Goal: Task Accomplishment & Management: Use online tool/utility

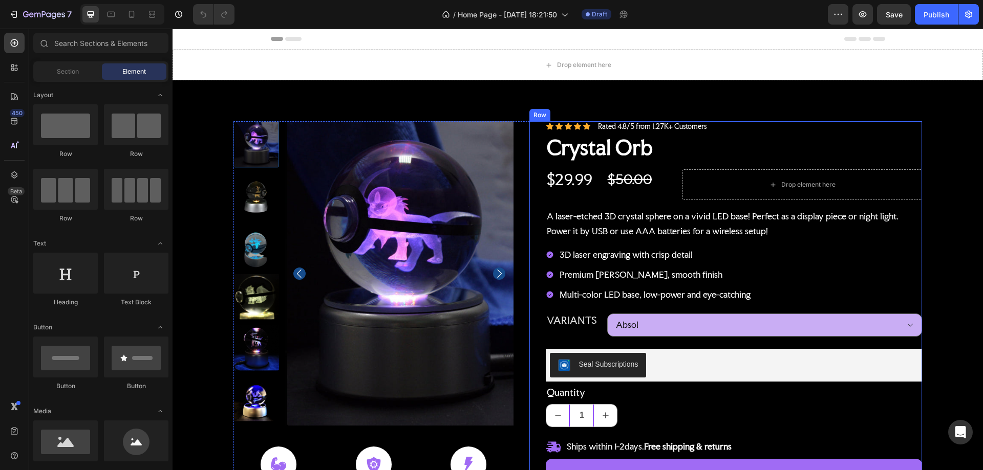
click at [534, 149] on div "Icon Icon Icon Icon Icon Icon List Rated 4.8/5 from 1.27K+ Customers Text Block…" at bounding box center [725, 366] width 393 height 490
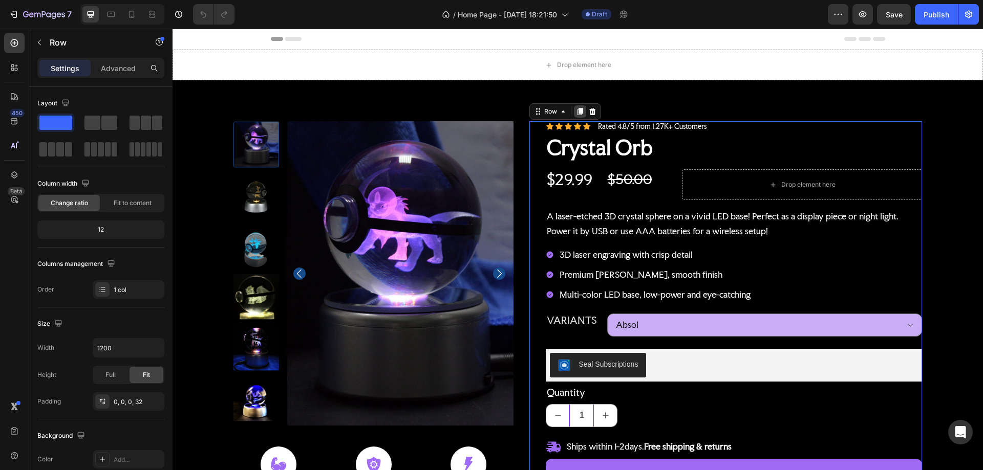
click at [577, 112] on icon at bounding box center [580, 111] width 6 height 7
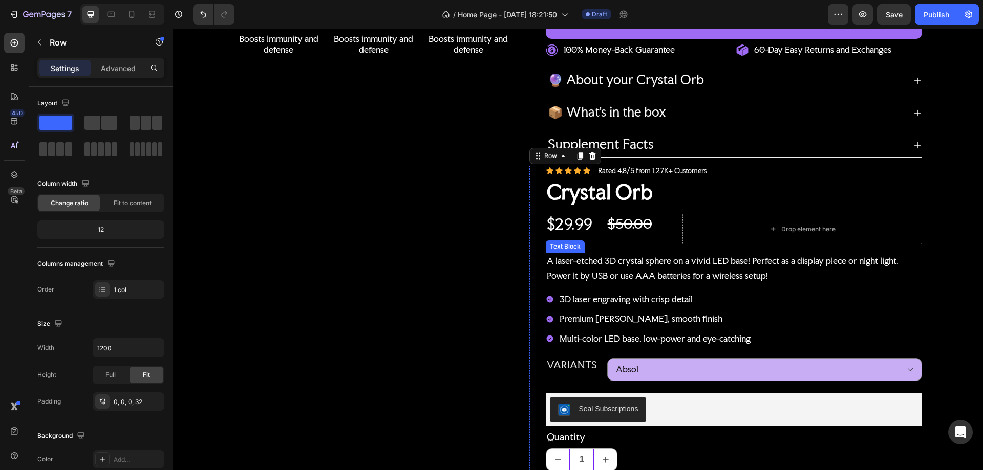
scroll to position [453, 0]
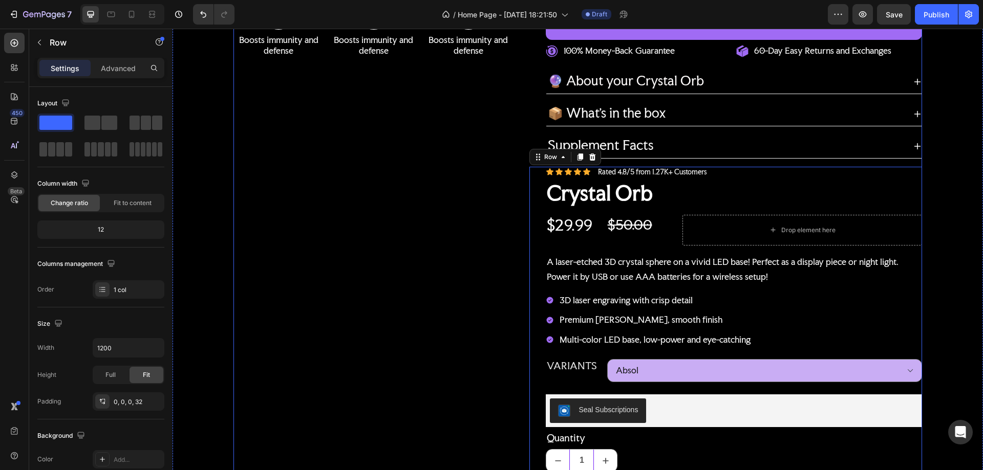
click at [394, 239] on div "100% Money-Back Guarantee Item List 60-Day Easy Returns Item List Row Product I…" at bounding box center [373, 166] width 281 height 997
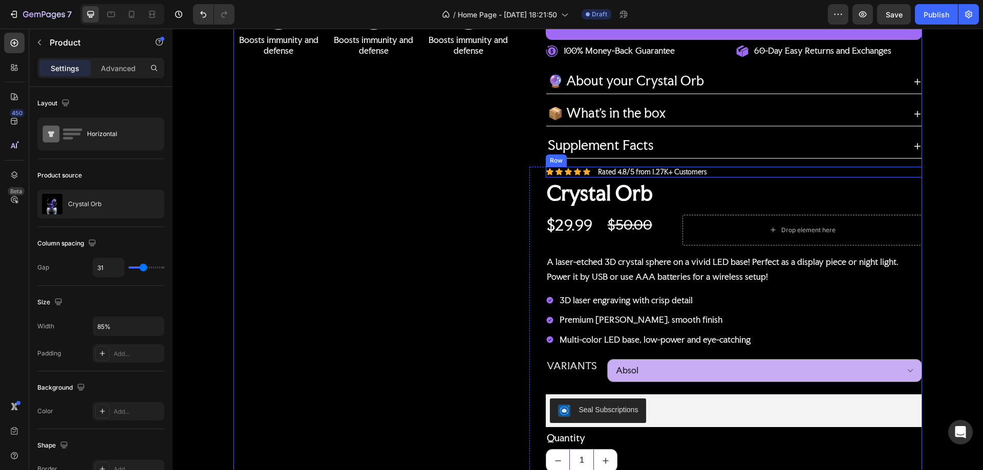
click at [771, 171] on div "Icon Icon Icon Icon Icon Icon List Rated 4.8/5 from 1.27K+ Customers Text Block…" at bounding box center [734, 172] width 376 height 11
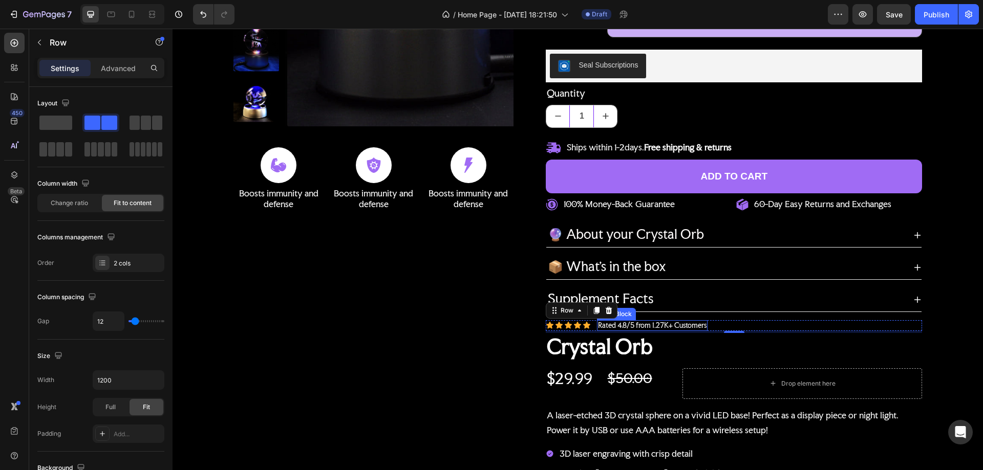
scroll to position [0, 0]
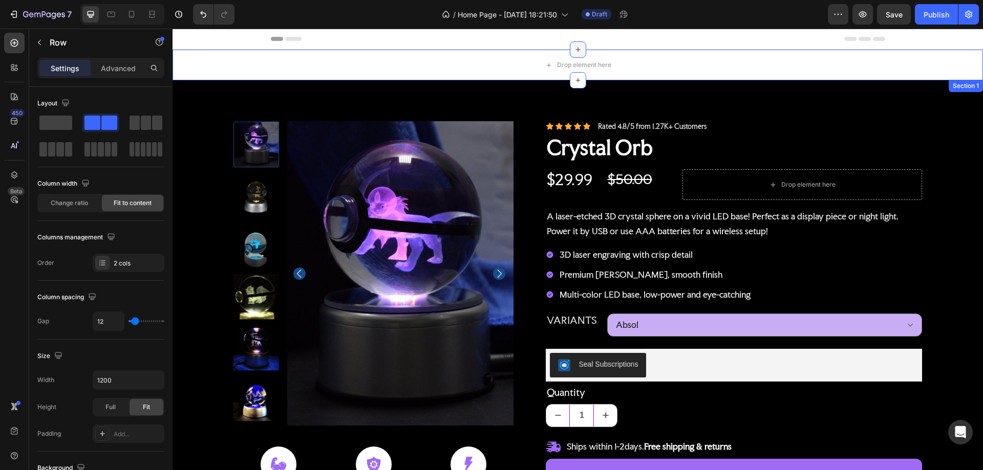
click at [574, 48] on icon at bounding box center [578, 50] width 8 height 8
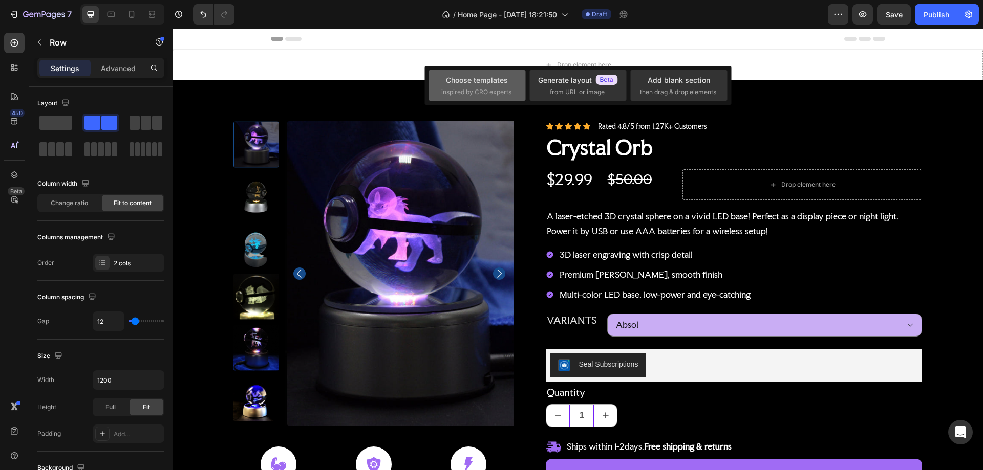
click at [486, 77] on div "Choose templates" at bounding box center [477, 80] width 62 height 11
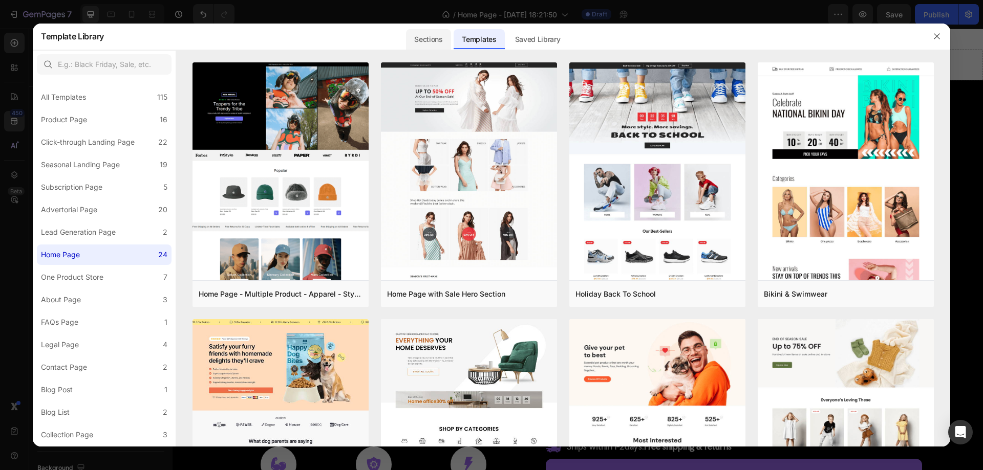
click at [431, 35] on div "Sections" at bounding box center [428, 39] width 45 height 20
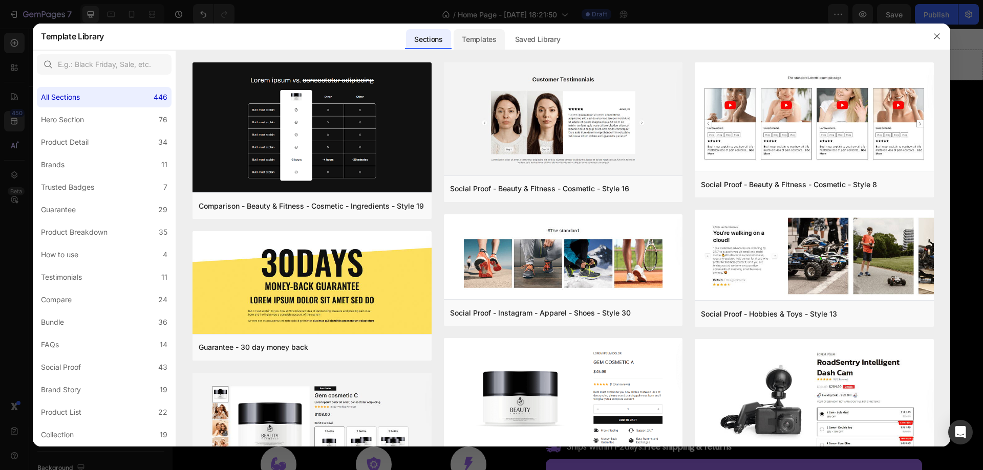
click at [477, 38] on div "Templates" at bounding box center [479, 39] width 51 height 20
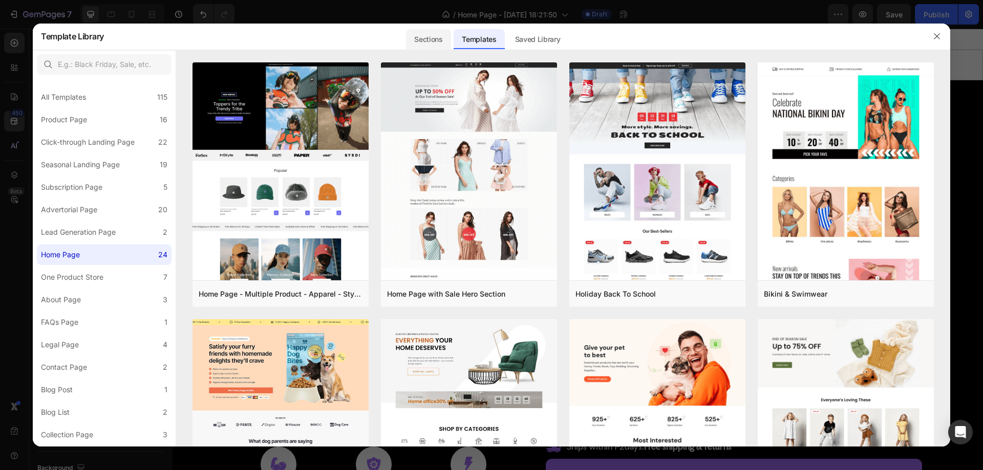
click at [439, 37] on div "Sections" at bounding box center [428, 39] width 45 height 20
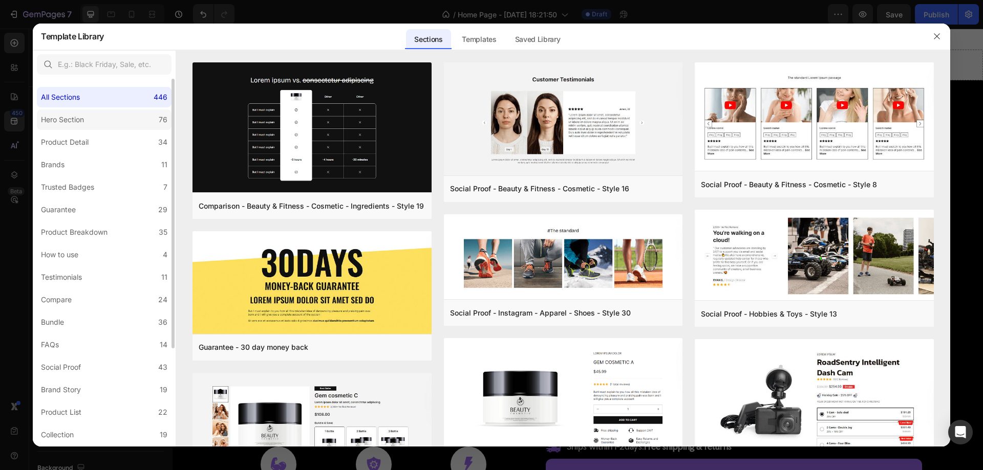
click at [100, 123] on label "Hero Section 76" at bounding box center [104, 120] width 135 height 20
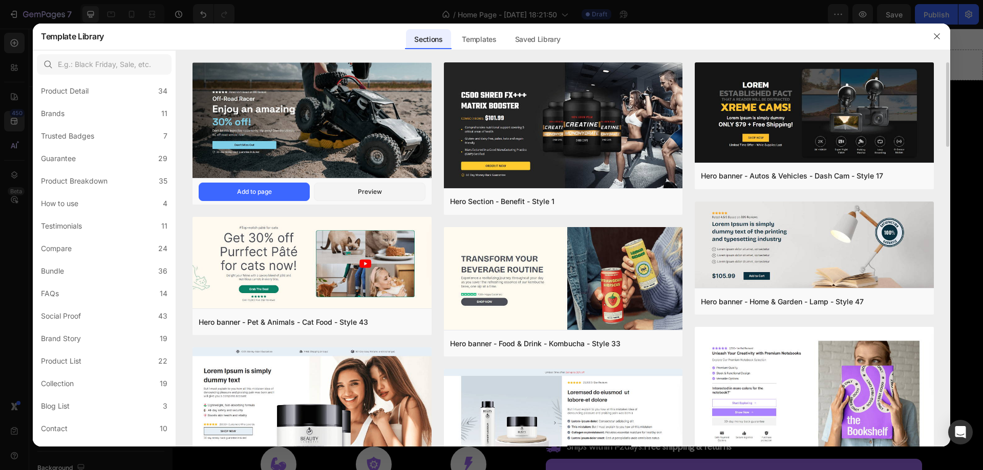
click at [360, 124] on img at bounding box center [311, 121] width 239 height 118
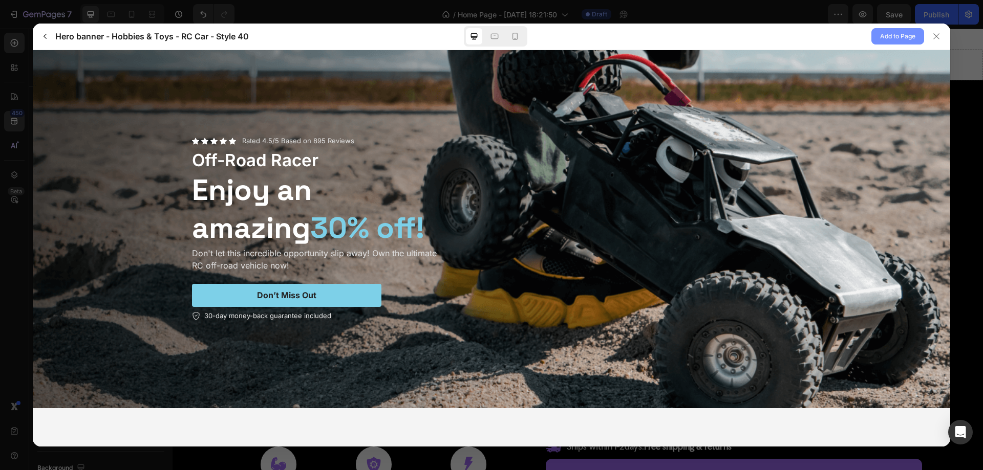
click at [892, 35] on span "Add to Page" at bounding box center [897, 36] width 35 height 12
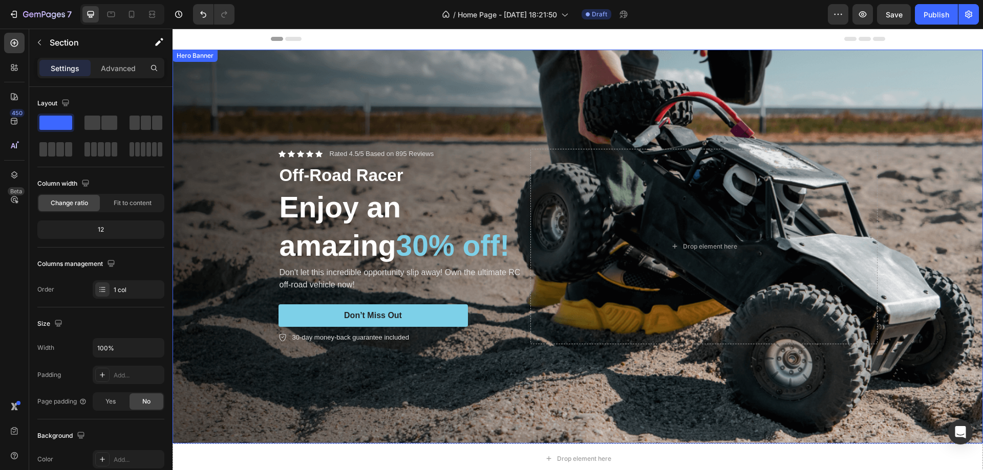
scroll to position [21, 0]
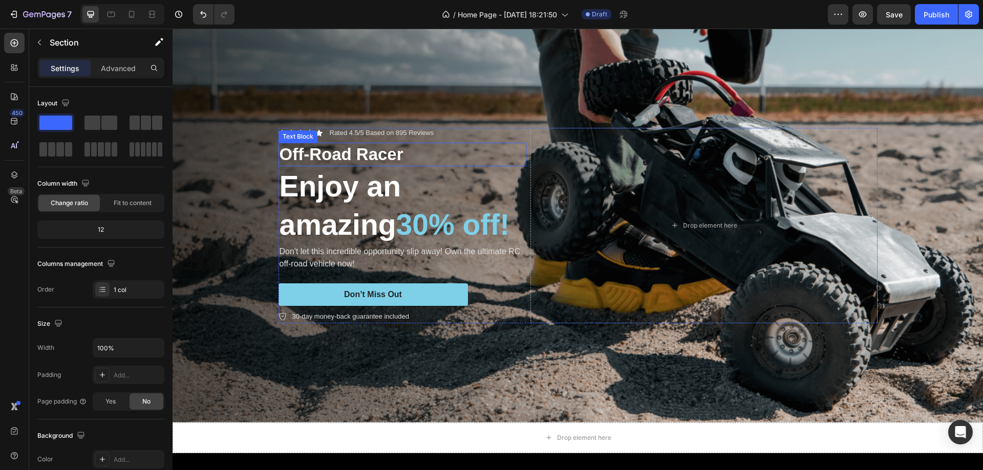
click at [483, 144] on p "Off-Road Racer" at bounding box center [403, 155] width 246 height 22
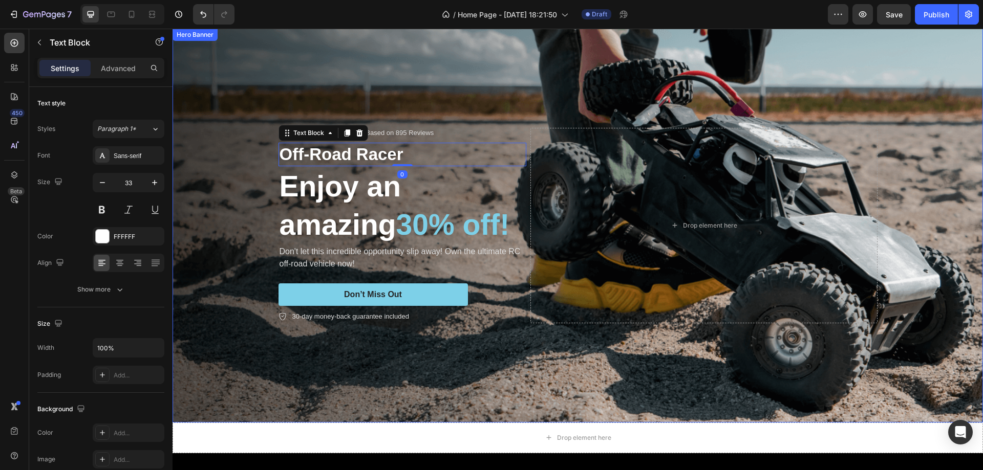
click at [577, 85] on div "Background Image" at bounding box center [578, 226] width 810 height 394
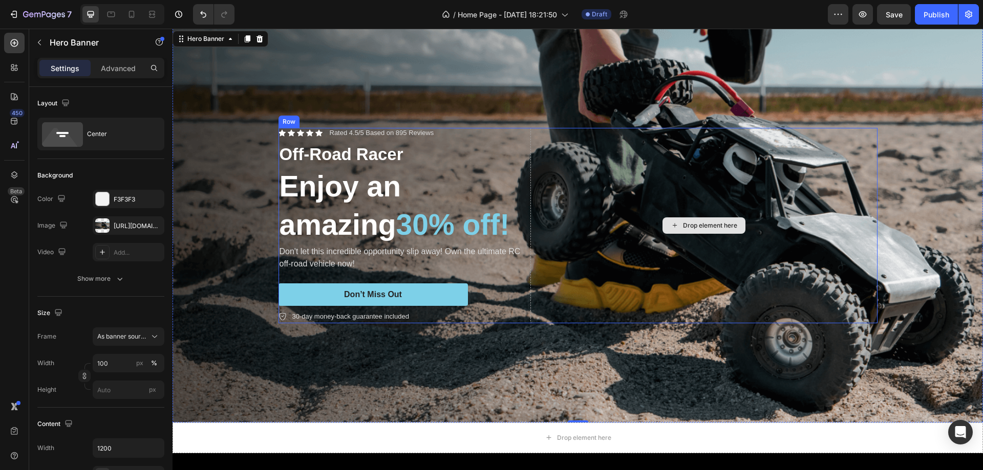
click at [545, 188] on div "Drop element here" at bounding box center [703, 226] width 347 height 196
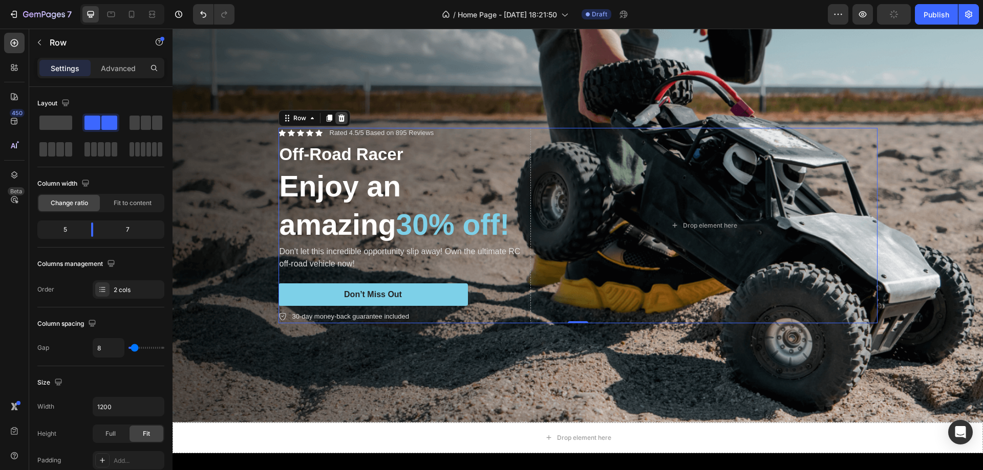
click at [340, 115] on icon at bounding box center [341, 118] width 8 height 8
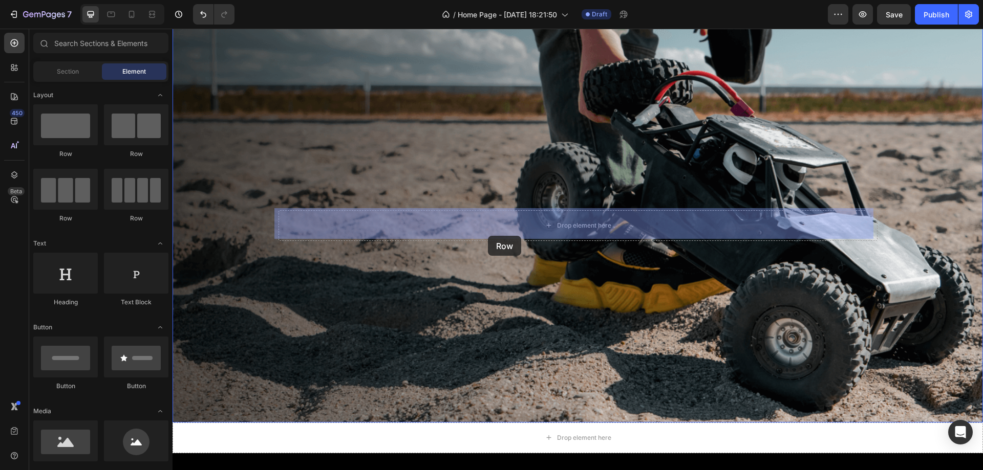
drag, startPoint x: 299, startPoint y: 153, endPoint x: 488, endPoint y: 235, distance: 206.8
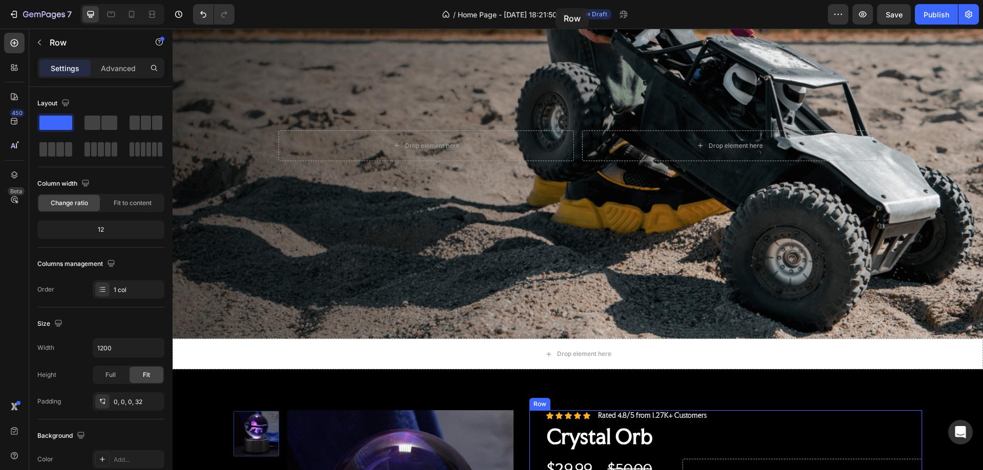
scroll to position [0, 0]
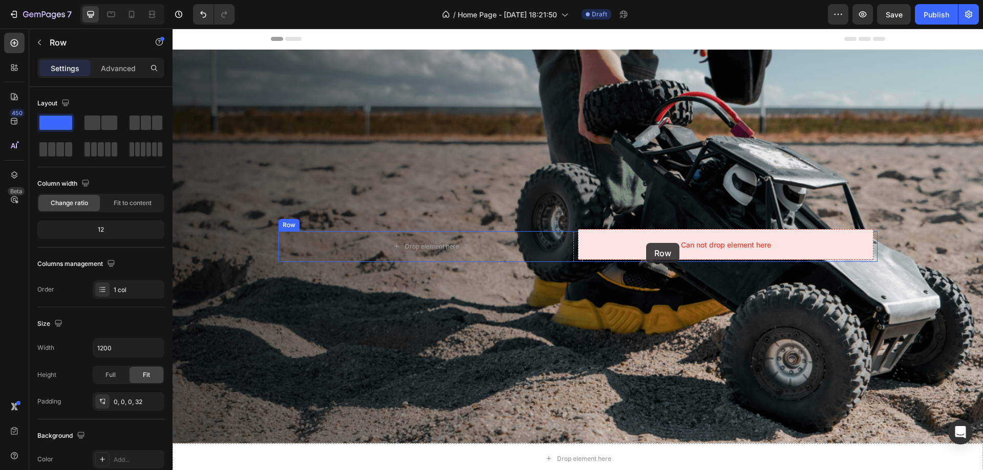
drag, startPoint x: 534, startPoint y: 283, endPoint x: 646, endPoint y: 243, distance: 118.7
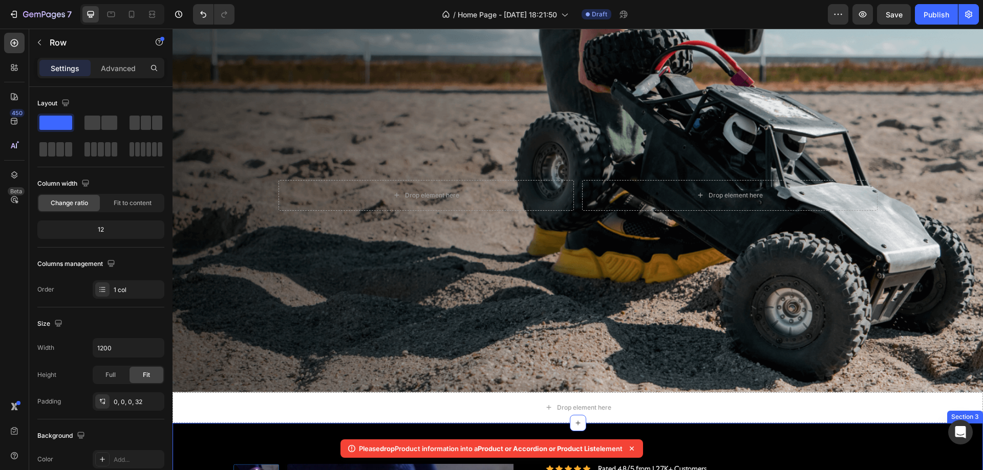
scroll to position [307, 0]
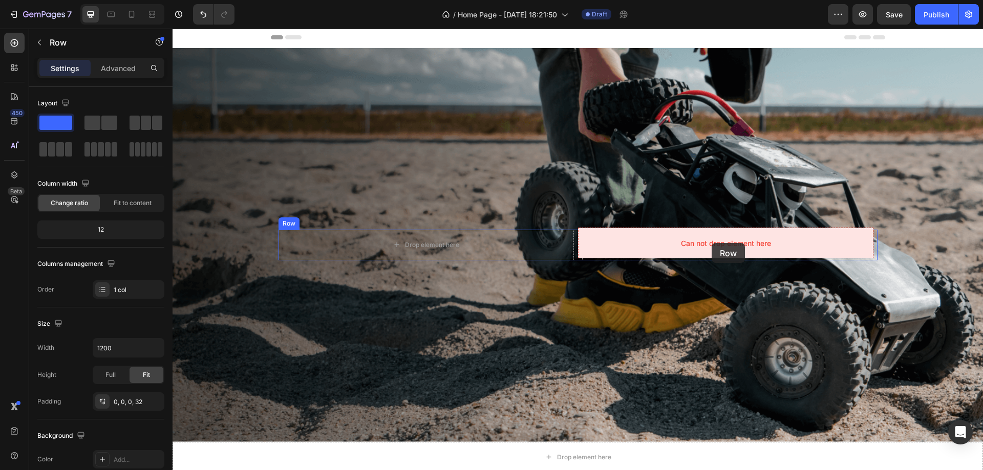
scroll to position [0, 0]
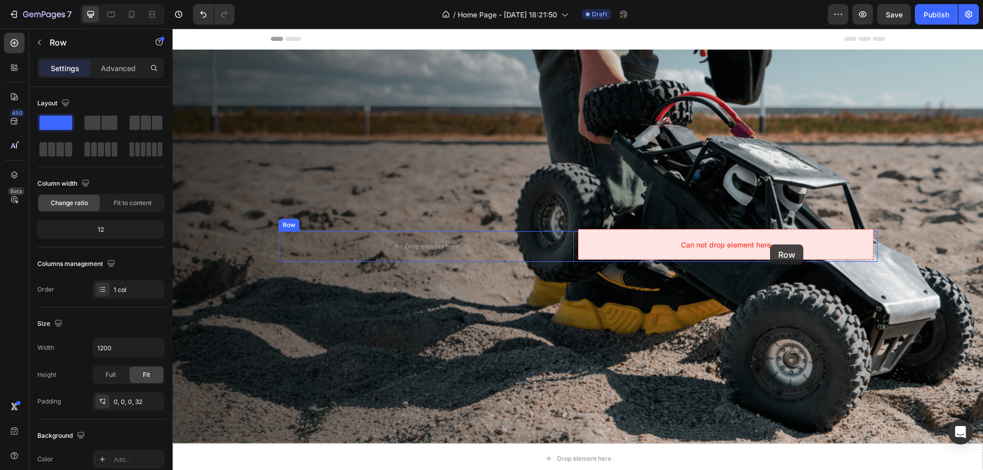
drag, startPoint x: 533, startPoint y: 216, endPoint x: 768, endPoint y: 242, distance: 236.4
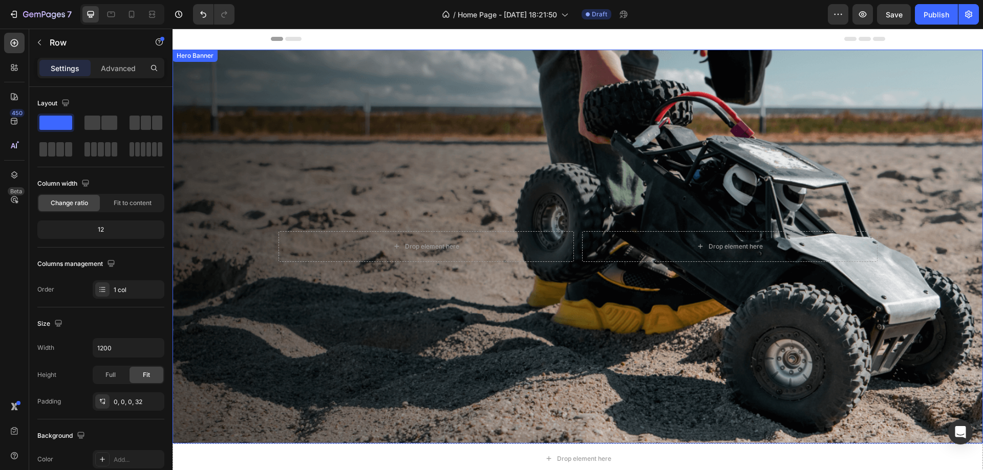
scroll to position [205, 0]
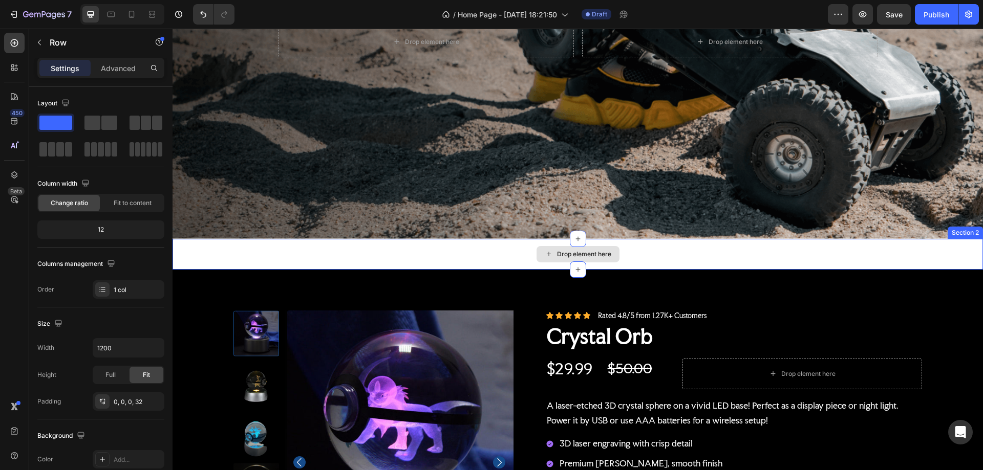
click at [870, 249] on div "Drop element here" at bounding box center [578, 254] width 810 height 31
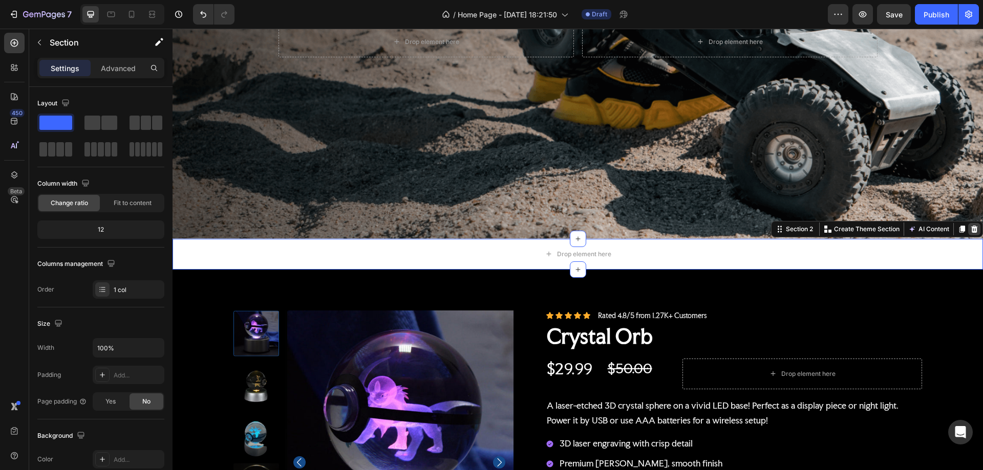
click at [971, 225] on icon at bounding box center [974, 228] width 7 height 7
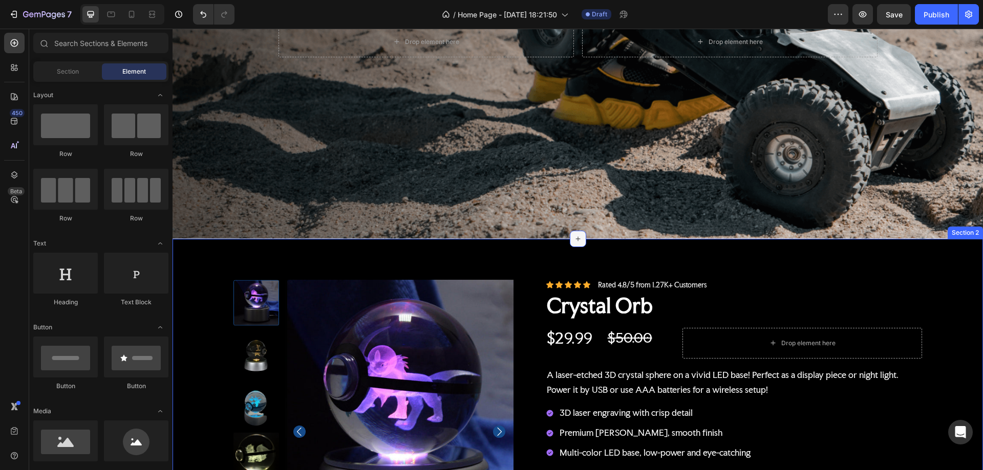
click at [574, 236] on icon at bounding box center [578, 239] width 8 height 8
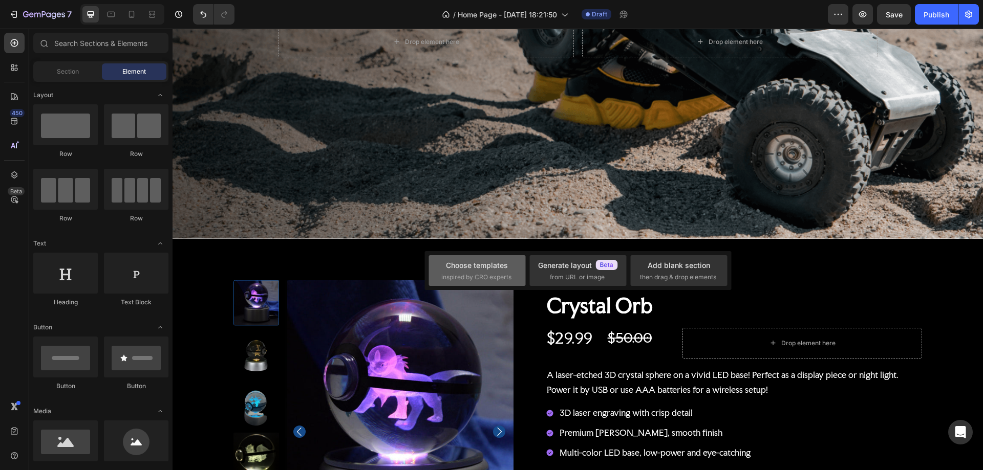
click at [502, 271] on div "Choose templates inspired by CRO experts" at bounding box center [477, 271] width 72 height 22
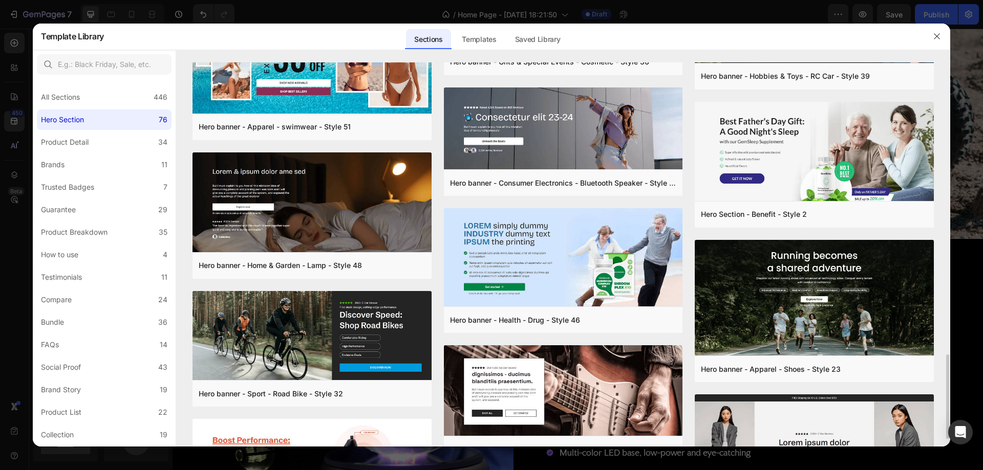
scroll to position [1100, 0]
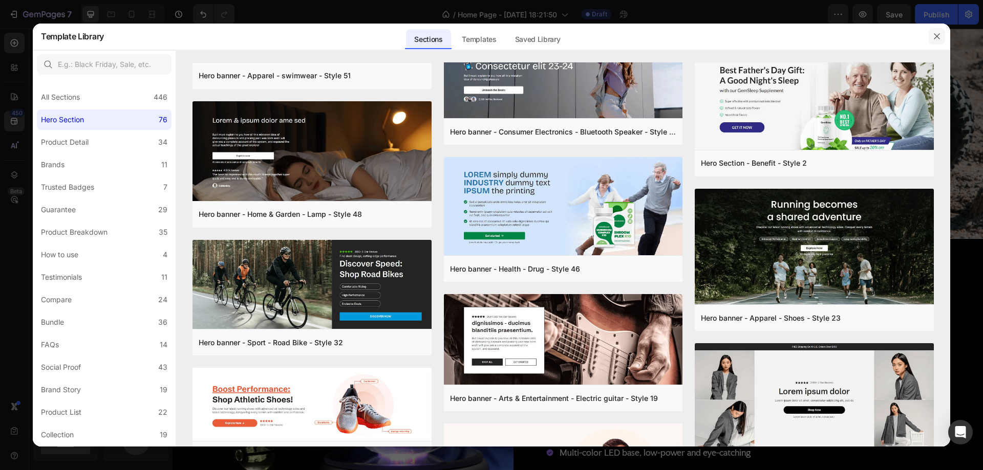
click at [939, 32] on icon "button" at bounding box center [937, 36] width 8 height 8
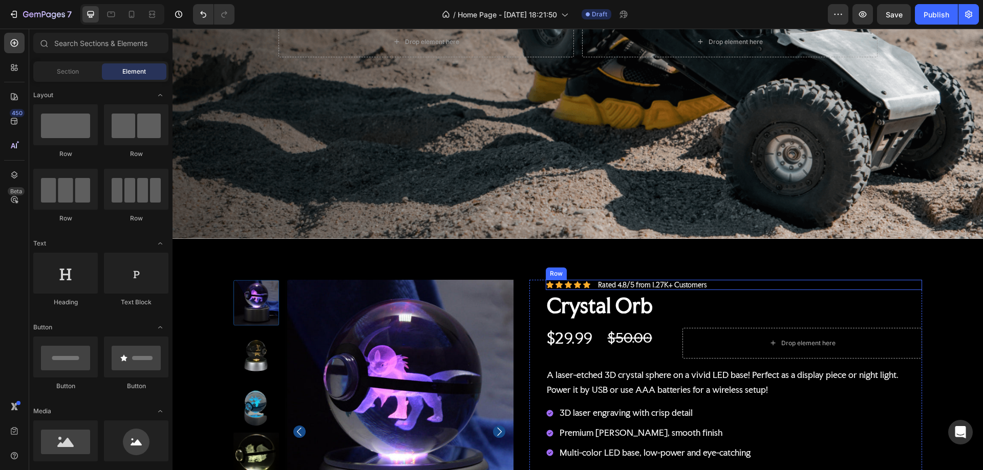
click at [745, 283] on div "Icon Icon Icon Icon Icon Icon List Rated 4.8/5 from 1.27K+ Customers Text Block…" at bounding box center [734, 285] width 376 height 11
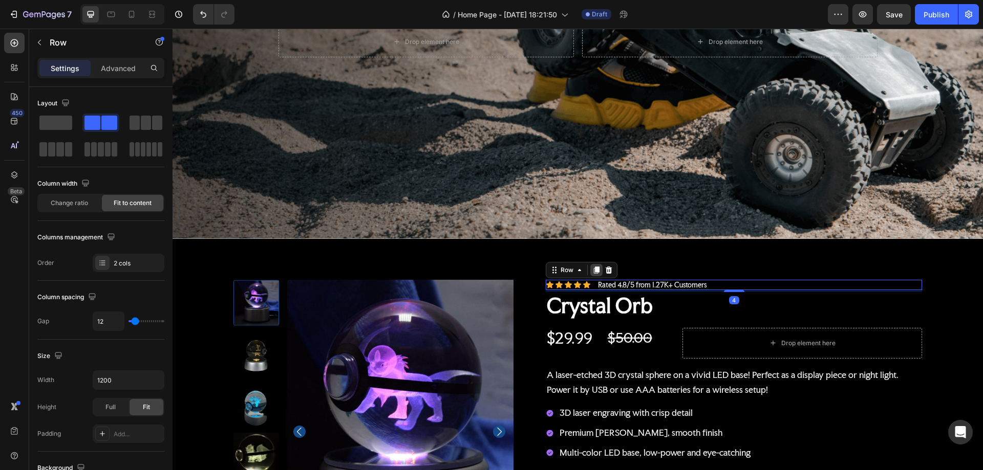
click at [594, 268] on icon at bounding box center [597, 270] width 6 height 7
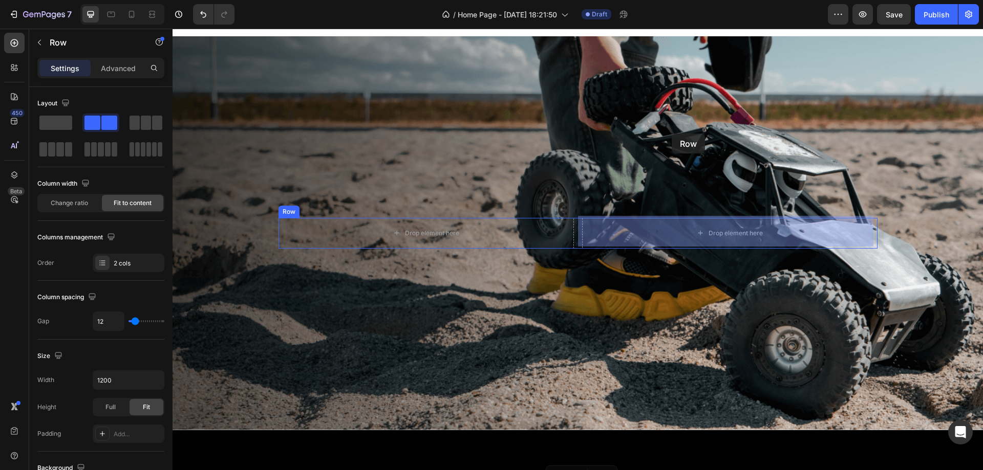
scroll to position [0, 0]
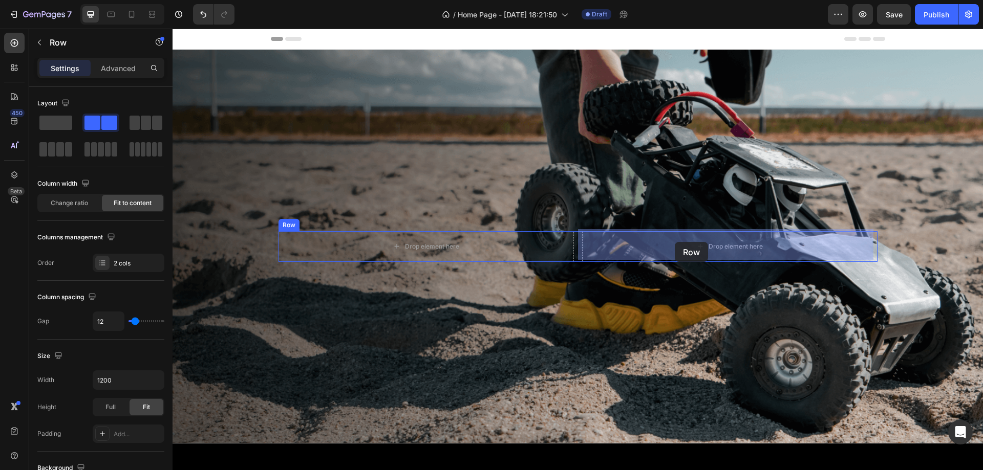
drag, startPoint x: 728, startPoint y: 293, endPoint x: 675, endPoint y: 242, distance: 73.9
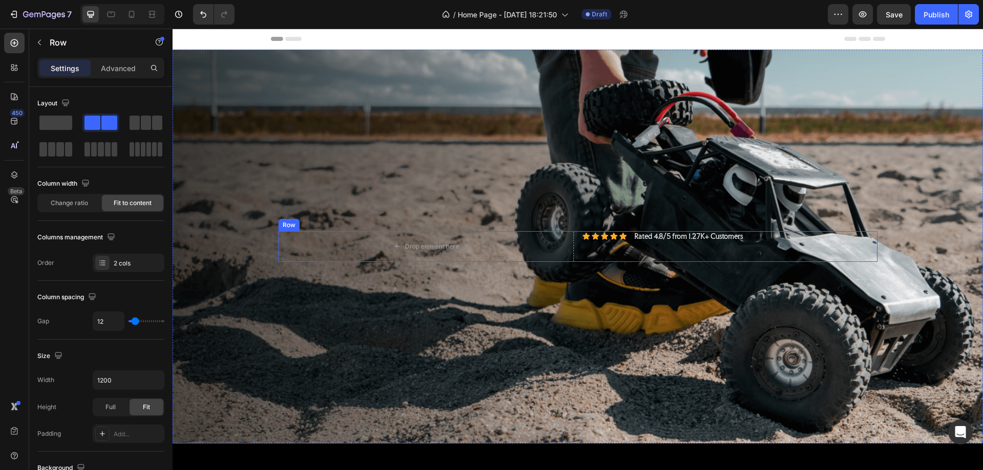
scroll to position [205, 0]
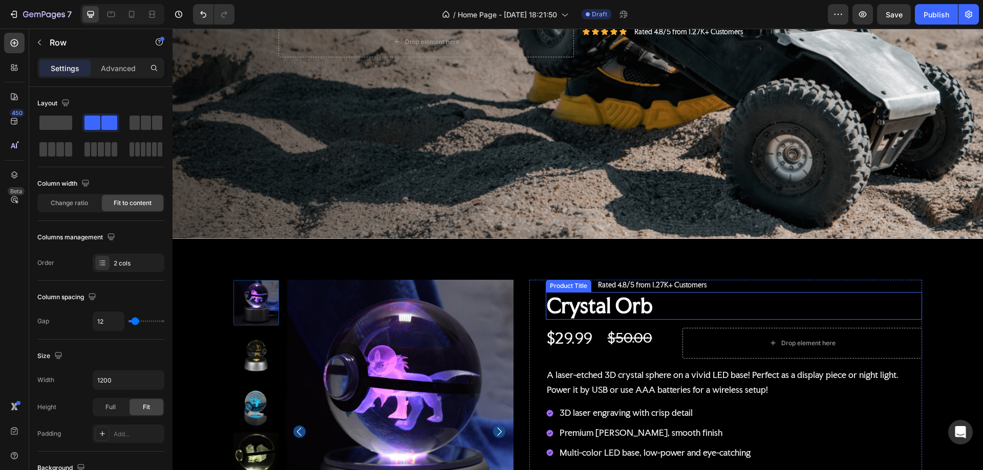
click at [679, 305] on h1 "Crystal Orb" at bounding box center [734, 305] width 376 height 27
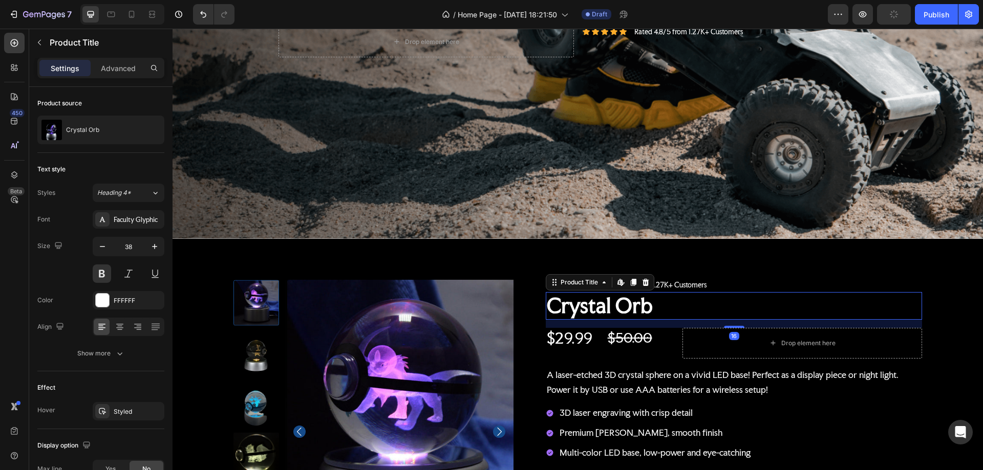
click at [631, 280] on icon at bounding box center [634, 283] width 6 height 7
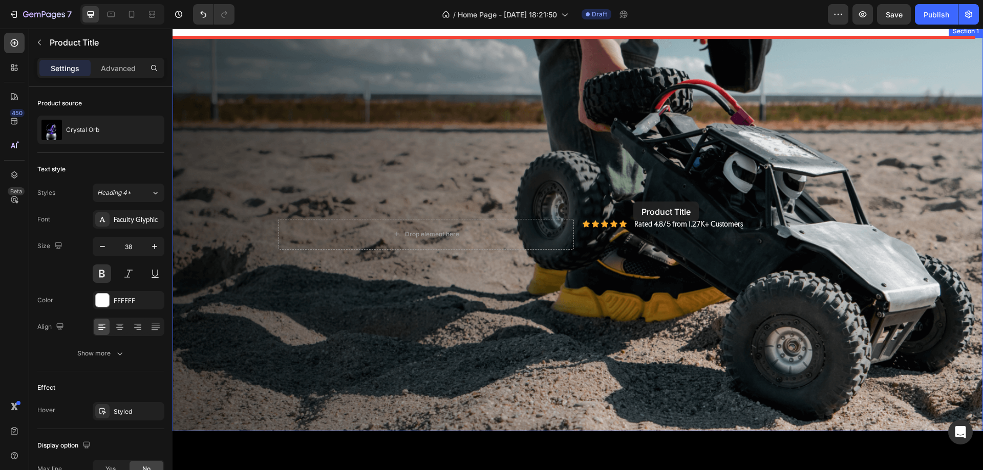
scroll to position [0, 0]
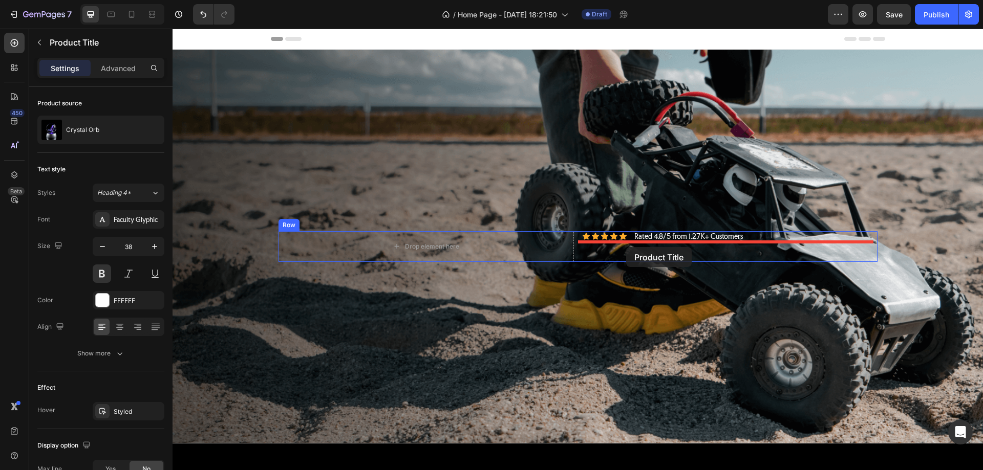
drag, startPoint x: 690, startPoint y: 336, endPoint x: 626, endPoint y: 247, distance: 109.3
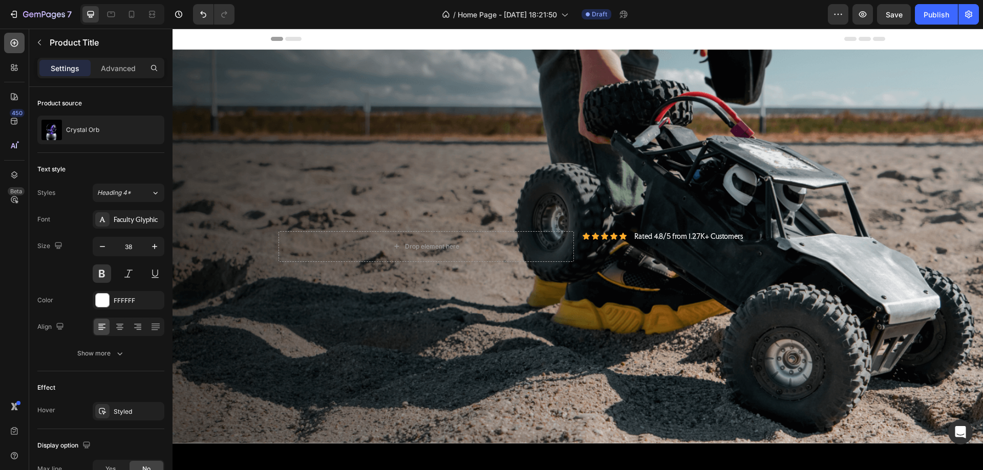
click at [14, 39] on icon at bounding box center [15, 43] width 8 height 8
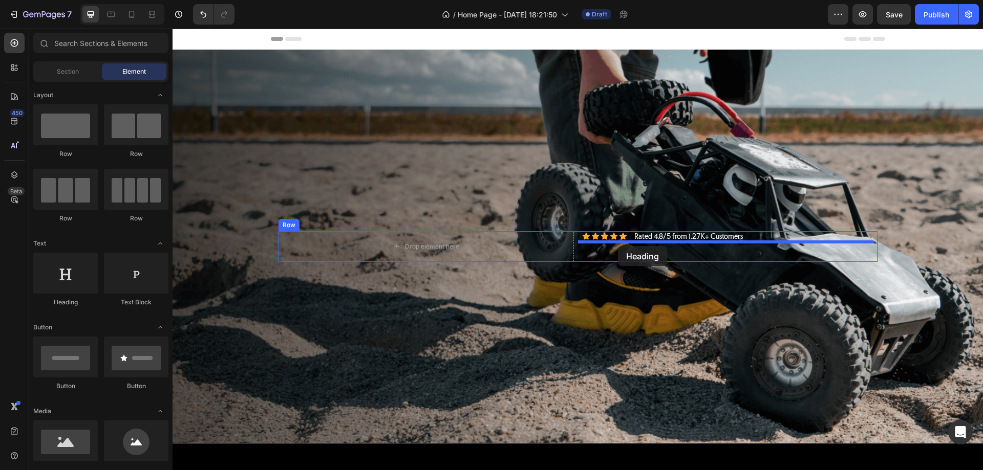
drag, startPoint x: 274, startPoint y: 306, endPoint x: 618, endPoint y: 246, distance: 348.7
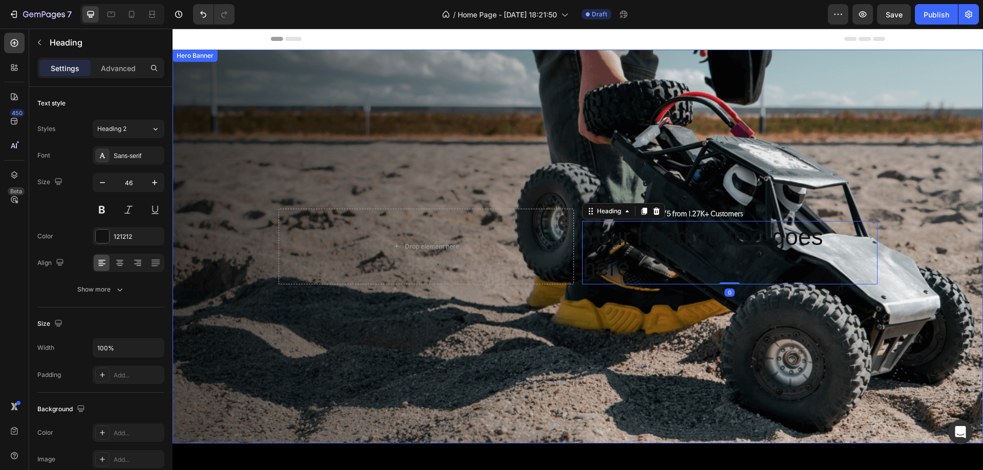
click at [500, 317] on div "Background Image" at bounding box center [578, 247] width 810 height 394
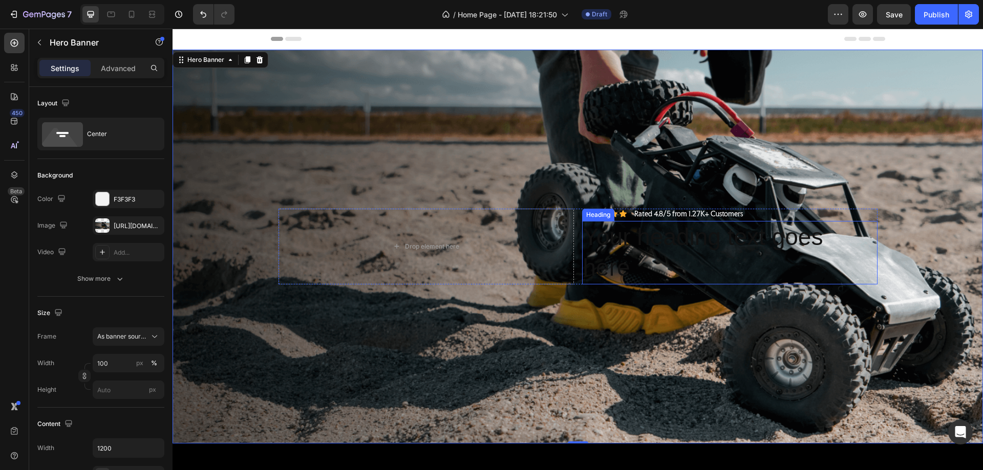
click at [600, 235] on h2 "Your heading text goes here" at bounding box center [729, 252] width 295 height 63
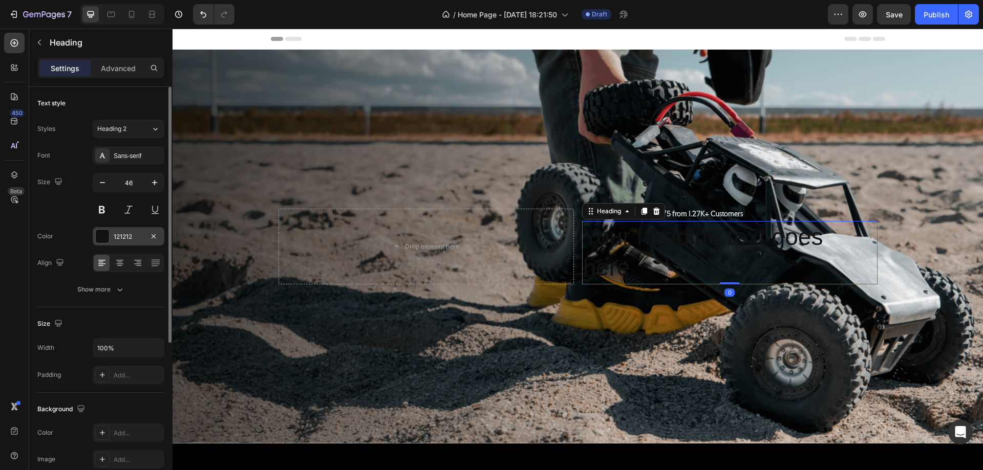
click at [103, 234] on div at bounding box center [102, 236] width 13 height 13
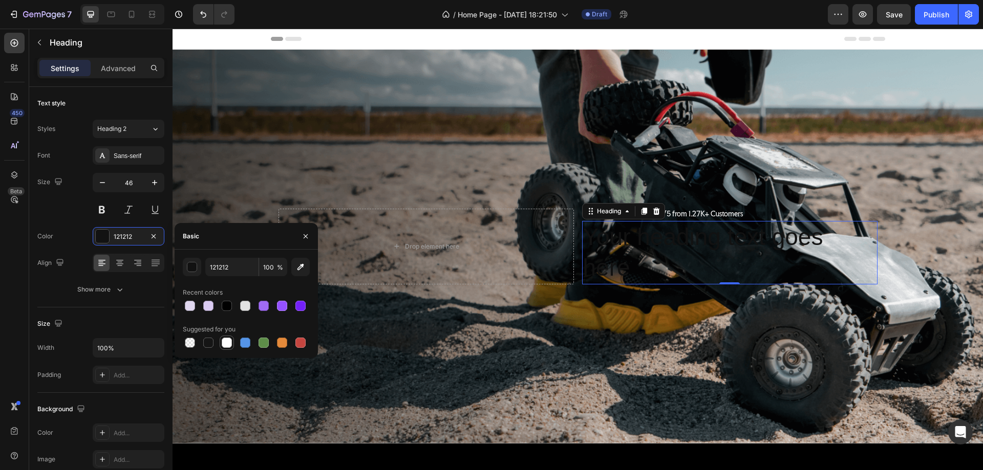
drag, startPoint x: 224, startPoint y: 343, endPoint x: 228, endPoint y: 339, distance: 6.2
click at [224, 342] on div at bounding box center [227, 343] width 10 height 10
type input "FFFFFF"
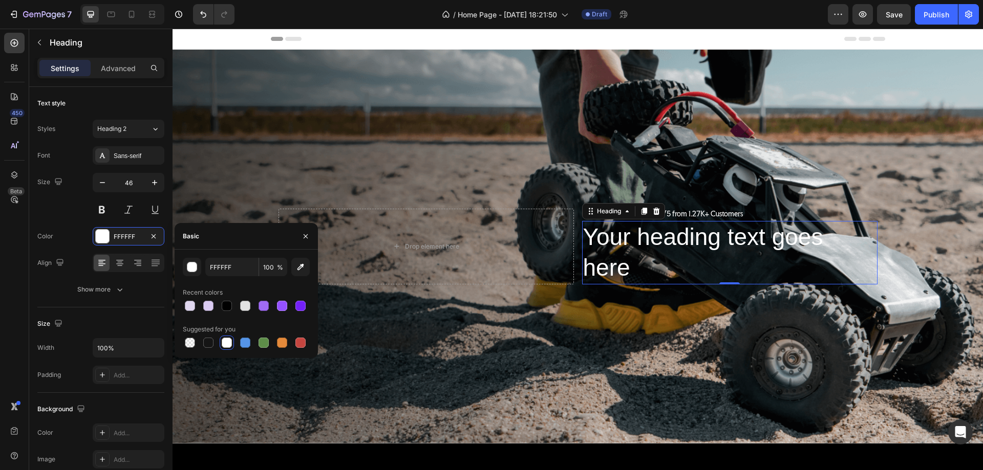
click at [624, 238] on h2 "Your heading text goes here" at bounding box center [729, 252] width 295 height 63
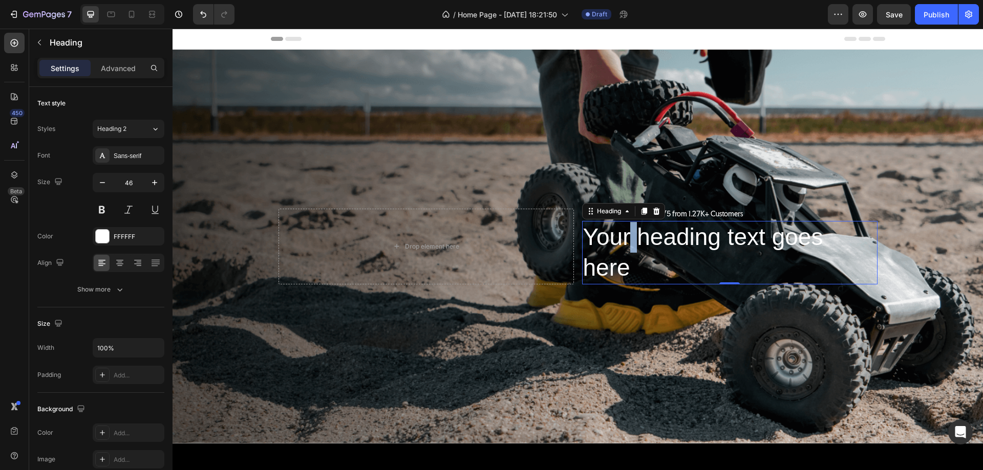
click at [624, 238] on p "Your heading text goes here" at bounding box center [729, 252] width 293 height 61
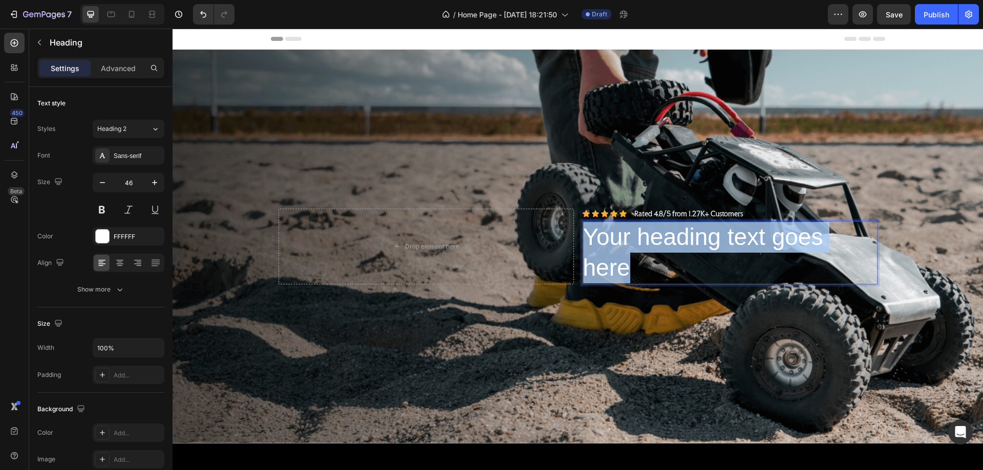
click at [624, 238] on p "Your heading text goes here" at bounding box center [729, 252] width 293 height 61
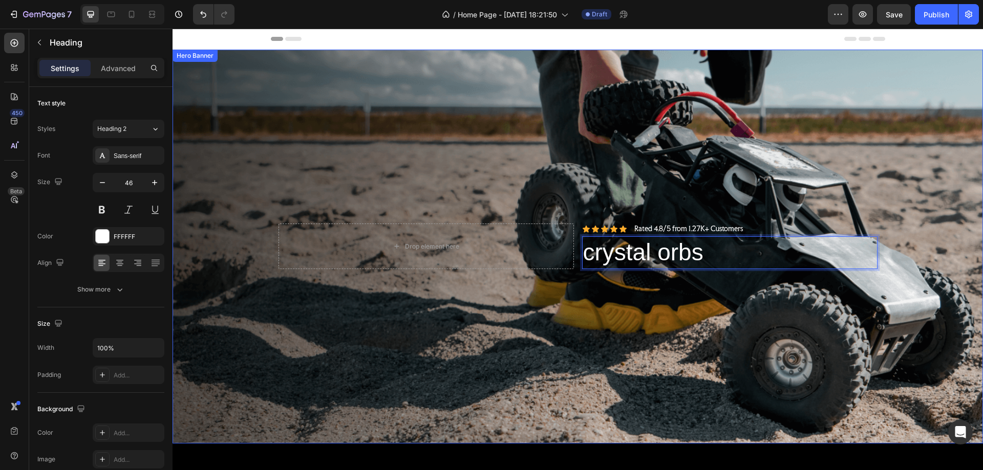
click at [606, 323] on div "Background Image" at bounding box center [578, 247] width 810 height 394
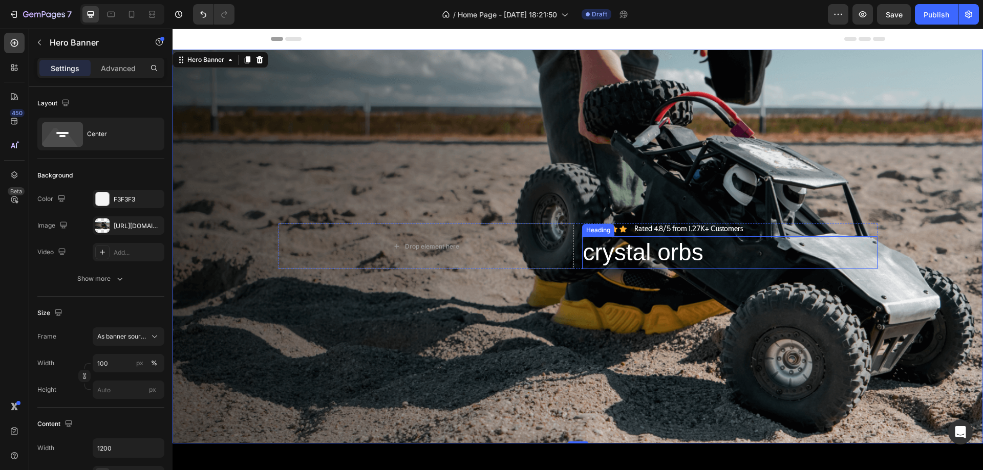
click at [628, 259] on p "crystal orbs" at bounding box center [729, 253] width 293 height 31
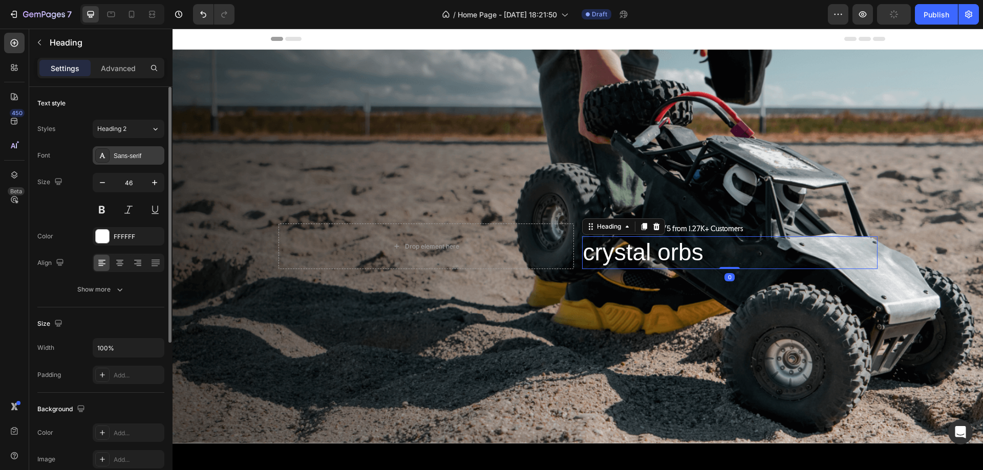
click at [126, 158] on div "Sans-serif" at bounding box center [138, 156] width 48 height 9
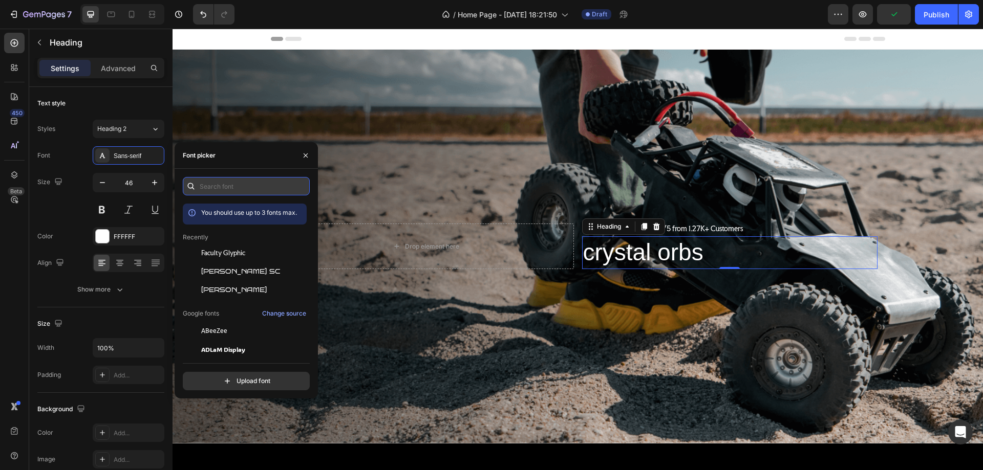
click at [227, 178] on input "text" at bounding box center [246, 186] width 127 height 18
click at [243, 248] on div "Faculty Glyphic" at bounding box center [245, 253] width 124 height 18
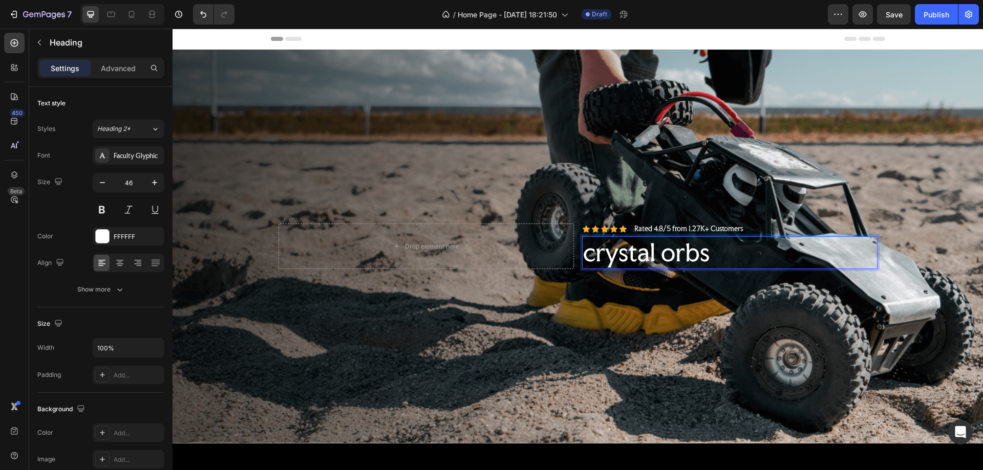
click at [587, 253] on p "crystal orbs" at bounding box center [729, 253] width 293 height 31
click at [661, 313] on div "Background Image" at bounding box center [578, 247] width 810 height 394
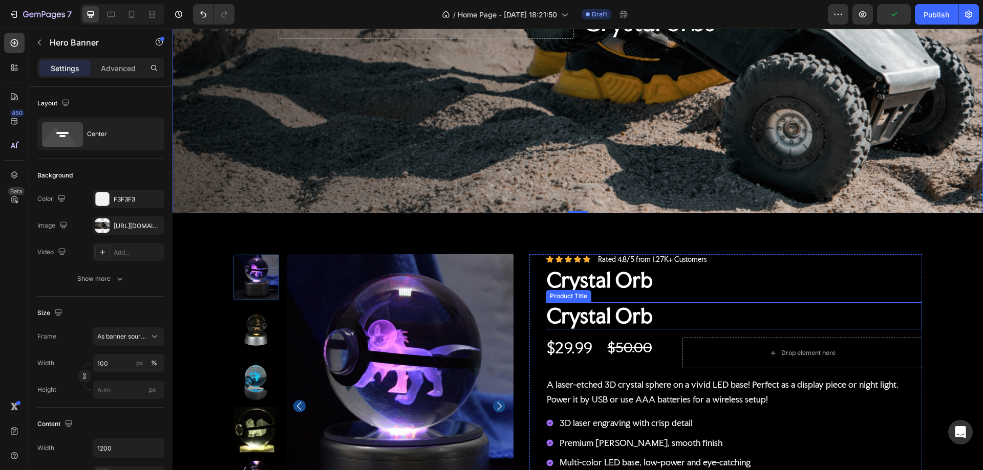
scroll to position [256, 0]
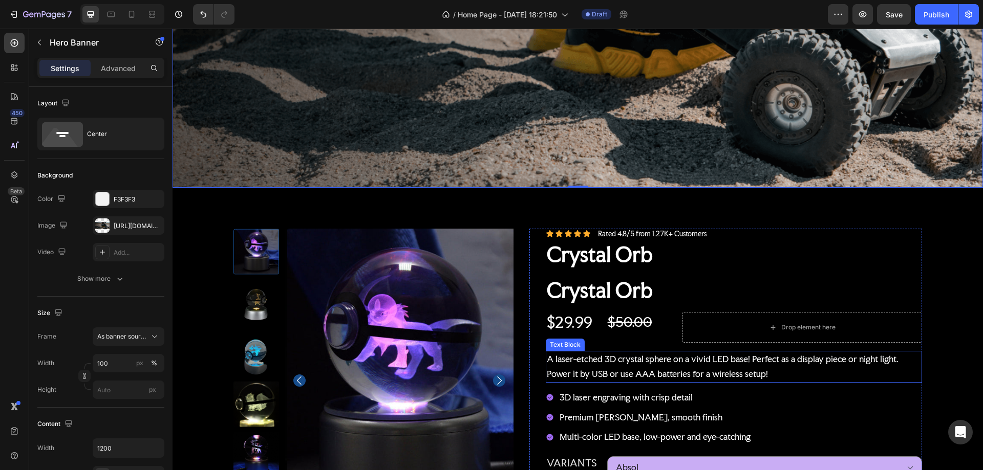
click at [611, 358] on p "A laser-etched 3D crystal sphere on a vivid LED base! Perfect as a display piec…" at bounding box center [734, 367] width 374 height 30
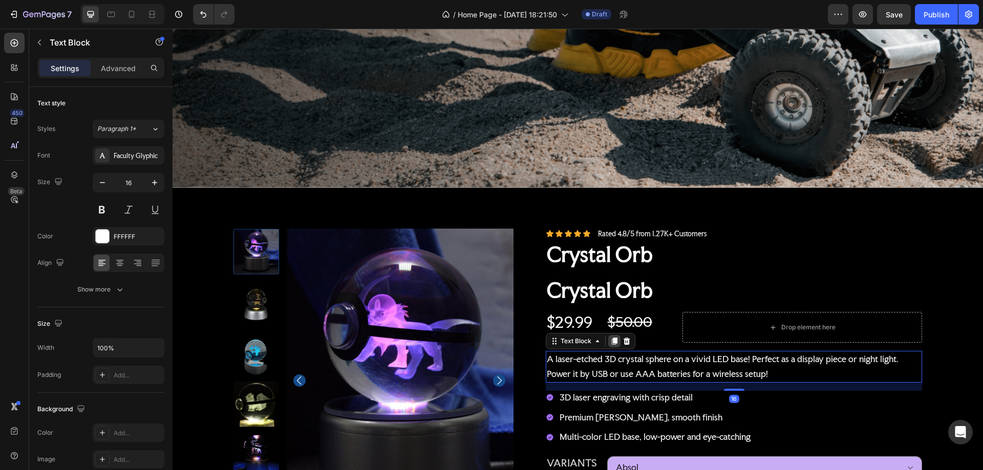
click at [612, 338] on icon at bounding box center [615, 341] width 6 height 7
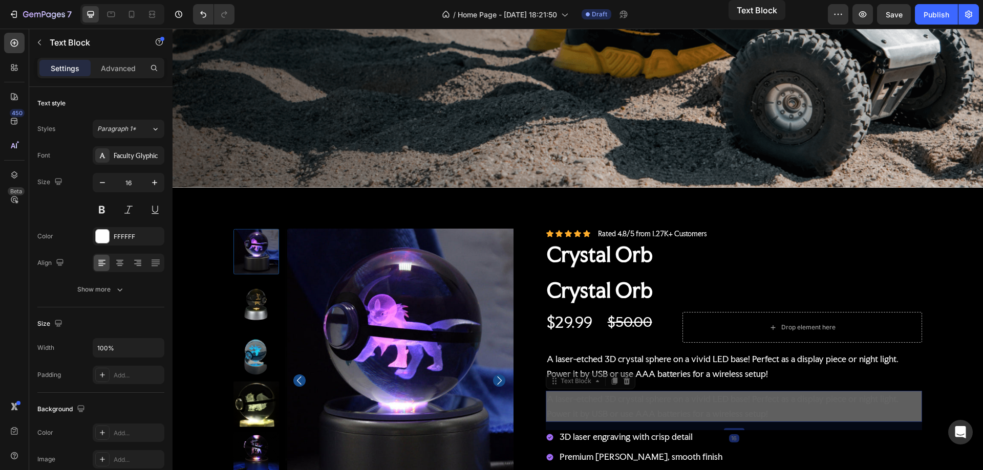
scroll to position [0, 0]
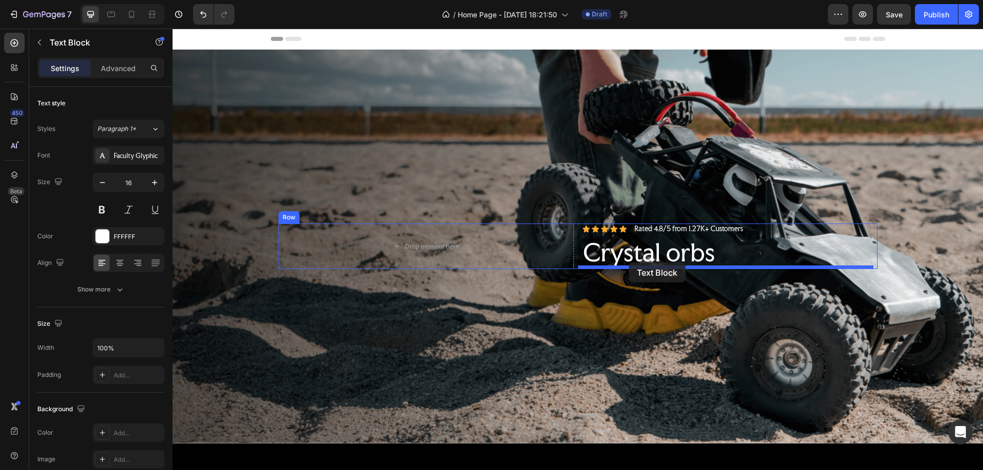
drag, startPoint x: 824, startPoint y: 406, endPoint x: 629, endPoint y: 263, distance: 242.8
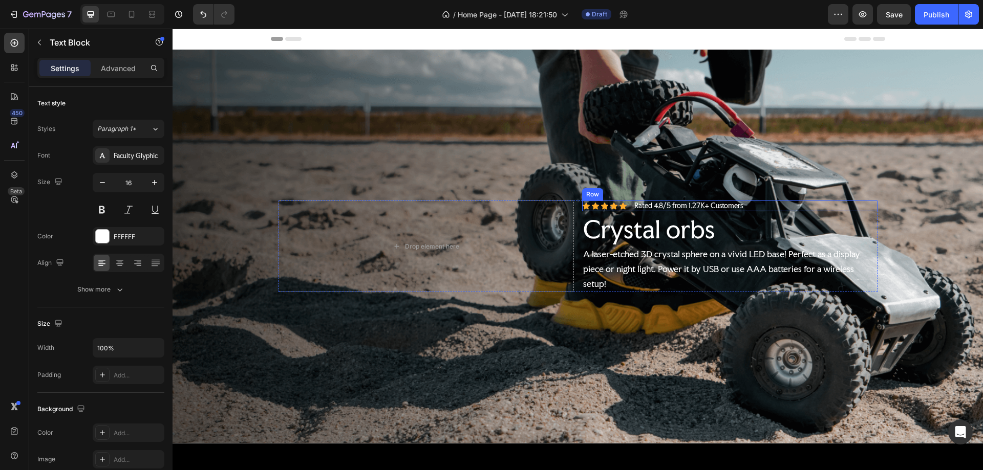
click at [830, 204] on div "Icon Icon Icon Icon Icon Icon List Rated 4.8/5 from 1.27K+ Customers Text Block…" at bounding box center [729, 206] width 295 height 11
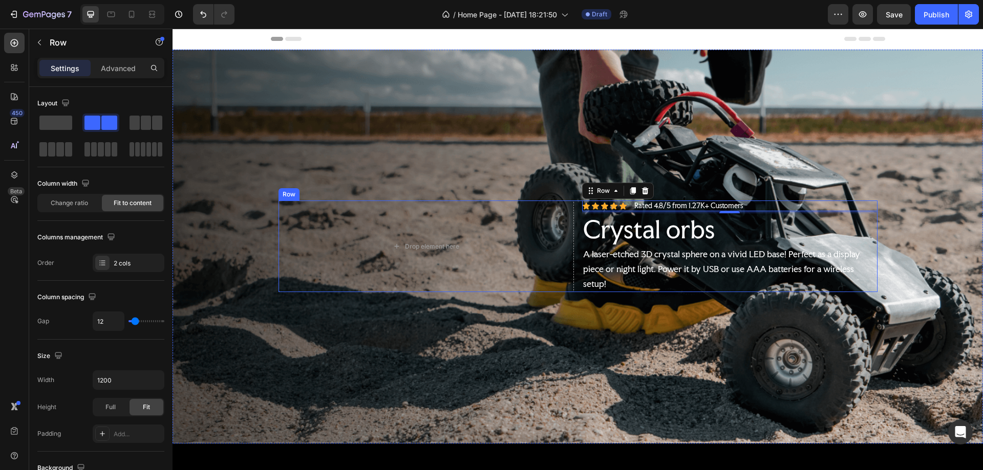
click at [572, 244] on div "Drop element here Icon Icon Icon Icon Icon Icon List Rated 4.8/5 from 1.27K+ Cu…" at bounding box center [577, 247] width 599 height 92
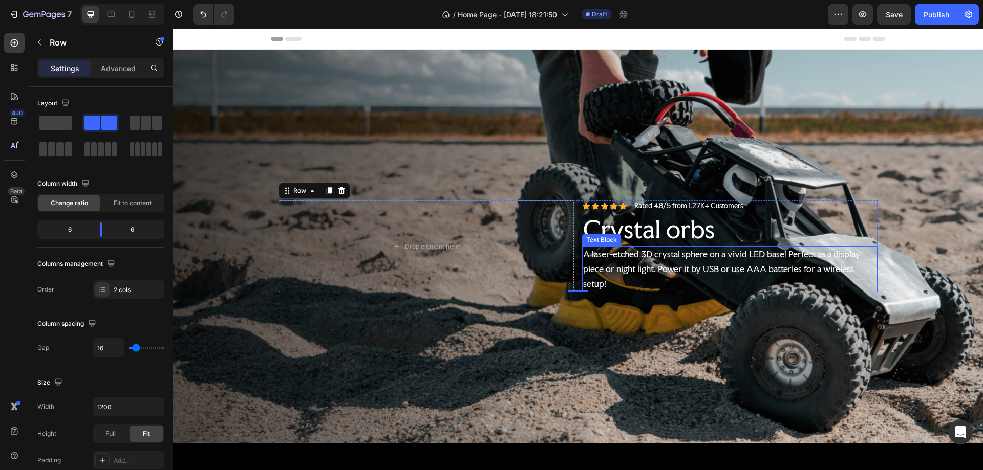
click at [866, 287] on p "A laser-etched 3D crystal sphere on a vivid LED base! Perfect as a display piec…" at bounding box center [729, 269] width 293 height 44
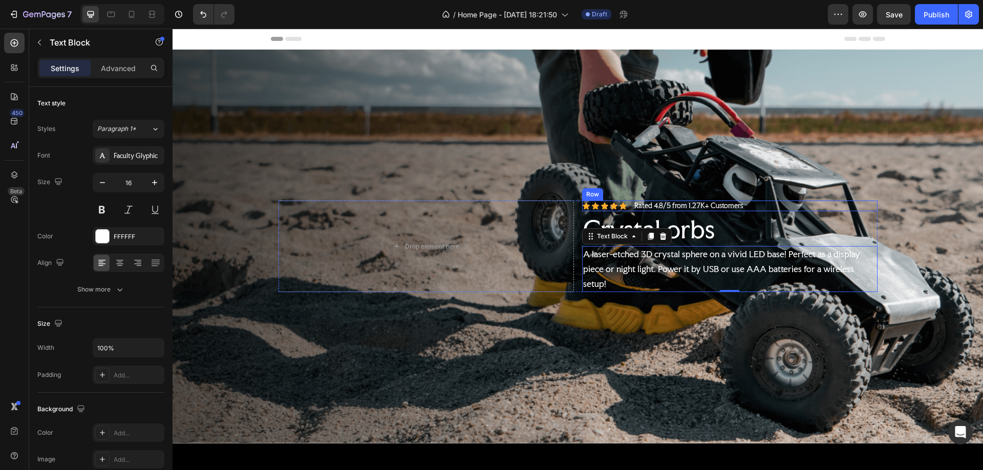
click at [871, 201] on div "Icon Icon Icon Icon Icon Icon List Rated 4.8/5 from 1.27K+ Customers Text Block…" at bounding box center [729, 206] width 295 height 11
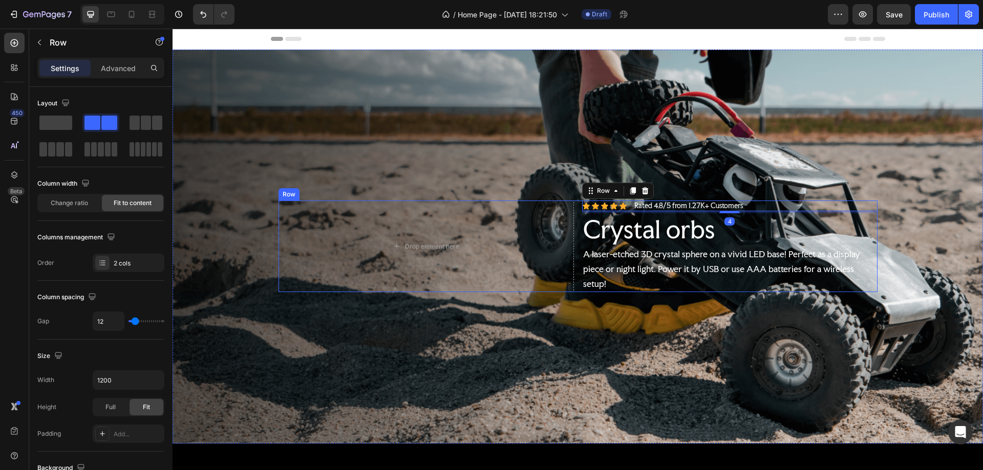
click at [570, 224] on div "Drop element here Icon Icon Icon Icon Icon Icon List Rated 4.8/5 from 1.27K+ Cu…" at bounding box center [577, 247] width 599 height 92
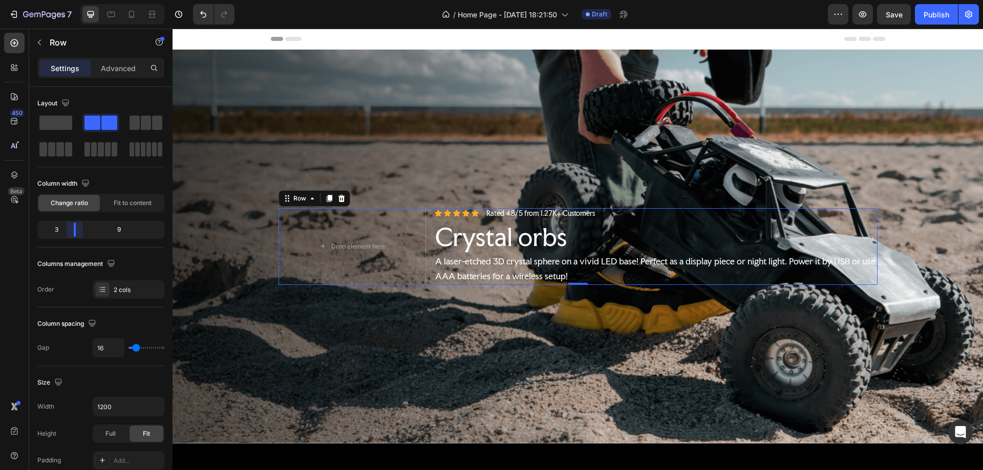
drag, startPoint x: 101, startPoint y: 231, endPoint x: 73, endPoint y: 231, distance: 28.7
click at [73, 0] on body "7 / Home Page - [DATE] 18:21:50 Draft Preview Save Publish 450 Beta Sections(18…" at bounding box center [491, 0] width 983 height 0
click at [428, 224] on div "Drop element here Icon Icon Icon Icon Icon Icon List Rated 4.8/5 from 1.27K+ Cu…" at bounding box center [577, 246] width 599 height 77
click at [426, 209] on div "Drop element here Icon Icon Icon Icon Icon Icon List Rated 4.8/5 from 1.27K+ Cu…" at bounding box center [577, 246] width 599 height 77
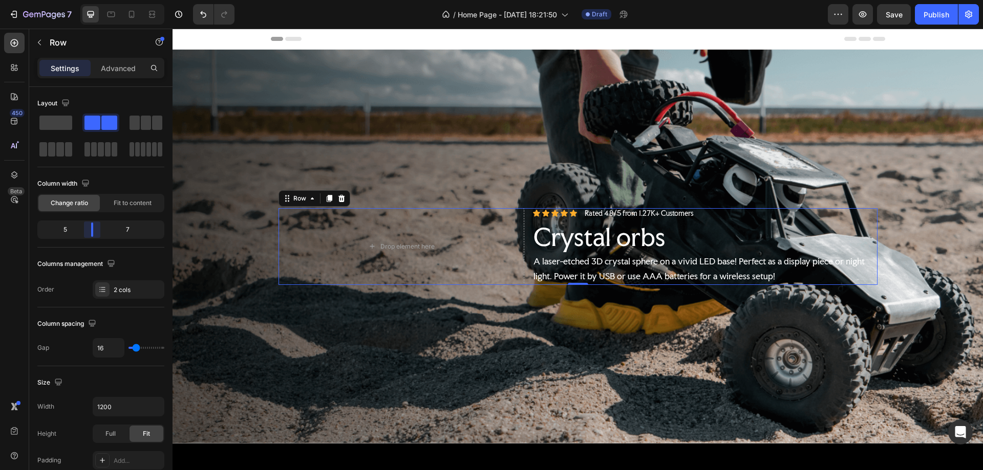
drag, startPoint x: 72, startPoint y: 229, endPoint x: 86, endPoint y: 229, distance: 13.8
click at [86, 0] on body "7 / Home Page - [DATE] 18:21:50 Draft Preview Save Publish 450 Beta Sections(18…" at bounding box center [491, 0] width 983 height 0
click at [486, 163] on div "Background Image" at bounding box center [578, 247] width 810 height 394
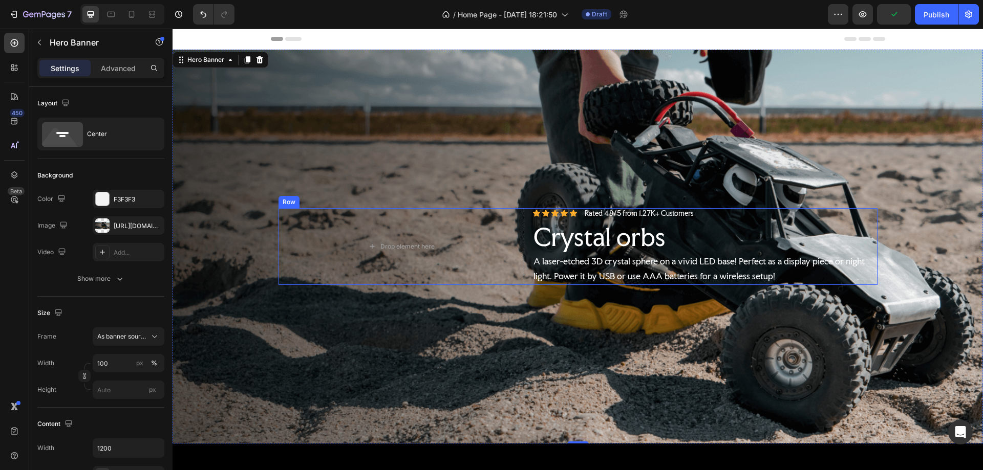
click at [525, 225] on div "Drop element here Icon Icon Icon Icon Icon Icon List Rated 4.8/5 from 1.27K+ Cu…" at bounding box center [577, 246] width 599 height 77
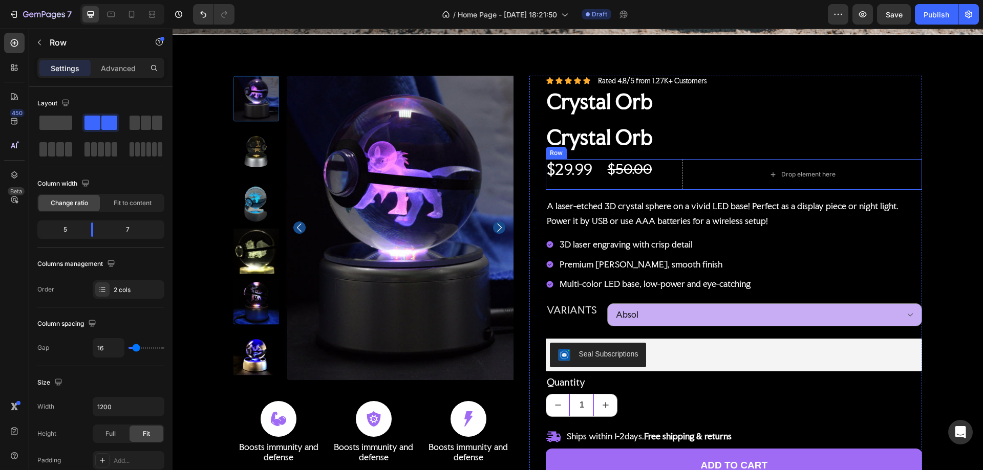
scroll to position [410, 0]
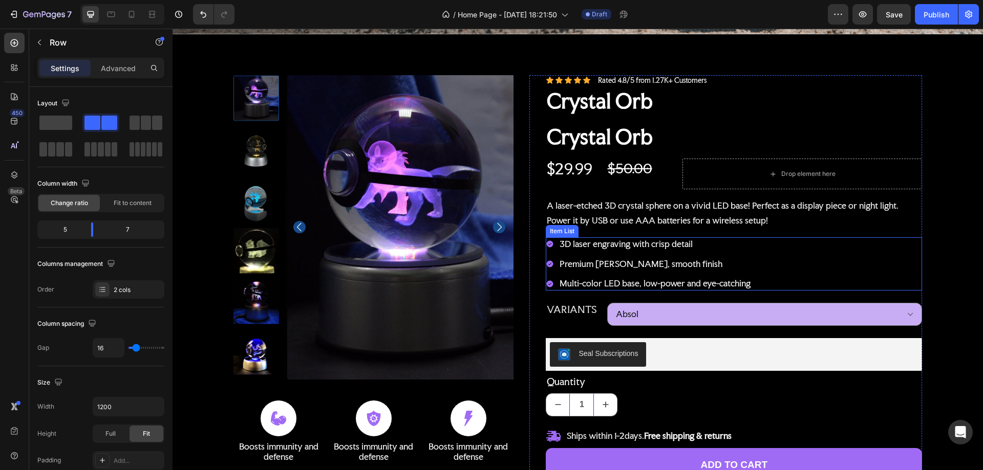
click at [828, 250] on div "3D laser engraving with crisp detail Premium crystal glass, smooth finish Multi…" at bounding box center [734, 264] width 376 height 53
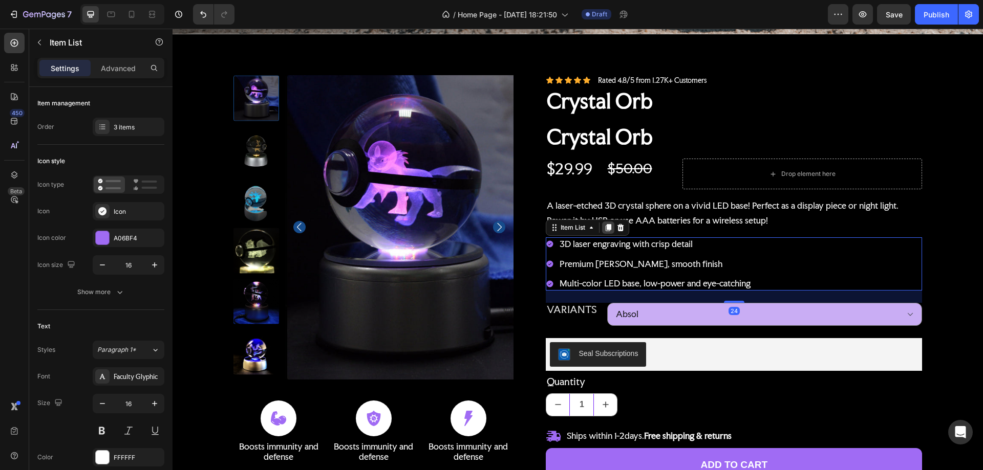
click at [608, 224] on icon at bounding box center [609, 227] width 6 height 7
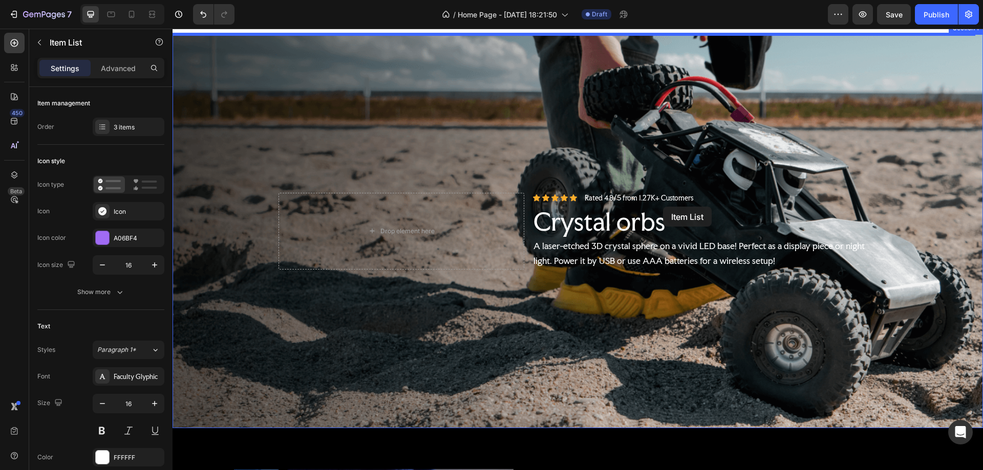
scroll to position [0, 0]
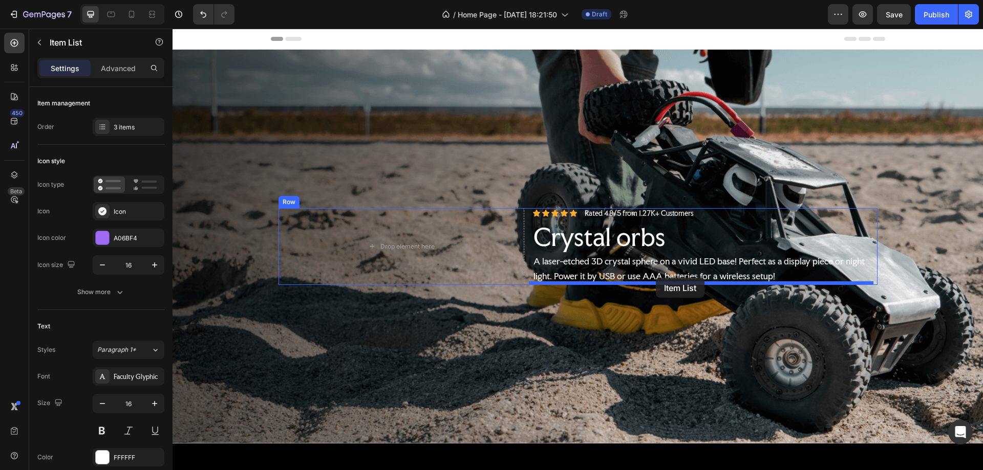
drag, startPoint x: 788, startPoint y: 330, endPoint x: 656, endPoint y: 278, distance: 142.0
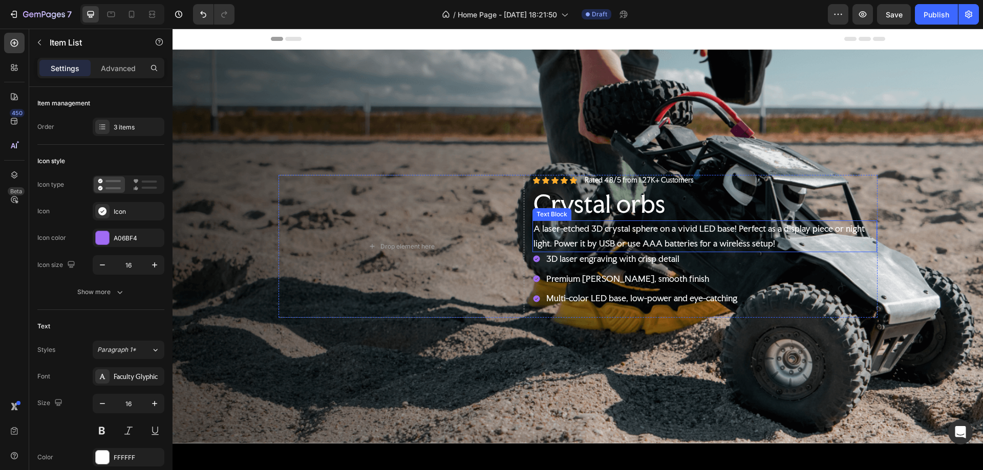
click at [788, 239] on p "A laser-etched 3D crystal sphere on a vivid LED base! Perfect as a display piec…" at bounding box center [704, 237] width 342 height 30
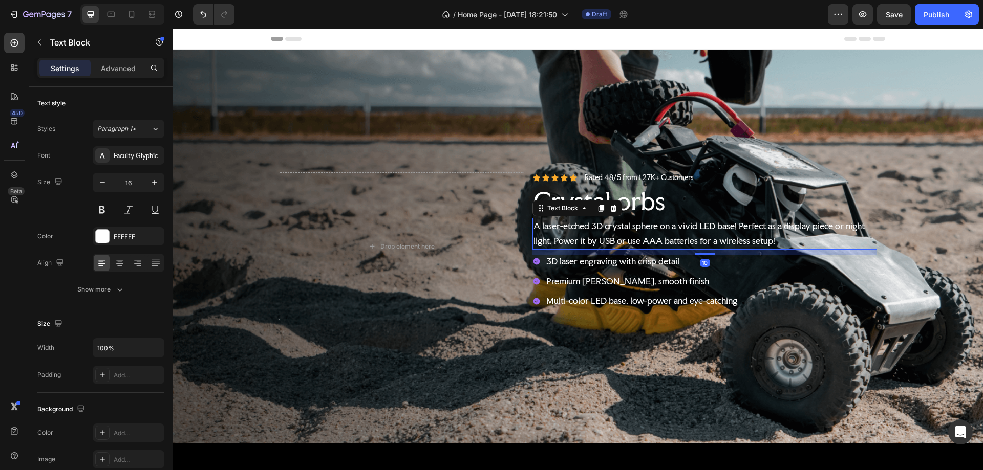
click at [703, 253] on div "Icon Icon Icon Icon Icon Icon List Rated 4.8/5 from 1.27K+ Customers Text Block…" at bounding box center [704, 247] width 345 height 148
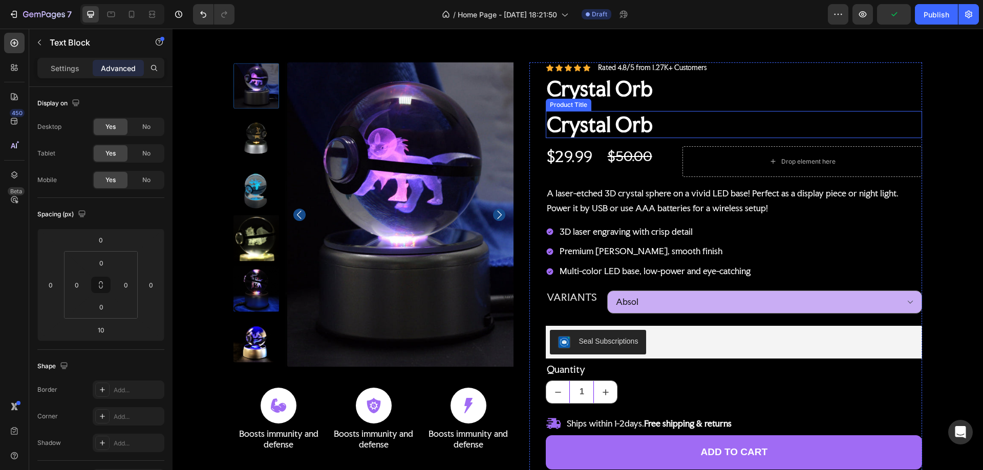
scroll to position [461, 0]
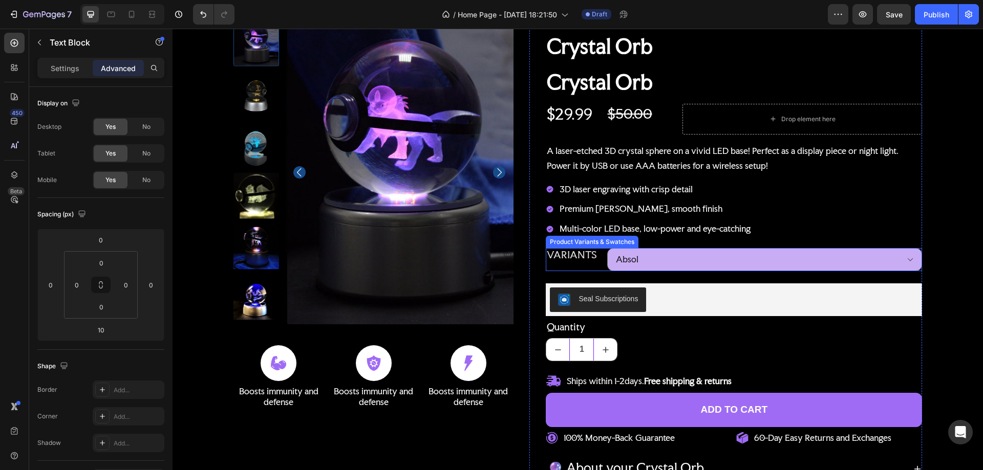
click at [589, 260] on legend "Variants" at bounding box center [576, 255] width 61 height 14
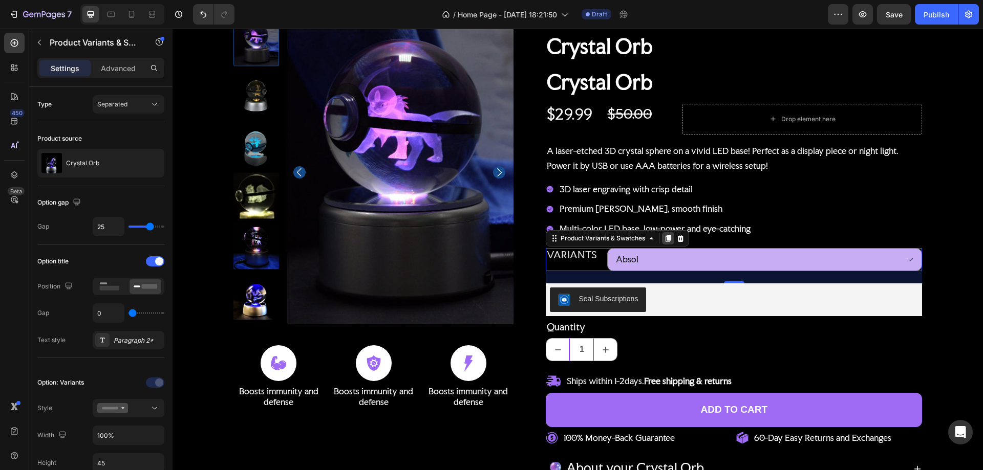
click at [665, 238] on icon at bounding box center [668, 238] width 6 height 7
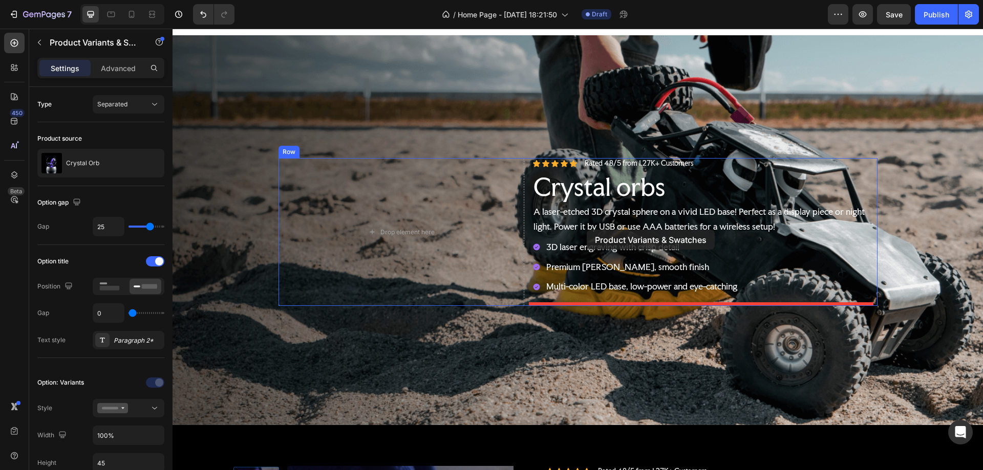
scroll to position [0, 0]
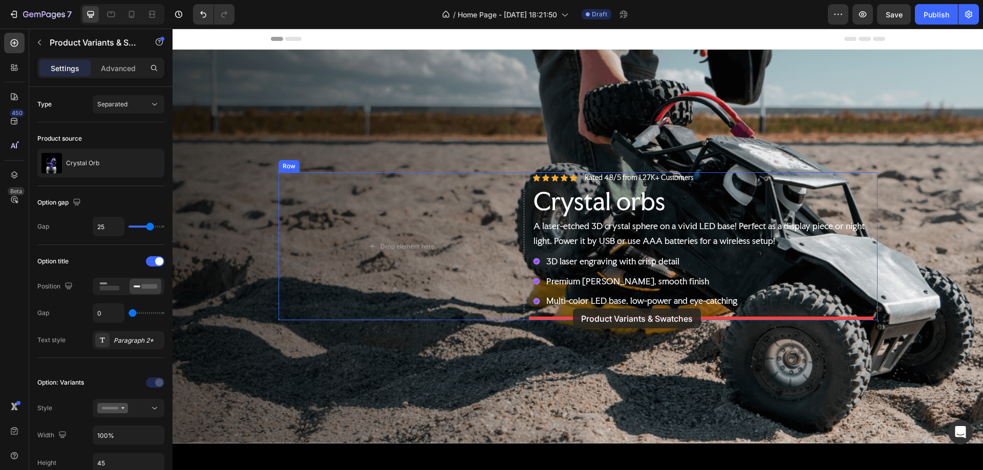
drag, startPoint x: 585, startPoint y: 293, endPoint x: 574, endPoint y: 308, distance: 17.6
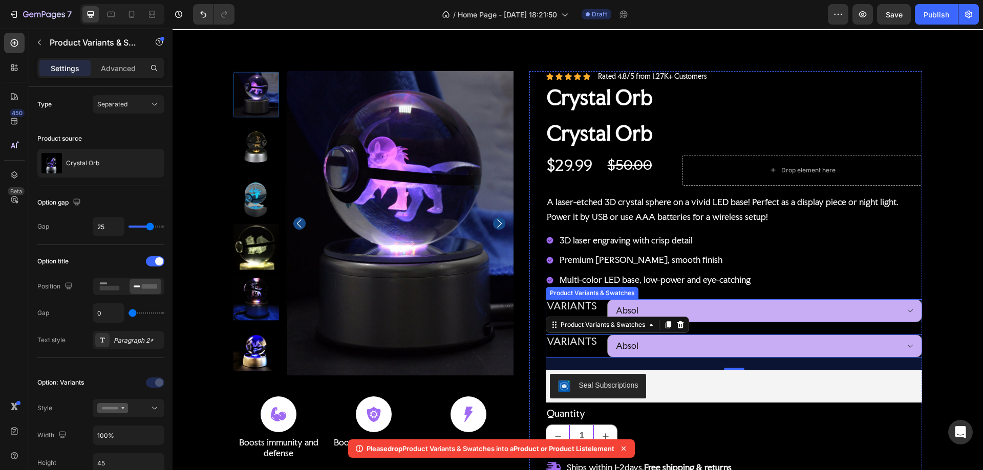
scroll to position [614, 0]
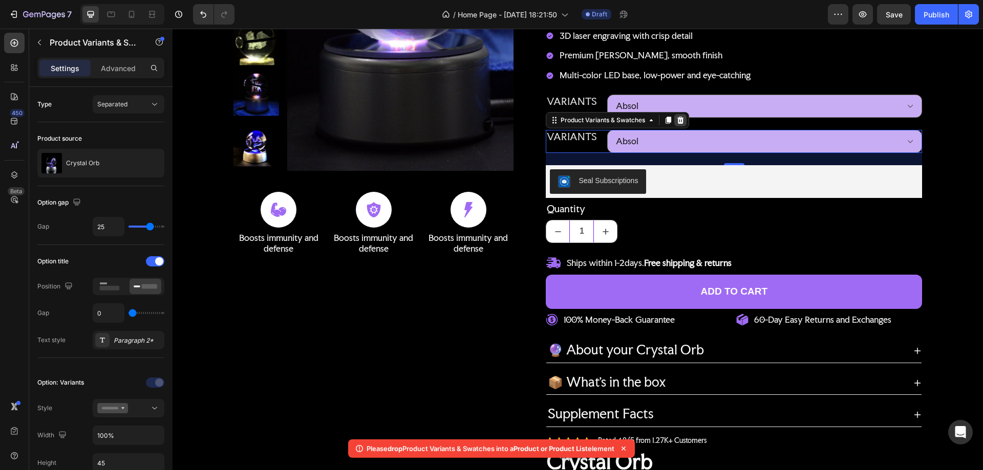
click at [677, 122] on icon at bounding box center [680, 120] width 8 height 8
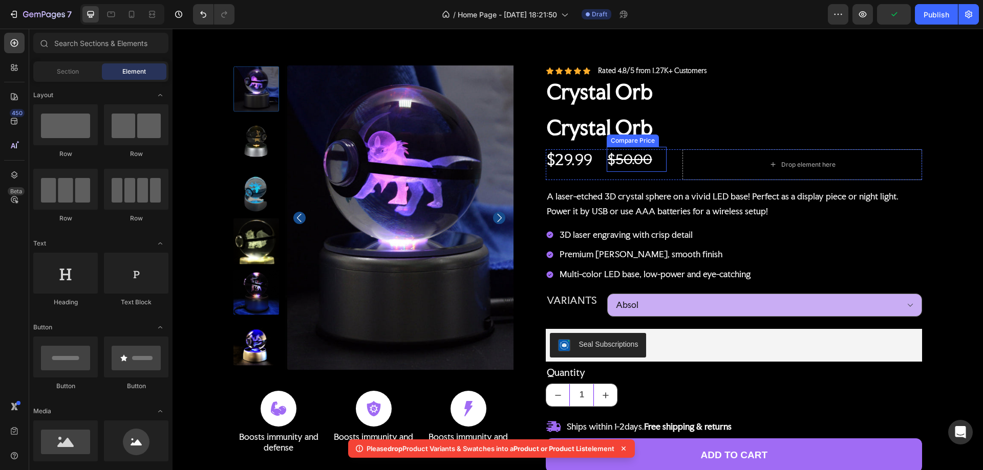
scroll to position [358, 0]
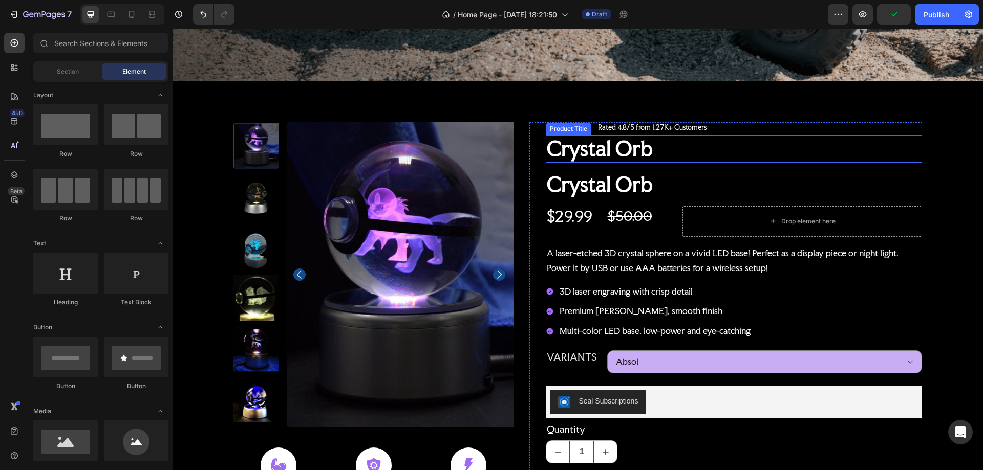
click at [633, 147] on h1 "Crystal Orb" at bounding box center [734, 148] width 376 height 27
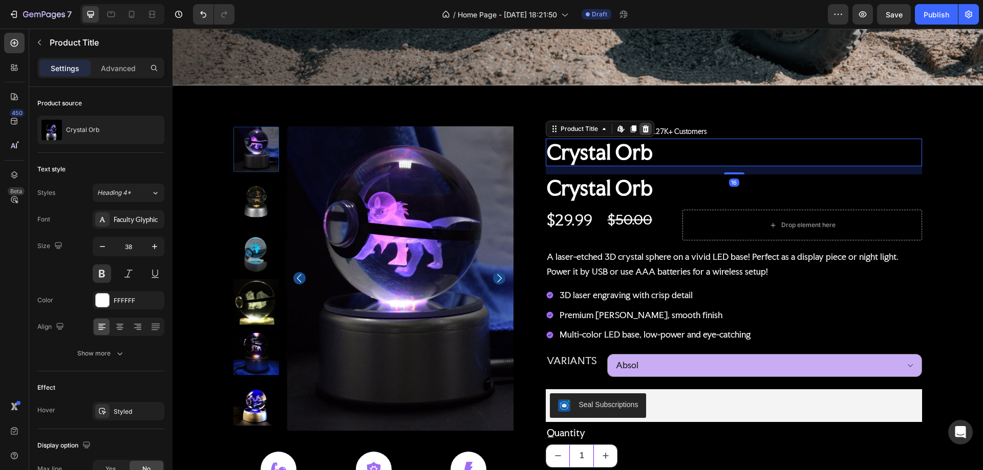
click at [643, 125] on icon at bounding box center [645, 128] width 7 height 7
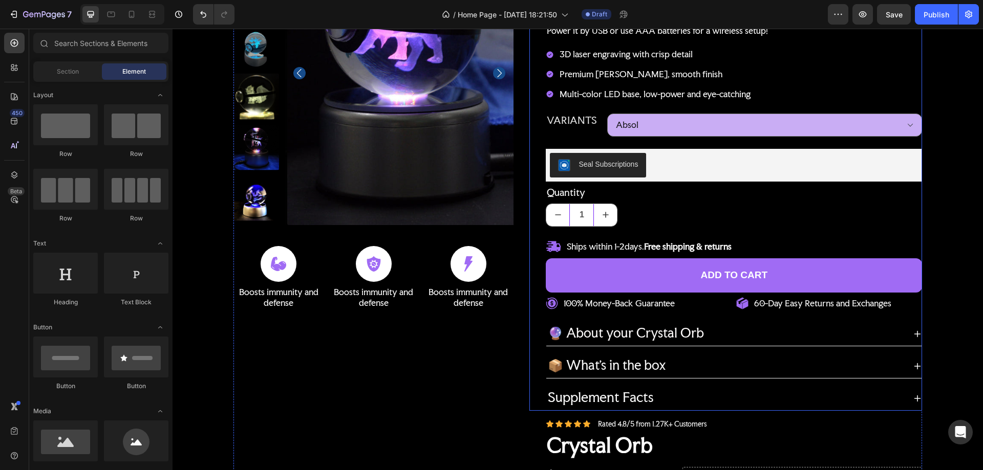
scroll to position [563, 0]
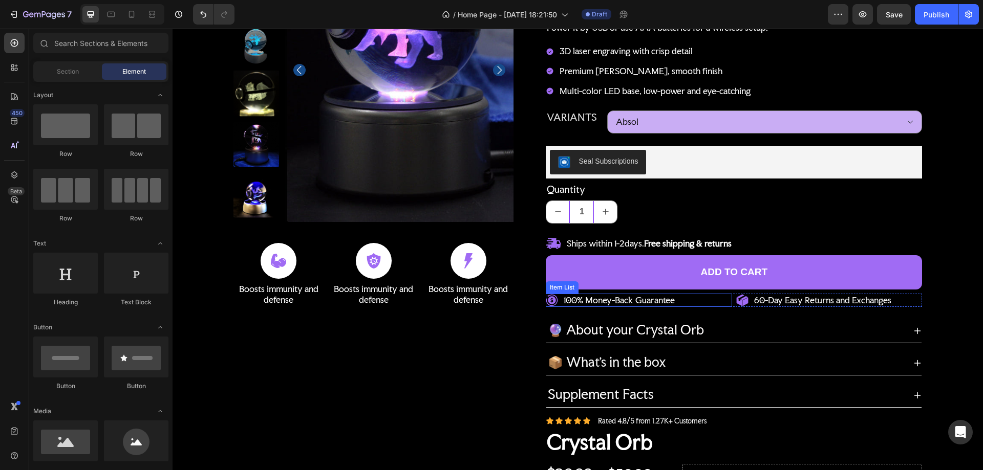
click at [687, 298] on div "100% Money-Back Guarantee" at bounding box center [639, 301] width 186 height 14
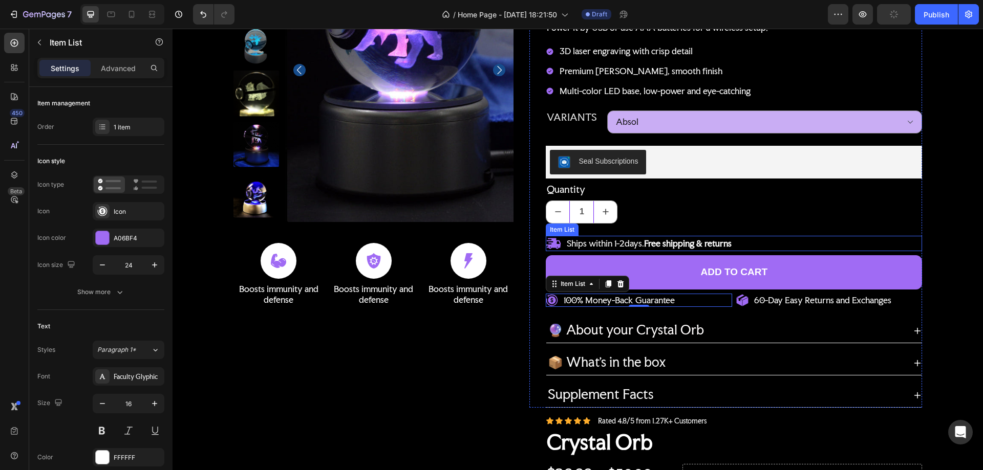
click at [795, 243] on div "Ships within 1-2days. Free shipping & returns" at bounding box center [734, 243] width 376 height 15
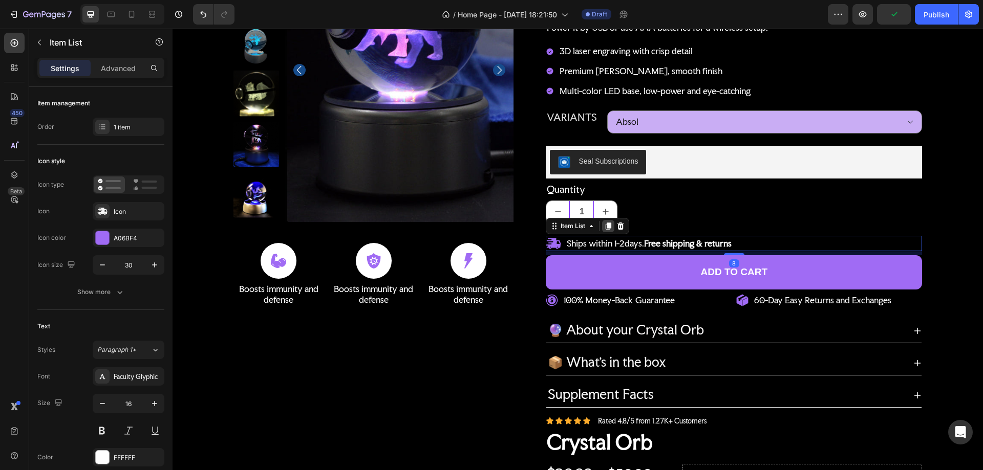
click at [606, 225] on icon at bounding box center [609, 226] width 6 height 7
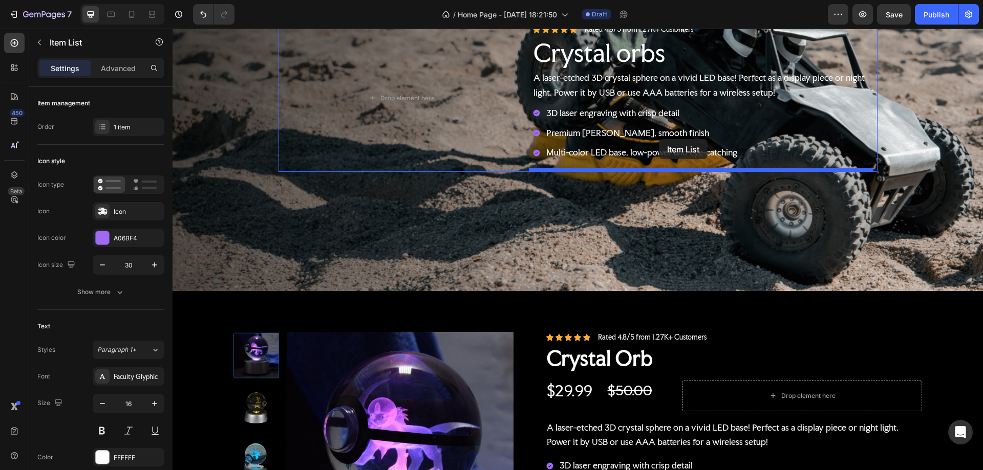
scroll to position [139, 0]
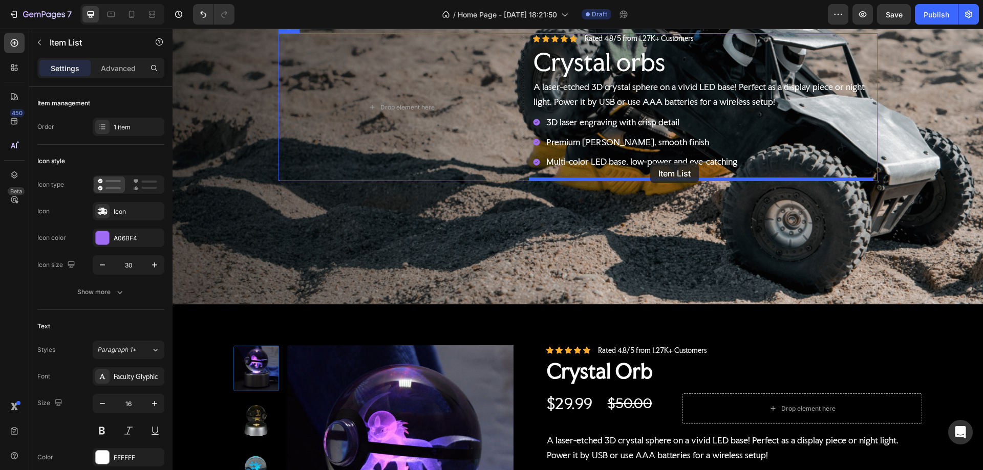
drag, startPoint x: 764, startPoint y: 259, endPoint x: 650, endPoint y: 163, distance: 149.0
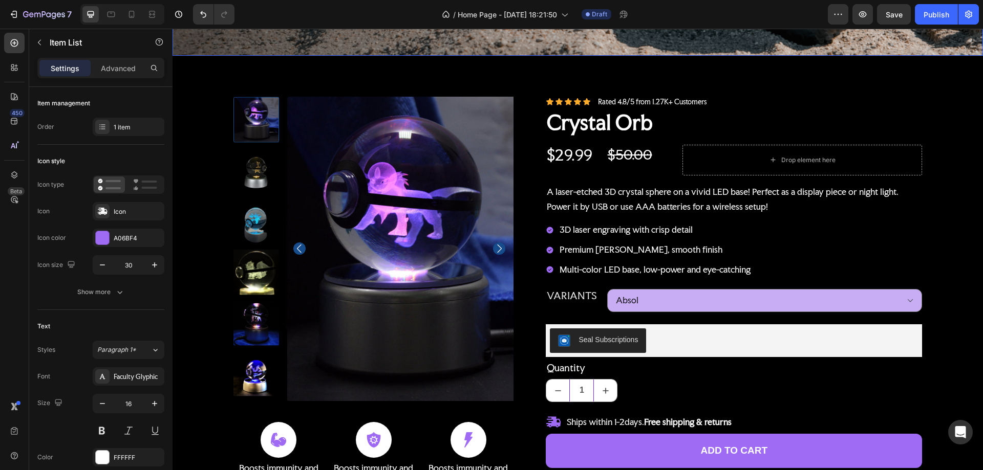
scroll to position [498, 0]
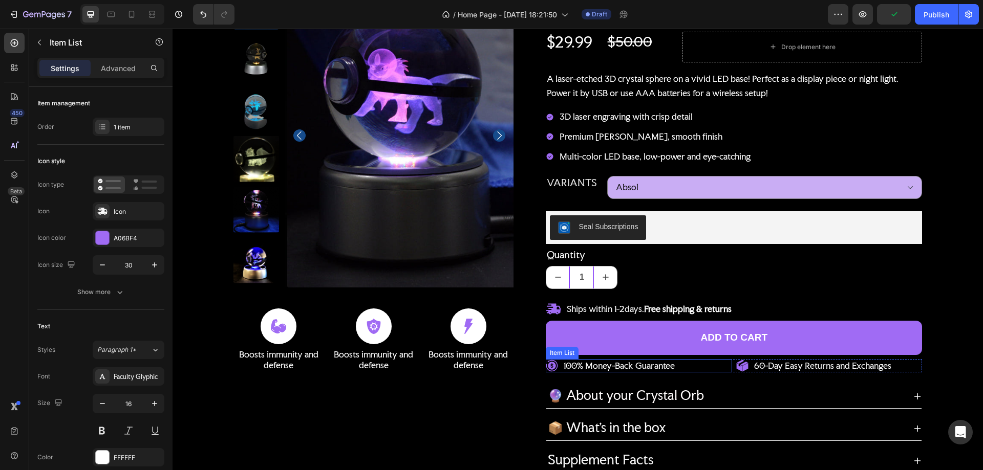
click at [707, 362] on div "100% Money-Back Guarantee" at bounding box center [639, 366] width 186 height 14
click at [729, 363] on div "100% Money-Back Guarantee Item List 0 60-Day Easy Returns and Exchanges Item Li…" at bounding box center [734, 366] width 376 height 14
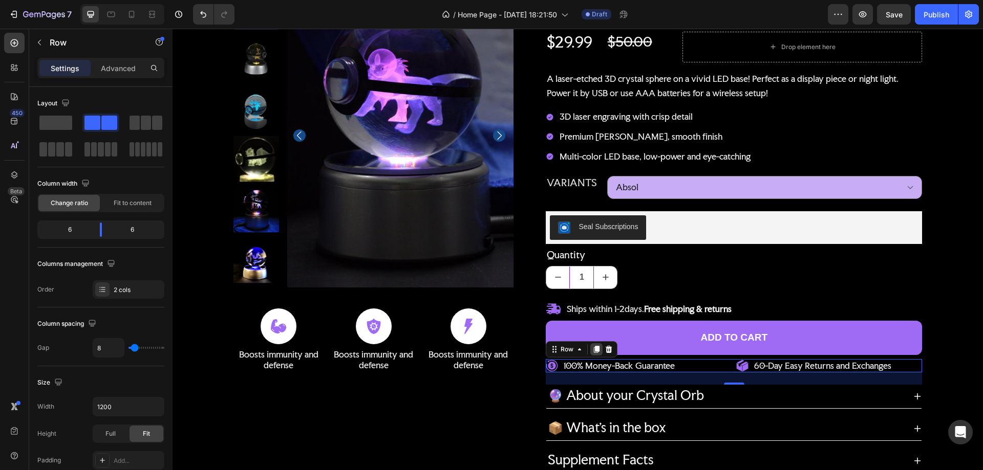
click at [594, 348] on icon at bounding box center [597, 349] width 6 height 7
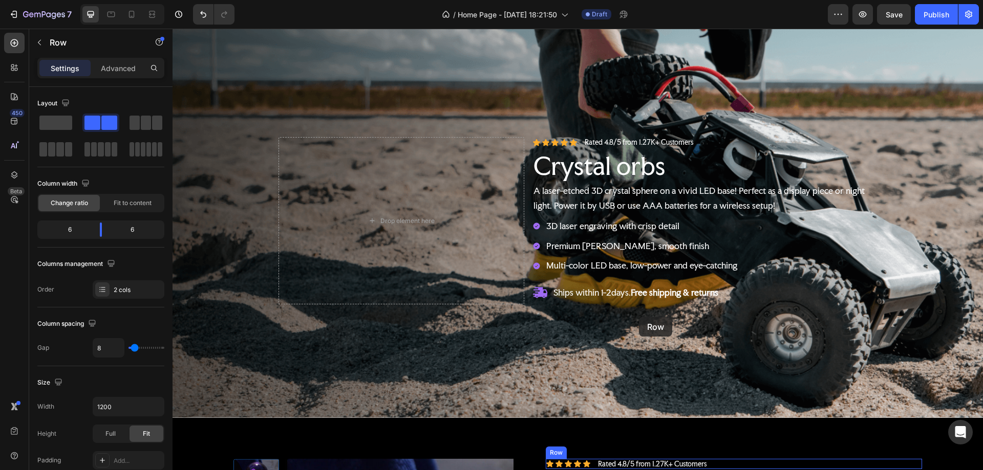
scroll to position [0, 0]
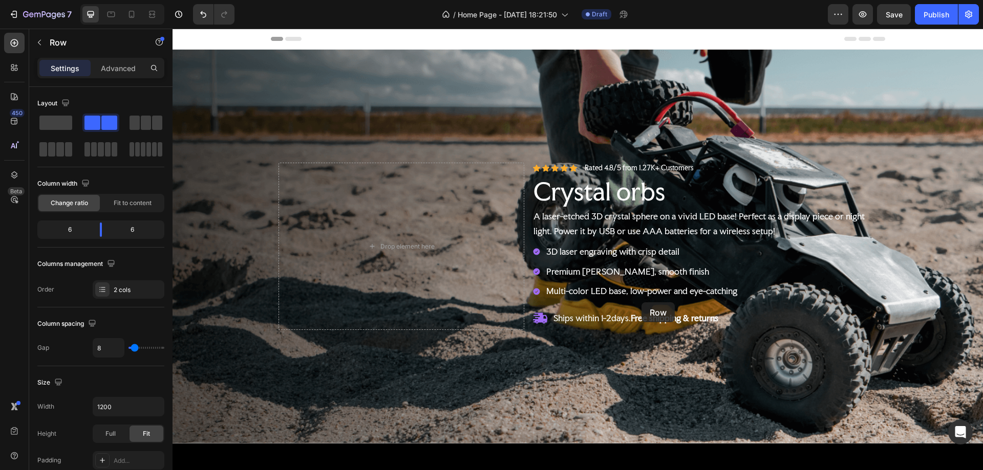
drag, startPoint x: 727, startPoint y: 383, endPoint x: 641, endPoint y: 303, distance: 117.3
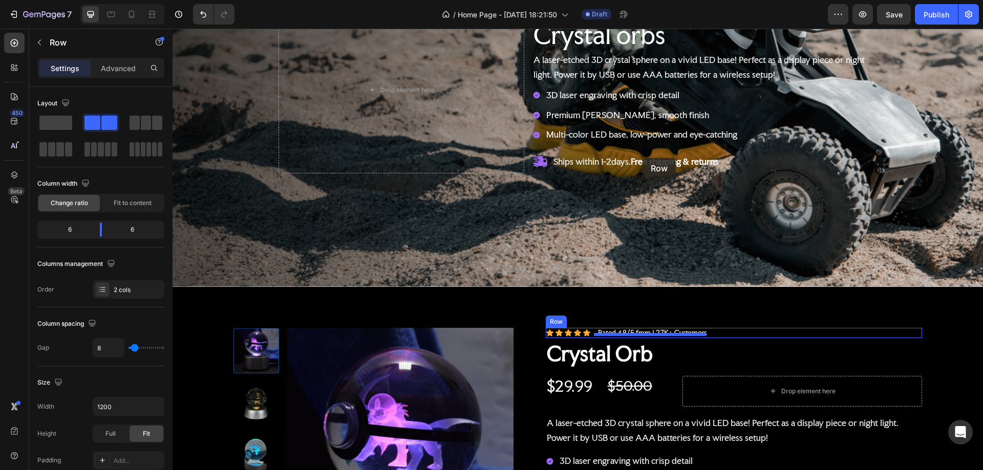
scroll to position [131, 0]
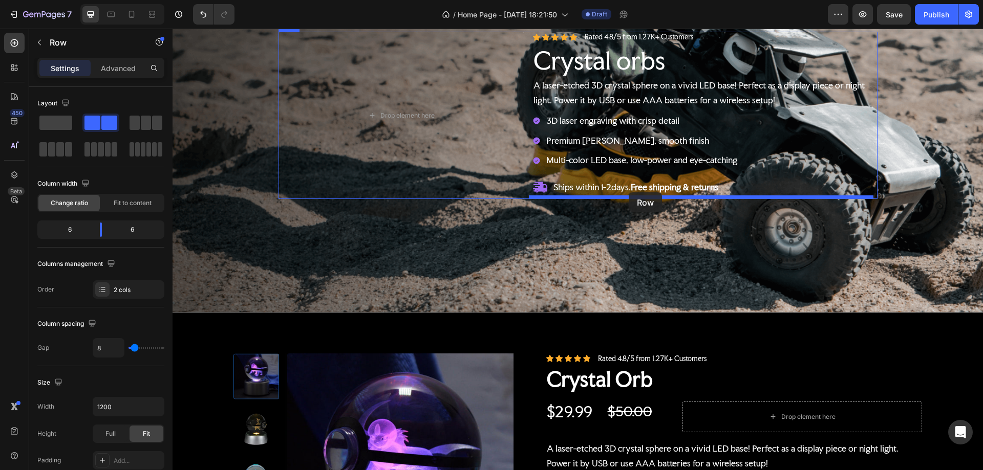
drag, startPoint x: 729, startPoint y: 427, endPoint x: 629, endPoint y: 192, distance: 256.0
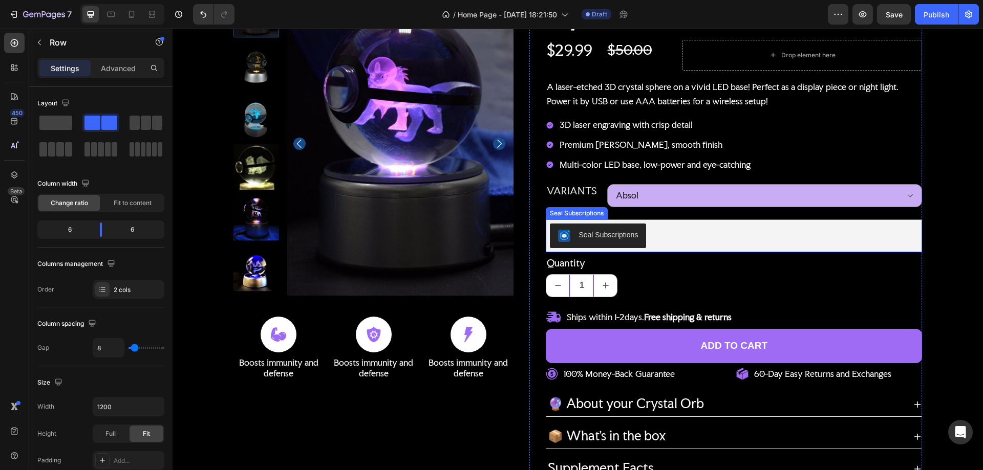
scroll to position [694, 0]
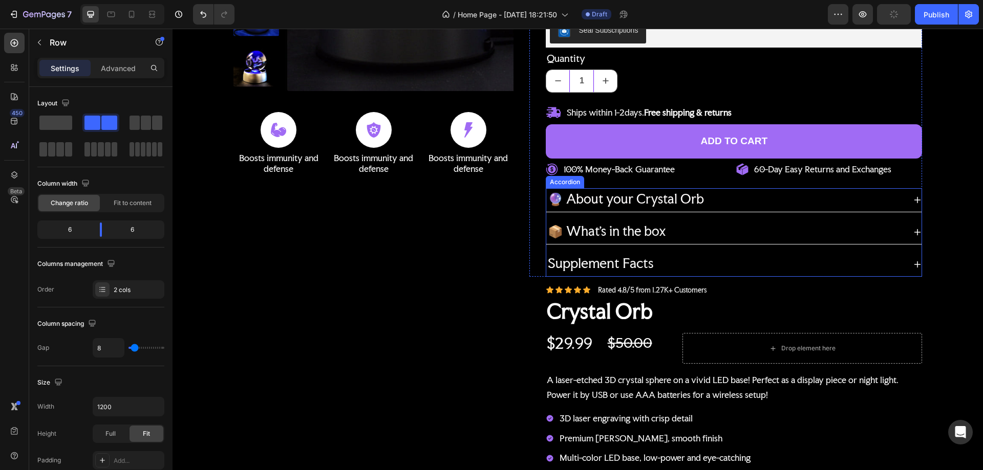
click at [546, 222] on div "🔮 About your Crystal Orb 📦 What’s in the box Supplement Facts" at bounding box center [734, 232] width 376 height 88
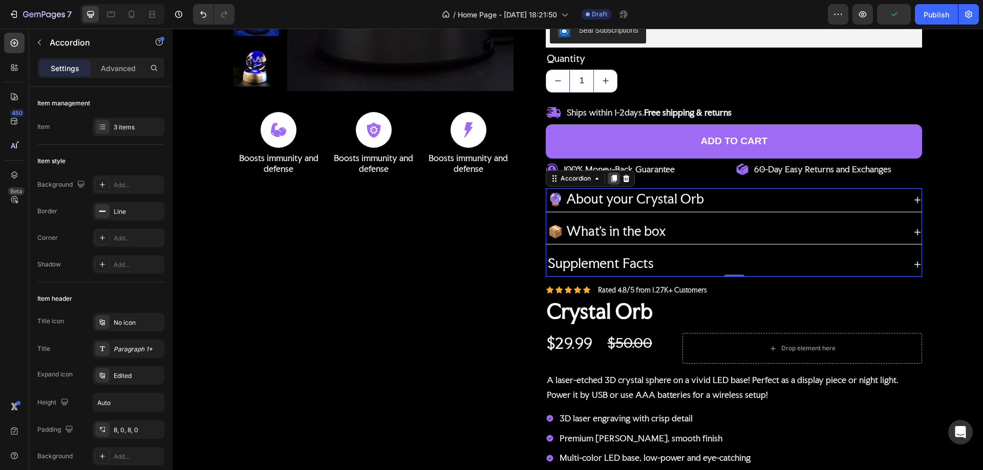
click at [611, 179] on icon at bounding box center [614, 179] width 6 height 7
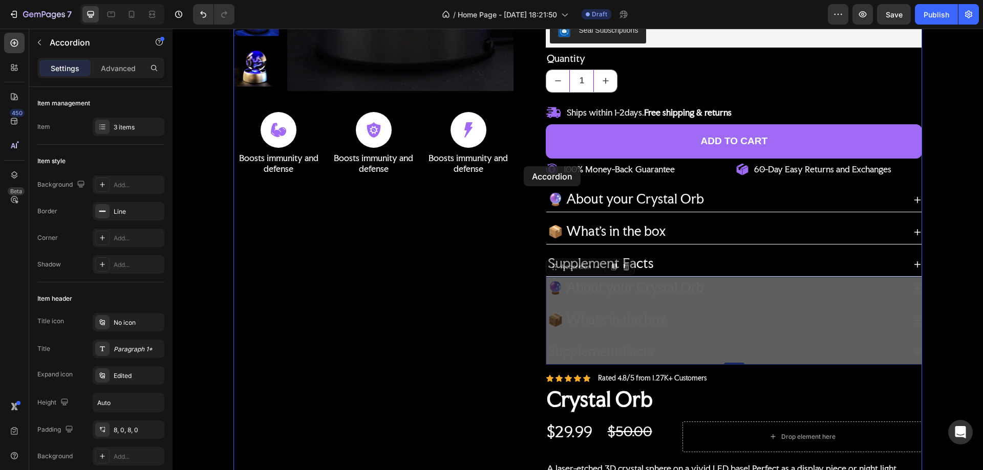
drag, startPoint x: 545, startPoint y: 304, endPoint x: 524, endPoint y: 166, distance: 138.9
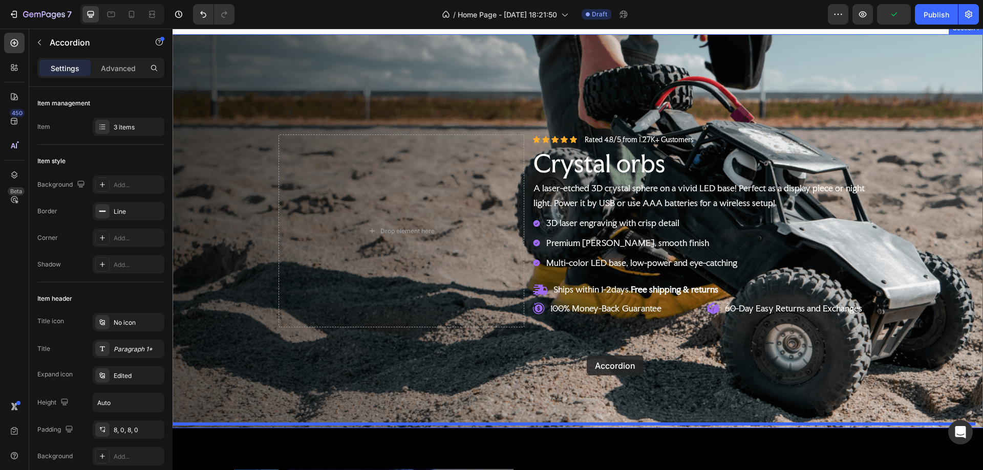
scroll to position [0, 0]
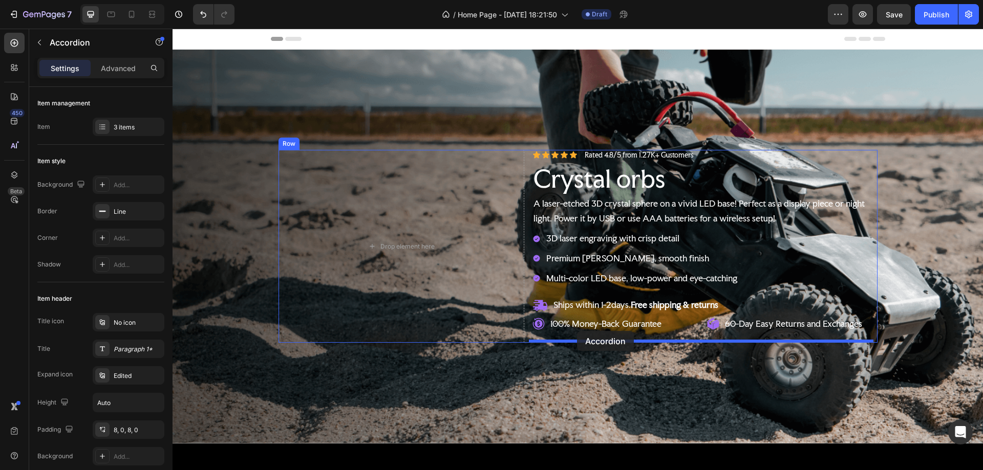
drag, startPoint x: 545, startPoint y: 241, endPoint x: 577, endPoint y: 331, distance: 95.7
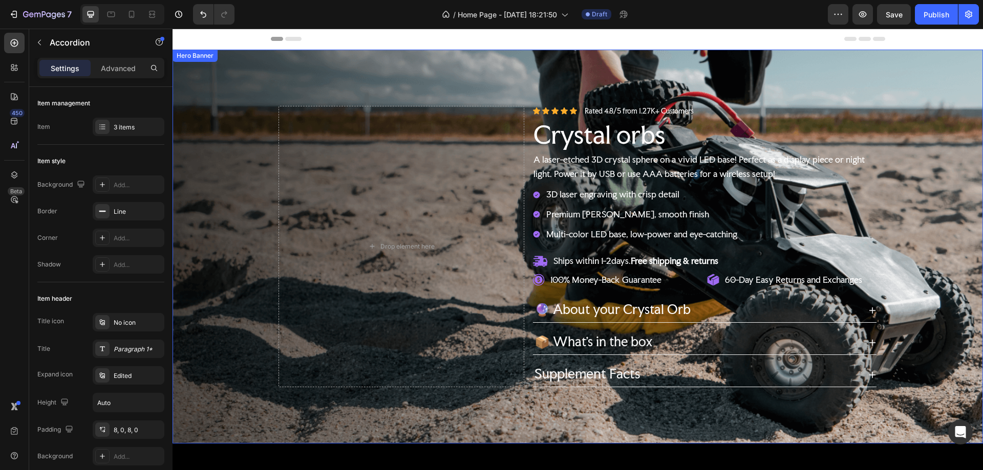
scroll to position [205, 0]
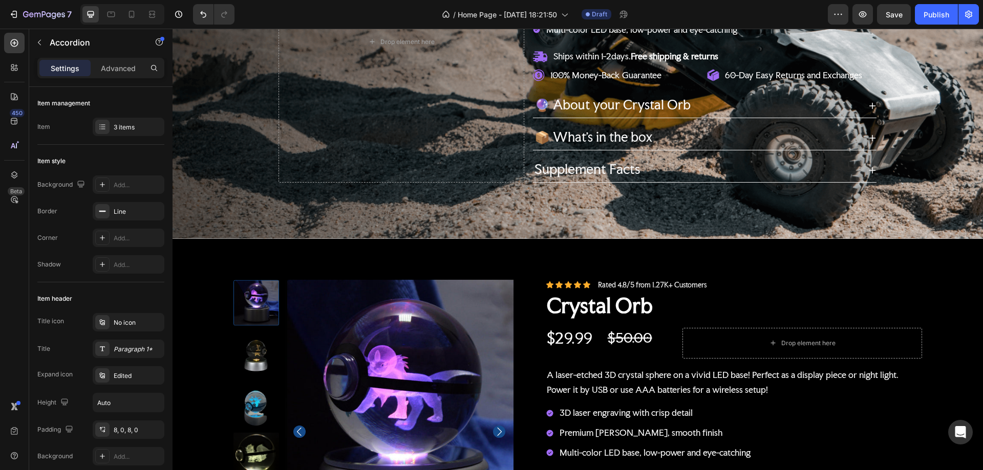
click at [868, 169] on icon at bounding box center [872, 170] width 8 height 8
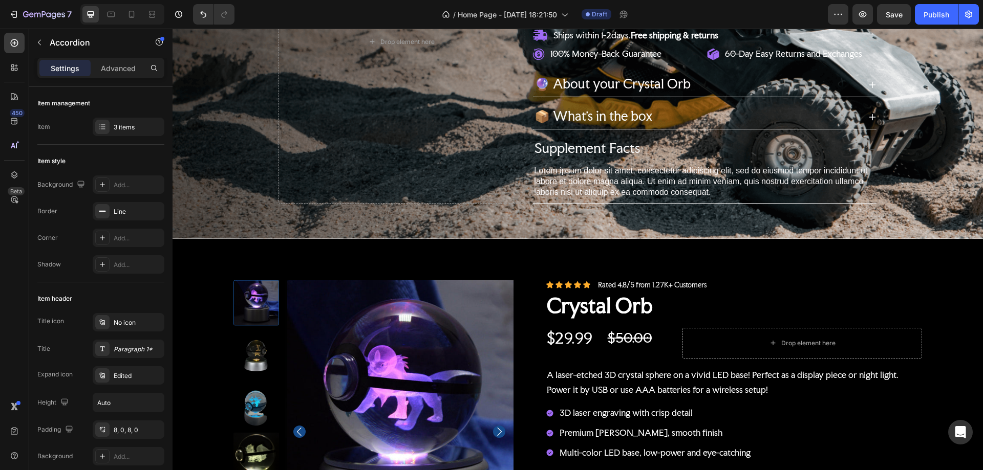
click at [868, 152] on div "Supplement Facts" at bounding box center [704, 150] width 343 height 24
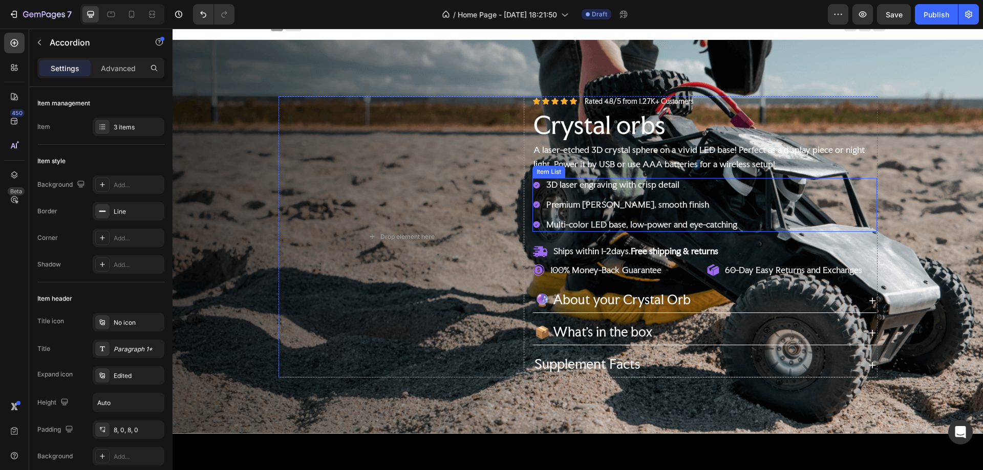
scroll to position [0, 0]
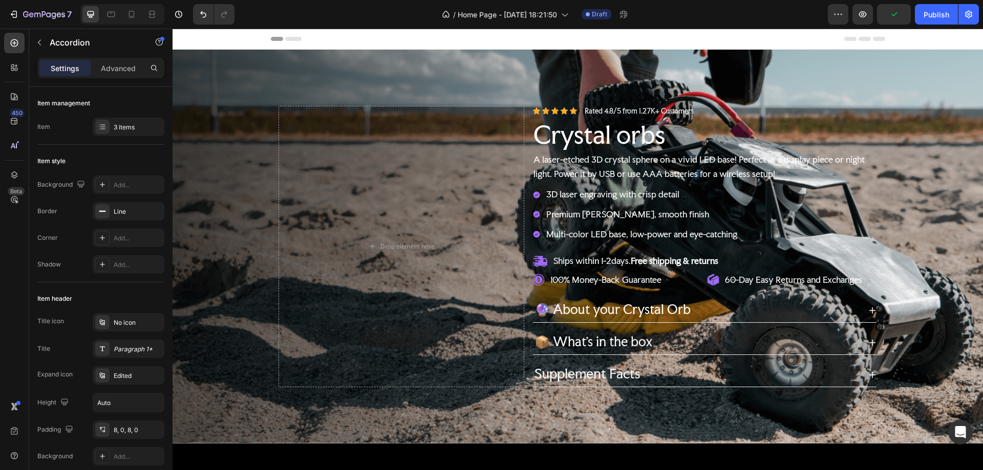
drag, startPoint x: 20, startPoint y: 37, endPoint x: 28, endPoint y: 38, distance: 8.3
click at [20, 37] on div at bounding box center [14, 43] width 20 height 20
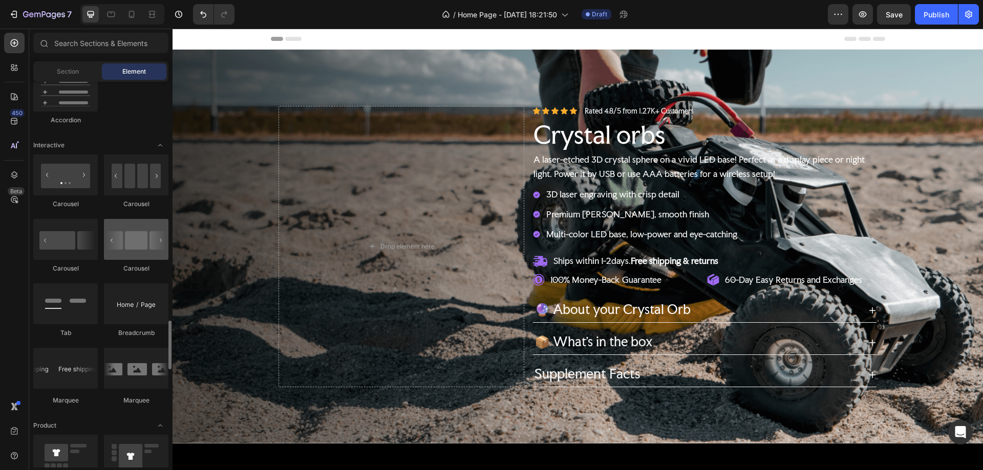
scroll to position [1075, 0]
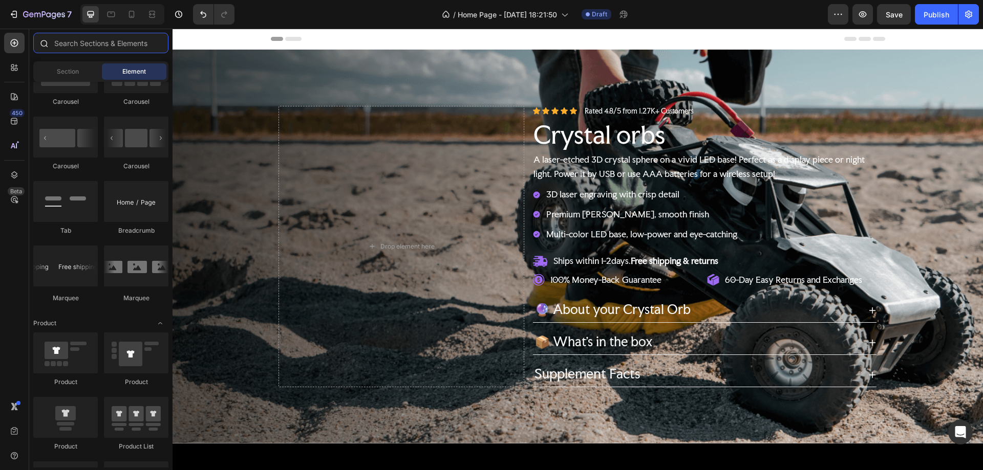
click at [94, 43] on input "text" at bounding box center [100, 43] width 135 height 20
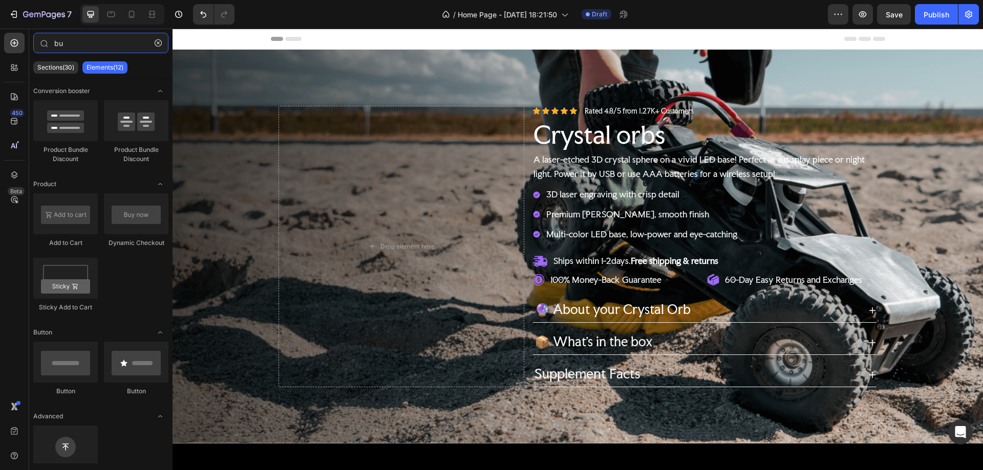
type input "bu"
drag, startPoint x: 375, startPoint y: 245, endPoint x: 607, endPoint y: 270, distance: 233.2
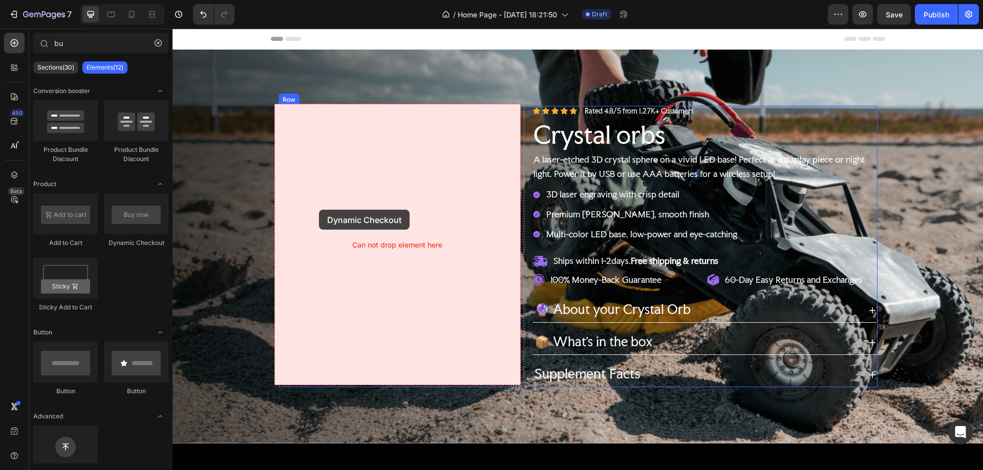
drag, startPoint x: 307, startPoint y: 258, endPoint x: 316, endPoint y: 209, distance: 49.6
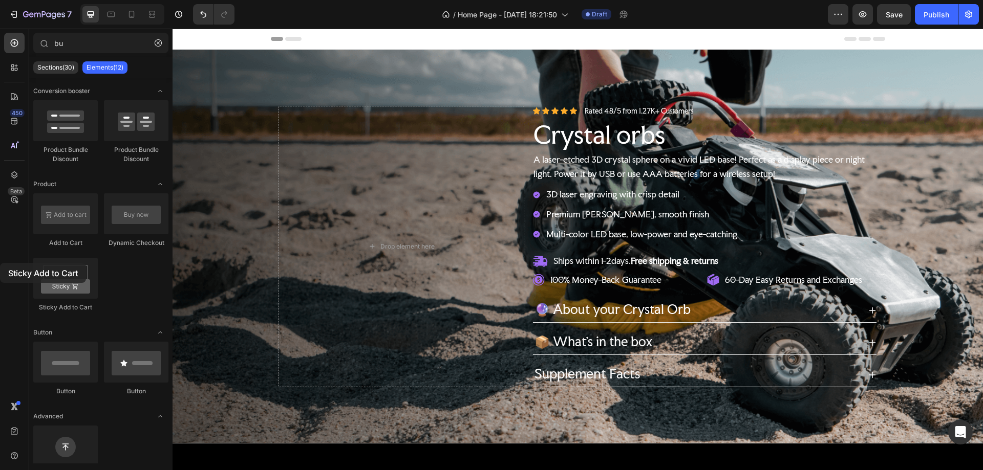
drag, startPoint x: 54, startPoint y: 279, endPoint x: 5, endPoint y: 259, distance: 53.0
click at [0, 263] on div "450 Beta bu Sections(30) Elements(12) Conversion booster Product Bundle Discoun…" at bounding box center [86, 250] width 173 height 442
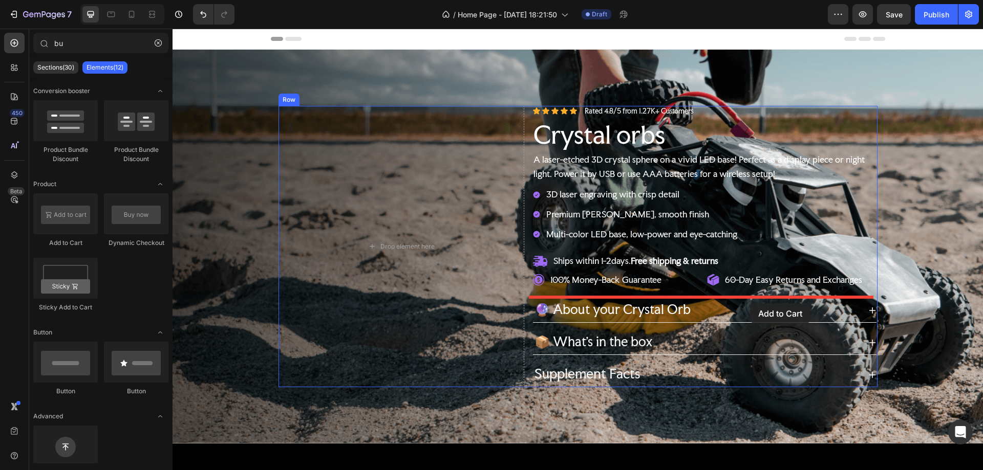
drag, startPoint x: 242, startPoint y: 228, endPoint x: 755, endPoint y: 302, distance: 517.6
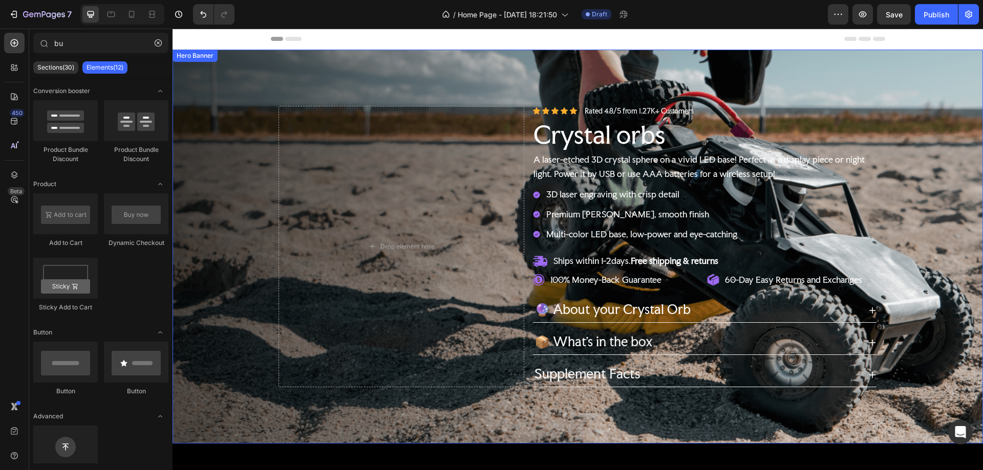
click at [257, 176] on div "Background Image" at bounding box center [578, 247] width 810 height 394
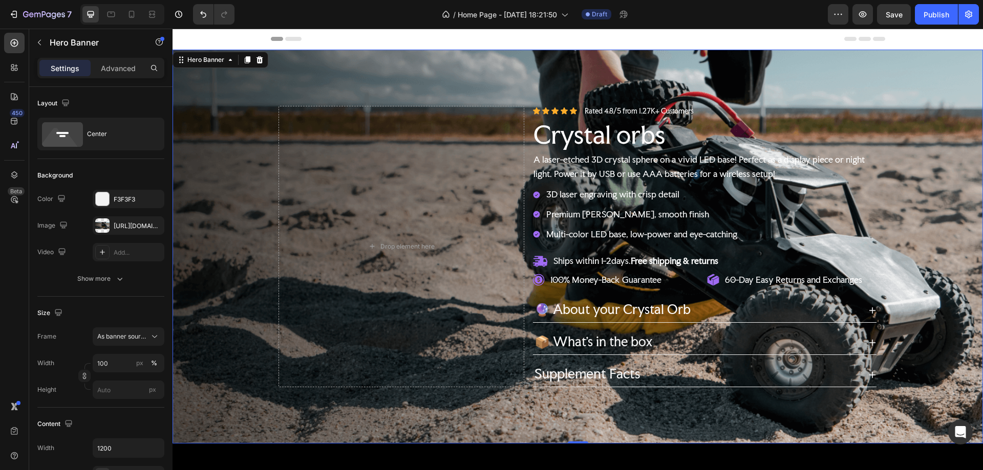
click at [275, 76] on div "Background Image" at bounding box center [578, 247] width 810 height 394
click at [440, 126] on div "Drop element here" at bounding box center [401, 247] width 246 height 282
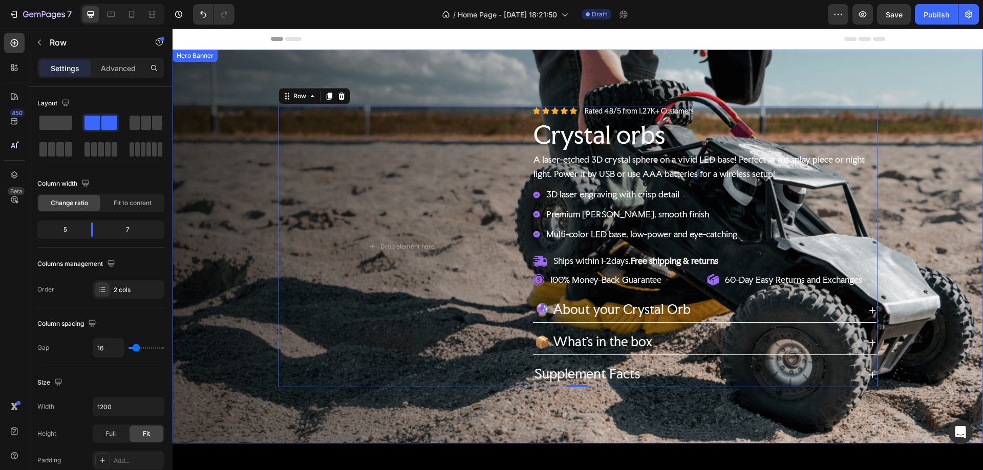
click at [246, 101] on div "Background Image" at bounding box center [578, 247] width 810 height 394
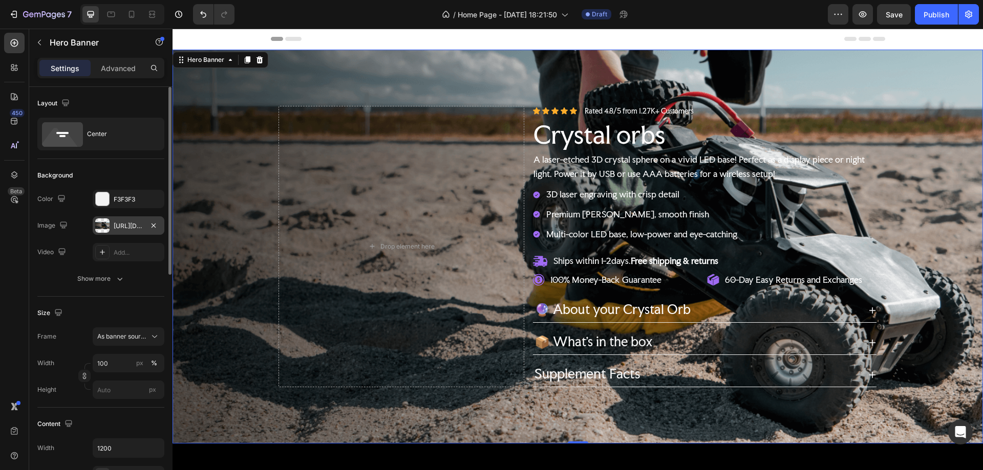
click at [99, 224] on div at bounding box center [102, 226] width 14 height 14
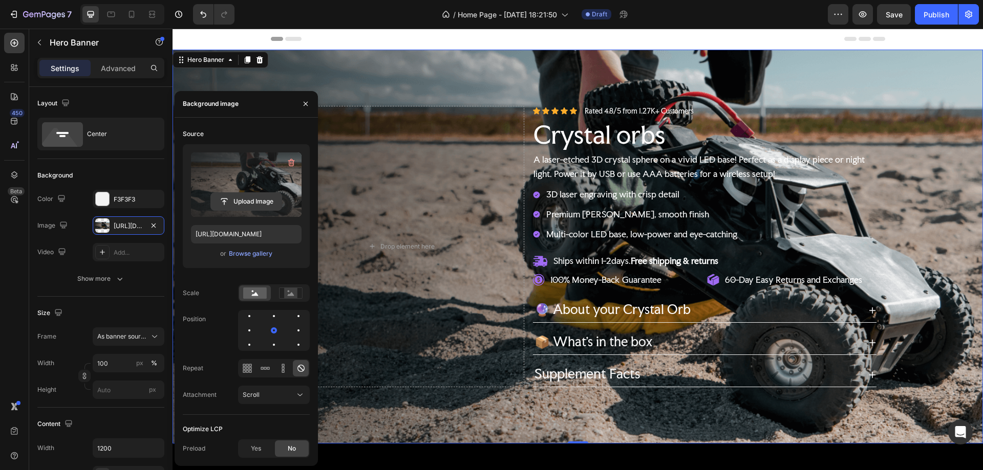
click at [247, 196] on input "file" at bounding box center [246, 201] width 71 height 17
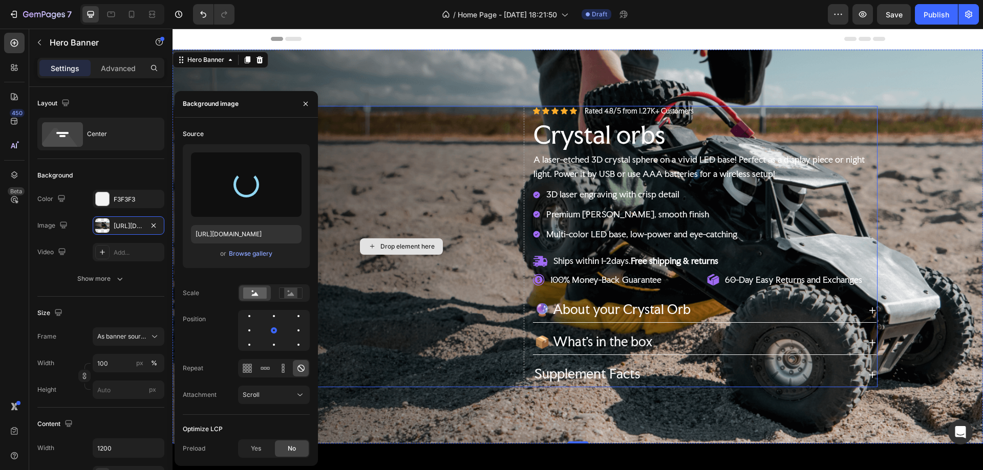
type input "https://cdn.shopify.com/s/files/1/0970/2431/1641/files/gempages_585982822557156…"
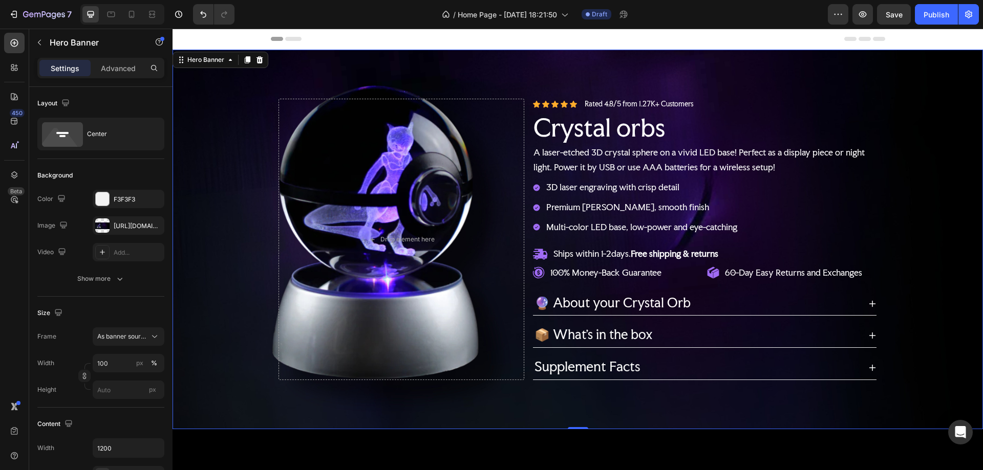
click at [430, 57] on div "Background Image" at bounding box center [578, 240] width 810 height 380
click at [955, 98] on div "Background Image" at bounding box center [578, 240] width 810 height 380
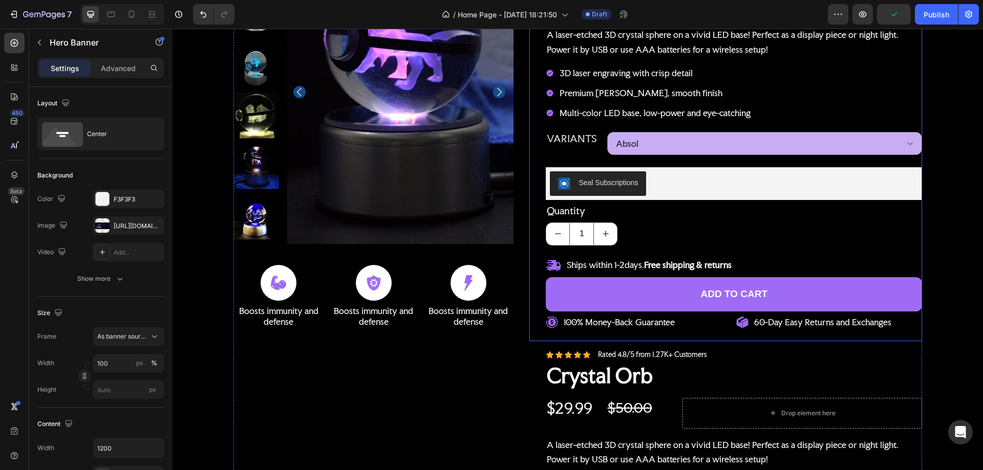
scroll to position [563, 0]
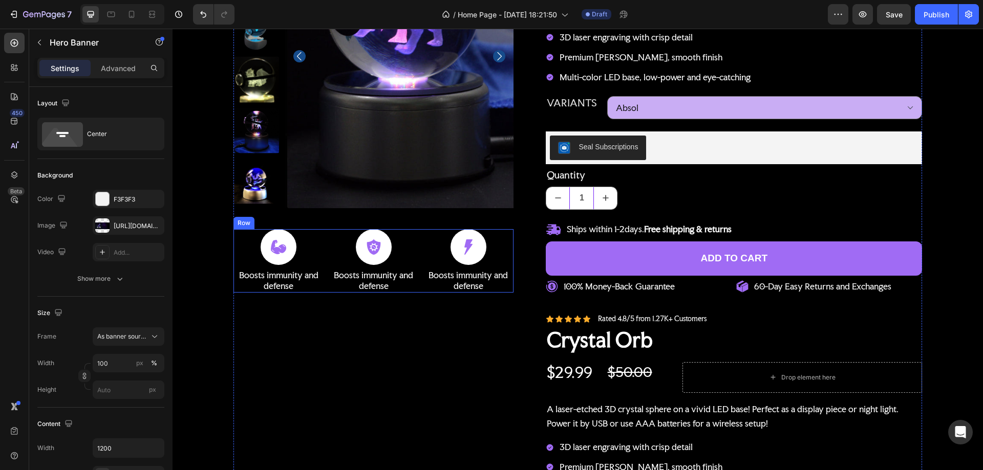
click at [324, 237] on div "Icon Boosts immunity and defense Text Block Icon Boosts immunity and defense Te…" at bounding box center [373, 260] width 281 height 63
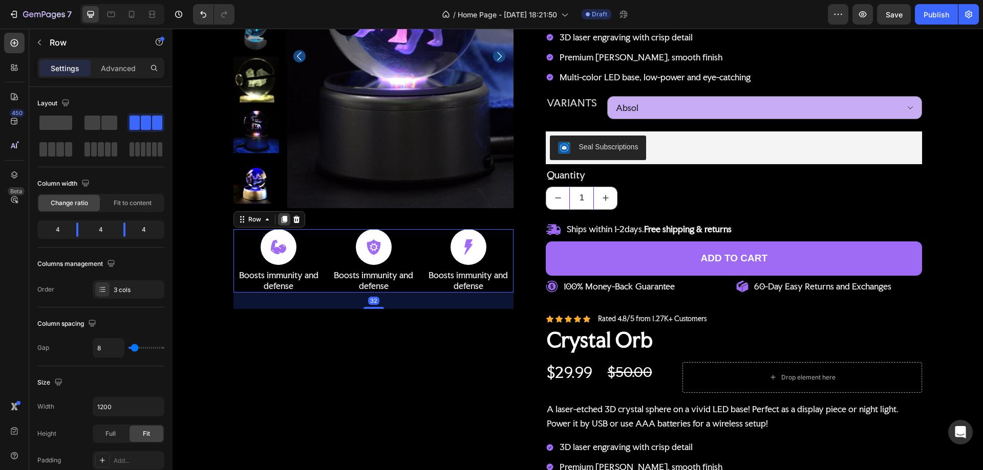
click at [282, 218] on icon at bounding box center [284, 219] width 6 height 7
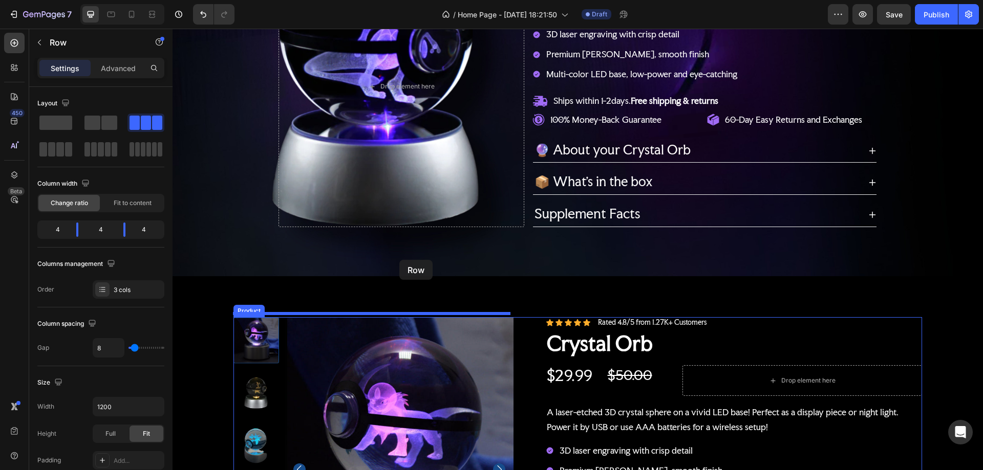
scroll to position [186, 0]
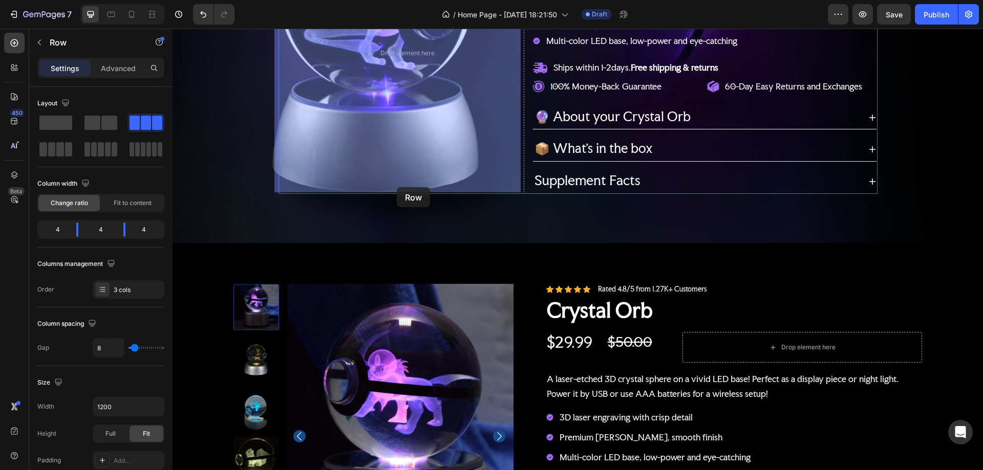
drag, startPoint x: 326, startPoint y: 313, endPoint x: 396, endPoint y: 187, distance: 143.9
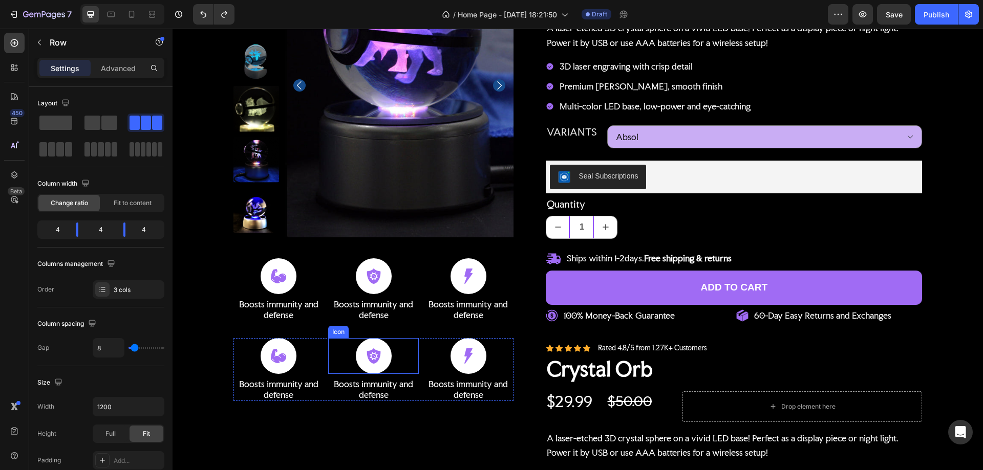
scroll to position [545, 0]
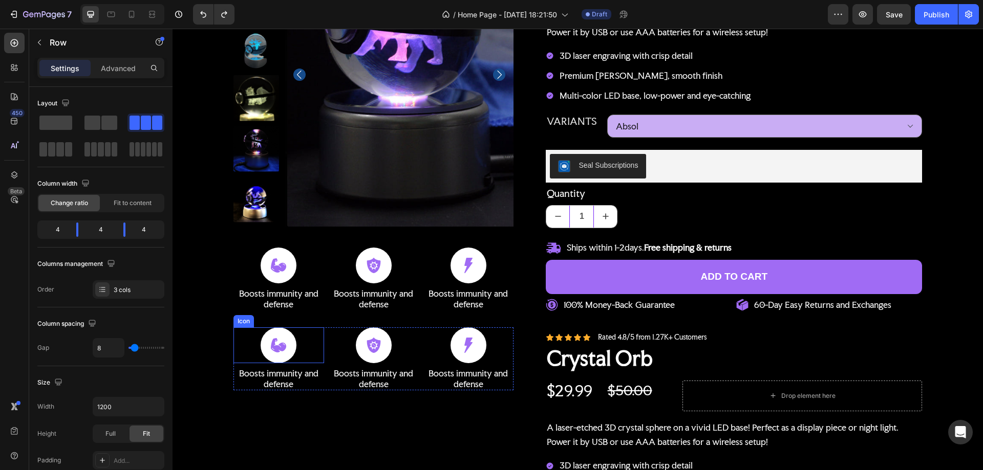
click at [322, 330] on div "Icon" at bounding box center [278, 346] width 91 height 36
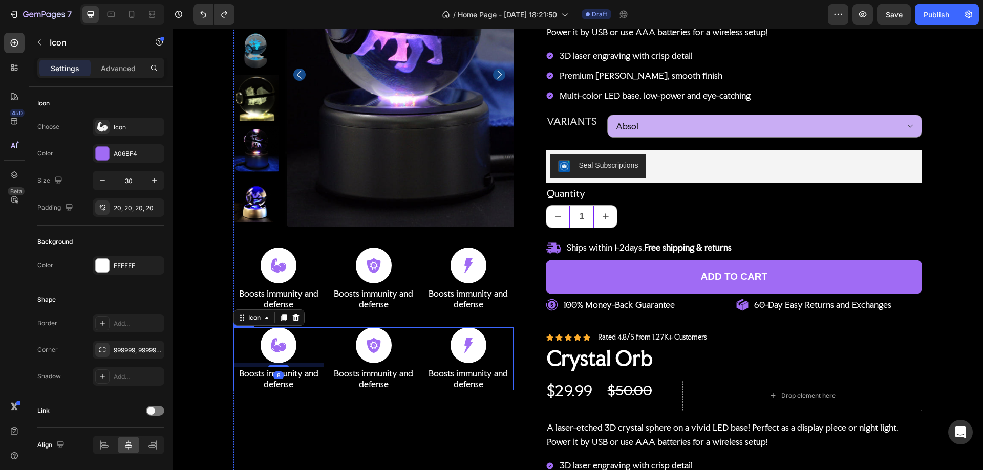
click at [325, 329] on div "Icon 8 Boosts immunity and defense Text Block Icon Boosts immunity and defense …" at bounding box center [373, 359] width 281 height 63
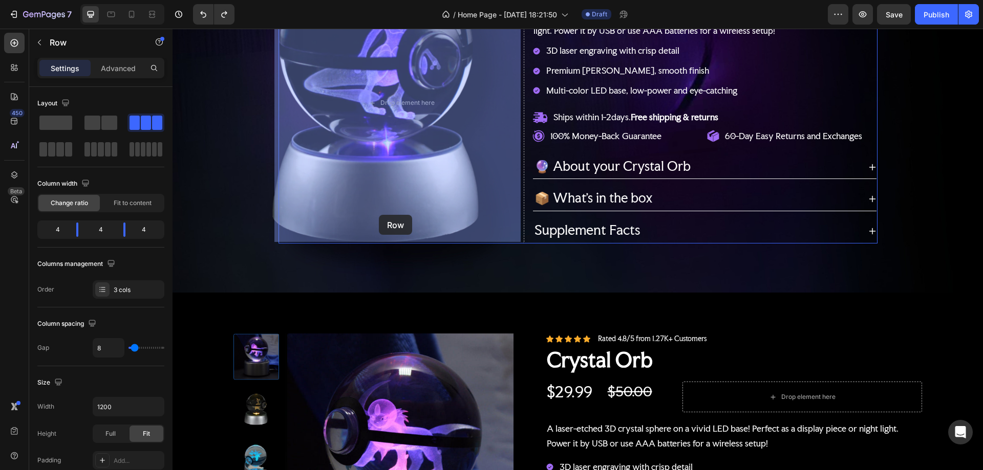
scroll to position [91, 0]
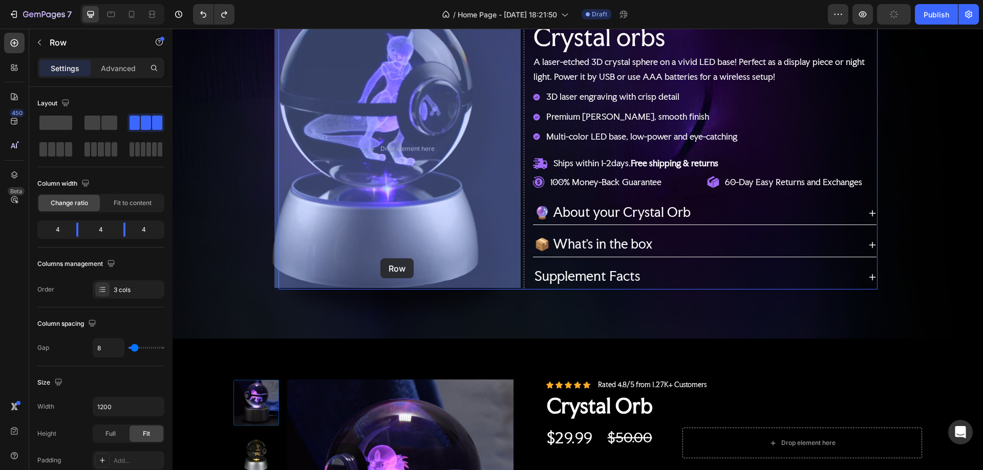
drag, startPoint x: 325, startPoint y: 329, endPoint x: 380, endPoint y: 259, distance: 89.3
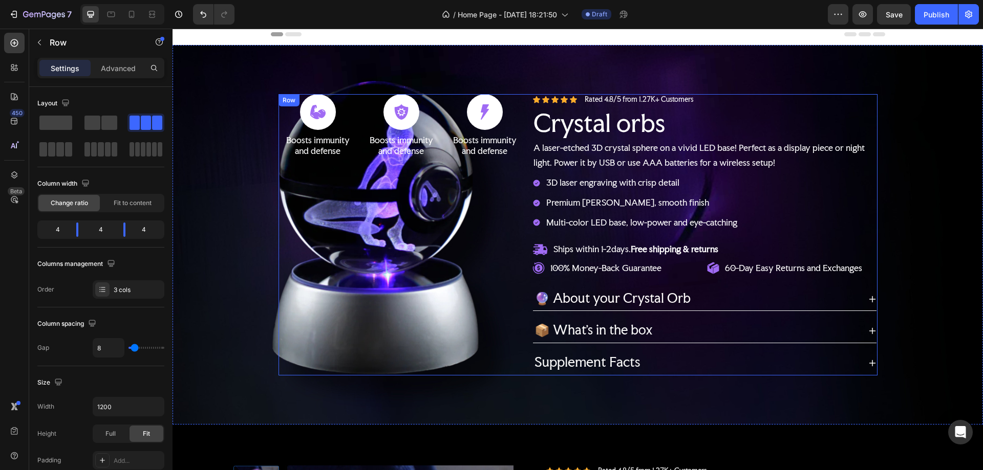
scroll to position [0, 0]
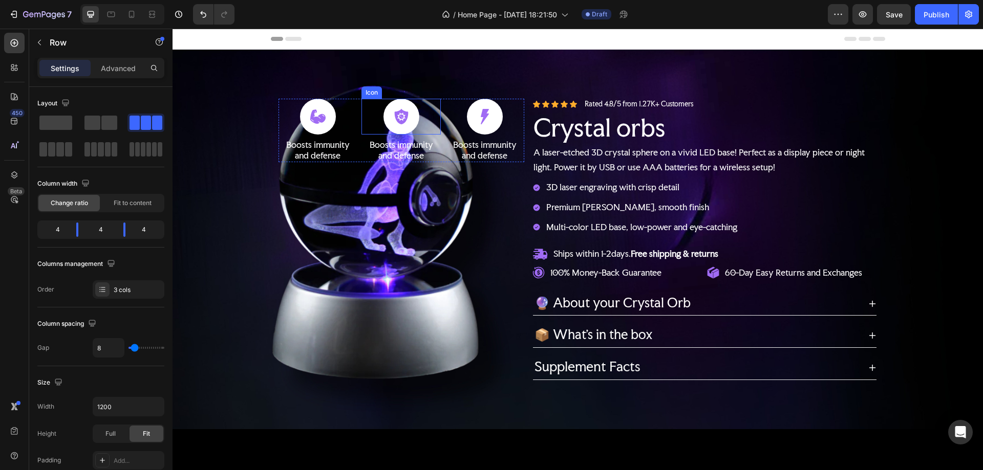
drag, startPoint x: 238, startPoint y: 150, endPoint x: 204, endPoint y: 117, distance: 47.1
click at [55, 123] on span at bounding box center [55, 123] width 33 height 14
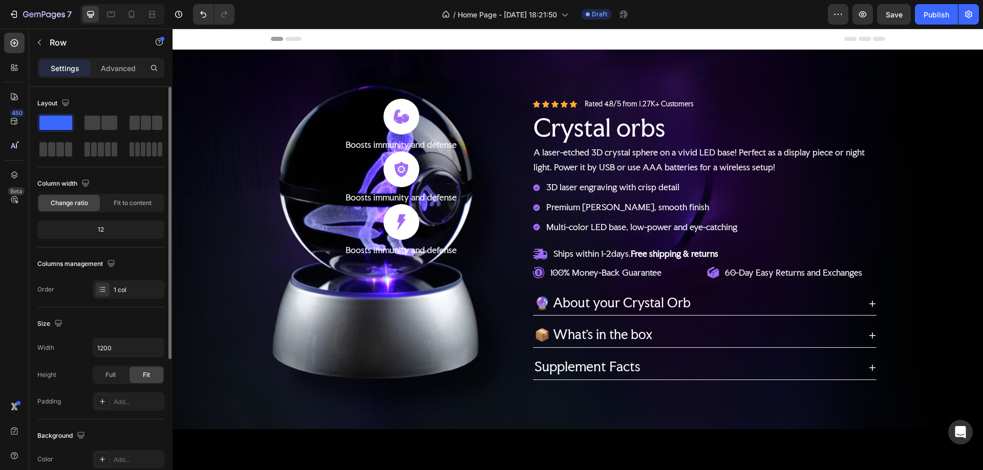
click at [50, 121] on span at bounding box center [55, 123] width 33 height 14
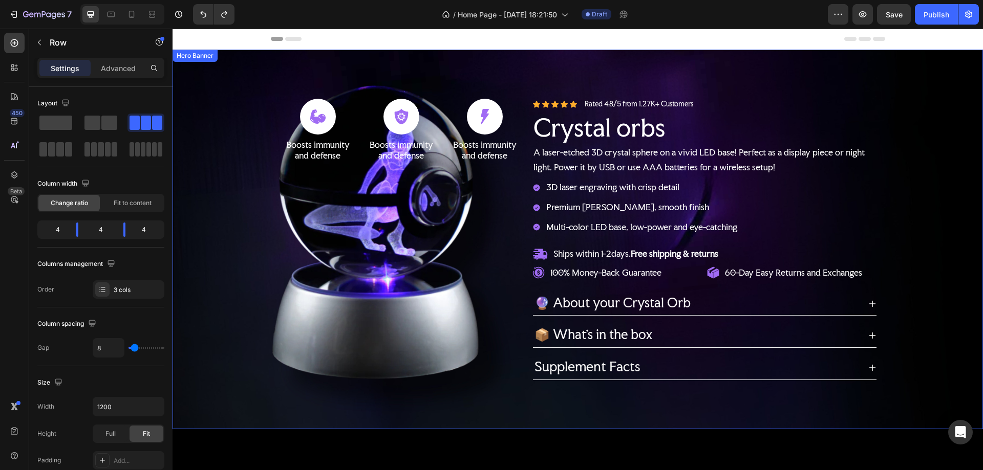
click at [271, 308] on div "Icon Boosts immunity and defense Text Block Icon Boosts immunity and defense Te…" at bounding box center [578, 239] width 614 height 314
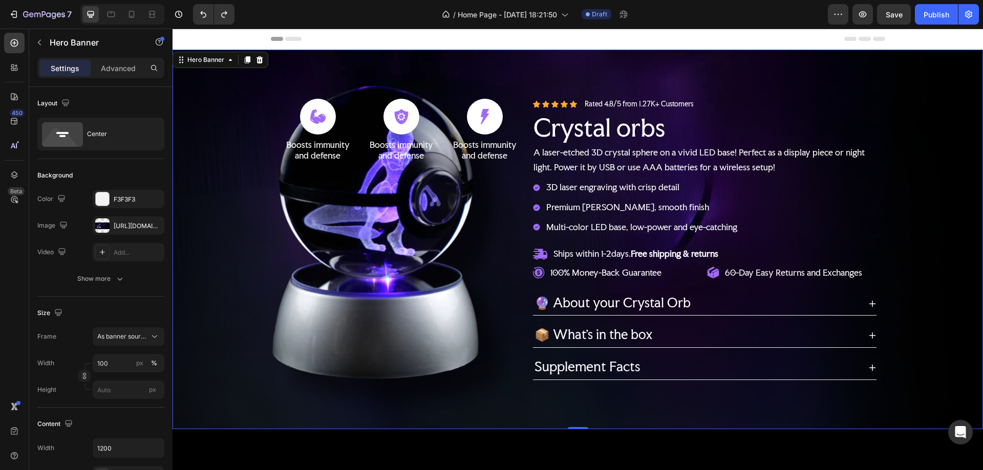
click at [12, 40] on icon at bounding box center [14, 43] width 10 height 10
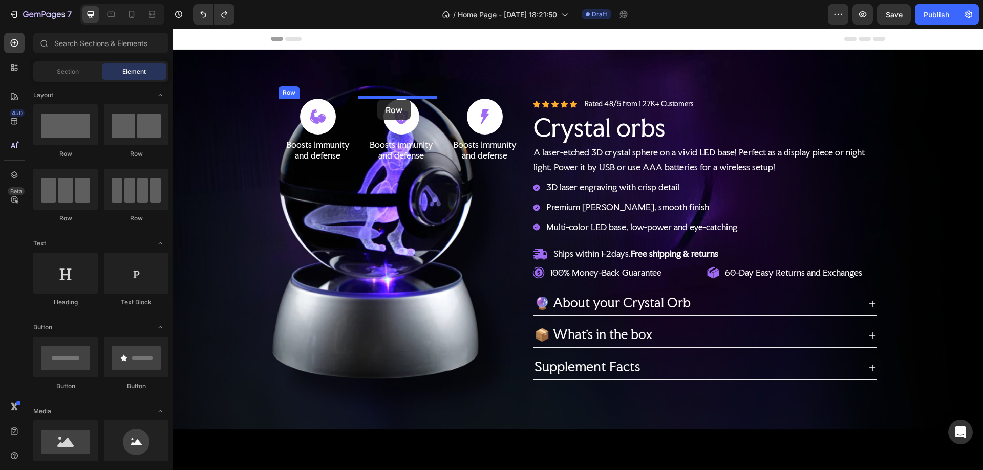
drag, startPoint x: 427, startPoint y: 130, endPoint x: 377, endPoint y: 100, distance: 58.7
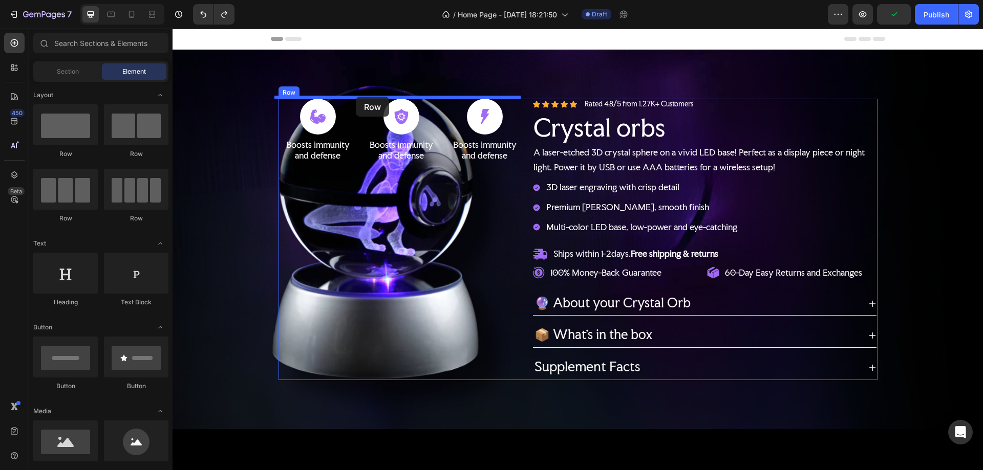
drag, startPoint x: 359, startPoint y: 49, endPoint x: 356, endPoint y: 97, distance: 47.7
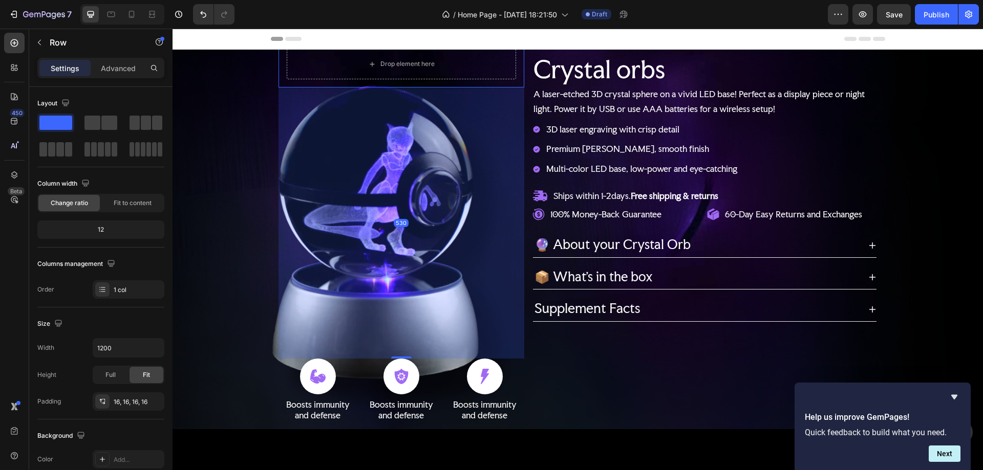
drag, startPoint x: 398, startPoint y: 152, endPoint x: 748, endPoint y: 188, distance: 351.6
click at [385, 414] on div "Drop element here Row 530 Icon Boosts immunity and defense Text Block Icon Boos…" at bounding box center [401, 239] width 246 height 398
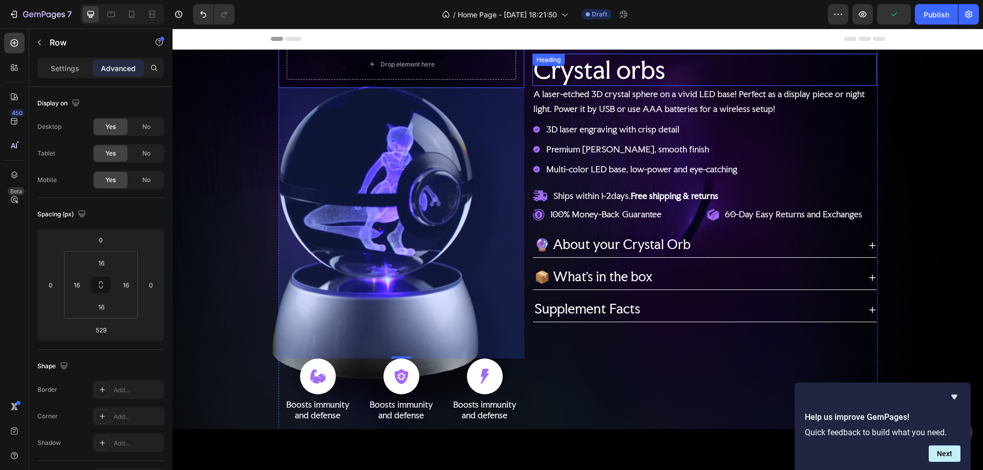
click at [593, 70] on h2 "Crystal orbs" at bounding box center [704, 70] width 345 height 33
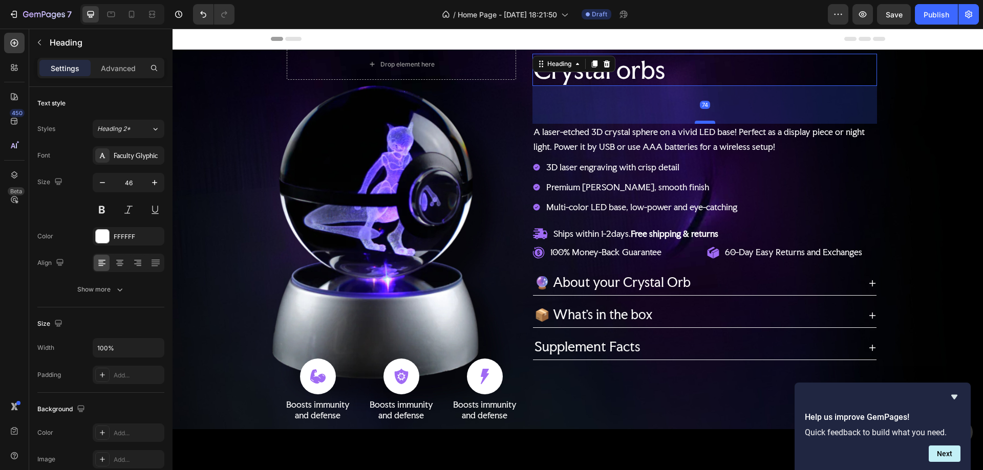
drag, startPoint x: 703, startPoint y: 82, endPoint x: 705, endPoint y: 120, distance: 37.4
click at [705, 121] on div at bounding box center [705, 122] width 20 height 3
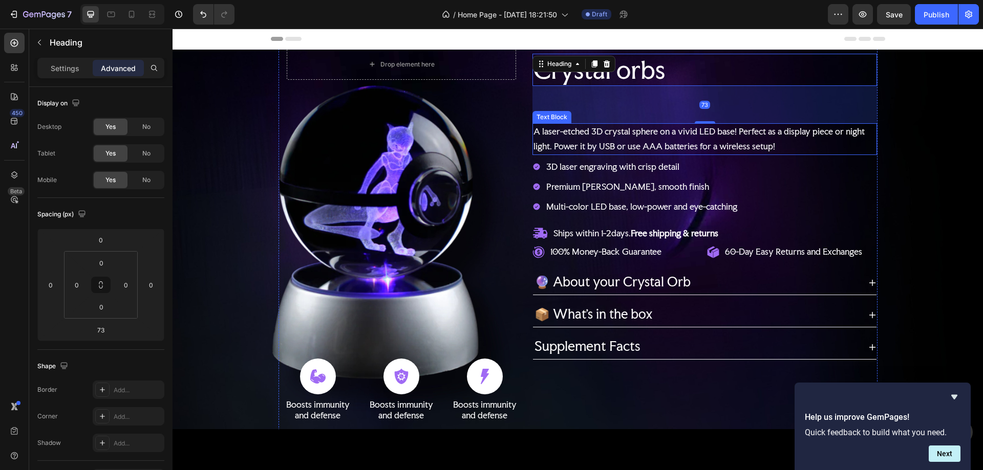
click at [662, 144] on p "A laser-etched 3D crystal sphere on a vivid LED base! Perfect as a display piec…" at bounding box center [704, 139] width 342 height 30
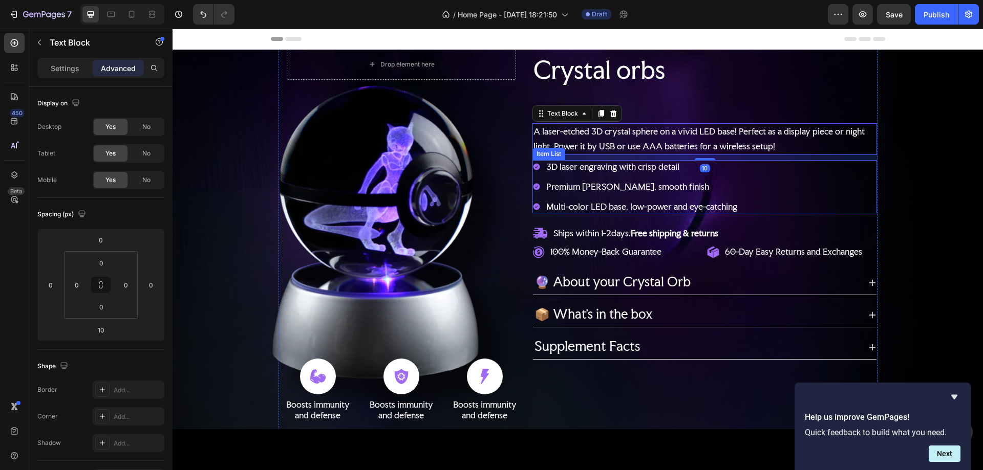
drag, startPoint x: 703, startPoint y: 191, endPoint x: 703, endPoint y: 176, distance: 15.9
click at [704, 160] on div at bounding box center [705, 159] width 20 height 2
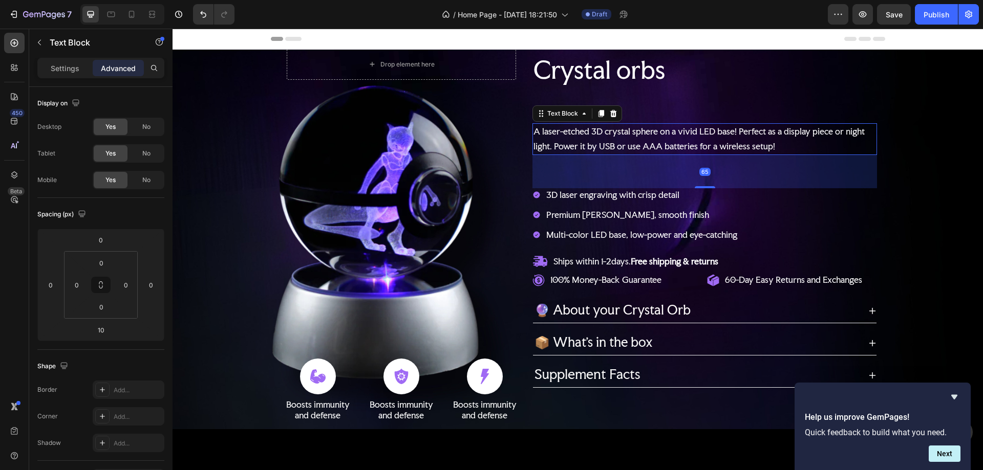
type input "65"
click at [719, 305] on div "🔮 About your Crystal Orb" at bounding box center [696, 311] width 327 height 15
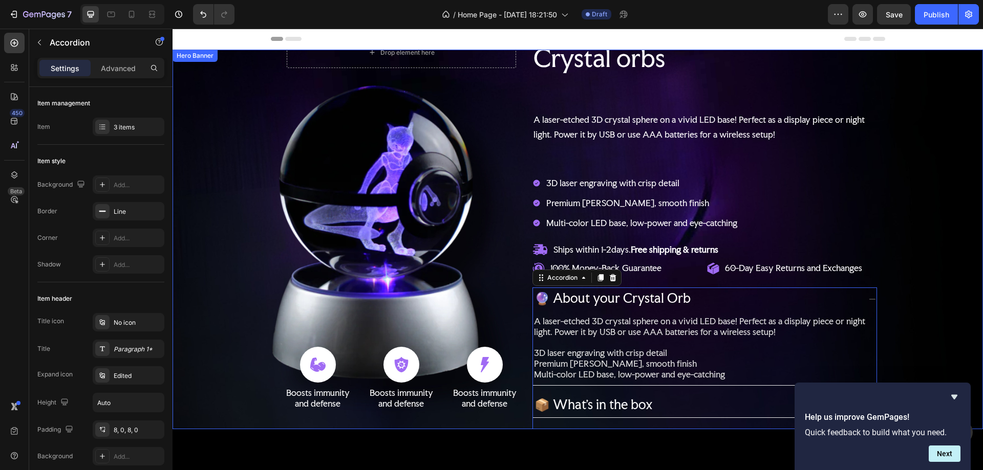
click at [909, 290] on div "Background Image" at bounding box center [578, 240] width 810 height 380
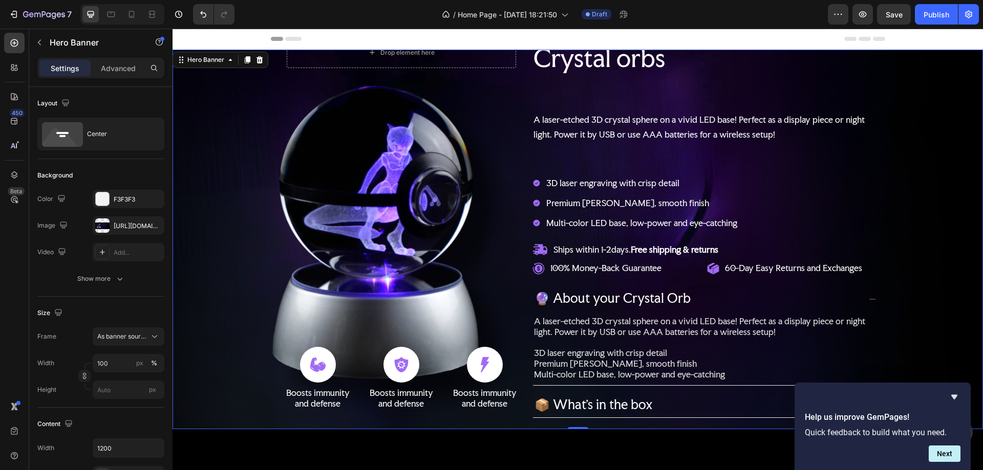
click at [910, 274] on div "Background Image" at bounding box center [578, 240] width 810 height 380
click at [868, 298] on icon at bounding box center [872, 299] width 8 height 8
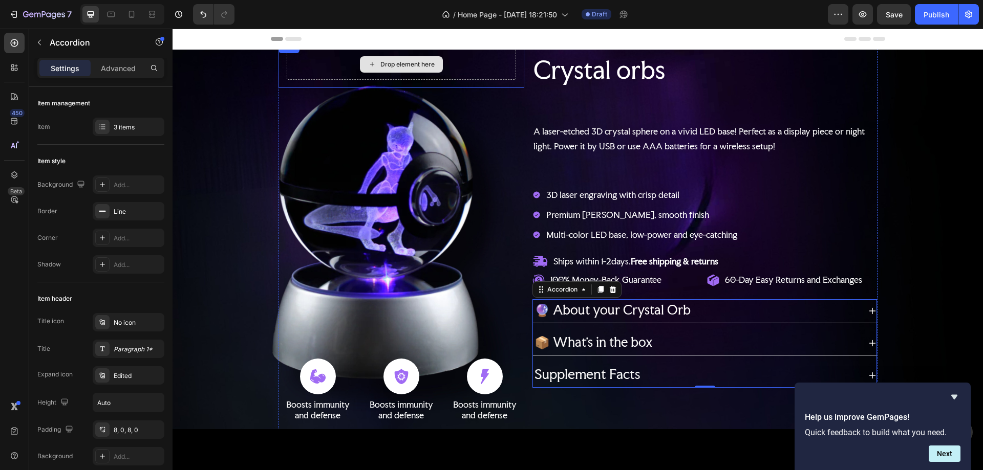
click at [449, 57] on div "Drop element here" at bounding box center [402, 64] width 230 height 31
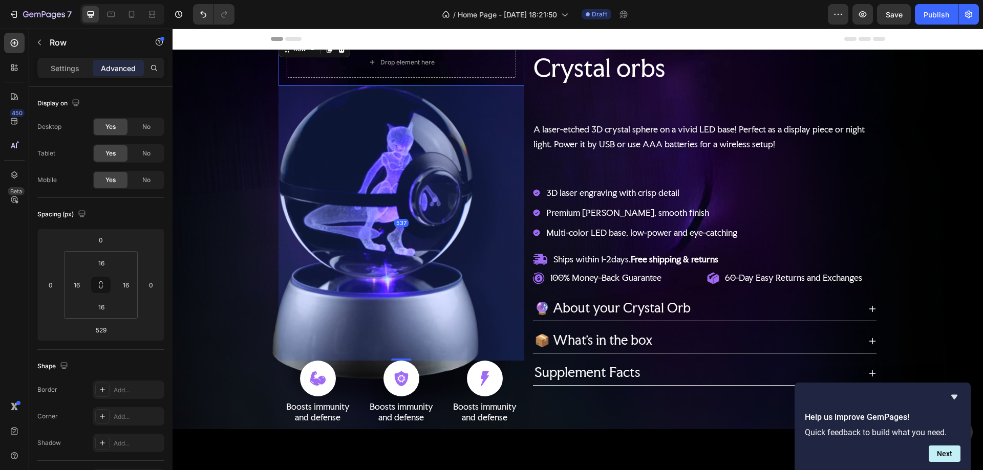
click at [408, 359] on div "Drop element here Row 537 Icon Boosts immunity and defense Text Block Icon Boos…" at bounding box center [401, 240] width 246 height 402
type input "534"
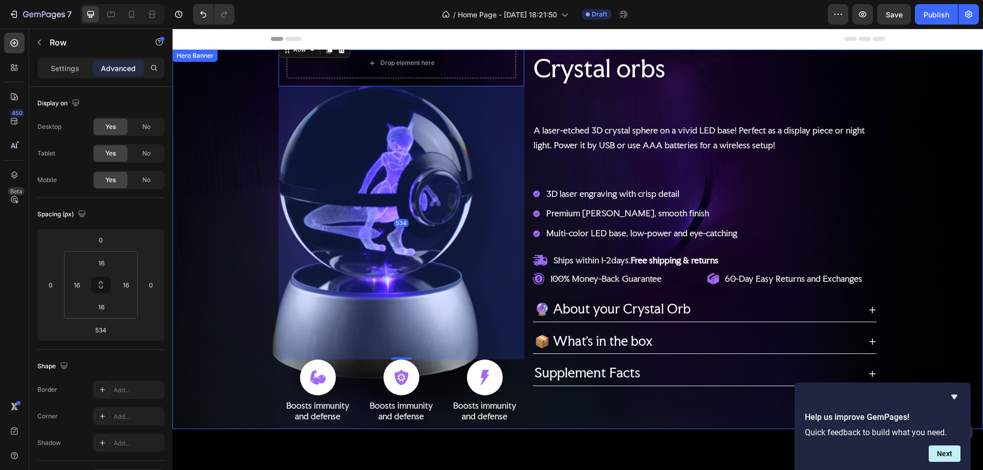
click at [225, 267] on div "Background Image" at bounding box center [578, 240] width 810 height 380
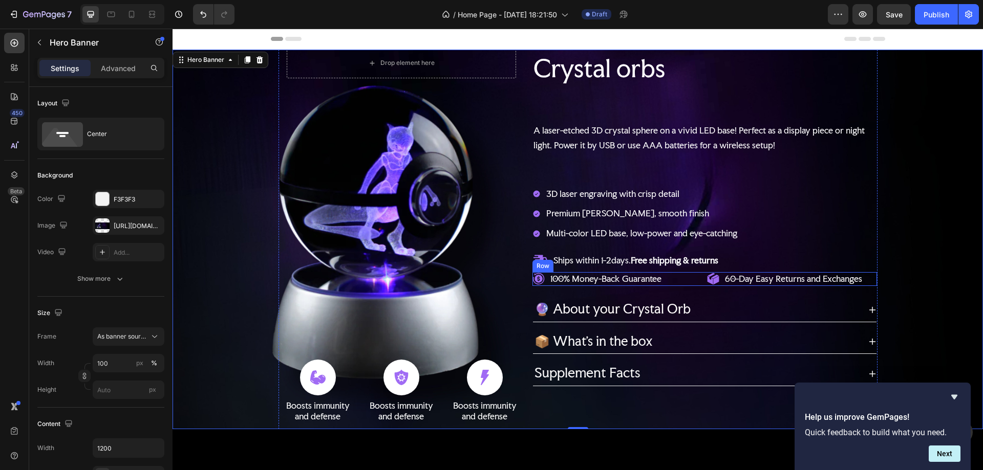
click at [701, 282] on div "100% Money-Back Guarantee Item List 60-Day Easy Returns and Exchanges Item List…" at bounding box center [704, 279] width 345 height 14
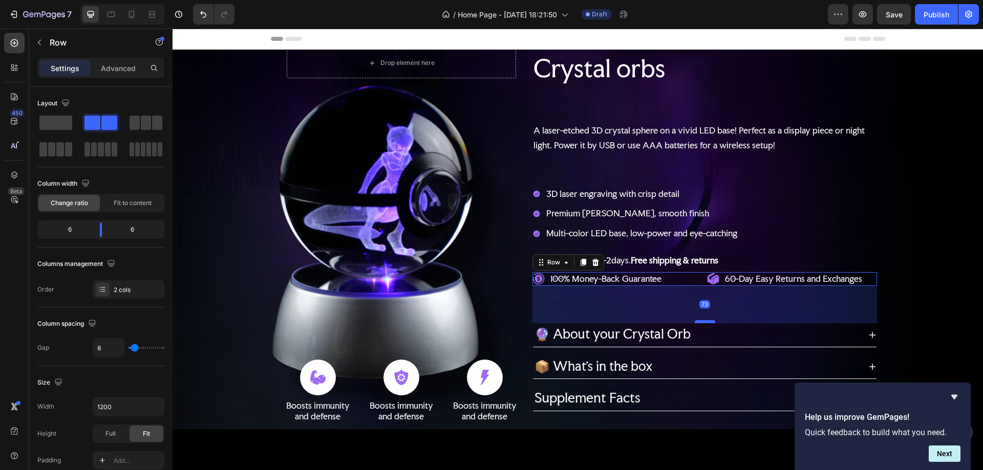
drag, startPoint x: 701, startPoint y: 296, endPoint x: 703, endPoint y: 321, distance: 25.2
click at [703, 321] on div at bounding box center [705, 321] width 20 height 3
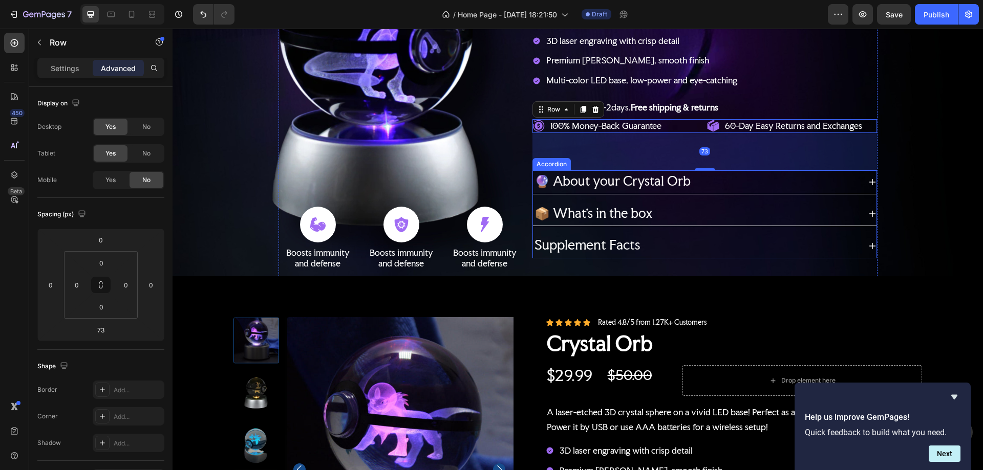
scroll to position [154, 0]
click at [868, 242] on icon at bounding box center [872, 246] width 8 height 8
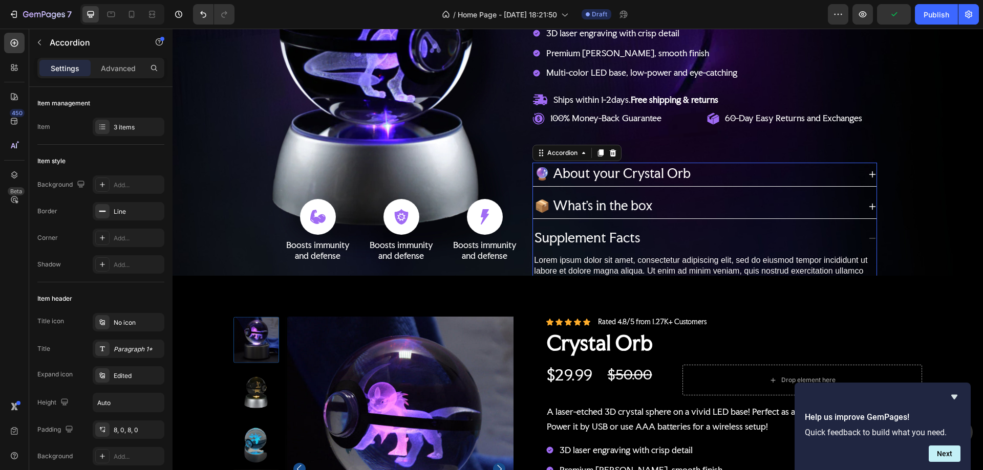
click at [868, 240] on icon at bounding box center [872, 238] width 8 height 8
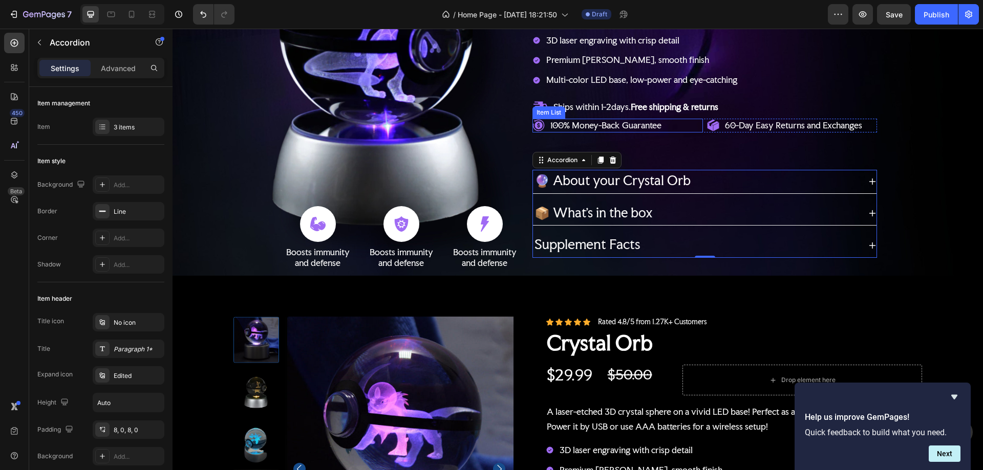
click at [692, 124] on div "100% Money-Back Guarantee" at bounding box center [617, 126] width 170 height 14
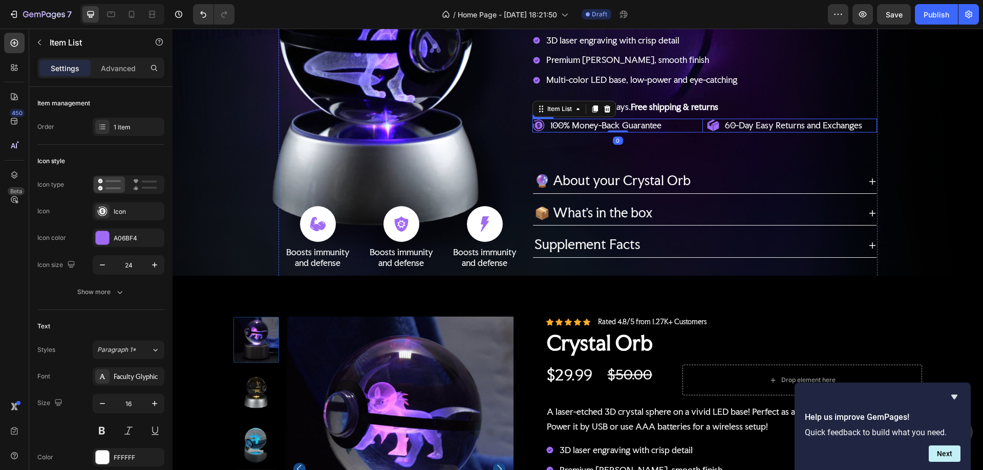
click at [700, 124] on div "100% Money-Back Guarantee Item List 0 60-Day Easy Returns and Exchanges Item Li…" at bounding box center [704, 126] width 345 height 14
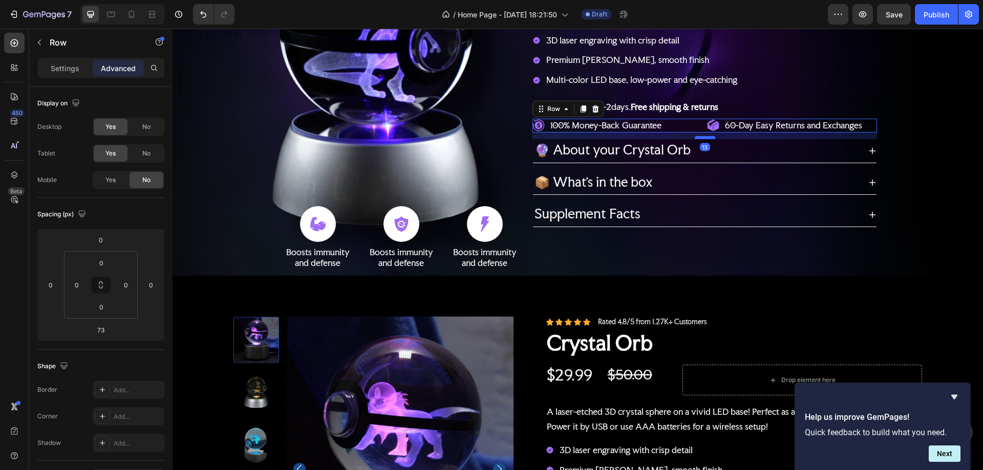
drag, startPoint x: 704, startPoint y: 165, endPoint x: 702, endPoint y: 135, distance: 30.8
click at [702, 133] on div "13" at bounding box center [704, 133] width 345 height 0
type input "13"
click at [868, 211] on icon at bounding box center [872, 215] width 8 height 8
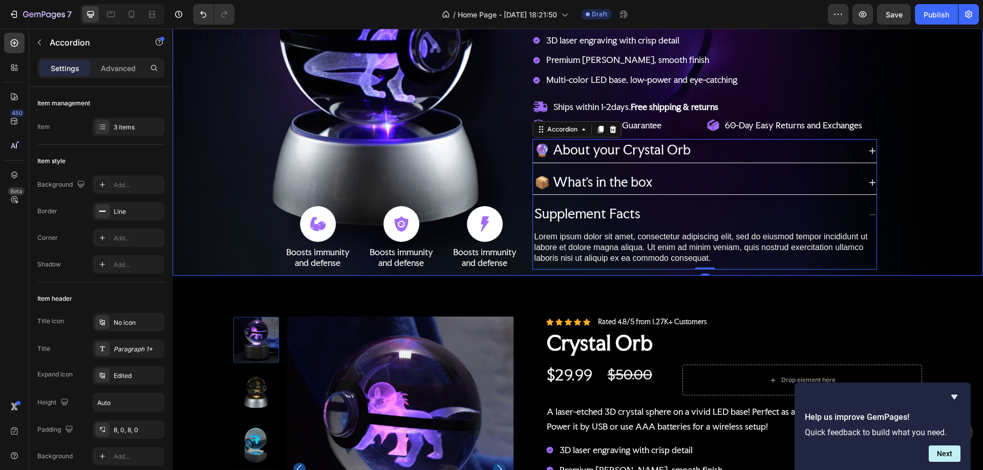
click at [918, 187] on div "Background Image" at bounding box center [578, 86] width 810 height 380
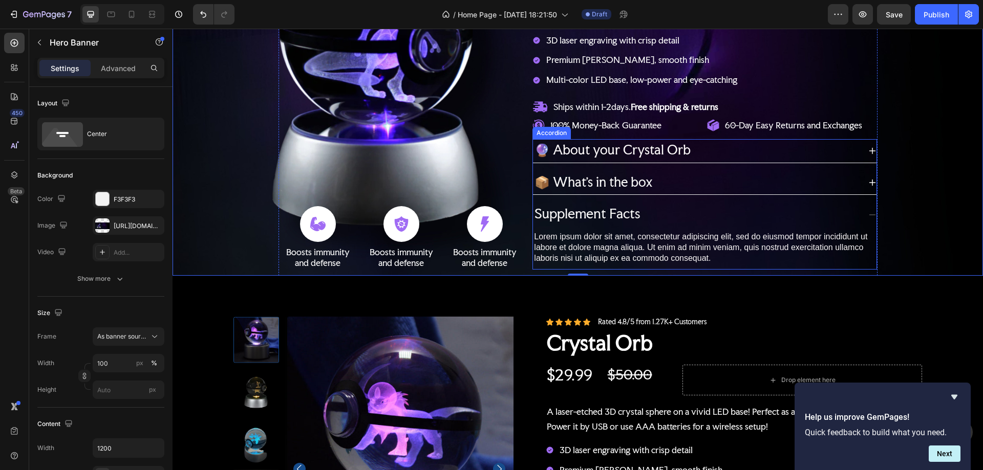
click at [868, 211] on icon at bounding box center [872, 215] width 8 height 8
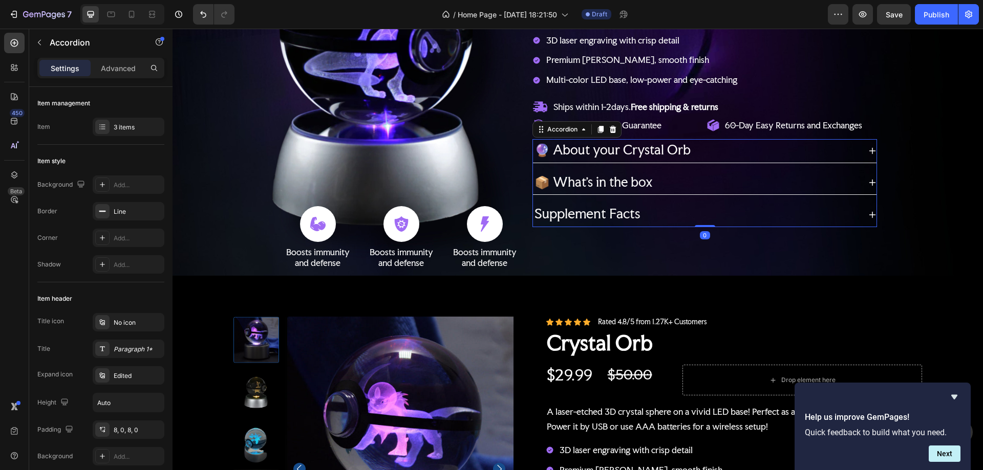
click at [869, 182] on icon at bounding box center [872, 183] width 7 height 7
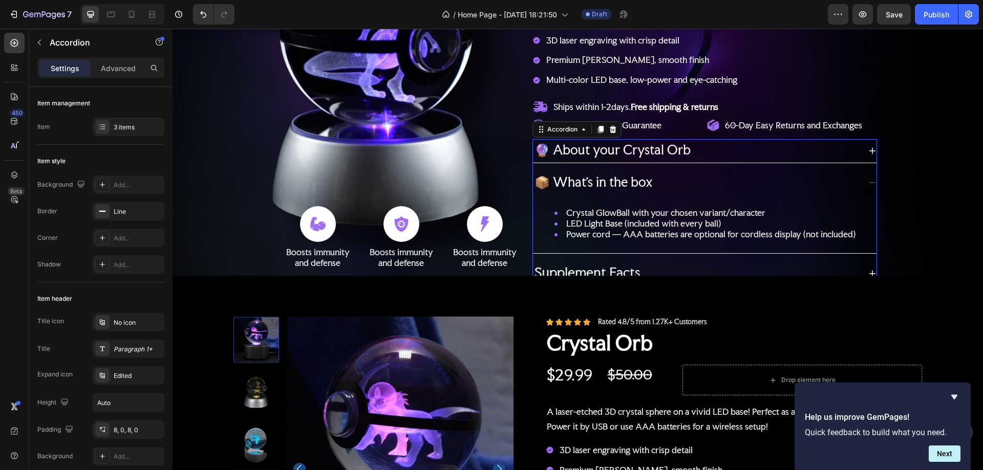
click at [868, 182] on icon at bounding box center [872, 183] width 8 height 8
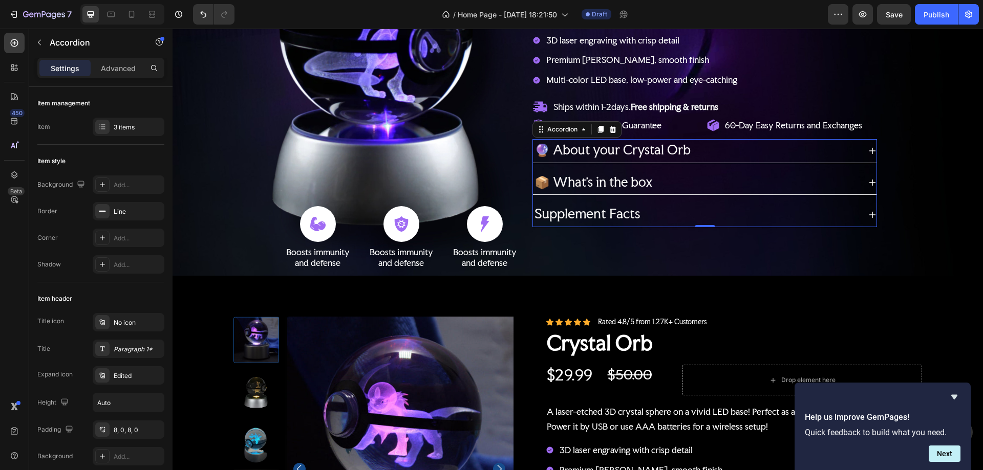
click at [870, 149] on icon at bounding box center [872, 150] width 7 height 7
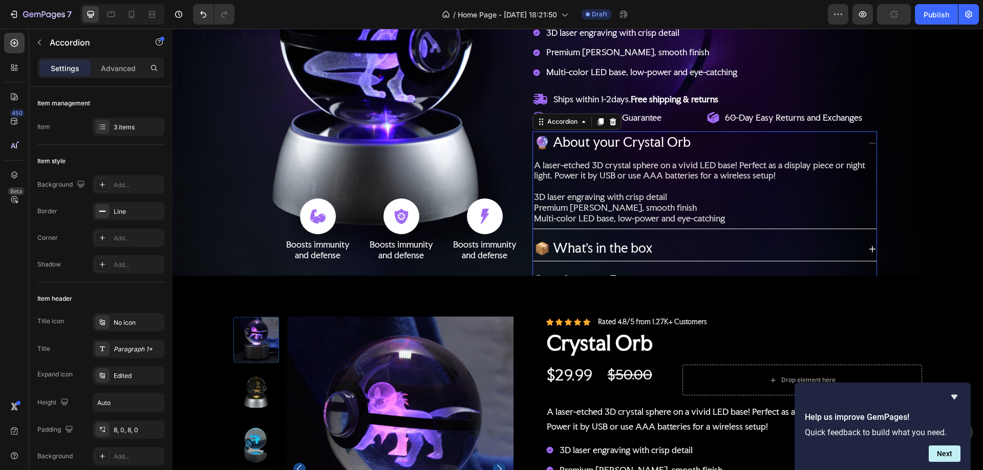
click at [870, 245] on icon at bounding box center [872, 249] width 8 height 8
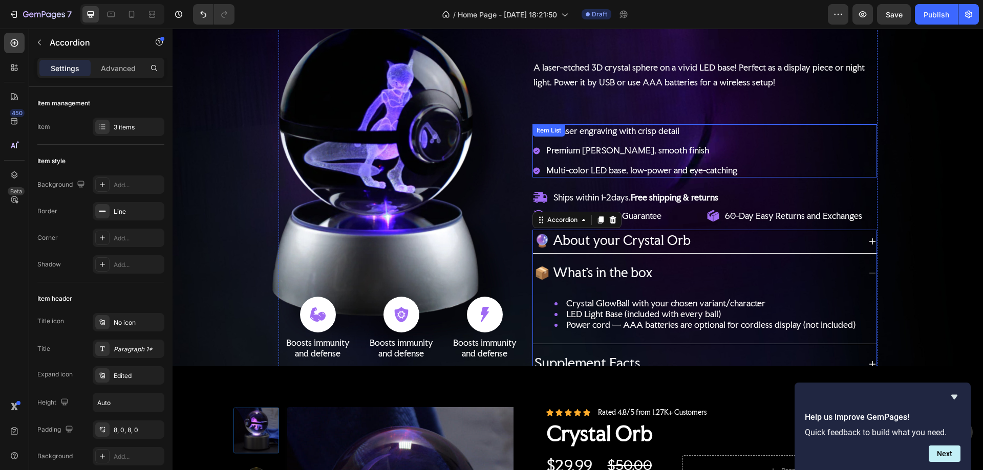
scroll to position [0, 0]
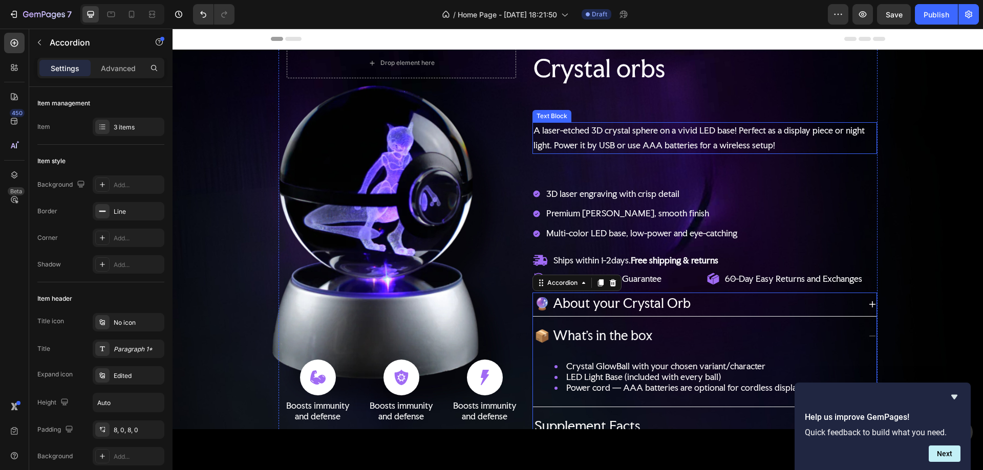
click at [639, 136] on p "A laser-etched 3D crystal sphere on a vivid LED base! Perfect as a display piec…" at bounding box center [704, 138] width 342 height 30
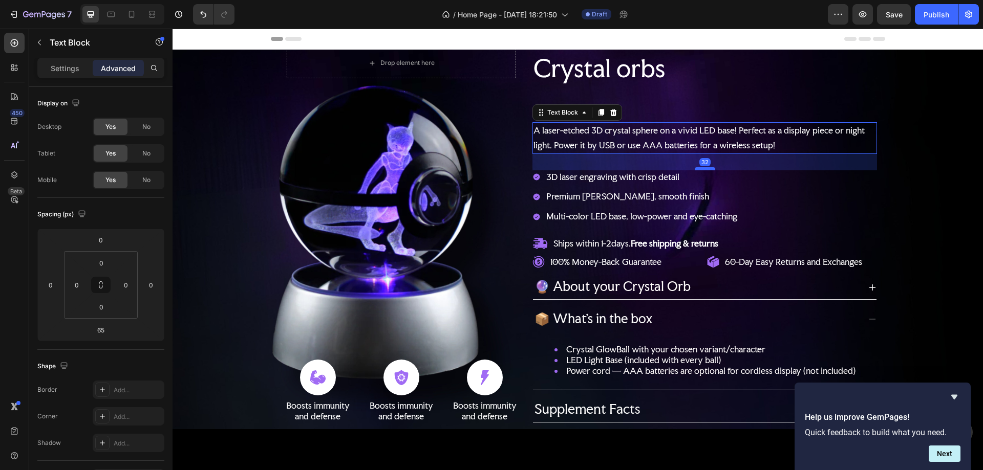
drag, startPoint x: 700, startPoint y: 183, endPoint x: 698, endPoint y: 166, distance: 17.0
click at [698, 167] on div at bounding box center [705, 168] width 20 height 3
type input "32"
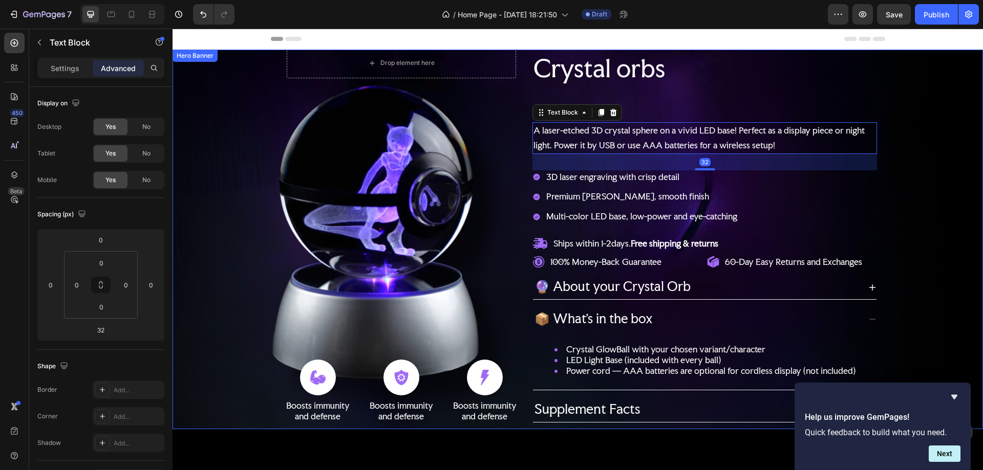
click at [909, 174] on div "Background Image" at bounding box center [578, 240] width 810 height 380
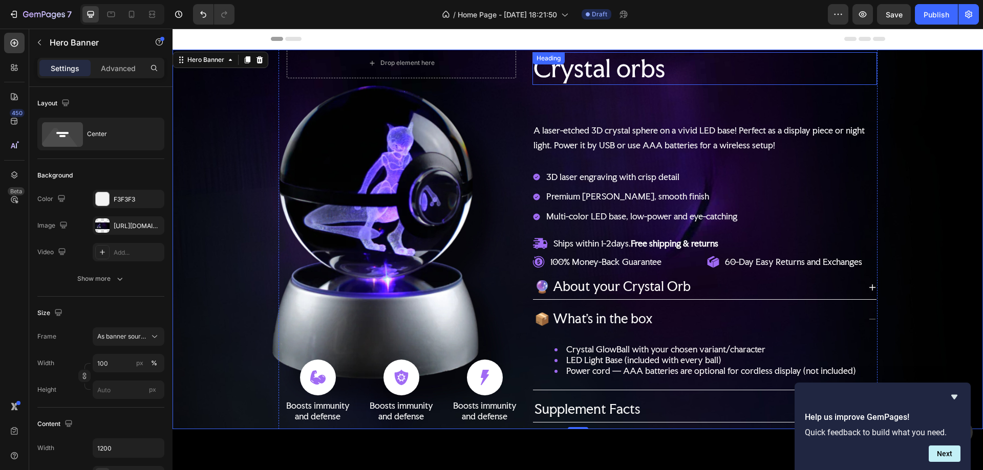
click at [583, 68] on h2 "Crystal orbs" at bounding box center [704, 68] width 345 height 33
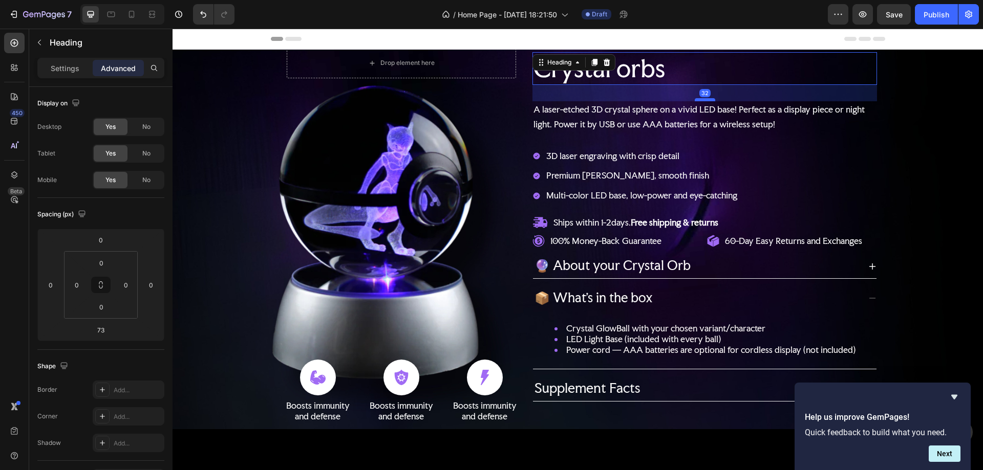
drag, startPoint x: 704, startPoint y: 118, endPoint x: 706, endPoint y: 97, distance: 21.0
click at [706, 98] on div at bounding box center [705, 99] width 20 height 3
type input "32"
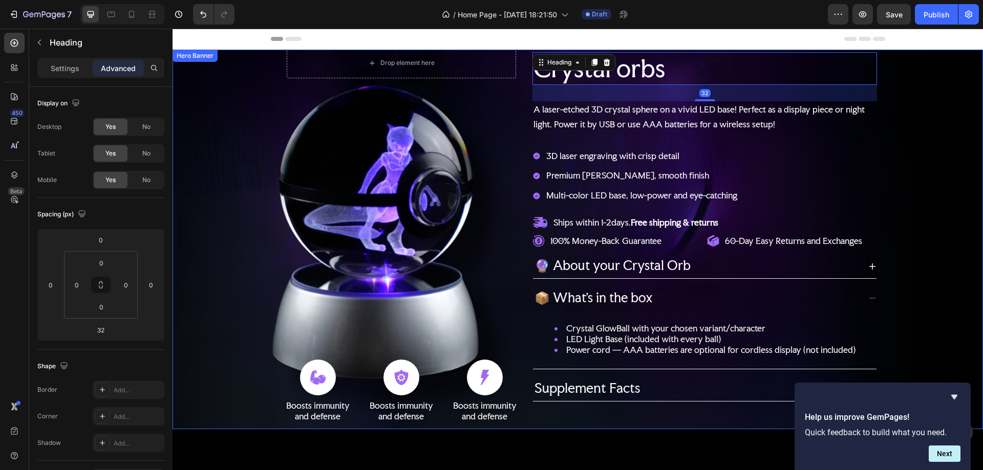
click at [904, 138] on div "Background Image" at bounding box center [578, 240] width 810 height 380
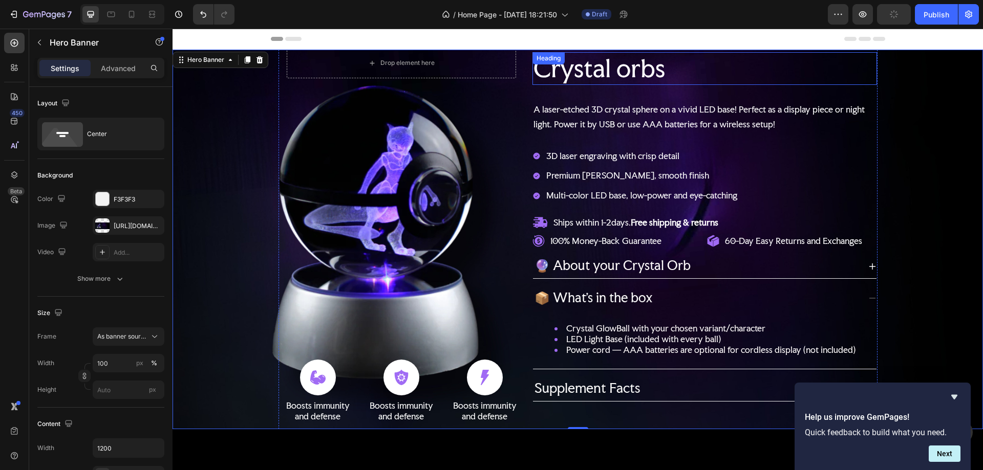
click at [571, 66] on h2 "Crystal orbs" at bounding box center [704, 68] width 345 height 33
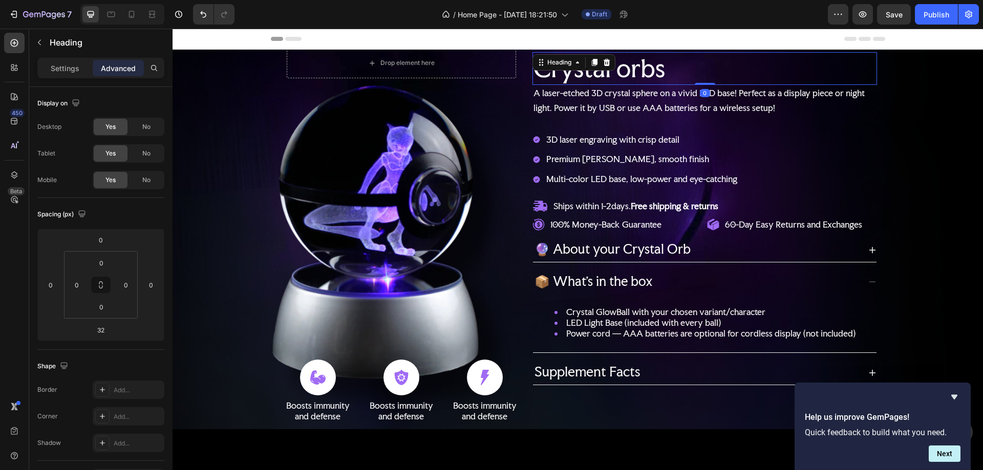
drag, startPoint x: 702, startPoint y: 98, endPoint x: 703, endPoint y: 78, distance: 20.0
click at [703, 78] on div "Crystal orbs Heading 0" at bounding box center [704, 68] width 345 height 33
type input "0"
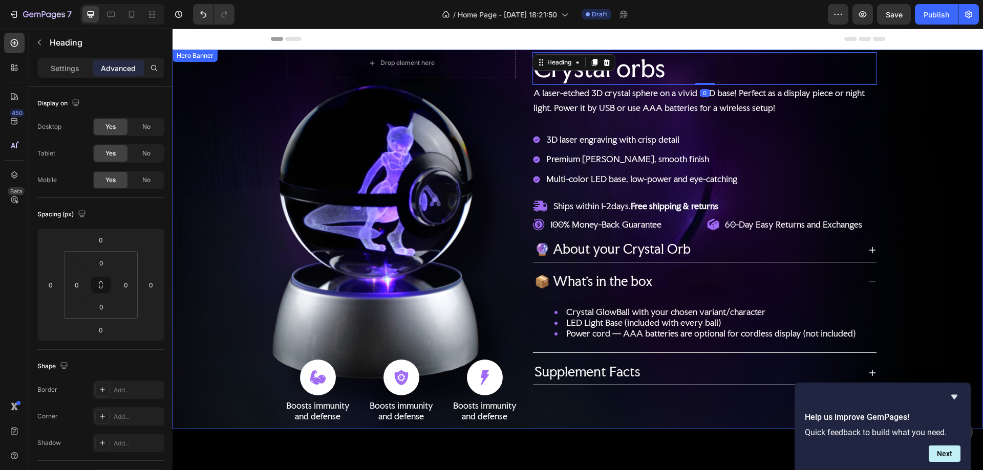
click at [933, 106] on div "Background Image" at bounding box center [578, 240] width 810 height 380
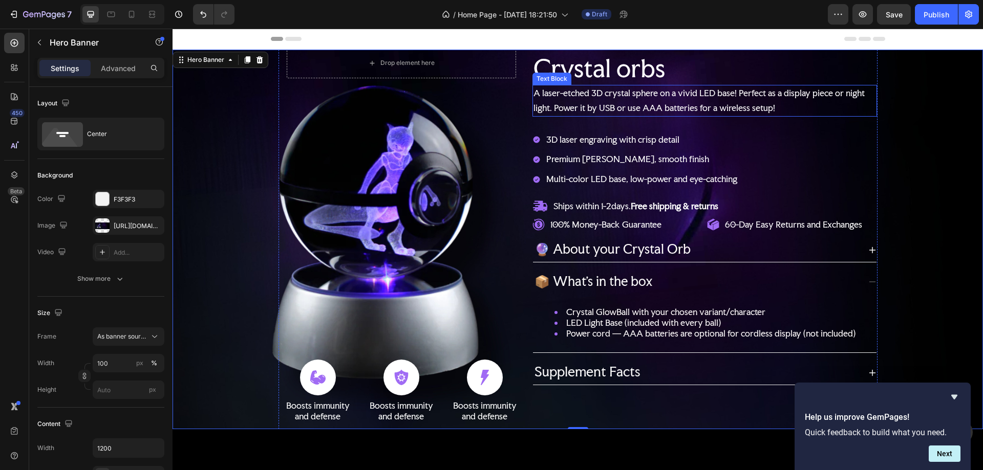
click at [649, 108] on p "A laser-etched 3D crystal sphere on a vivid LED base! Perfect as a display piec…" at bounding box center [704, 101] width 342 height 30
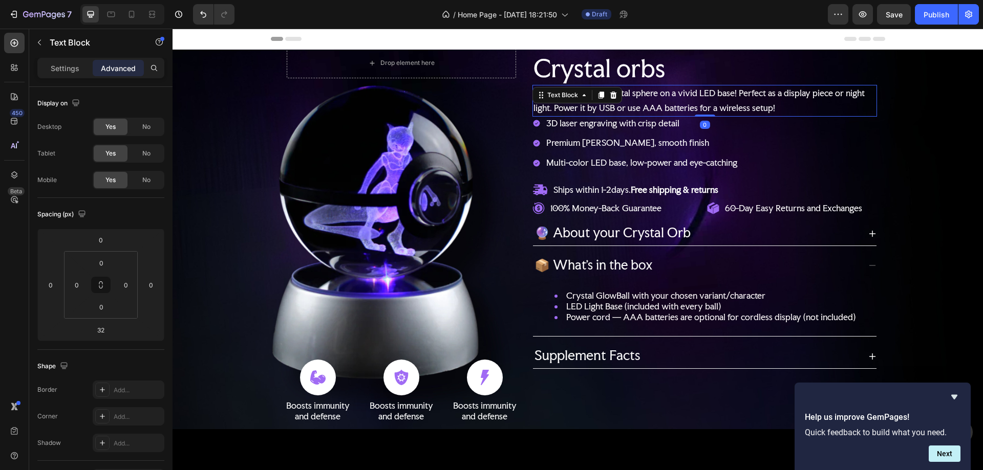
drag, startPoint x: 701, startPoint y: 128, endPoint x: 700, endPoint y: 111, distance: 18.0
click at [700, 111] on div "A laser-etched 3D crystal sphere on a vivid LED base! Perfect as a display piec…" at bounding box center [704, 101] width 345 height 32
type input "0"
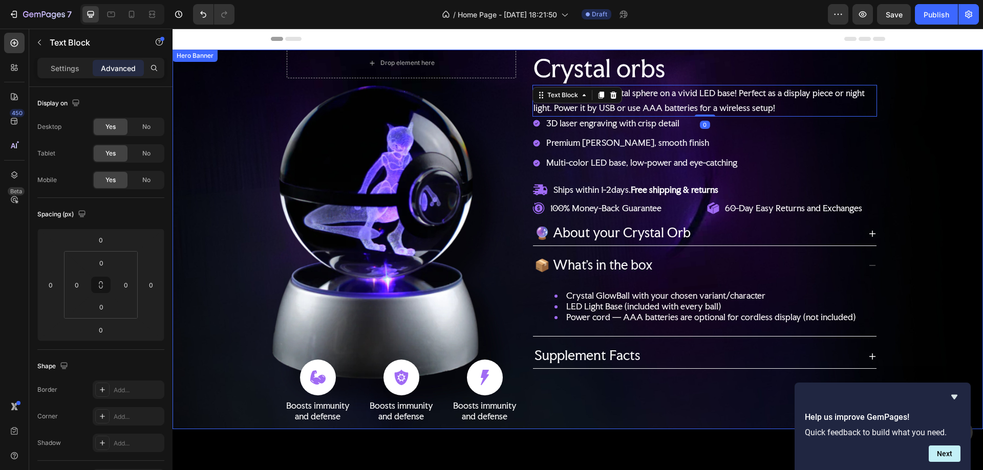
click at [881, 133] on div "Background Image" at bounding box center [578, 240] width 810 height 380
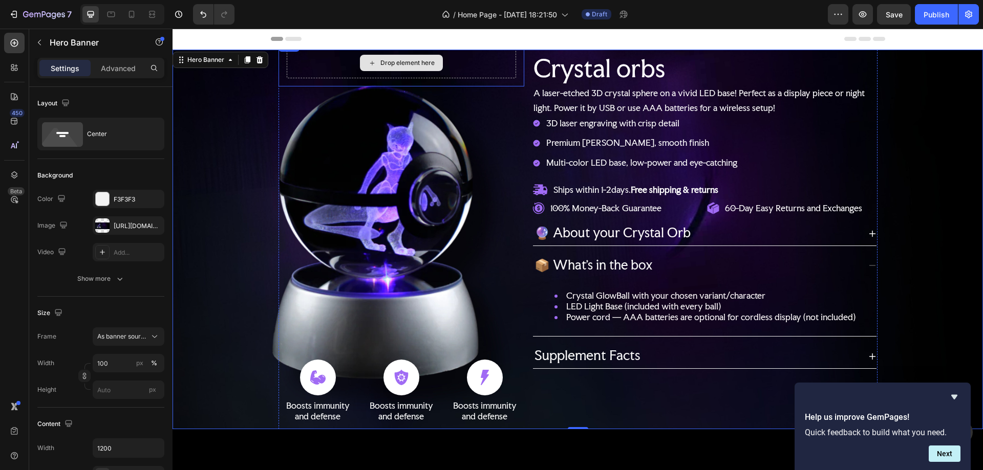
click at [426, 55] on div "Drop element here" at bounding box center [401, 63] width 83 height 16
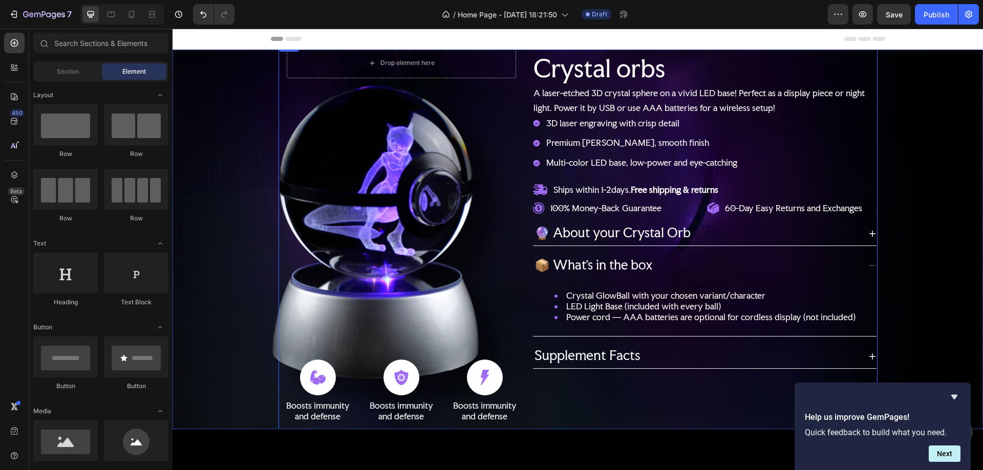
click at [467, 90] on div "Drop element here Row Icon Boosts immunity and defense Text Block Icon Boosts i…" at bounding box center [401, 239] width 246 height 400
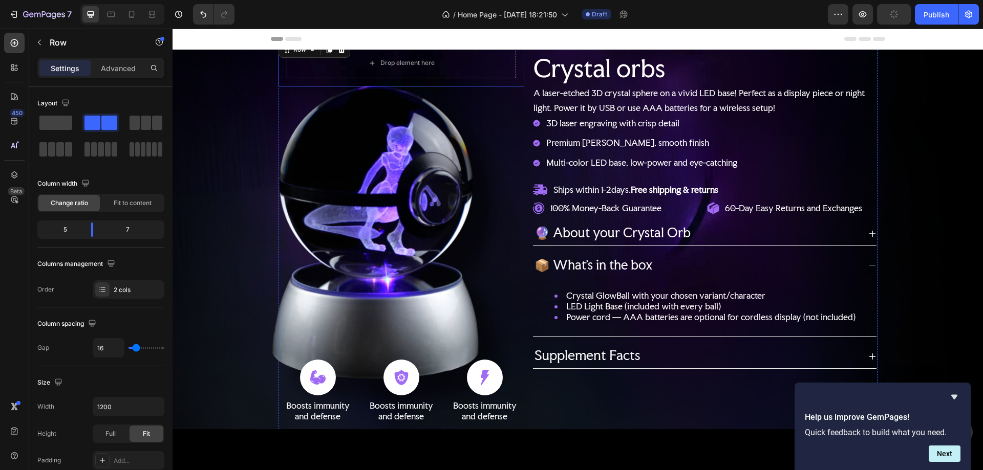
click at [465, 68] on div "Drop element here" at bounding box center [402, 63] width 230 height 31
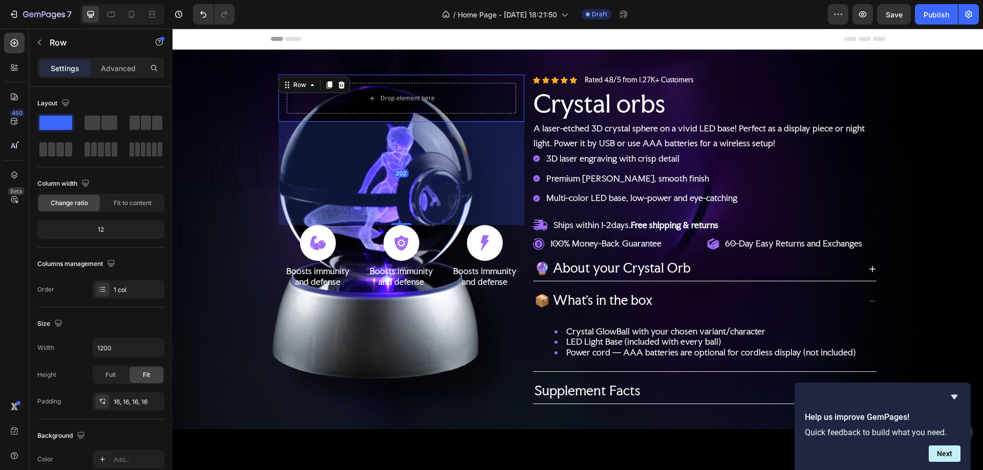
drag, startPoint x: 400, startPoint y: 355, endPoint x: 418, endPoint y: 185, distance: 170.9
click at [418, 122] on div "202" at bounding box center [401, 122] width 246 height 0
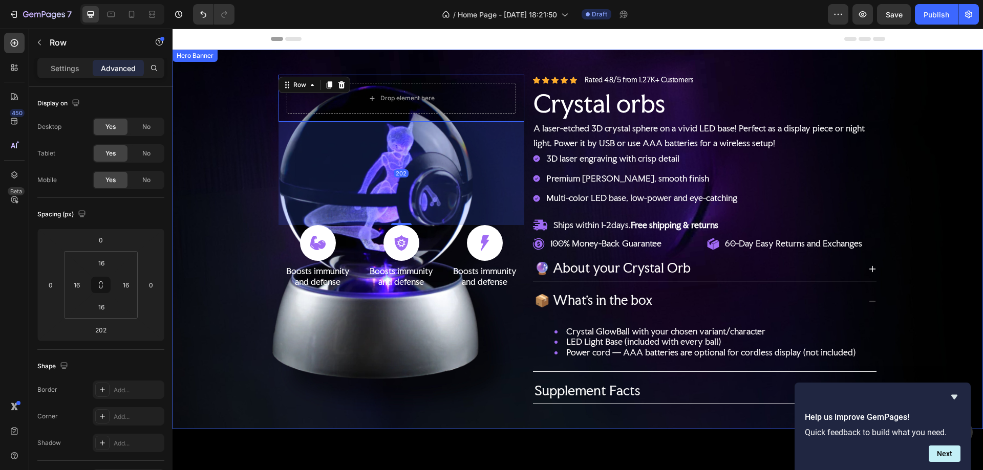
click at [882, 87] on div "Background Image" at bounding box center [578, 240] width 810 height 380
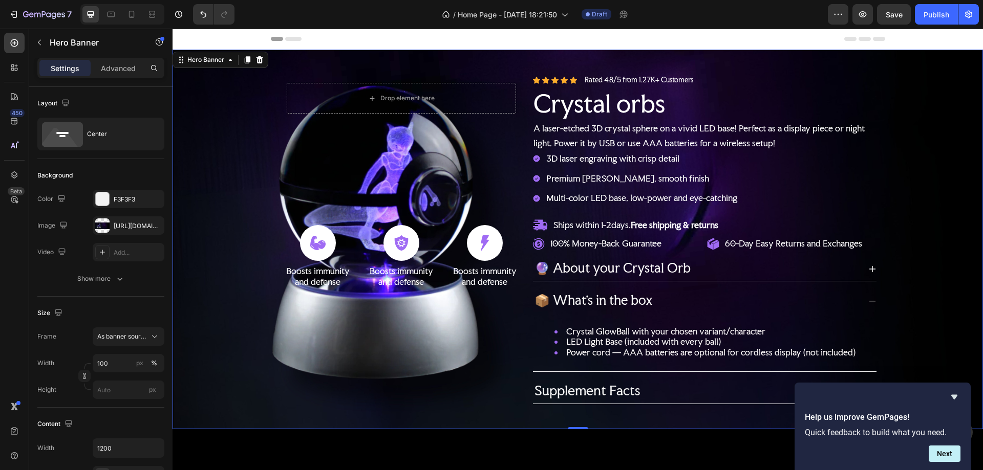
click at [902, 201] on div "Background Image" at bounding box center [578, 240] width 810 height 380
click at [870, 297] on icon at bounding box center [872, 301] width 8 height 8
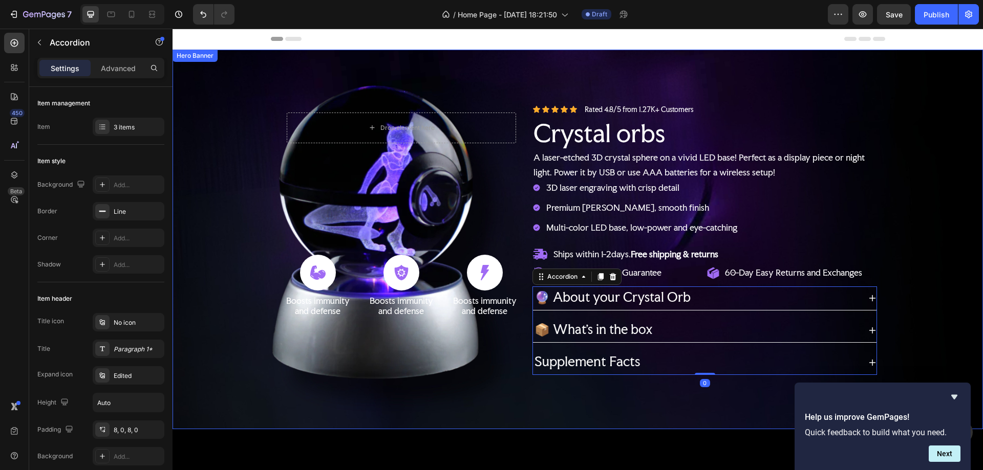
click at [901, 222] on div "Background Image" at bounding box center [578, 240] width 810 height 380
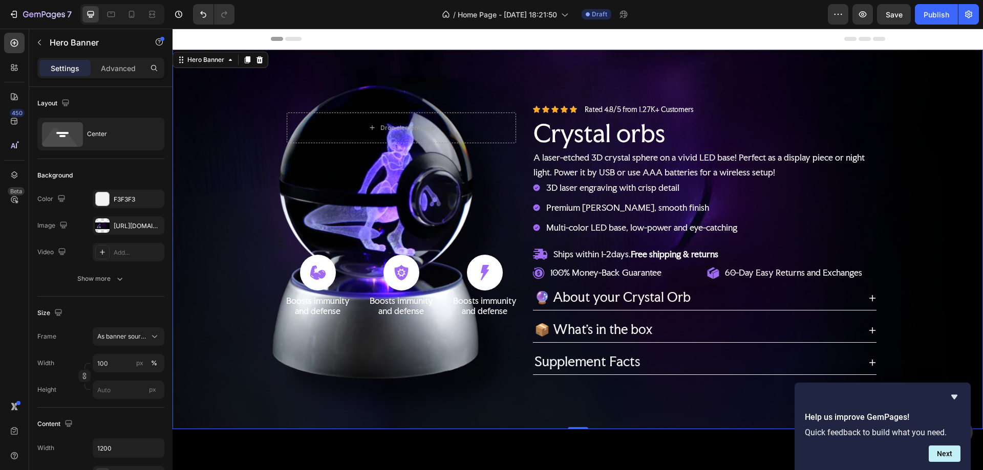
click at [811, 74] on div "Background Image" at bounding box center [578, 240] width 810 height 380
click at [386, 353] on div "Drop element here Row Icon Boosts immunity and defense Text Block Icon Boosts i…" at bounding box center [401, 239] width 246 height 271
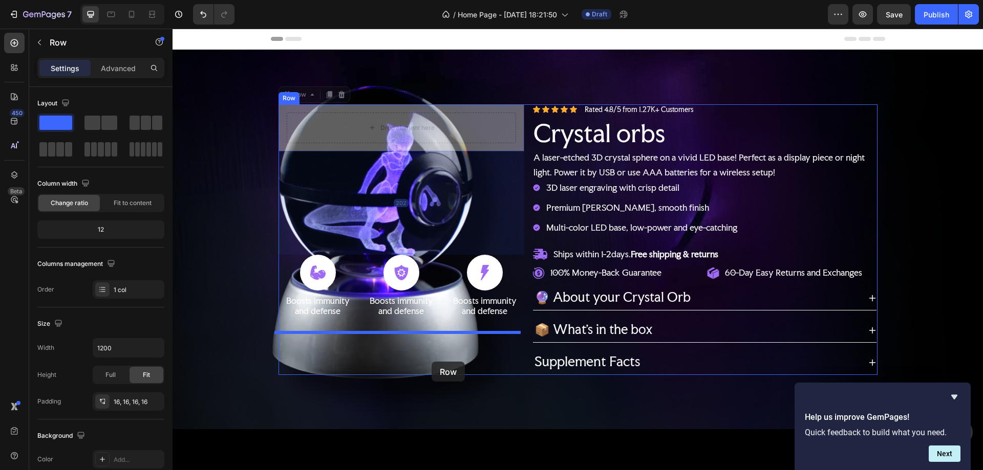
drag, startPoint x: 297, startPoint y: 160, endPoint x: 432, endPoint y: 362, distance: 242.2
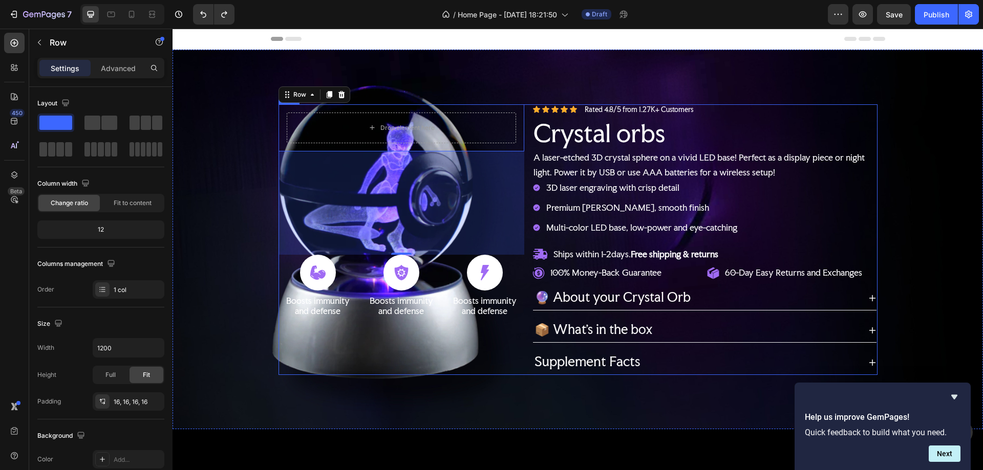
click at [332, 362] on div "Drop element here Row 202 Icon Boosts immunity and defense Text Block Icon Boos…" at bounding box center [401, 239] width 246 height 271
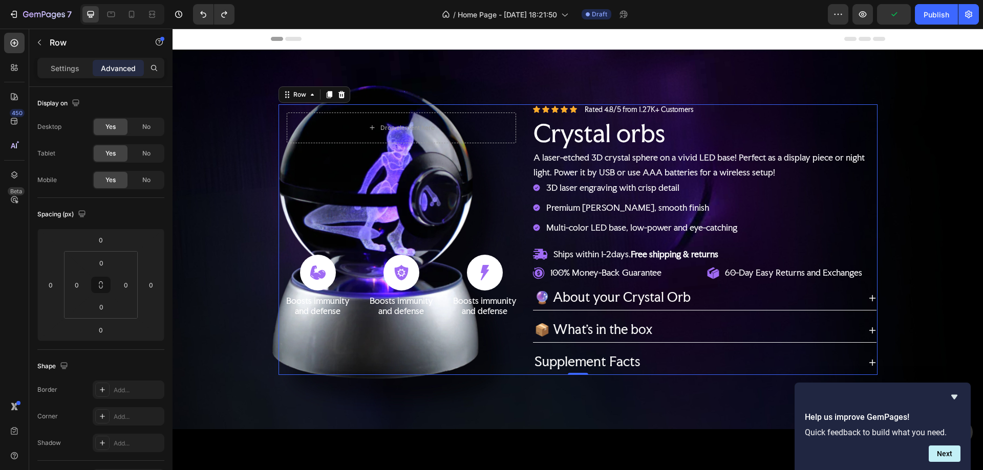
click at [13, 40] on icon at bounding box center [15, 43] width 8 height 8
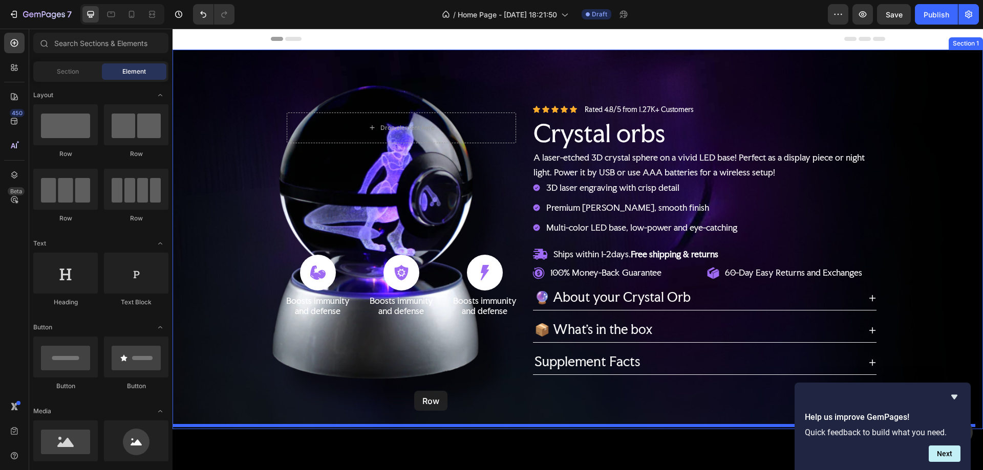
drag, startPoint x: 483, startPoint y: 365, endPoint x: 414, endPoint y: 391, distance: 73.9
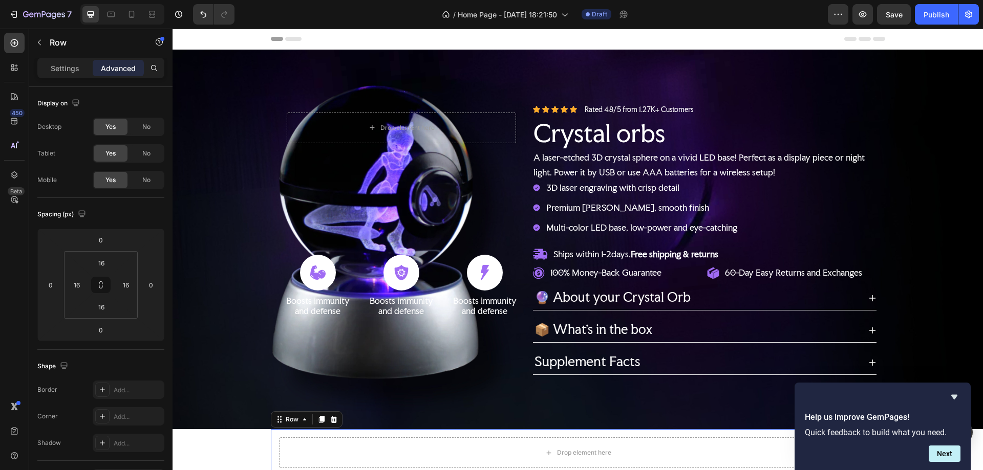
drag, startPoint x: 331, startPoint y: 416, endPoint x: 337, endPoint y: 416, distance: 5.7
click at [332, 416] on icon at bounding box center [333, 419] width 7 height 7
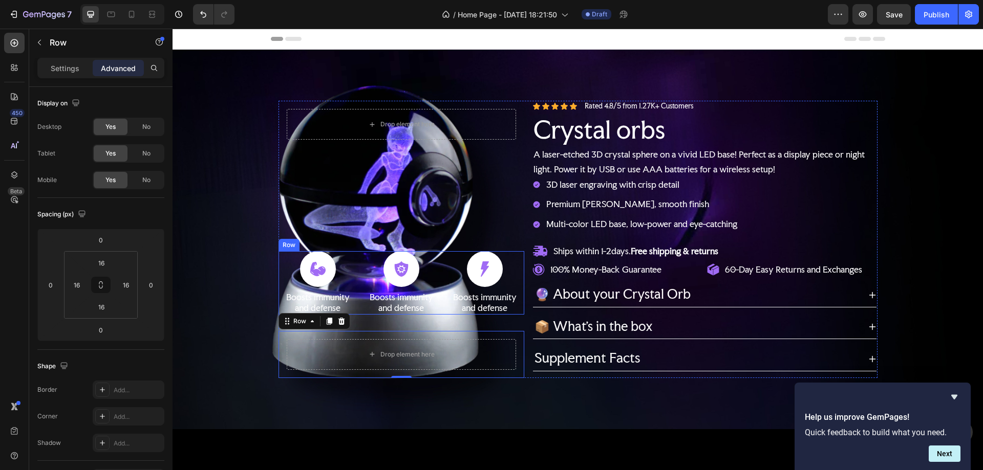
click at [354, 261] on div "Icon Boosts immunity and defense Text Block Icon Boosts immunity and defense Te…" at bounding box center [401, 282] width 246 height 63
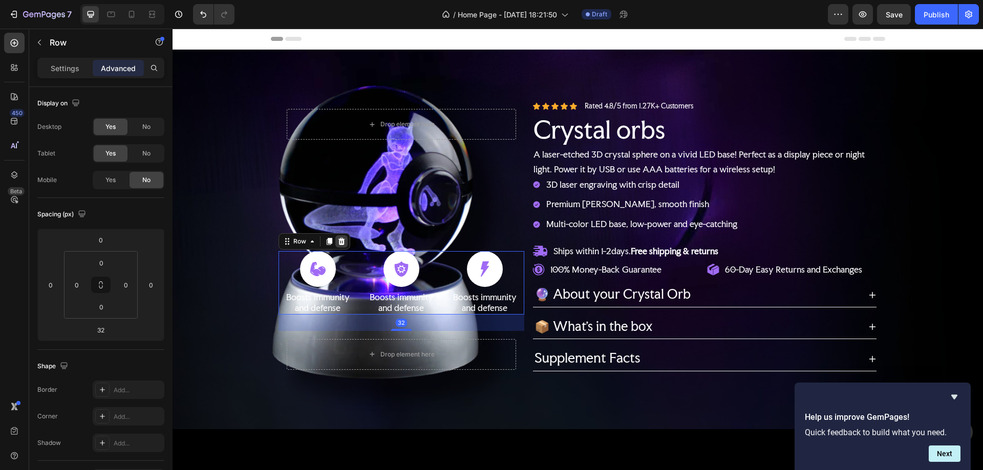
click at [341, 242] on icon at bounding box center [341, 242] width 8 height 8
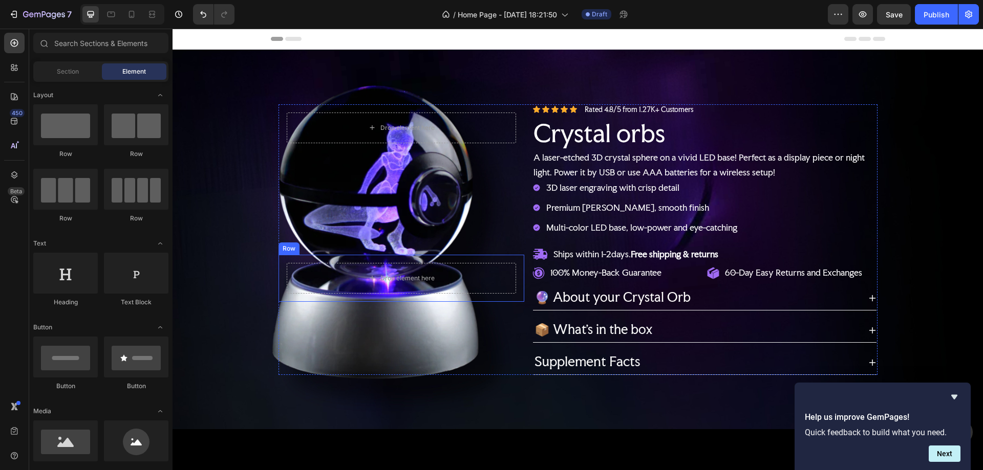
click at [371, 257] on div "Drop element here Row" at bounding box center [401, 278] width 246 height 47
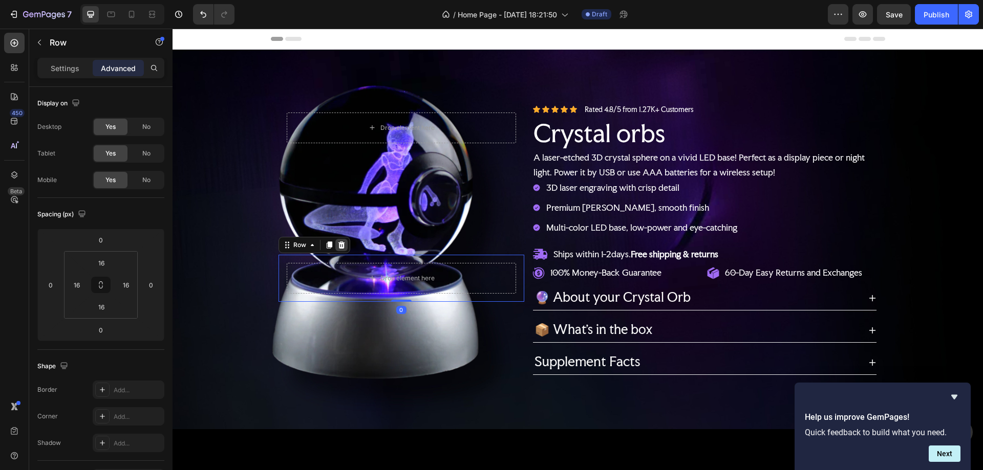
click at [338, 242] on icon at bounding box center [341, 245] width 7 height 7
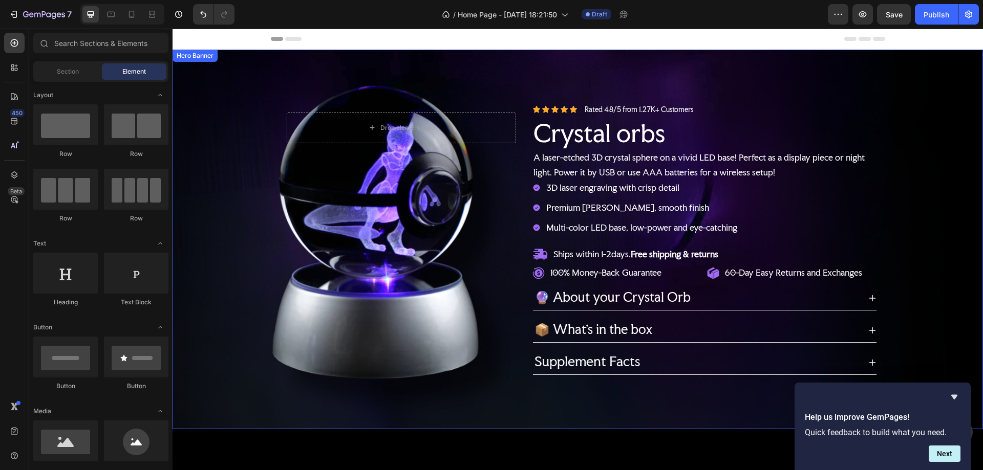
drag, startPoint x: 921, startPoint y: 146, endPoint x: 921, endPoint y: 156, distance: 10.2
click at [922, 145] on div "Background Image" at bounding box center [578, 240] width 810 height 380
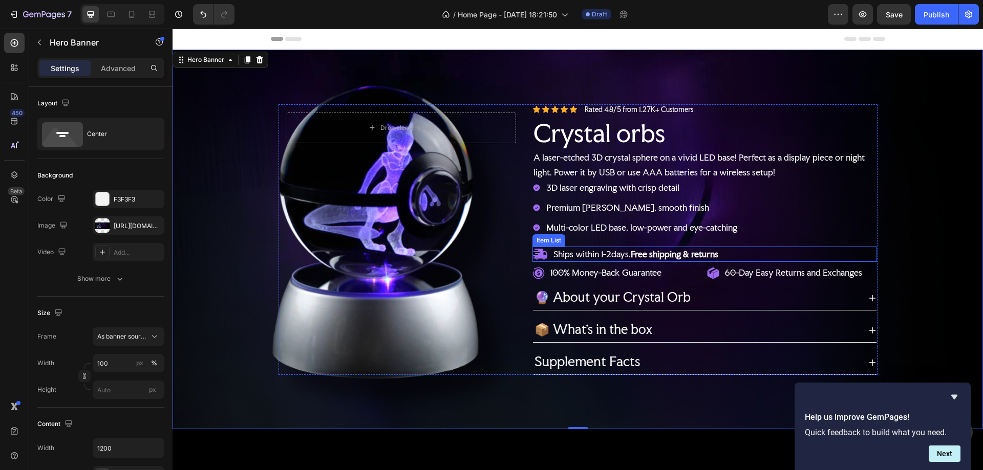
click at [646, 252] on strong "Free shipping & returns" at bounding box center [675, 254] width 88 height 11
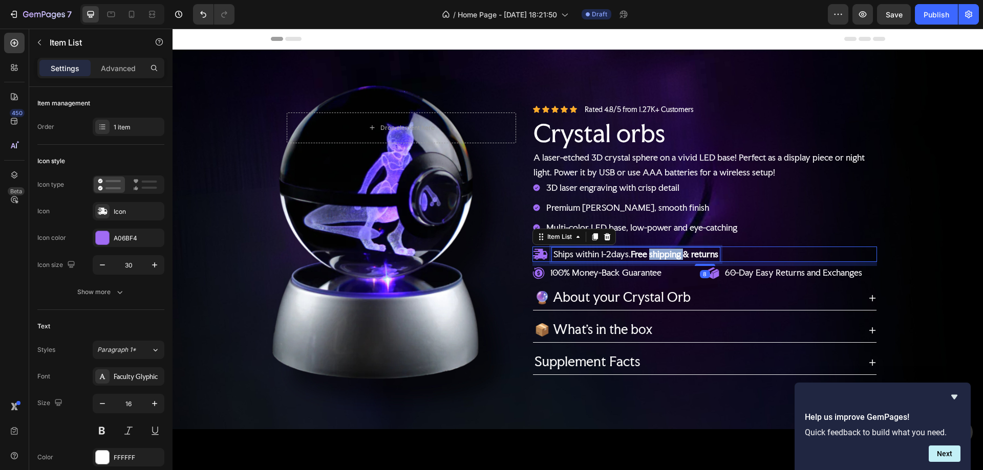
click at [649, 251] on strong "Free shipping & returns" at bounding box center [675, 254] width 88 height 11
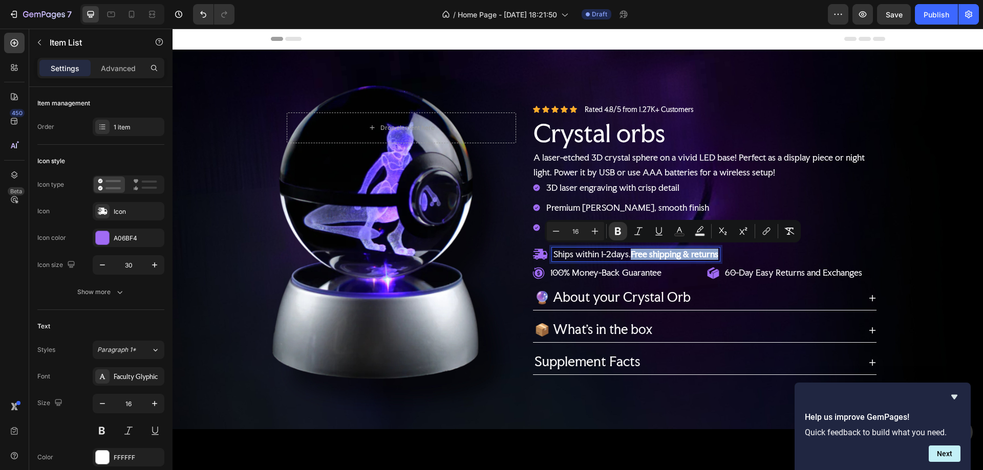
drag, startPoint x: 631, startPoint y: 249, endPoint x: 717, endPoint y: 254, distance: 85.6
click at [717, 254] on strong "Free shipping & returns" at bounding box center [675, 254] width 88 height 11
click at [619, 230] on icon "Editor contextual toolbar" at bounding box center [618, 232] width 6 height 8
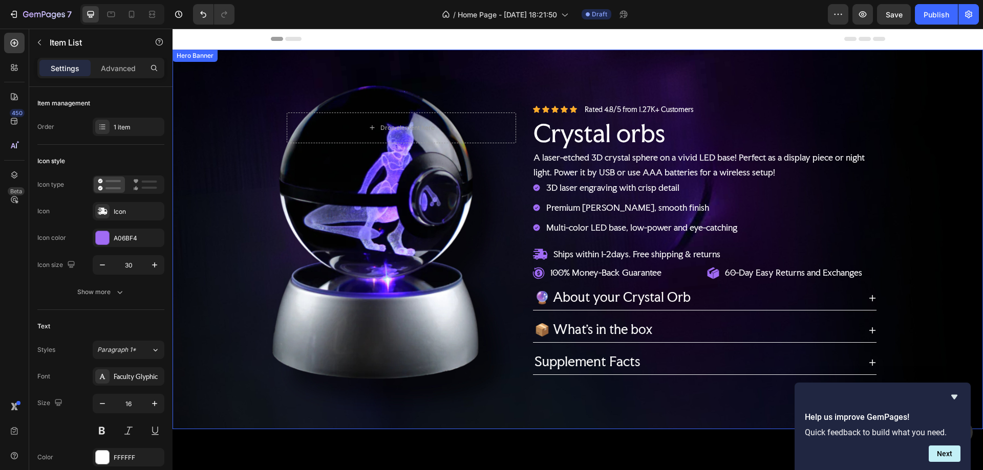
click at [938, 227] on div "Background Image" at bounding box center [578, 240] width 810 height 380
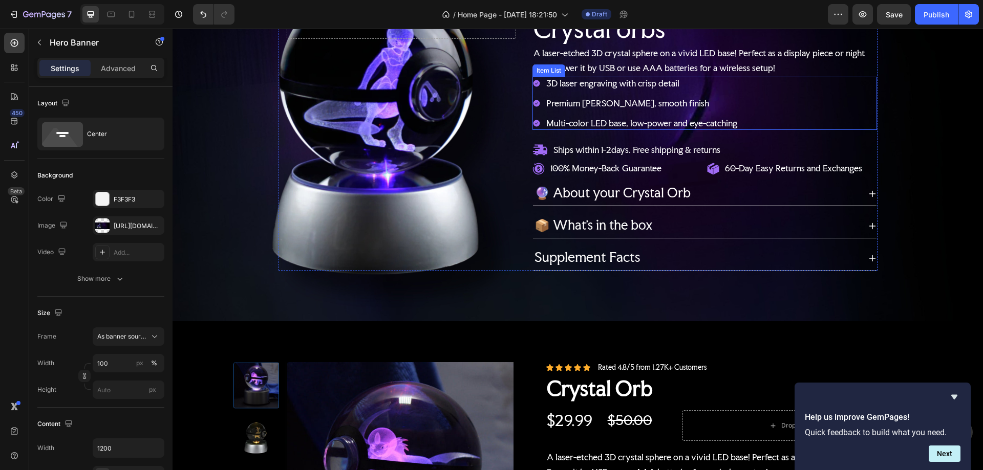
scroll to position [51, 0]
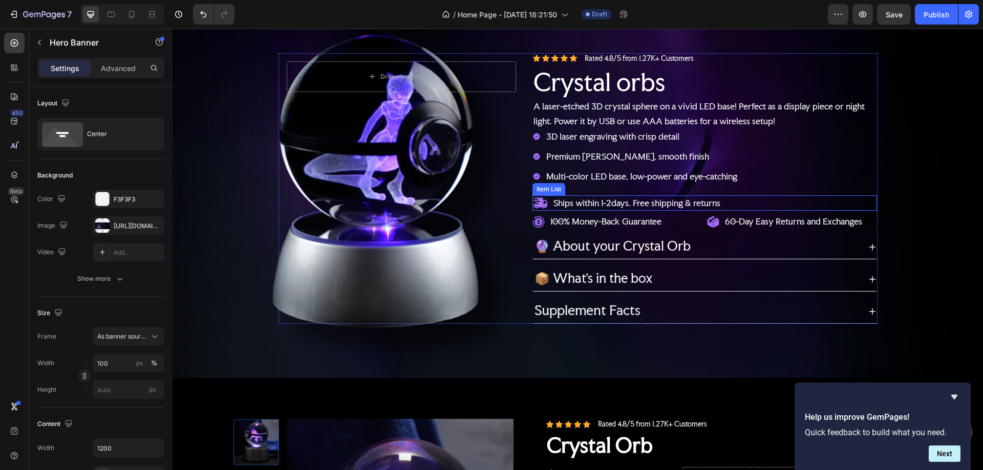
click at [629, 198] on p "Ships within 1-2days. Free shipping & returns" at bounding box center [636, 203] width 167 height 11
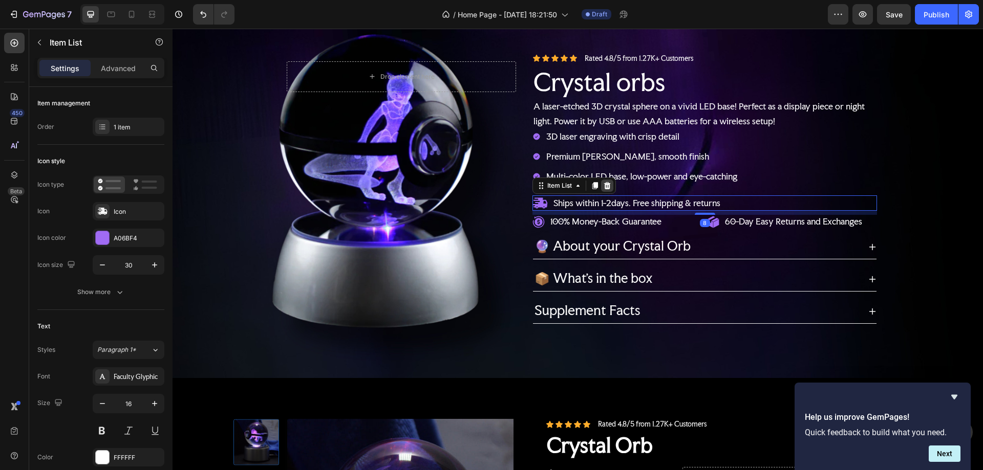
click at [604, 184] on icon at bounding box center [607, 185] width 7 height 7
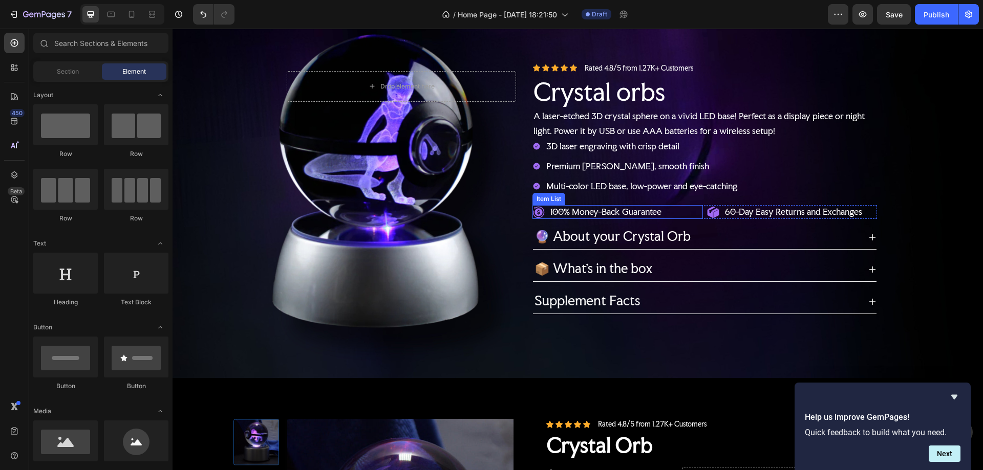
click at [691, 209] on div "100% Money-Back Guarantee" at bounding box center [617, 212] width 170 height 14
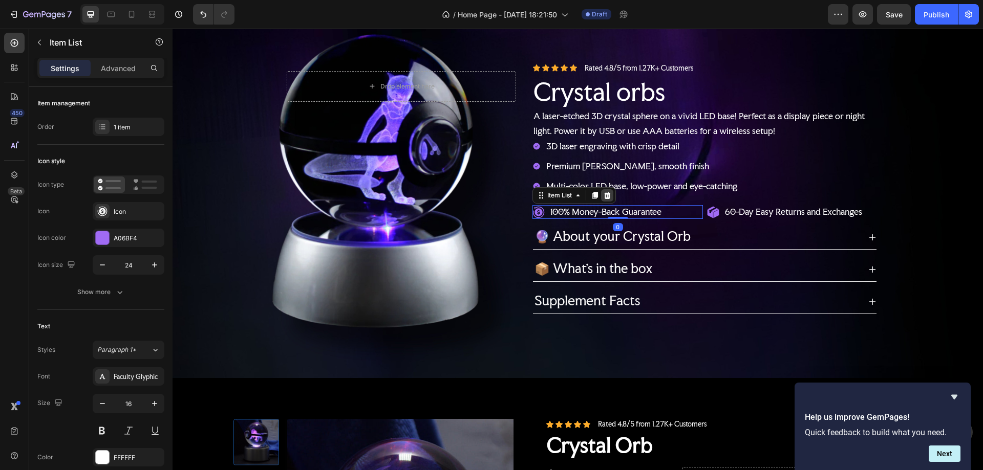
click at [609, 196] on div at bounding box center [607, 195] width 12 height 12
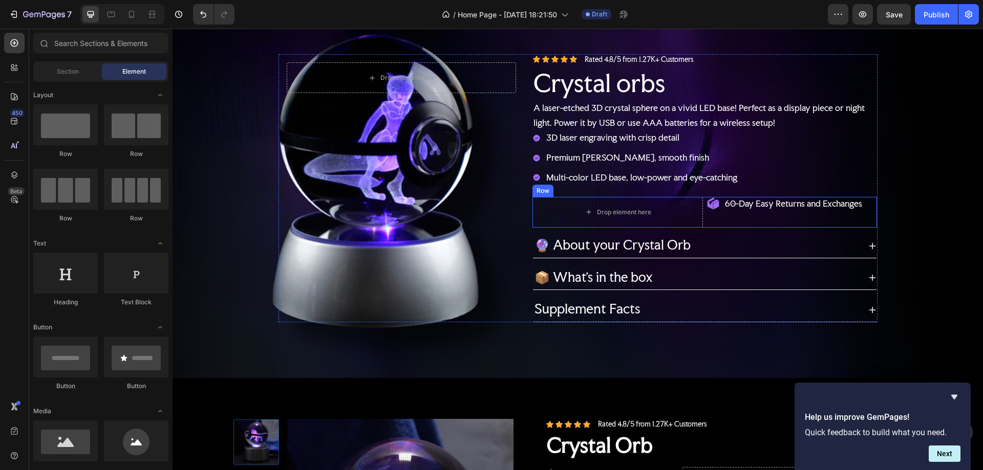
click at [699, 211] on div "Drop element here 60-Day Easy Returns and Exchanges Item List Row" at bounding box center [704, 212] width 345 height 31
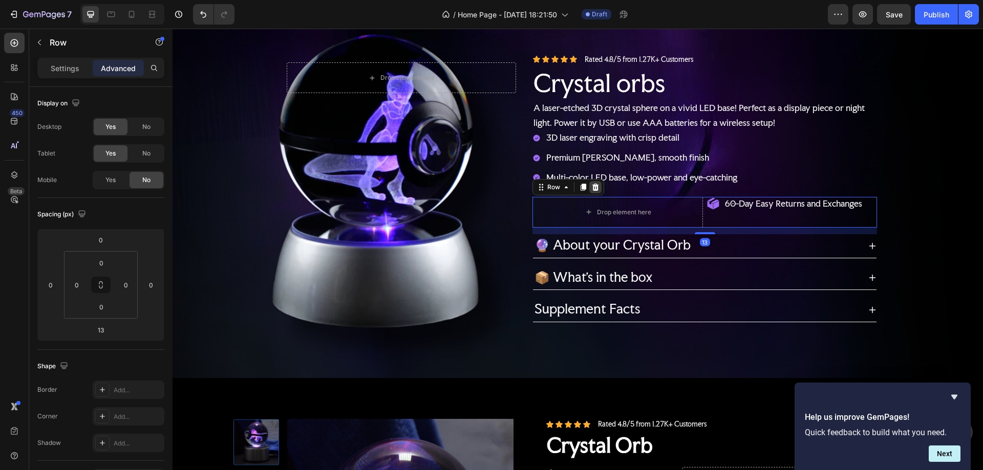
click at [593, 186] on icon at bounding box center [595, 187] width 7 height 7
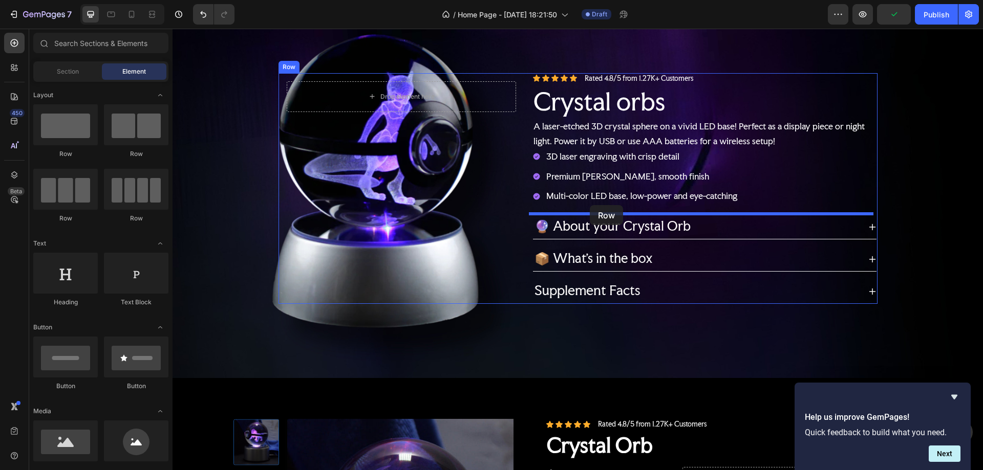
drag, startPoint x: 579, startPoint y: 196, endPoint x: 592, endPoint y: 206, distance: 16.4
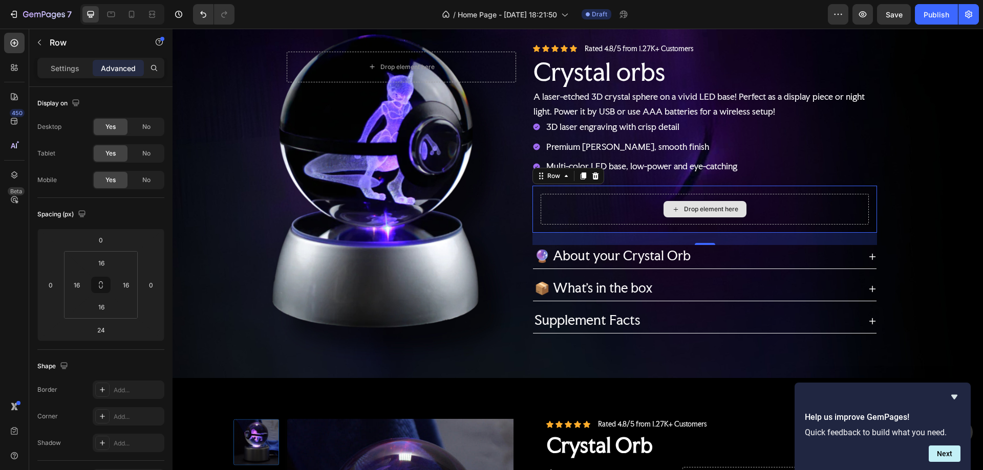
click at [689, 205] on div "Drop element here" at bounding box center [711, 209] width 54 height 8
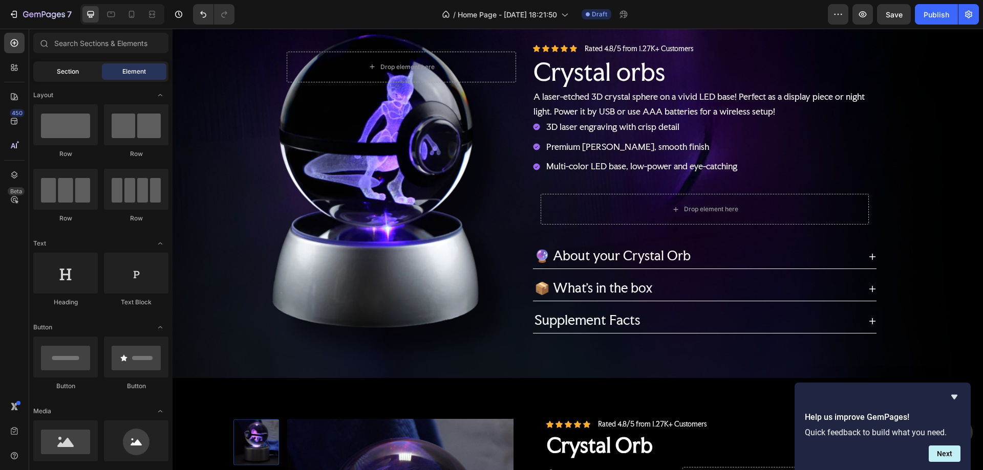
click at [68, 67] on div "Section" at bounding box center [67, 71] width 65 height 16
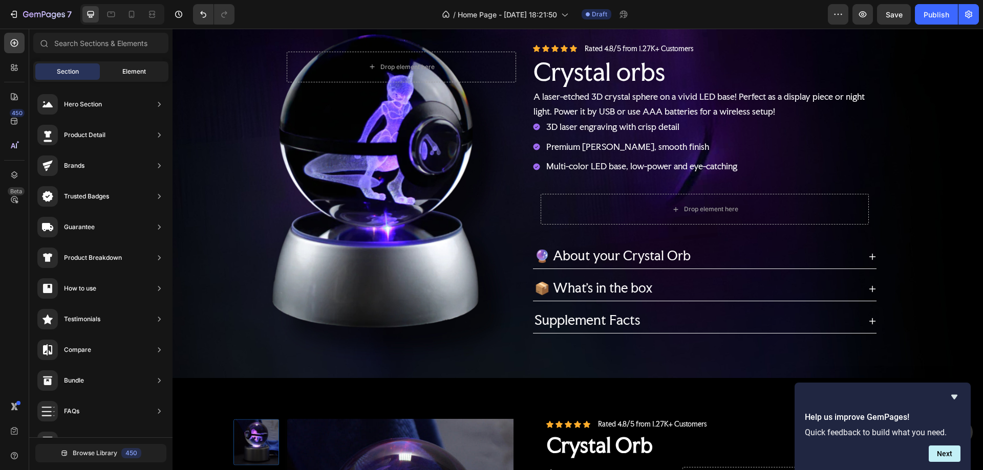
click at [126, 65] on div "Element" at bounding box center [134, 71] width 65 height 16
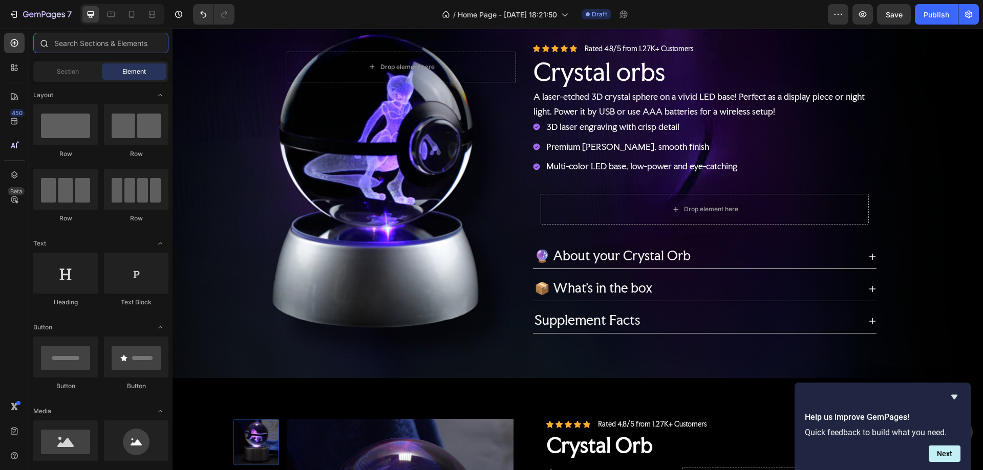
click at [84, 40] on input "text" at bounding box center [100, 43] width 135 height 20
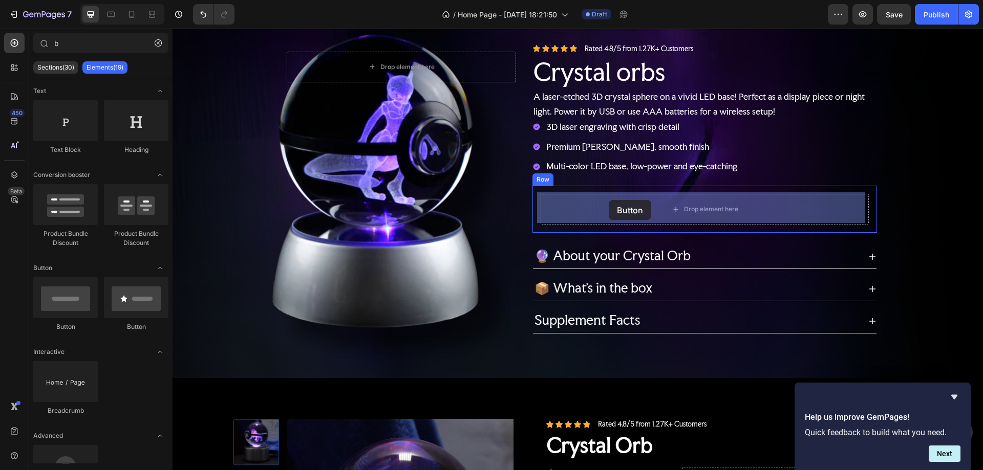
drag, startPoint x: 430, startPoint y: 255, endPoint x: 609, endPoint y: 200, distance: 187.5
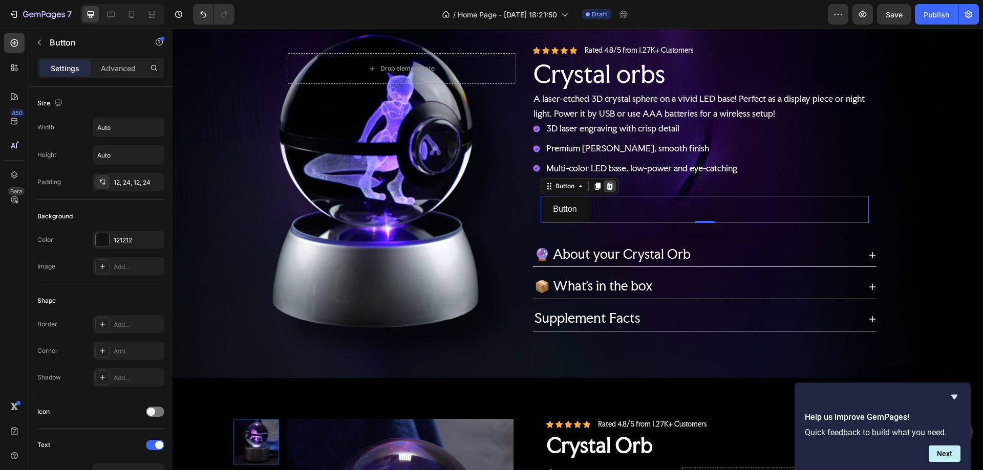
click at [607, 184] on icon at bounding box center [610, 186] width 7 height 7
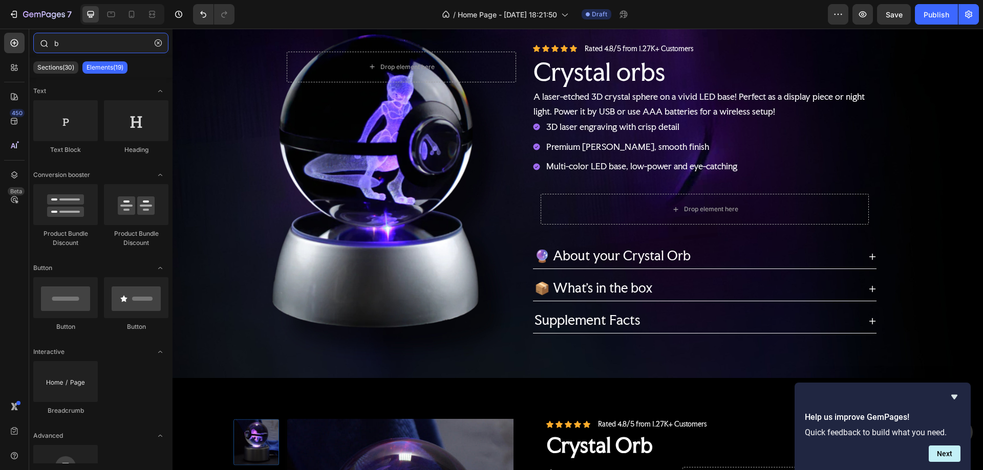
click at [79, 48] on input "b" at bounding box center [100, 43] width 135 height 20
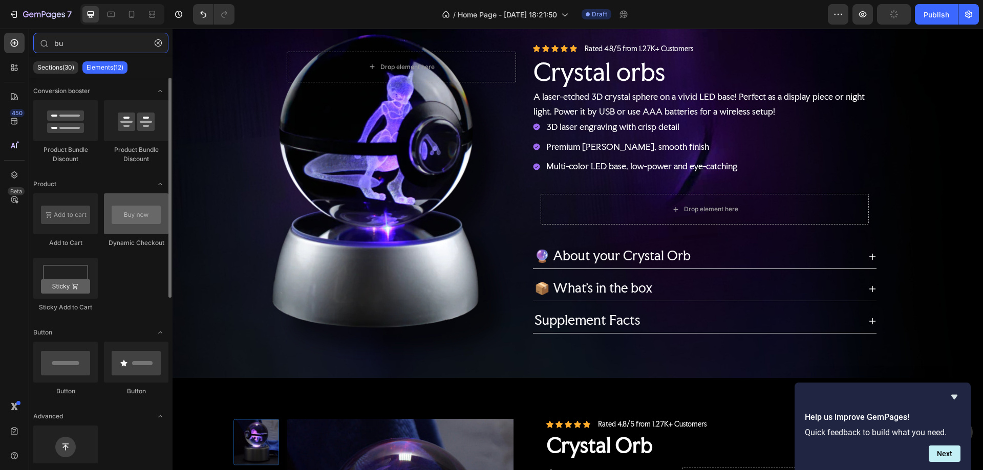
type input "bu"
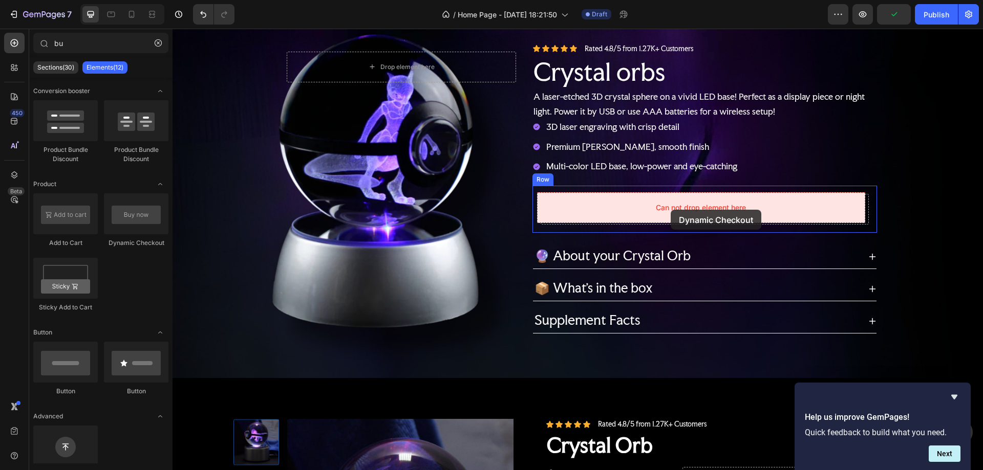
drag, startPoint x: 630, startPoint y: 208, endPoint x: 671, endPoint y: 210, distance: 41.0
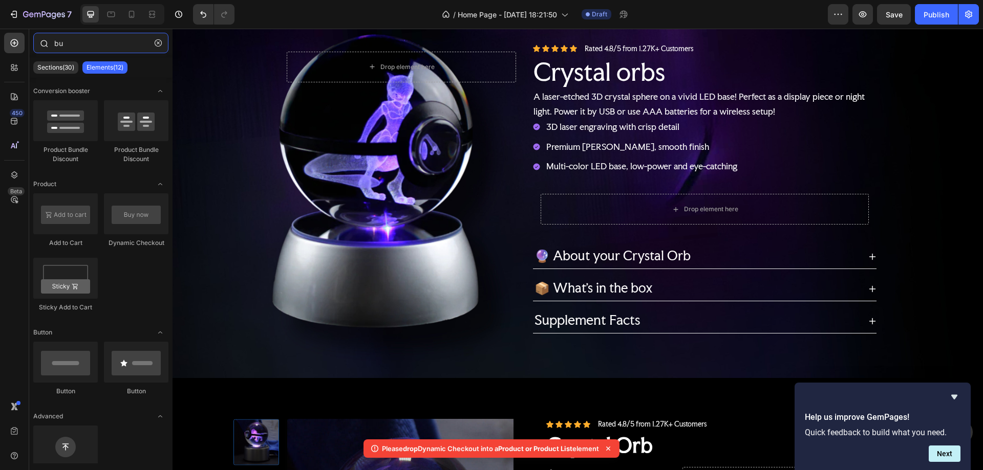
click at [73, 44] on input "bu" at bounding box center [100, 43] width 135 height 20
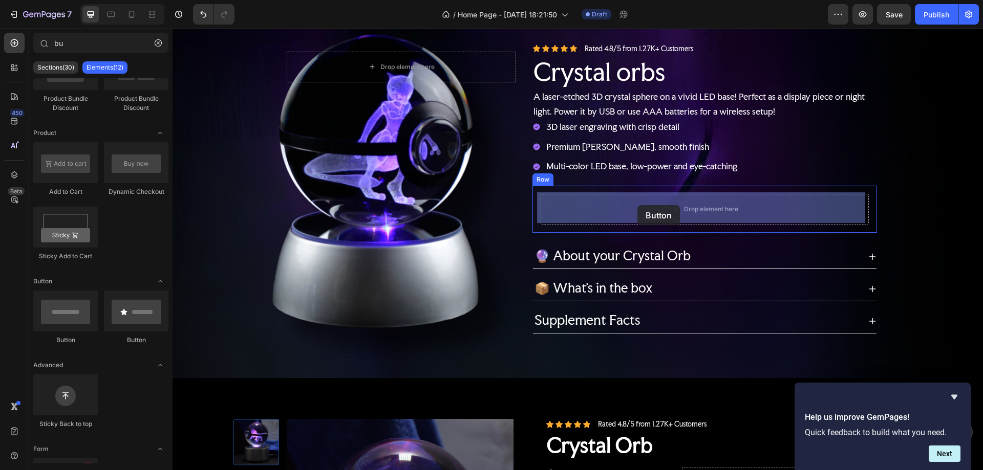
drag, startPoint x: 634, startPoint y: 186, endPoint x: 637, endPoint y: 205, distance: 19.3
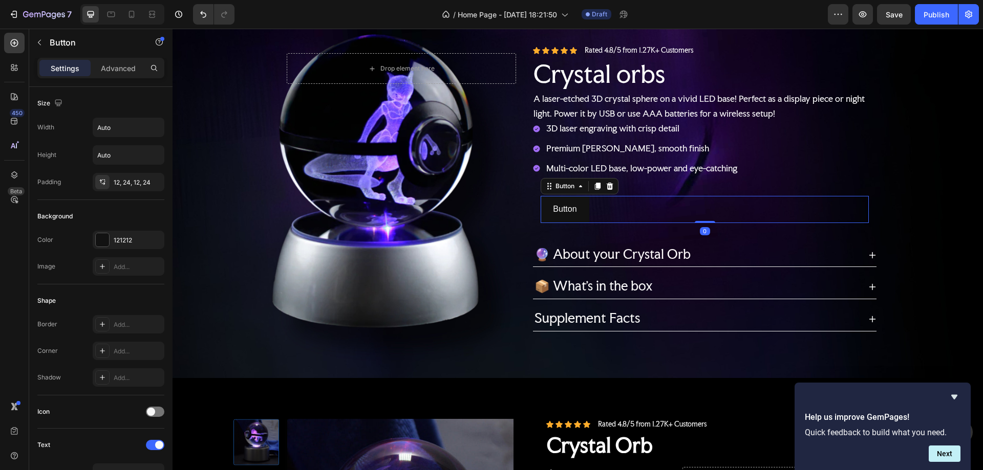
click at [595, 203] on div "Button Button 0" at bounding box center [705, 209] width 328 height 27
click at [106, 240] on div at bounding box center [102, 239] width 13 height 13
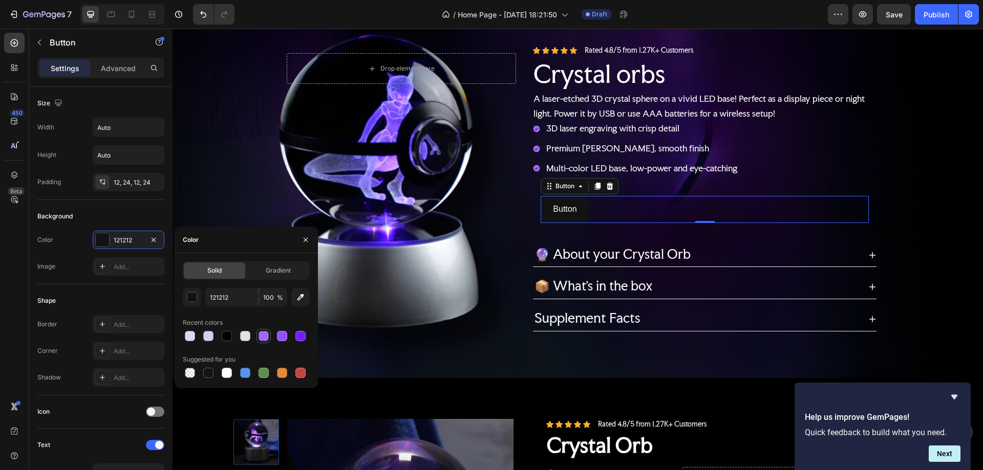
click at [264, 335] on div at bounding box center [264, 336] width 10 height 10
type input "A06BF4"
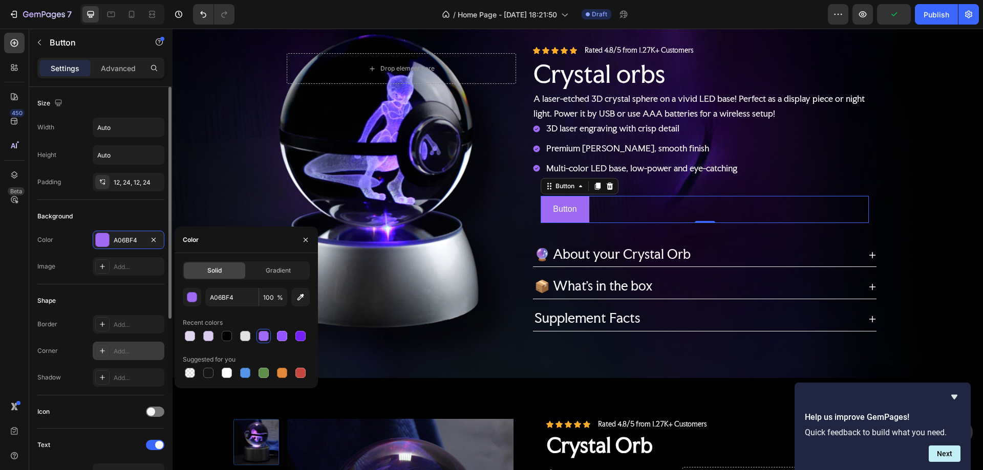
click at [113, 347] on div "Add..." at bounding box center [129, 351] width 72 height 18
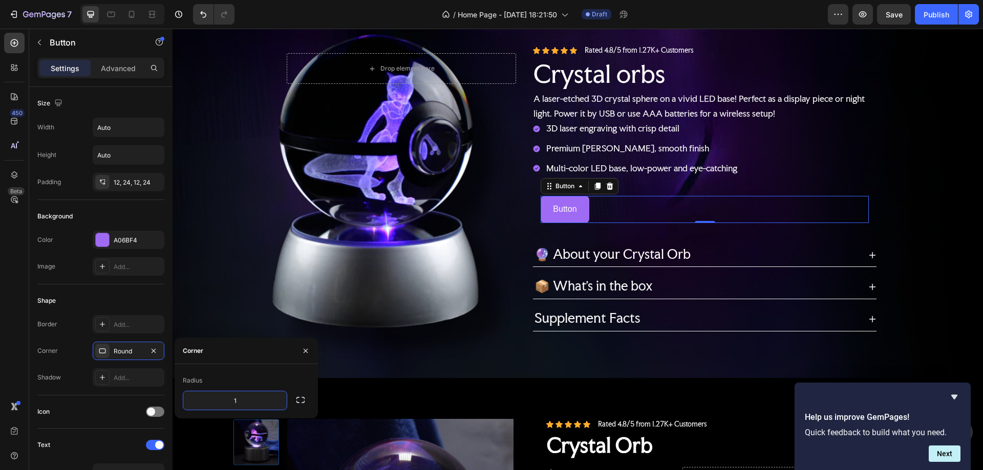
type input "12"
click at [125, 295] on div "Shape" at bounding box center [100, 301] width 127 height 16
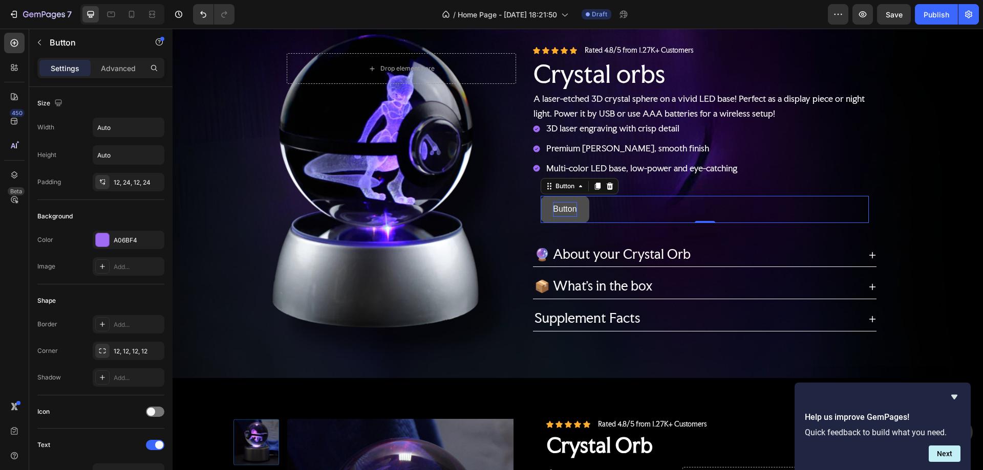
click at [564, 206] on p "Button" at bounding box center [565, 209] width 24 height 15
click at [541, 196] on button "Order" at bounding box center [564, 209] width 46 height 27
click at [560, 208] on p "Order" at bounding box center [563, 209] width 21 height 15
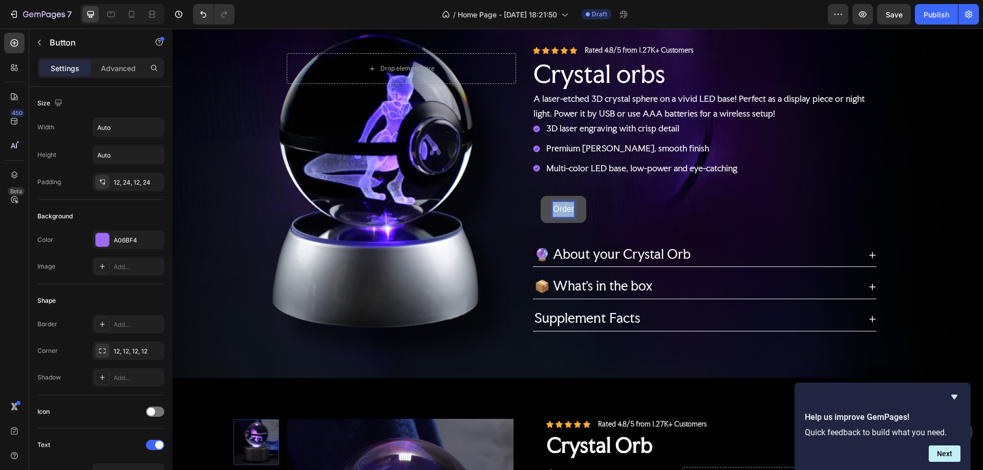
click at [560, 208] on p "Order" at bounding box center [563, 209] width 21 height 15
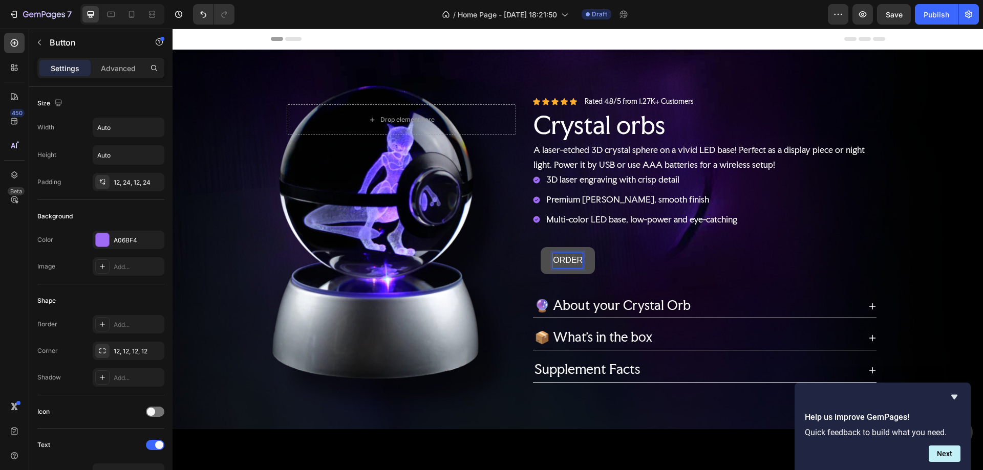
click at [541, 247] on button "ORDER" at bounding box center [568, 260] width 54 height 27
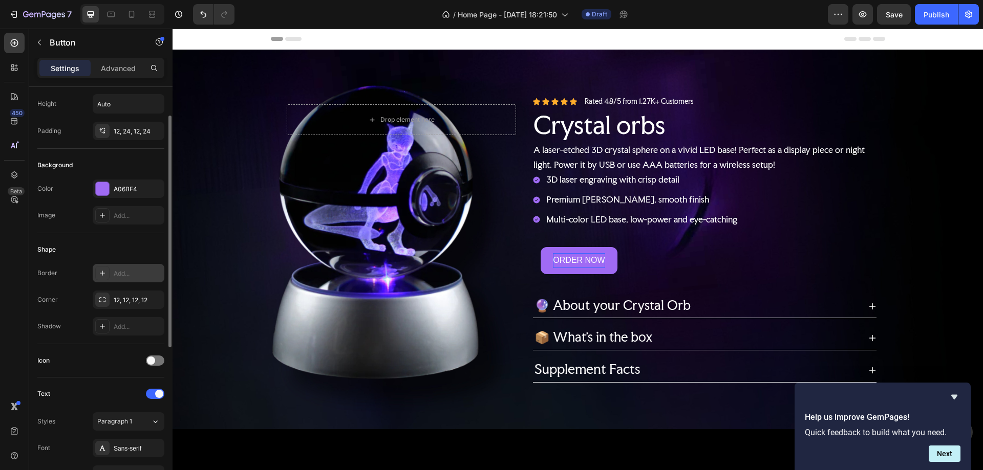
click at [113, 268] on div "Add..." at bounding box center [129, 273] width 72 height 18
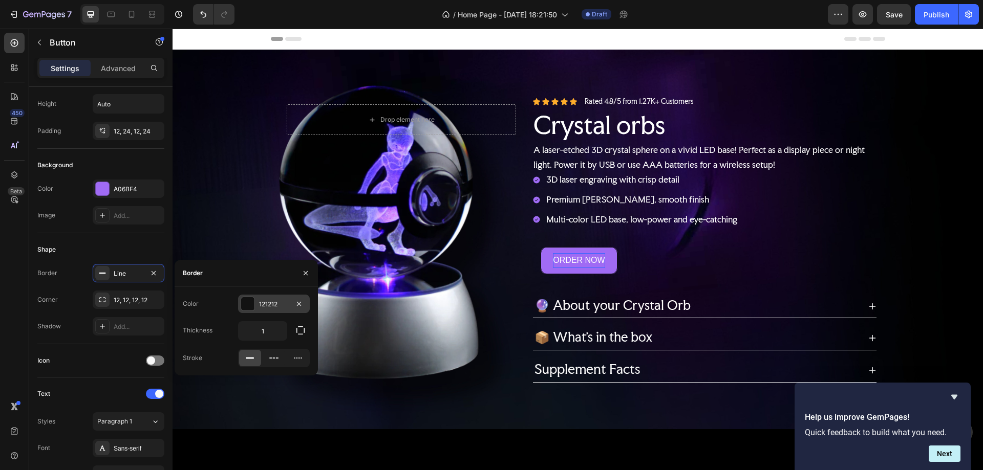
click at [245, 304] on div at bounding box center [247, 303] width 13 height 13
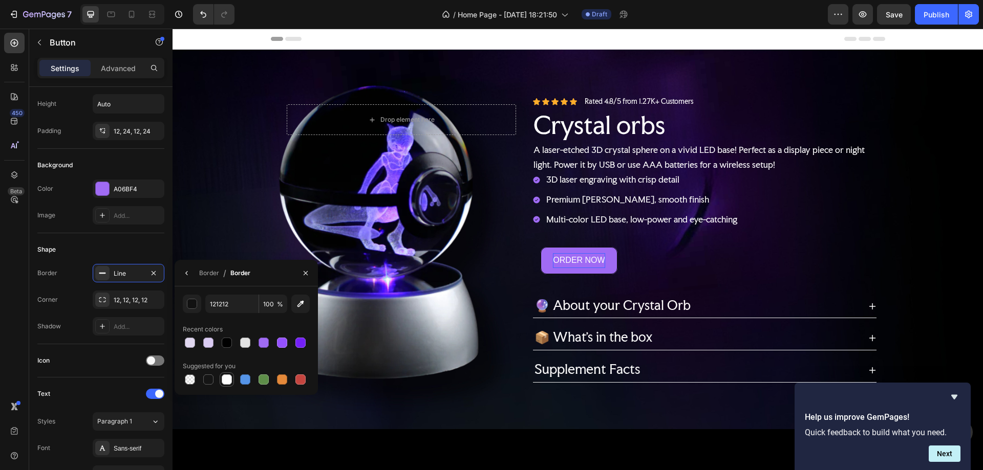
click at [226, 379] on div at bounding box center [227, 380] width 10 height 10
type input "FFFFFF"
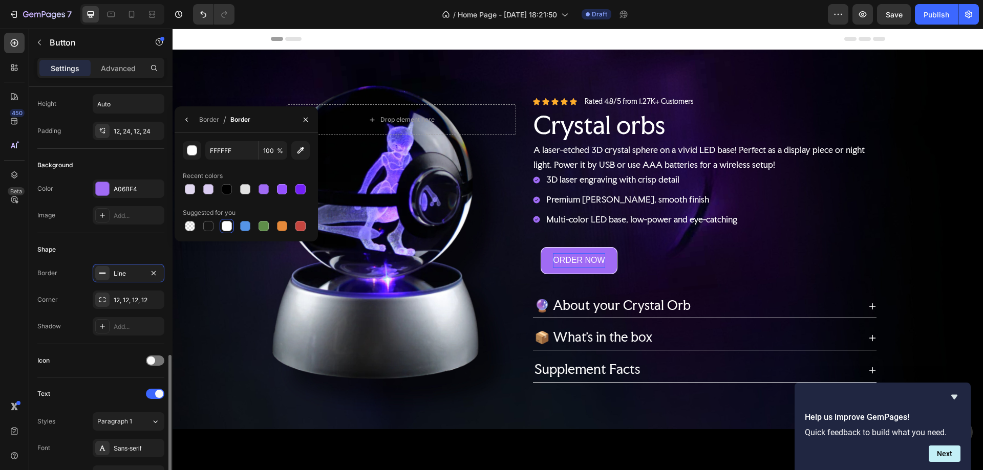
scroll to position [205, 0]
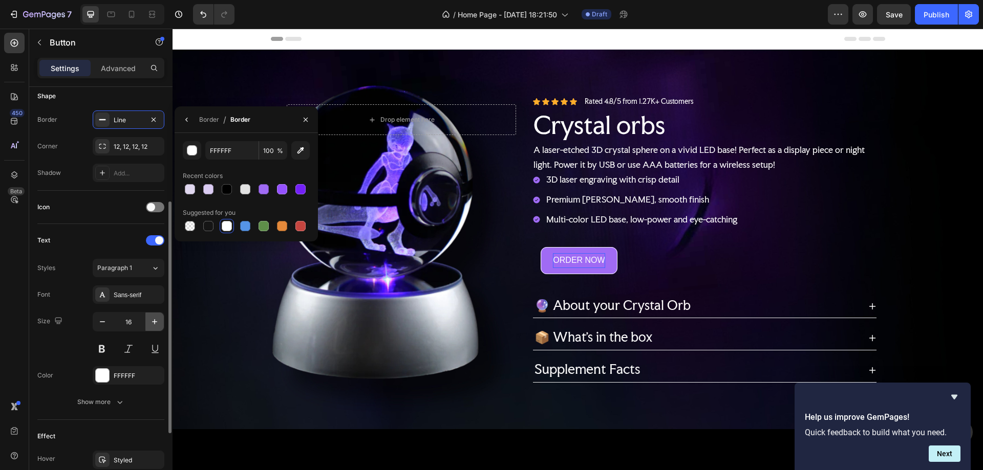
click at [155, 319] on icon "button" at bounding box center [154, 321] width 5 height 5
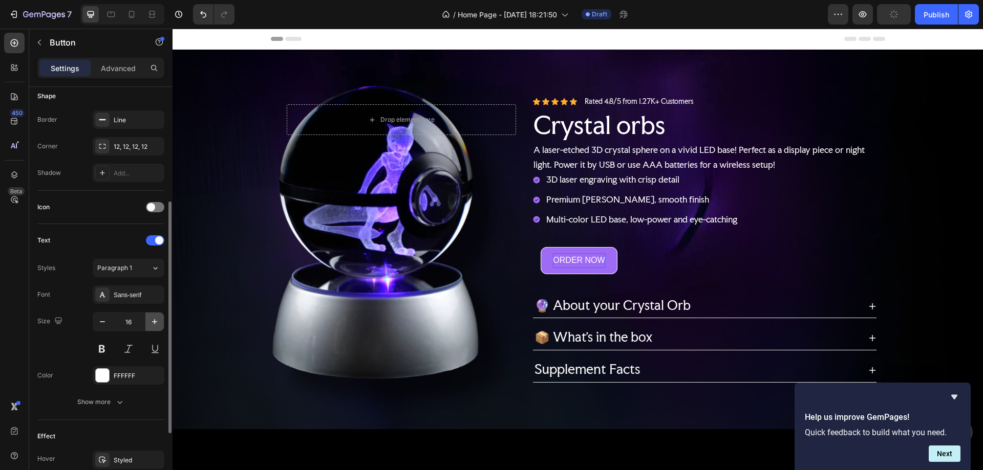
click at [156, 319] on icon "button" at bounding box center [154, 322] width 10 height 10
click at [159, 317] on icon "button" at bounding box center [154, 322] width 10 height 10
type input "19"
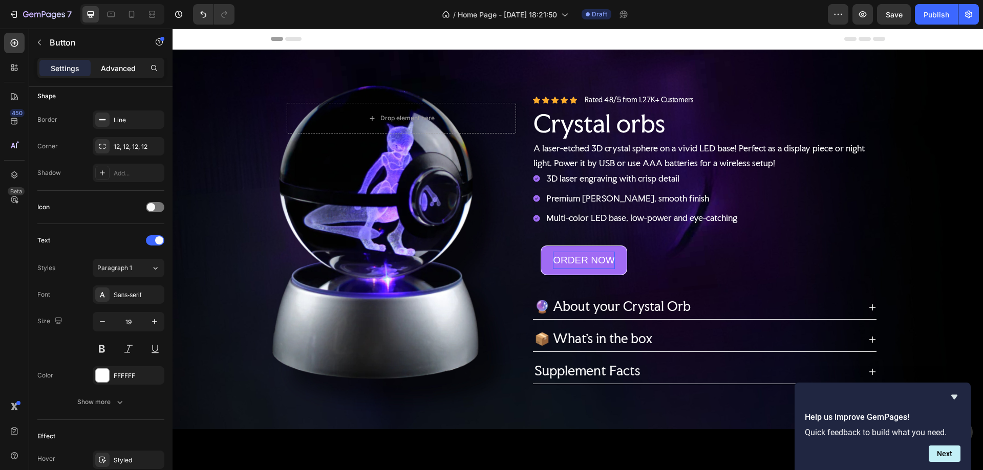
click at [116, 69] on p "Advanced" at bounding box center [118, 68] width 35 height 11
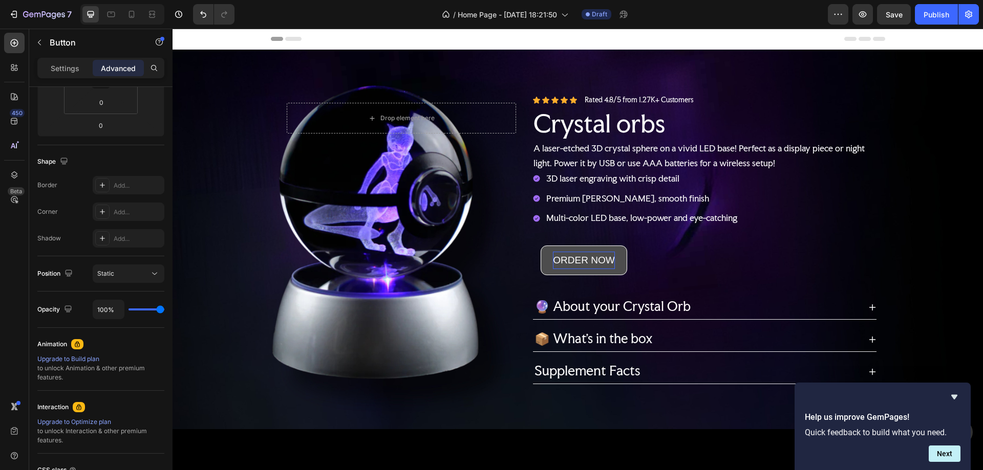
click at [548, 257] on button "ORDER NOW" at bounding box center [584, 261] width 86 height 30
click at [570, 257] on p "ORDER NOW" at bounding box center [583, 260] width 61 height 17
click at [584, 256] on p "ORDER NOW" at bounding box center [583, 260] width 61 height 17
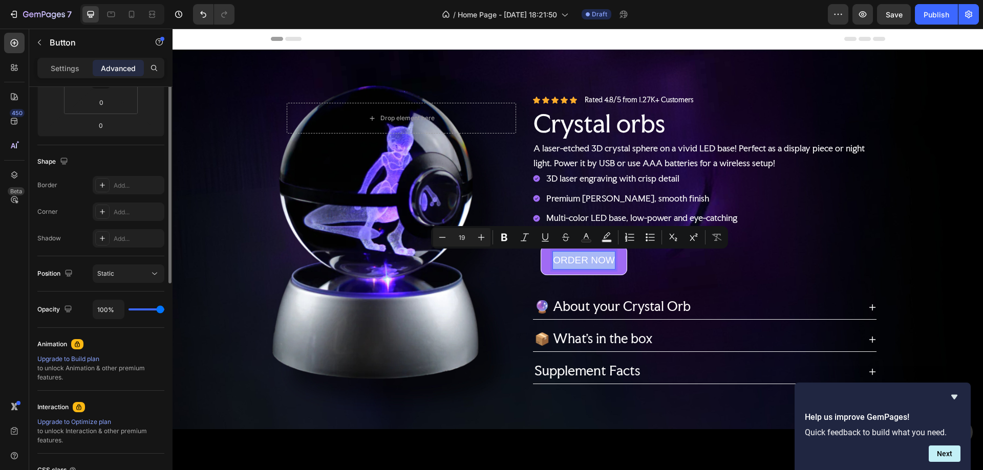
scroll to position [51, 0]
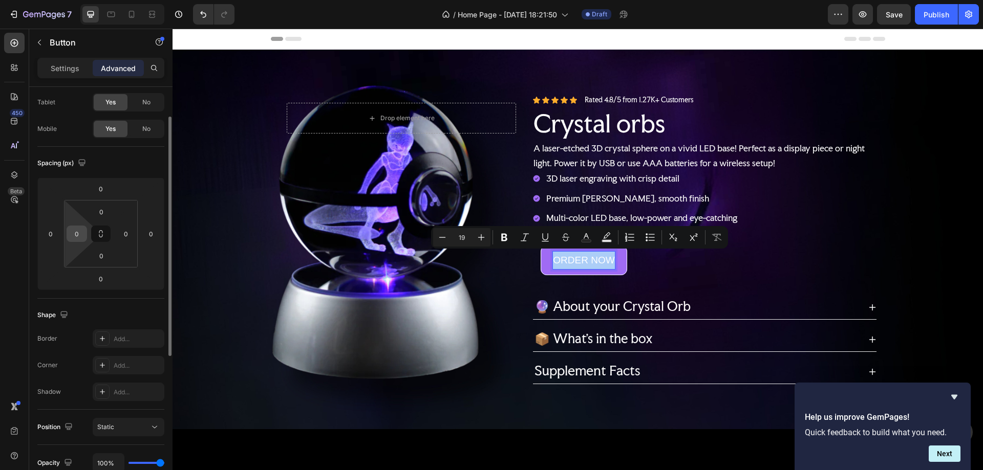
click at [77, 235] on input "0" at bounding box center [76, 233] width 15 height 15
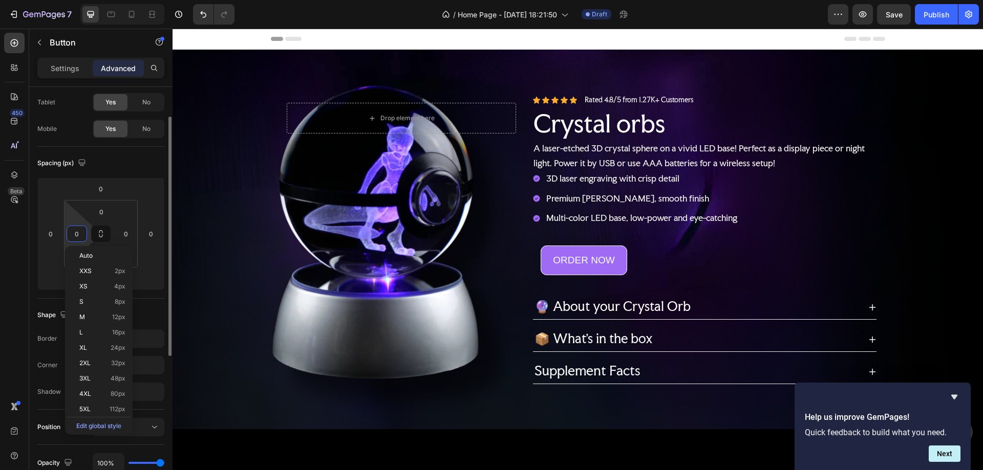
scroll to position [0, 0]
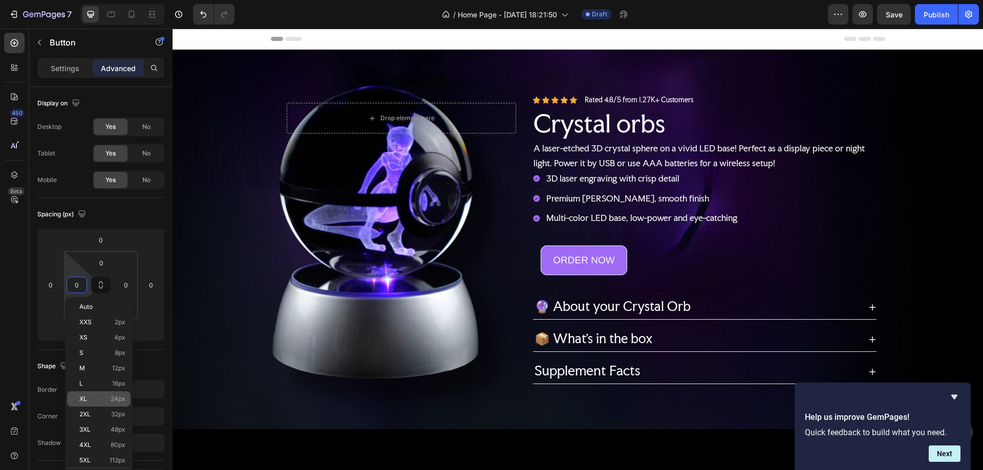
click at [102, 406] on div "XL 24px" at bounding box center [98, 399] width 63 height 15
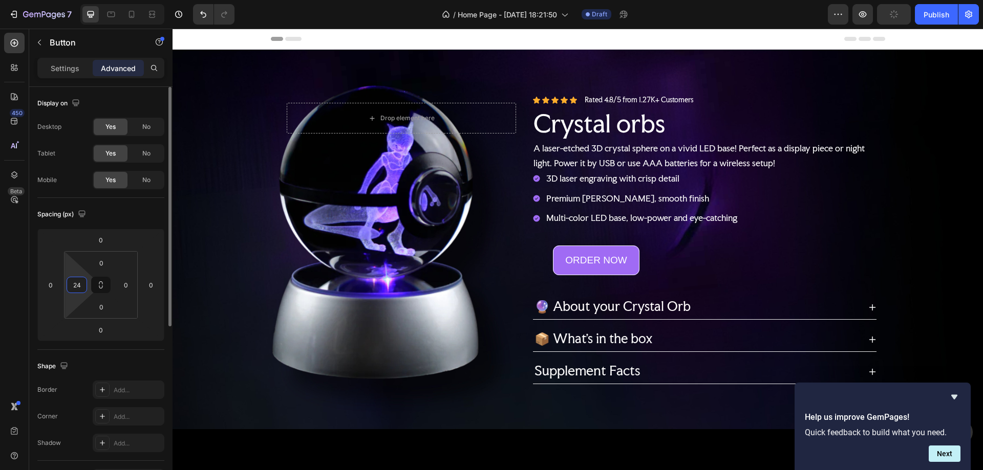
click at [79, 286] on input "24" at bounding box center [76, 284] width 15 height 15
type input "2"
click at [759, 254] on div "ORDER NOW Button" at bounding box center [705, 261] width 328 height 30
type input "0"
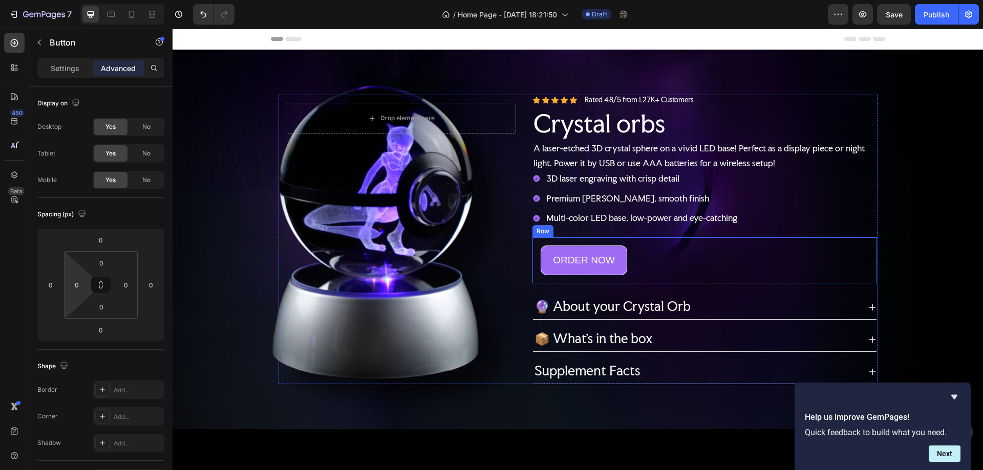
click at [532, 231] on div "Row" at bounding box center [542, 231] width 21 height 12
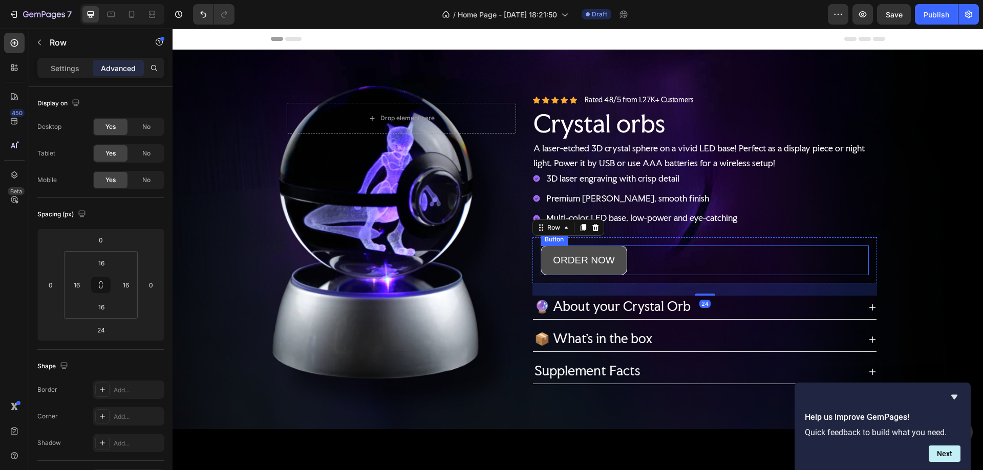
click at [617, 255] on button "ORDER NOW" at bounding box center [584, 261] width 86 height 30
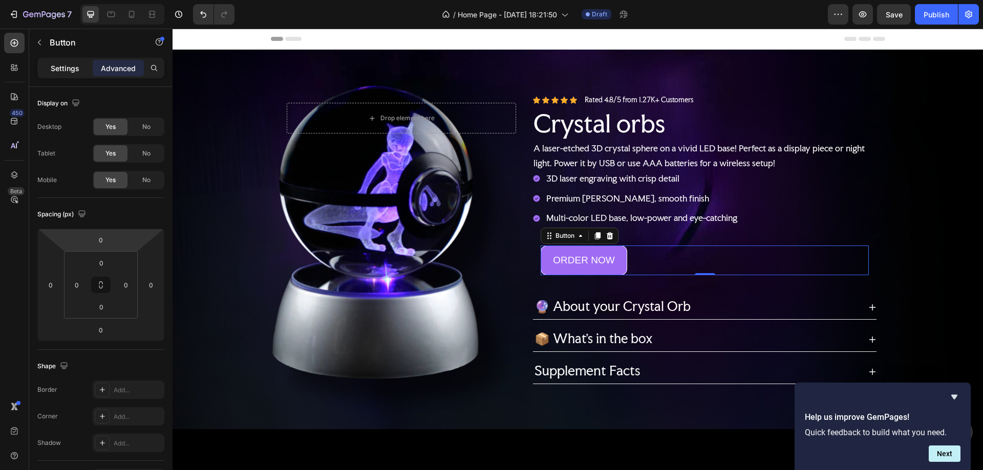
click at [69, 73] on p "Settings" at bounding box center [65, 68] width 29 height 11
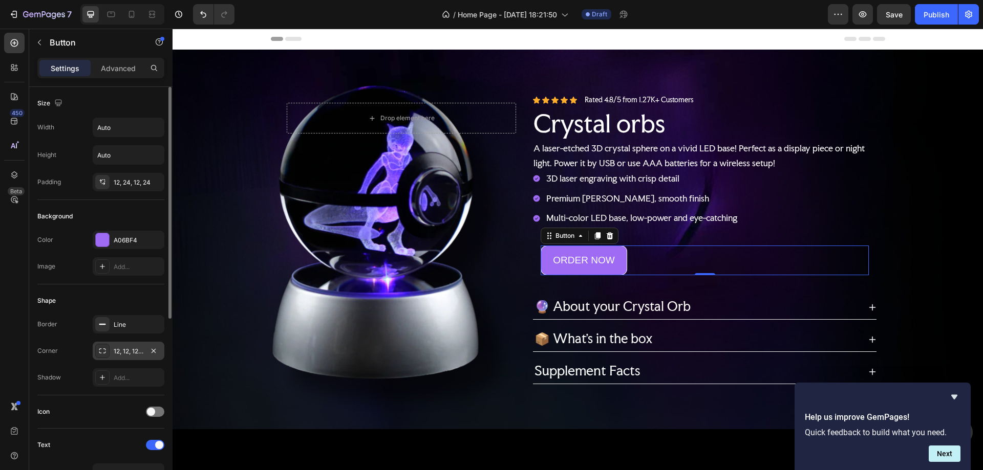
scroll to position [51, 0]
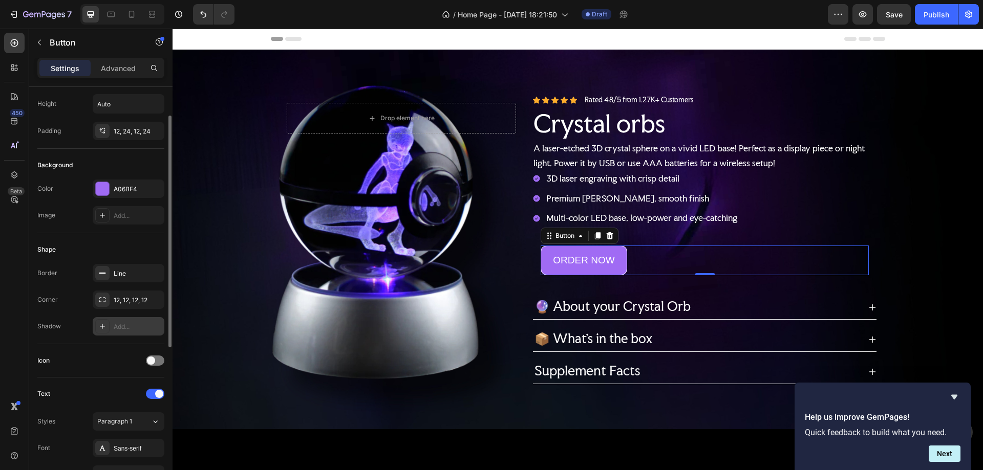
click at [111, 328] on div "Add..." at bounding box center [129, 326] width 72 height 18
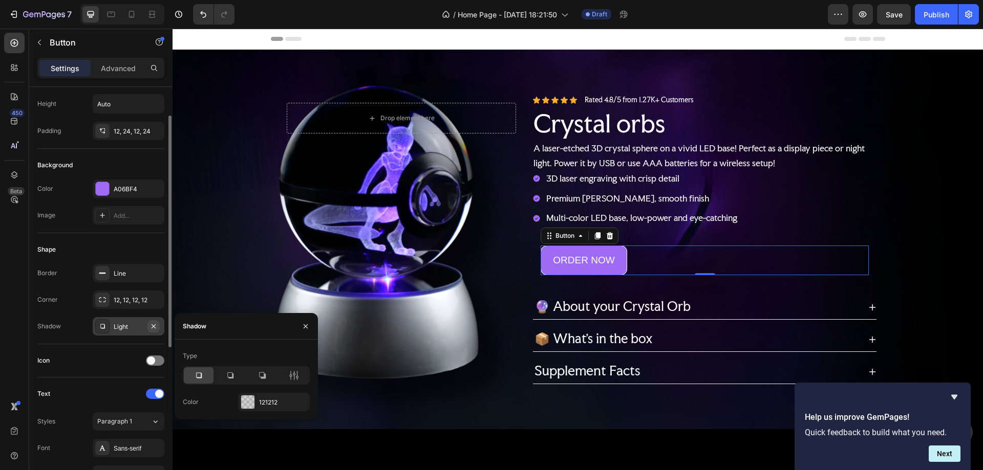
click at [152, 325] on icon "button" at bounding box center [154, 326] width 4 height 4
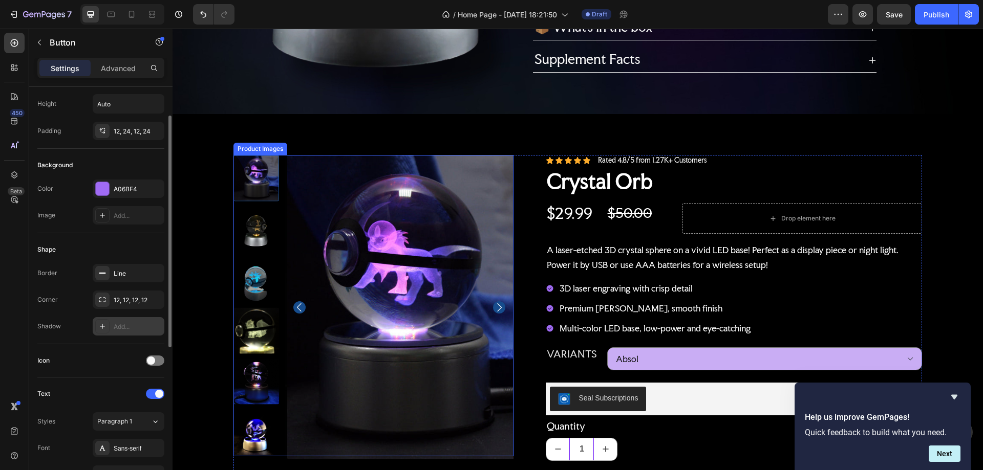
scroll to position [154, 0]
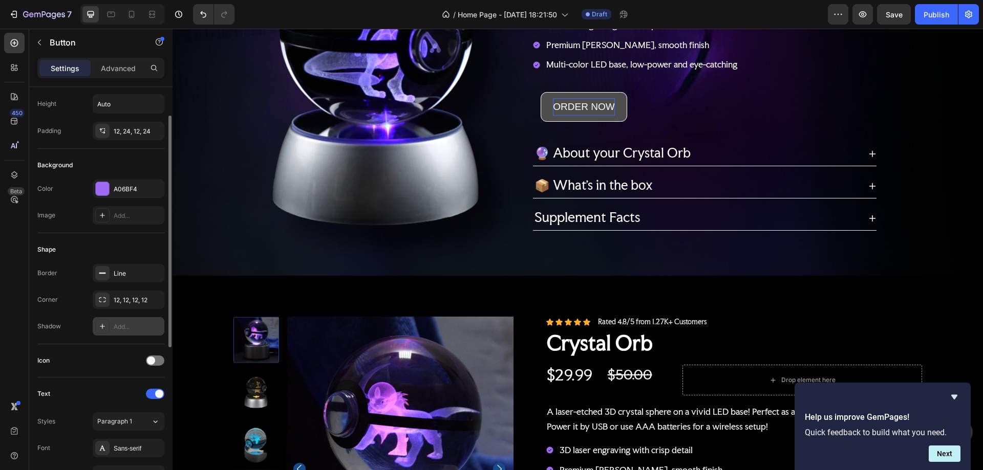
click at [578, 103] on p "ORDER NOW" at bounding box center [583, 106] width 61 height 17
click at [588, 104] on p "ORDER NOW" at bounding box center [583, 106] width 61 height 17
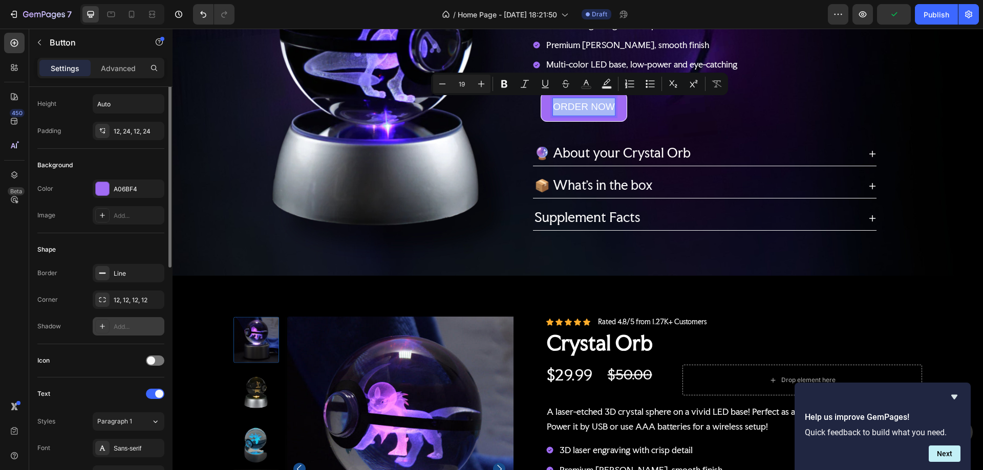
scroll to position [0, 0]
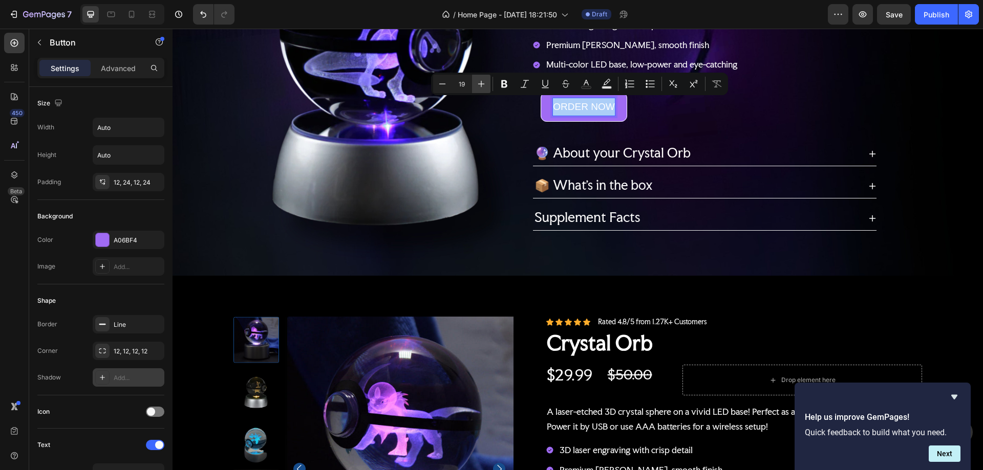
click at [482, 83] on icon "Editor contextual toolbar" at bounding box center [481, 84] width 10 height 10
type input "21"
click at [506, 87] on icon "Editor contextual toolbar" at bounding box center [504, 84] width 6 height 8
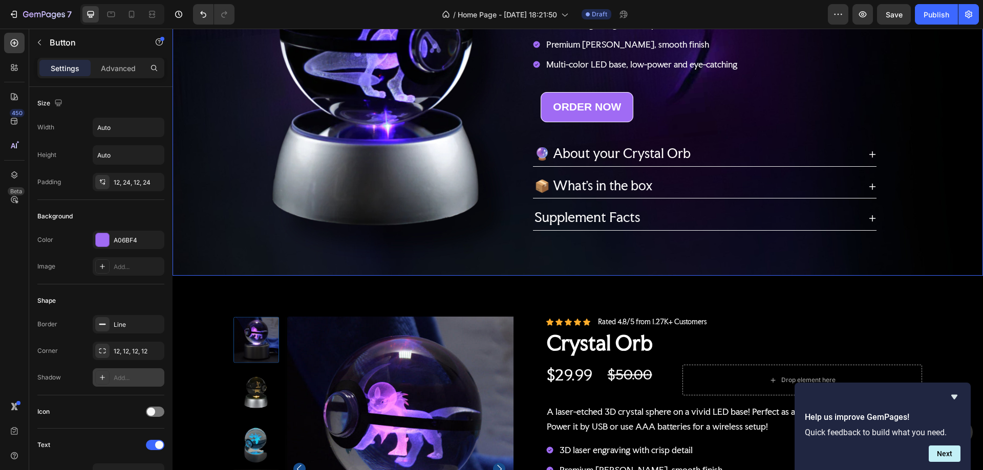
drag, startPoint x: 924, startPoint y: 138, endPoint x: 936, endPoint y: 133, distance: 13.1
click at [925, 137] on div "Background Image" at bounding box center [578, 86] width 810 height 380
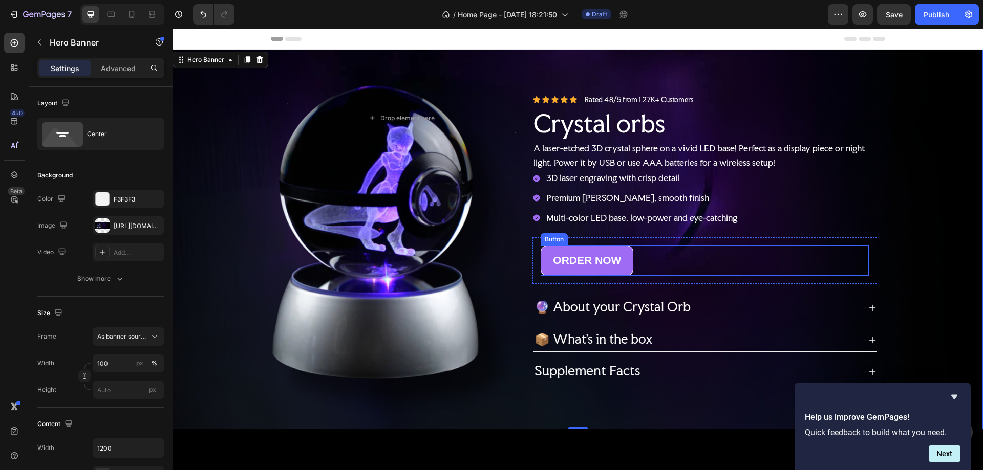
click at [677, 259] on div "ORDER NOW Button" at bounding box center [705, 261] width 328 height 30
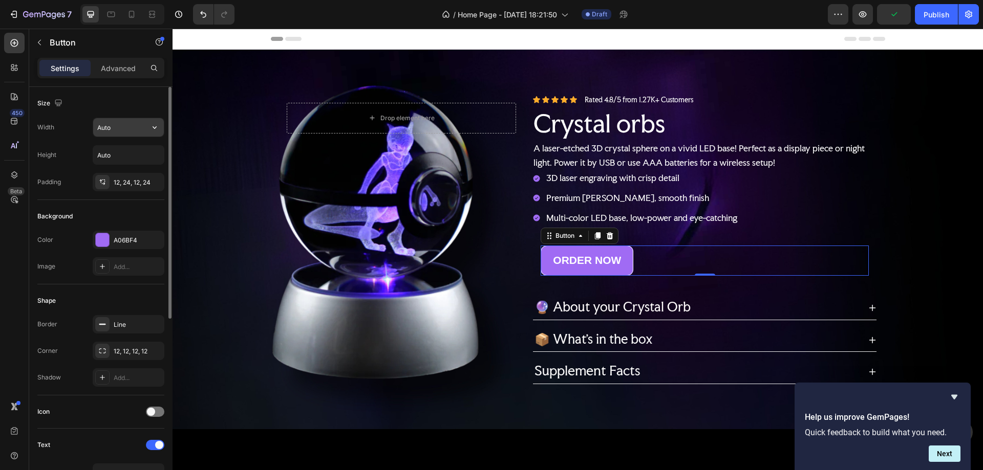
click at [110, 129] on input "Auto" at bounding box center [128, 127] width 71 height 18
click at [168, 125] on div at bounding box center [169, 203] width 3 height 232
click at [154, 125] on icon "button" at bounding box center [154, 127] width 10 height 10
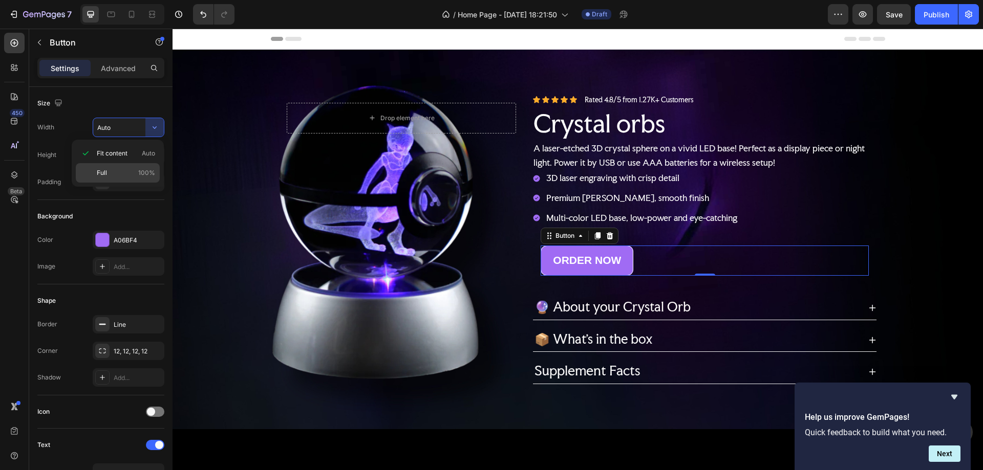
click at [131, 170] on p "Full 100%" at bounding box center [126, 172] width 58 height 9
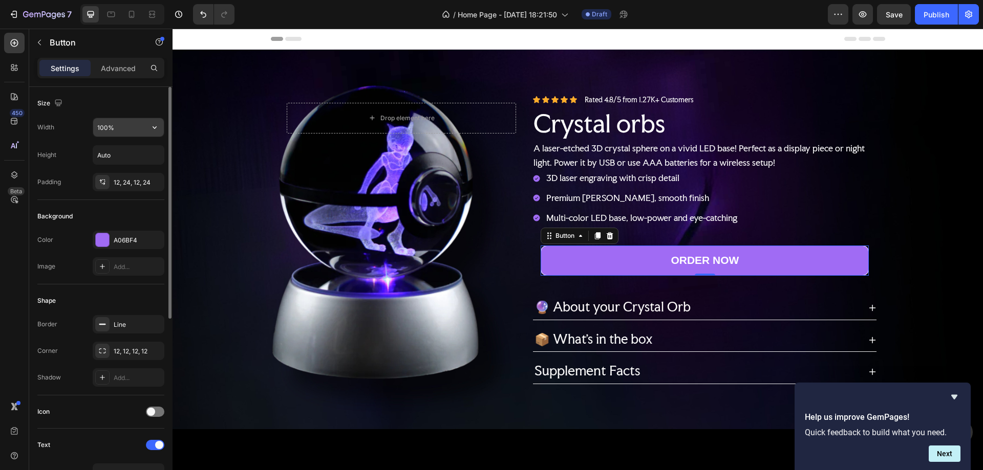
click at [101, 126] on input "100%" at bounding box center [128, 127] width 71 height 18
click at [101, 127] on input "100%" at bounding box center [128, 127] width 71 height 18
click at [104, 127] on input "100%" at bounding box center [128, 127] width 71 height 18
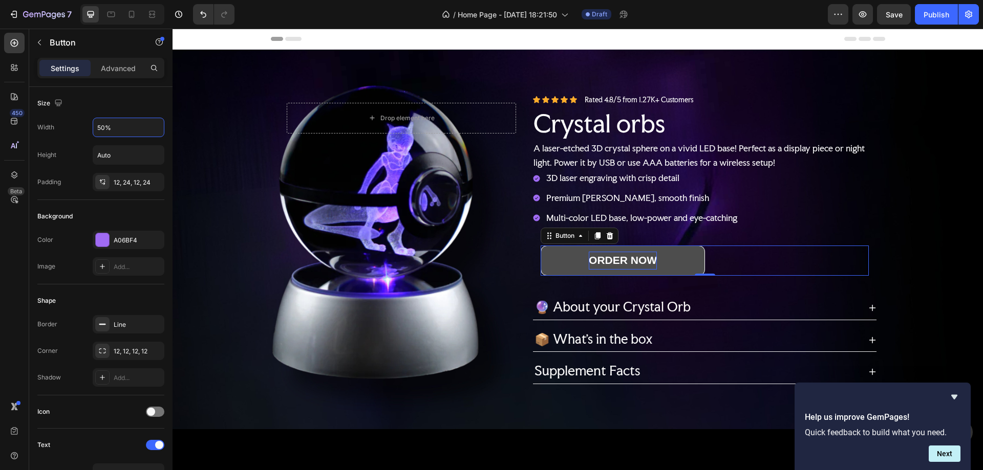
type input "50%"
click at [615, 255] on strong "ORDER NOW" at bounding box center [623, 260] width 68 height 12
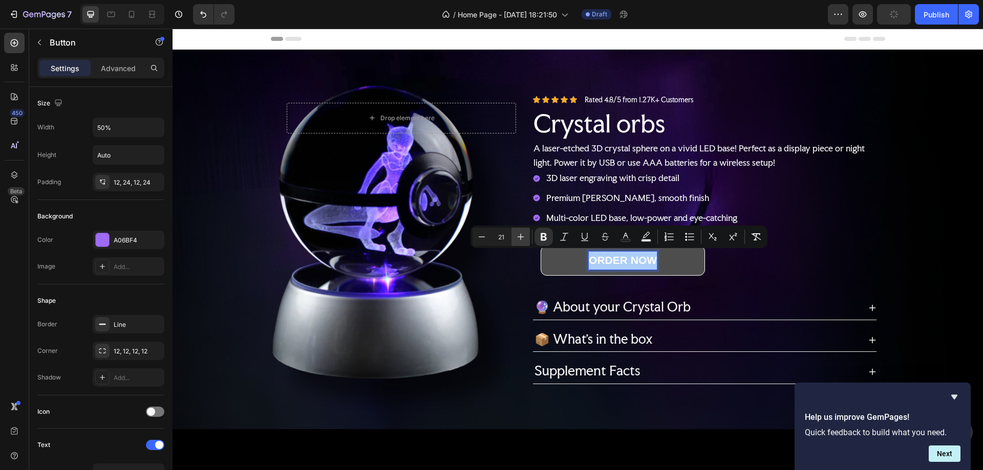
click at [521, 237] on icon "Editor contextual toolbar" at bounding box center [521, 237] width 10 height 10
click at [521, 237] on icon "Editor contextual toolbar" at bounding box center [521, 237] width 7 height 7
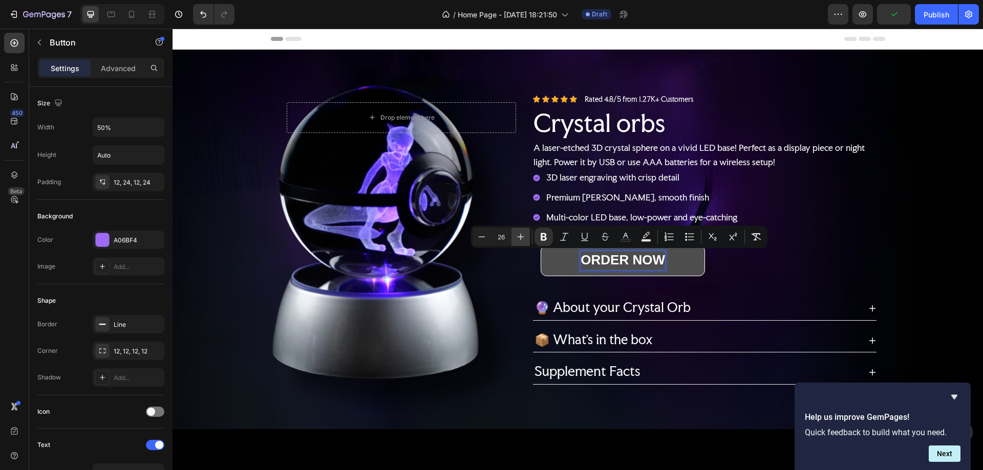
click at [521, 237] on icon "Editor contextual toolbar" at bounding box center [521, 237] width 7 height 7
click at [523, 240] on icon "Editor contextual toolbar" at bounding box center [521, 237] width 10 height 10
type input "30"
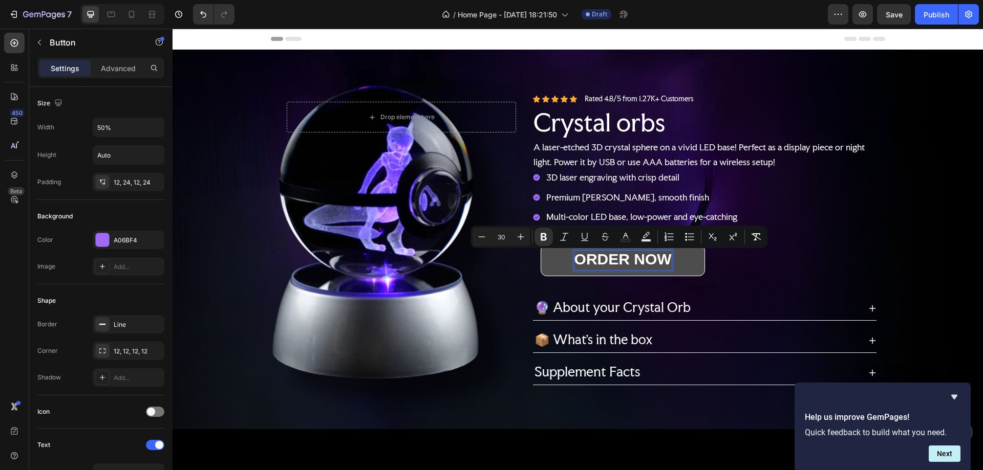
click at [913, 245] on div "Background Image" at bounding box center [578, 240] width 810 height 380
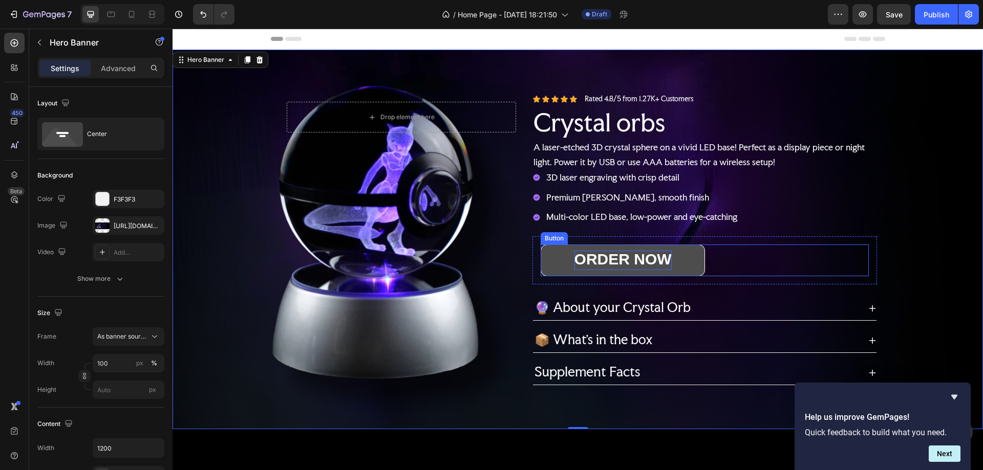
click at [654, 253] on strong "ORDER NOW" at bounding box center [622, 259] width 97 height 17
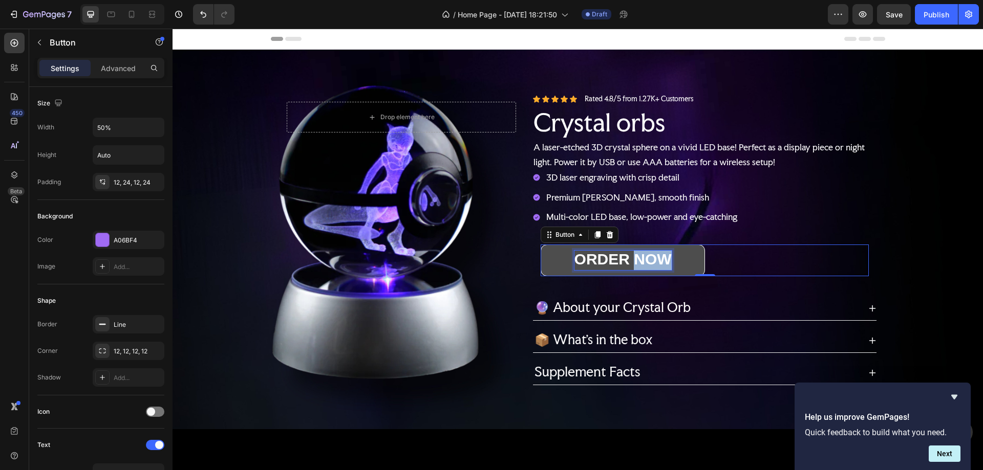
click at [648, 254] on strong "ORDER NOW" at bounding box center [622, 259] width 97 height 17
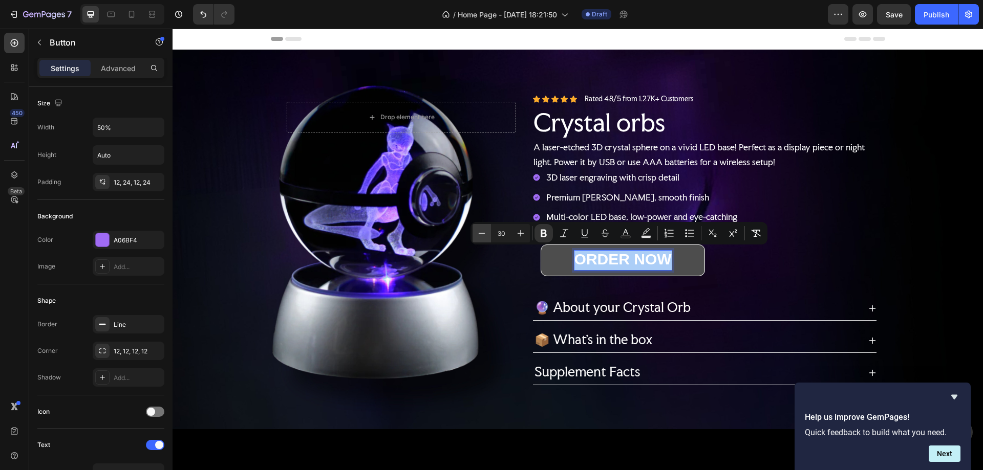
click at [483, 237] on icon "Editor contextual toolbar" at bounding box center [482, 233] width 10 height 10
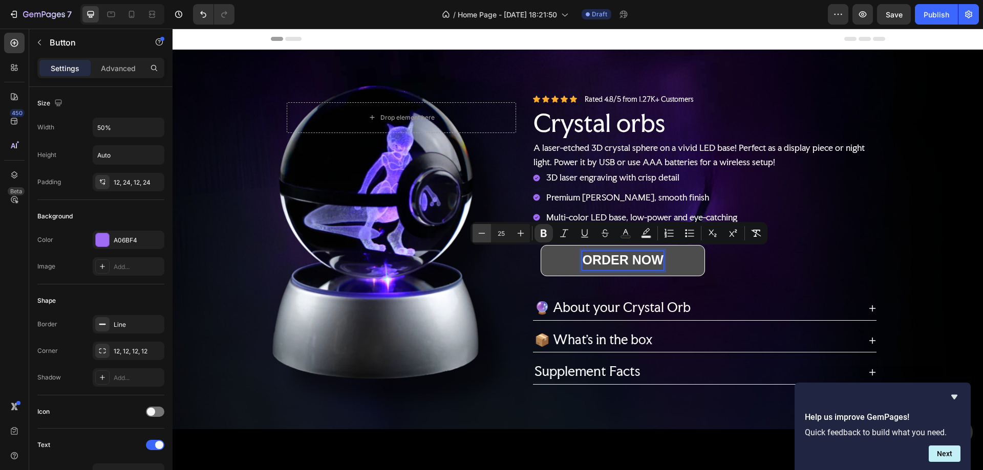
click at [483, 237] on icon "Editor contextual toolbar" at bounding box center [482, 233] width 10 height 10
click at [523, 237] on icon "Editor contextual toolbar" at bounding box center [521, 233] width 10 height 10
type input "25"
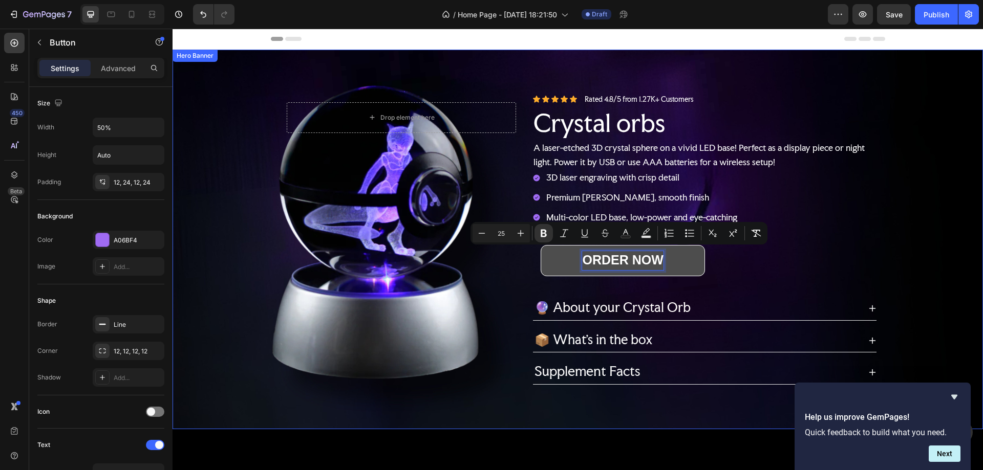
click at [889, 250] on div "Background Image" at bounding box center [578, 240] width 810 height 380
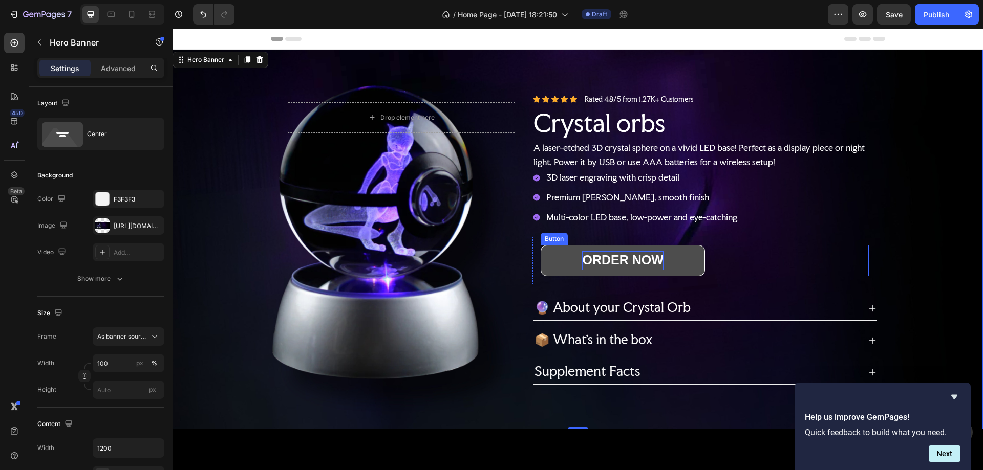
click at [598, 257] on strong "ORDER NOW" at bounding box center [622, 260] width 81 height 14
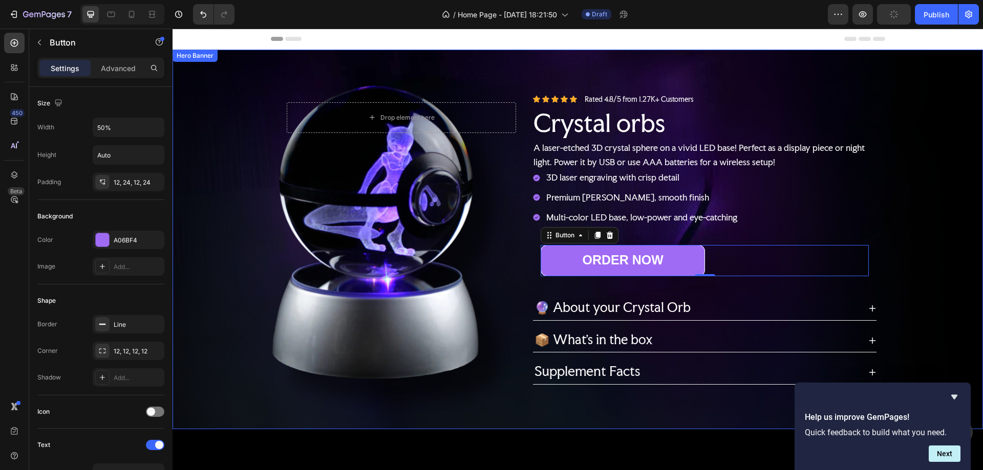
click at [933, 251] on div "Background Image" at bounding box center [578, 240] width 810 height 380
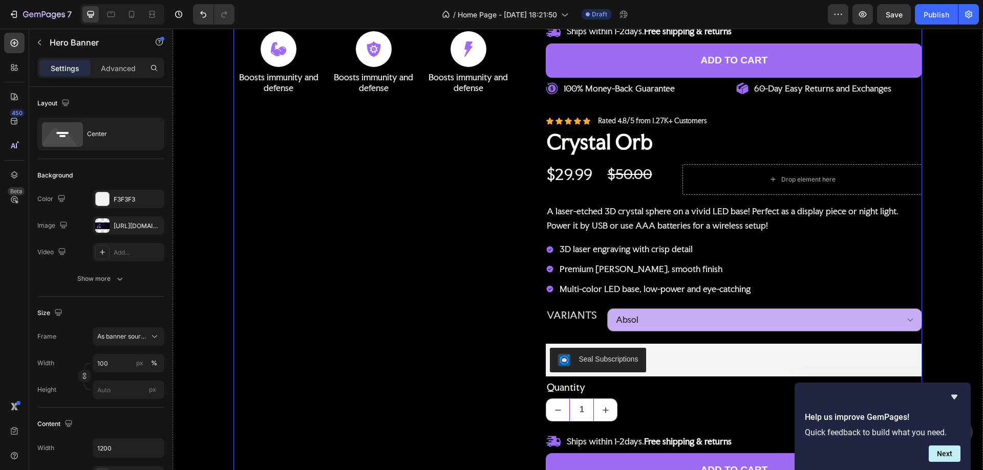
scroll to position [768, 0]
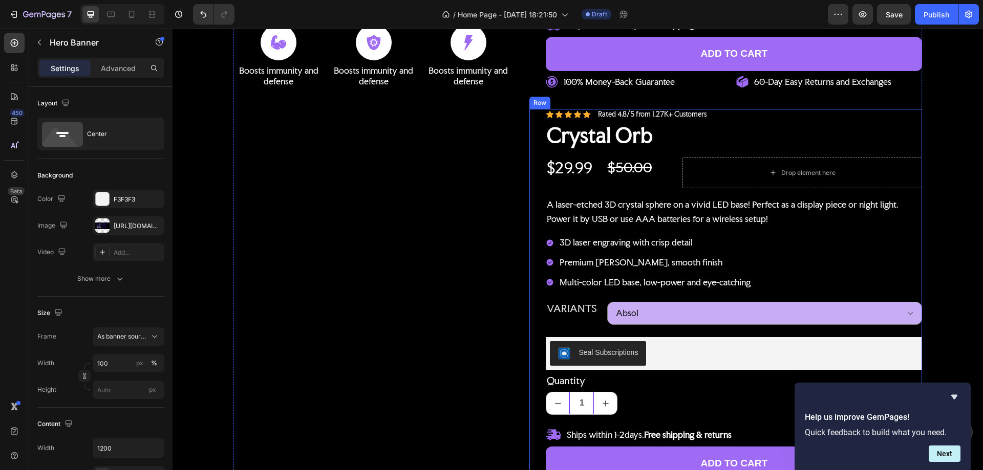
click at [532, 138] on div "Icon Icon Icon Icon Icon Icon List Rated 4.8/5 from 1.27K+ Customers Text Block…" at bounding box center [725, 354] width 393 height 490
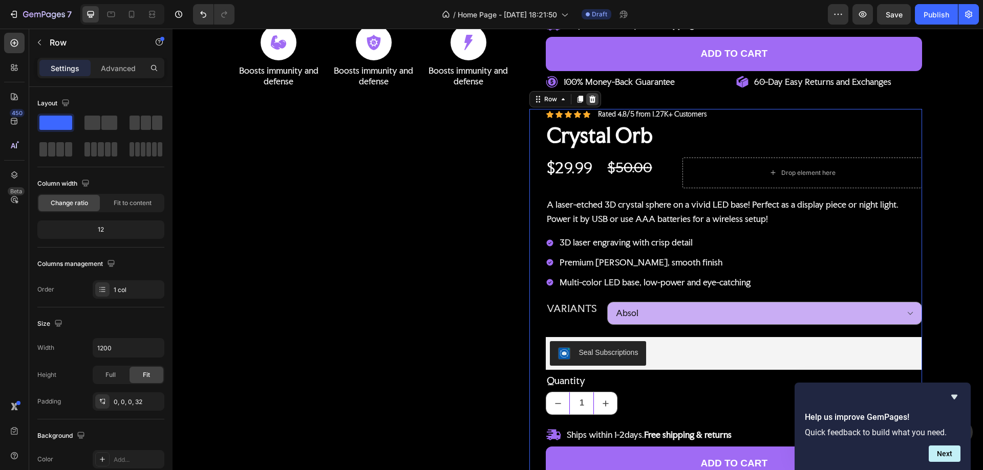
click at [589, 100] on icon at bounding box center [592, 99] width 7 height 7
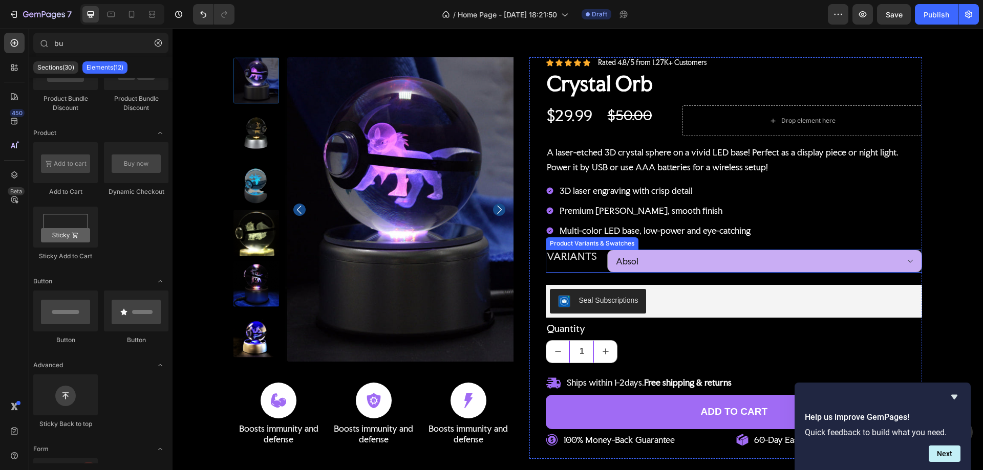
scroll to position [0, 0]
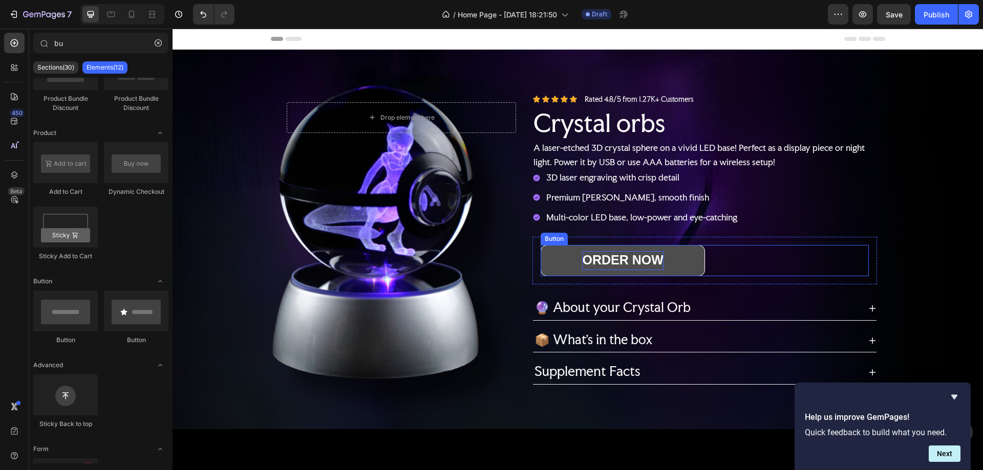
click at [617, 257] on strong "ORDER NOW" at bounding box center [622, 260] width 81 height 14
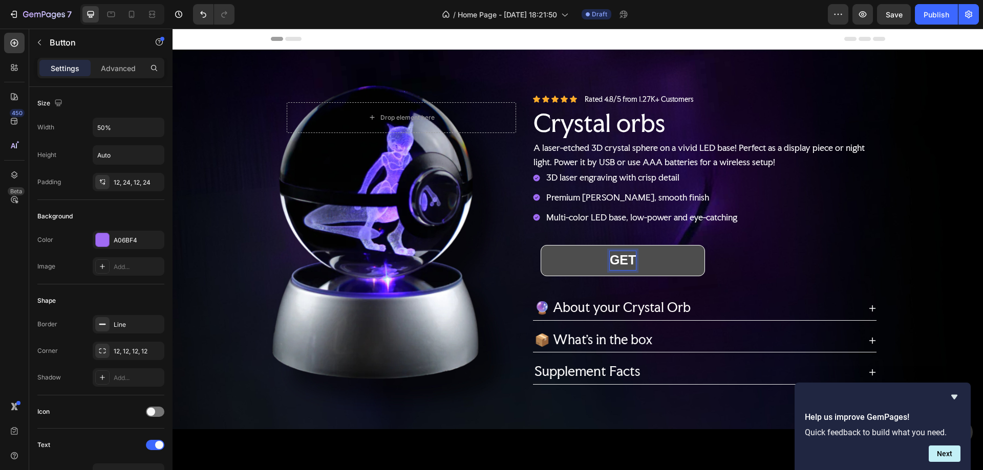
click at [541, 245] on button "GET" at bounding box center [623, 260] width 164 height 31
click at [541, 245] on button "GET YOUR" at bounding box center [623, 260] width 164 height 31
click at [812, 260] on div "GET YOUR ONE Button 0" at bounding box center [705, 260] width 328 height 31
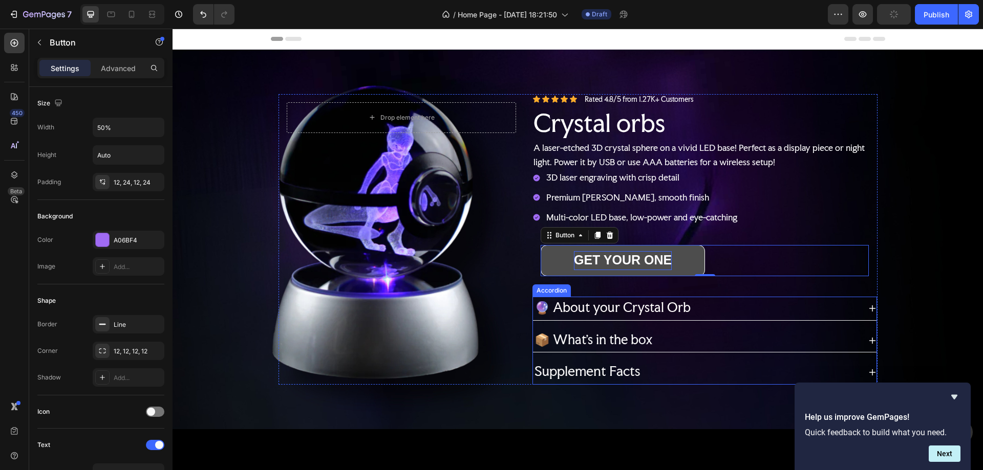
click at [833, 297] on div "🔮 About your Crystal Orb" at bounding box center [704, 309] width 343 height 24
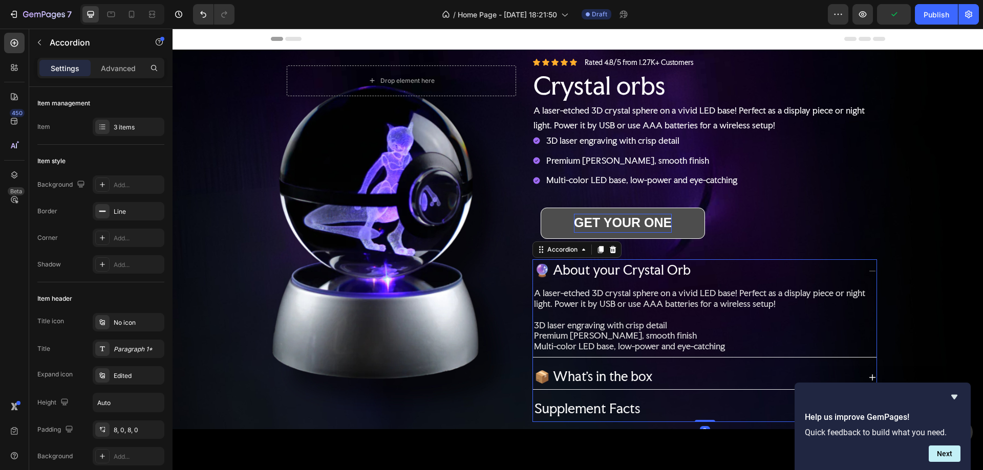
click at [610, 248] on icon at bounding box center [613, 249] width 7 height 7
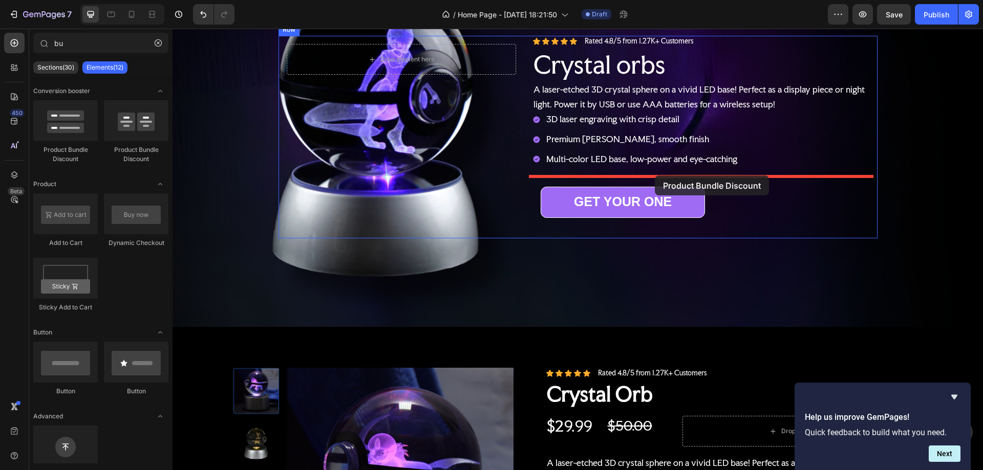
drag, startPoint x: 374, startPoint y: 154, endPoint x: 653, endPoint y: 175, distance: 279.8
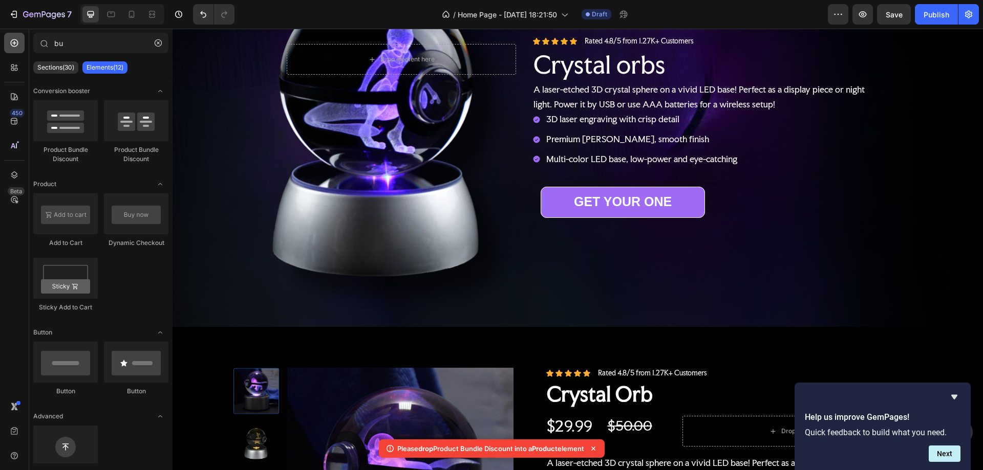
click at [12, 43] on icon at bounding box center [14, 43] width 10 height 10
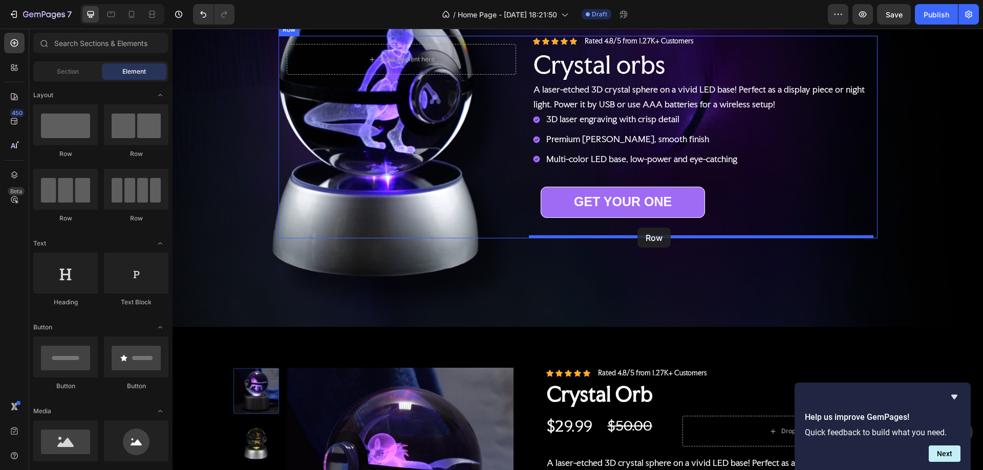
drag, startPoint x: 240, startPoint y: 162, endPoint x: 637, endPoint y: 228, distance: 403.1
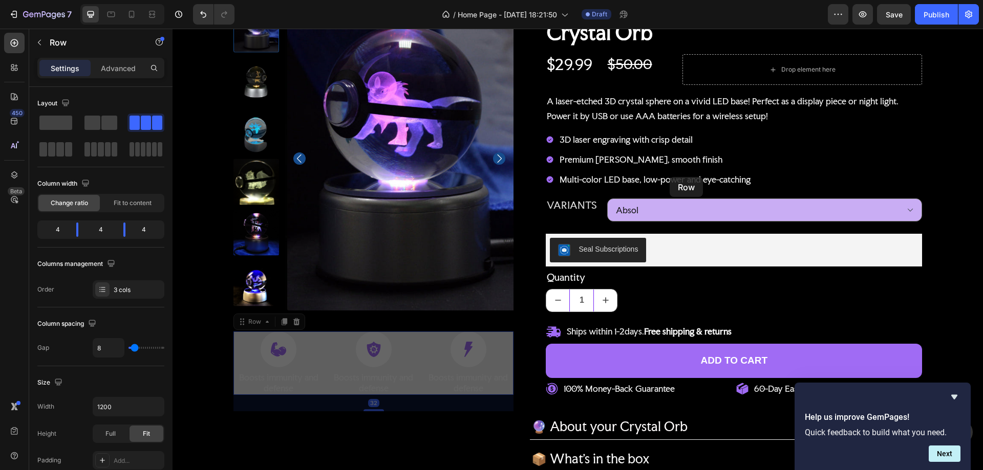
scroll to position [210, 0]
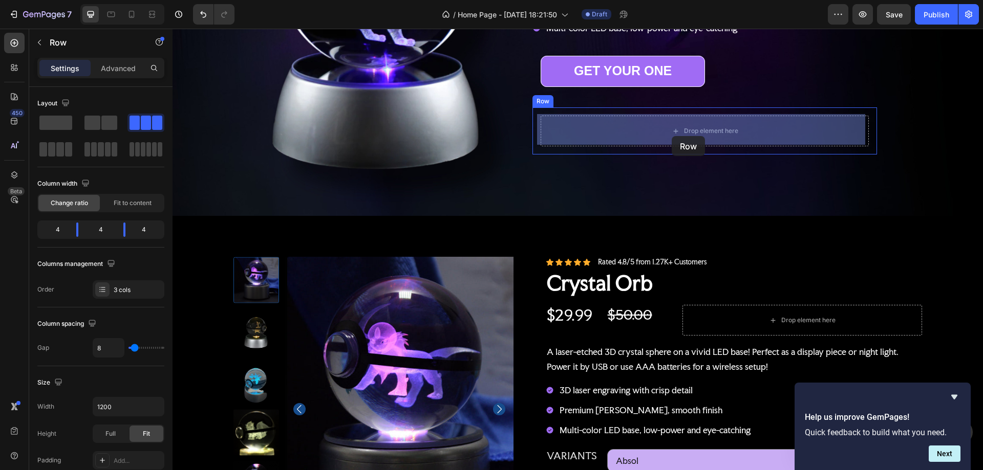
drag, startPoint x: 419, startPoint y: 337, endPoint x: 672, endPoint y: 136, distance: 322.8
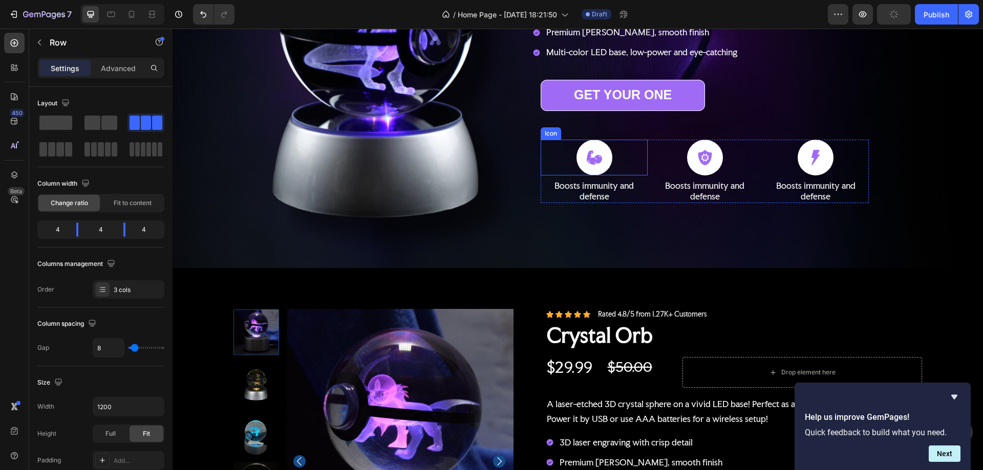
scroll to position [159, 0]
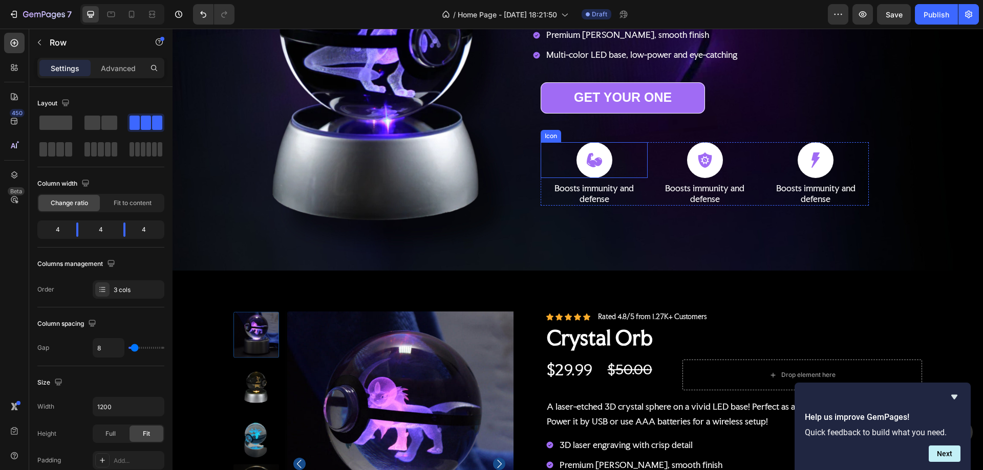
click at [642, 145] on div "Icon" at bounding box center [594, 160] width 106 height 36
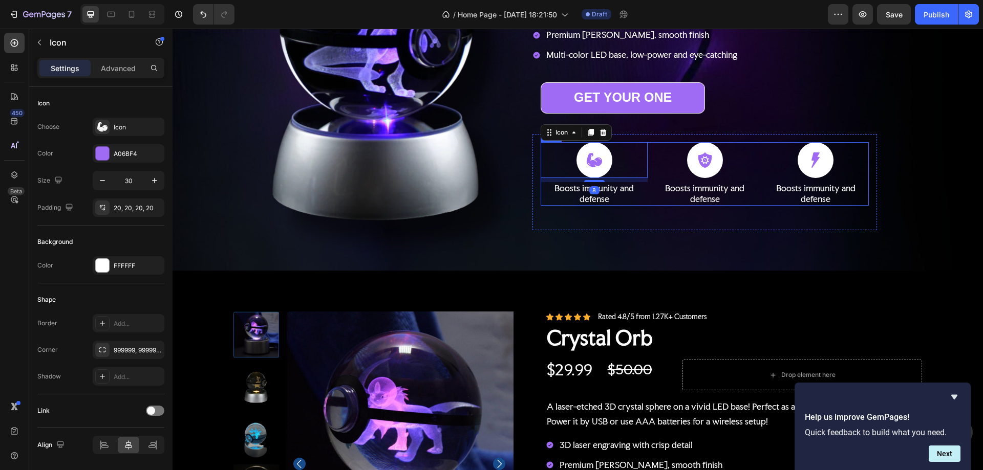
click at [647, 144] on div "Icon 8 Boosts immunity and defense Text Block Icon Boosts immunity and defense …" at bounding box center [705, 173] width 328 height 63
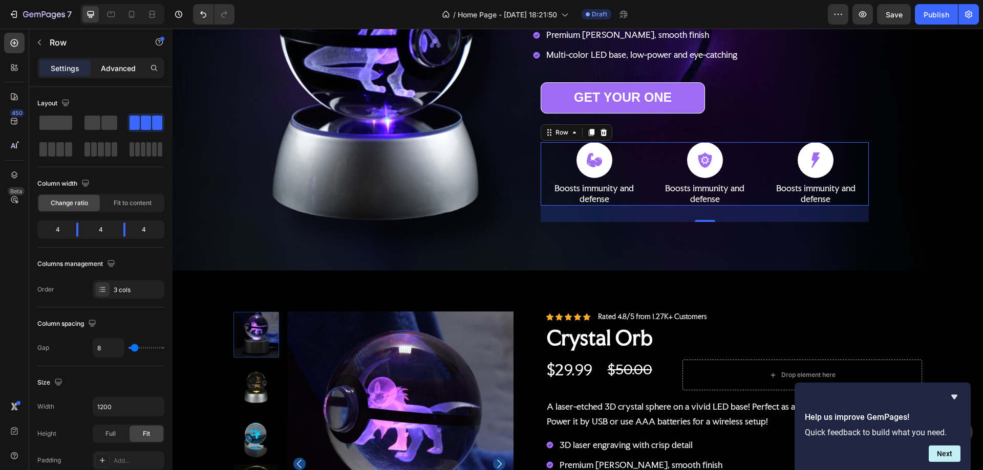
click at [121, 65] on p "Advanced" at bounding box center [118, 68] width 35 height 11
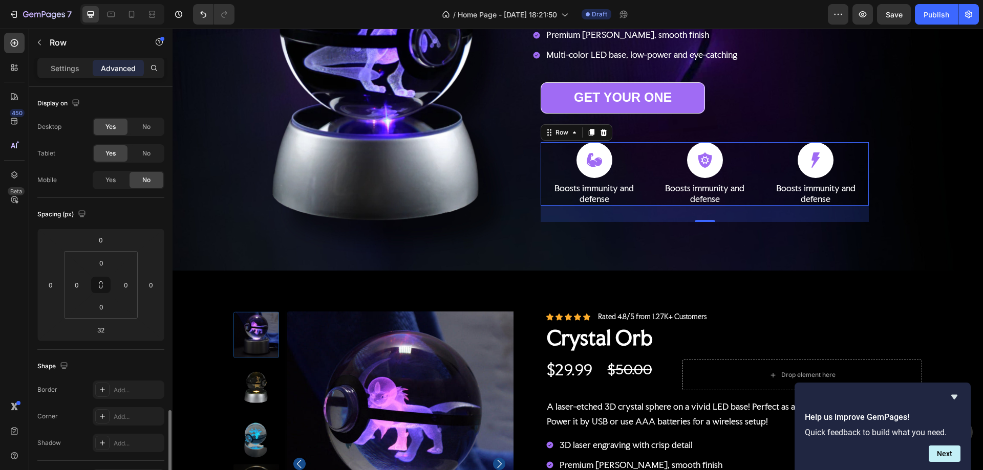
scroll to position [205, 0]
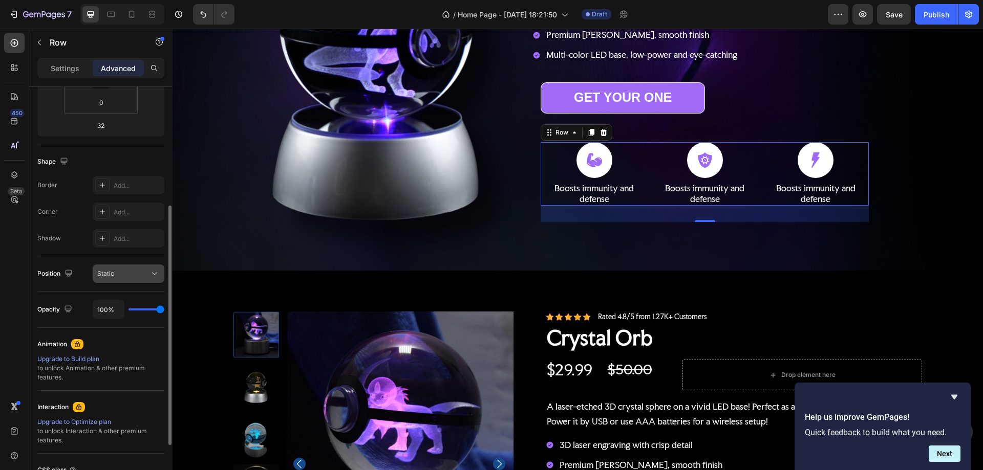
click at [134, 273] on div "Static" at bounding box center [123, 273] width 52 height 9
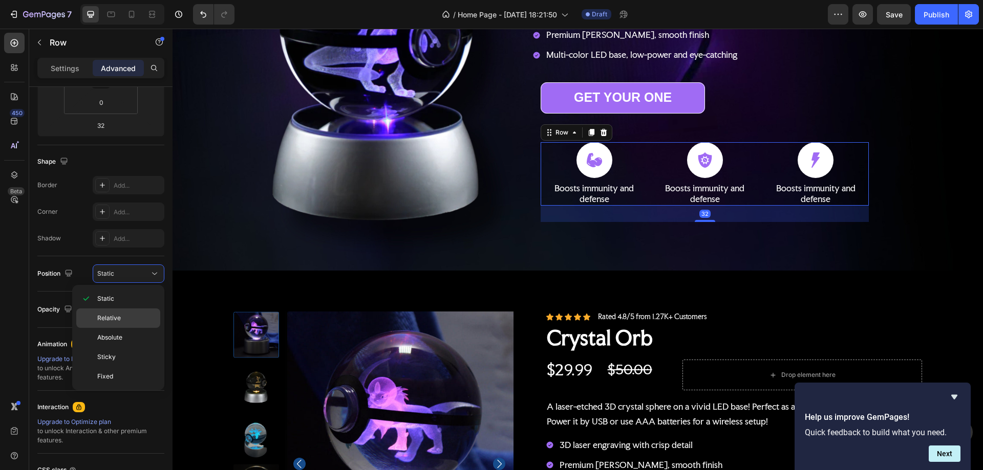
click at [123, 320] on p "Relative" at bounding box center [126, 318] width 58 height 9
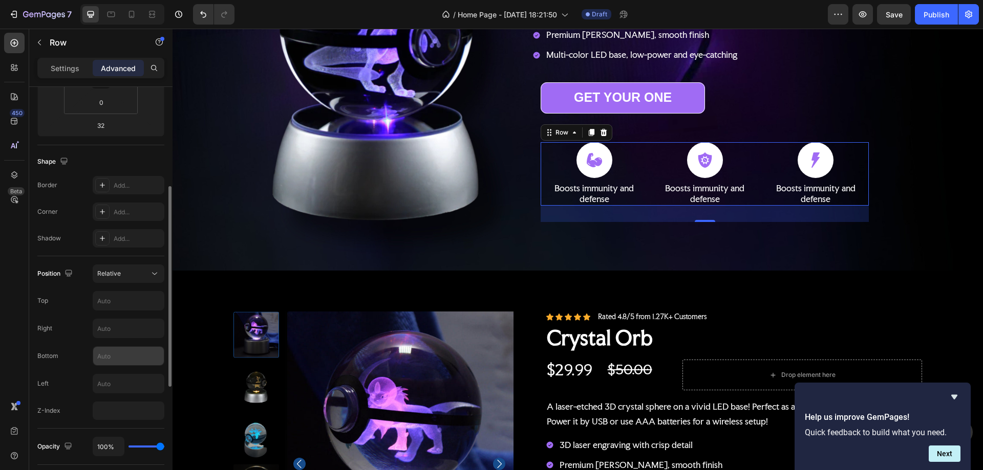
click at [121, 361] on input "text" at bounding box center [128, 356] width 71 height 18
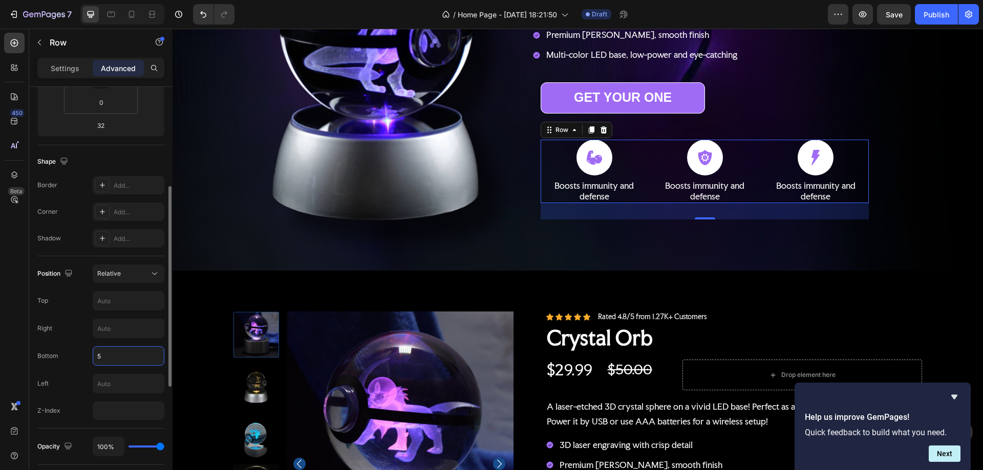
type input "50"
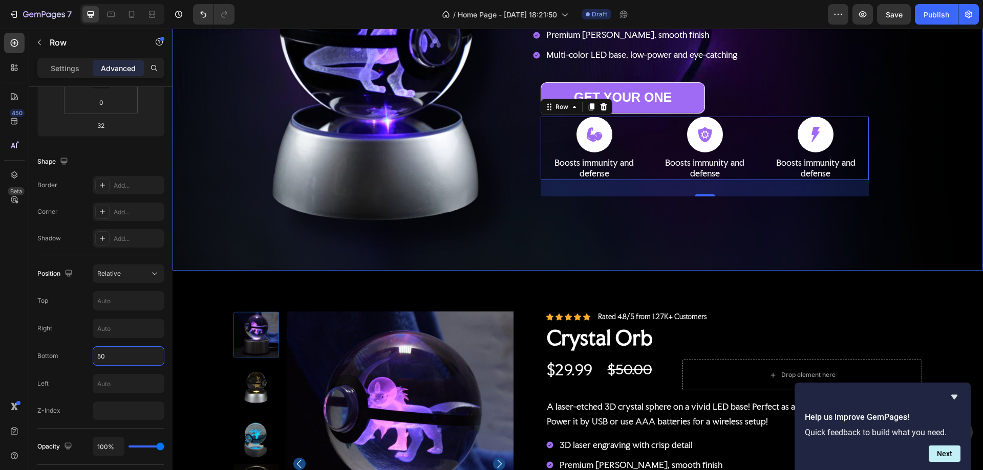
click at [922, 163] on div "Background Image" at bounding box center [578, 81] width 810 height 380
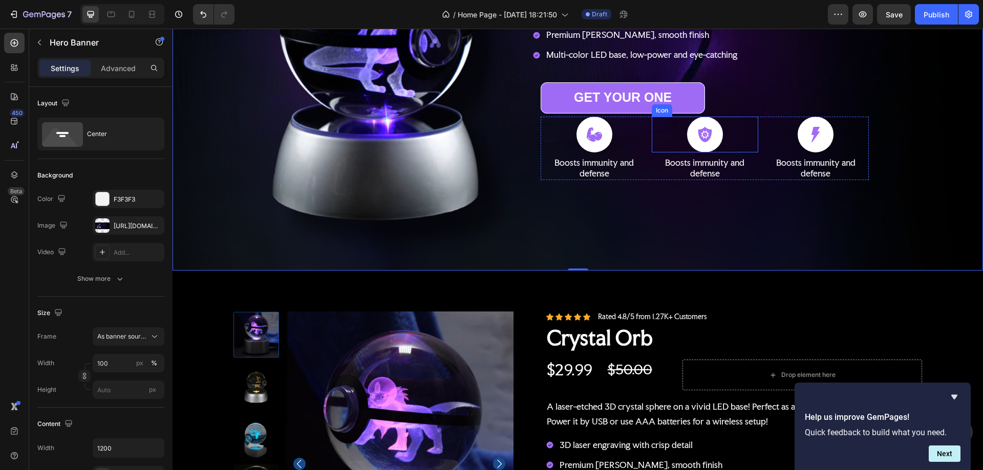
scroll to position [108, 0]
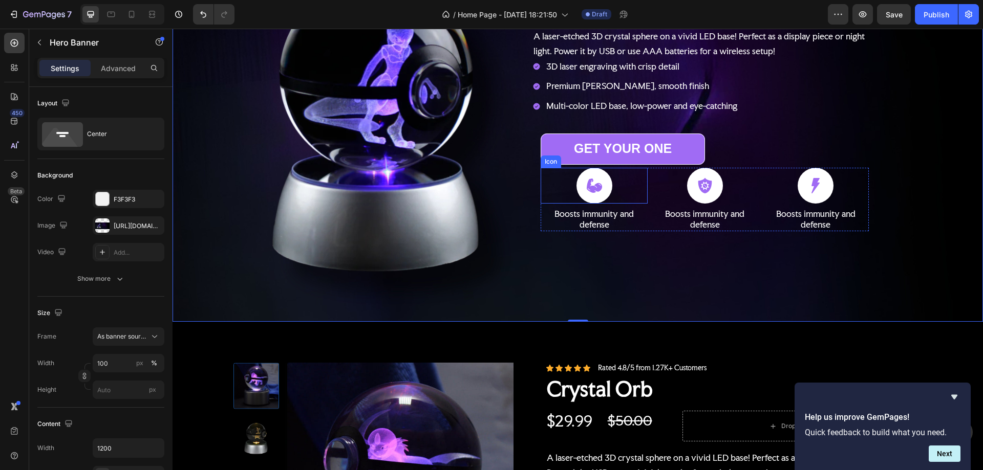
click at [633, 177] on div "Icon" at bounding box center [594, 186] width 106 height 36
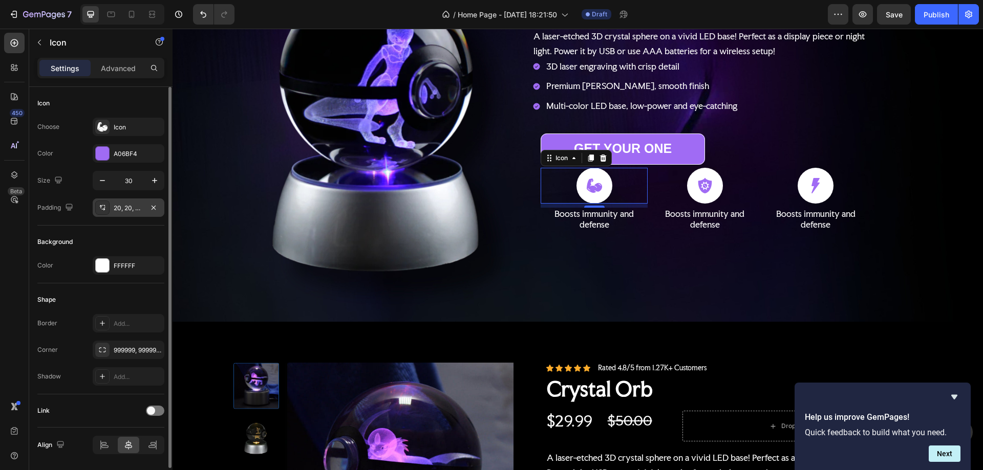
click at [127, 204] on div "20, 20, 20, 20" at bounding box center [129, 208] width 30 height 9
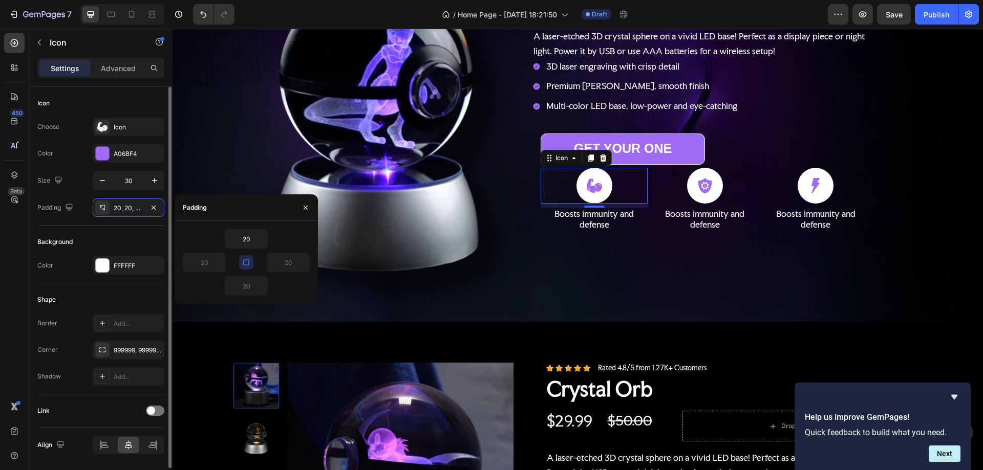
click at [126, 64] on p "Advanced" at bounding box center [118, 68] width 35 height 11
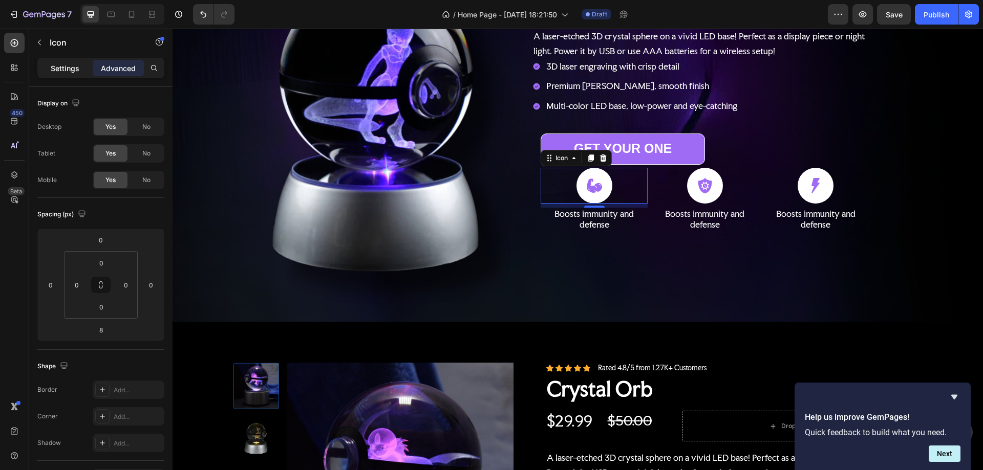
click at [68, 68] on p "Settings" at bounding box center [65, 68] width 29 height 11
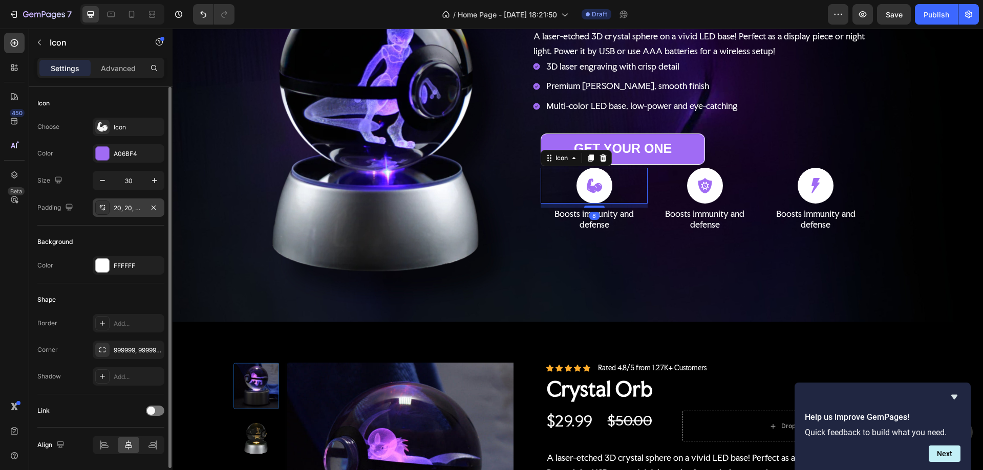
click at [119, 209] on div "20, 20, 20, 20" at bounding box center [129, 208] width 30 height 9
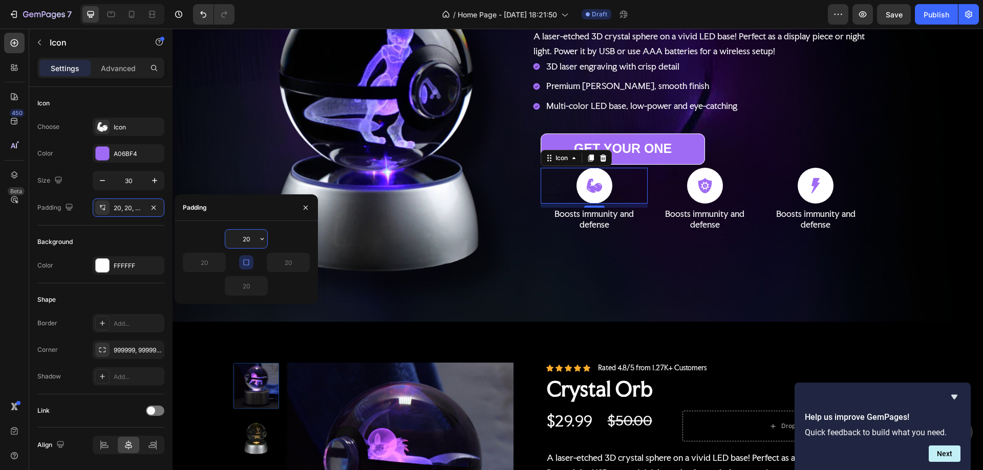
click at [246, 241] on input "20" at bounding box center [246, 239] width 42 height 18
type input "10"
click at [720, 178] on div "Icon" at bounding box center [705, 186] width 106 height 36
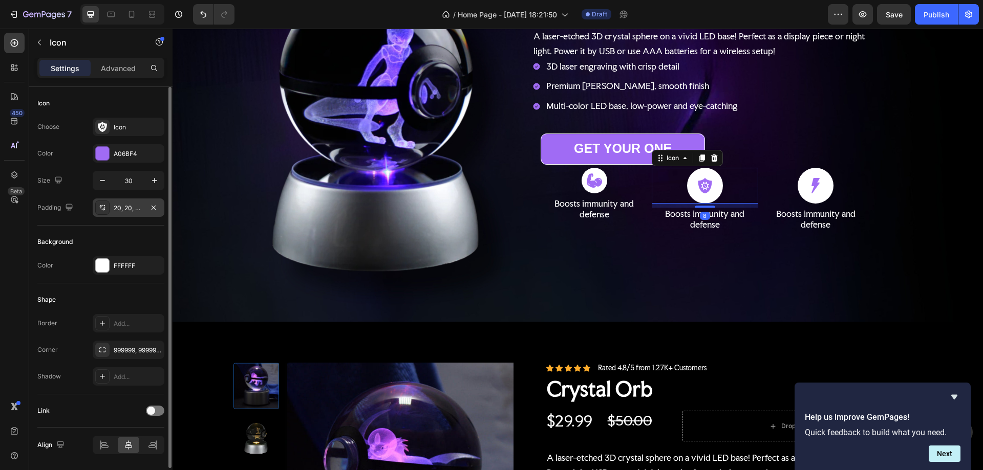
click at [136, 209] on div "20, 20, 20, 20" at bounding box center [129, 208] width 30 height 9
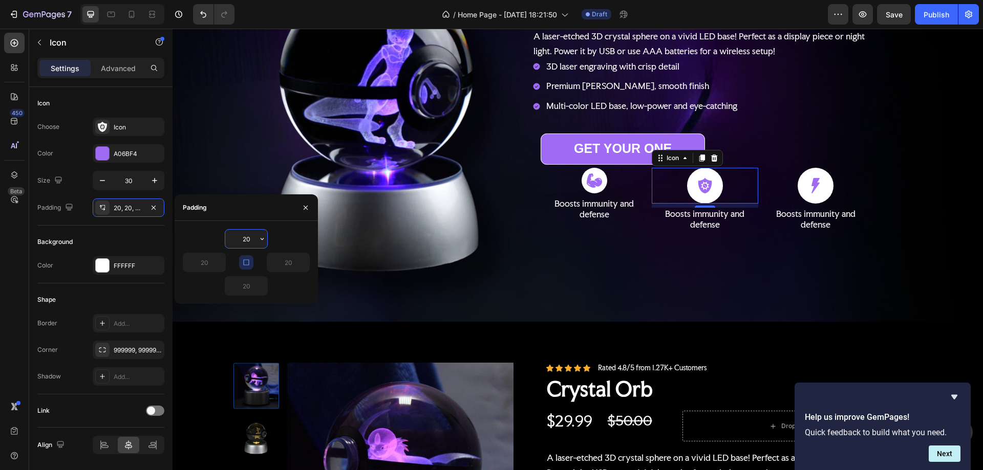
click at [248, 241] on input "20" at bounding box center [246, 239] width 42 height 18
type input "10"
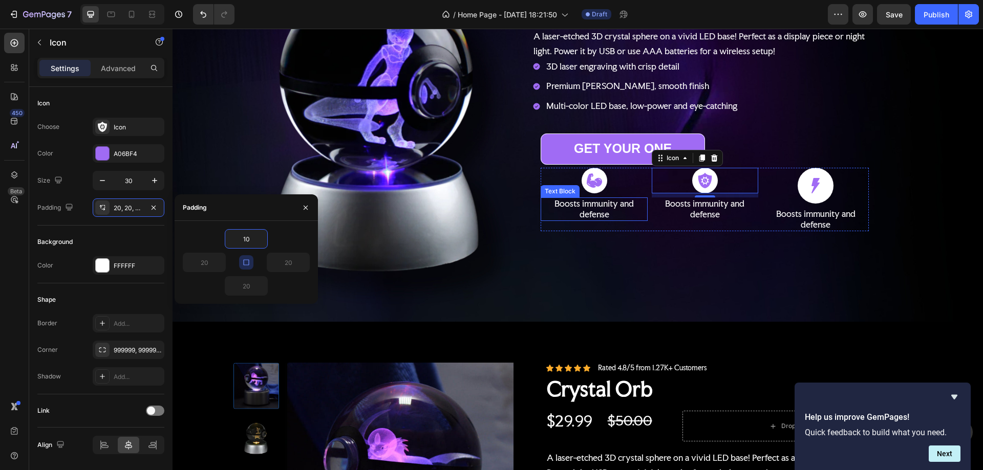
click at [632, 202] on p "Boosts immunity and defense" at bounding box center [594, 210] width 104 height 22
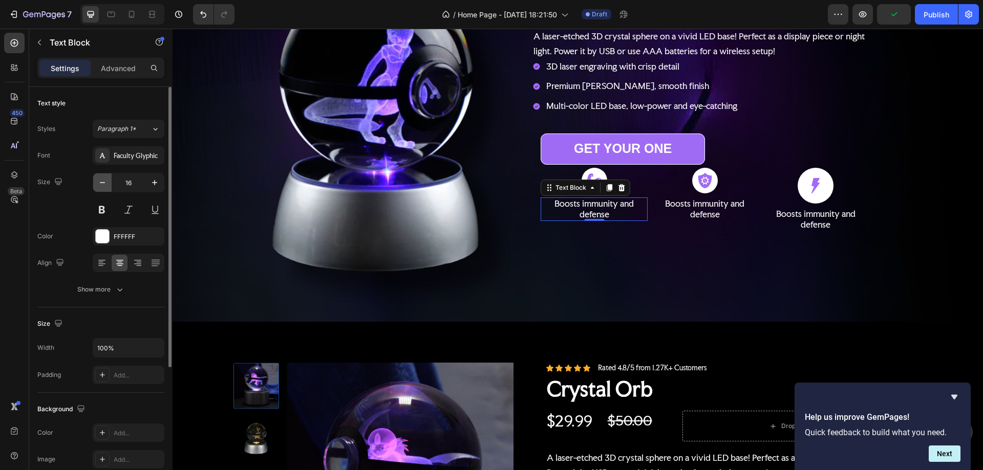
click at [103, 184] on icon "button" at bounding box center [102, 183] width 10 height 10
type input "14"
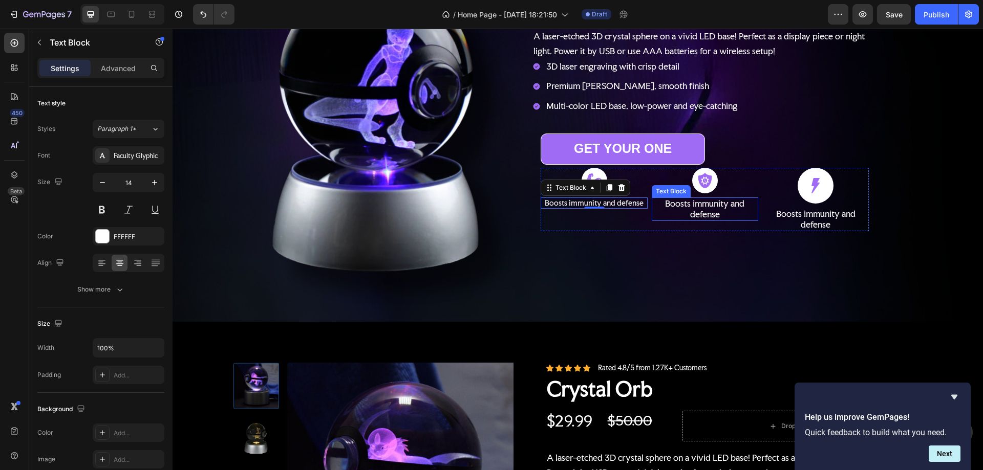
click at [673, 206] on p "Boosts immunity and defense" at bounding box center [705, 210] width 104 height 22
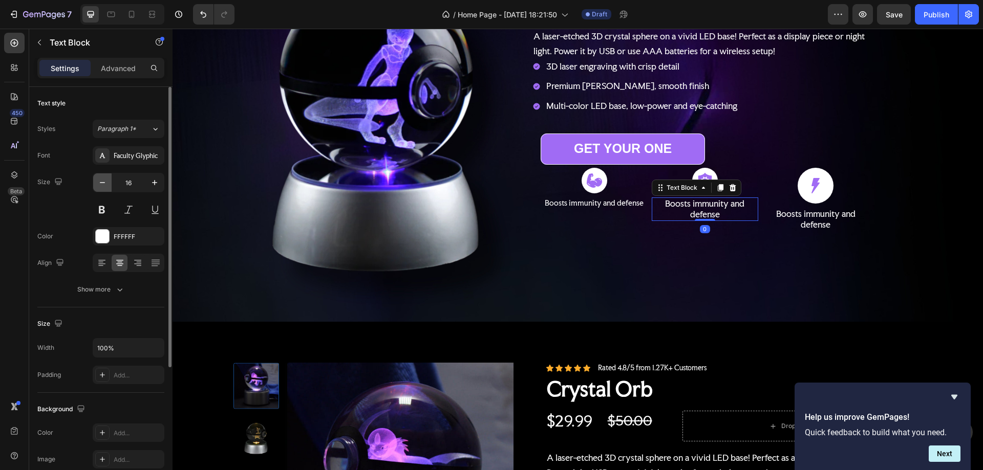
click at [104, 181] on icon "button" at bounding box center [102, 183] width 10 height 10
type input "14"
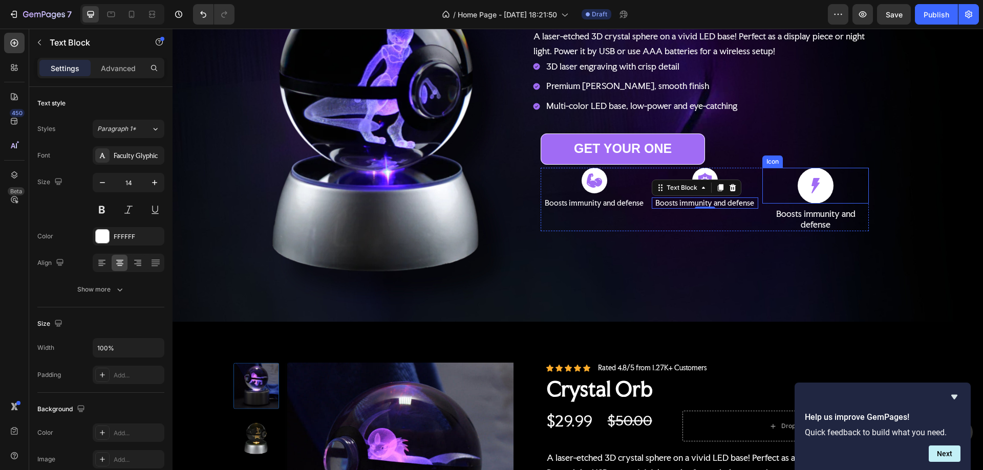
click at [803, 173] on div at bounding box center [816, 186] width 36 height 36
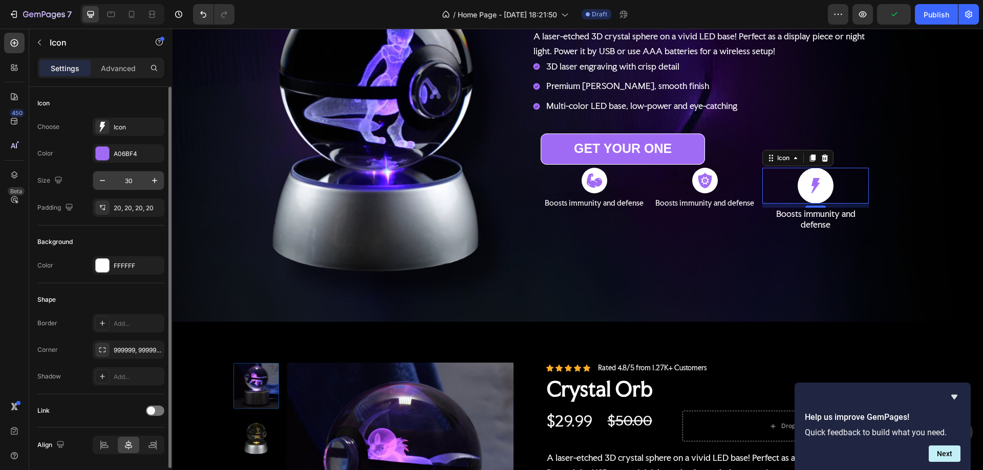
click at [130, 181] on input "30" at bounding box center [129, 180] width 34 height 18
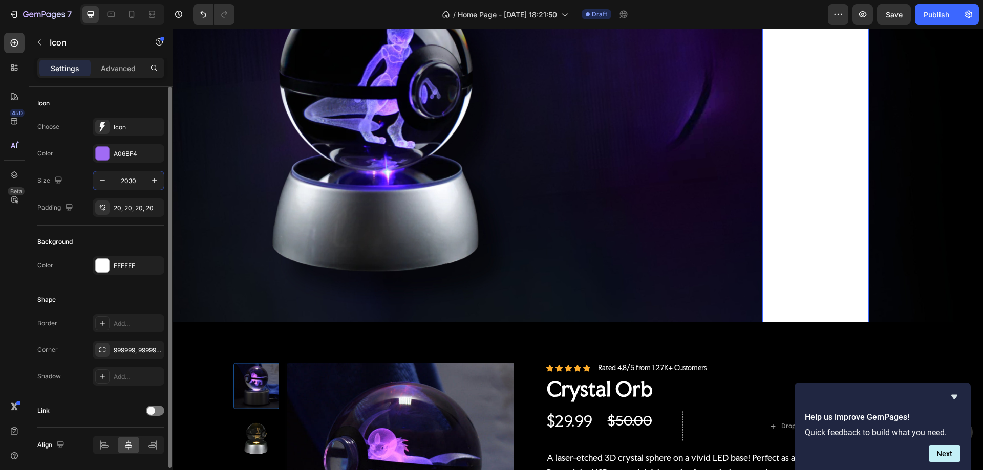
click at [127, 180] on input "2030" at bounding box center [129, 180] width 34 height 18
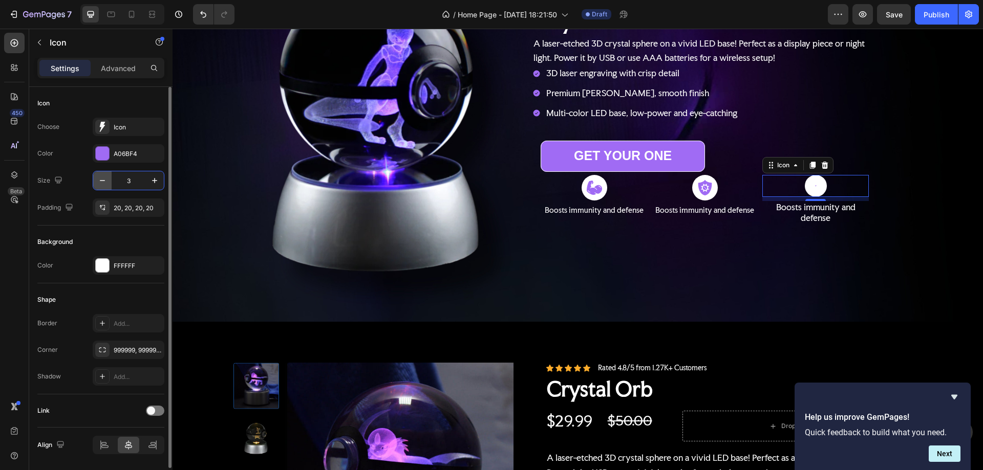
type input "30"
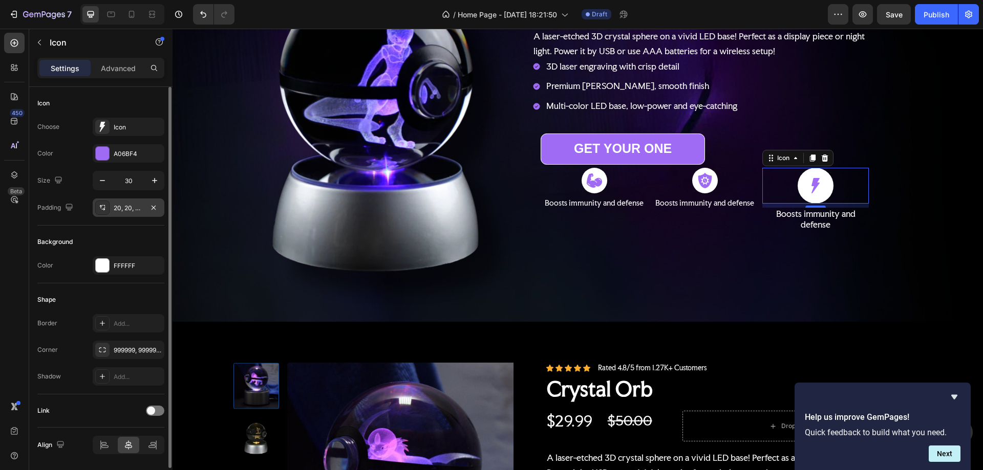
click at [129, 207] on div "20, 20, 20, 20" at bounding box center [129, 208] width 30 height 9
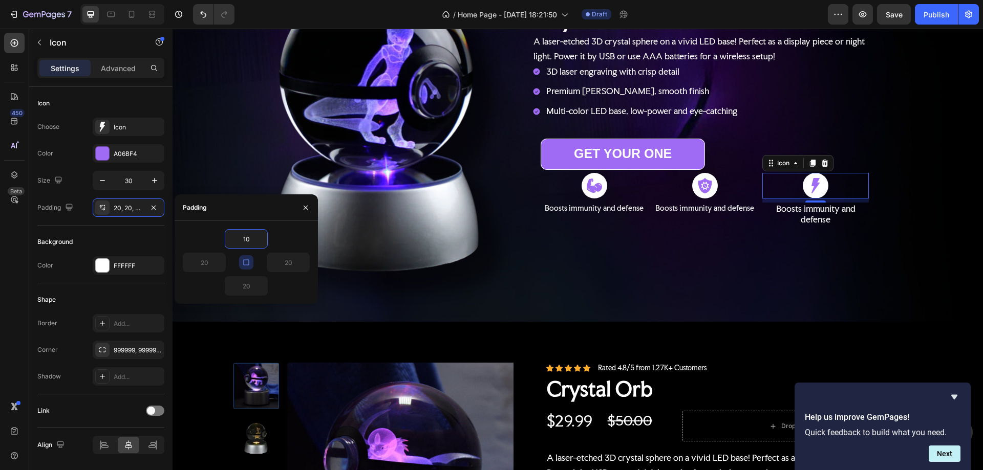
type input "10"
click at [813, 208] on div "8" at bounding box center [815, 211] width 10 height 8
type input "10"
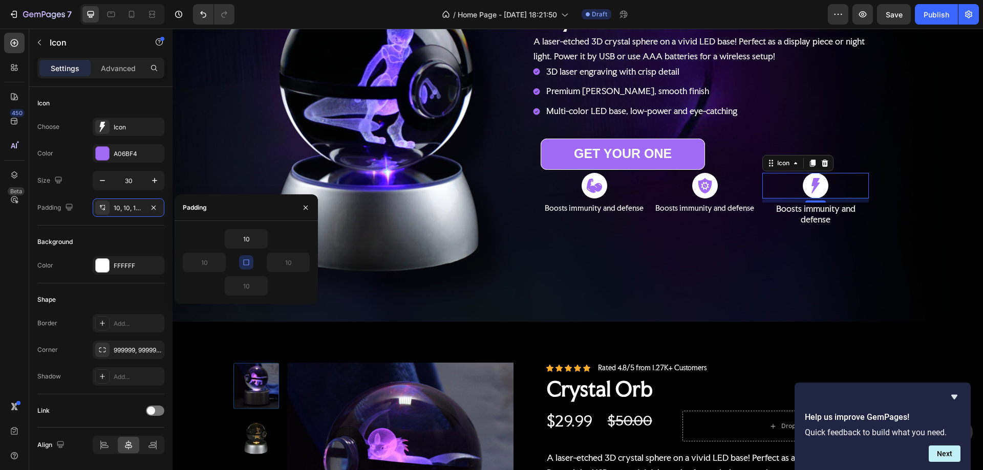
click at [811, 212] on div "8" at bounding box center [815, 211] width 10 height 8
click at [810, 213] on p "Boosts immunity and defense" at bounding box center [815, 215] width 104 height 22
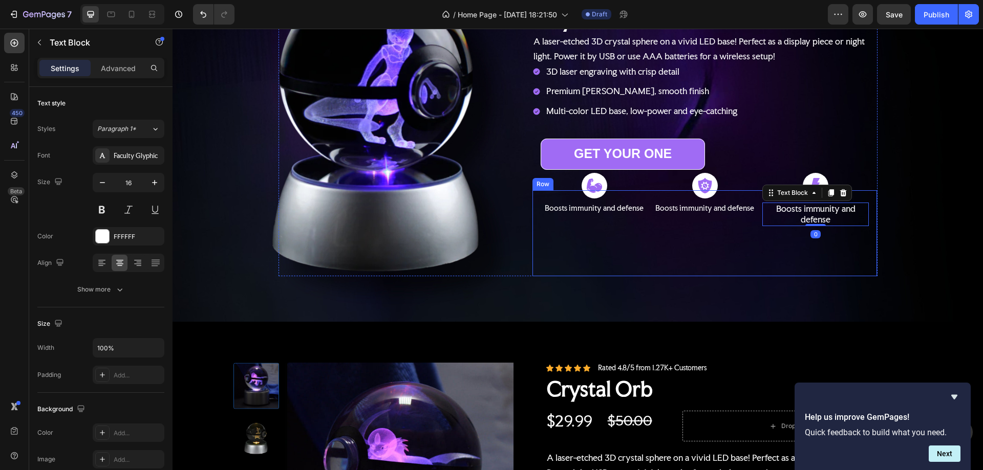
click at [742, 251] on div "Icon Boosts immunity and defense Text Block Icon Boosts immunity and defense Te…" at bounding box center [705, 234] width 328 height 70
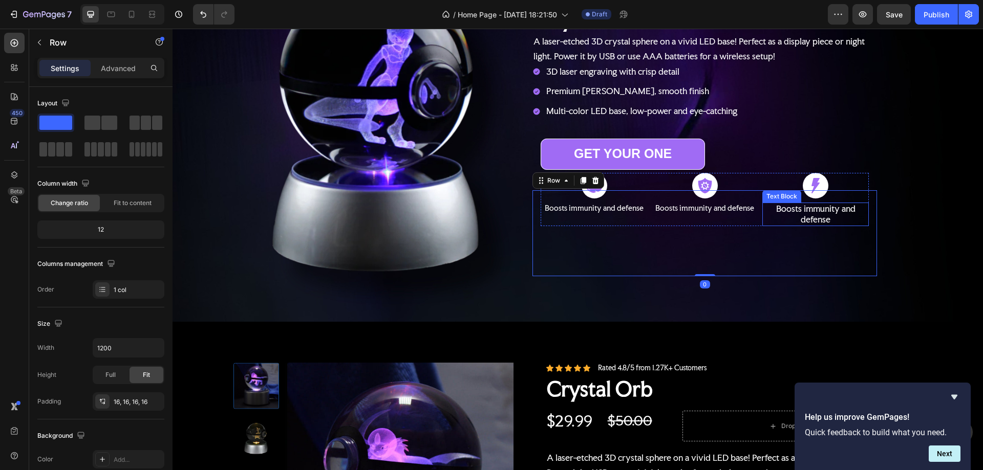
click at [795, 217] on p "Boosts immunity and defense" at bounding box center [815, 215] width 104 height 22
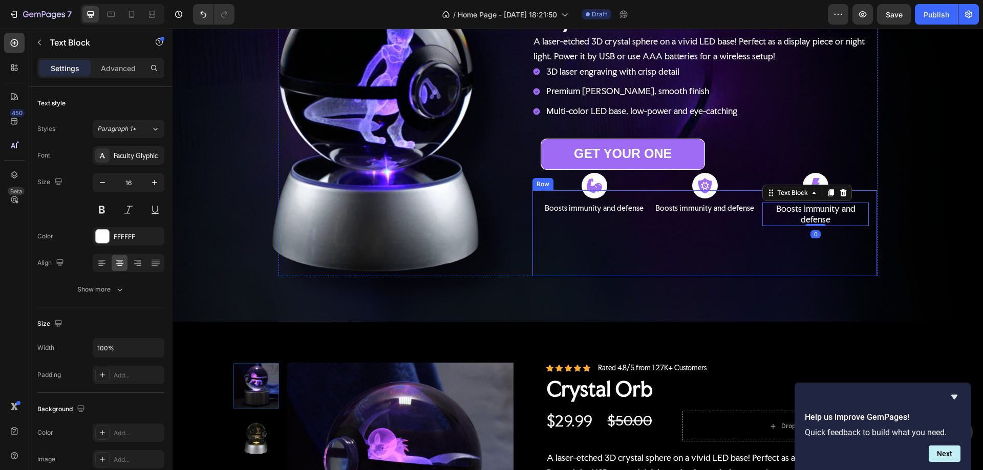
click at [654, 237] on div "Icon Boosts immunity and defense Text Block Icon Boosts immunity and defense Te…" at bounding box center [705, 234] width 328 height 70
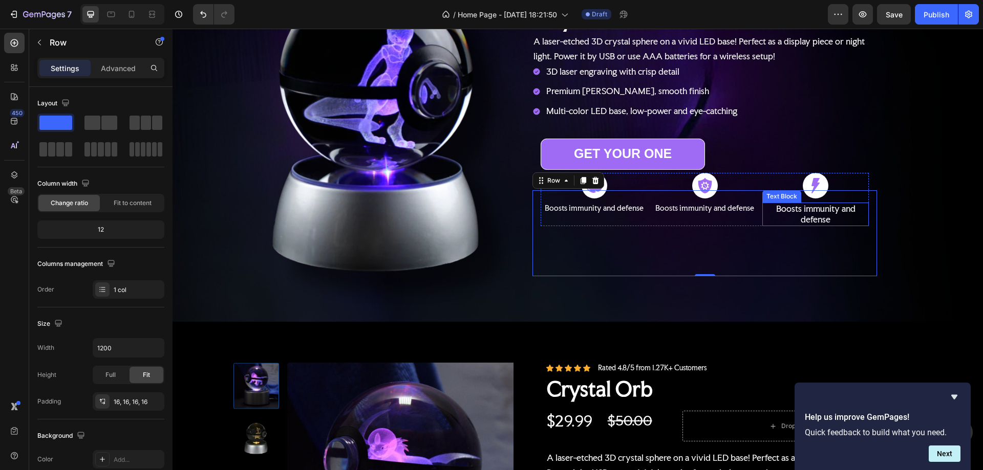
click at [813, 210] on p "Boosts immunity and defense" at bounding box center [815, 215] width 104 height 22
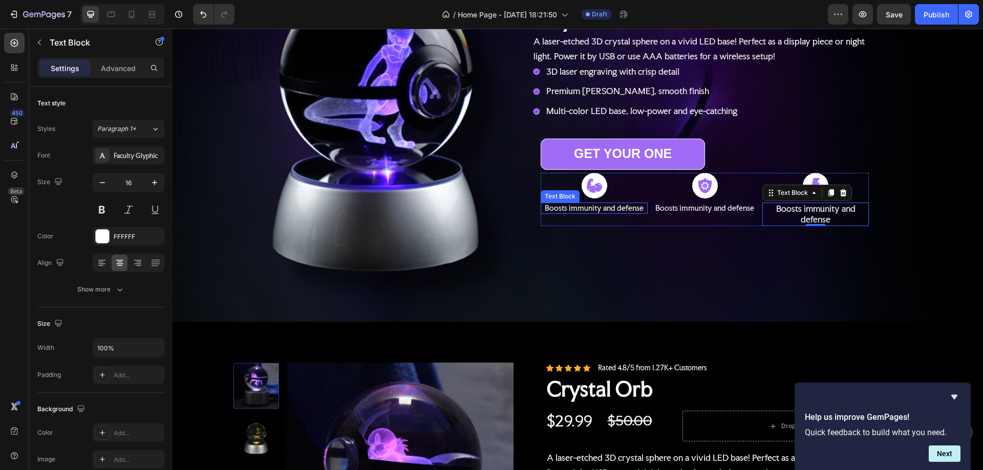
click at [630, 208] on p "Boosts immunity and defense" at bounding box center [594, 208] width 104 height 9
click at [631, 176] on div "Icon" at bounding box center [594, 186] width 106 height 26
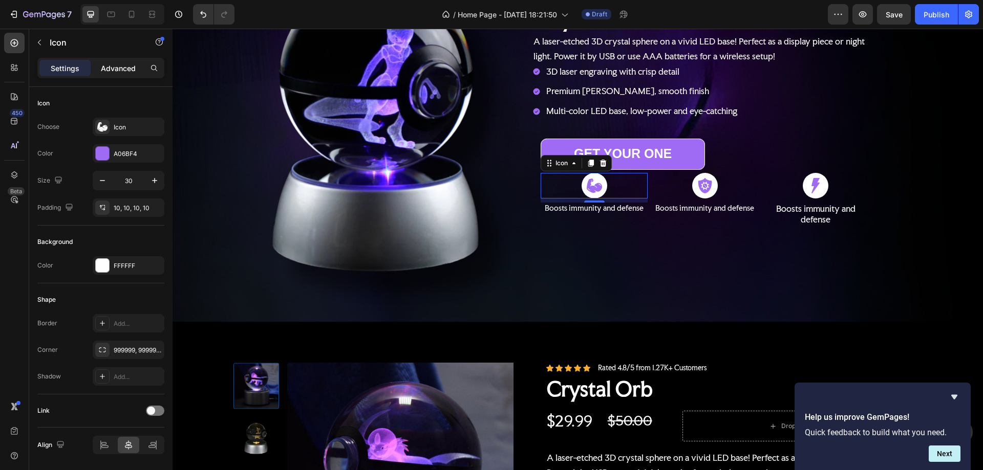
click at [123, 69] on p "Advanced" at bounding box center [118, 68] width 35 height 11
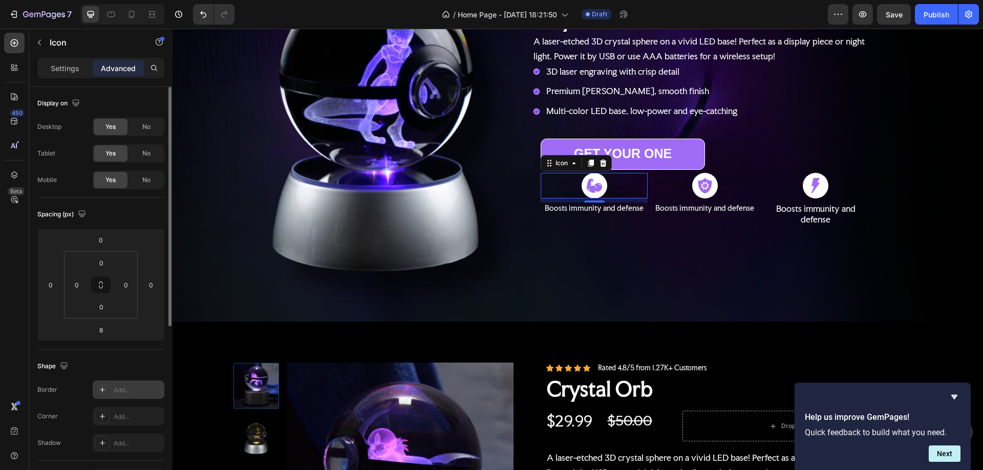
scroll to position [154, 0]
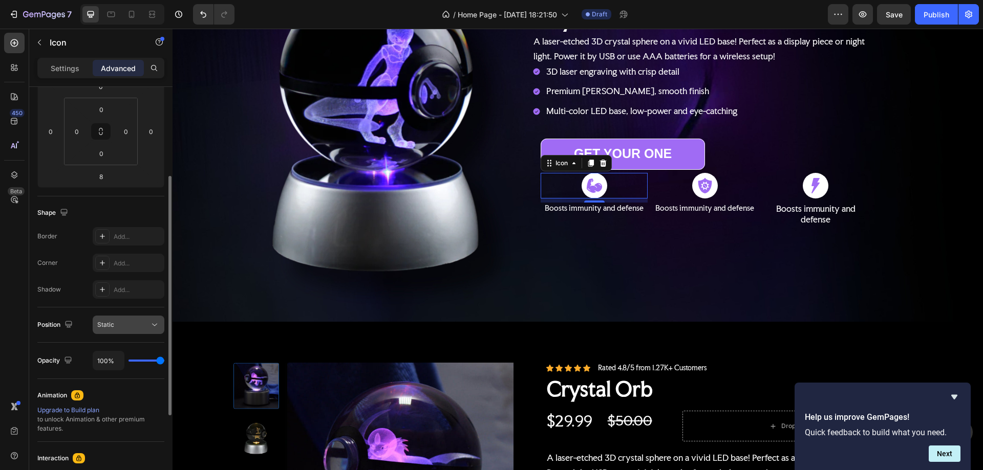
click at [131, 326] on div "Static" at bounding box center [123, 324] width 52 height 9
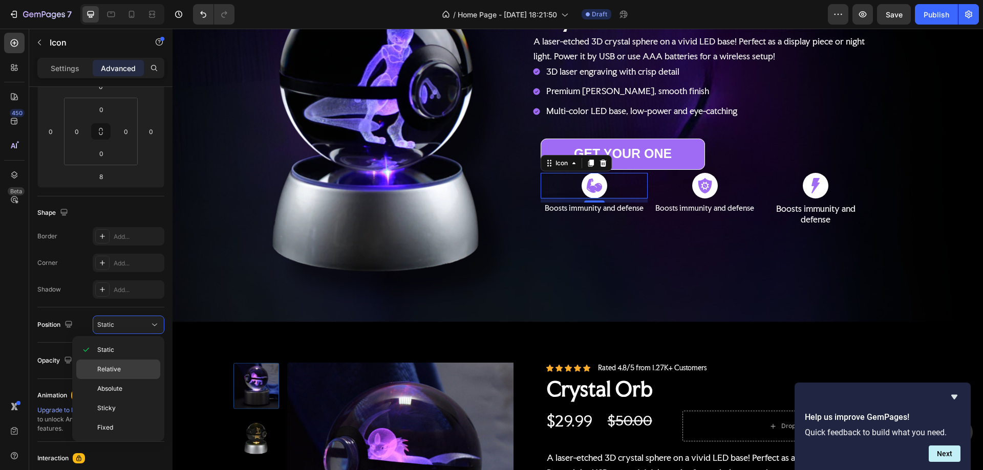
click at [126, 368] on p "Relative" at bounding box center [126, 369] width 58 height 9
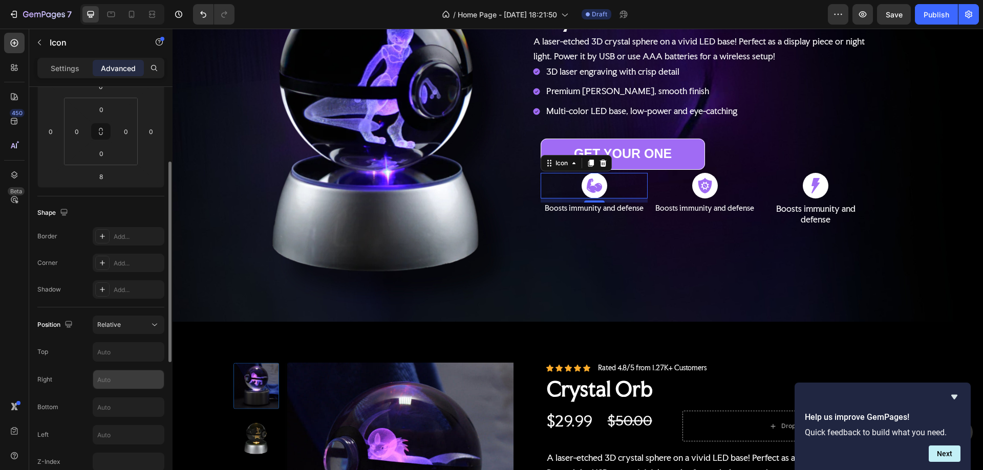
click at [126, 381] on input "text" at bounding box center [128, 380] width 71 height 18
type input "1"
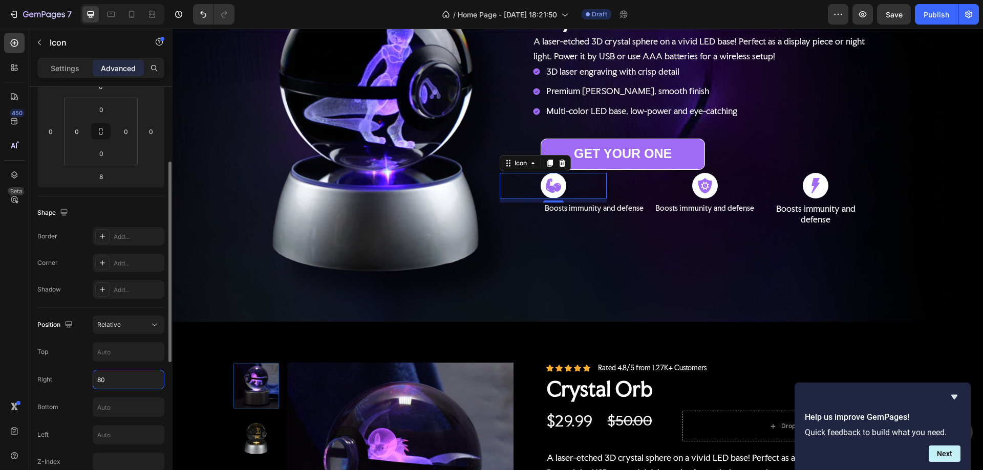
type input "8"
type input "6"
type input "40"
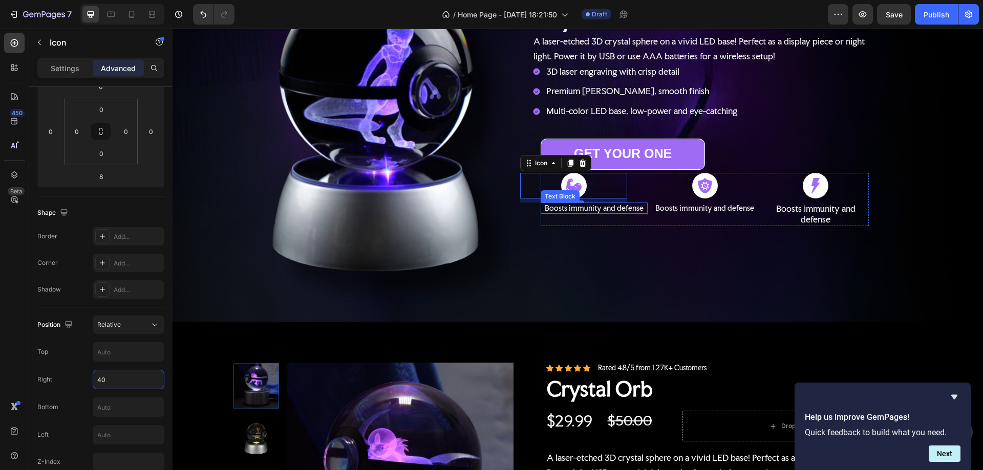
click at [617, 208] on p "Boosts immunity and defense" at bounding box center [594, 208] width 104 height 9
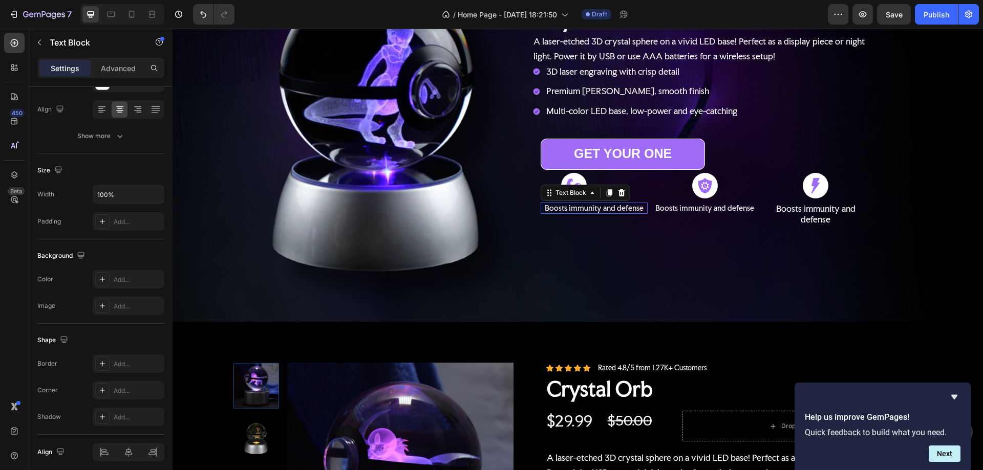
scroll to position [0, 0]
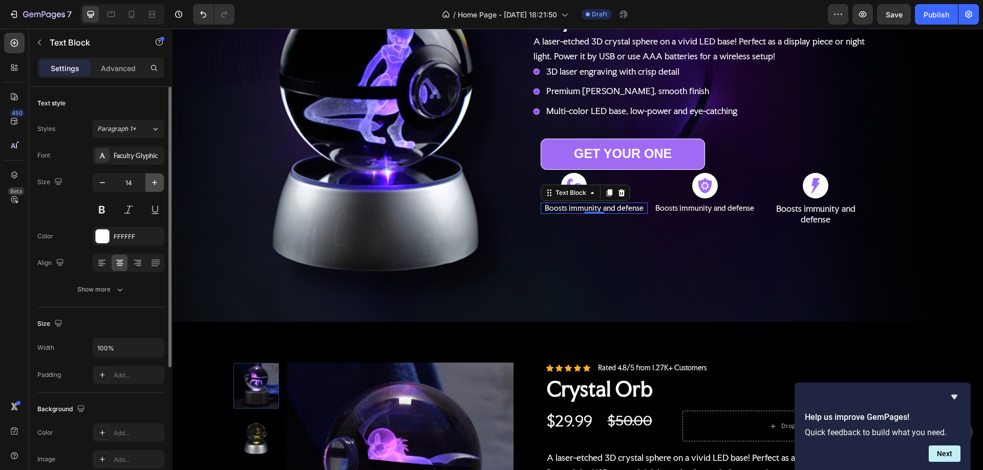
click at [156, 180] on icon "button" at bounding box center [154, 183] width 10 height 10
click at [105, 182] on icon "button" at bounding box center [102, 183] width 10 height 10
type input "14"
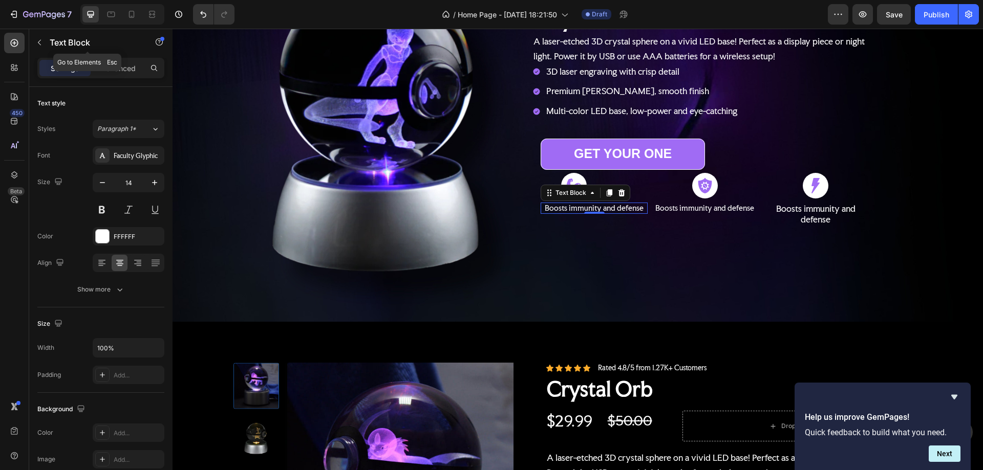
click at [127, 57] on div "Text Block" at bounding box center [87, 43] width 117 height 29
click at [124, 69] on p "Advanced" at bounding box center [118, 68] width 35 height 11
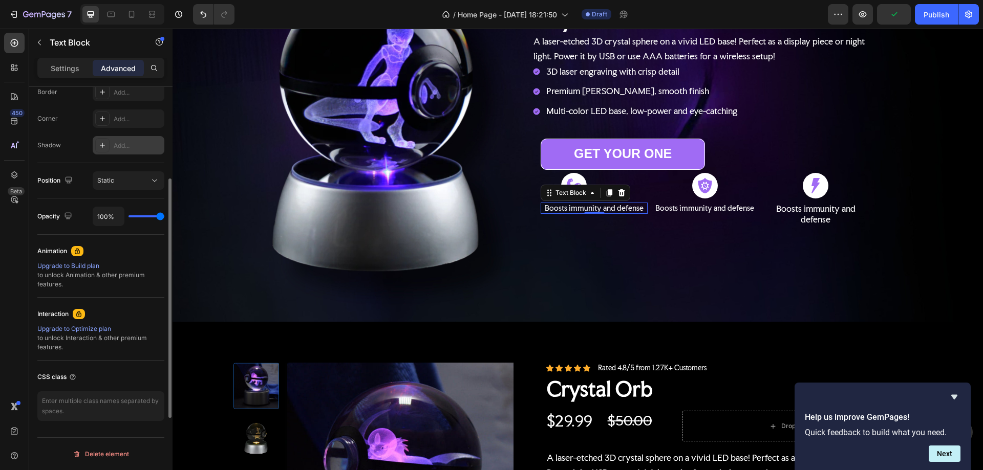
scroll to position [247, 0]
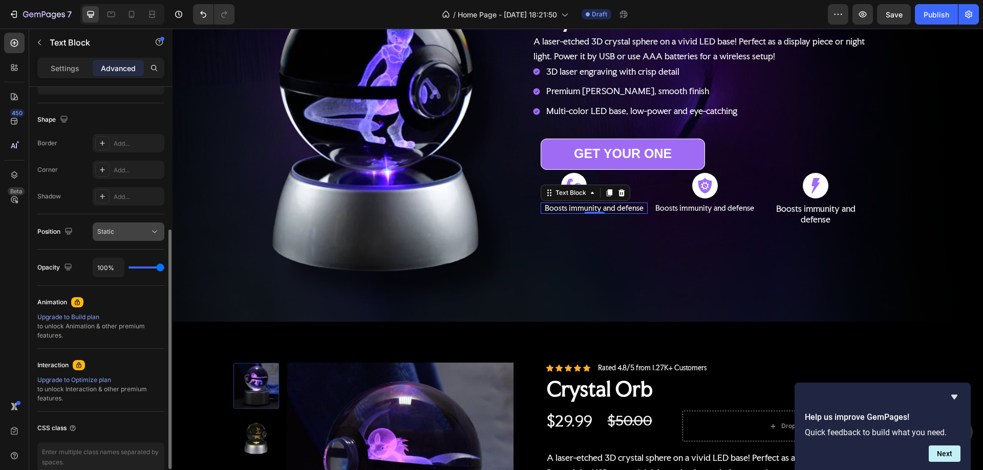
click at [126, 233] on div "Static" at bounding box center [123, 231] width 52 height 9
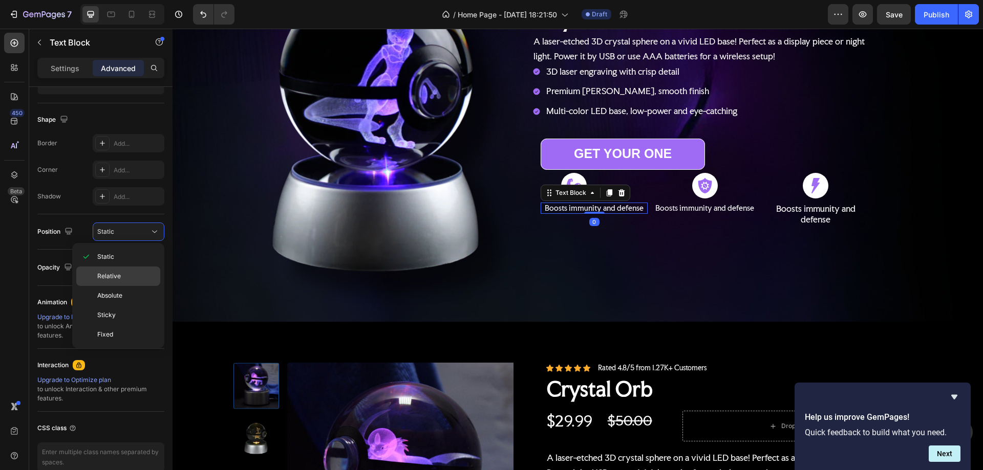
click at [119, 274] on span "Relative" at bounding box center [109, 276] width 24 height 9
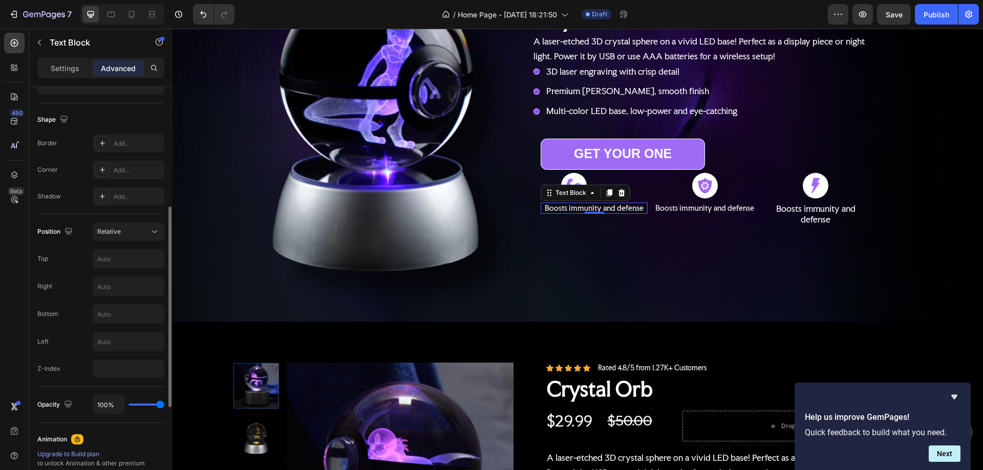
click at [123, 276] on div "Position Relative Top Right Bottom Left Z-Index" at bounding box center [100, 301] width 127 height 156
click at [115, 282] on input "text" at bounding box center [128, 286] width 71 height 18
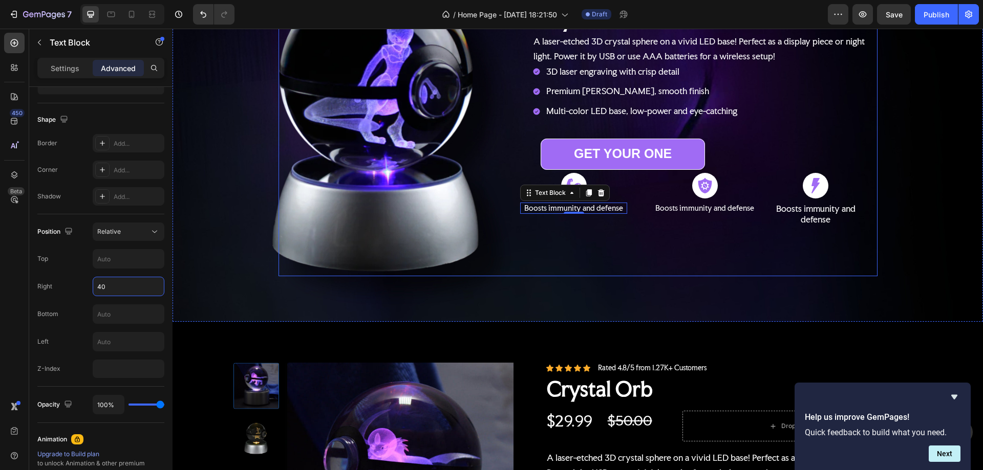
type input "4"
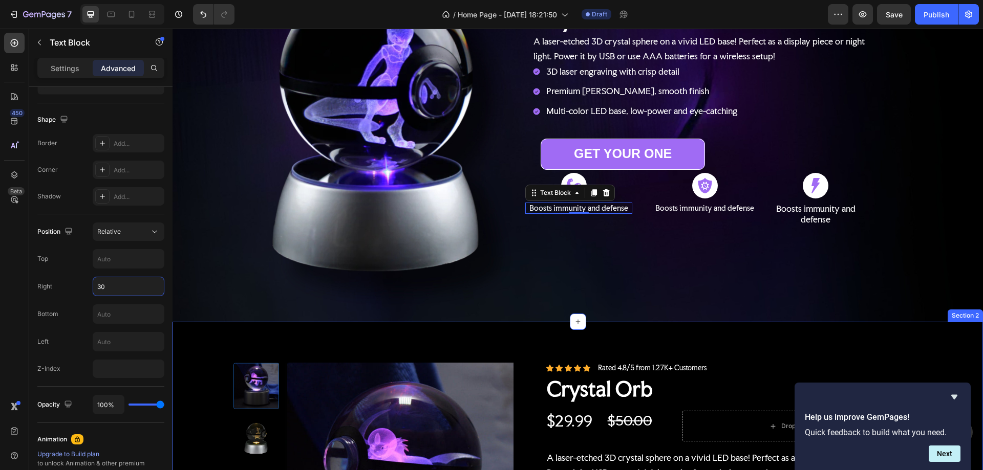
type input "3"
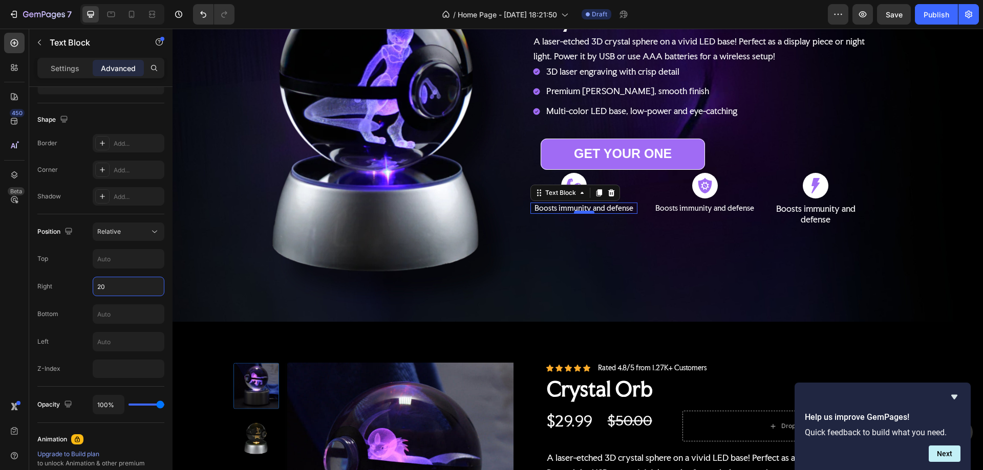
type input "20"
click at [582, 211] on div at bounding box center [584, 212] width 20 height 3
click at [629, 263] on div "Icon Boosts immunity and defense Text Block 0 Icon Boosts immunity and defense …" at bounding box center [705, 234] width 328 height 70
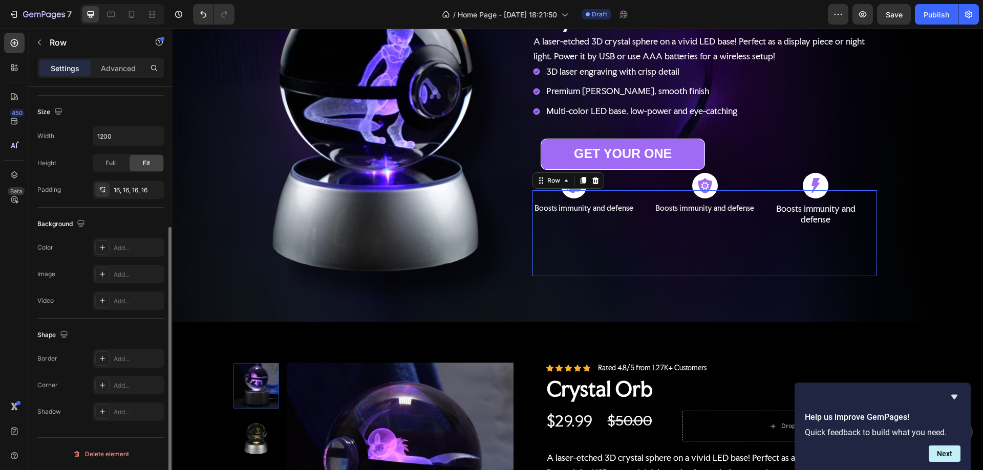
scroll to position [0, 0]
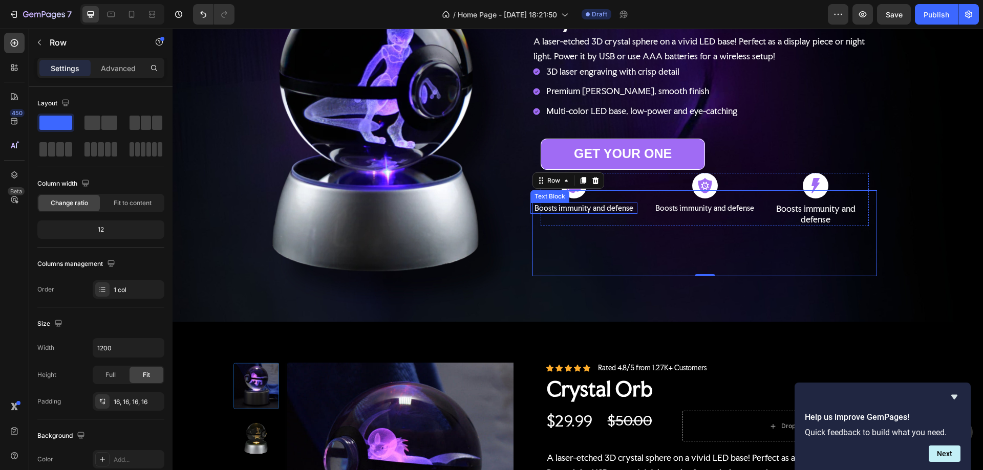
click at [607, 204] on p "Boosts immunity and defense" at bounding box center [583, 208] width 104 height 9
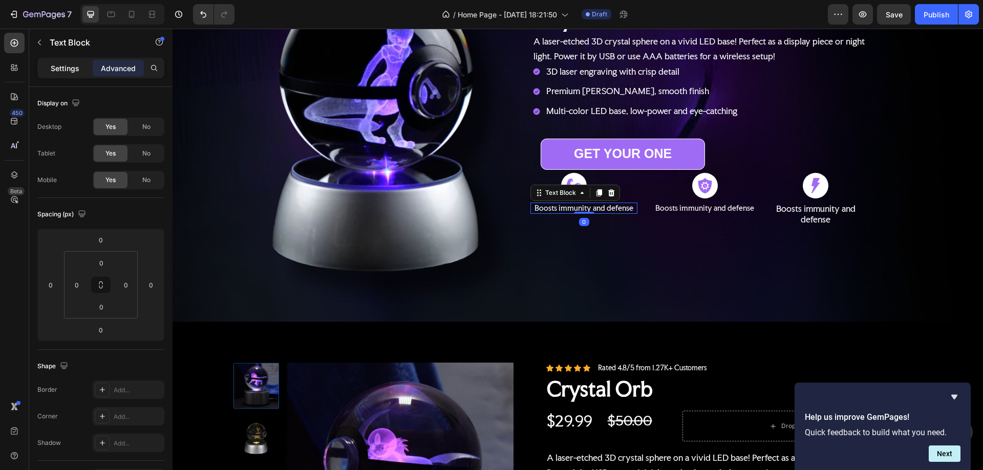
click at [72, 70] on p "Settings" at bounding box center [65, 68] width 29 height 11
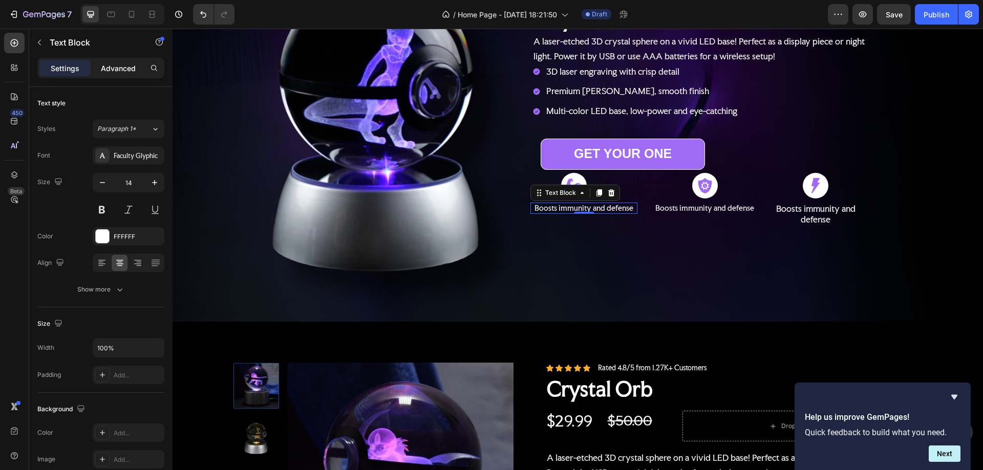
click at [114, 65] on p "Advanced" at bounding box center [118, 68] width 35 height 11
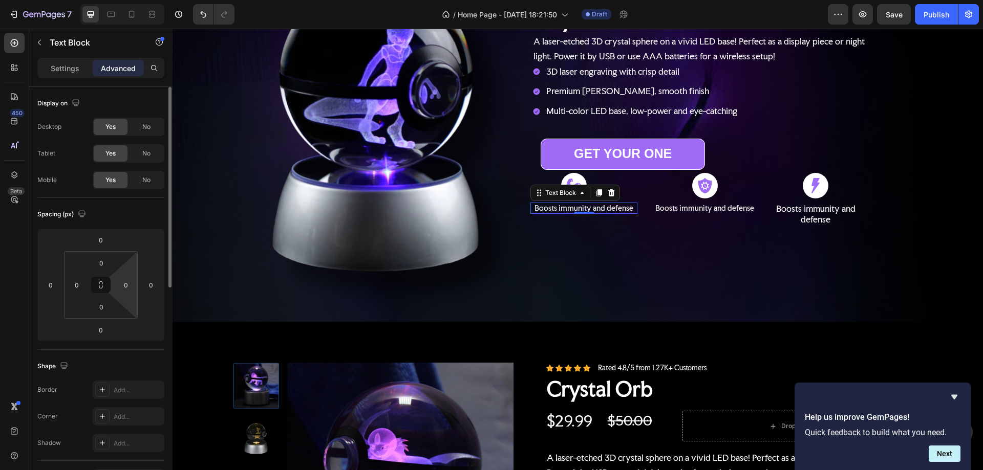
scroll to position [154, 0]
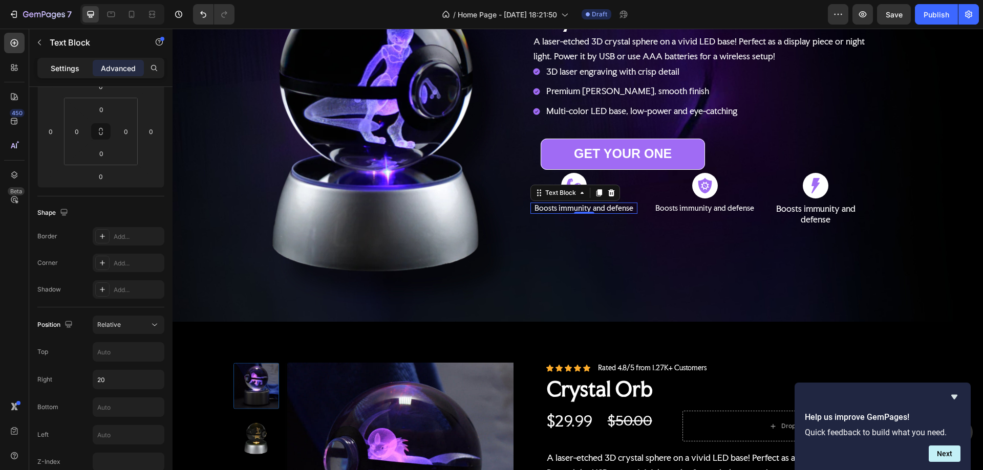
click at [63, 69] on p "Settings" at bounding box center [65, 68] width 29 height 11
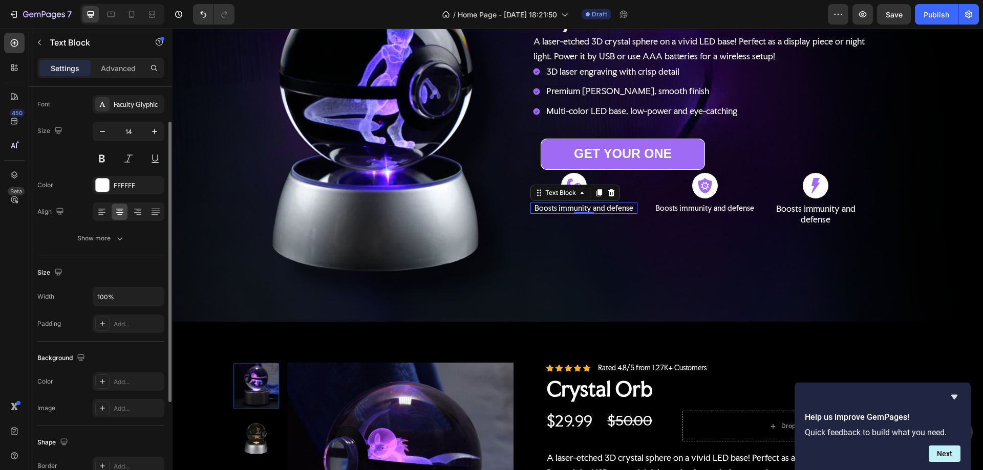
scroll to position [102, 0]
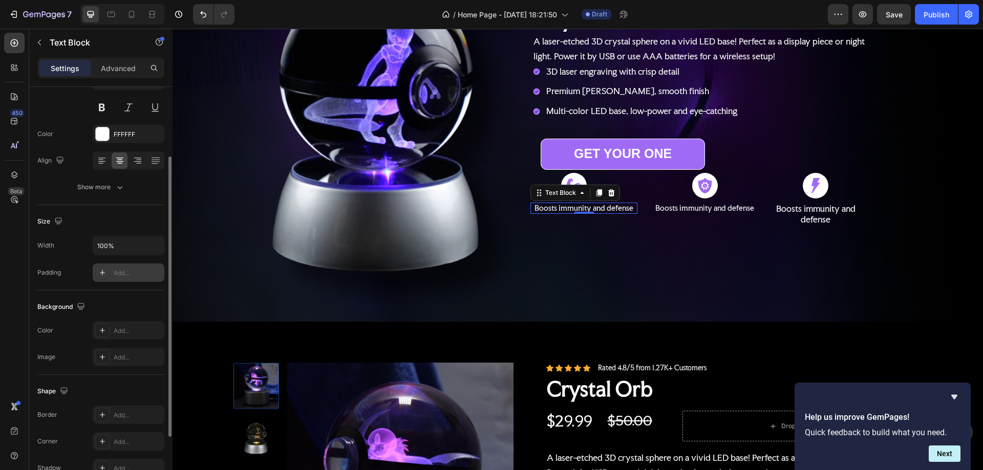
click at [108, 271] on div at bounding box center [102, 273] width 14 height 14
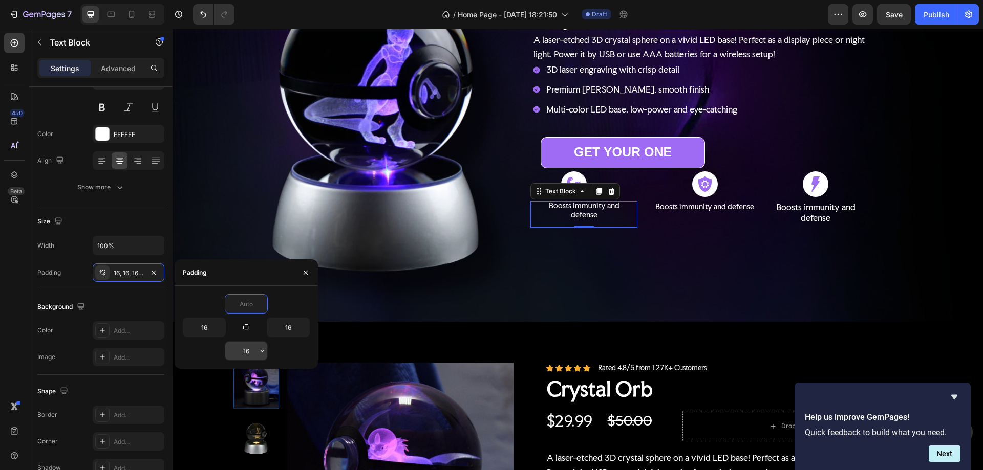
type input "0"
click at [247, 351] on input "16" at bounding box center [246, 351] width 42 height 18
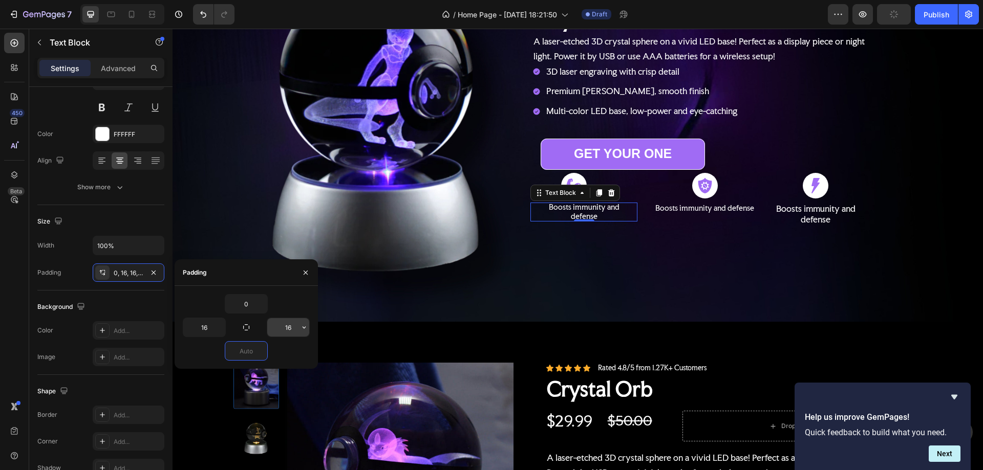
click at [285, 329] on input "16" at bounding box center [288, 327] width 42 height 18
type input "0"
click at [285, 329] on input "16" at bounding box center [288, 327] width 42 height 18
click at [288, 328] on input "20" at bounding box center [288, 327] width 42 height 18
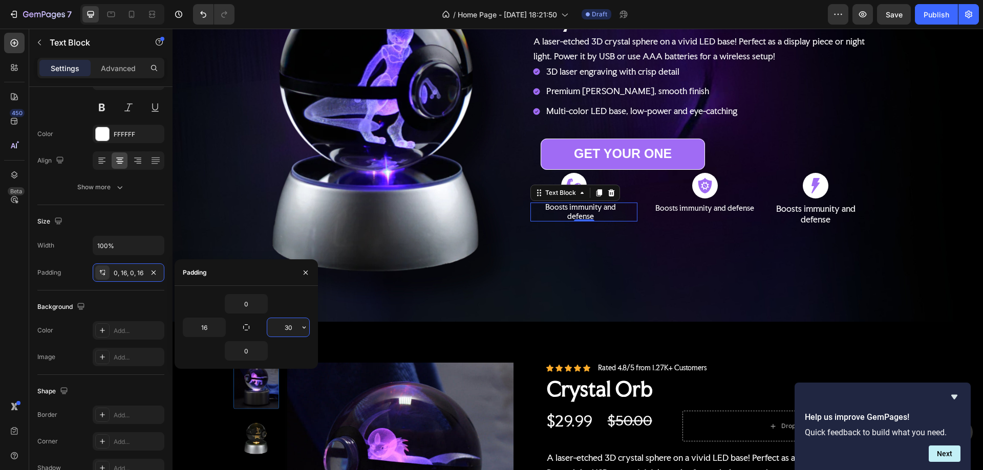
click at [287, 327] on input "30" at bounding box center [288, 327] width 42 height 18
type input "50"
click at [641, 264] on div "Icon Boosts immunity and defense Text Block 0 Icon Boosts immunity and defense …" at bounding box center [705, 234] width 328 height 70
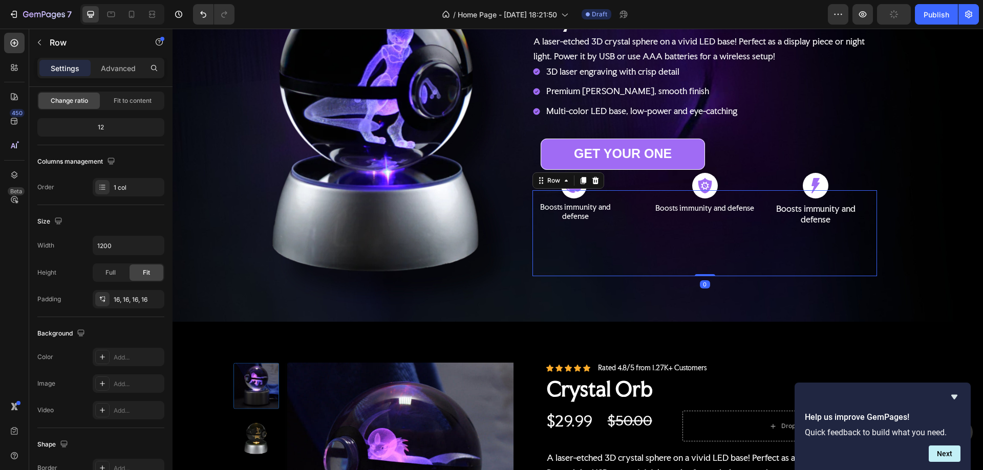
scroll to position [0, 0]
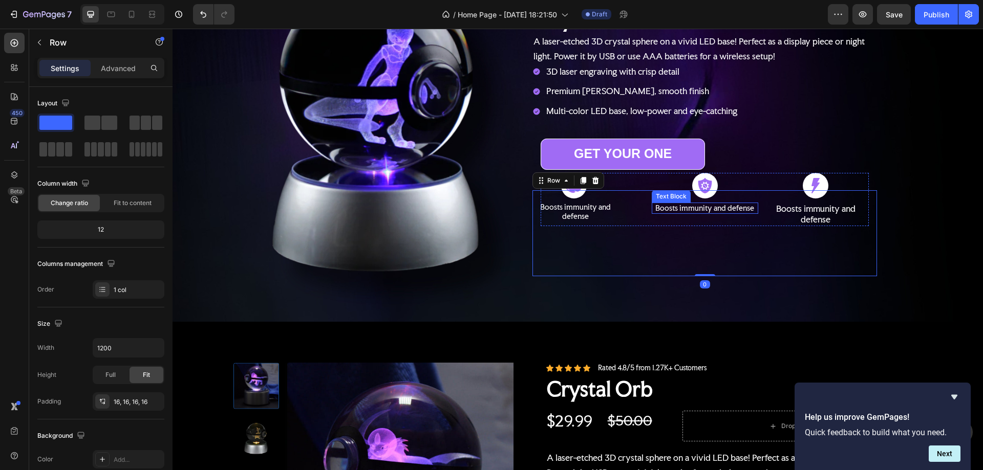
click at [696, 206] on p "Boosts immunity and defense" at bounding box center [705, 208] width 104 height 9
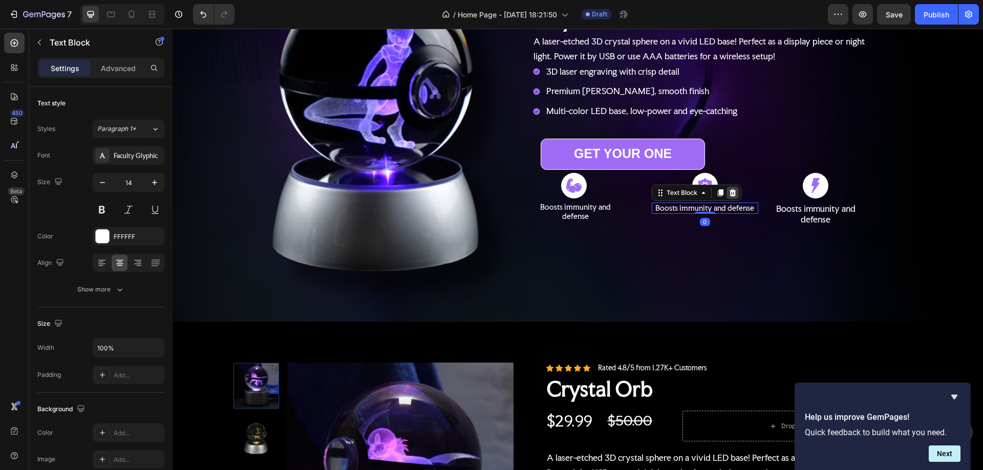
click at [728, 194] on icon at bounding box center [732, 193] width 8 height 8
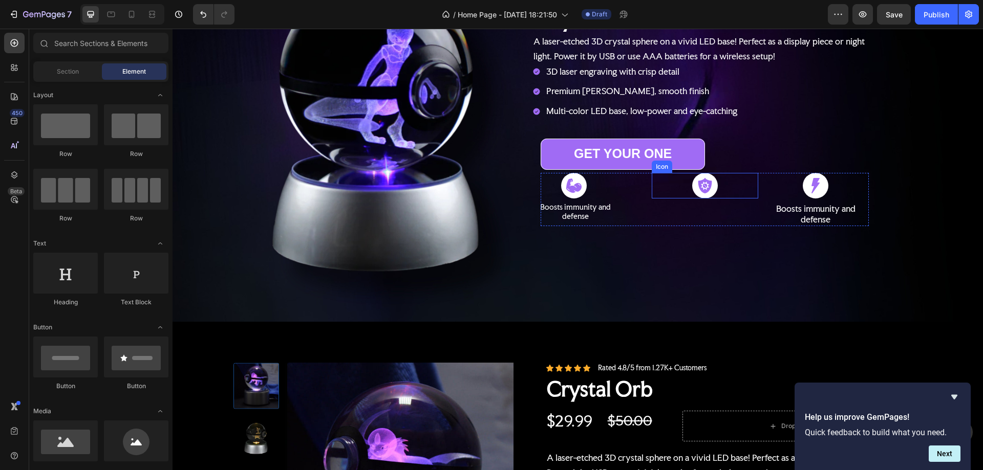
click at [703, 185] on icon at bounding box center [704, 185] width 15 height 15
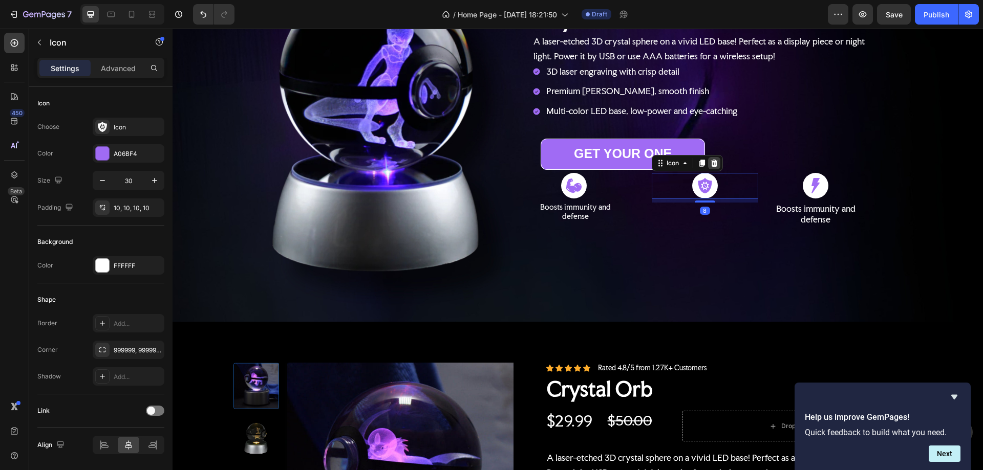
click at [714, 164] on icon at bounding box center [714, 163] width 8 height 8
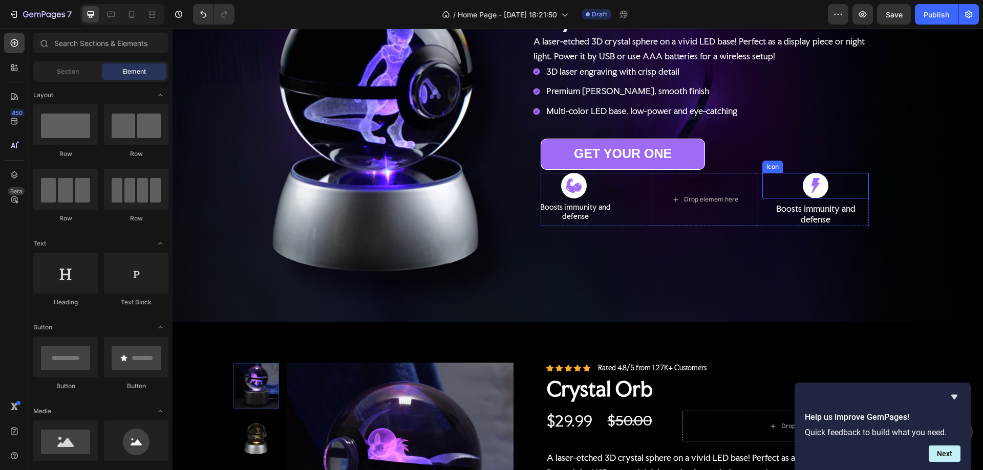
drag, startPoint x: 794, startPoint y: 182, endPoint x: 789, endPoint y: 186, distance: 6.2
click at [794, 181] on div "Icon" at bounding box center [815, 186] width 106 height 26
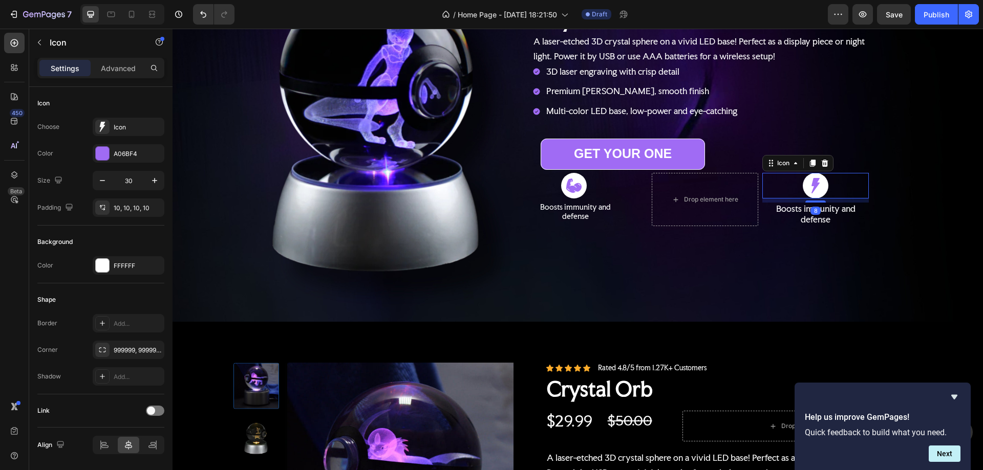
drag, startPoint x: 825, startPoint y: 162, endPoint x: 821, endPoint y: 176, distance: 15.1
click at [824, 162] on icon at bounding box center [825, 163] width 8 height 8
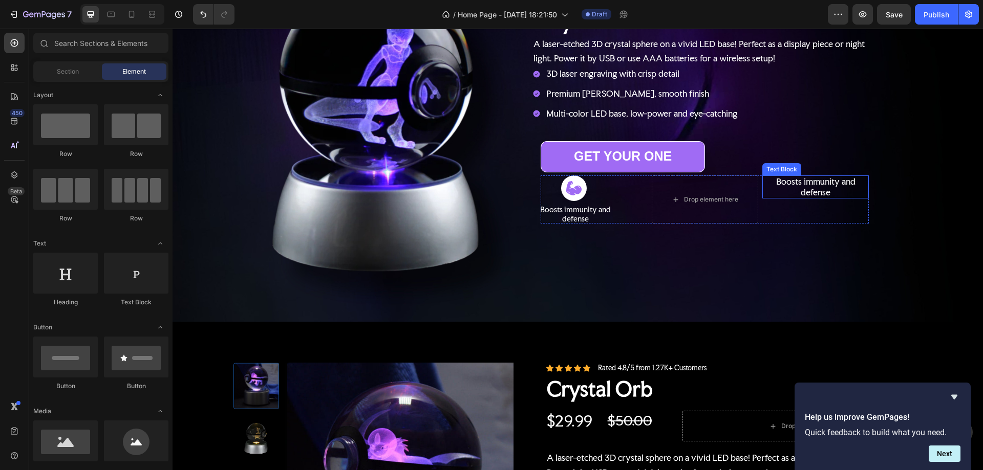
click at [790, 184] on p "Boosts immunity and defense" at bounding box center [815, 188] width 104 height 22
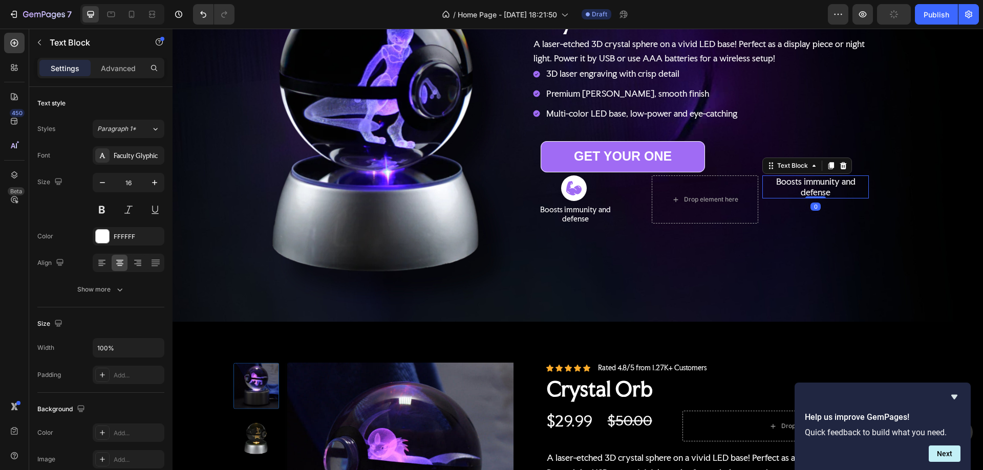
click at [841, 163] on icon at bounding box center [843, 165] width 7 height 7
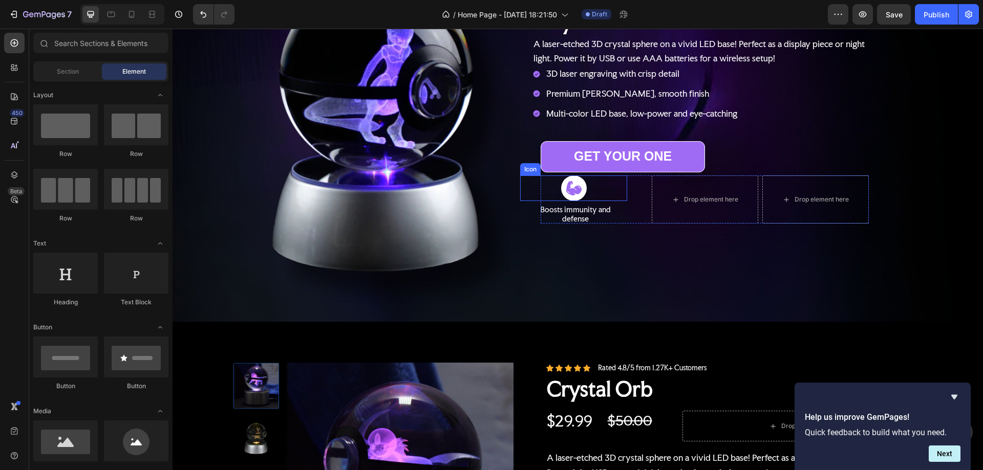
click at [585, 182] on div "Icon" at bounding box center [573, 189] width 106 height 26
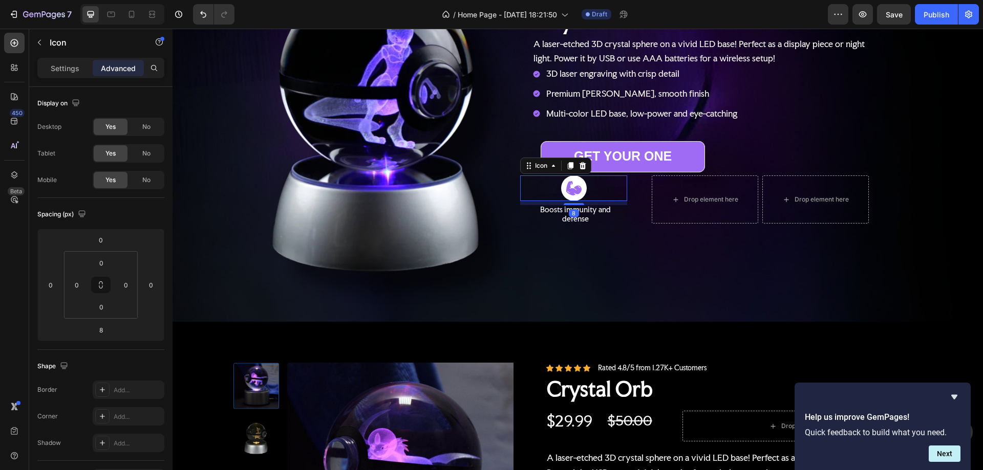
click at [569, 162] on icon at bounding box center [570, 166] width 8 height 8
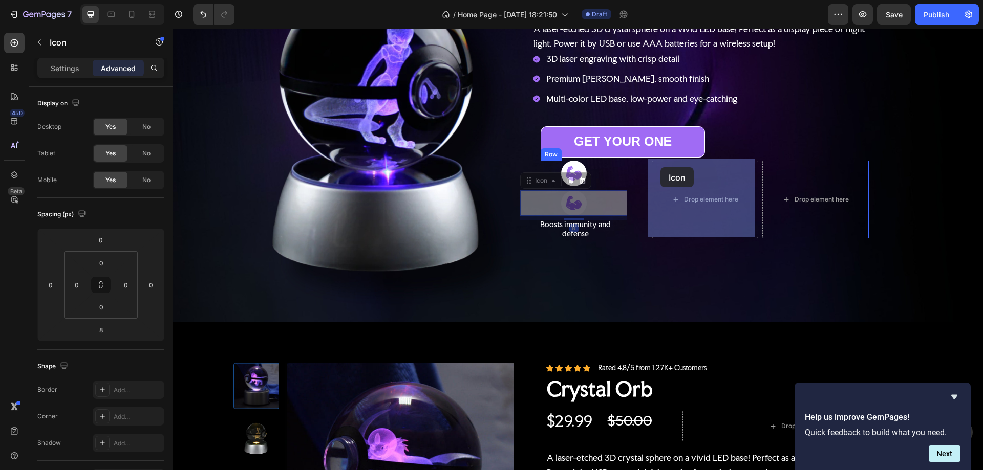
drag, startPoint x: 585, startPoint y: 197, endPoint x: 660, endPoint y: 167, distance: 80.9
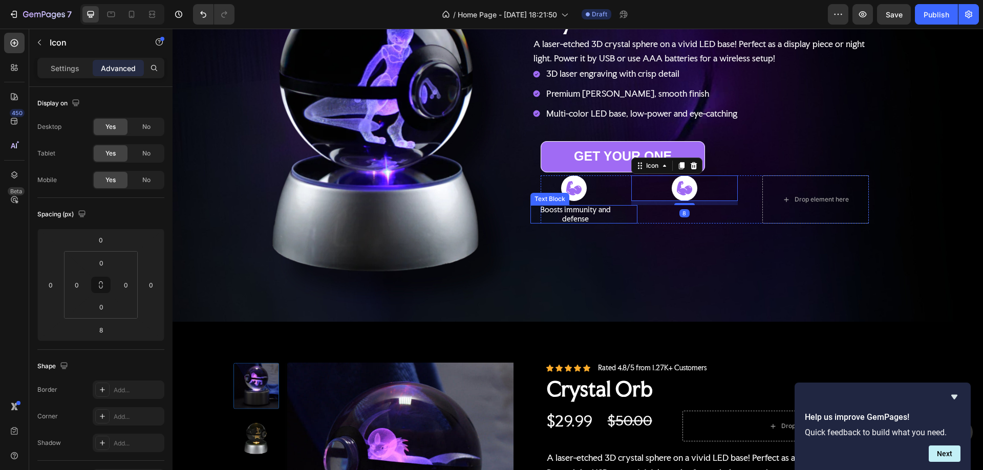
click at [598, 209] on p "Boosts immunity and defense" at bounding box center [575, 214] width 73 height 18
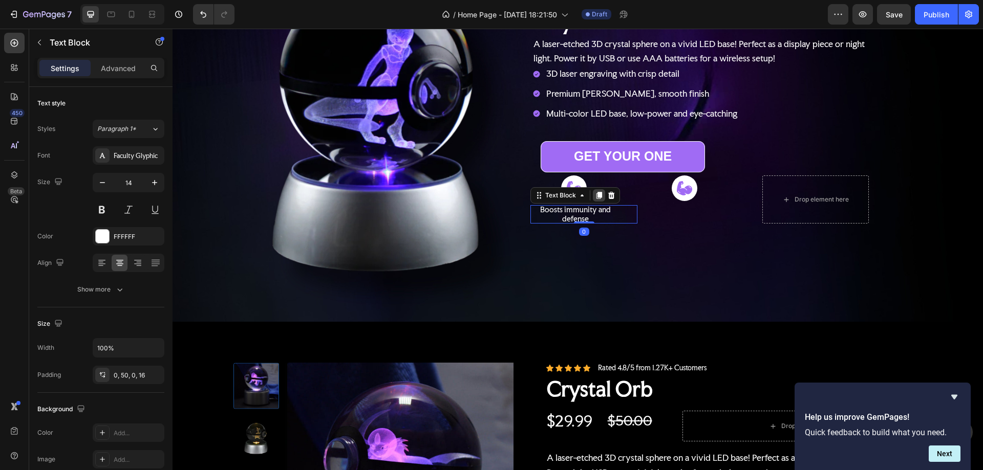
click at [596, 194] on icon at bounding box center [599, 195] width 6 height 7
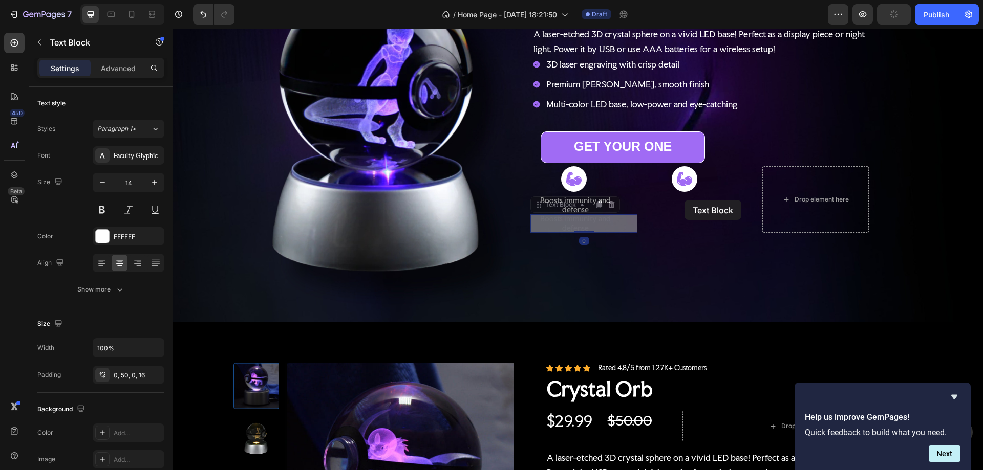
scroll to position [98, 0]
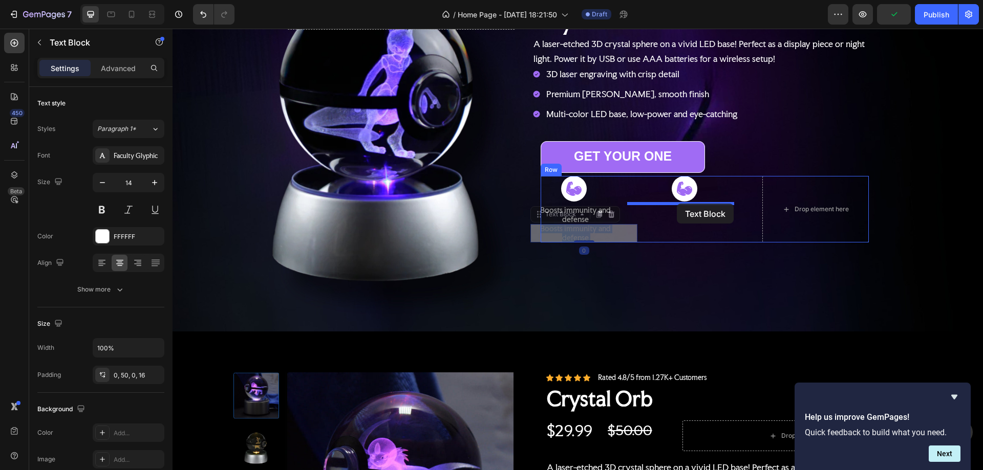
drag, startPoint x: 684, startPoint y: 190, endPoint x: 677, endPoint y: 204, distance: 15.6
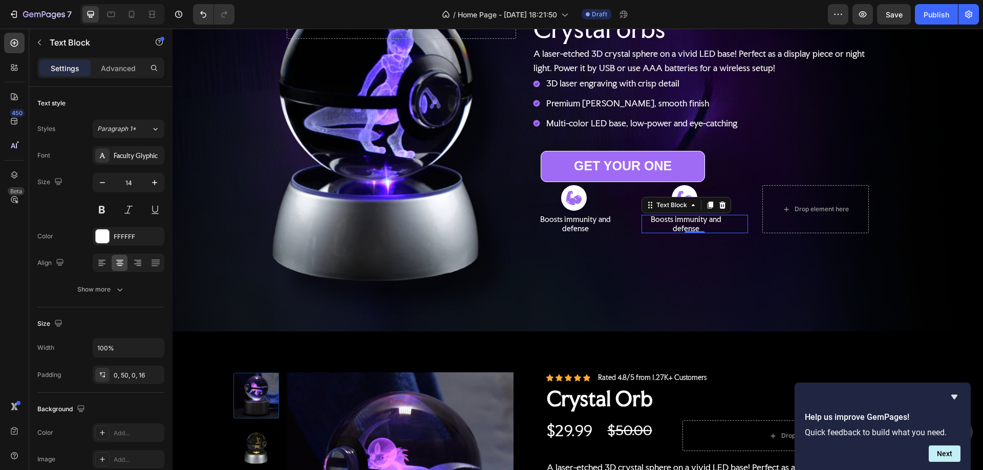
click at [643, 225] on div "Boosts immunity and defense" at bounding box center [694, 224] width 106 height 18
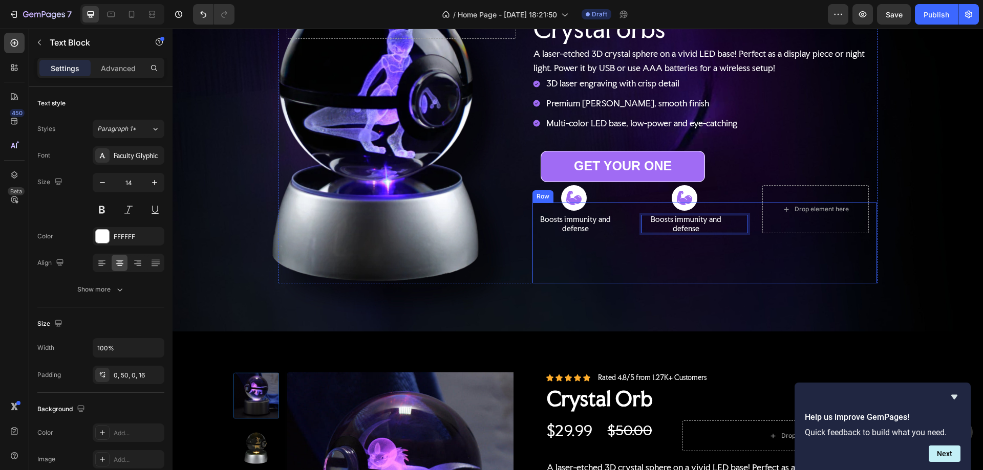
click at [605, 242] on div "Icon Boosts immunity and defense Text Block Icon Boosts immunity and defense Te…" at bounding box center [705, 243] width 328 height 65
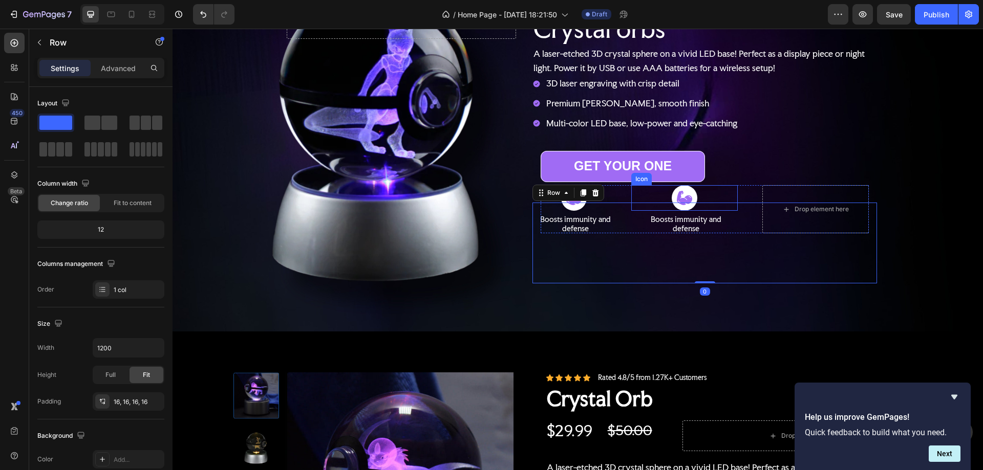
click at [656, 191] on div "Icon" at bounding box center [684, 198] width 106 height 26
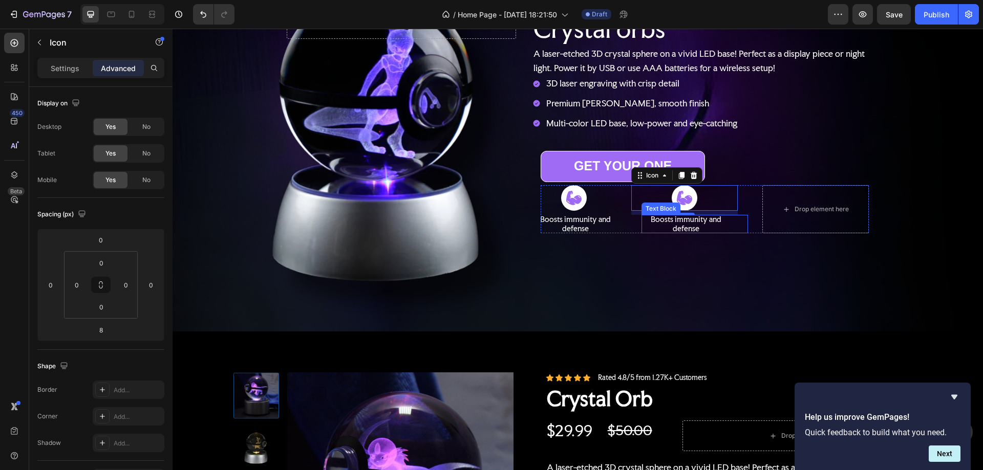
click at [644, 223] on div "Boosts immunity and defense" at bounding box center [694, 224] width 106 height 18
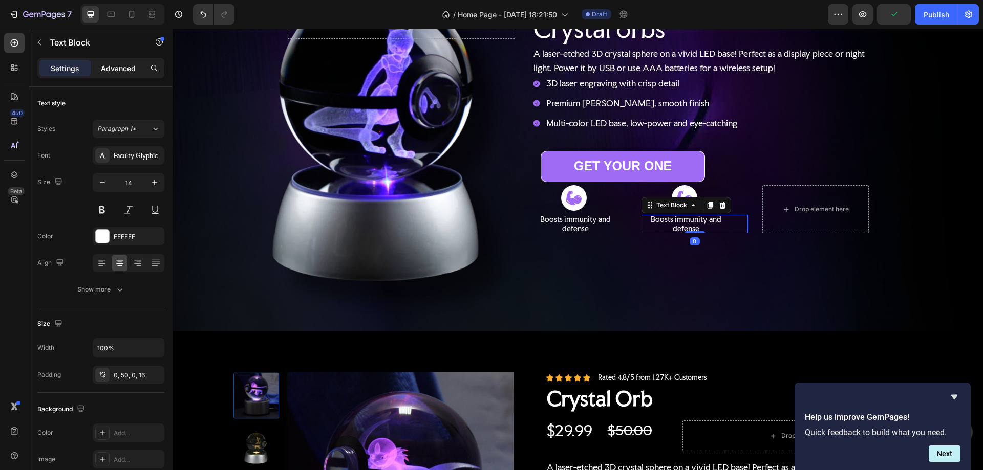
click at [118, 66] on p "Advanced" at bounding box center [118, 68] width 35 height 11
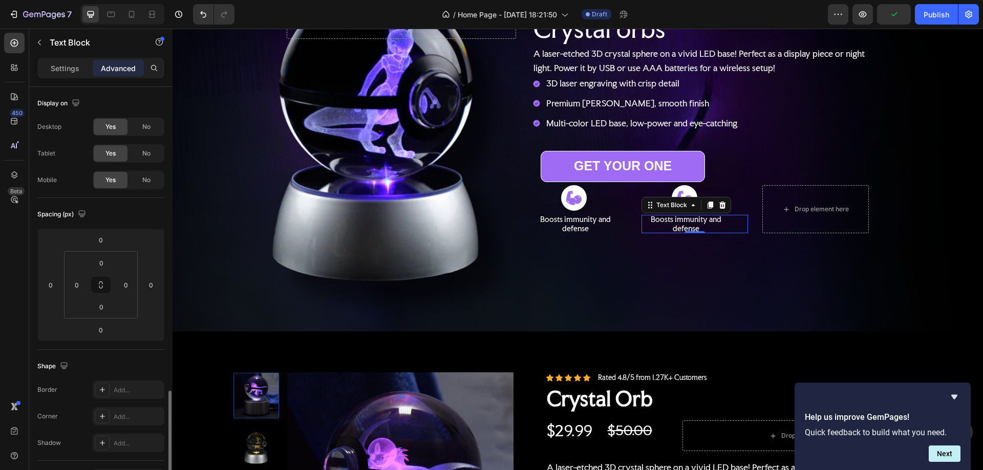
scroll to position [205, 0]
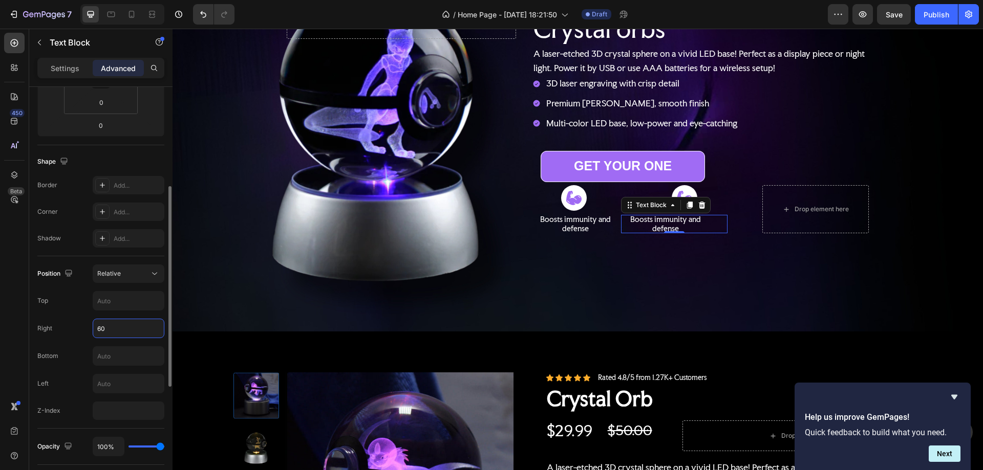
type input "6"
type input "7"
type input "8"
type input "90"
click at [697, 189] on div "Icon" at bounding box center [684, 198] width 106 height 26
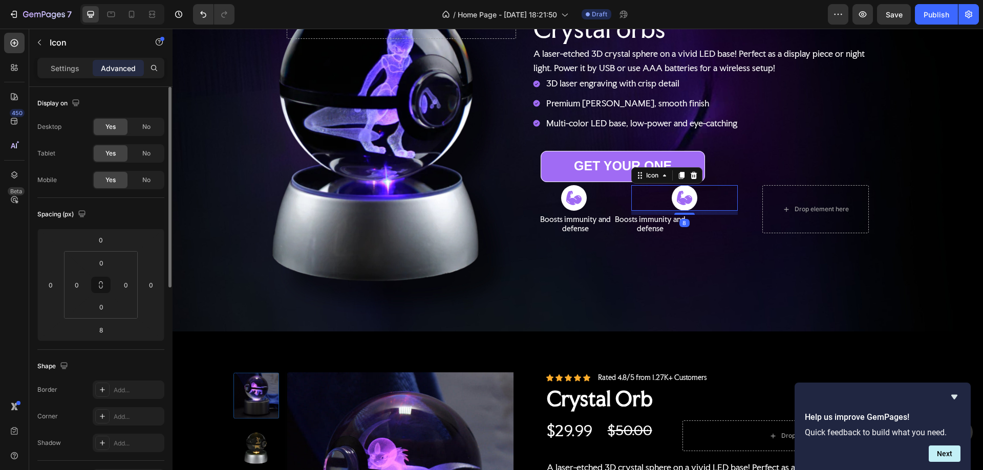
scroll to position [154, 0]
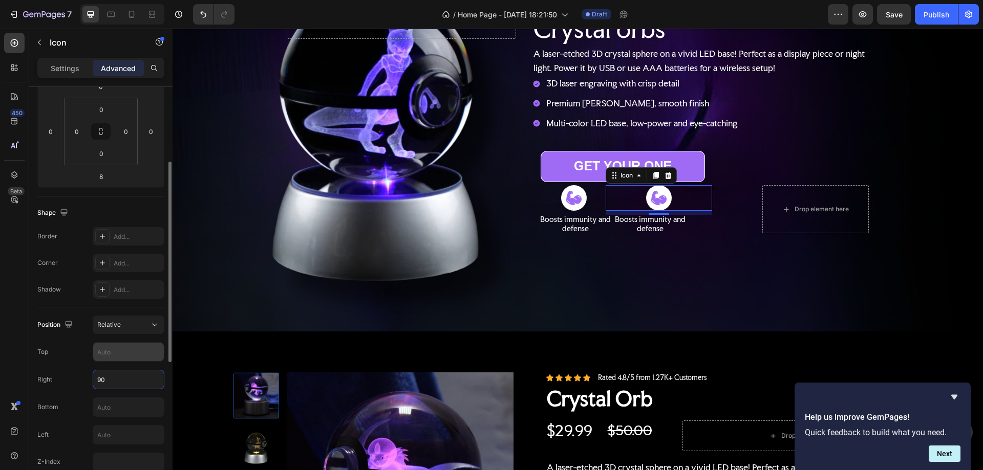
type input "9"
type input "120"
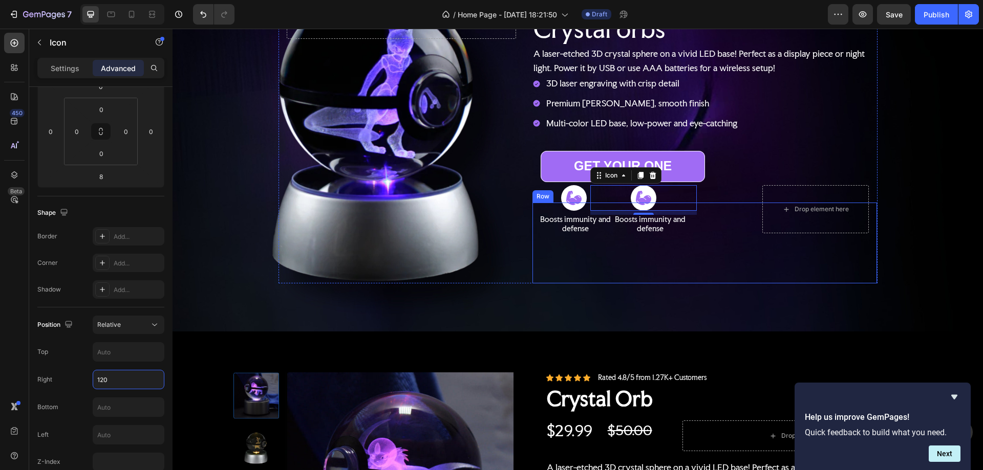
click at [635, 262] on div "Icon Boosts immunity and defense Text Block Icon 8 Boosts immunity and defense …" at bounding box center [705, 243] width 328 height 65
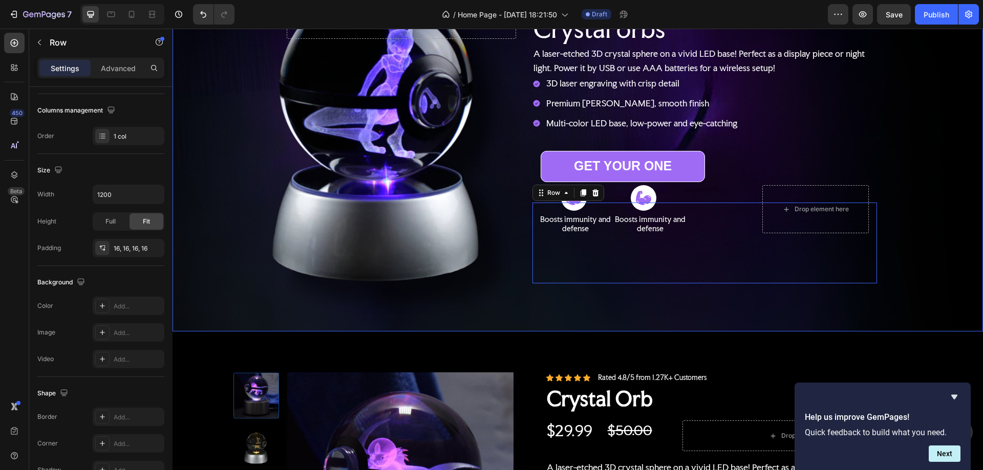
scroll to position [0, 0]
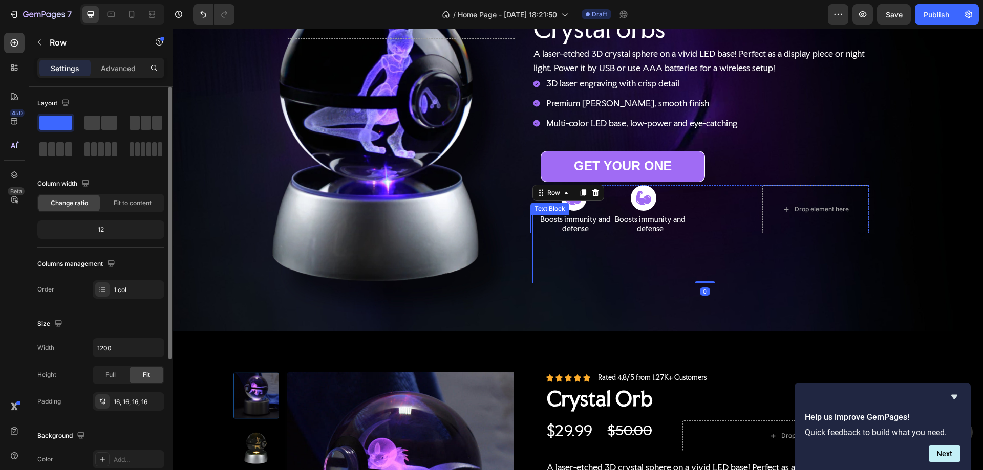
click at [594, 220] on p "Boosts immunity and defense" at bounding box center [575, 224] width 73 height 18
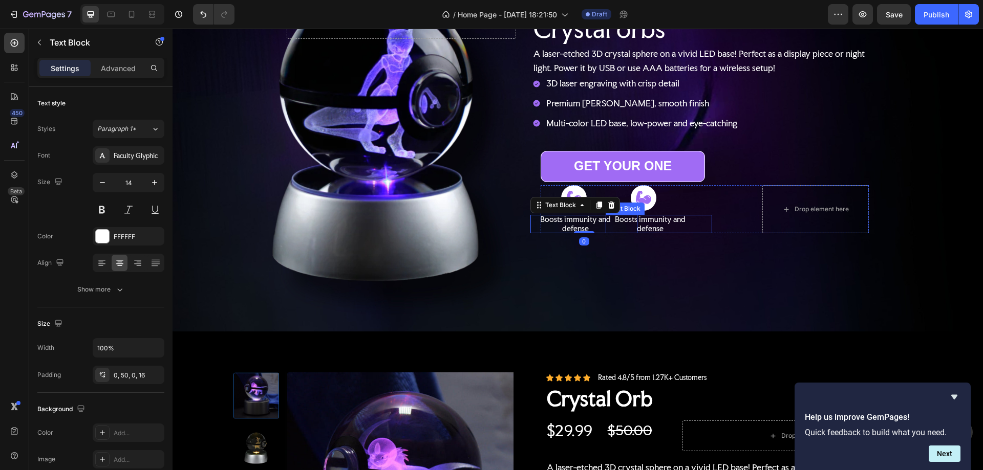
click at [653, 224] on p "Boosts immunity and defense" at bounding box center [650, 224] width 73 height 18
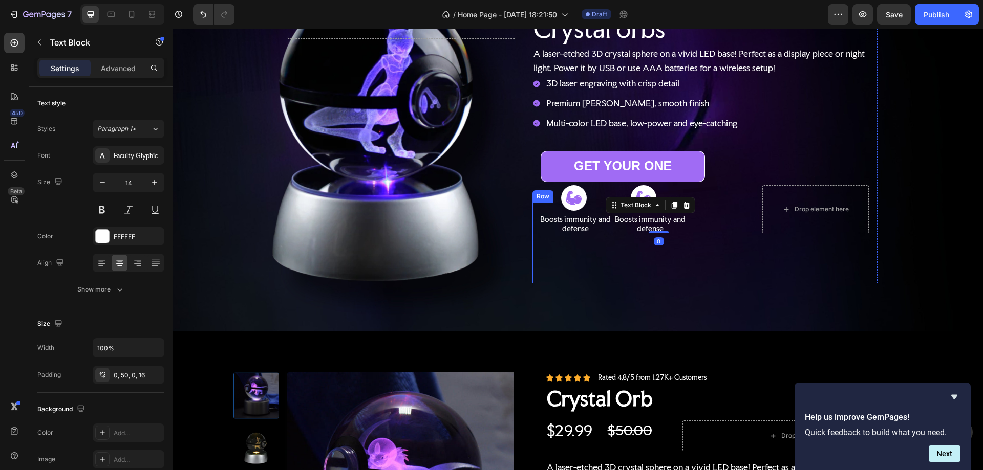
click at [736, 260] on div "Icon Boosts immunity and defense Text Block Icon Boosts immunity and defense Te…" at bounding box center [705, 243] width 328 height 65
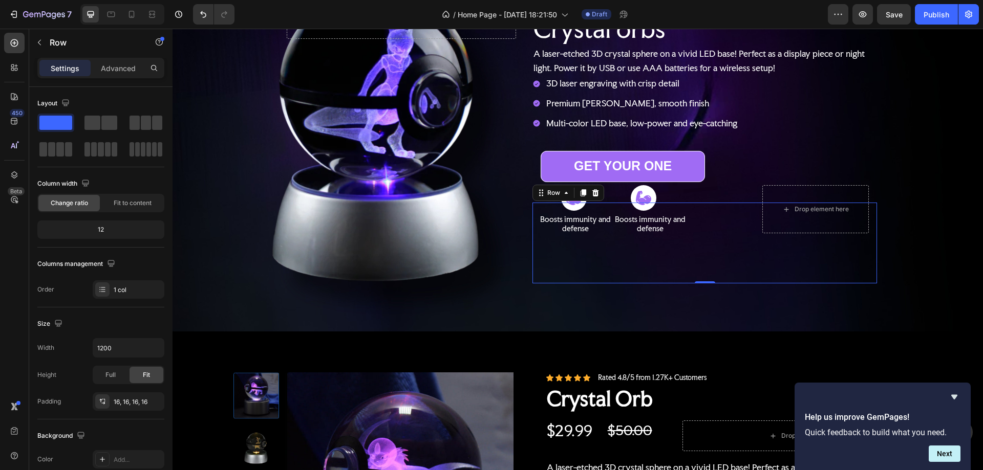
click at [598, 254] on div "Icon Boosts immunity and defense Text Block Icon Boosts immunity and defense Te…" at bounding box center [705, 243] width 328 height 65
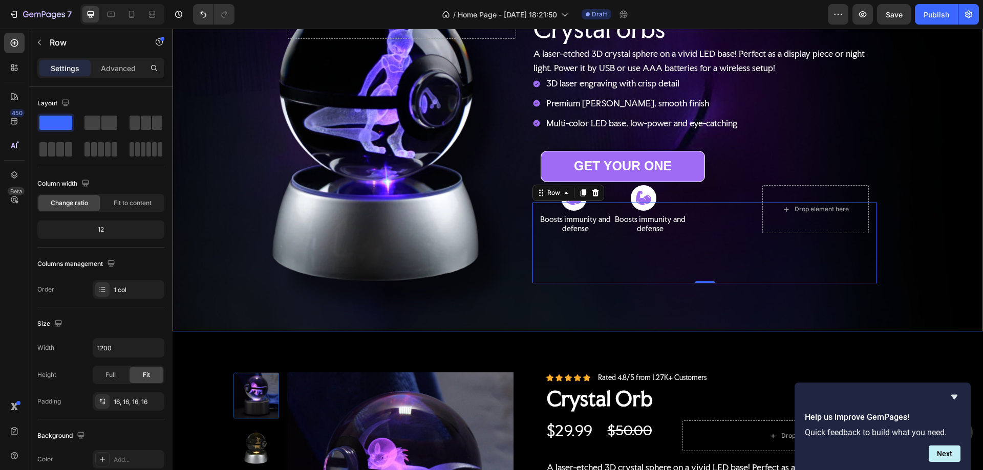
click at [935, 170] on div "Background Image" at bounding box center [578, 142] width 810 height 380
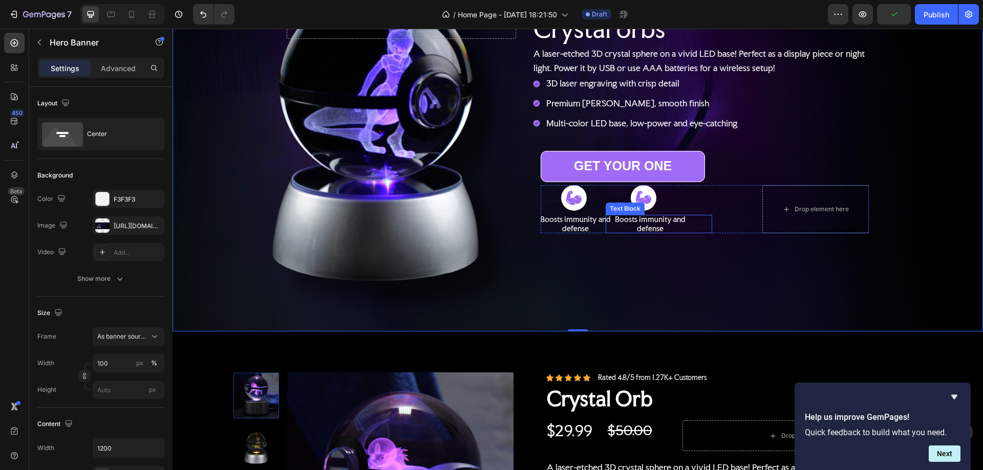
click at [627, 219] on p "Boosts immunity and defense" at bounding box center [650, 224] width 73 height 18
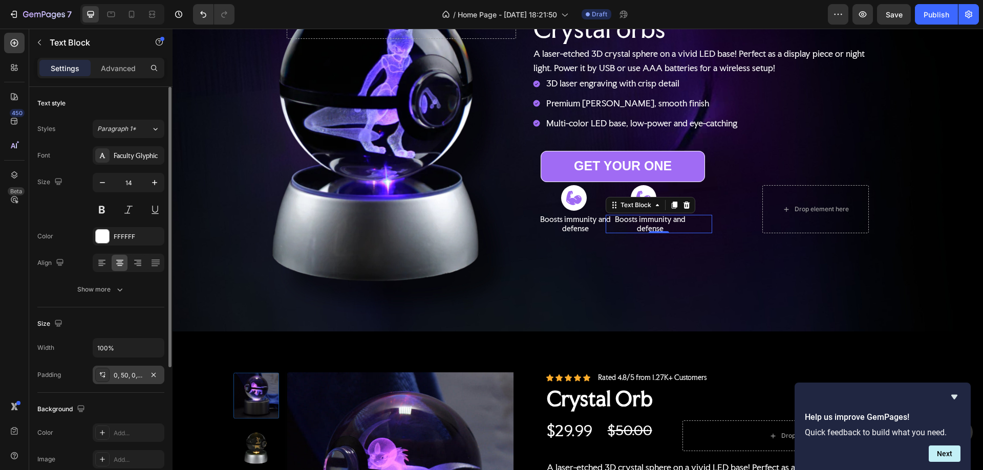
click at [121, 374] on div "0, 50, 0, 16" at bounding box center [129, 375] width 30 height 9
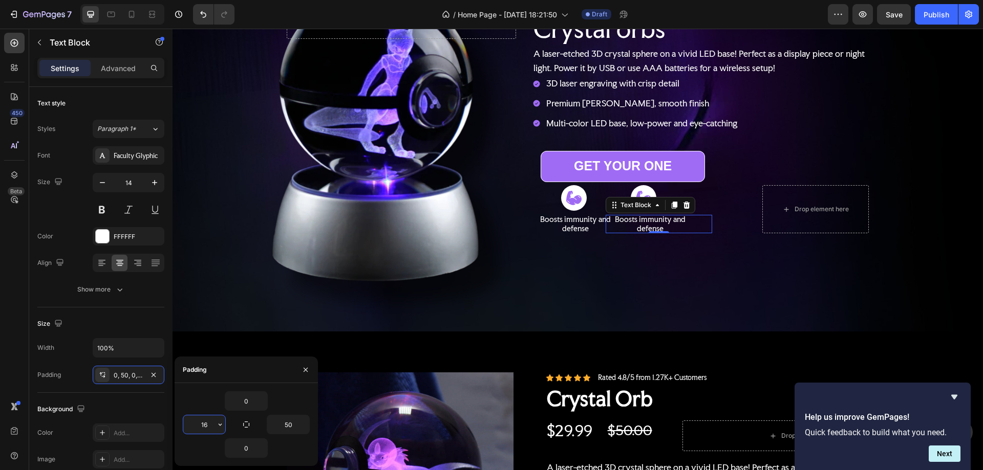
click at [207, 423] on input "16" at bounding box center [204, 425] width 42 height 18
type input "30"
click at [580, 218] on p "Boosts immunity and defense" at bounding box center [575, 224] width 73 height 18
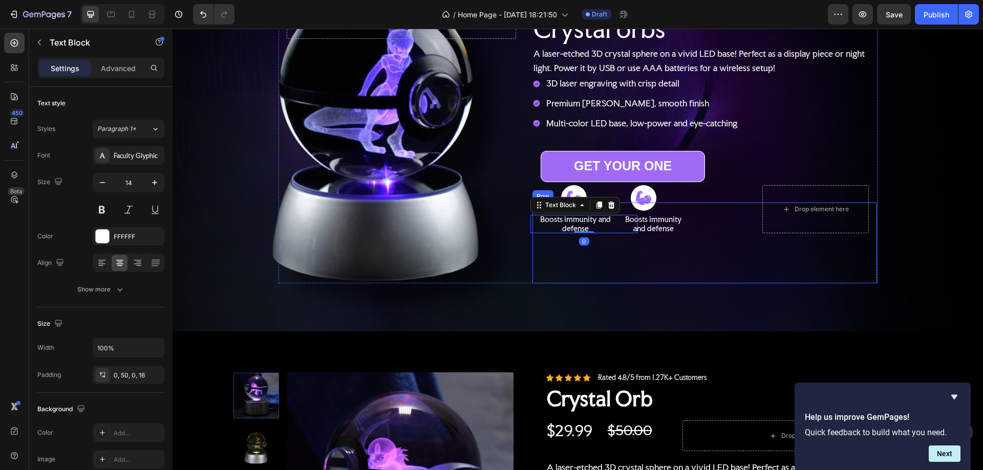
click at [646, 270] on div "Icon Boosts immunity and defense Text Block 0 Icon Boosts immunity and defense …" at bounding box center [705, 243] width 328 height 65
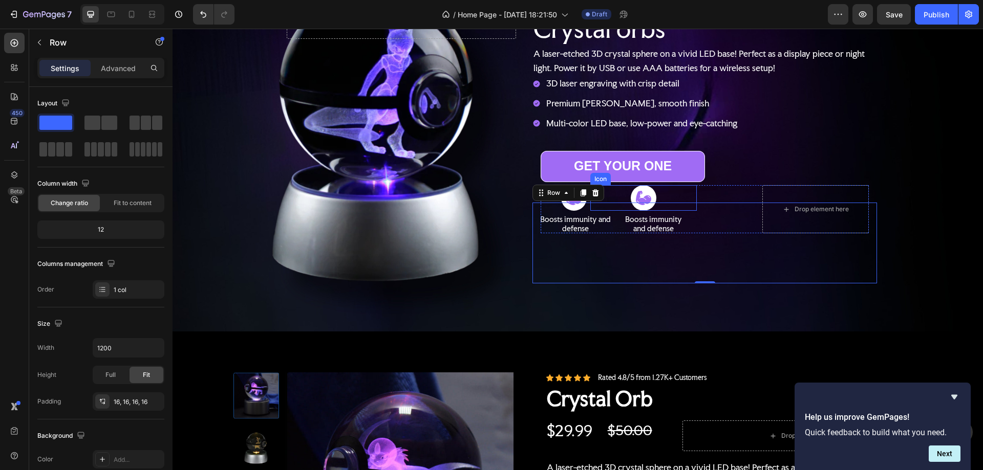
click at [622, 192] on div "Icon" at bounding box center [643, 198] width 106 height 26
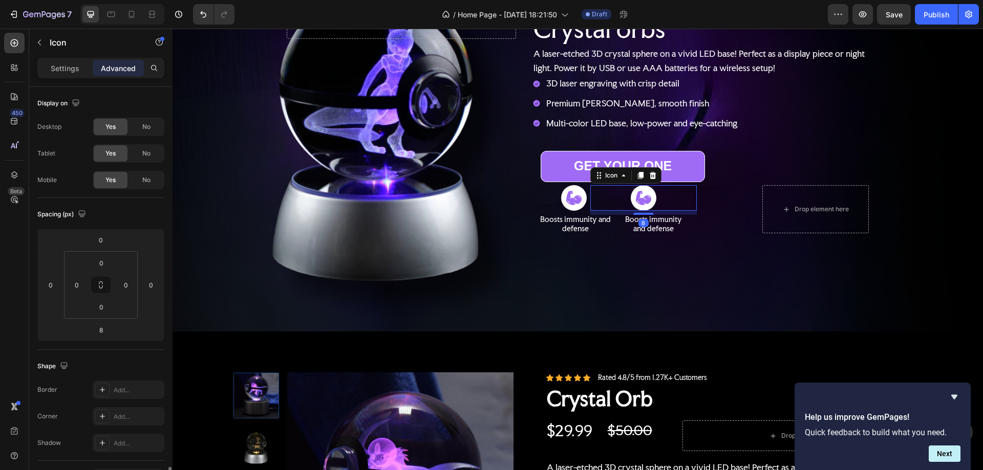
scroll to position [256, 0]
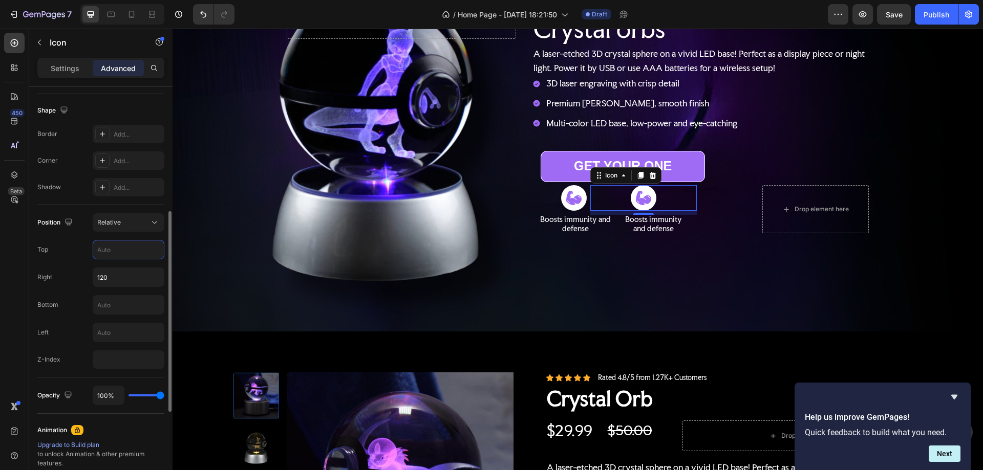
click at [104, 253] on input "text" at bounding box center [128, 250] width 71 height 18
click at [105, 333] on input "text" at bounding box center [128, 333] width 71 height 18
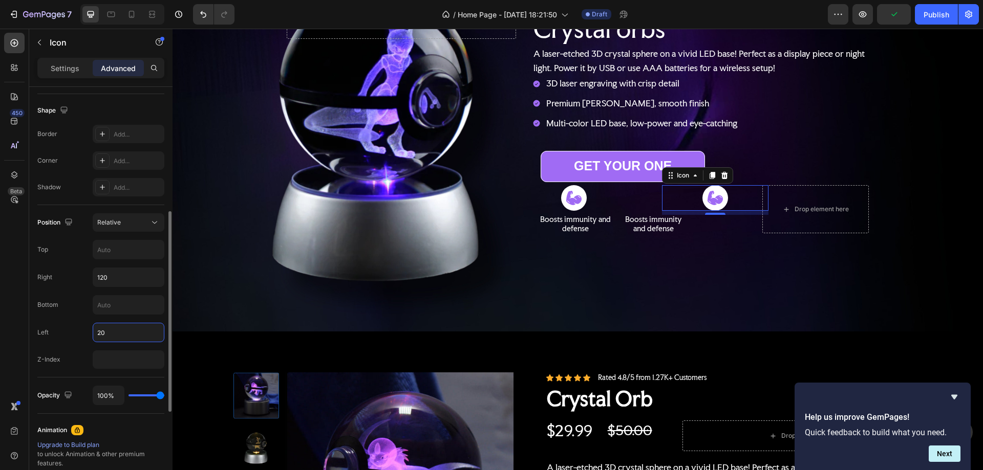
type input "2"
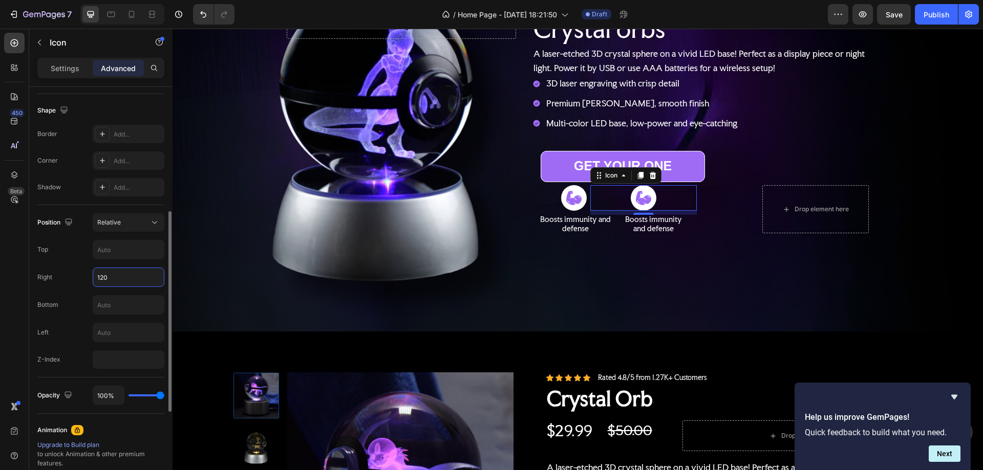
click at [104, 276] on input "120" at bounding box center [128, 277] width 71 height 18
click at [105, 276] on input "120" at bounding box center [128, 277] width 71 height 18
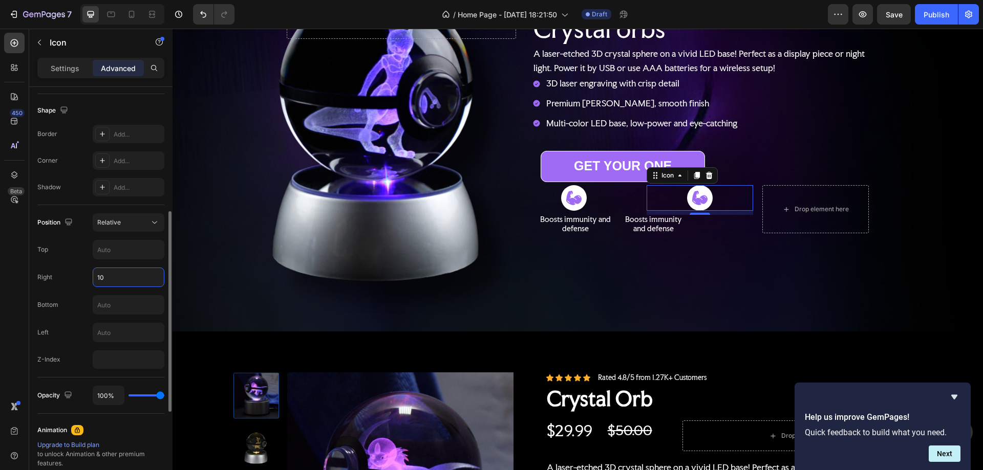
type input "100"
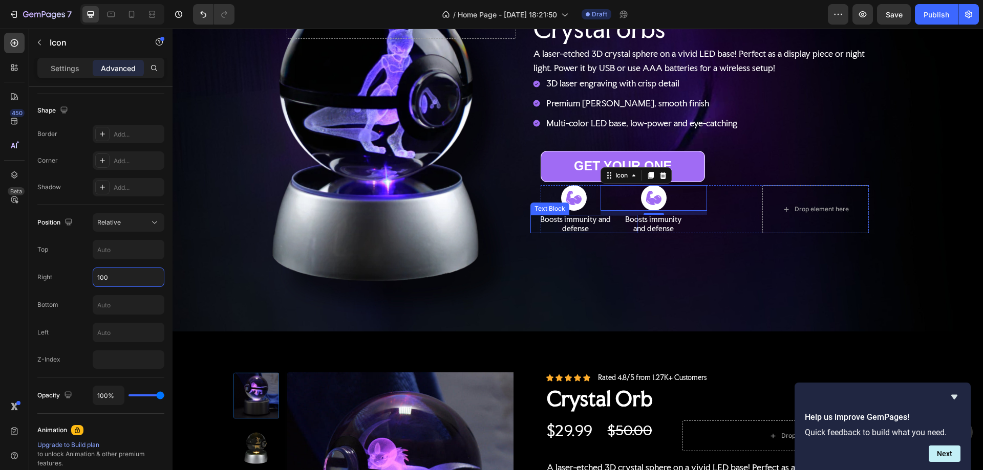
click at [581, 220] on p "Boosts immunity and defense" at bounding box center [575, 224] width 73 height 18
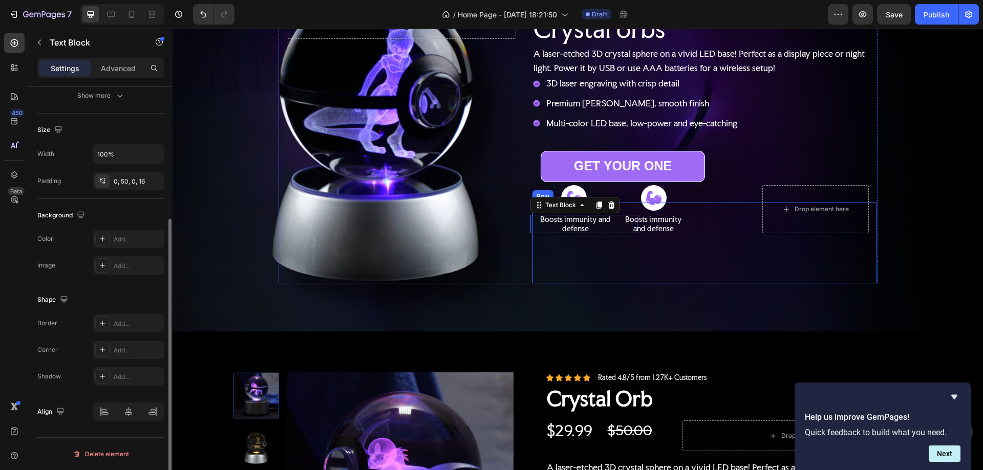
scroll to position [0, 0]
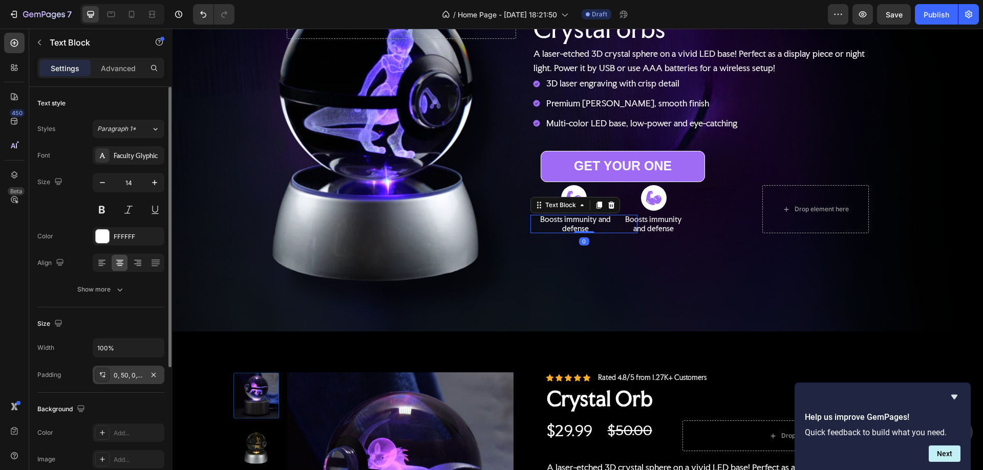
click at [115, 377] on div "0, 50, 0, 16" at bounding box center [129, 375] width 30 height 9
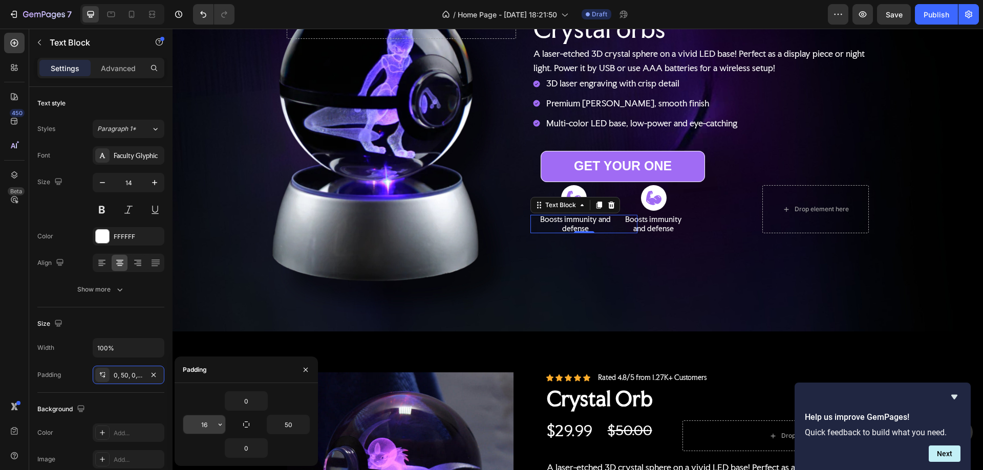
click at [207, 427] on input "16" at bounding box center [204, 425] width 42 height 18
type input "20"
click at [650, 267] on div "Icon Boosts immunity and defense Text Block 0 Icon Boosts immunity and defense …" at bounding box center [705, 243] width 328 height 65
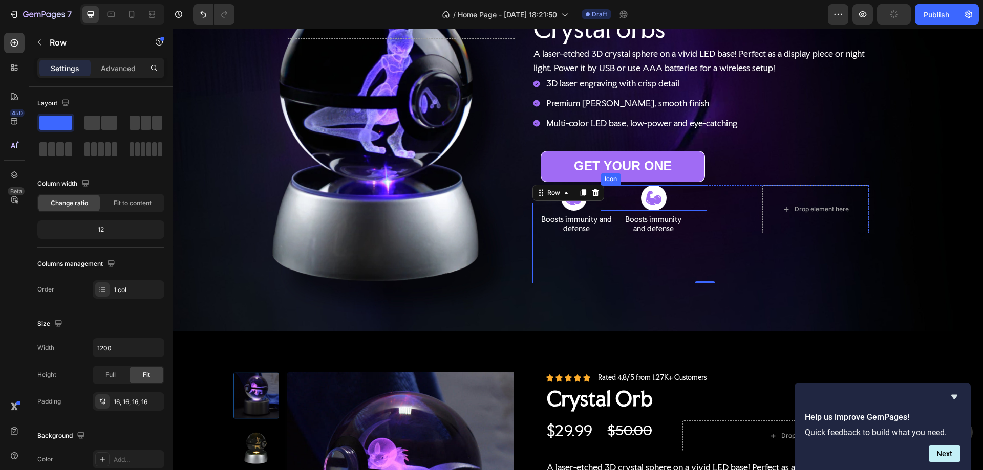
click at [658, 189] on div at bounding box center [654, 198] width 26 height 26
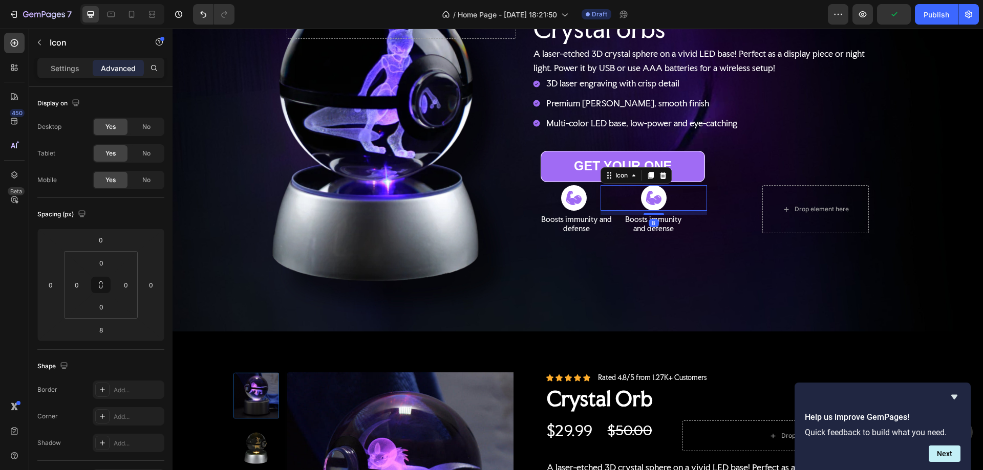
drag, startPoint x: 651, startPoint y: 172, endPoint x: 663, endPoint y: 191, distance: 22.6
click at [651, 173] on icon at bounding box center [651, 175] width 8 height 8
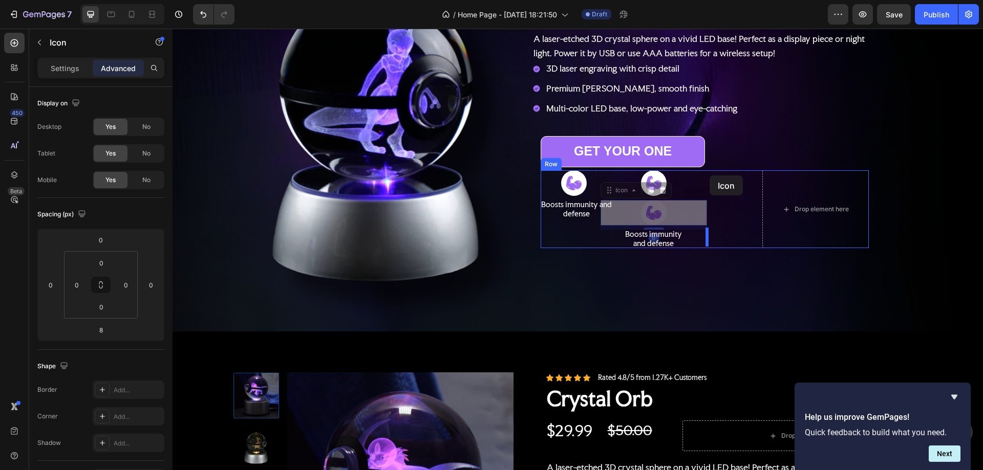
scroll to position [98, 0]
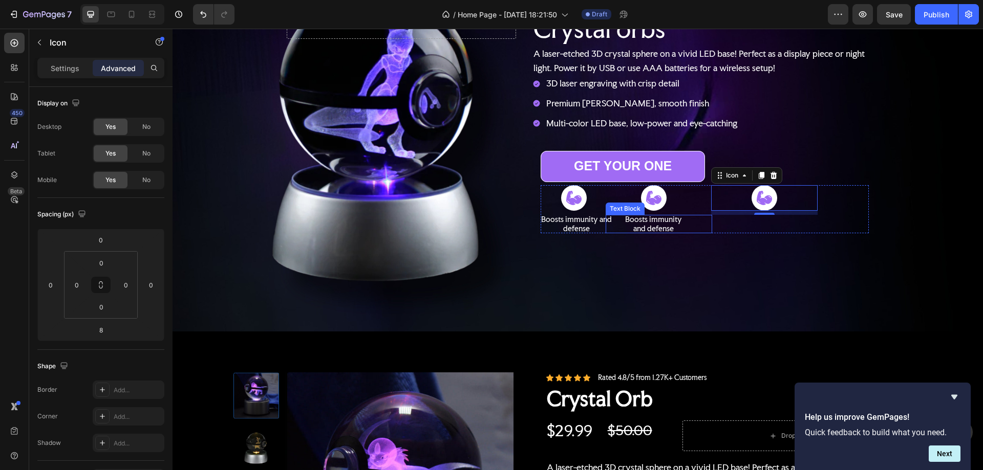
drag, startPoint x: 650, startPoint y: 219, endPoint x: 657, endPoint y: 217, distance: 7.6
click at [650, 220] on p "Boosts immunity and defense" at bounding box center [654, 224] width 66 height 18
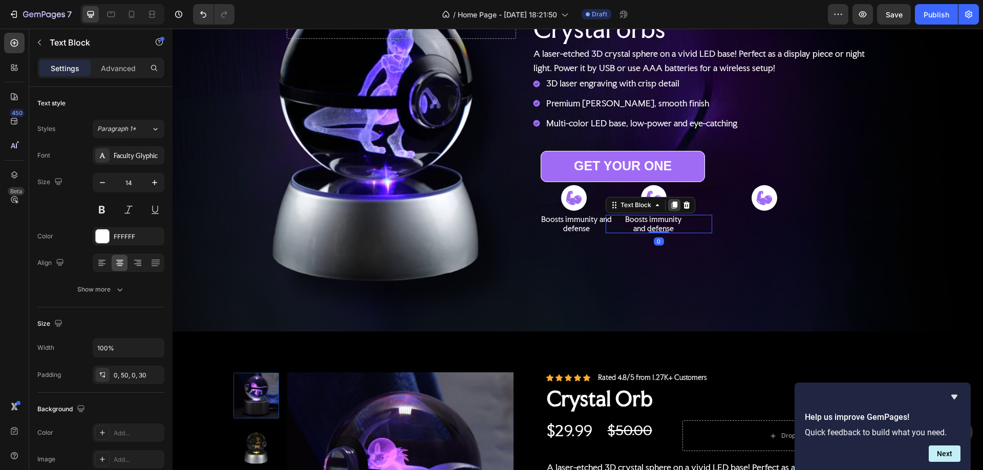
click at [671, 202] on icon at bounding box center [674, 205] width 6 height 7
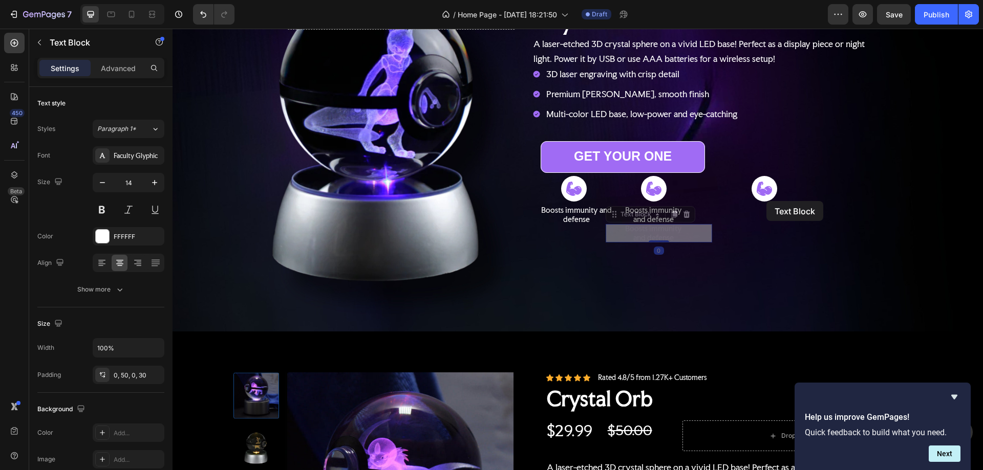
scroll to position [88, 0]
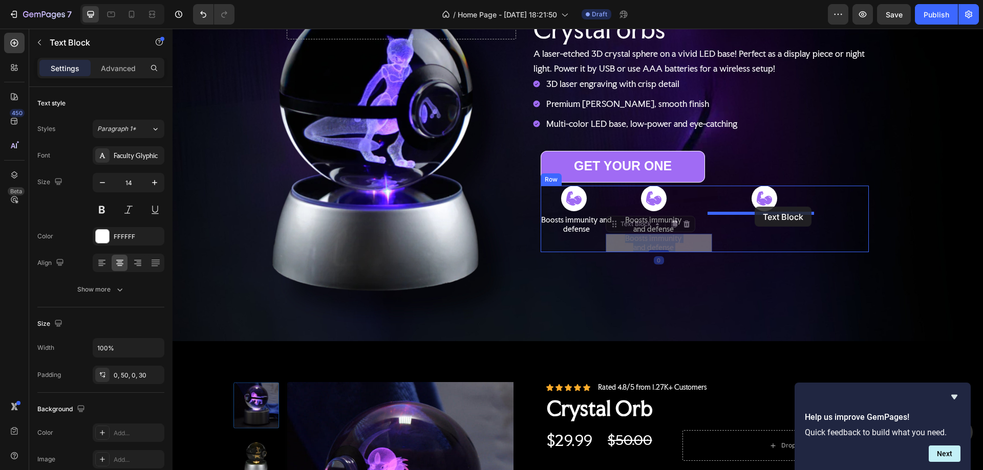
drag, startPoint x: 671, startPoint y: 230, endPoint x: 755, endPoint y: 207, distance: 86.6
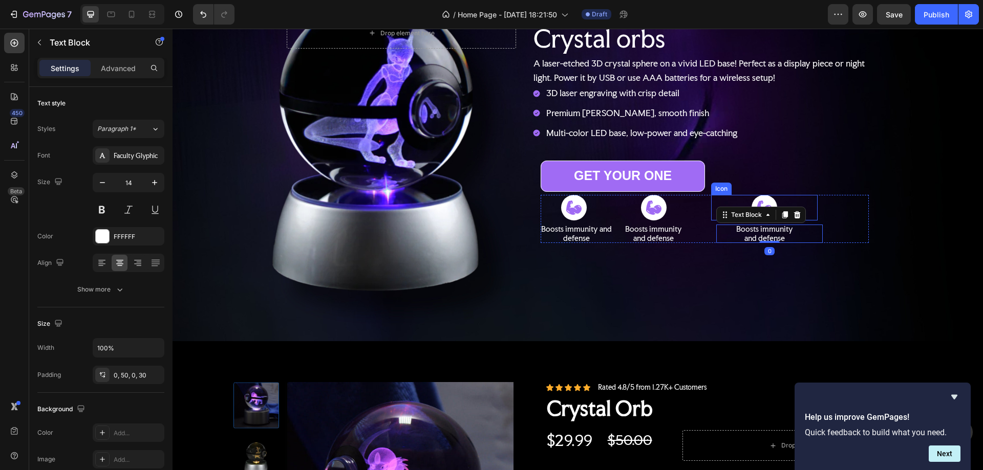
click at [735, 202] on div "Icon" at bounding box center [764, 208] width 106 height 26
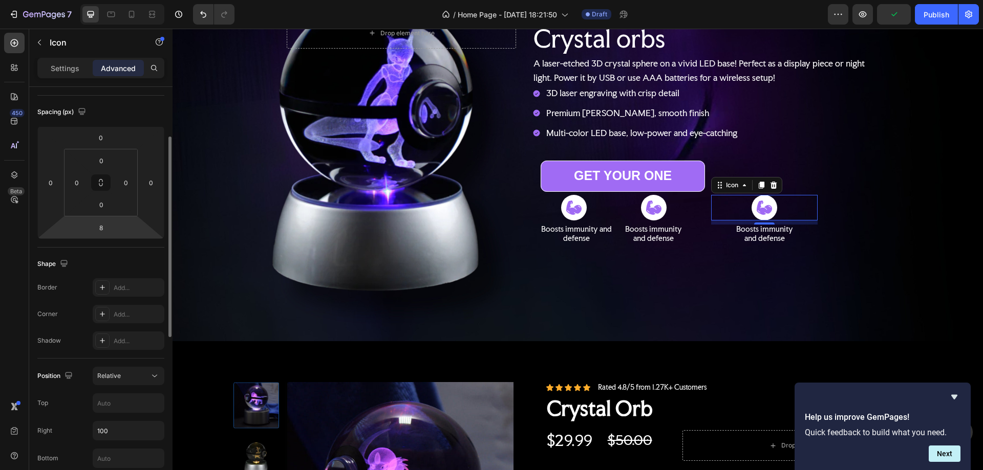
scroll to position [205, 0]
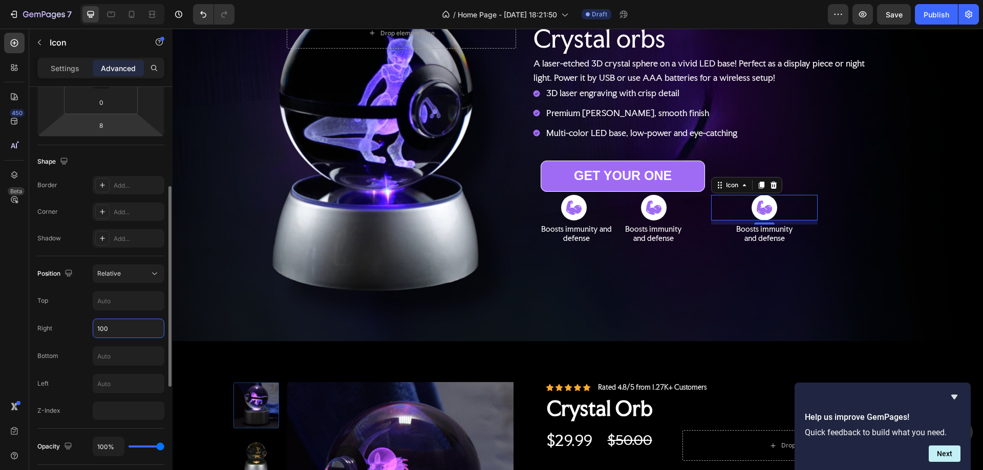
click at [103, 329] on input "100" at bounding box center [128, 328] width 71 height 18
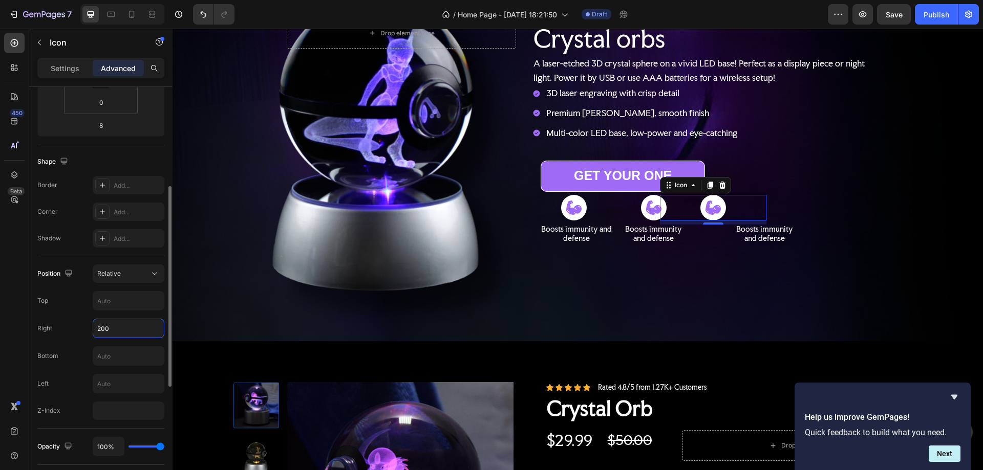
click at [106, 326] on input "200" at bounding box center [128, 328] width 71 height 18
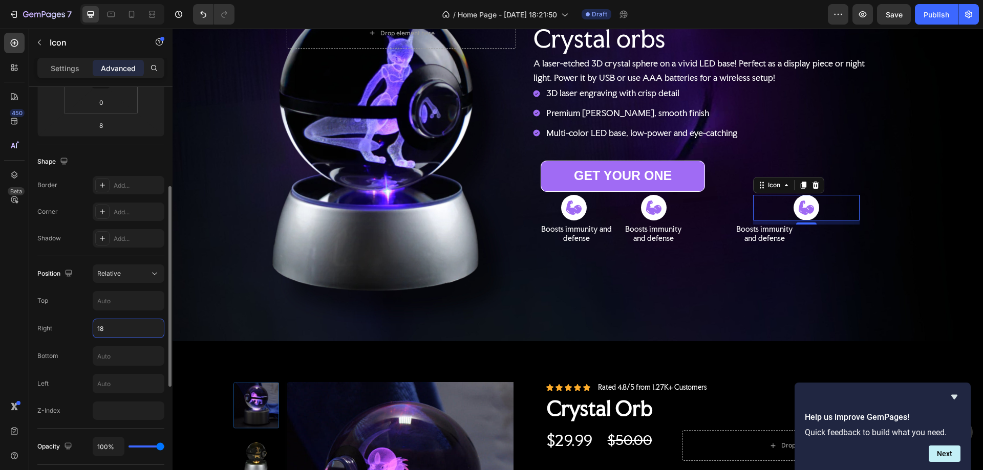
type input "180"
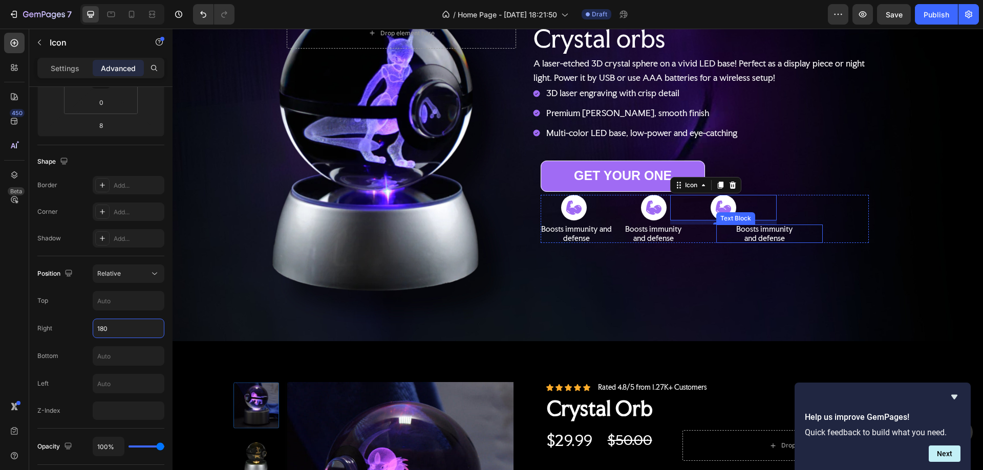
click at [771, 233] on p "Boosts immunity and defense" at bounding box center [765, 234] width 66 height 18
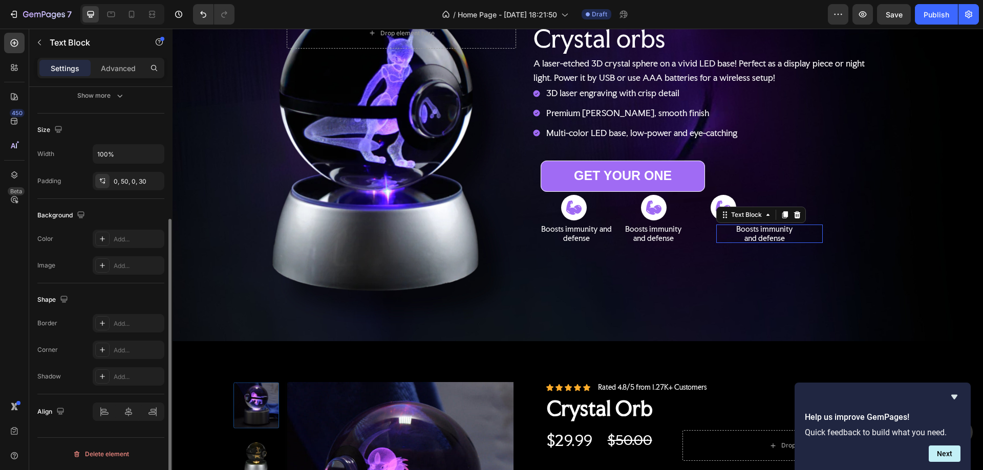
scroll to position [0, 0]
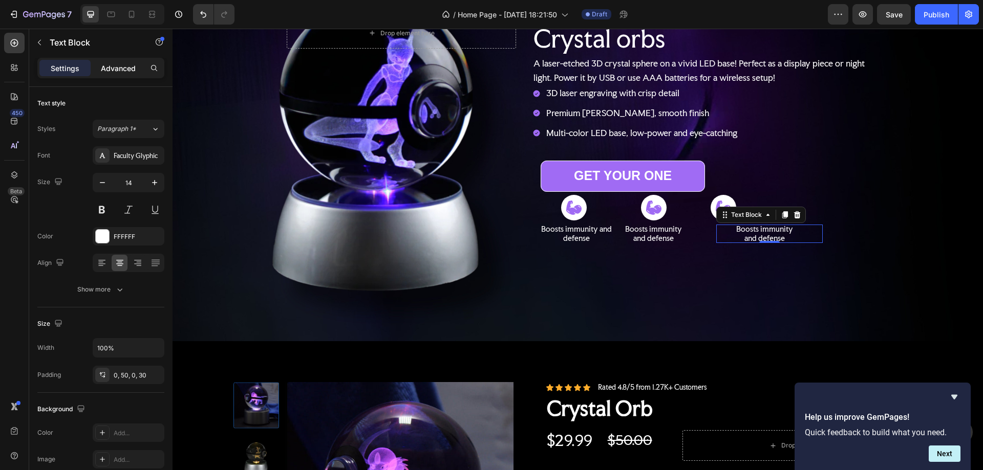
click at [122, 72] on p "Advanced" at bounding box center [118, 68] width 35 height 11
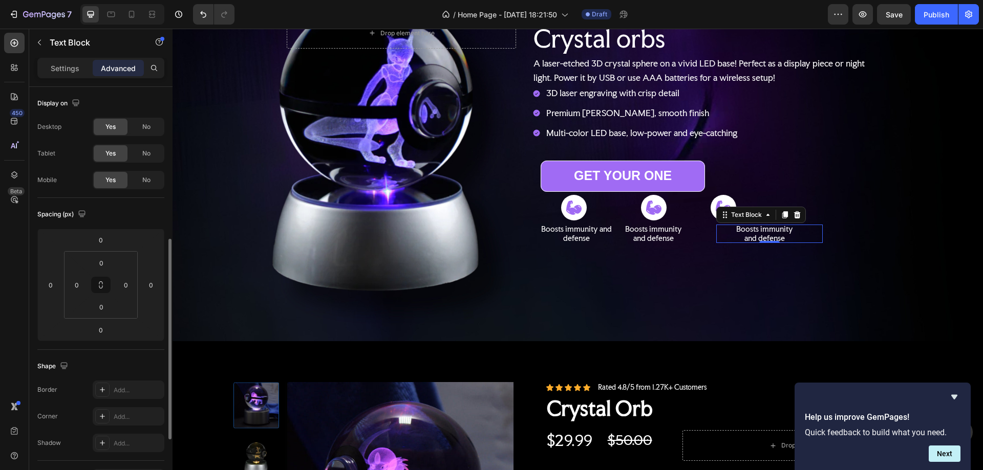
scroll to position [205, 0]
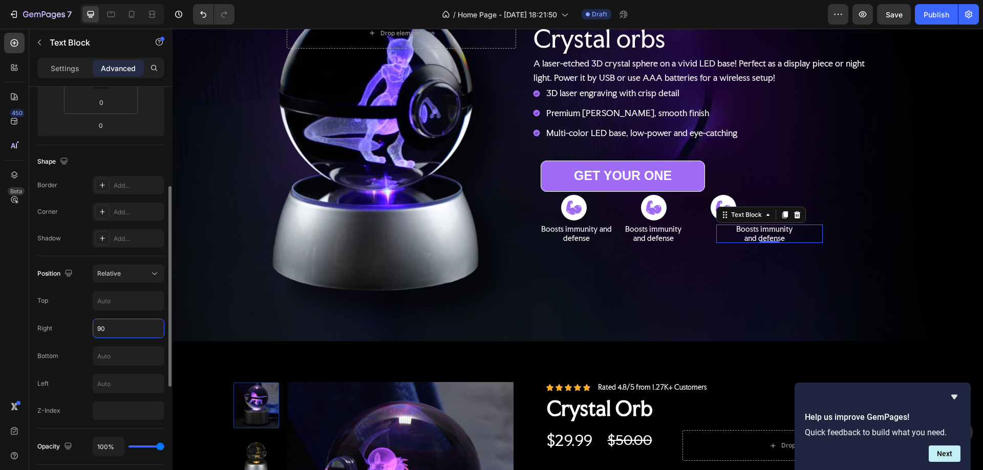
click at [100, 328] on input "90" at bounding box center [128, 328] width 71 height 18
click at [100, 329] on input "90" at bounding box center [128, 328] width 71 height 18
click at [100, 333] on input "90" at bounding box center [128, 328] width 71 height 18
click at [97, 330] on input "90" at bounding box center [128, 328] width 71 height 18
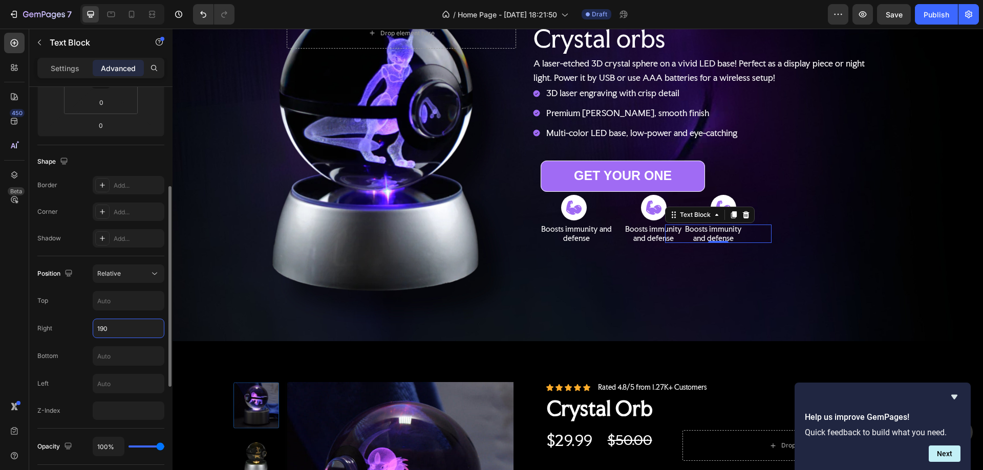
click at [104, 326] on input "190" at bounding box center [128, 328] width 71 height 18
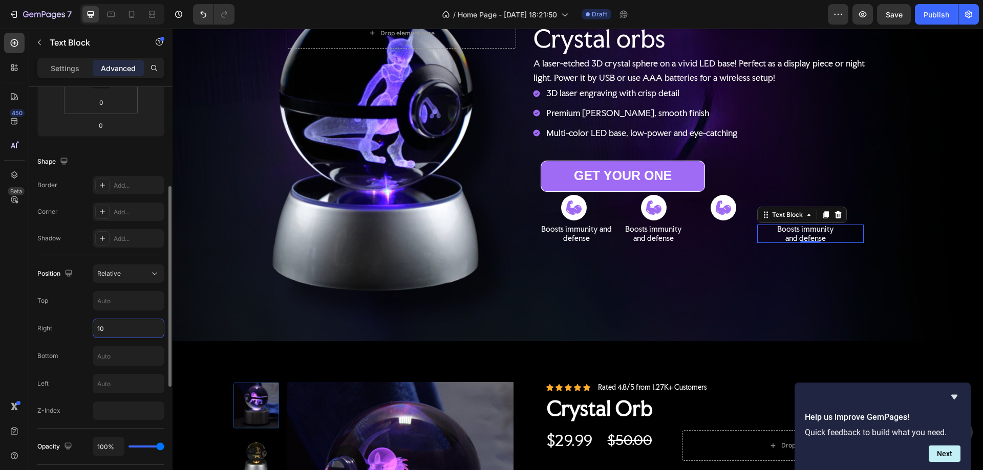
type input "170"
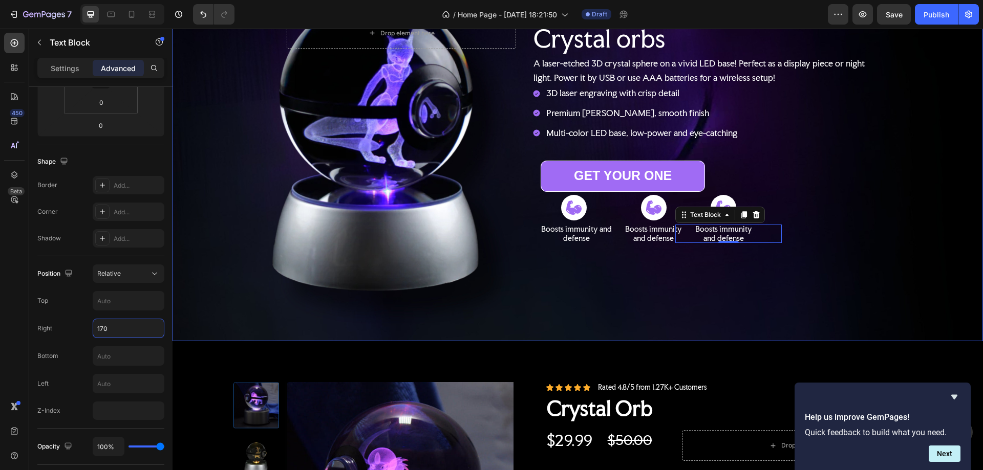
click at [915, 186] on div "Background Image" at bounding box center [578, 152] width 810 height 380
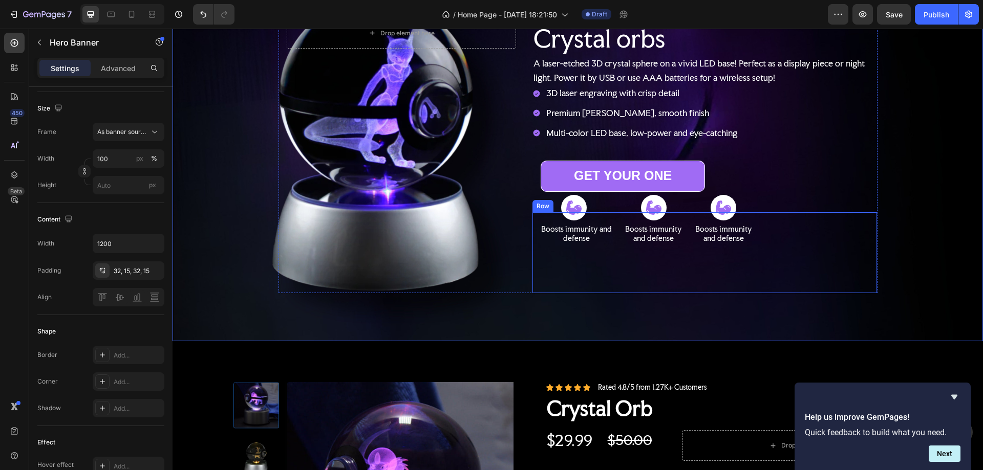
scroll to position [0, 0]
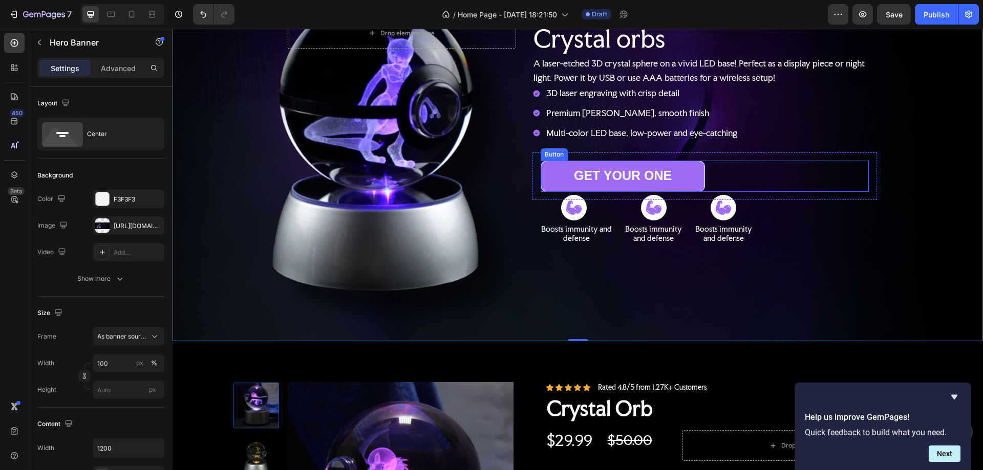
click at [718, 181] on div "GET YOUR ONE Button" at bounding box center [705, 176] width 328 height 31
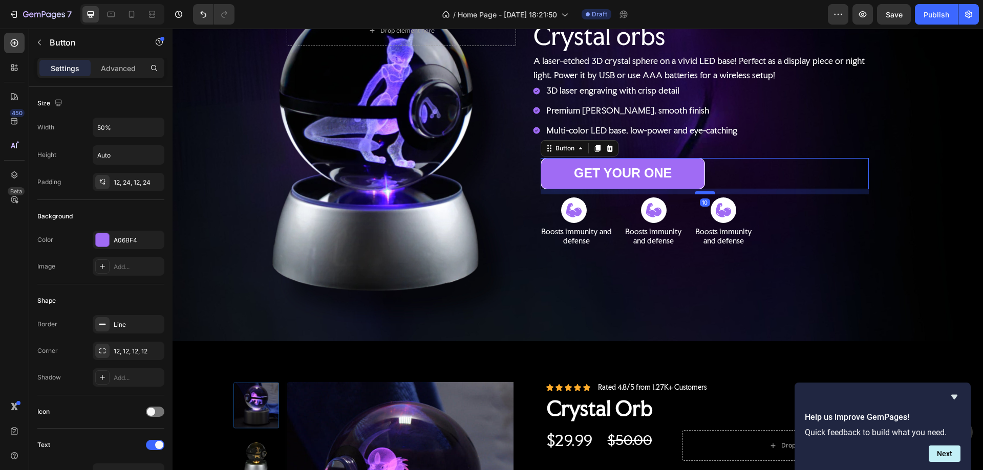
drag, startPoint x: 697, startPoint y: 187, endPoint x: 691, endPoint y: 192, distance: 7.6
click at [695, 192] on div at bounding box center [705, 192] width 20 height 3
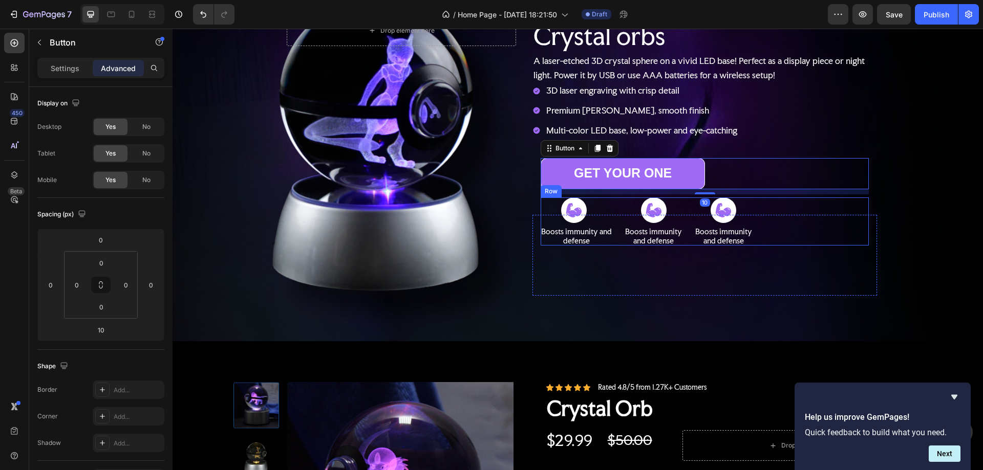
click at [850, 234] on div "Icon Boosts immunity and defense Text Block" at bounding box center [815, 222] width 106 height 48
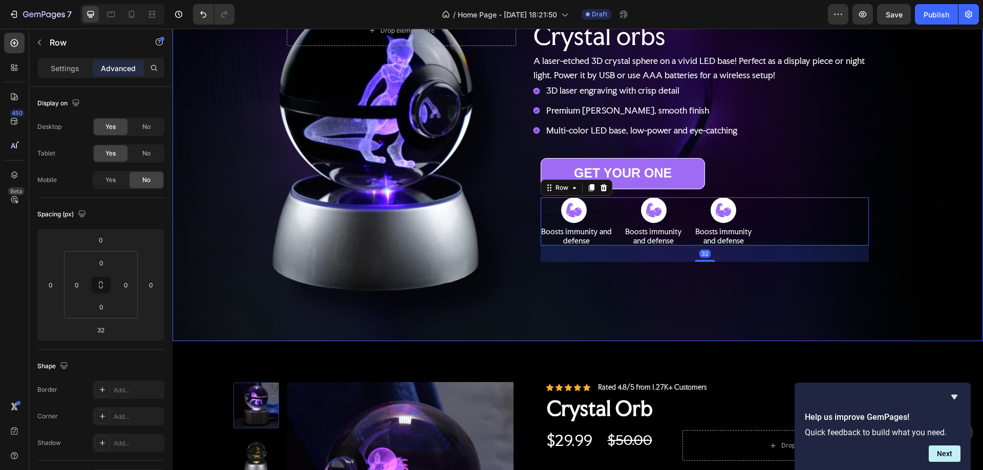
click at [897, 204] on div "Background Image" at bounding box center [578, 152] width 810 height 380
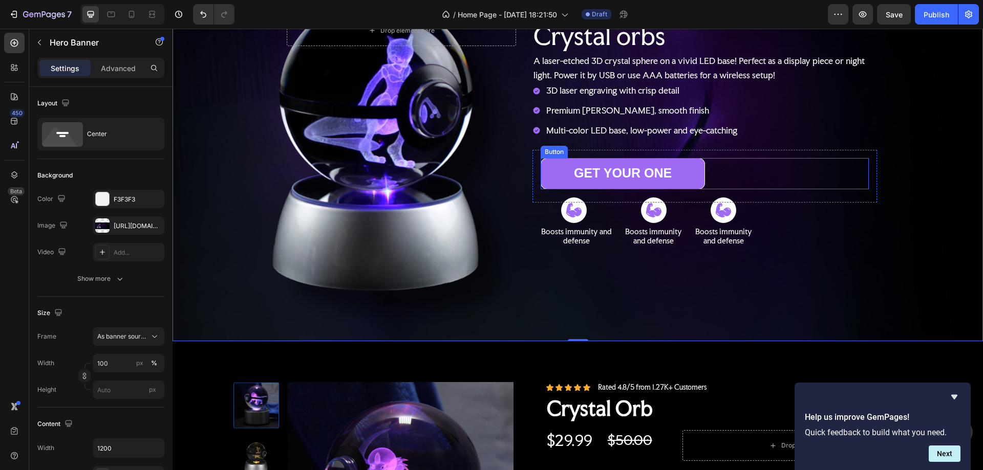
click at [717, 164] on div "GET YOUR ONE Button" at bounding box center [705, 173] width 328 height 31
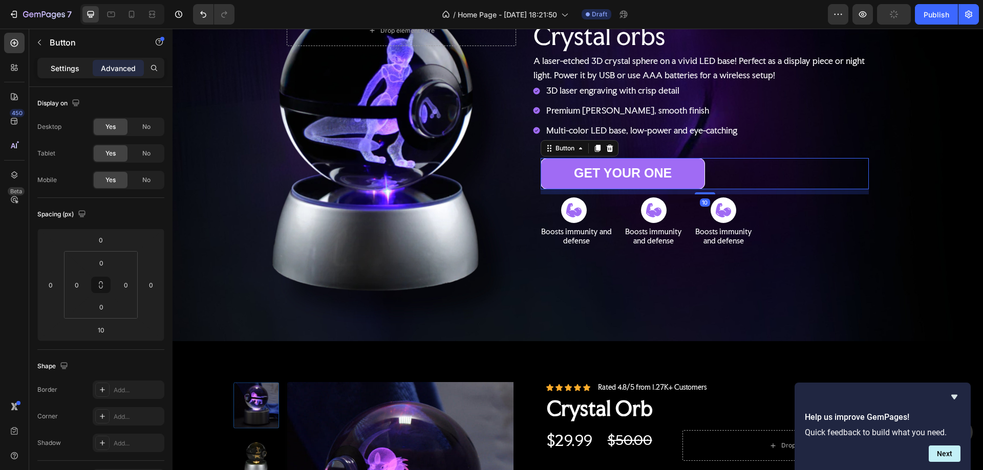
click at [72, 69] on p "Settings" at bounding box center [65, 68] width 29 height 11
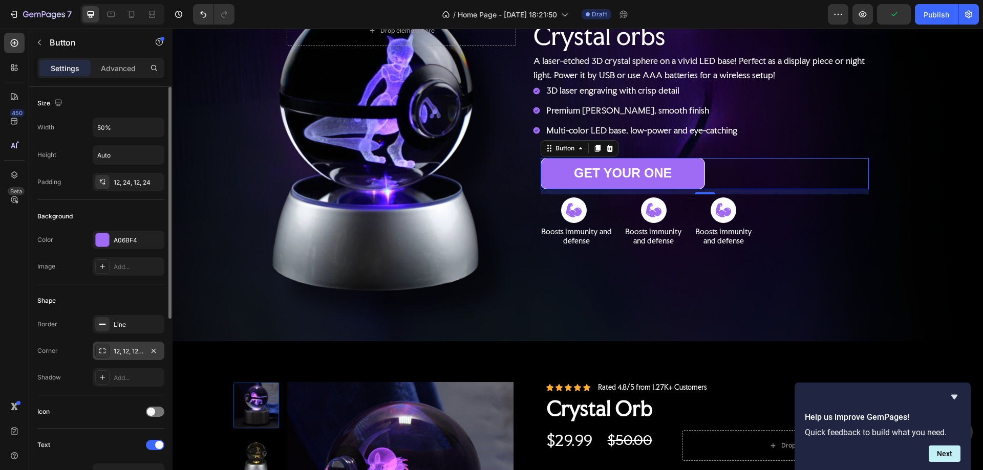
click at [118, 351] on div "12, 12, 12, 12" at bounding box center [129, 351] width 30 height 9
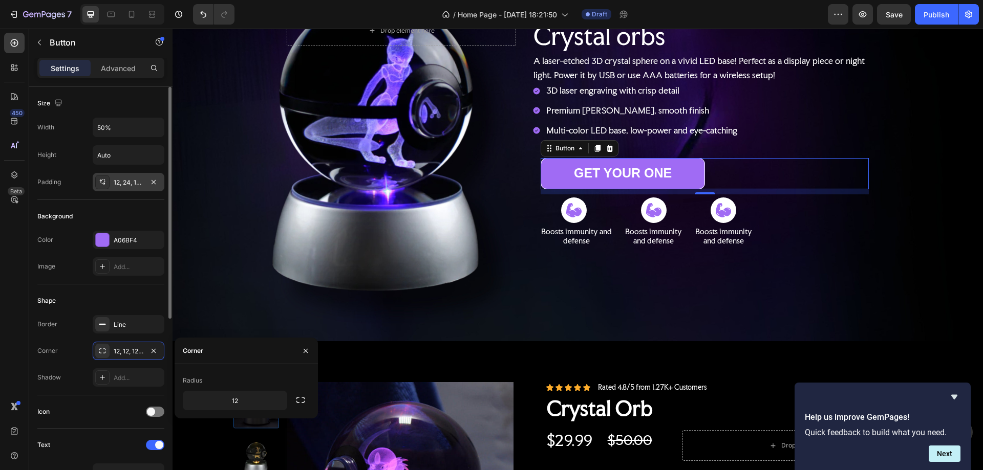
click at [123, 182] on div "12, 24, 12, 24" at bounding box center [129, 182] width 30 height 9
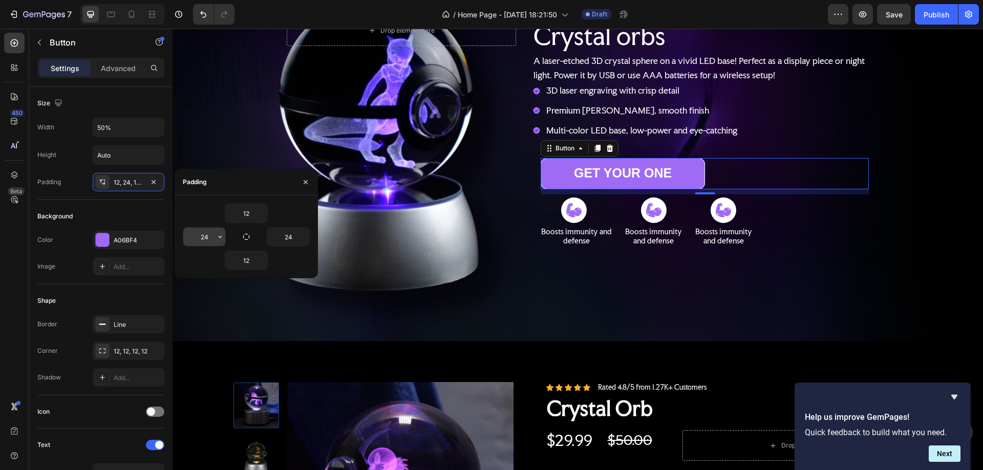
click at [205, 235] on input "24" at bounding box center [204, 237] width 42 height 18
click at [204, 232] on input "30" at bounding box center [204, 237] width 42 height 18
click at [204, 239] on input "50" at bounding box center [204, 237] width 42 height 18
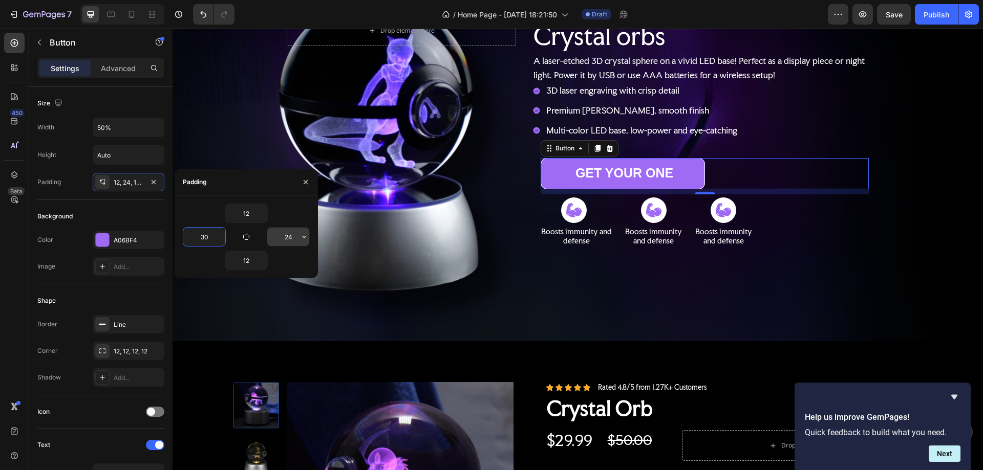
type input "30"
click at [288, 241] on input "24" at bounding box center [288, 237] width 42 height 18
type input "30"
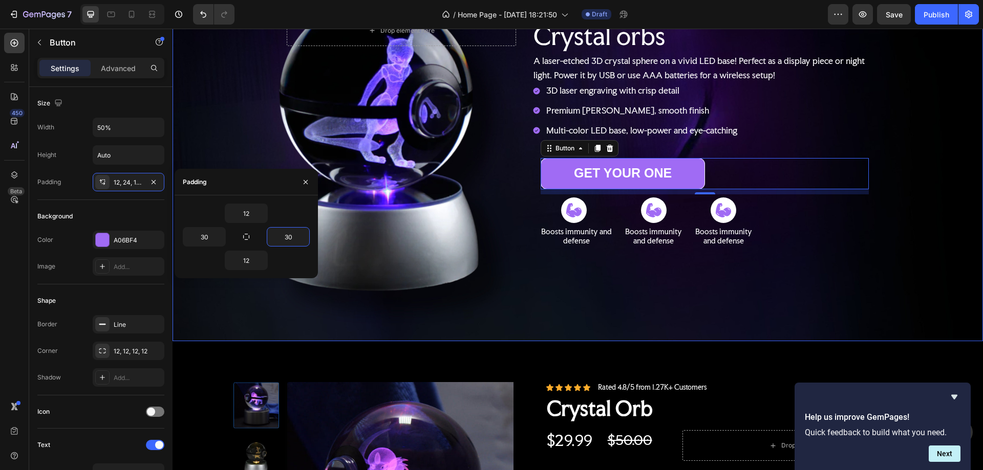
click at [938, 209] on div "Background Image" at bounding box center [578, 152] width 810 height 380
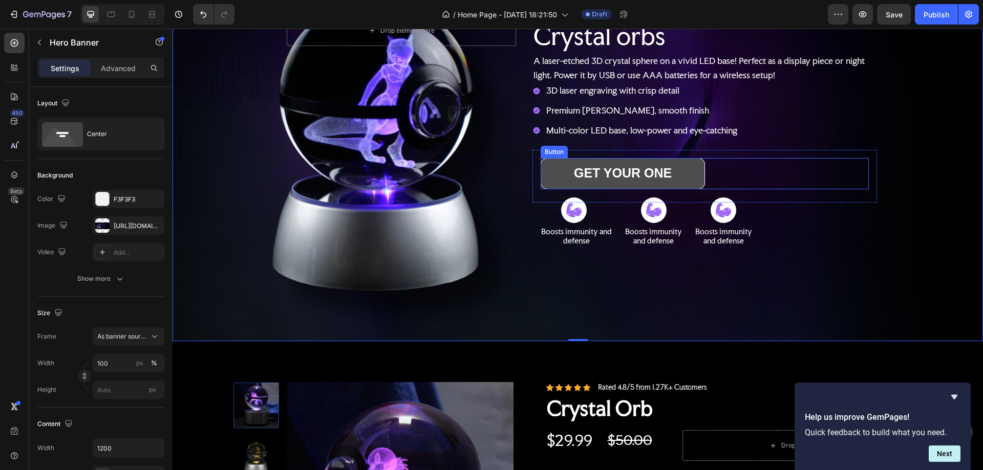
click at [696, 166] on button "GET YOUR ONE" at bounding box center [623, 173] width 164 height 31
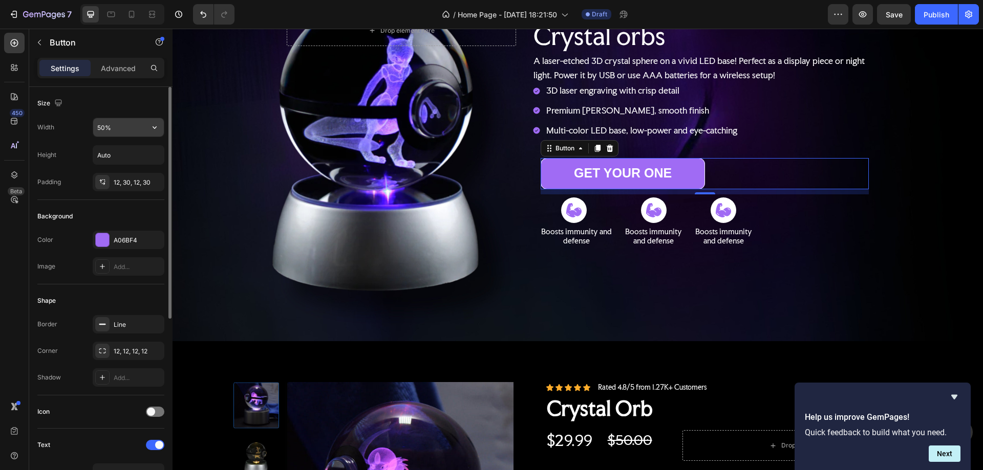
click at [118, 131] on input "50%" at bounding box center [128, 127] width 71 height 18
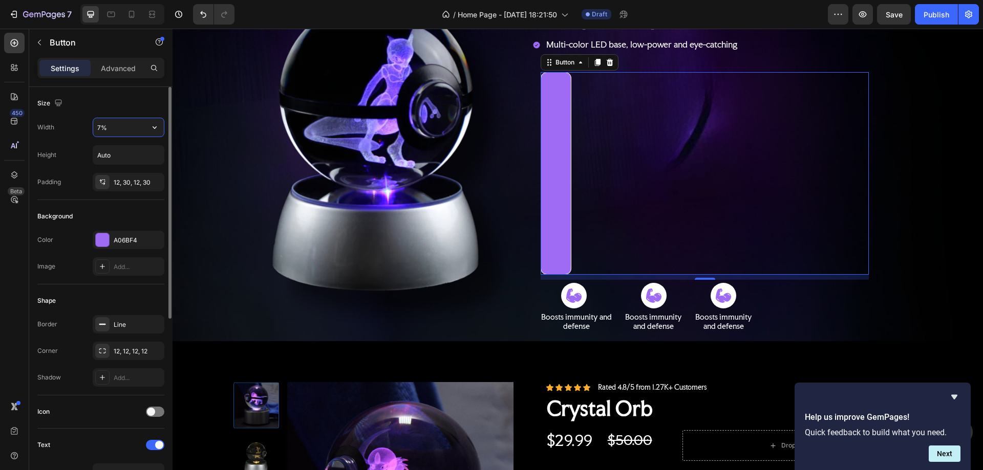
type input "70%"
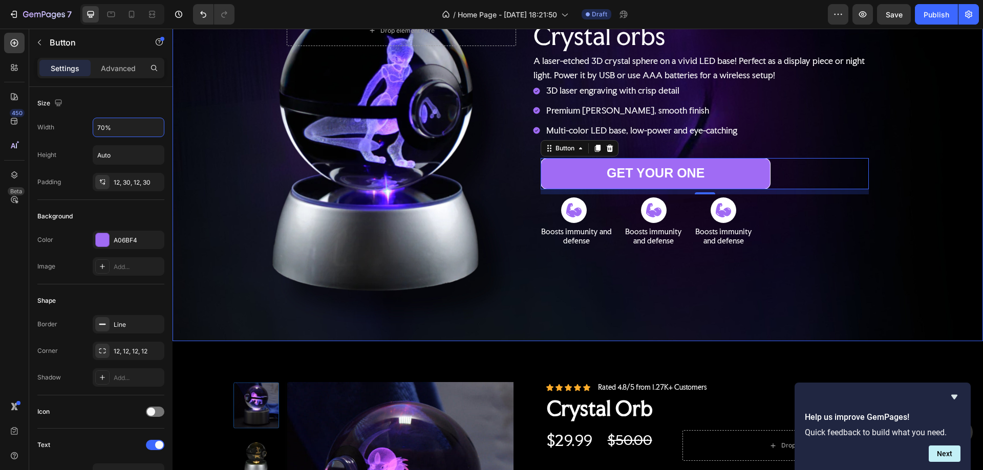
click at [903, 198] on div "Background Image" at bounding box center [578, 152] width 810 height 380
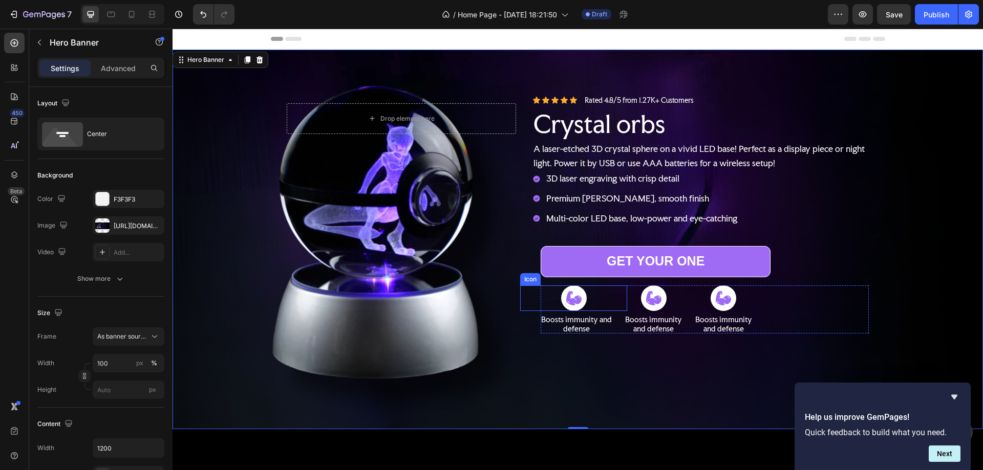
click at [569, 295] on icon at bounding box center [573, 298] width 15 height 15
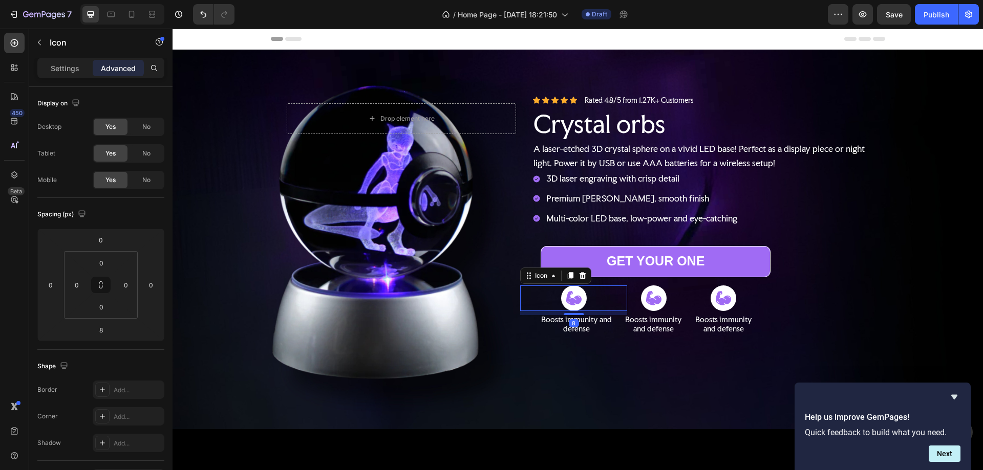
click at [570, 294] on icon at bounding box center [573, 298] width 15 height 15
click at [58, 65] on p "Settings" at bounding box center [65, 68] width 29 height 11
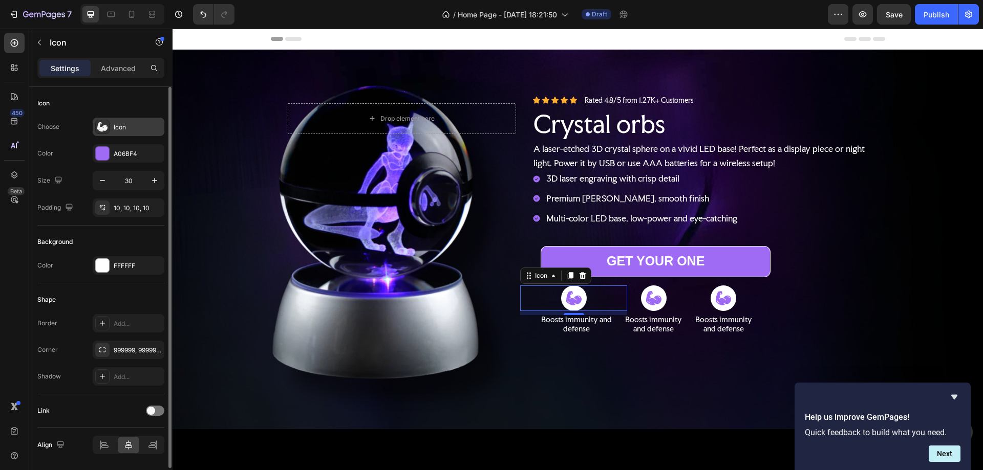
click at [123, 124] on div "Icon" at bounding box center [138, 127] width 48 height 9
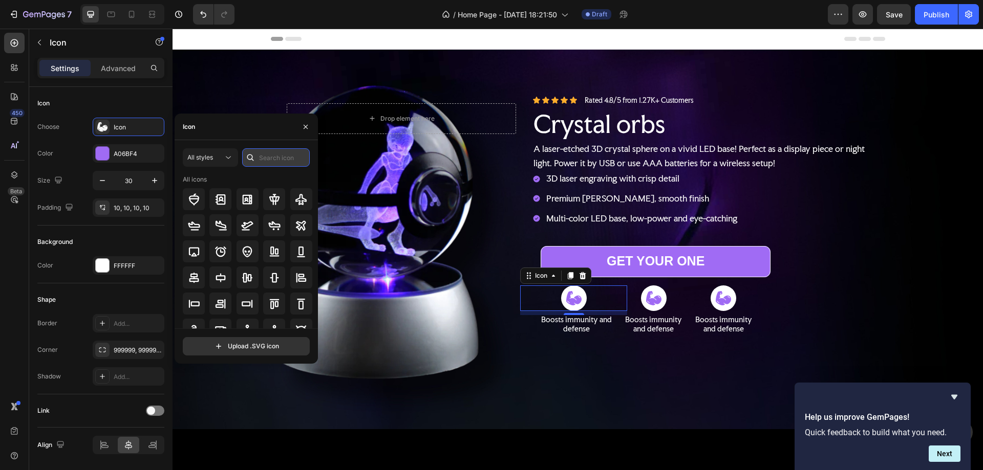
click at [260, 159] on input "text" at bounding box center [276, 157] width 68 height 18
type input "T"
type input "SHIPPING"
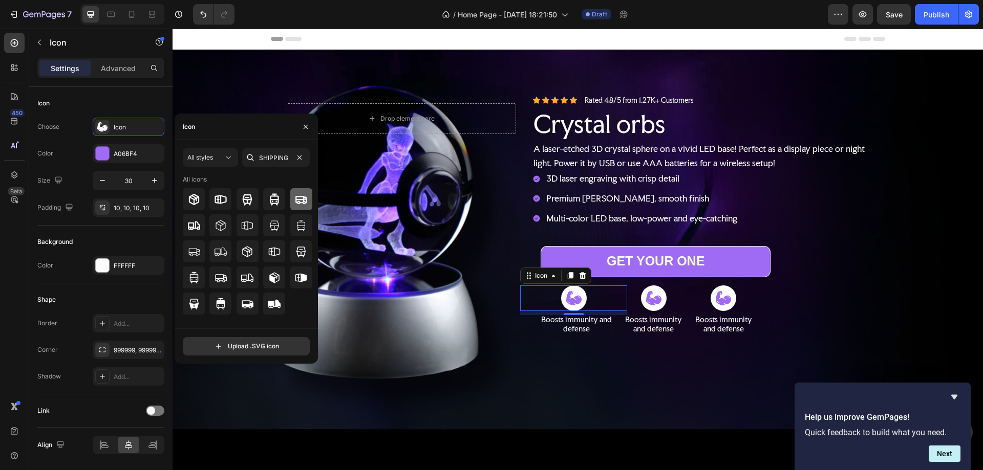
click at [303, 205] on icon at bounding box center [301, 200] width 12 height 12
click at [646, 296] on icon at bounding box center [653, 298] width 15 height 14
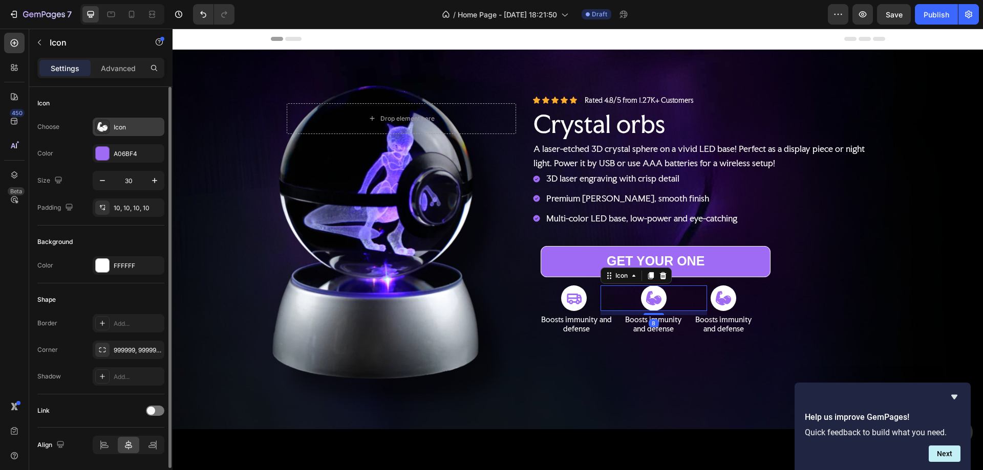
click at [127, 127] on div "Icon" at bounding box center [138, 127] width 48 height 9
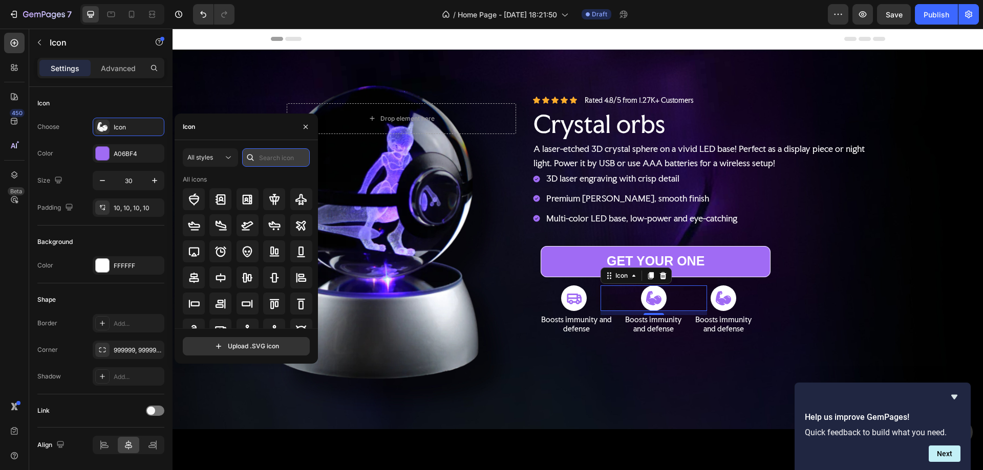
click at [278, 160] on input "text" at bounding box center [276, 157] width 68 height 18
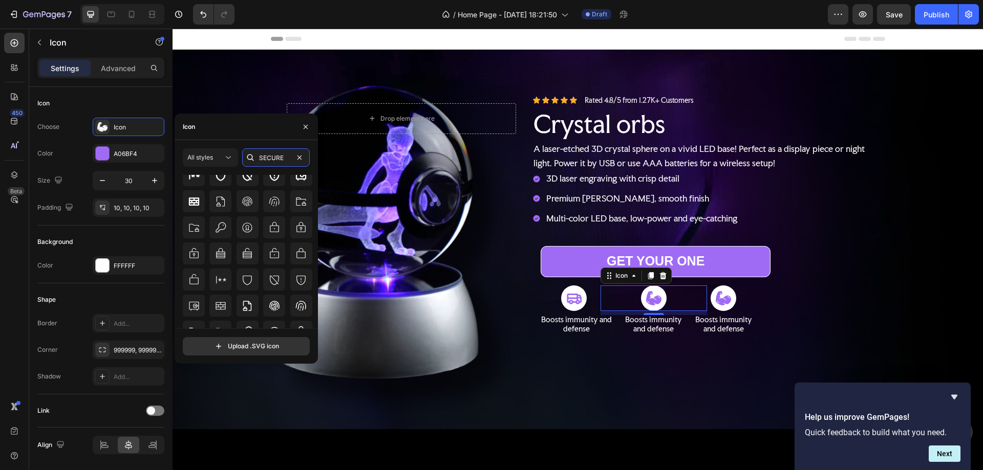
scroll to position [51, 0]
type input "SECURE"
click at [274, 219] on div at bounding box center [274, 227] width 22 height 22
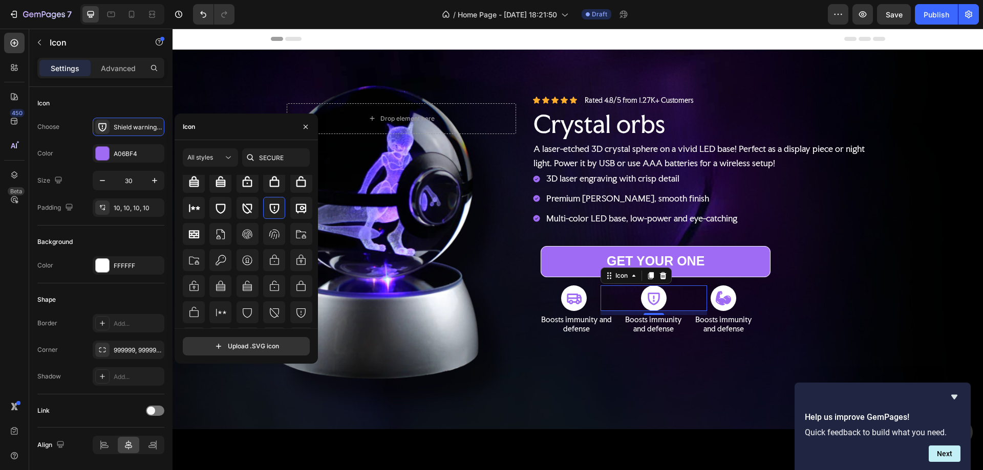
scroll to position [62, 0]
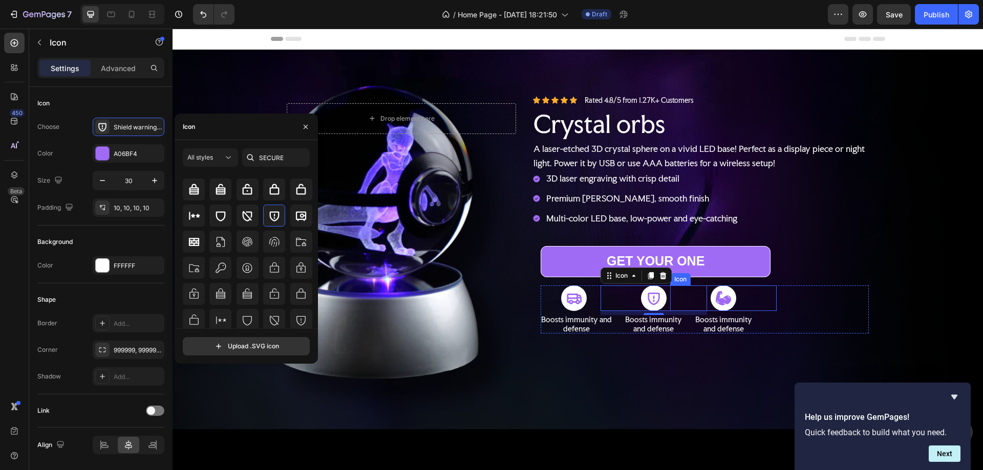
click at [720, 293] on icon at bounding box center [723, 298] width 15 height 15
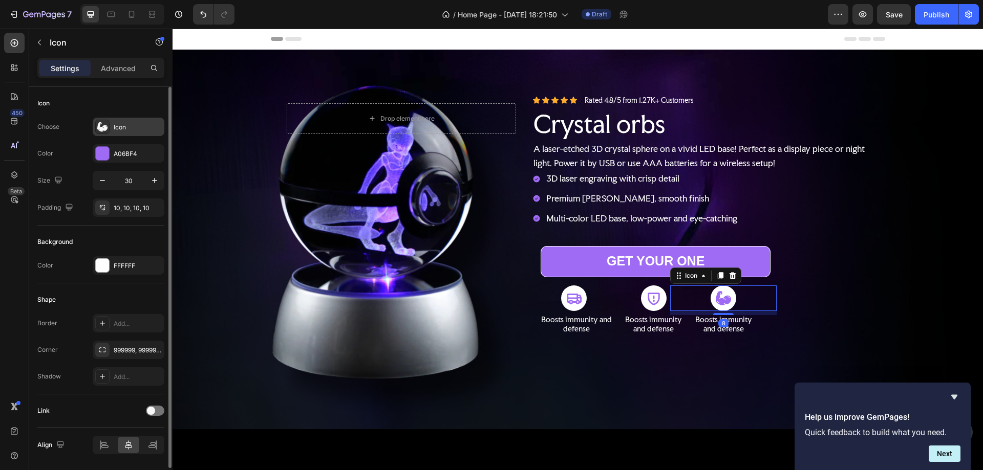
click at [111, 125] on div "Icon" at bounding box center [129, 127] width 72 height 18
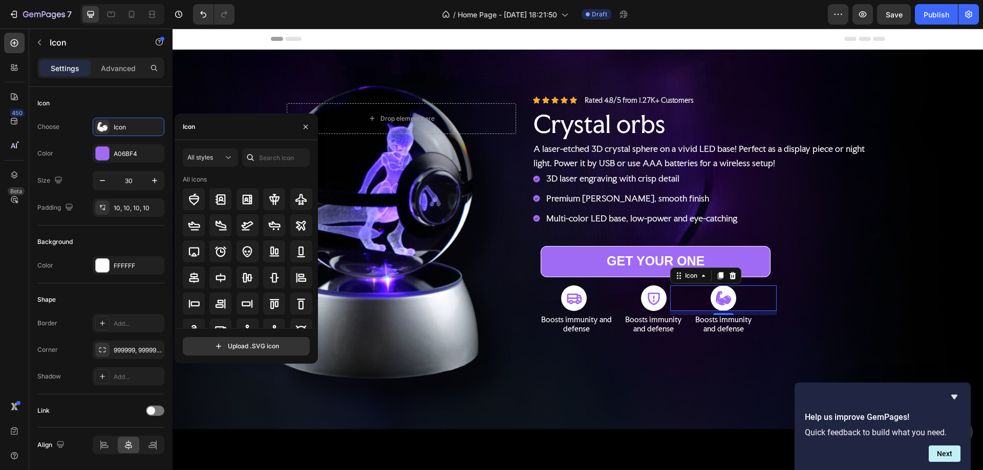
click at [249, 157] on icon at bounding box center [250, 158] width 10 height 10
click at [260, 151] on input "text" at bounding box center [276, 157] width 68 height 18
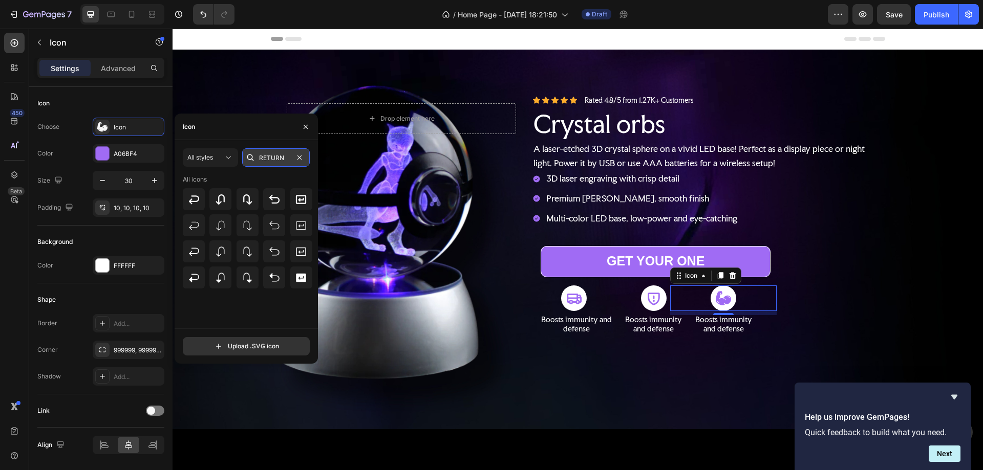
click at [260, 156] on input "RETURN" at bounding box center [276, 157] width 68 height 18
type input "RETURN"
click at [304, 279] on icon at bounding box center [301, 277] width 10 height 9
click at [300, 196] on icon at bounding box center [301, 199] width 10 height 9
click at [577, 323] on p "Boosts immunity and defense" at bounding box center [576, 324] width 71 height 18
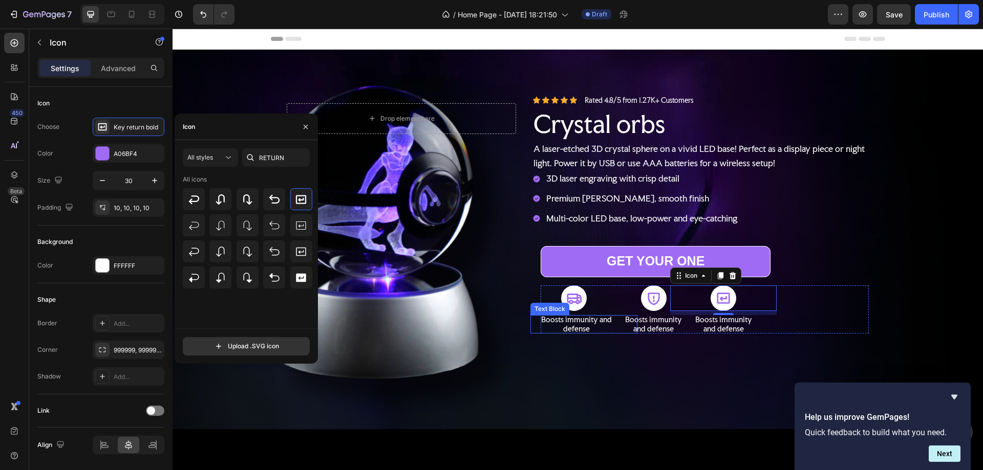
click at [577, 323] on p "Boosts immunity and defense" at bounding box center [576, 324] width 71 height 18
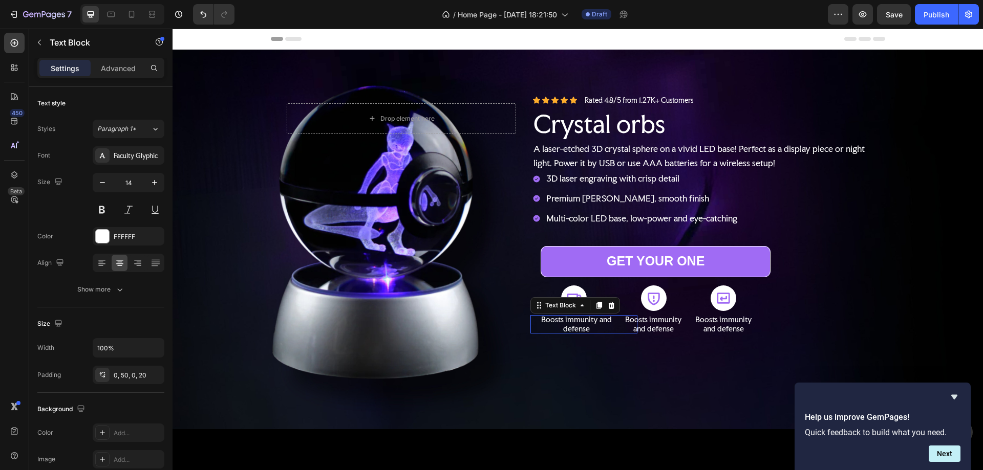
click at [577, 323] on p "Boosts immunity and defense" at bounding box center [576, 324] width 71 height 18
click at [660, 320] on p "Boosts immunity and defense" at bounding box center [654, 324] width 66 height 18
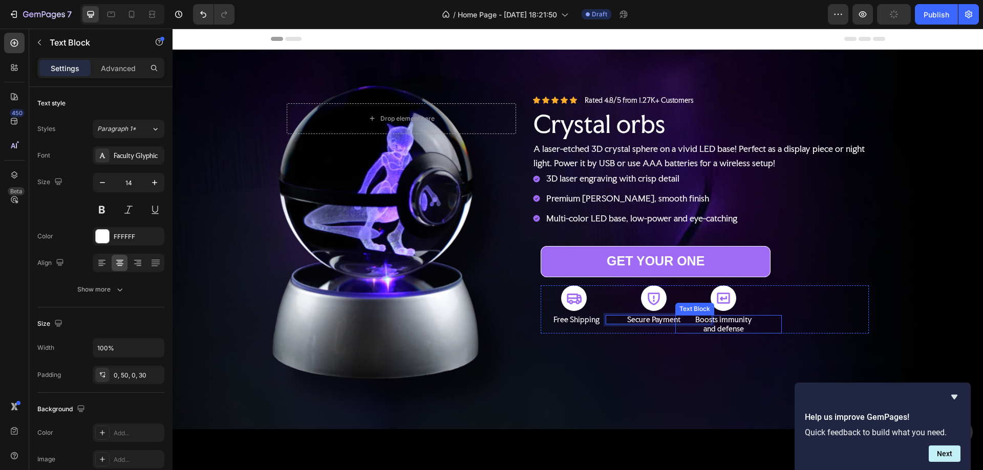
click at [730, 319] on p "Boosts immunity and defense" at bounding box center [724, 324] width 66 height 18
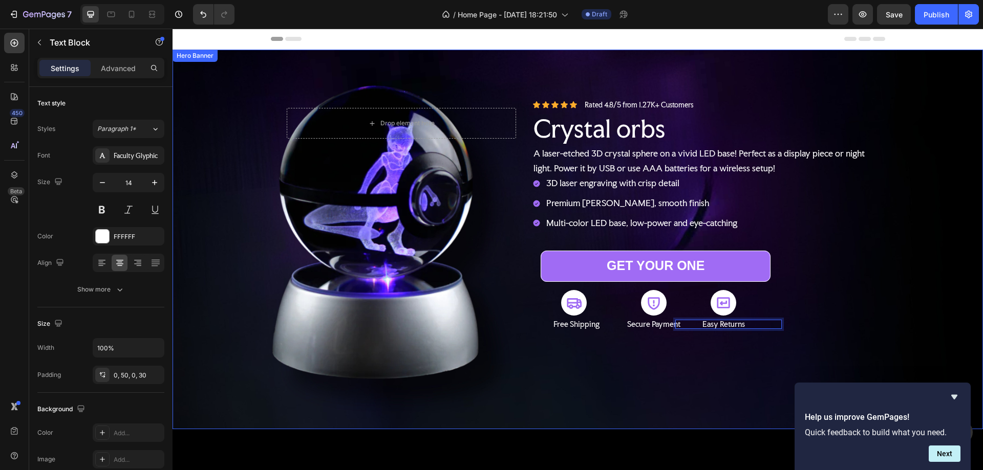
click at [889, 321] on div "Background Image" at bounding box center [578, 240] width 810 height 380
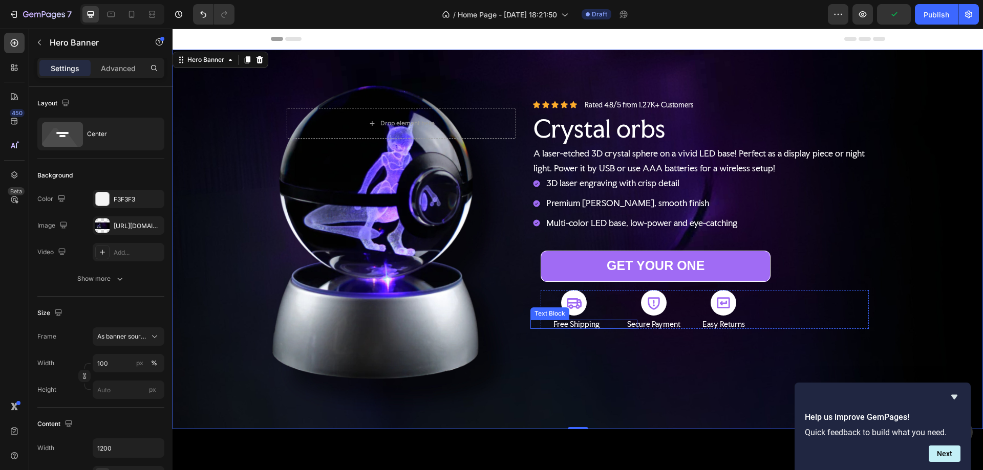
click at [578, 323] on p "Free Shipping" at bounding box center [576, 324] width 71 height 9
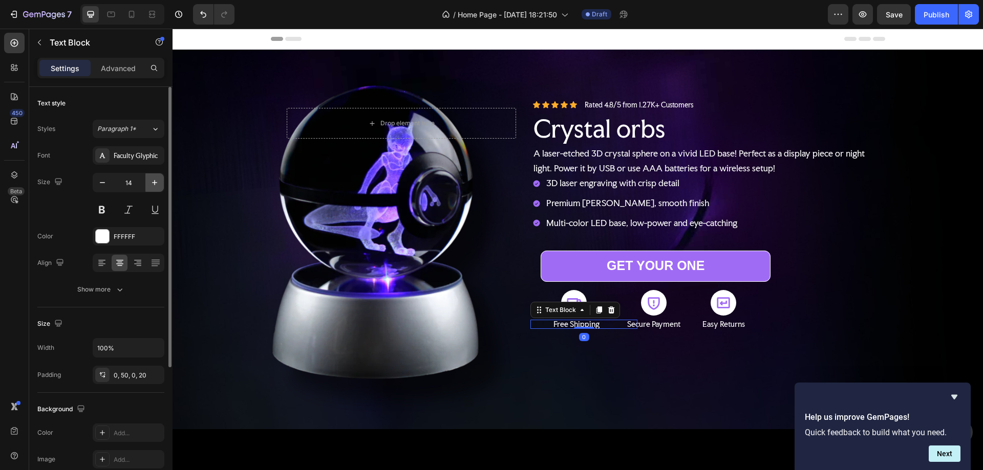
click at [155, 183] on icon "button" at bounding box center [154, 182] width 5 height 5
click at [155, 184] on icon "button" at bounding box center [154, 182] width 5 height 5
type input "16"
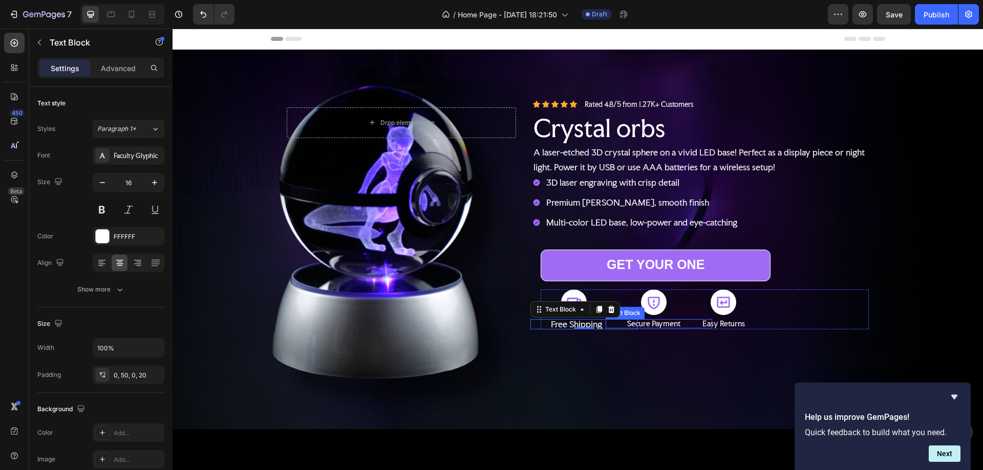
click at [652, 319] on p "Secure Payment" at bounding box center [654, 323] width 66 height 9
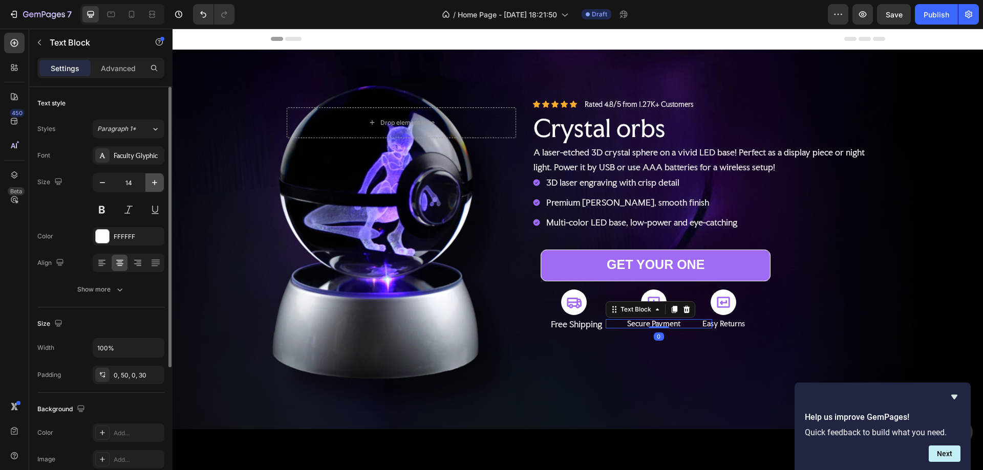
click at [157, 182] on icon "button" at bounding box center [154, 183] width 10 height 10
click at [157, 183] on icon "button" at bounding box center [154, 183] width 10 height 10
type input "16"
click at [734, 323] on p "Easy Returns" at bounding box center [724, 323] width 66 height 9
click at [154, 184] on icon "button" at bounding box center [154, 183] width 10 height 10
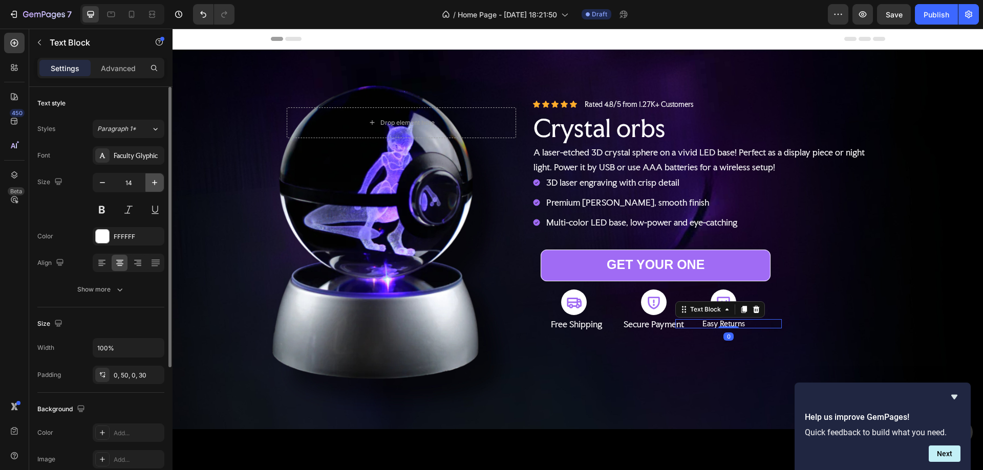
click at [154, 184] on icon "button" at bounding box center [154, 183] width 10 height 10
type input "16"
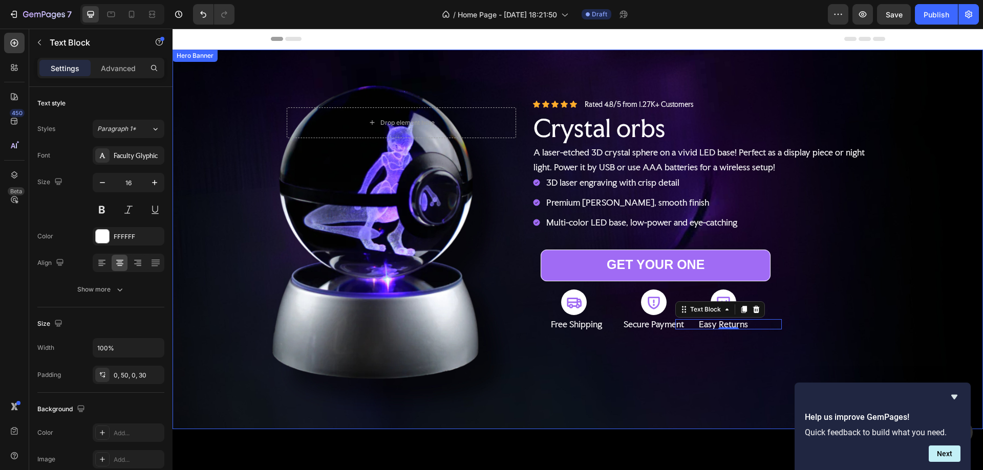
click at [924, 289] on div "Background Image" at bounding box center [578, 240] width 810 height 380
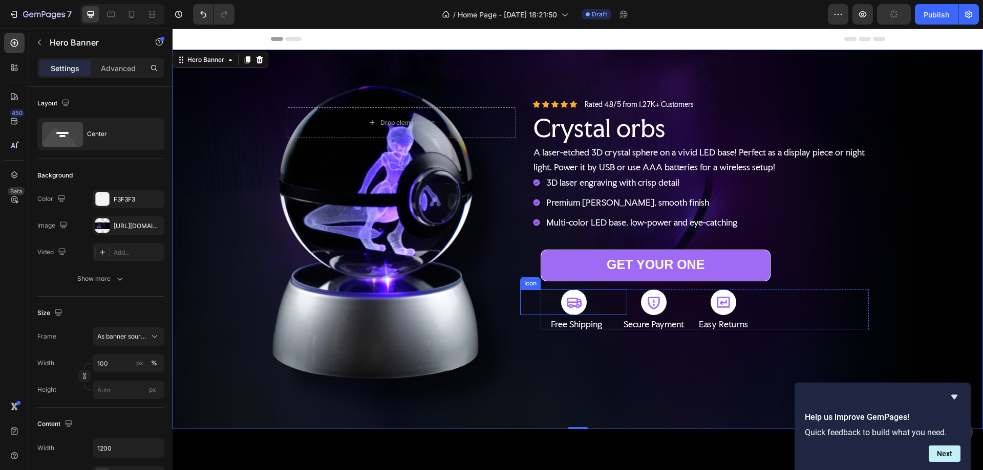
click at [561, 302] on div at bounding box center [574, 303] width 26 height 26
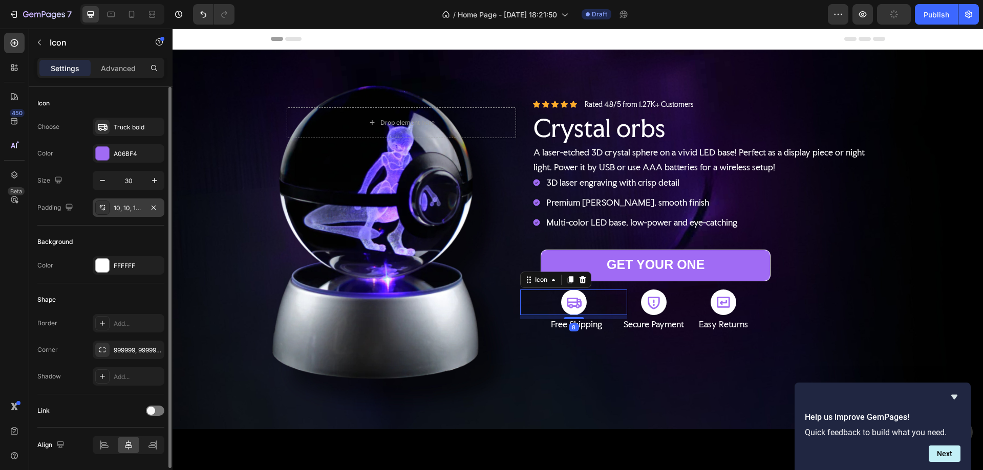
click at [118, 209] on div "10, 10, 10, 10" at bounding box center [129, 208] width 30 height 9
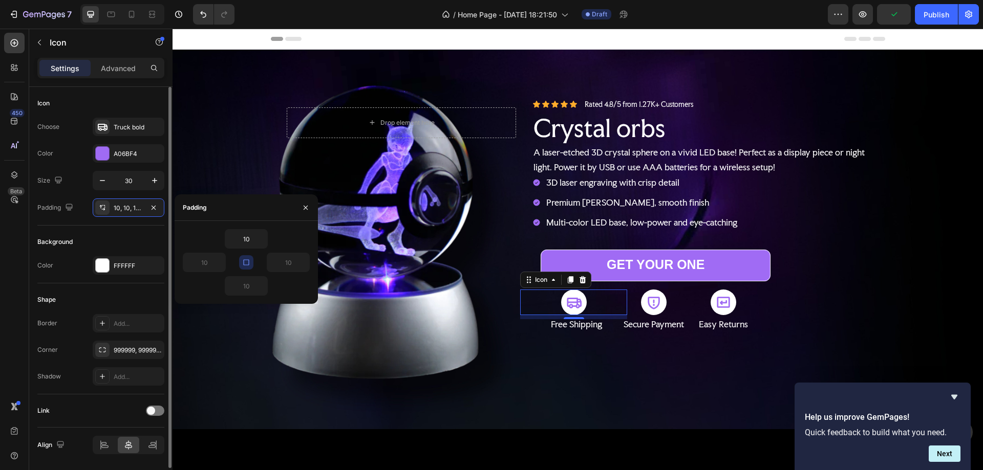
click at [130, 299] on div "Shape" at bounding box center [100, 300] width 127 height 16
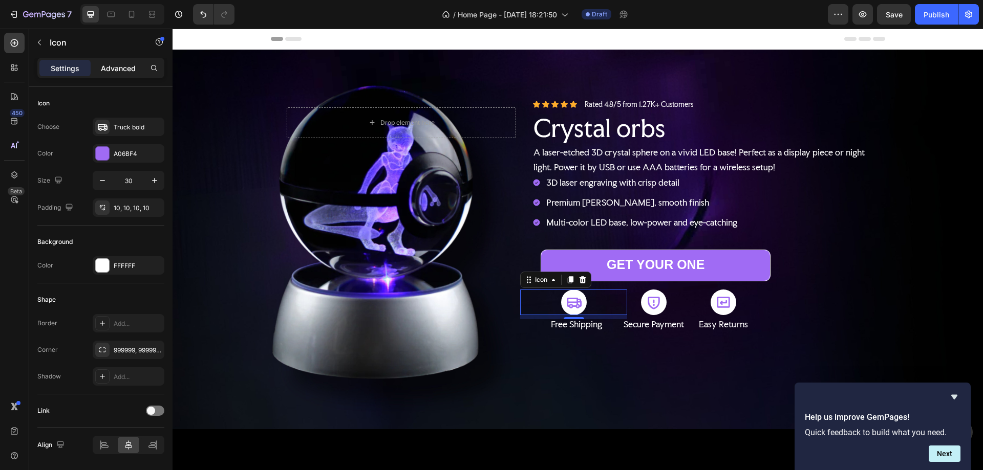
click at [118, 64] on p "Advanced" at bounding box center [118, 68] width 35 height 11
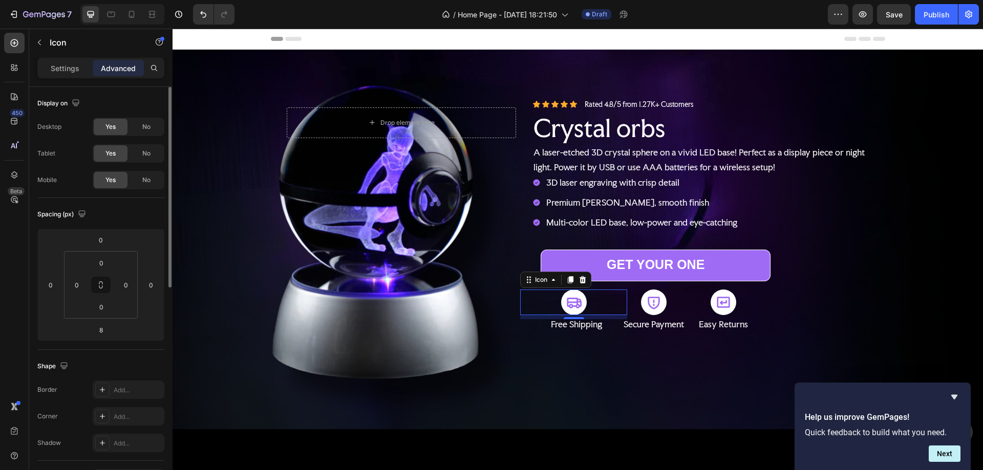
scroll to position [205, 0]
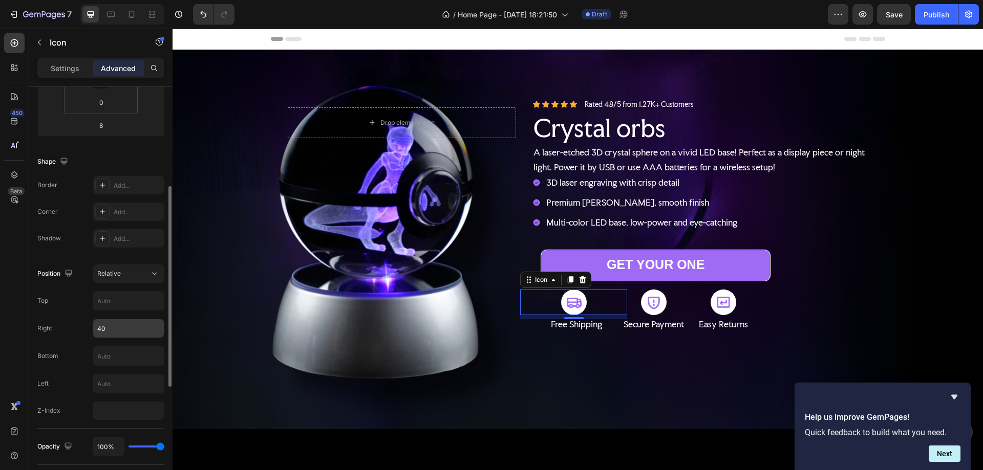
click at [100, 328] on input "40" at bounding box center [128, 328] width 71 height 18
type input "35"
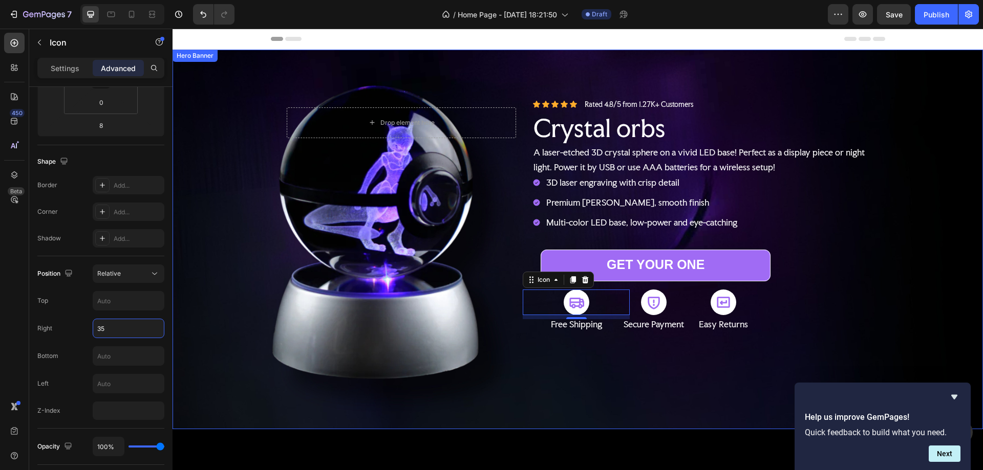
click at [643, 394] on div "Drop element here Row Icon Icon Icon Icon Icon Icon List Rated 4.8/5 from 1.27K…" at bounding box center [578, 240] width 614 height 314
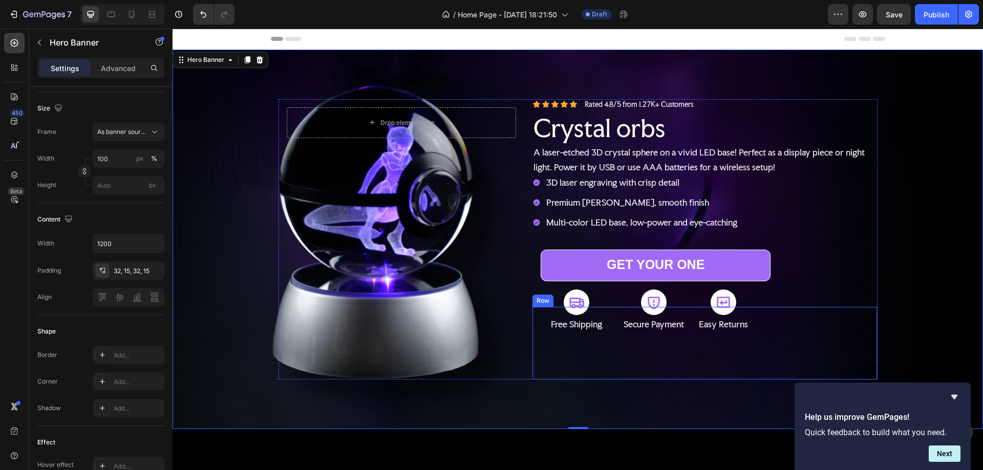
scroll to position [0, 0]
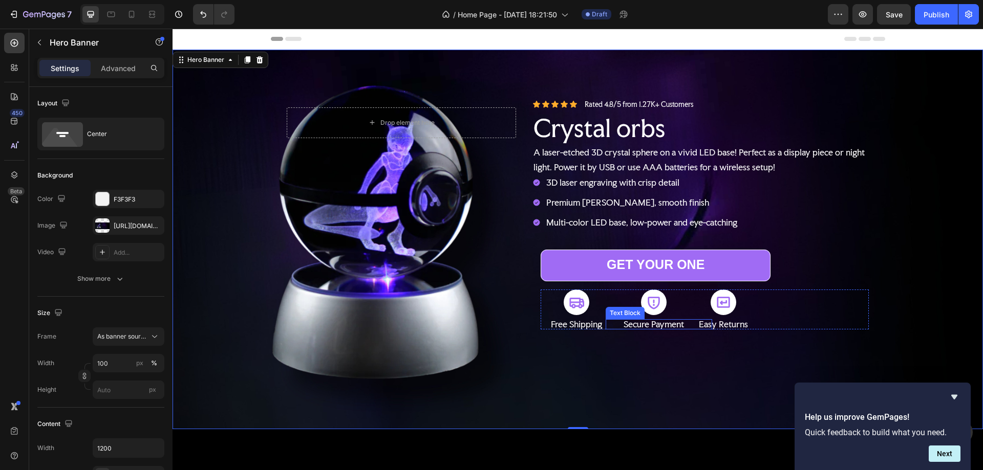
click at [636, 321] on p "Secure Payment" at bounding box center [654, 324] width 66 height 11
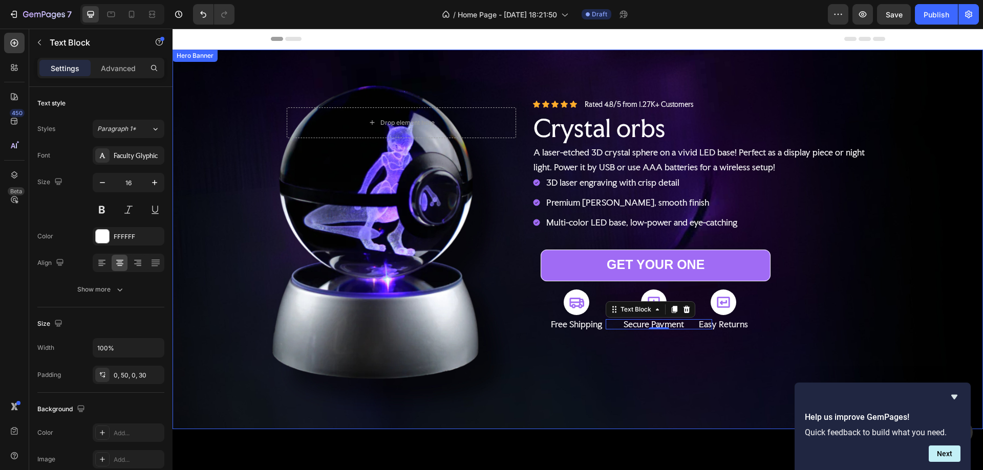
drag, startPoint x: 883, startPoint y: 254, endPoint x: 866, endPoint y: 250, distance: 17.0
click at [883, 254] on div "Background Image" at bounding box center [578, 240] width 810 height 380
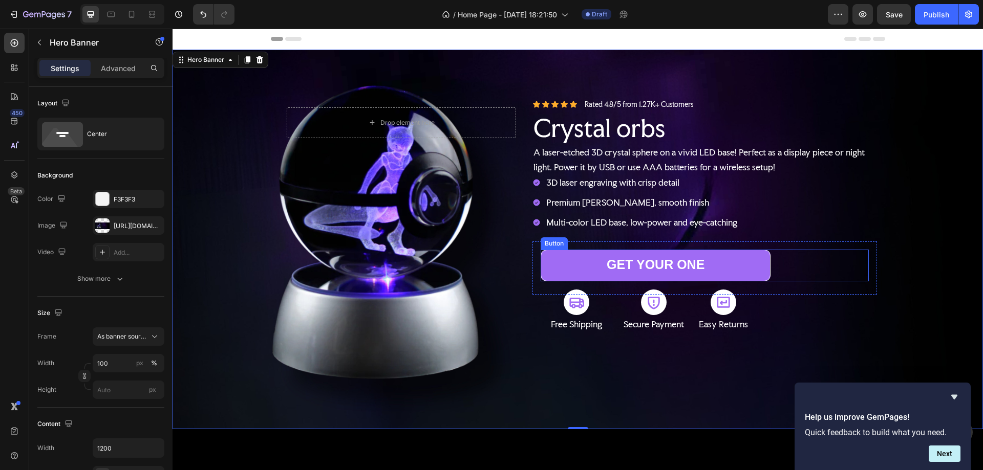
click at [805, 256] on div "GET YOUR ONE Button" at bounding box center [705, 265] width 328 height 31
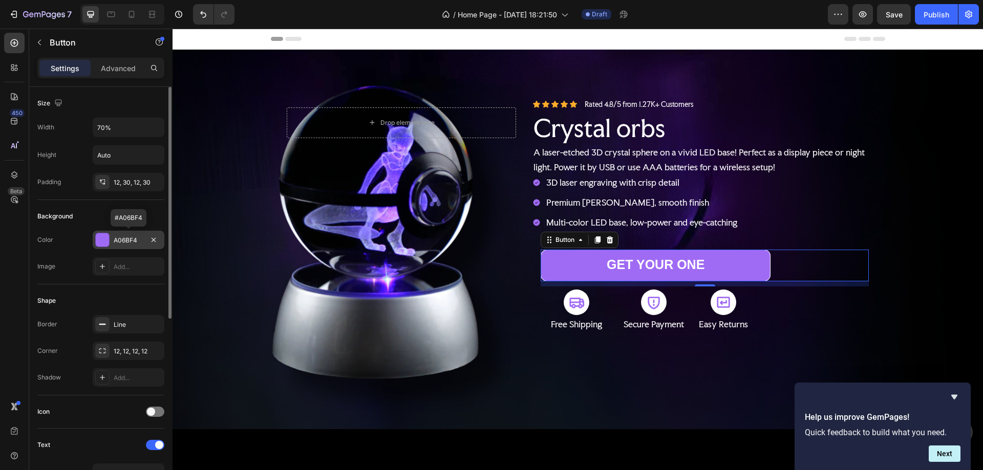
click at [104, 237] on div at bounding box center [102, 239] width 13 height 13
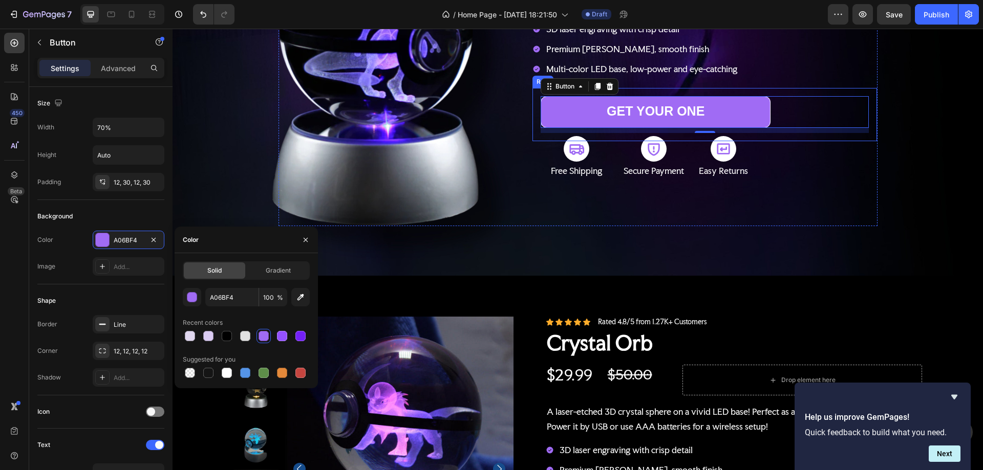
scroll to position [410, 0]
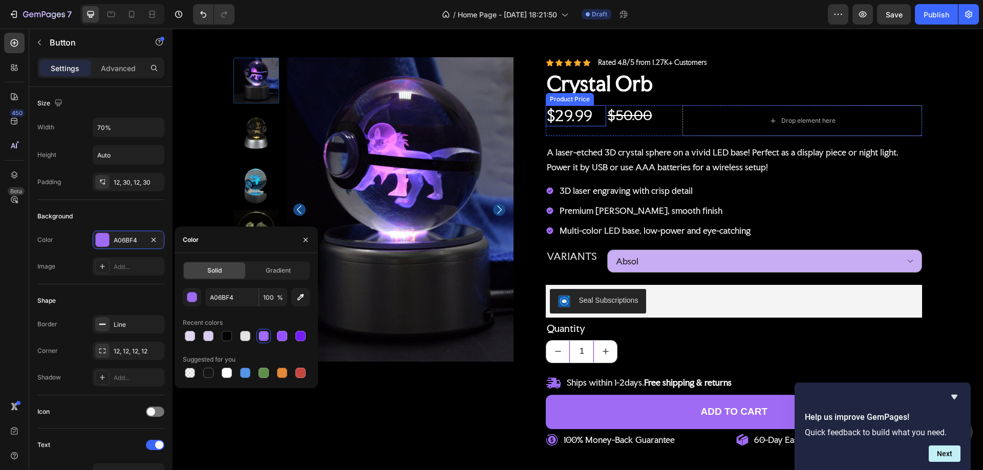
click at [577, 112] on div "$29.99" at bounding box center [576, 115] width 60 height 20
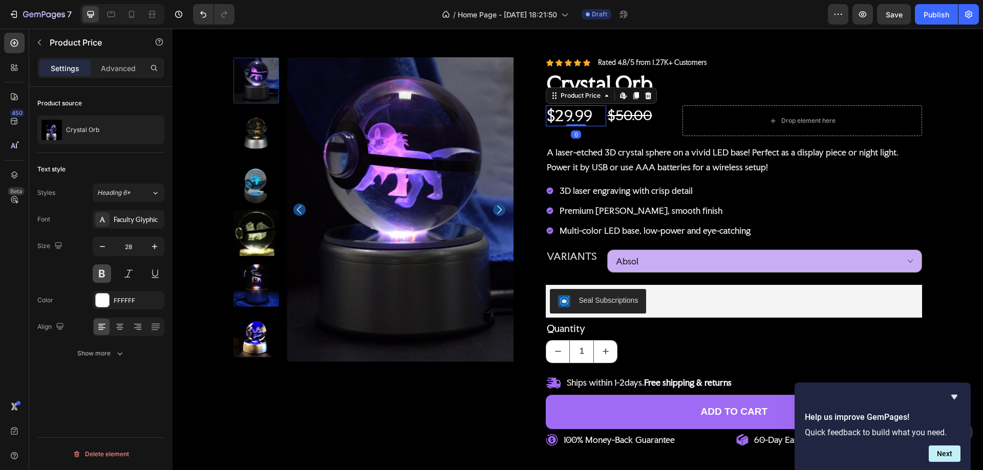
click at [102, 272] on button at bounding box center [102, 274] width 18 height 18
click at [96, 304] on div at bounding box center [102, 300] width 13 height 13
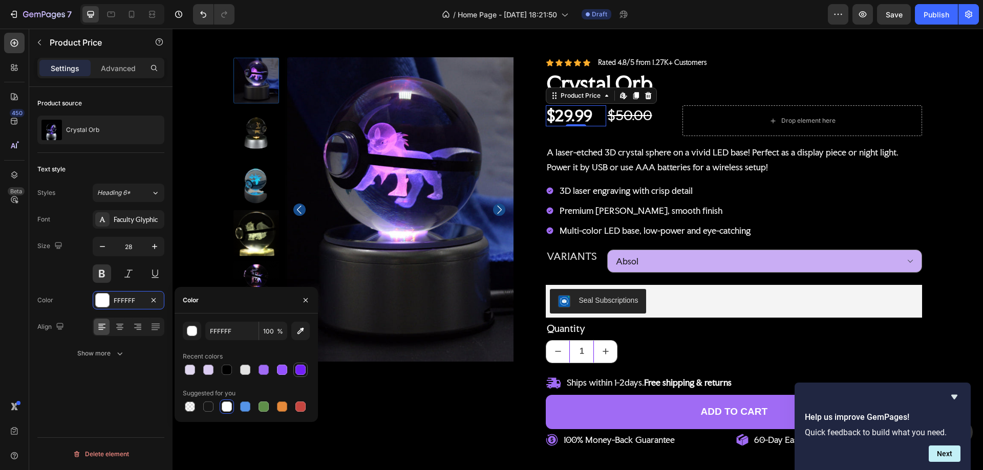
click at [299, 371] on div at bounding box center [300, 370] width 10 height 10
click at [257, 372] on div at bounding box center [263, 370] width 12 height 12
drag, startPoint x: 209, startPoint y: 369, endPoint x: 218, endPoint y: 389, distance: 21.5
click at [210, 369] on div at bounding box center [208, 370] width 10 height 10
click at [229, 411] on div at bounding box center [227, 407] width 10 height 10
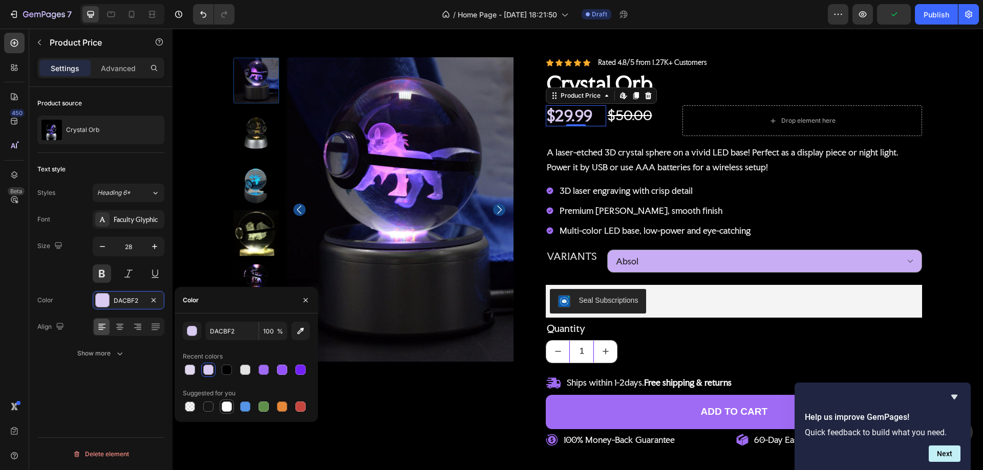
type input "FFFFFF"
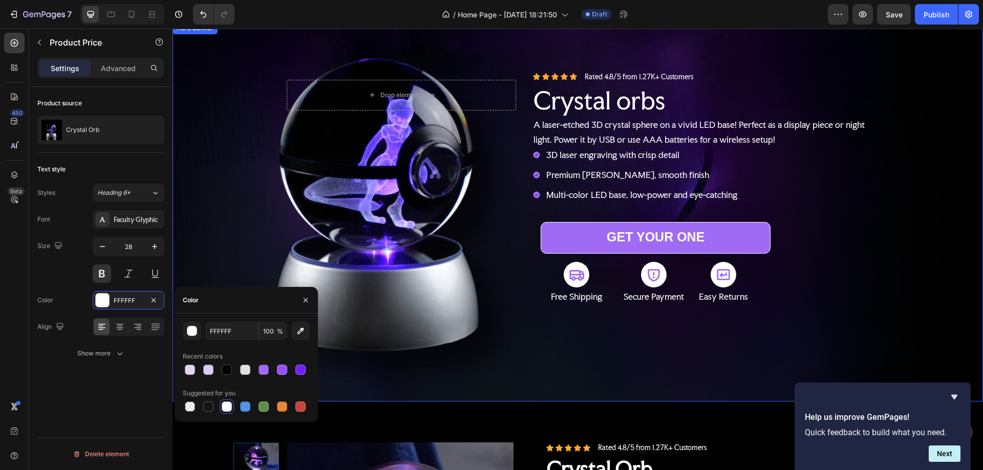
scroll to position [256, 0]
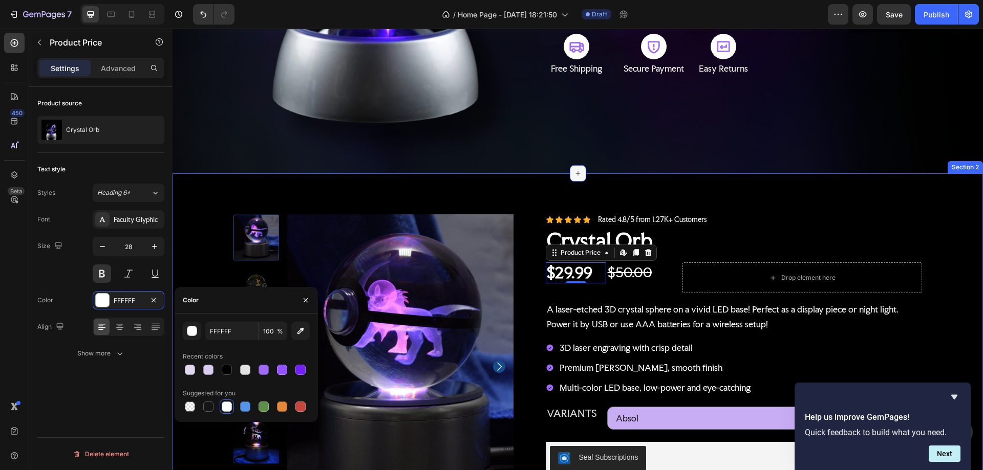
click at [574, 173] on icon at bounding box center [578, 173] width 8 height 8
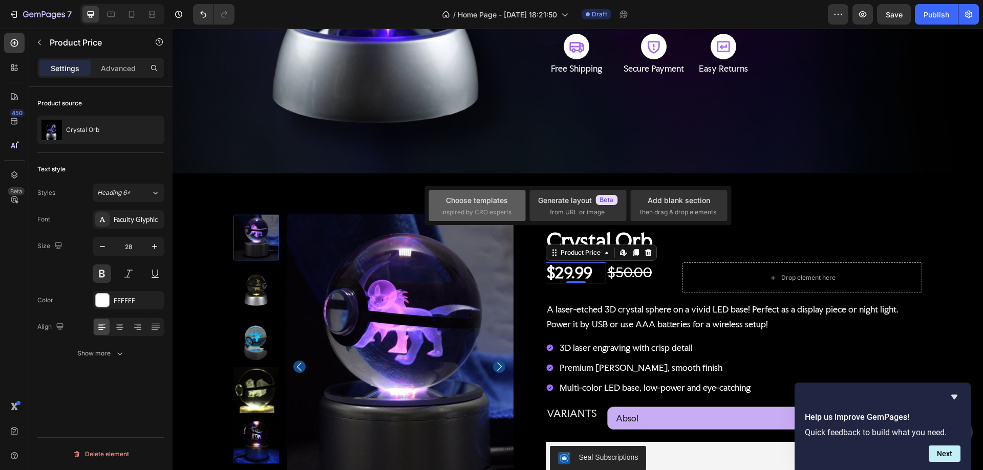
click at [487, 205] on div "Choose templates" at bounding box center [477, 200] width 62 height 11
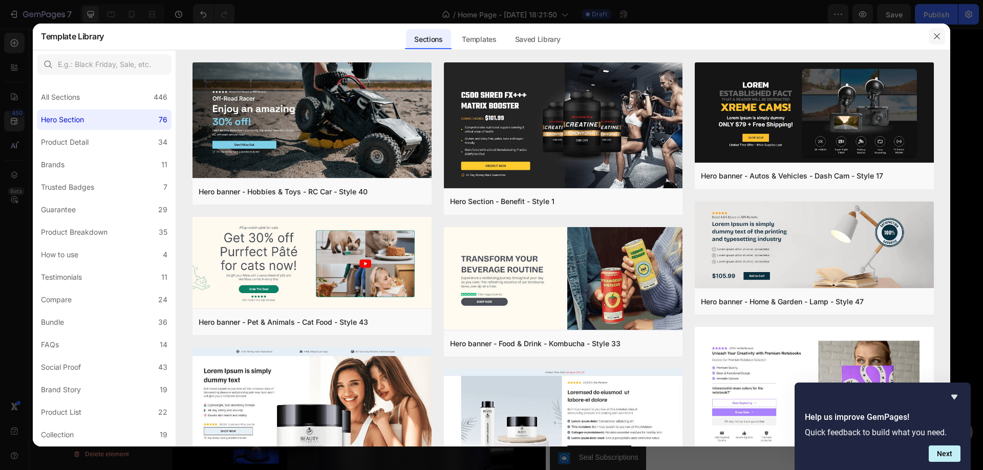
click at [938, 34] on icon "button" at bounding box center [937, 36] width 8 height 8
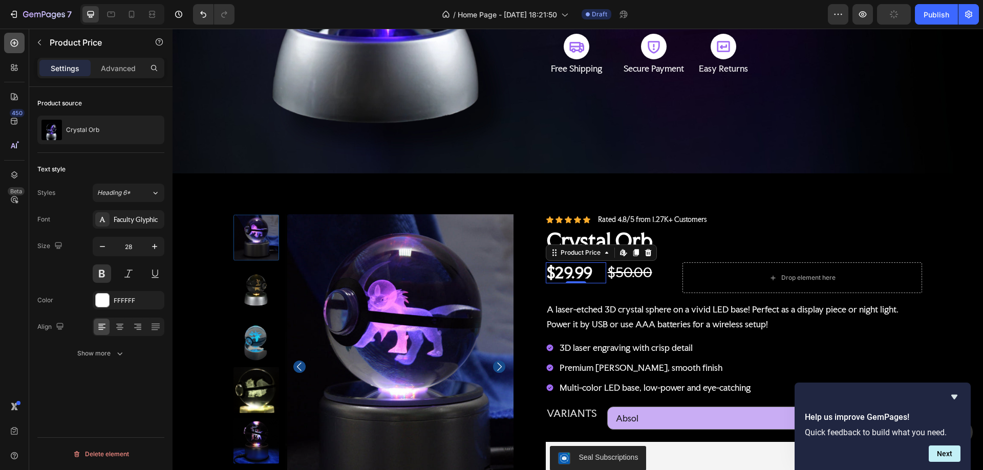
click at [18, 38] on icon at bounding box center [14, 43] width 10 height 10
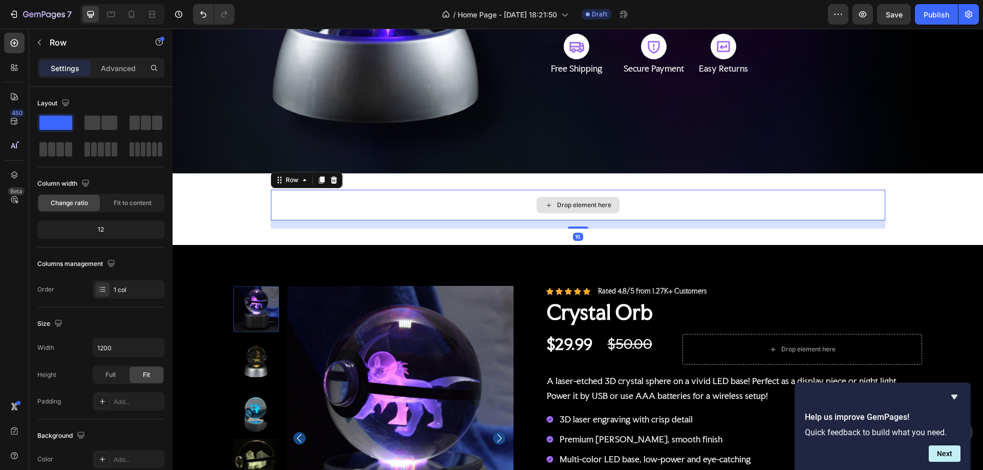
click at [579, 205] on div "Drop element here" at bounding box center [584, 205] width 54 height 8
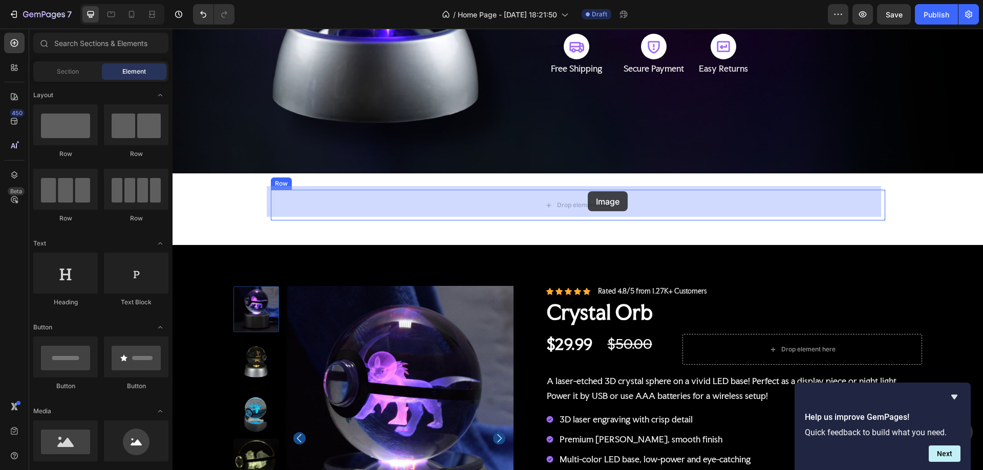
drag, startPoint x: 241, startPoint y: 468, endPoint x: 588, endPoint y: 191, distance: 443.7
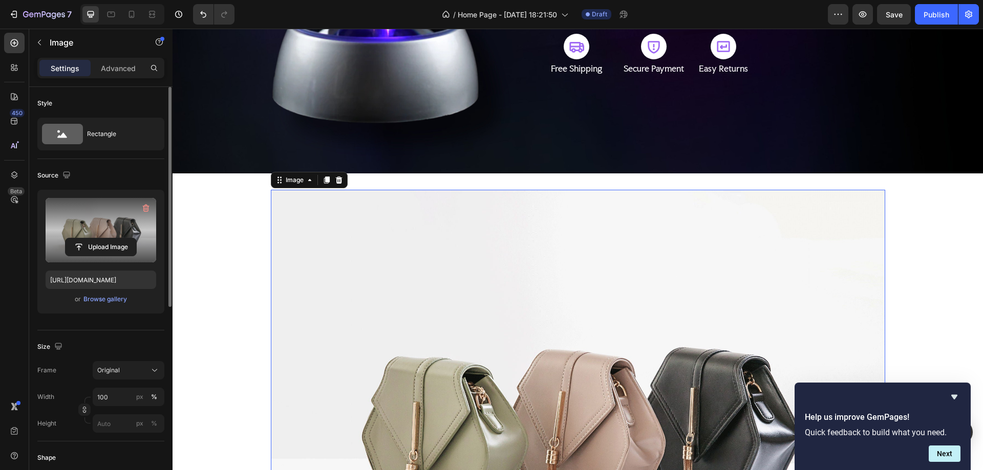
click at [107, 226] on label at bounding box center [101, 230] width 111 height 65
click at [107, 239] on input "file" at bounding box center [101, 247] width 71 height 17
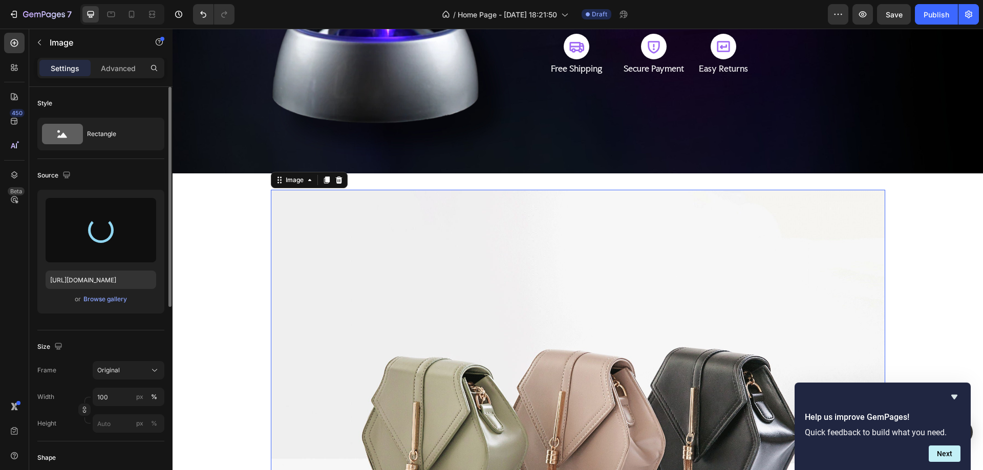
type input "https://cdn.shopify.com/s/files/1/0970/2431/1641/files/gempages_585982822557156…"
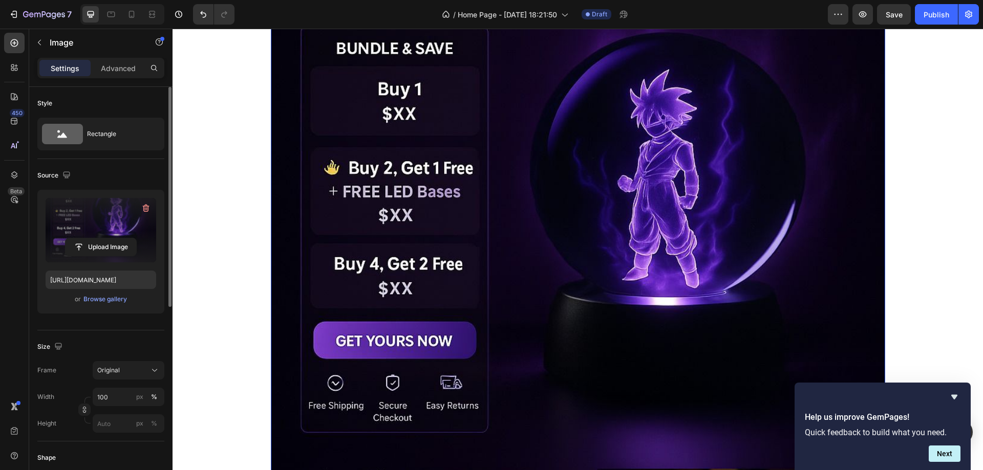
scroll to position [717, 0]
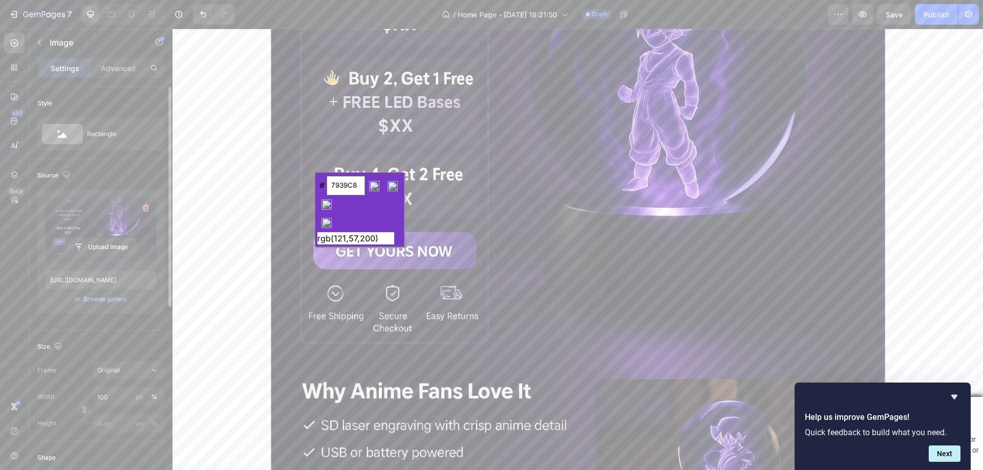
click at [324, 221] on input "image" at bounding box center [326, 223] width 18 height 18
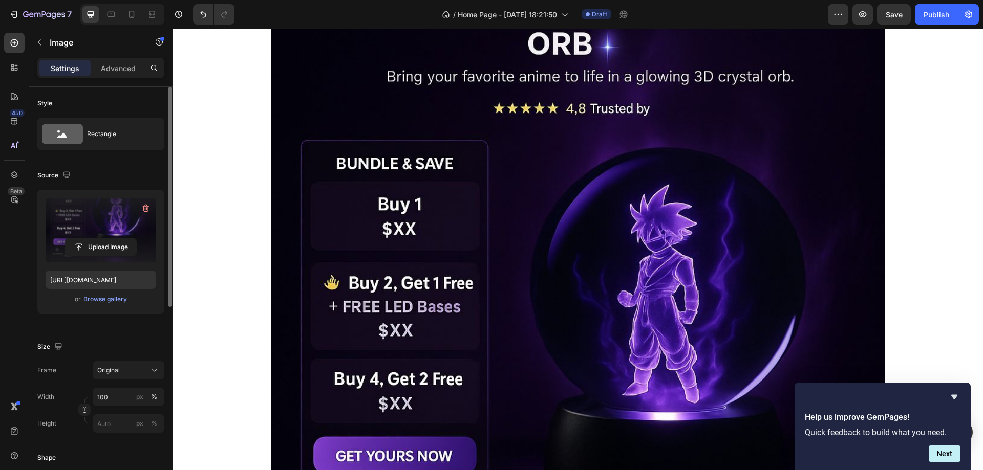
scroll to position [0, 0]
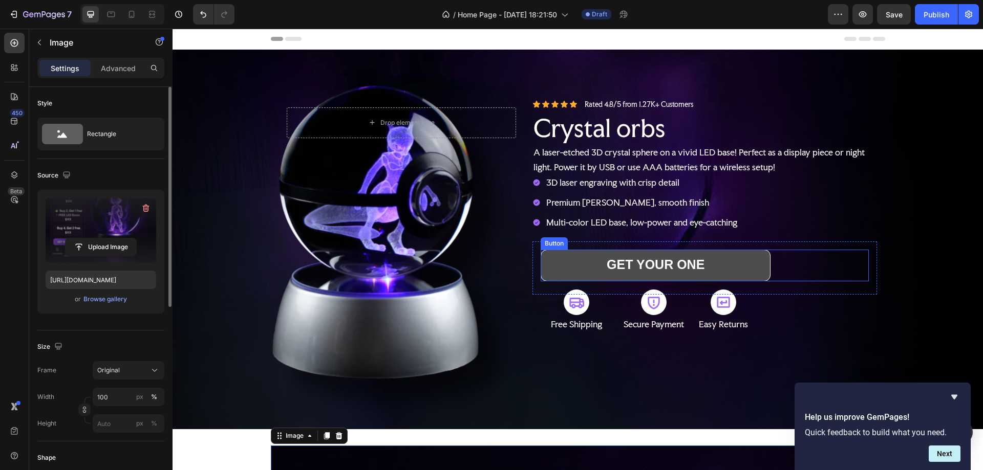
click at [586, 260] on button "GET YOUR ONE" at bounding box center [656, 265] width 230 height 31
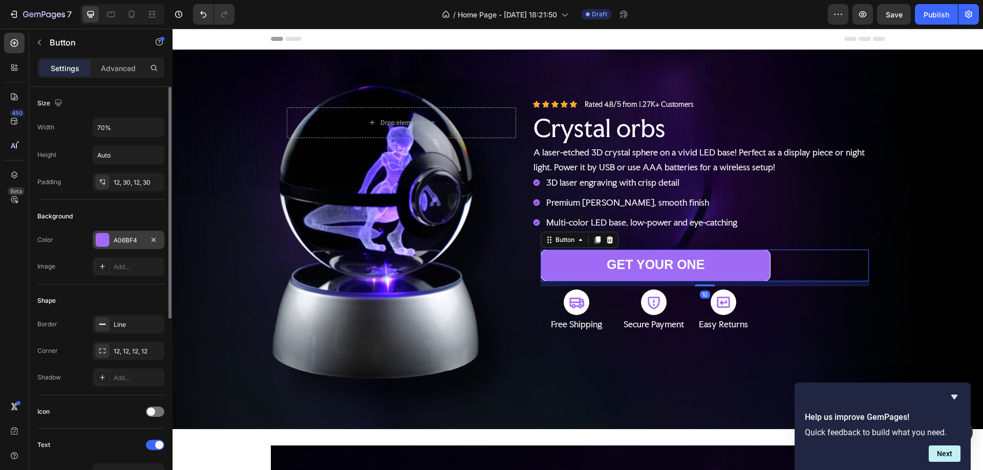
click at [99, 239] on div at bounding box center [102, 239] width 13 height 13
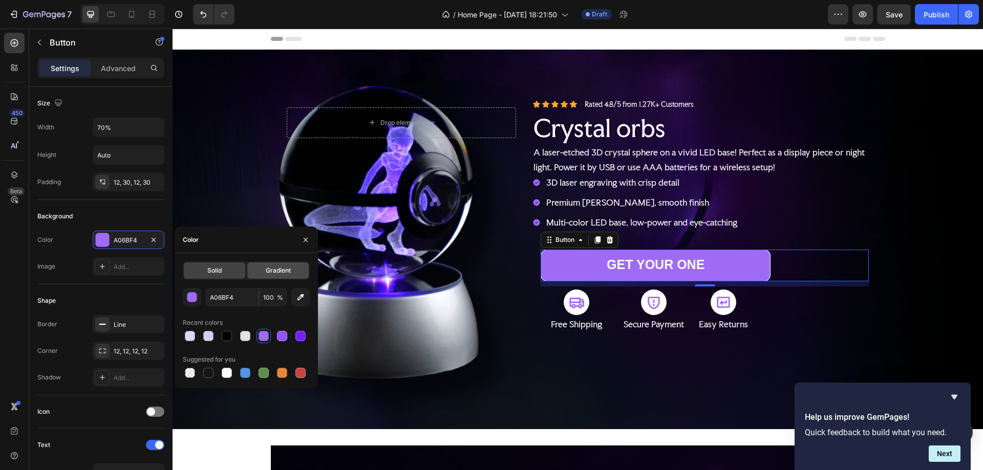
click at [265, 271] on div "Gradient" at bounding box center [277, 271] width 61 height 16
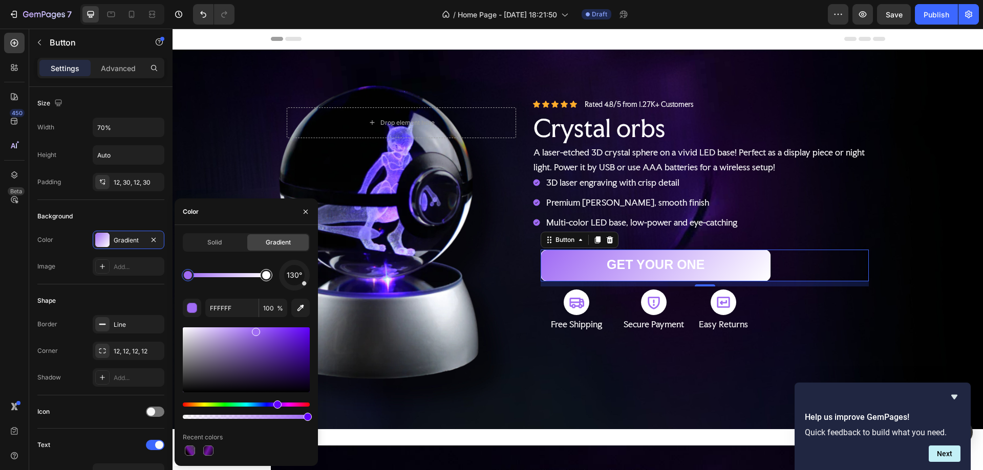
click at [268, 277] on div at bounding box center [266, 275] width 8 height 8
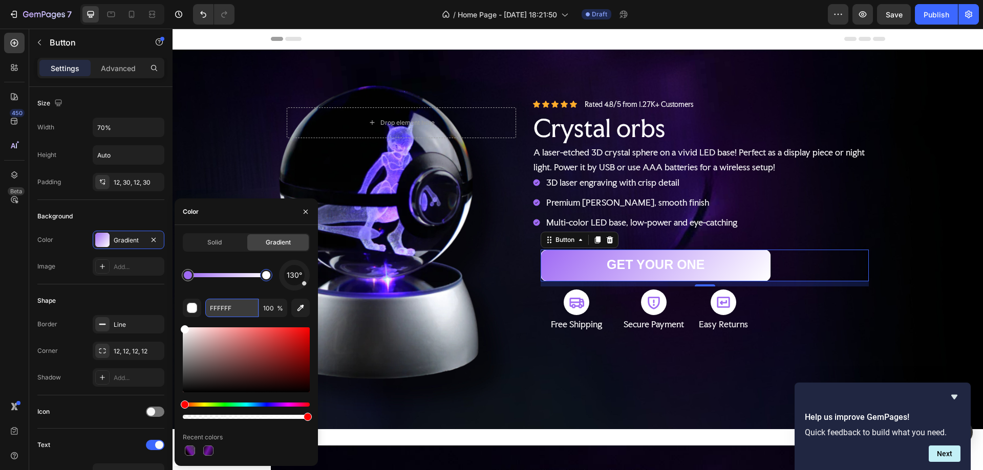
click at [220, 309] on input "FFFFFF" at bounding box center [231, 308] width 53 height 18
paste input "2C1A5D"
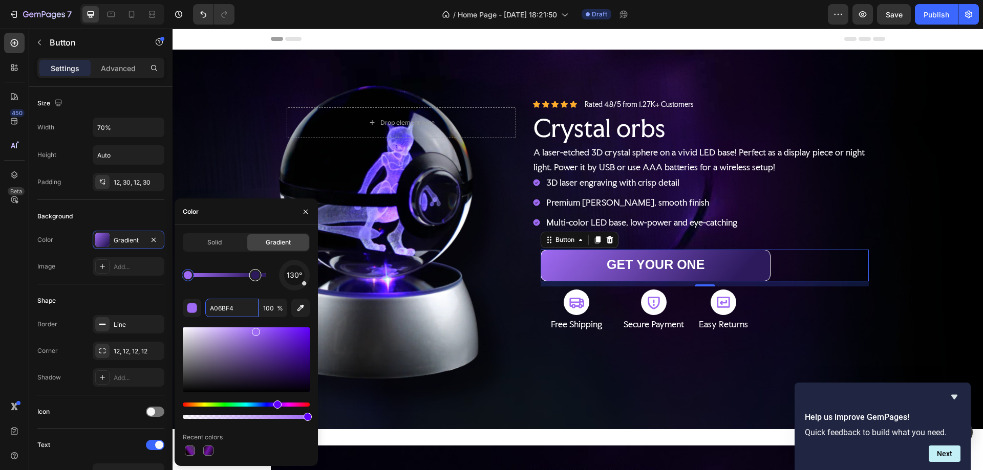
drag, startPoint x: 264, startPoint y: 279, endPoint x: 252, endPoint y: 281, distance: 11.9
click at [234, 288] on div "130°" at bounding box center [246, 275] width 127 height 31
type input "A06BF4"
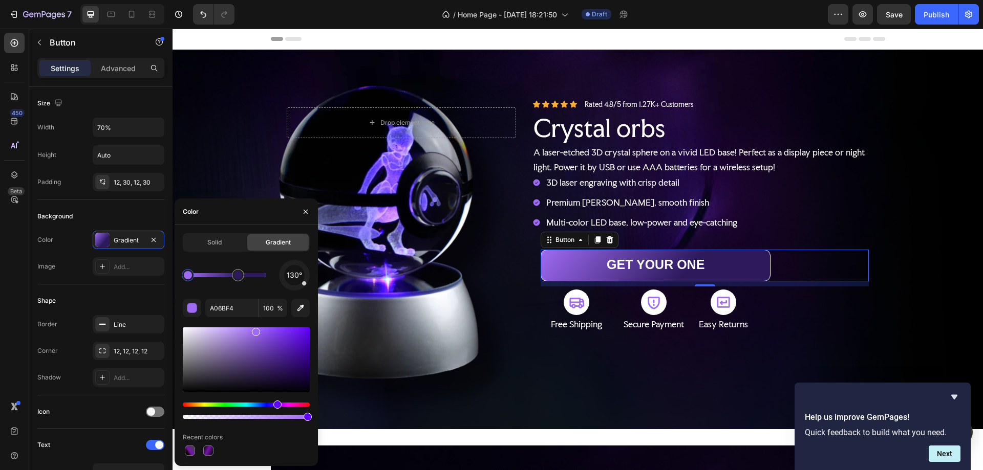
drag, startPoint x: 254, startPoint y: 277, endPoint x: 264, endPoint y: 278, distance: 9.8
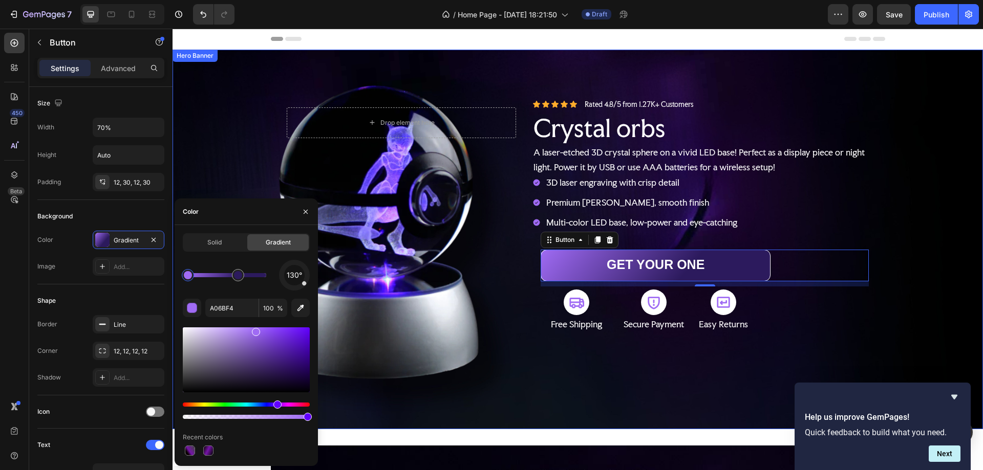
click at [927, 186] on div "Background Image" at bounding box center [578, 240] width 810 height 380
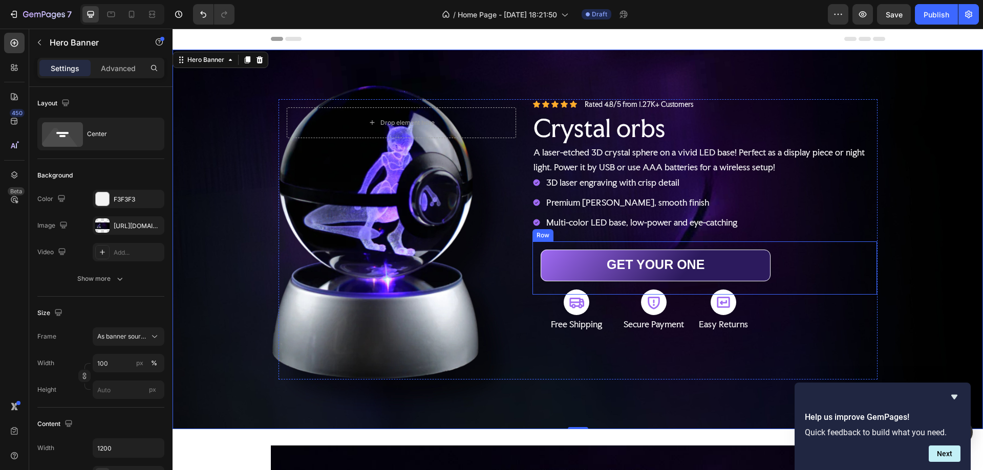
click at [534, 263] on div "GET YOUR ONE Button Row" at bounding box center [704, 268] width 345 height 53
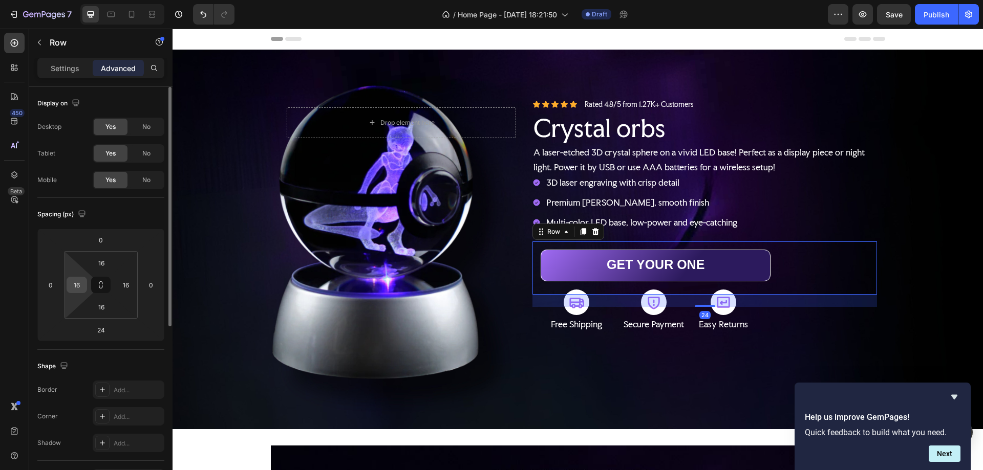
click at [81, 285] on input "16" at bounding box center [76, 284] width 15 height 15
type input "0"
click at [124, 284] on input "16" at bounding box center [125, 284] width 15 height 15
click at [126, 285] on input "16" at bounding box center [125, 284] width 15 height 15
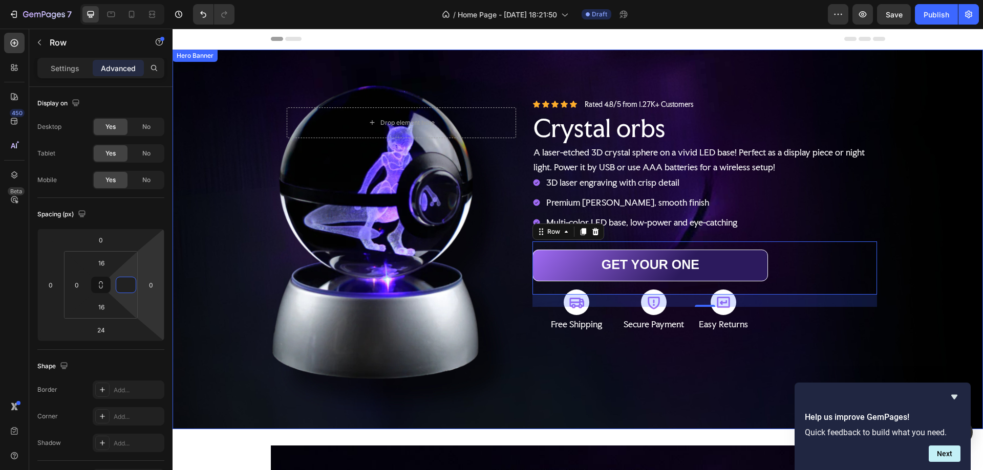
click at [933, 240] on div "Background Image" at bounding box center [578, 240] width 810 height 380
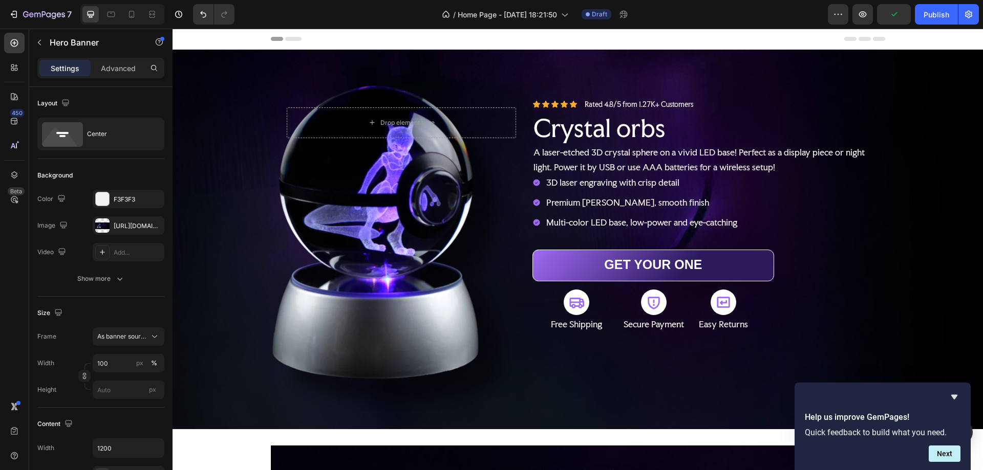
click at [946, 212] on div "Background Image" at bounding box center [578, 240] width 810 height 380
click at [14, 42] on icon at bounding box center [14, 43] width 10 height 10
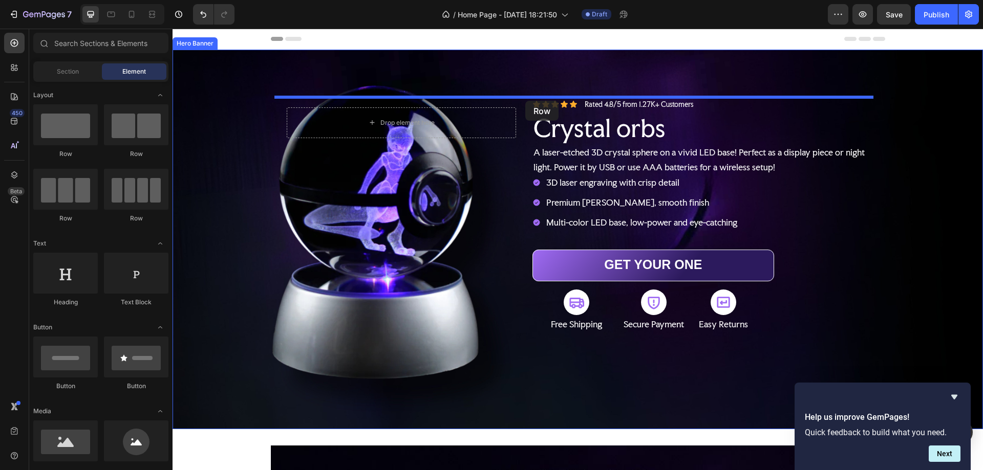
drag, startPoint x: 243, startPoint y: 147, endPoint x: 525, endPoint y: 101, distance: 285.8
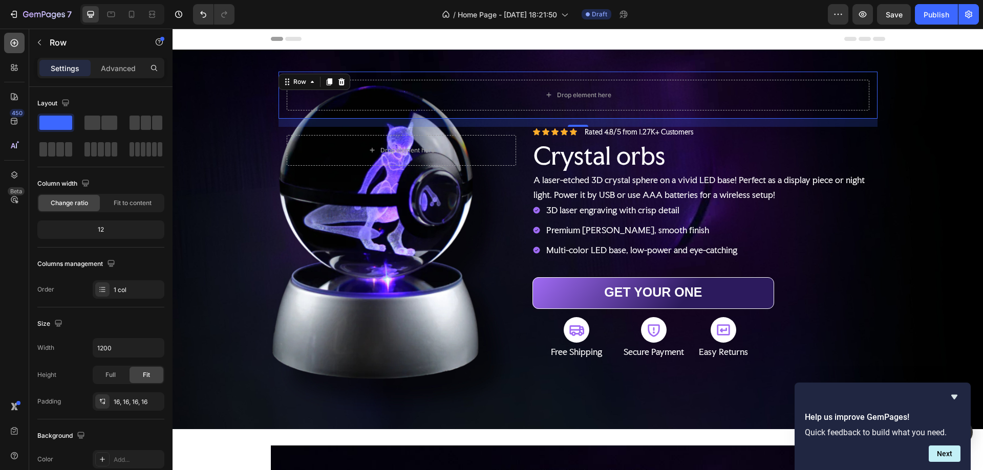
click at [14, 38] on icon at bounding box center [14, 43] width 10 height 10
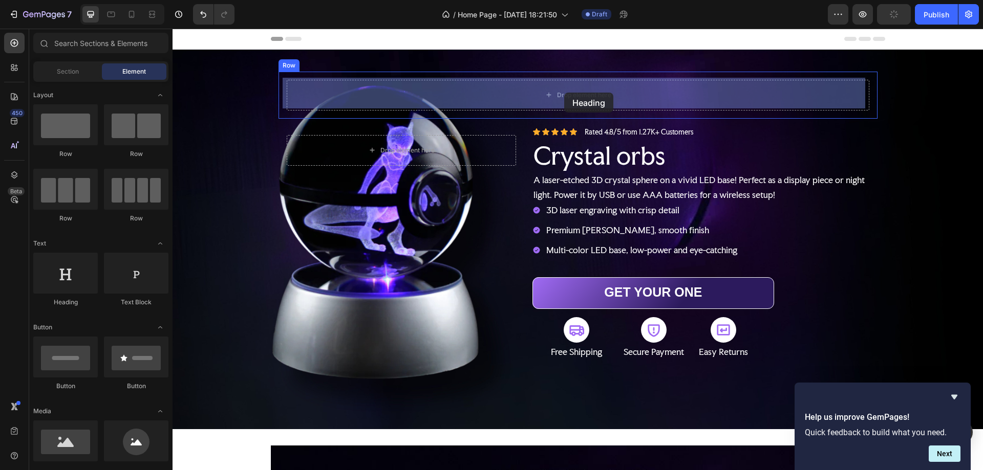
drag, startPoint x: 296, startPoint y: 283, endPoint x: 564, endPoint y: 93, distance: 328.7
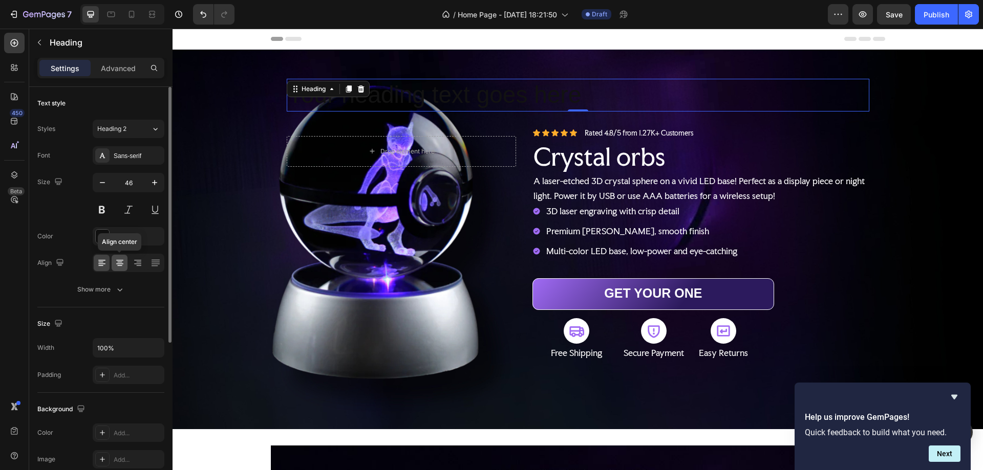
click at [121, 262] on icon at bounding box center [120, 263] width 10 height 10
click at [99, 238] on div at bounding box center [102, 236] width 13 height 13
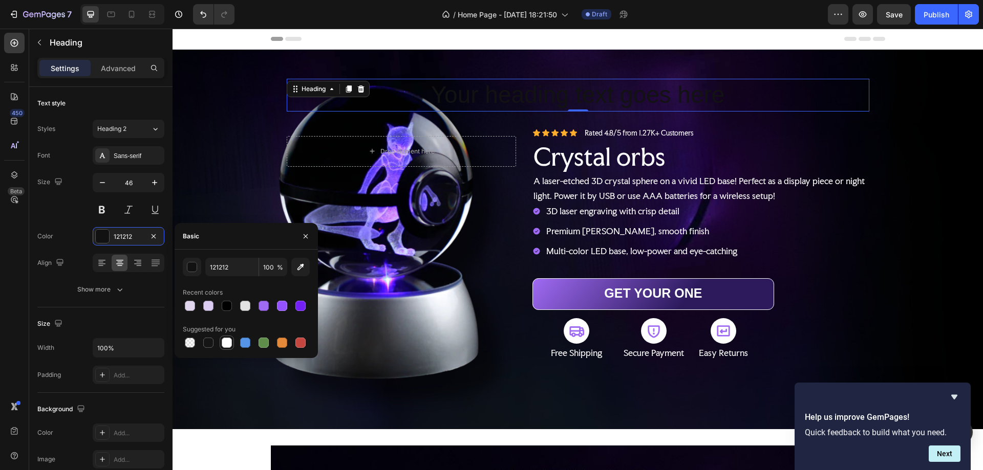
click at [225, 345] on div at bounding box center [227, 343] width 10 height 10
type input "FFFFFF"
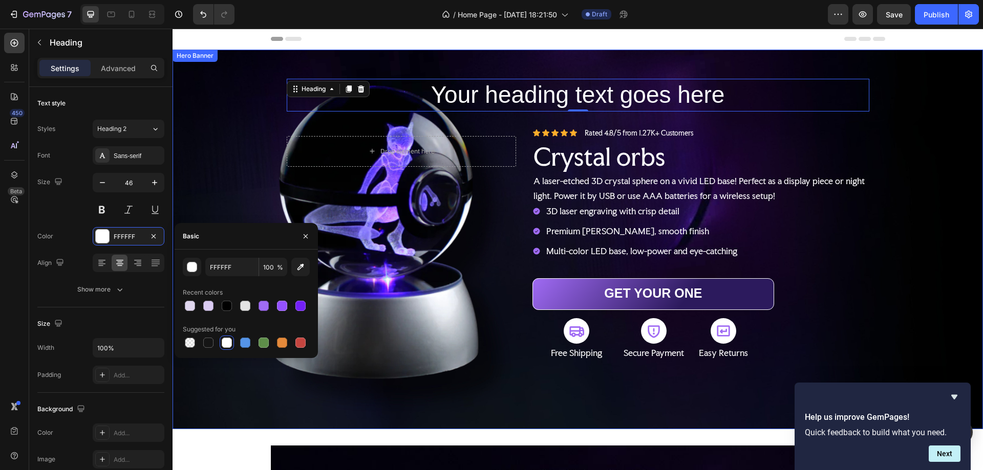
click at [918, 121] on div "Background Image" at bounding box center [578, 240] width 810 height 380
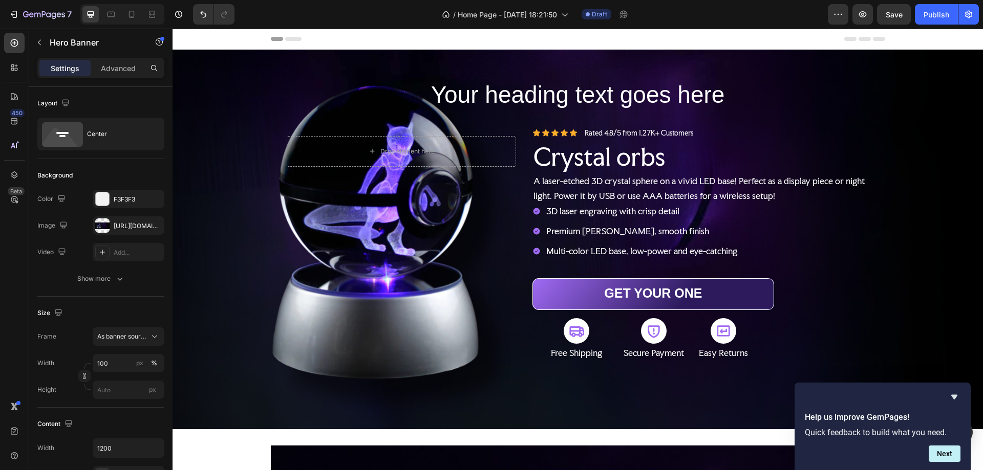
click at [250, 70] on div "Background Image" at bounding box center [578, 240] width 810 height 380
click at [221, 126] on div "Background Image" at bounding box center [578, 240] width 810 height 380
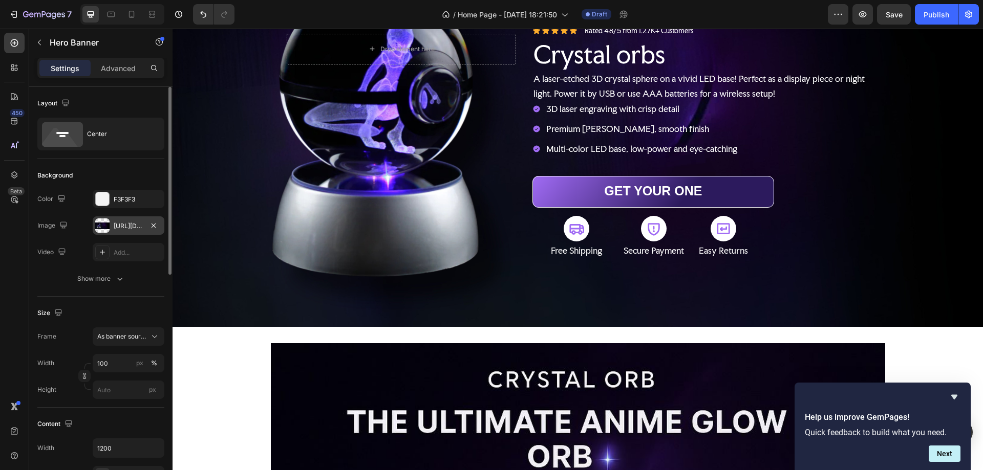
click at [101, 224] on div at bounding box center [102, 226] width 14 height 14
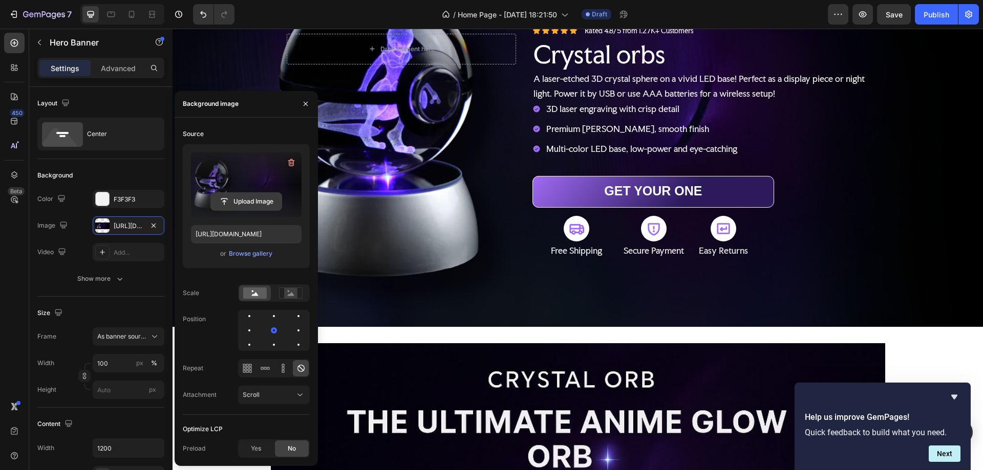
click at [241, 200] on input "file" at bounding box center [246, 201] width 71 height 17
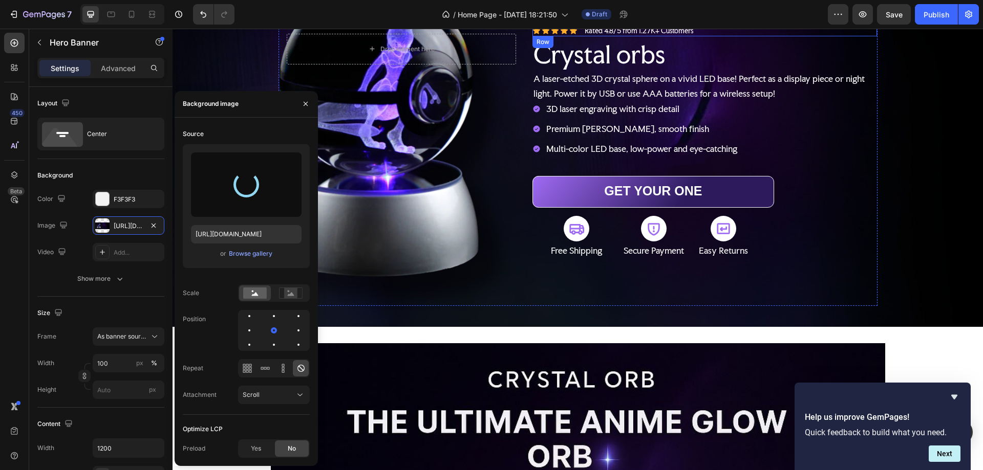
type input "https://cdn.shopify.com/s/files/1/0970/2431/1641/files/gempages_585982822557156…"
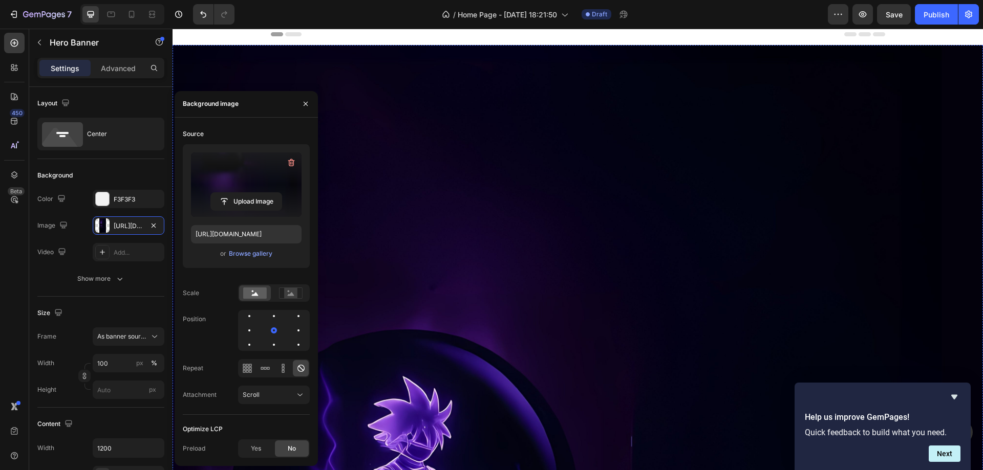
scroll to position [0, 0]
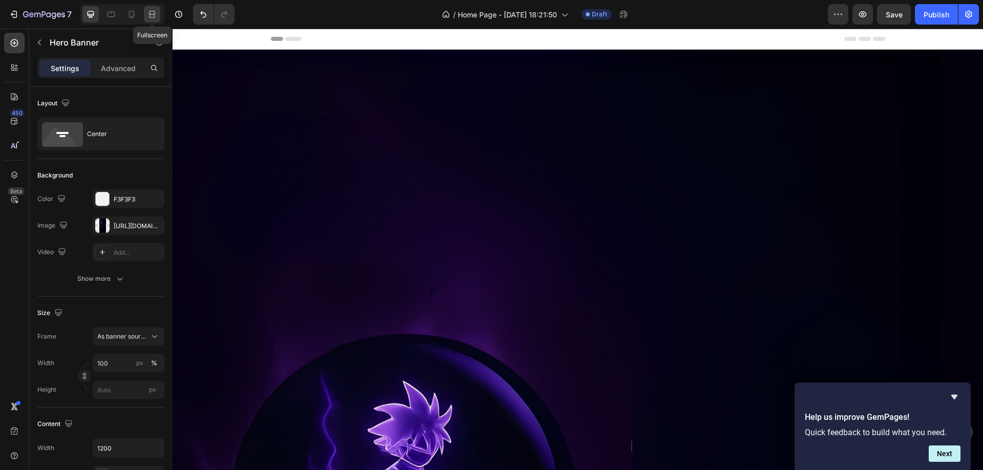
click at [152, 17] on icon at bounding box center [152, 14] width 10 height 10
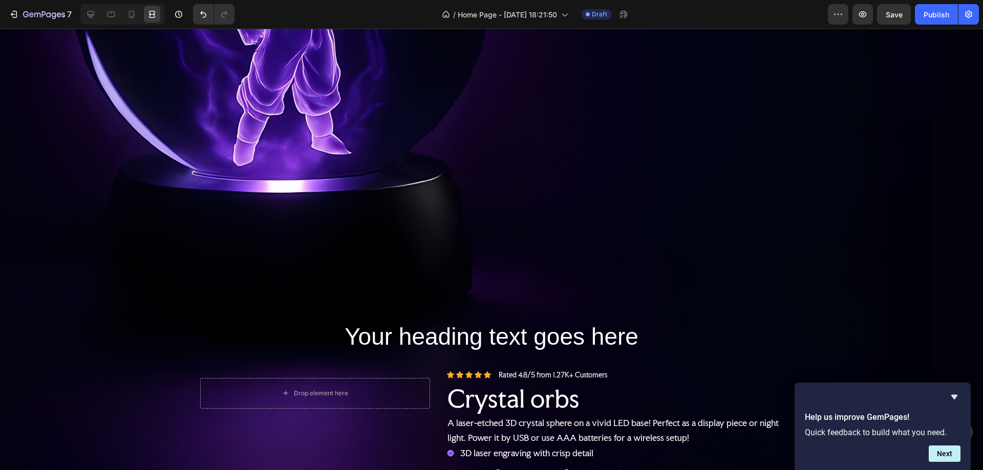
scroll to position [614, 0]
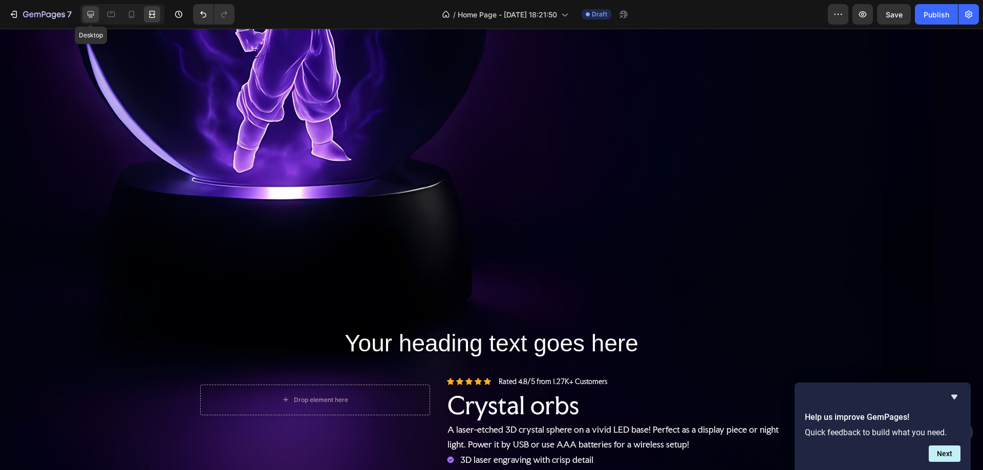
click at [88, 8] on div at bounding box center [90, 14] width 16 height 16
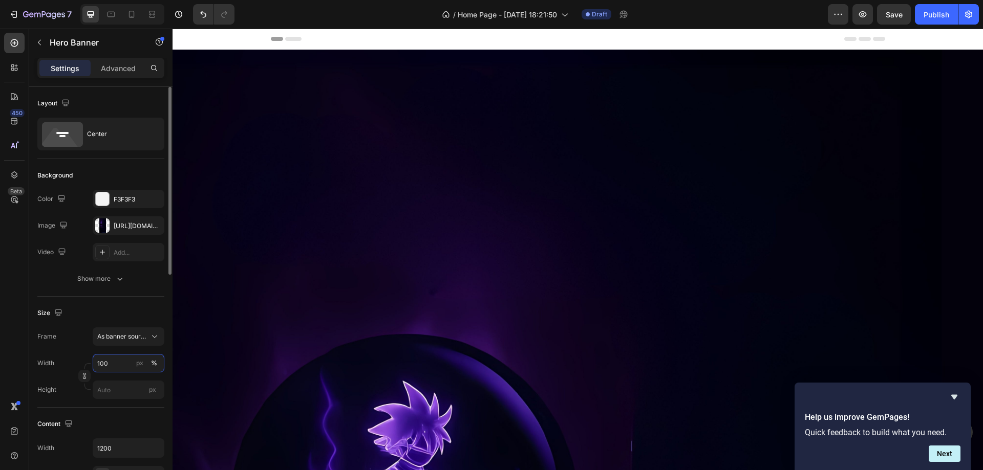
click at [105, 363] on input "100" at bounding box center [129, 363] width 72 height 18
click at [90, 353] on div "Frame As banner source Width 100 px % Height px" at bounding box center [100, 364] width 127 height 72
click at [100, 364] on input "100" at bounding box center [129, 363] width 72 height 18
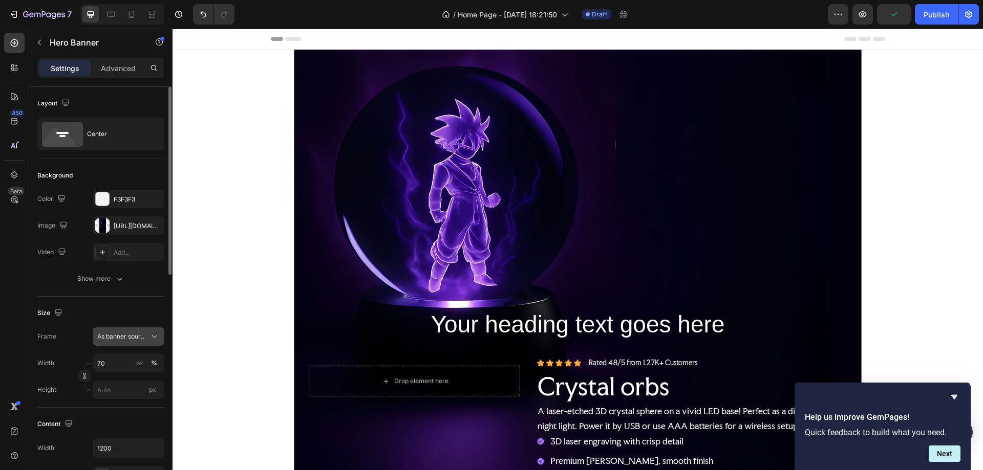
click at [120, 337] on span "As banner source" at bounding box center [122, 336] width 50 height 9
click at [117, 374] on div "Custom" at bounding box center [119, 380] width 82 height 18
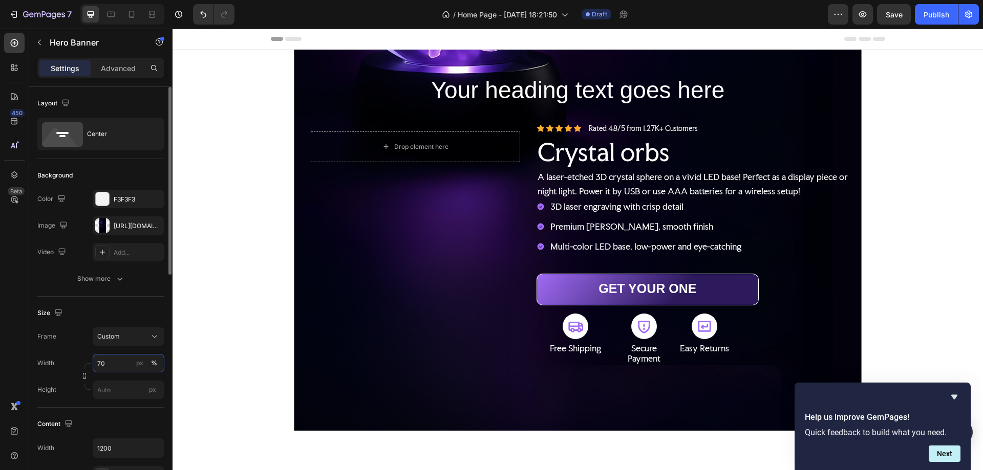
click at [100, 363] on input "70" at bounding box center [129, 363] width 72 height 18
click at [114, 400] on div "Default 1200px" at bounding box center [118, 406] width 84 height 18
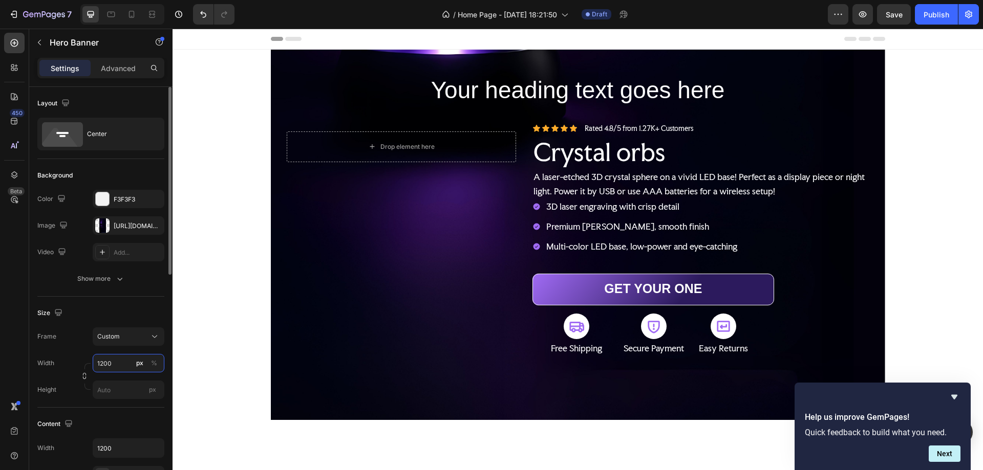
click at [109, 360] on input "1200" at bounding box center [129, 363] width 72 height 18
click at [111, 387] on p "Full 100%" at bounding box center [126, 387] width 59 height 9
type input "100"
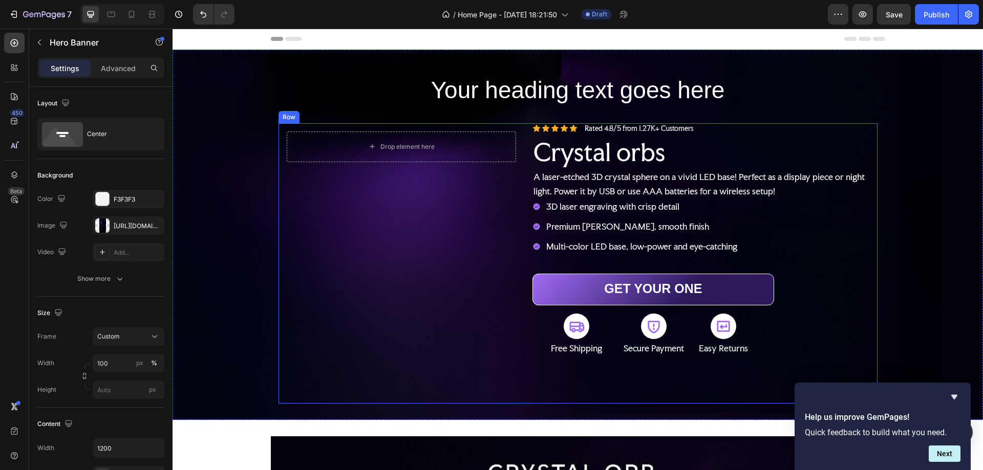
scroll to position [154, 0]
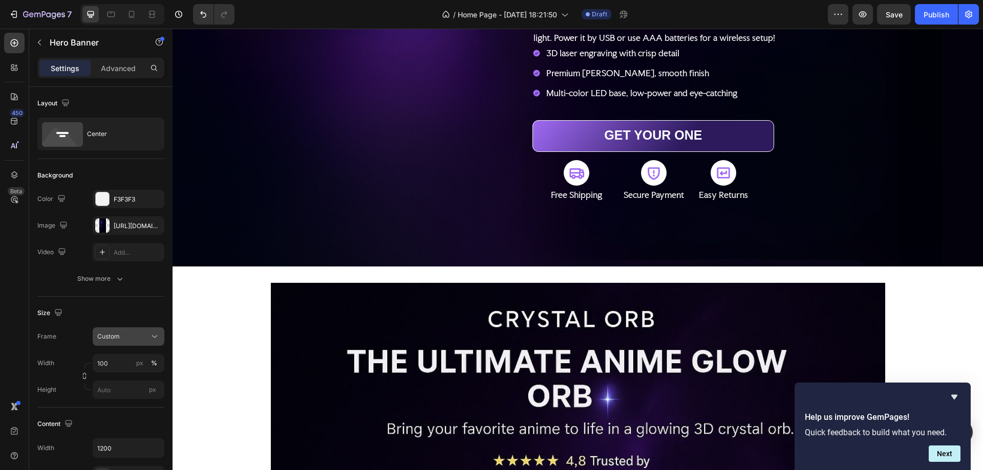
click at [118, 337] on span "Custom" at bounding box center [108, 336] width 23 height 9
click at [128, 357] on span "As banner source" at bounding box center [122, 361] width 51 height 9
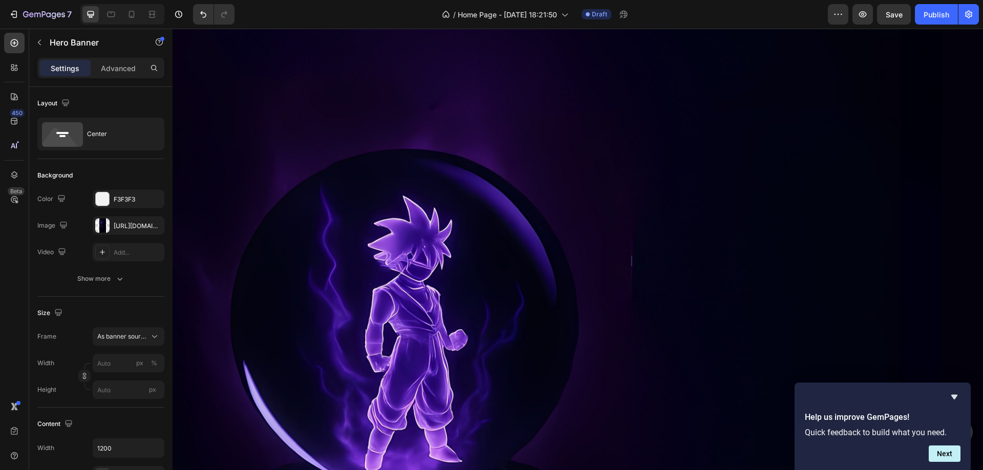
scroll to position [256, 0]
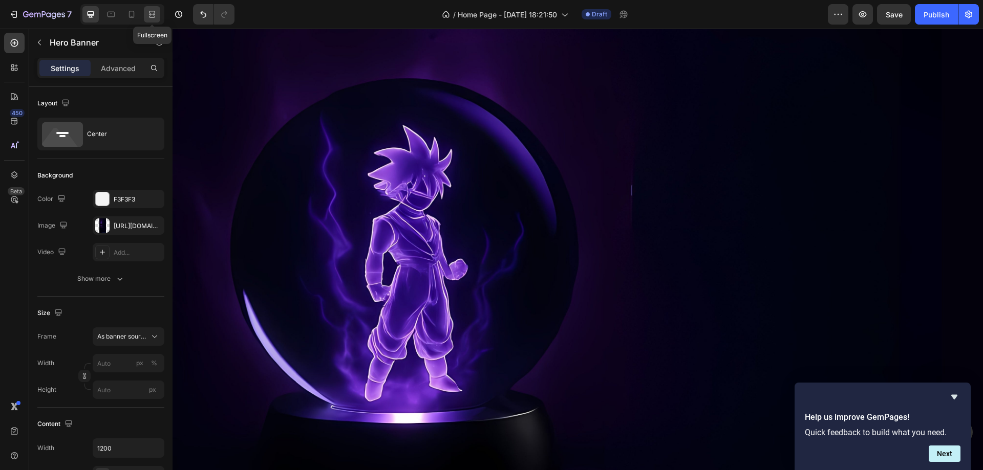
click at [156, 12] on icon at bounding box center [152, 14] width 10 height 10
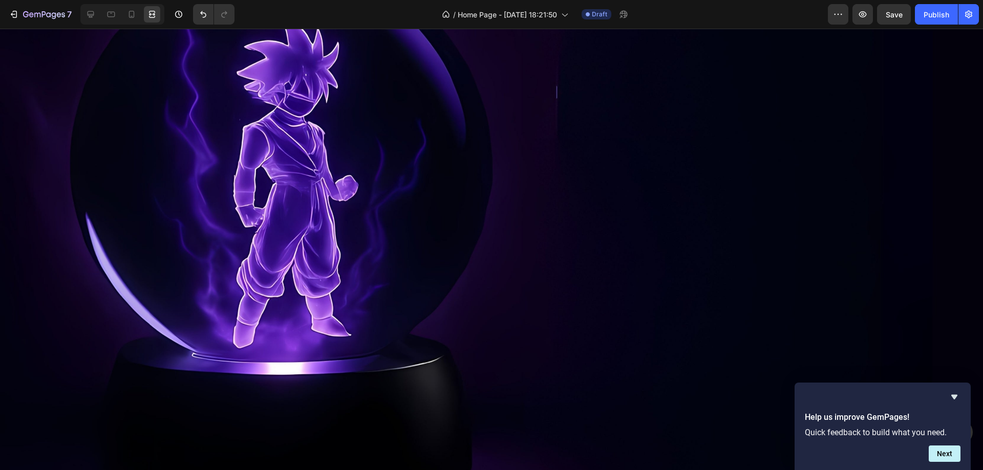
scroll to position [256, 0]
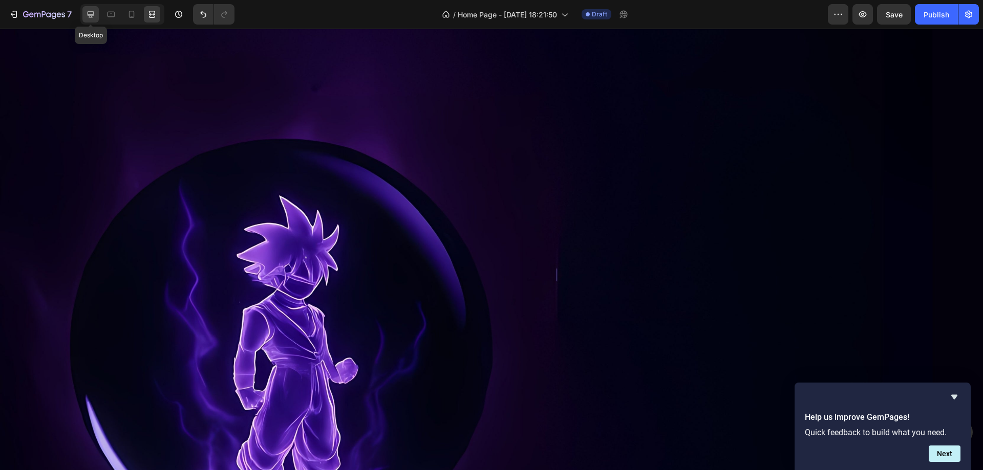
click at [84, 15] on div at bounding box center [90, 14] width 16 height 16
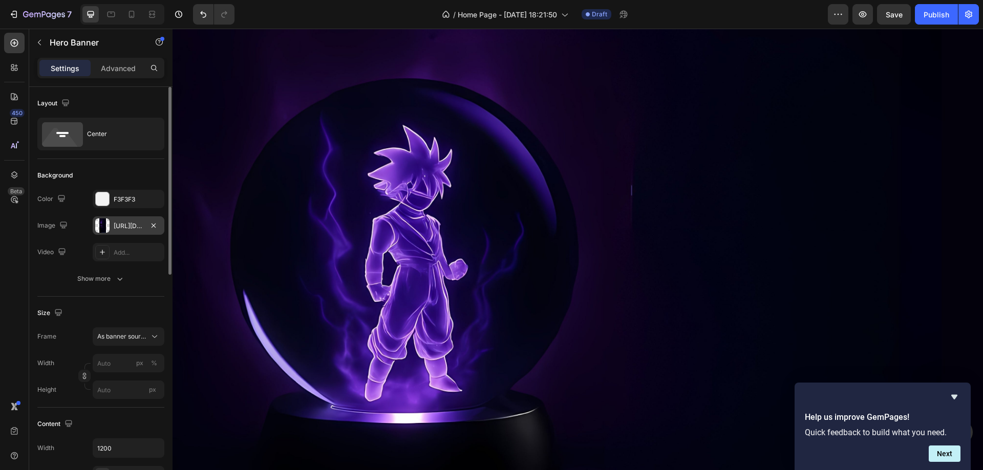
click at [105, 226] on div at bounding box center [102, 226] width 14 height 14
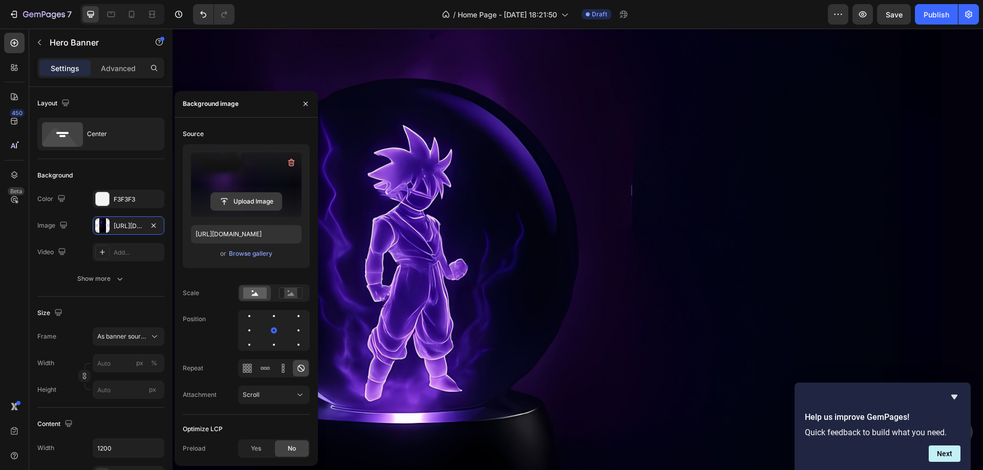
click at [238, 202] on input "file" at bounding box center [246, 201] width 71 height 17
type input "https://cdn.shopify.com/s/files/1/0970/2431/1641/files/gempages_585982822557156…"
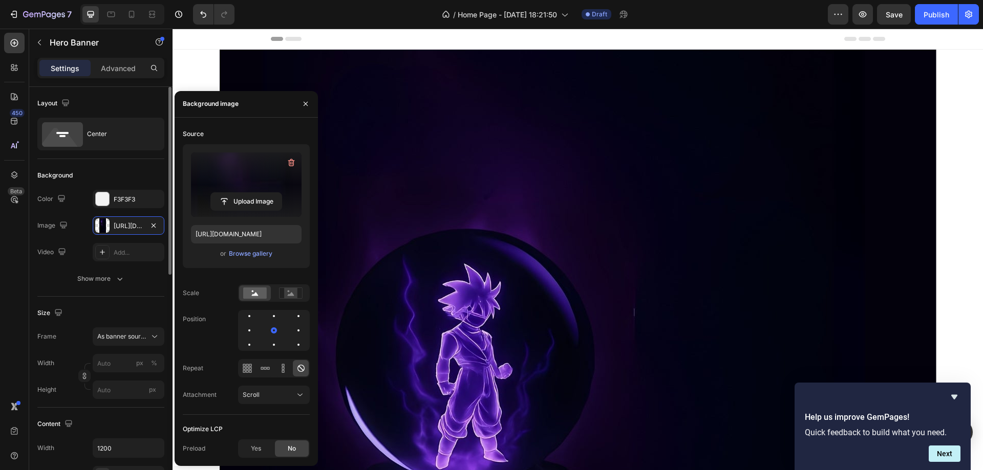
click at [134, 304] on div "Size Frame As banner source Width px % Height px" at bounding box center [100, 352] width 127 height 111
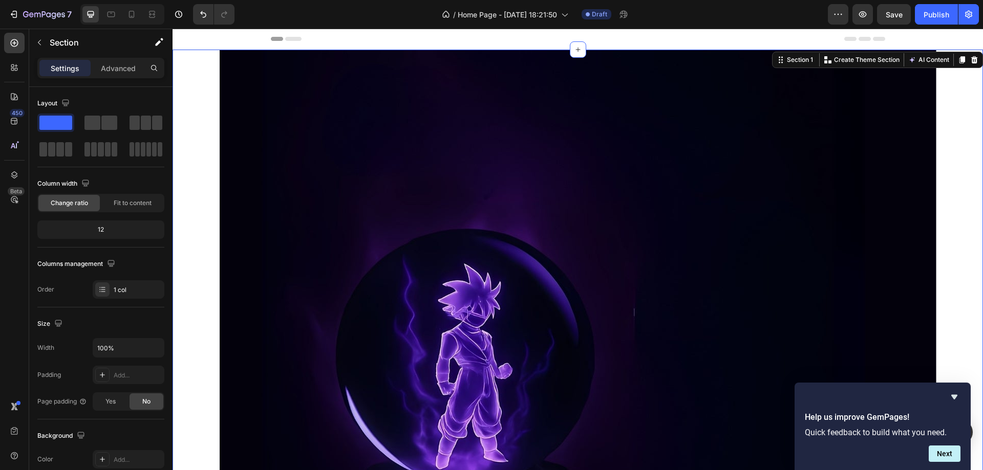
click at [110, 69] on p "Advanced" at bounding box center [118, 68] width 35 height 11
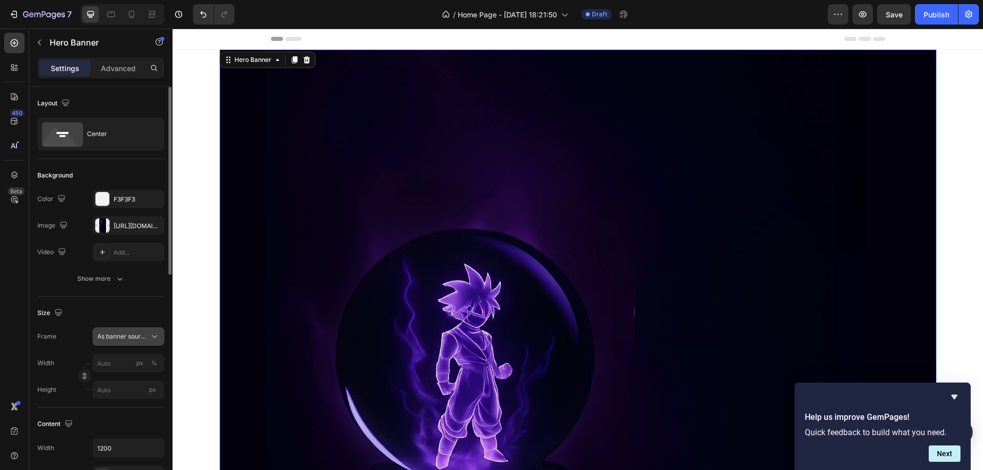
click at [121, 334] on span "As banner source" at bounding box center [122, 336] width 50 height 9
click at [116, 380] on span "Custom" at bounding box center [108, 379] width 23 height 9
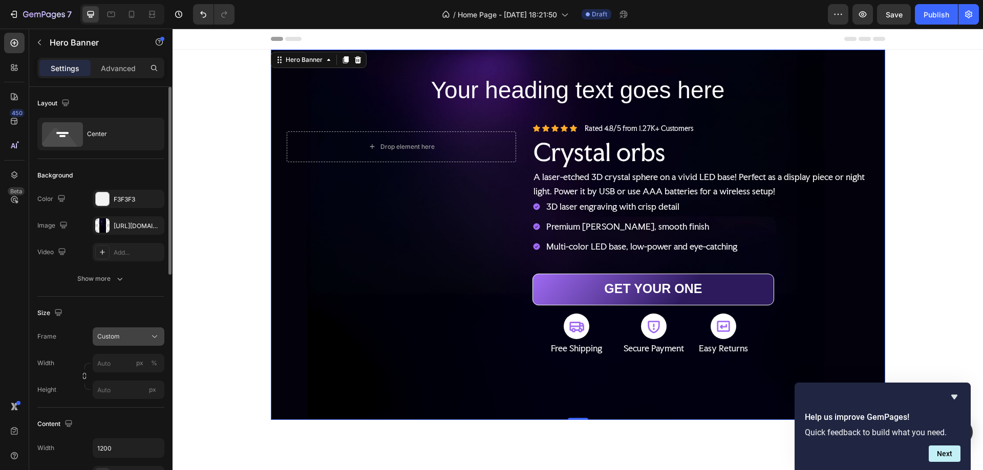
click at [117, 328] on button "Custom" at bounding box center [129, 337] width 72 height 18
click at [120, 360] on span "As banner source" at bounding box center [122, 361] width 51 height 9
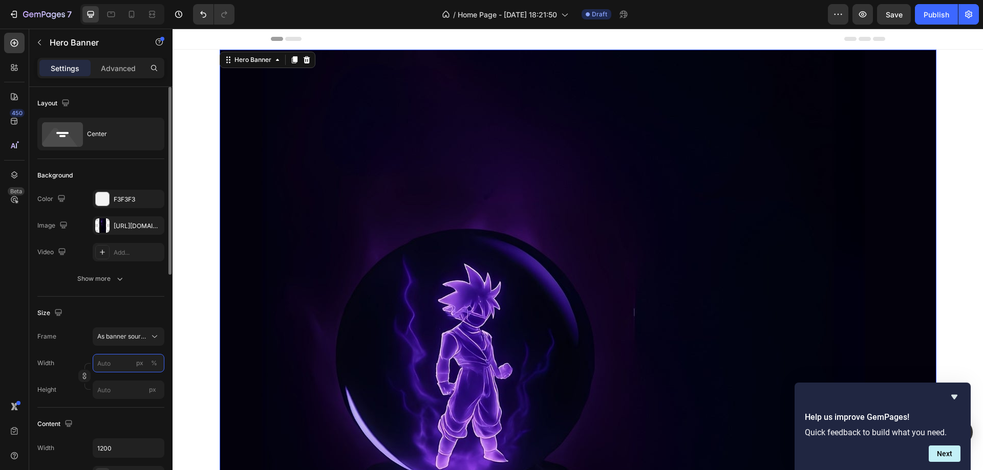
click at [106, 366] on input "px %" at bounding box center [129, 363] width 72 height 18
click at [117, 394] on div "Full 100%" at bounding box center [118, 388] width 84 height 18
type input "100"
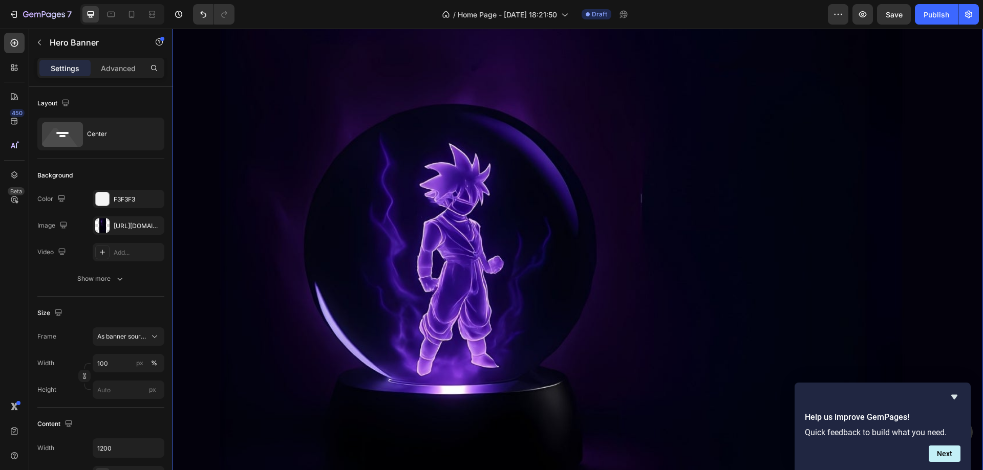
scroll to position [154, 0]
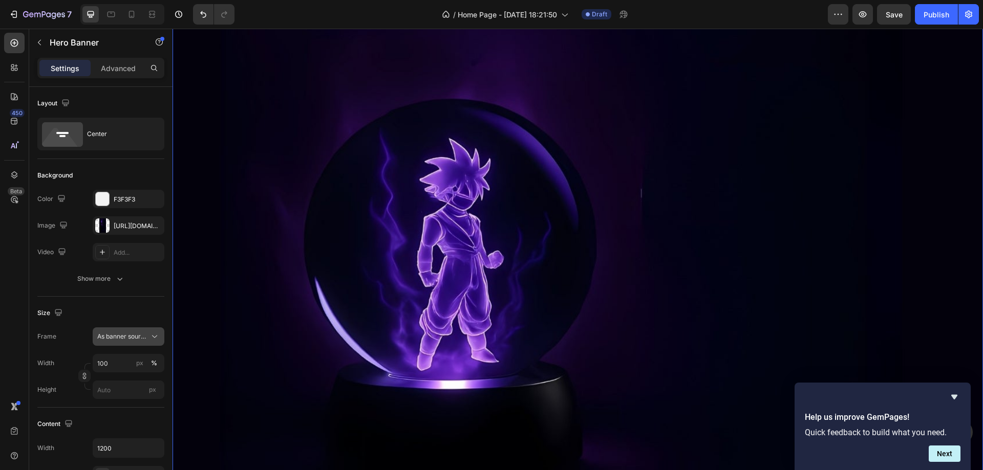
click at [130, 334] on span "As banner source" at bounding box center [122, 336] width 50 height 9
click at [117, 380] on span "Custom" at bounding box center [108, 379] width 23 height 9
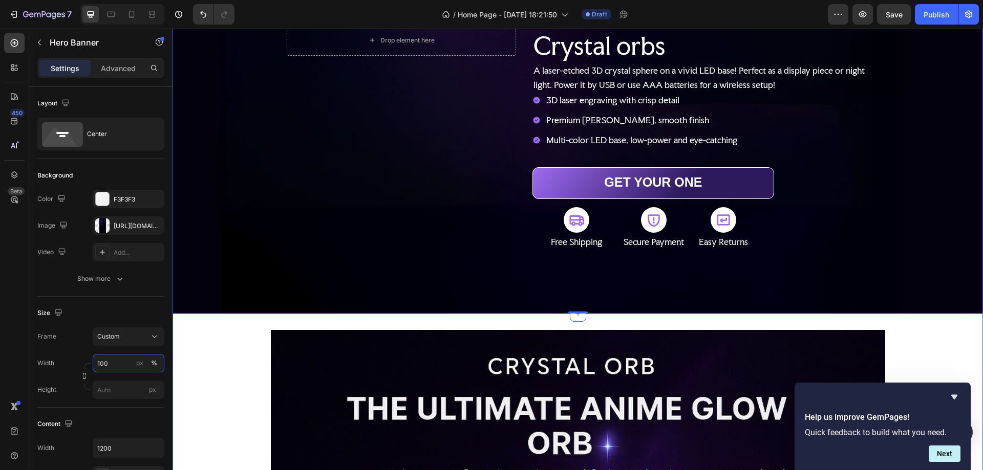
scroll to position [0, 0]
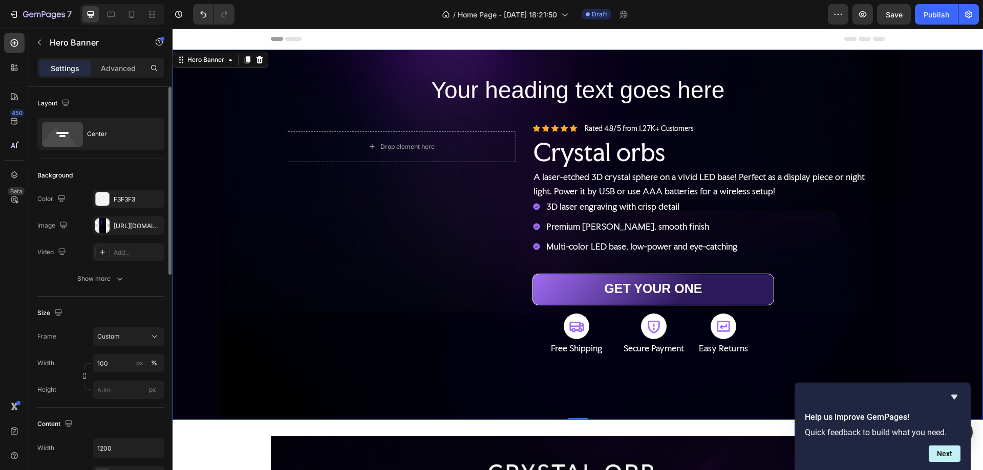
click at [97, 323] on div "Size Frame Custom Width 100 px % Height px" at bounding box center [100, 352] width 127 height 111
click at [109, 393] on input "px" at bounding box center [129, 390] width 72 height 18
click at [126, 414] on span "Fit content" at bounding box center [112, 414] width 31 height 9
click at [113, 392] on input "Auto" at bounding box center [129, 390] width 72 height 18
click at [125, 431] on p "Fit screen 100vh" at bounding box center [126, 432] width 59 height 9
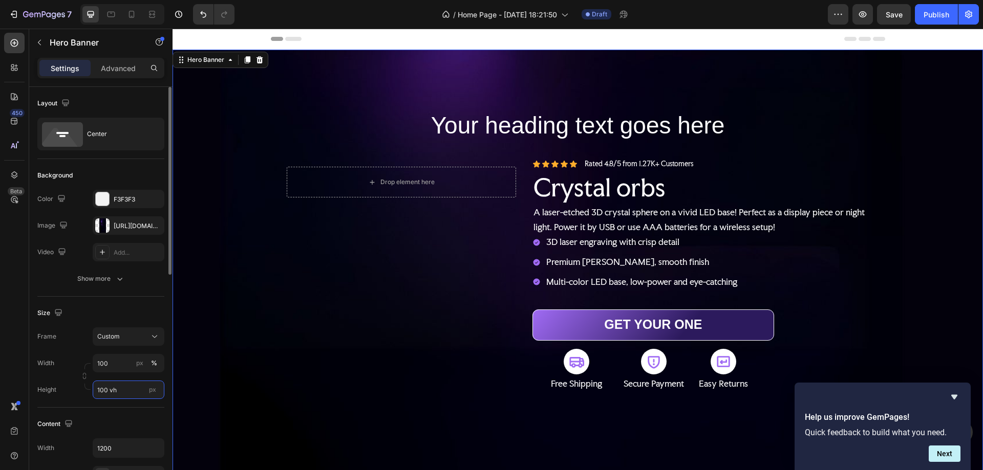
click at [116, 389] on input "100 vh" at bounding box center [129, 390] width 72 height 18
click at [77, 387] on div "Height 100 vh px" at bounding box center [100, 390] width 127 height 18
drag, startPoint x: 101, startPoint y: 389, endPoint x: 115, endPoint y: 397, distance: 16.3
click at [101, 389] on input "100 vh" at bounding box center [129, 390] width 72 height 18
click at [110, 389] on input "100 vh" at bounding box center [129, 390] width 72 height 18
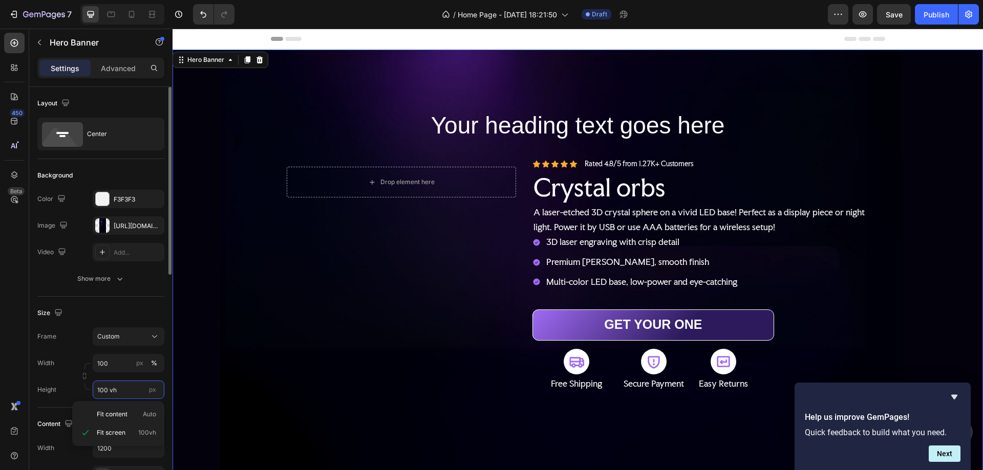
click at [138, 387] on input "100 vh" at bounding box center [129, 390] width 72 height 18
click at [119, 390] on input "100 vh" at bounding box center [129, 390] width 72 height 18
click at [125, 411] on span "Fit content" at bounding box center [112, 414] width 31 height 9
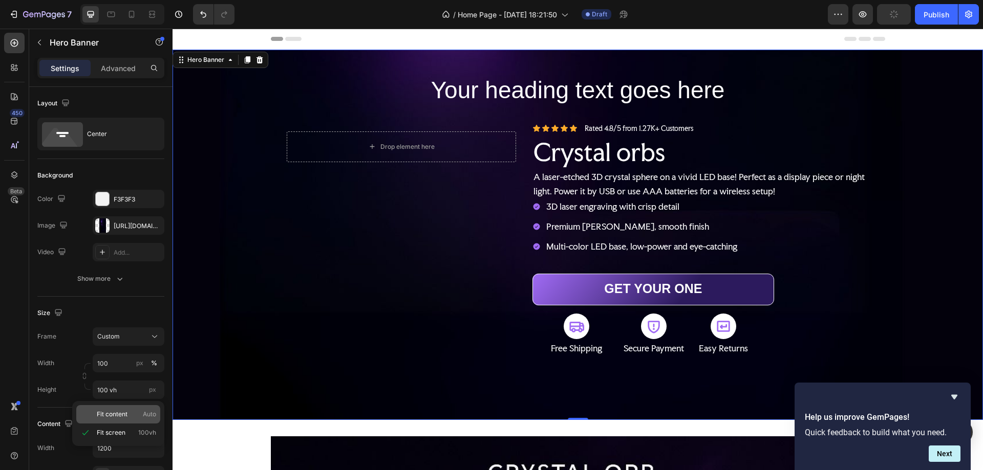
type input "Auto"
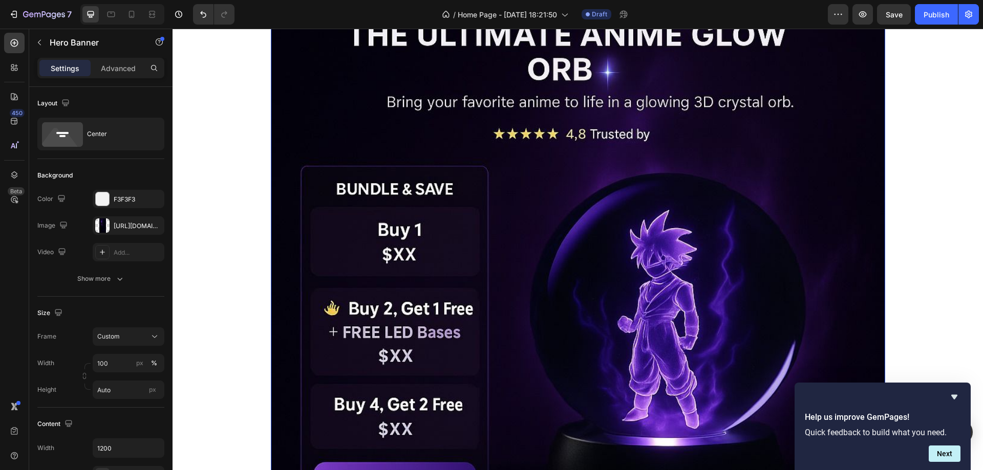
scroll to position [154, 0]
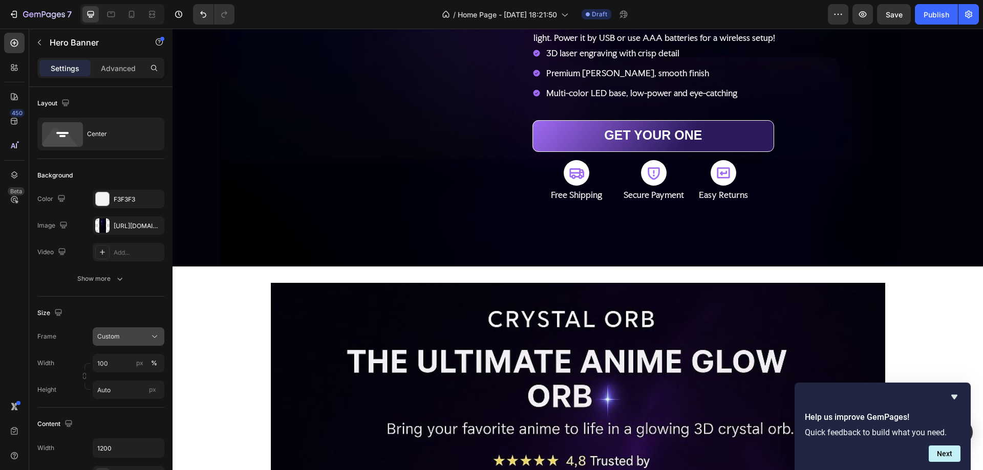
click at [128, 335] on div "Custom" at bounding box center [122, 336] width 50 height 9
click at [127, 362] on span "As banner source" at bounding box center [122, 361] width 51 height 9
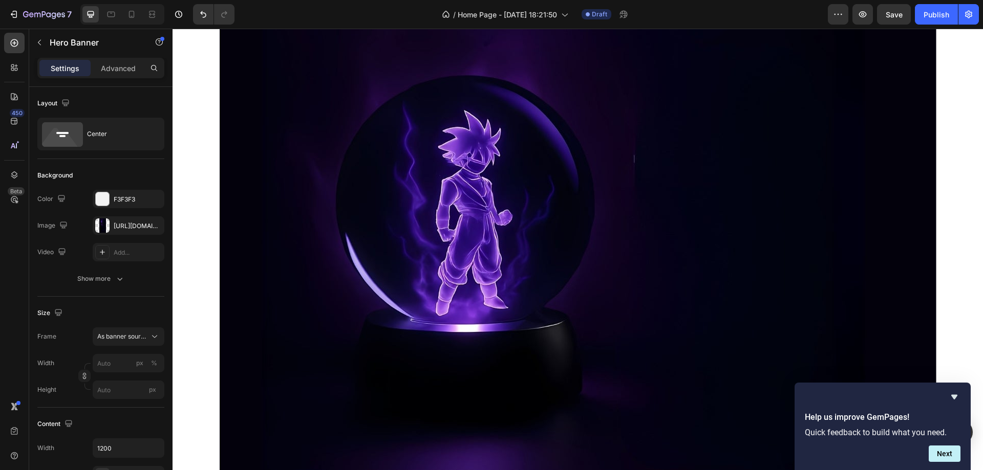
scroll to position [0, 0]
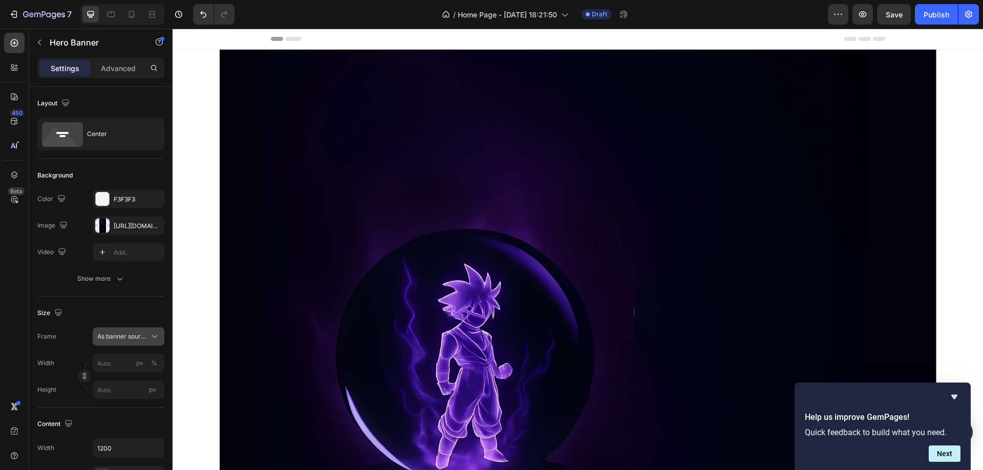
click at [123, 335] on span "As banner source" at bounding box center [122, 336] width 50 height 9
click at [130, 358] on span "As banner source" at bounding box center [122, 361] width 51 height 9
click at [110, 367] on input "px %" at bounding box center [129, 363] width 72 height 18
click at [119, 405] on p "Default 1200px" at bounding box center [126, 406] width 59 height 9
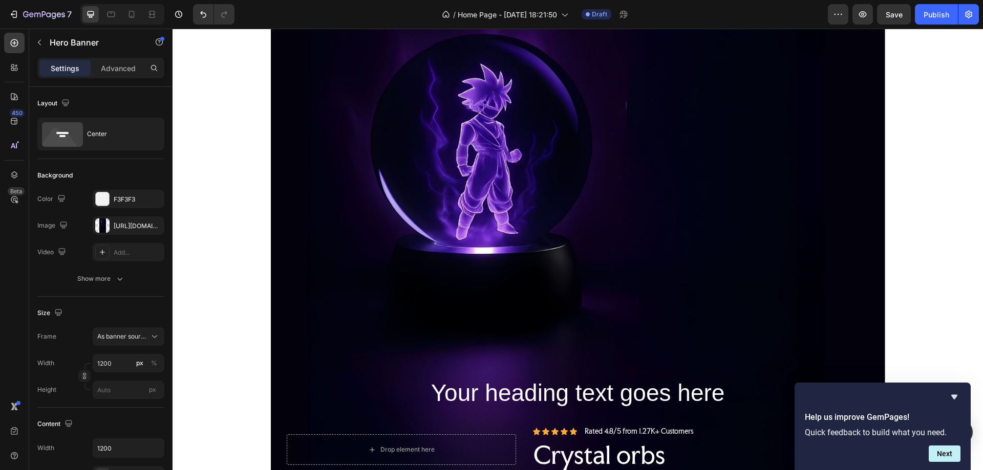
scroll to position [205, 0]
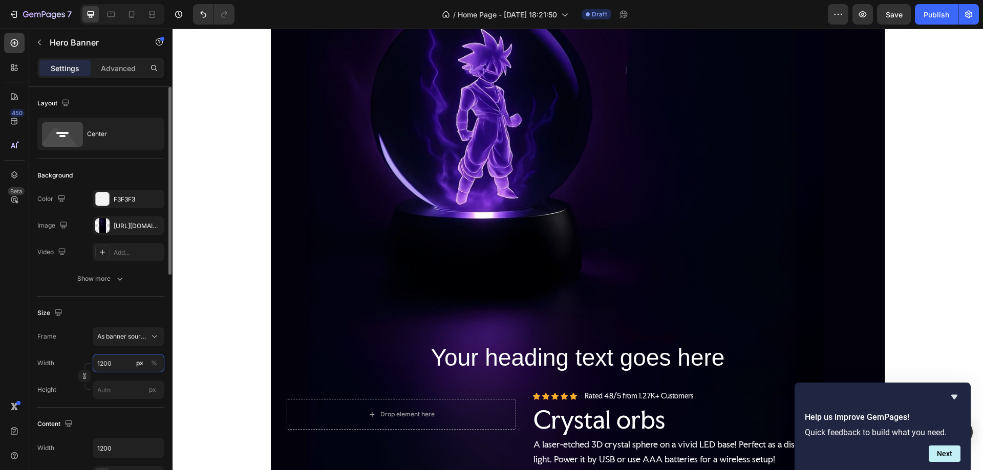
click at [119, 359] on input "1200" at bounding box center [129, 363] width 72 height 18
click at [121, 390] on p "Full 100%" at bounding box center [126, 387] width 59 height 9
type input "100"
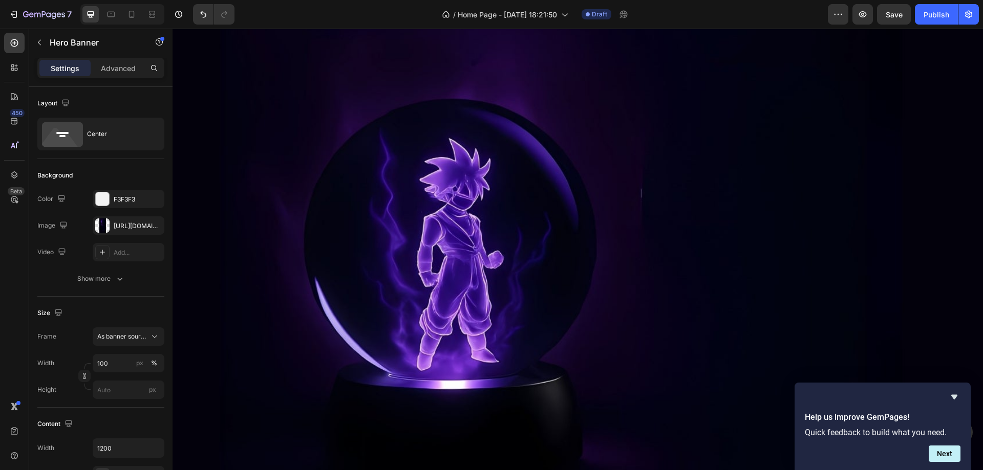
scroll to position [0, 0]
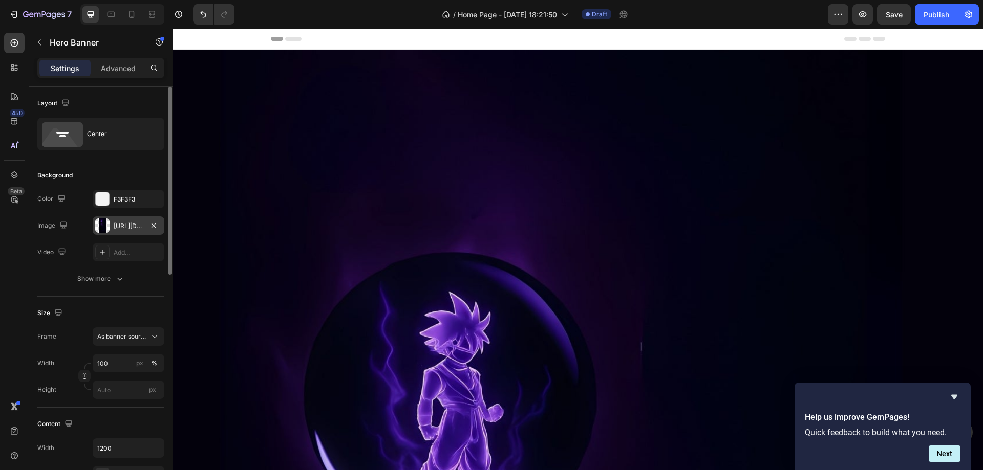
click at [101, 224] on div at bounding box center [102, 226] width 14 height 14
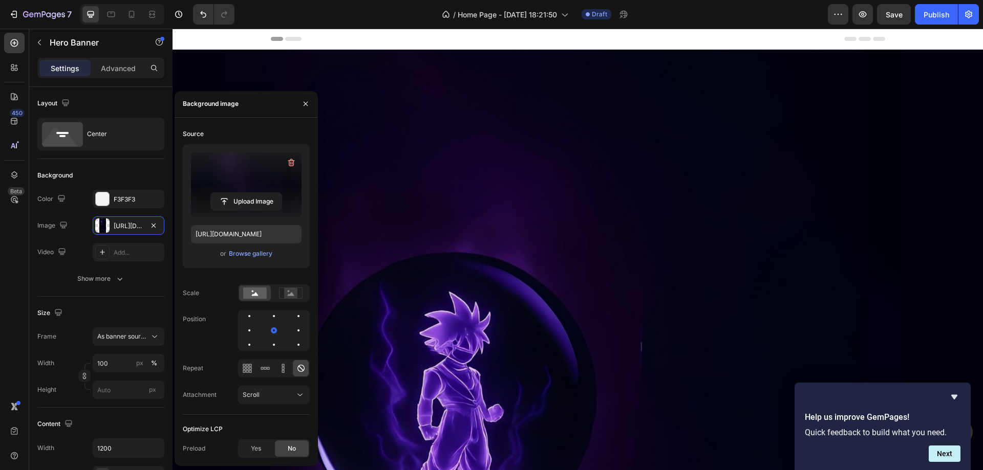
click at [239, 184] on label at bounding box center [246, 185] width 111 height 65
click at [239, 193] on input "file" at bounding box center [246, 201] width 71 height 17
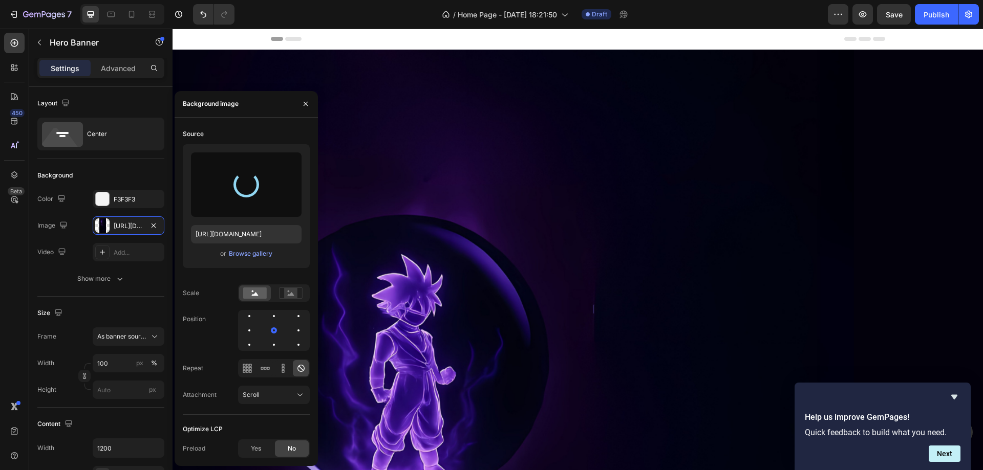
type input "https://cdn.shopify.com/s/files/1/0970/2431/1641/files/gempages_585982822557156…"
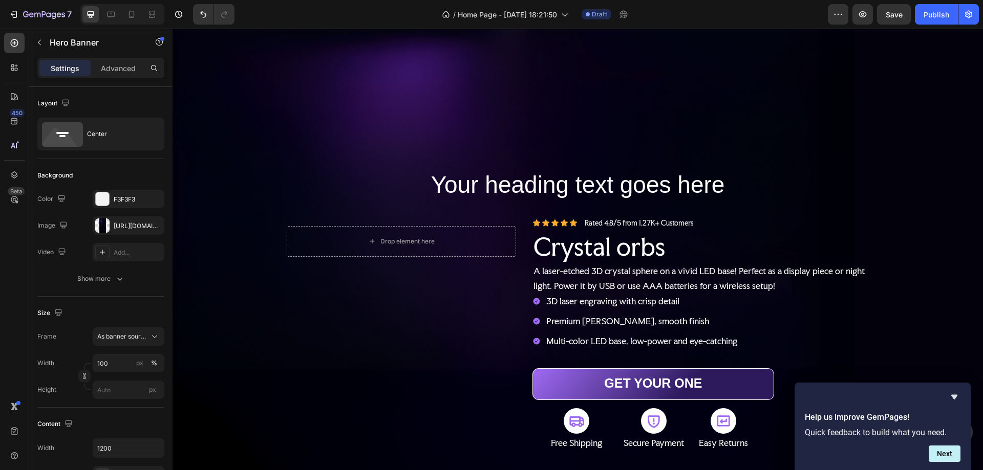
scroll to position [614, 0]
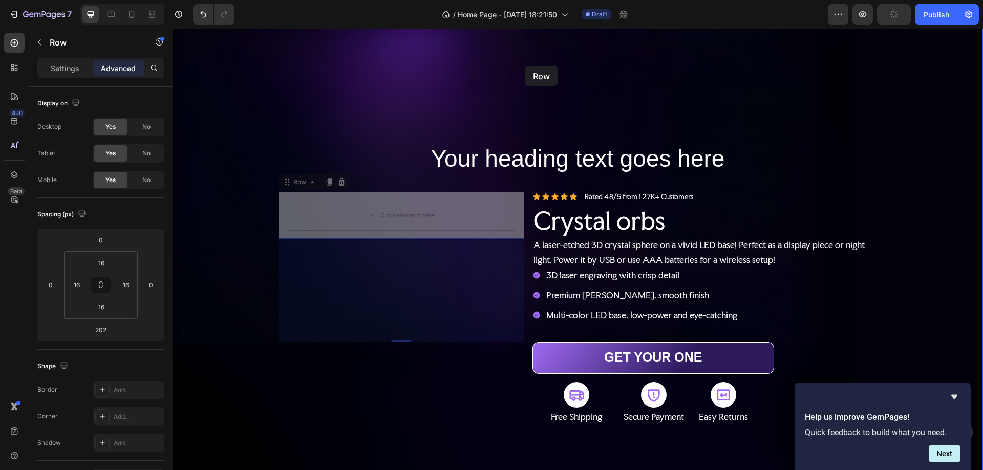
drag, startPoint x: 520, startPoint y: 157, endPoint x: 525, endPoint y: 66, distance: 91.2
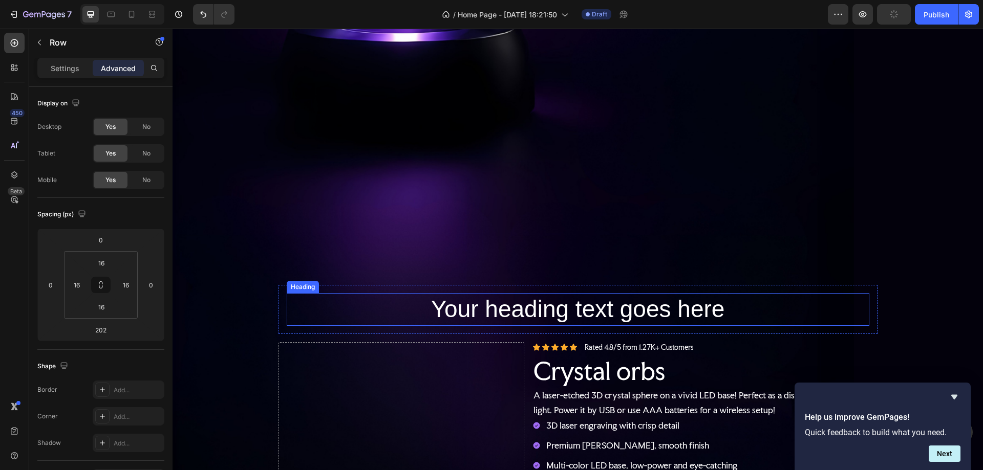
scroll to position [763, 0]
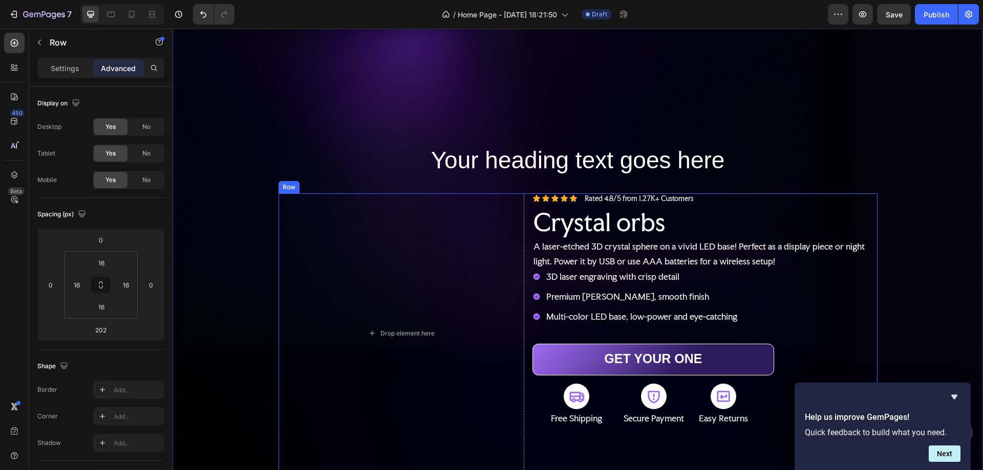
click at [523, 230] on div "Drop element here Icon Icon Icon Icon Icon Icon List Rated 4.8/5 from 1.27K+ Cu…" at bounding box center [577, 334] width 599 height 281
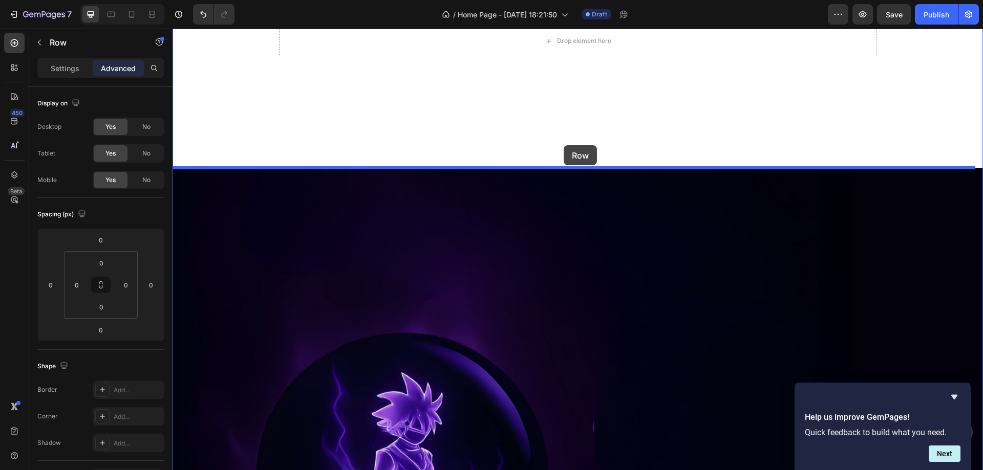
scroll to position [0, 0]
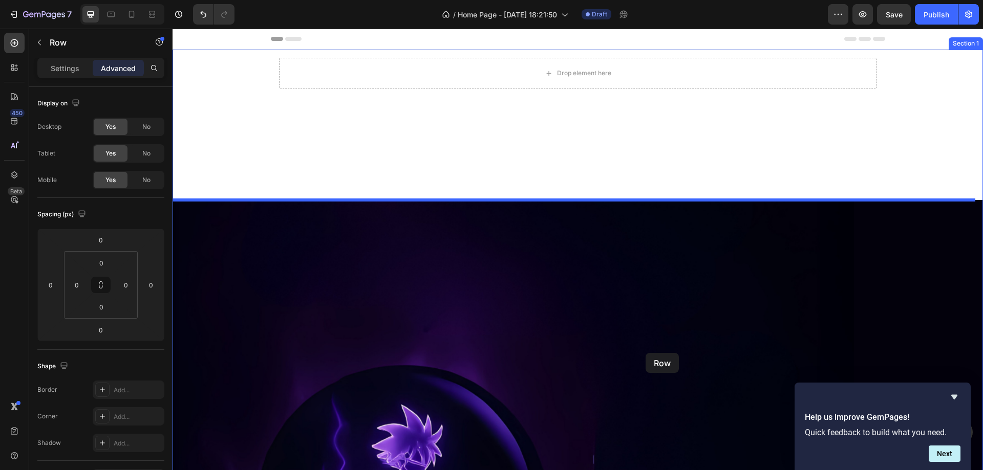
drag, startPoint x: 523, startPoint y: 230, endPoint x: 646, endPoint y: 353, distance: 173.8
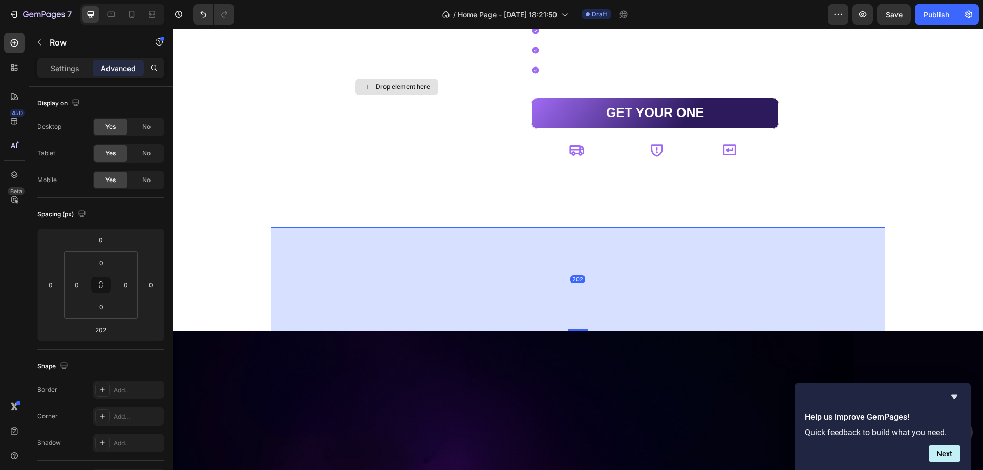
scroll to position [256, 0]
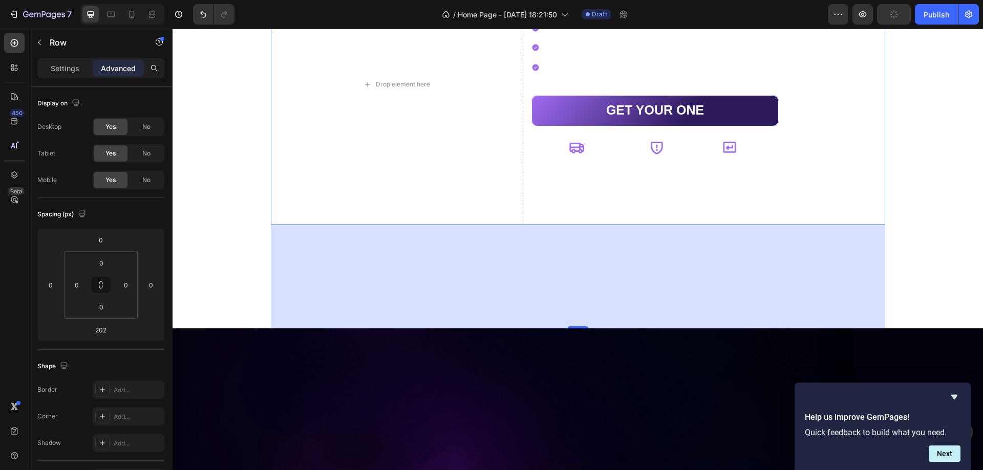
type input "0"
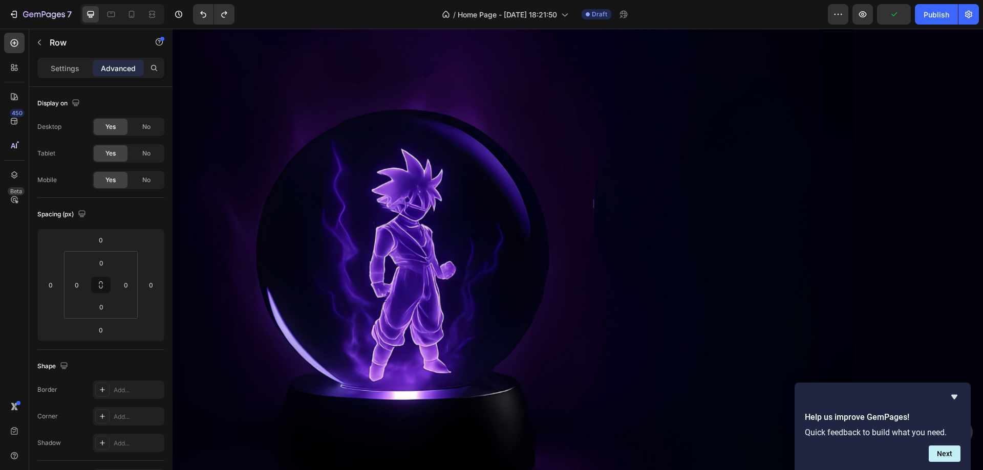
scroll to position [0, 0]
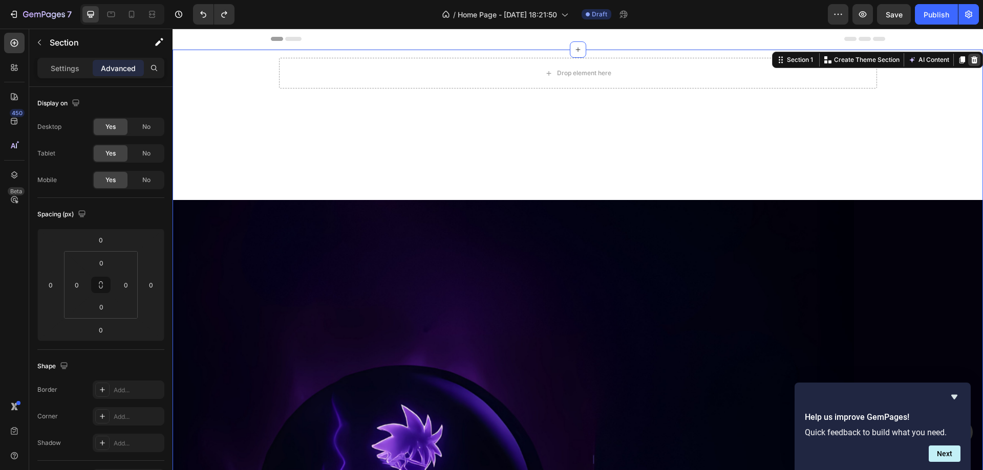
click at [970, 60] on icon at bounding box center [974, 60] width 8 height 8
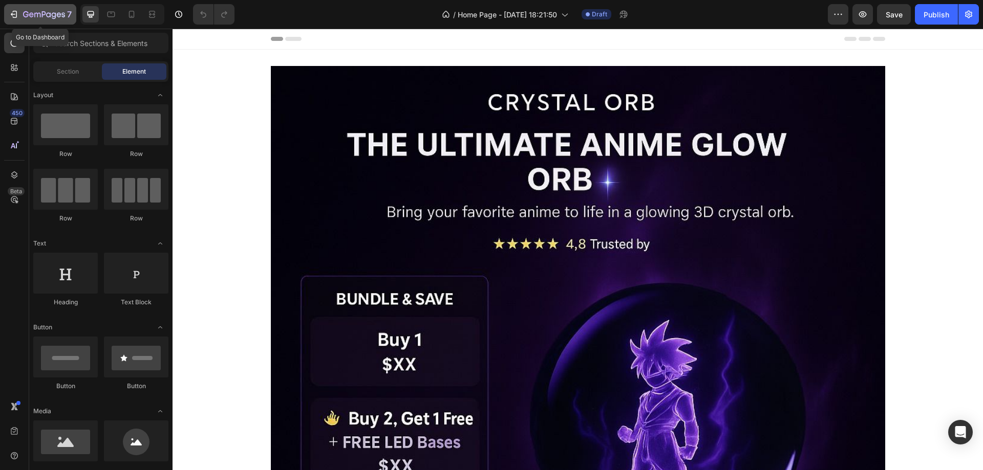
click at [16, 12] on icon "button" at bounding box center [15, 14] width 5 height 7
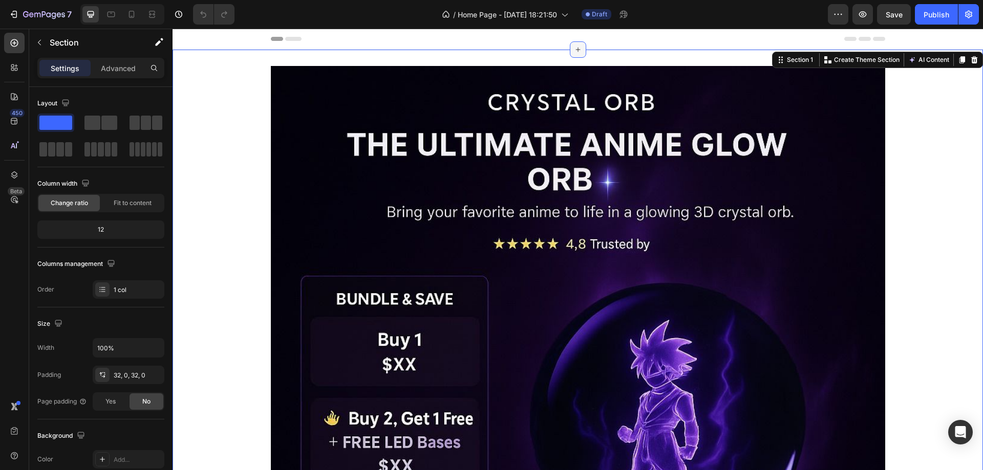
click at [574, 52] on icon at bounding box center [578, 50] width 8 height 8
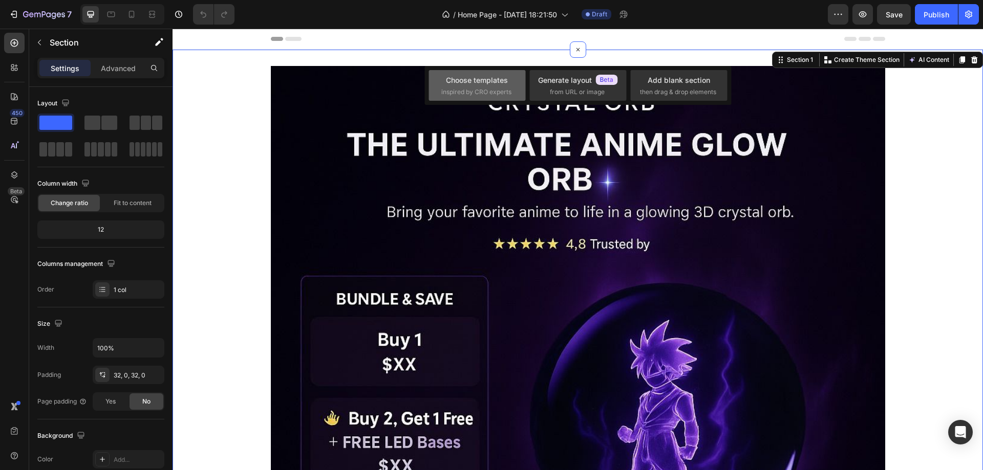
click at [500, 88] on span "inspired by CRO experts" at bounding box center [476, 92] width 70 height 9
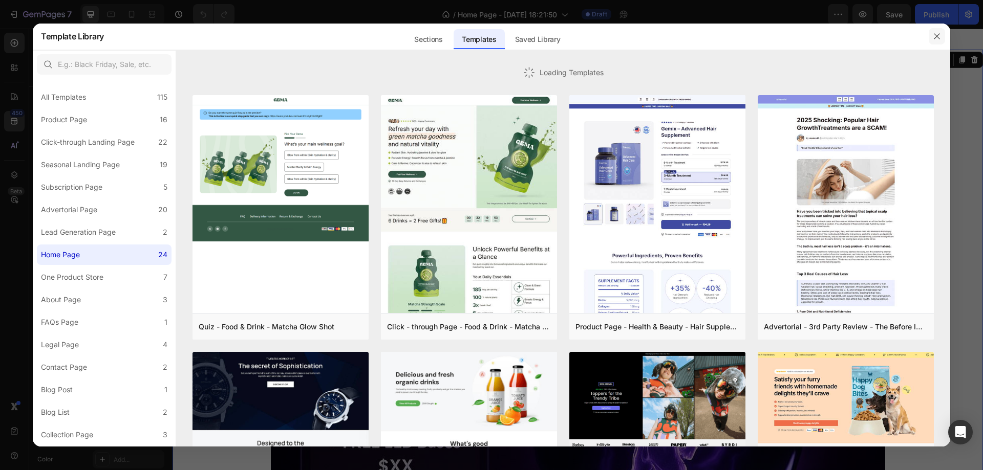
click at [934, 34] on icon "button" at bounding box center [937, 37] width 6 height 6
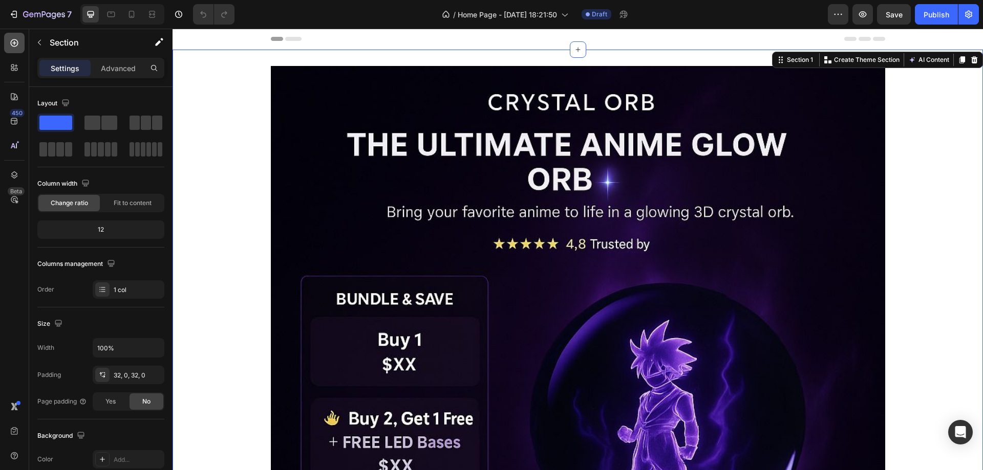
click at [11, 44] on icon at bounding box center [14, 43] width 10 height 10
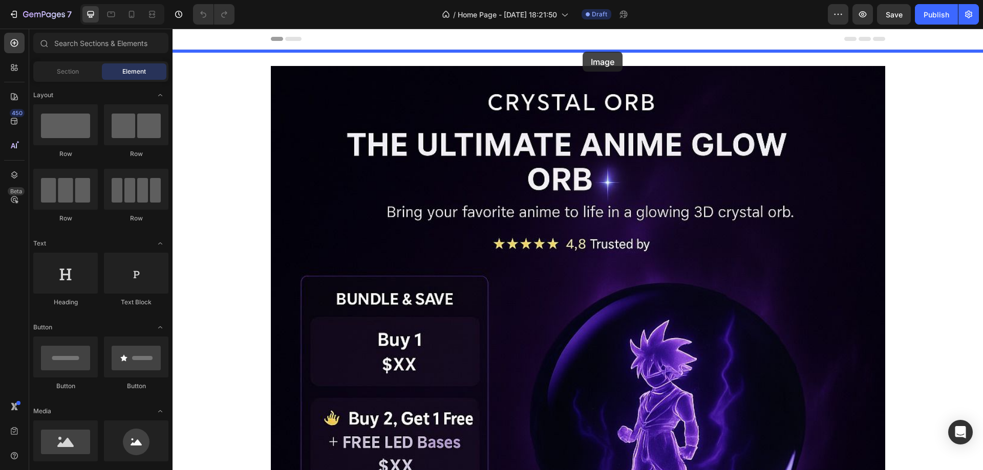
drag, startPoint x: 269, startPoint y: 409, endPoint x: 583, endPoint y: 52, distance: 475.2
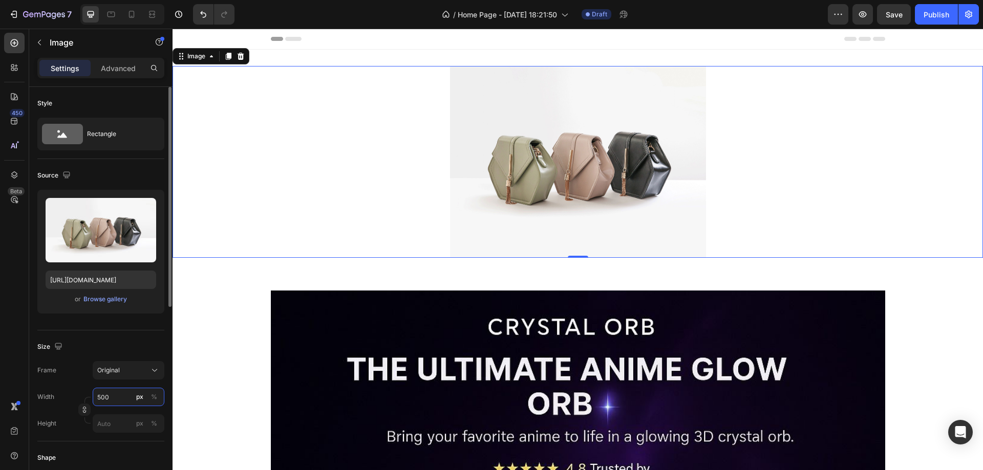
click at [96, 401] on input "500" at bounding box center [129, 397] width 72 height 18
click at [122, 418] on p "Full 100%" at bounding box center [126, 421] width 59 height 9
type input "100"
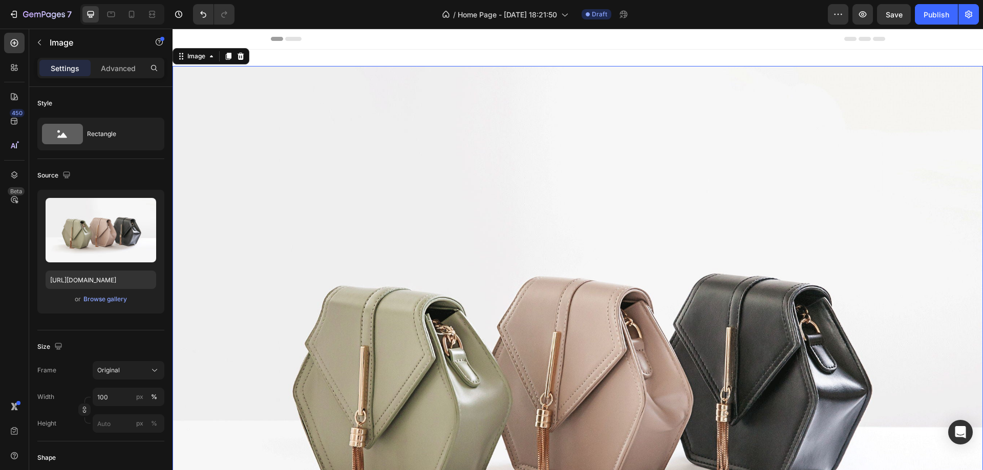
click at [408, 116] on img at bounding box center [578, 370] width 810 height 608
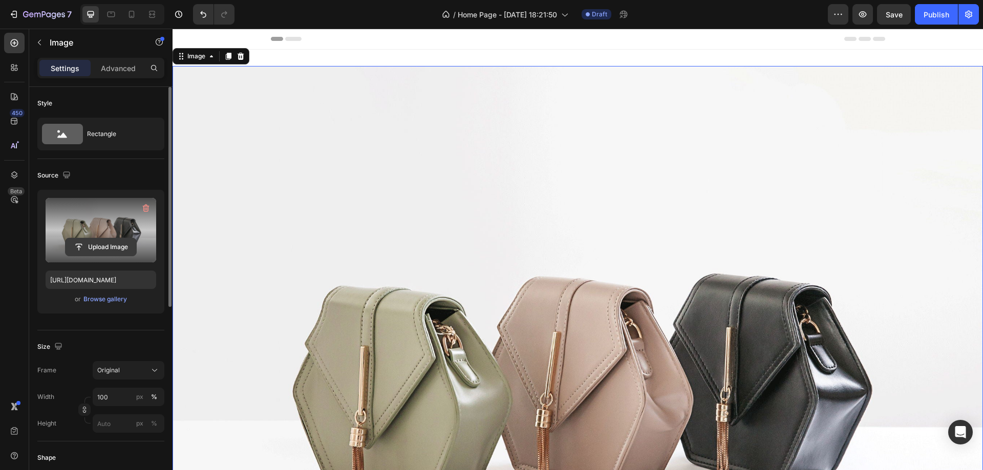
click at [110, 242] on input "file" at bounding box center [101, 247] width 71 height 17
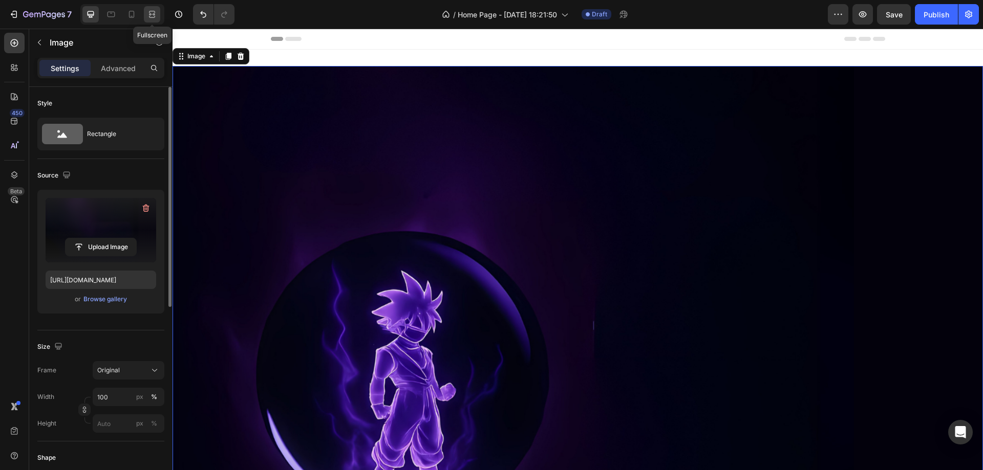
click at [154, 11] on icon at bounding box center [152, 12] width 6 height 2
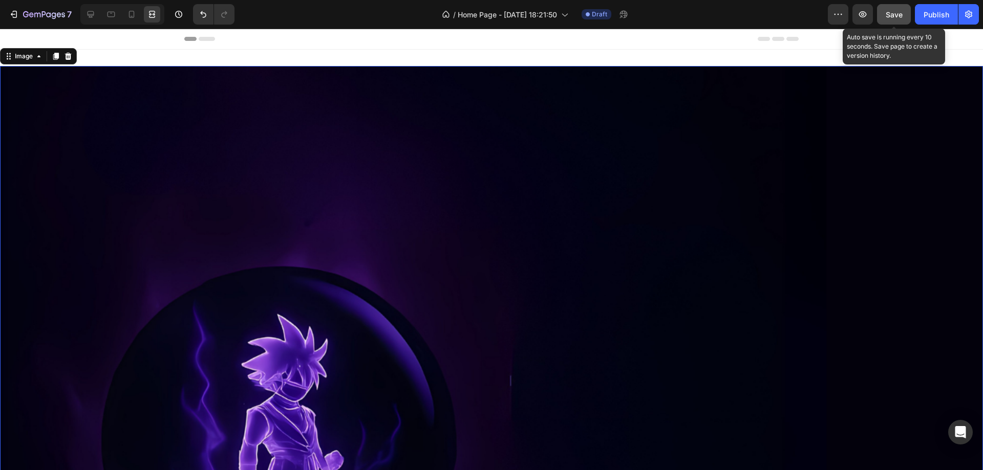
click at [884, 9] on button "Save" at bounding box center [894, 14] width 34 height 20
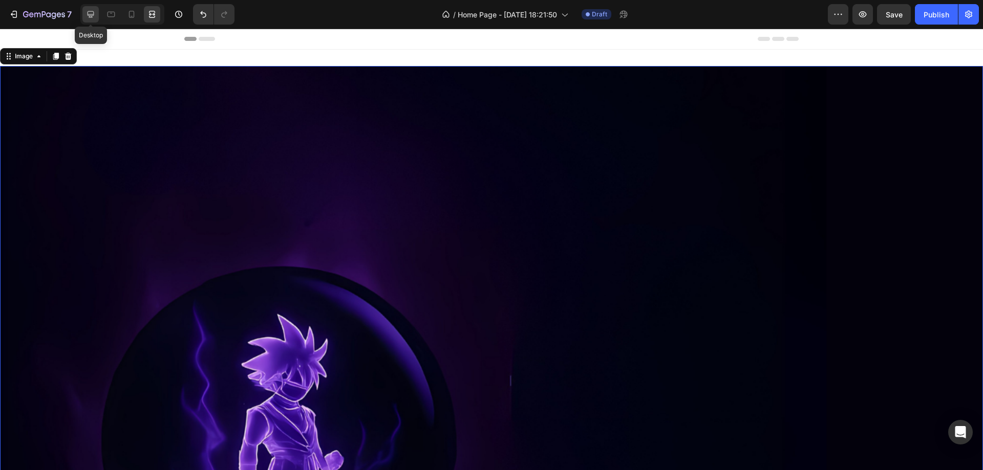
click at [90, 14] on icon at bounding box center [91, 14] width 7 height 7
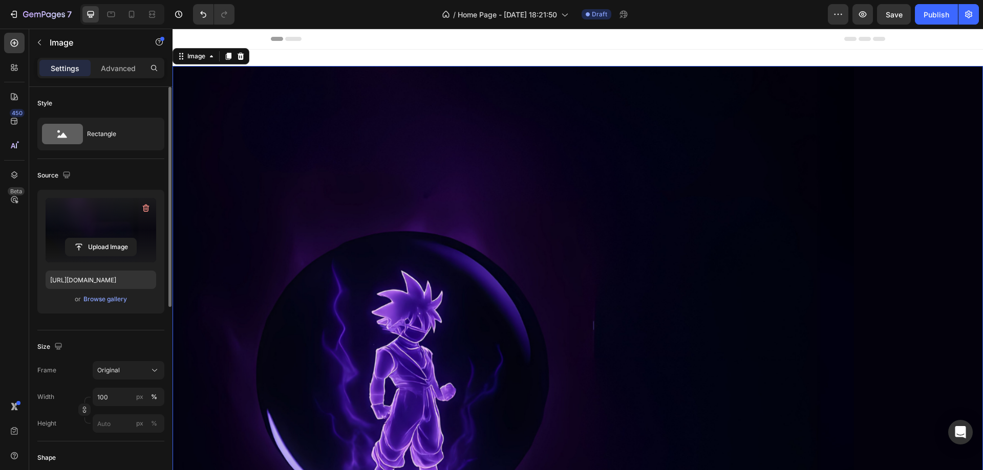
click at [105, 248] on input "file" at bounding box center [101, 247] width 71 height 17
type input "https://cdn.shopify.com/s/files/1/0970/2431/1641/files/gempages_585982822557156…"
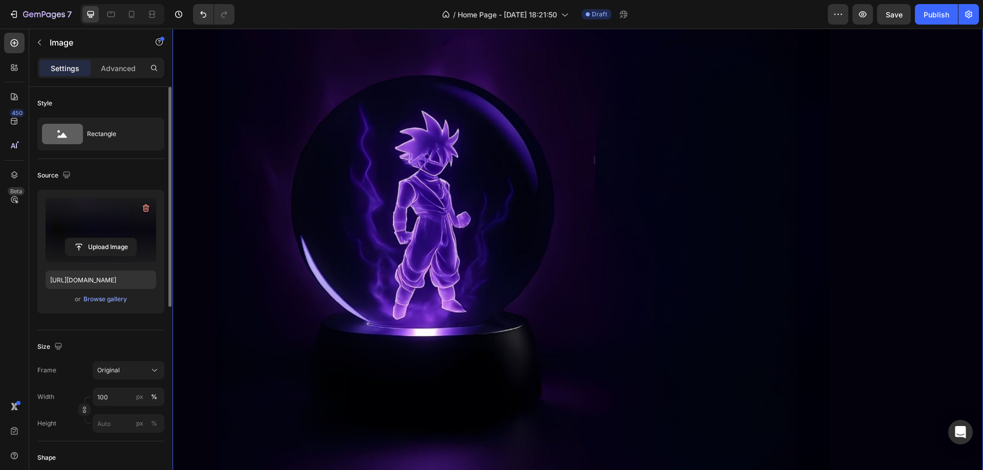
scroll to position [51, 0]
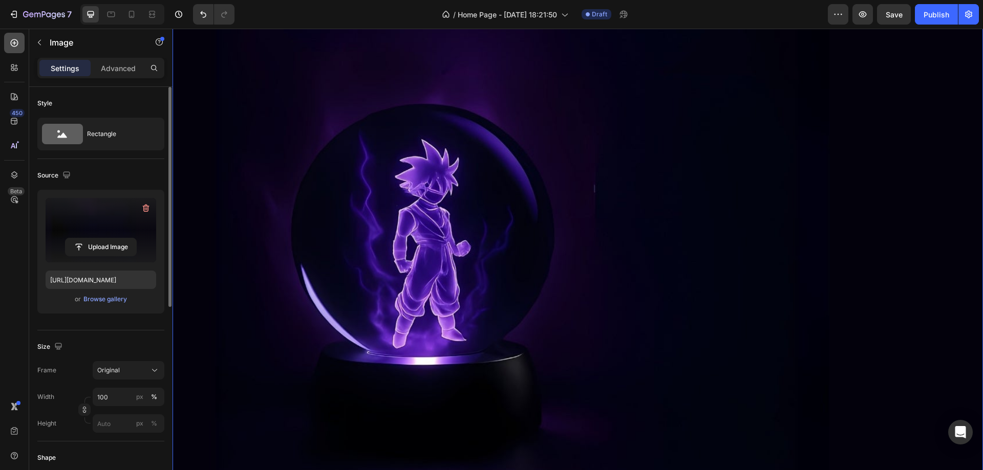
click at [13, 40] on icon at bounding box center [15, 43] width 8 height 8
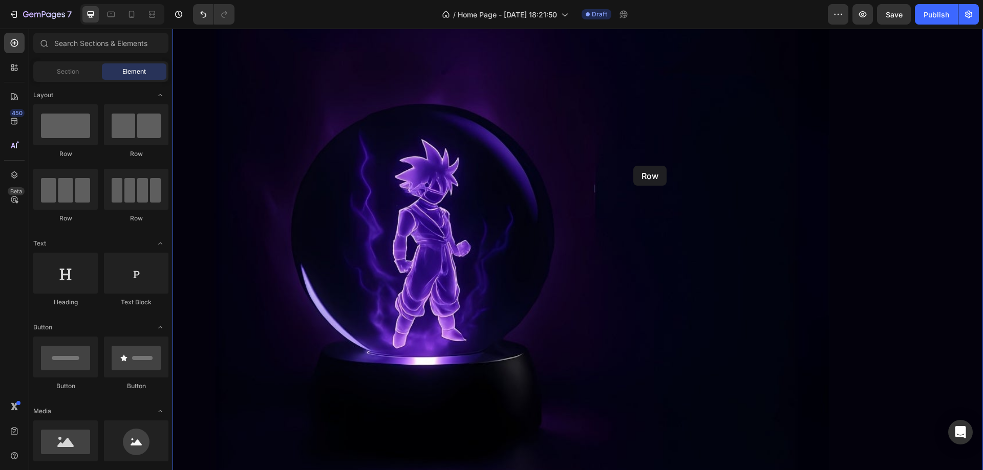
drag, startPoint x: 321, startPoint y: 157, endPoint x: 638, endPoint y: 164, distance: 317.0
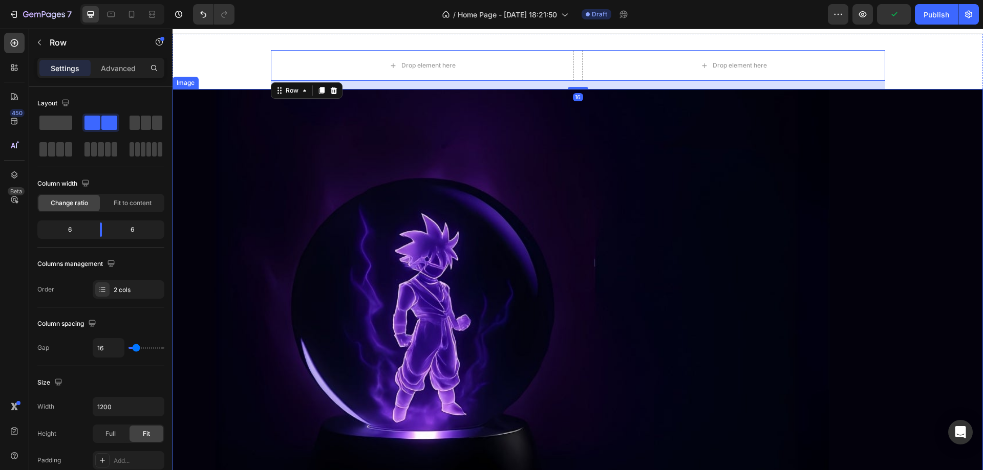
scroll to position [0, 0]
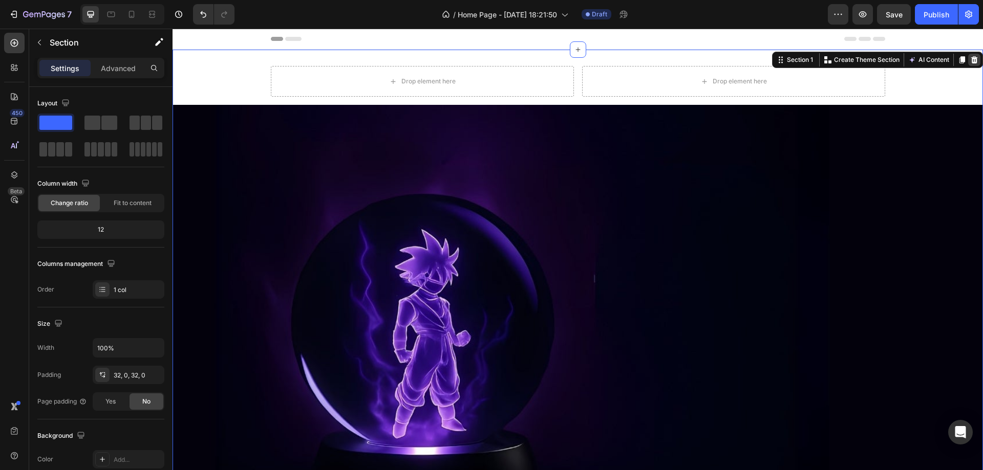
click at [970, 58] on icon at bounding box center [974, 60] width 8 height 8
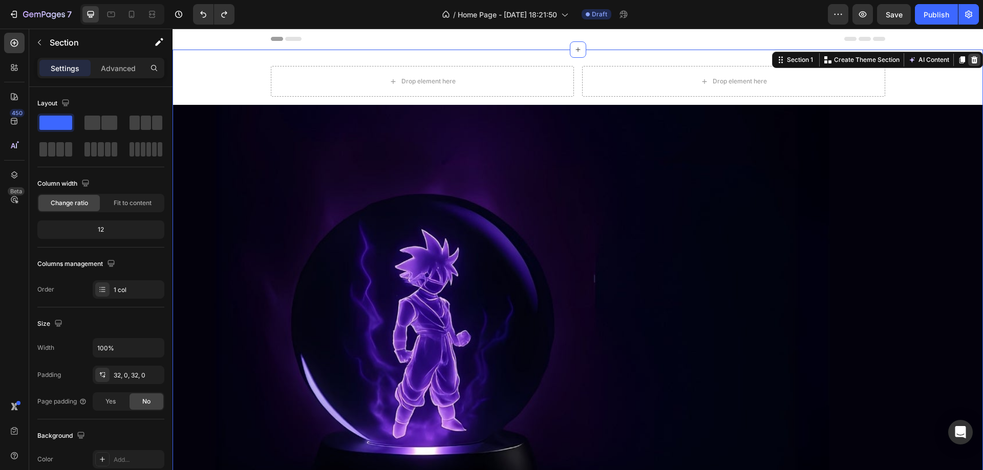
click at [970, 59] on icon at bounding box center [974, 60] width 8 height 8
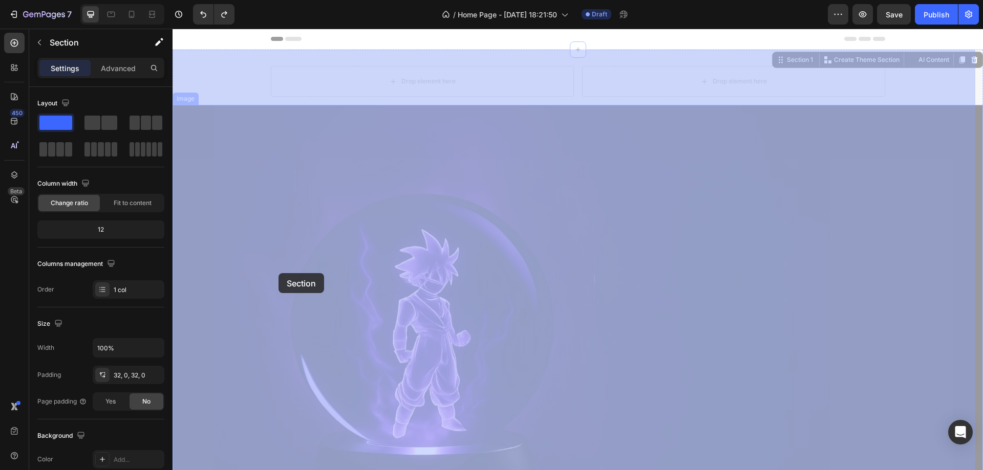
drag, startPoint x: 201, startPoint y: 62, endPoint x: 278, endPoint y: 273, distance: 225.1
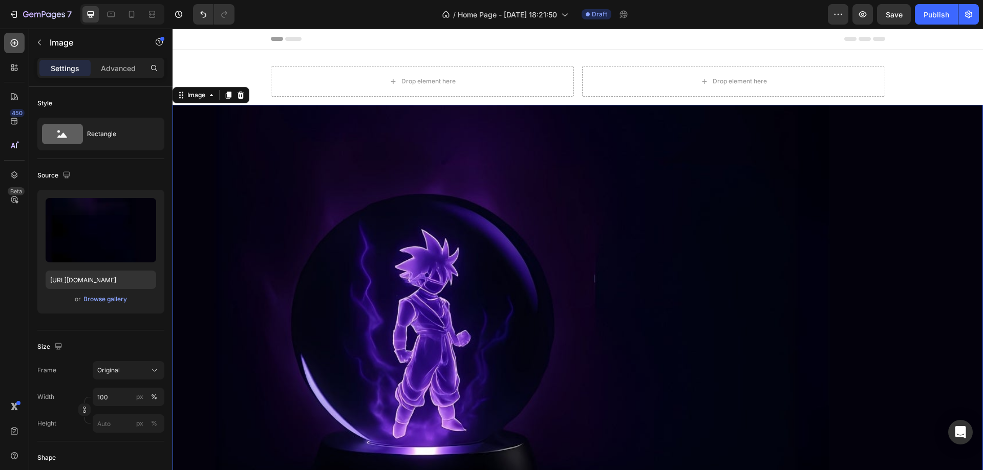
click at [9, 45] on div at bounding box center [14, 43] width 20 height 20
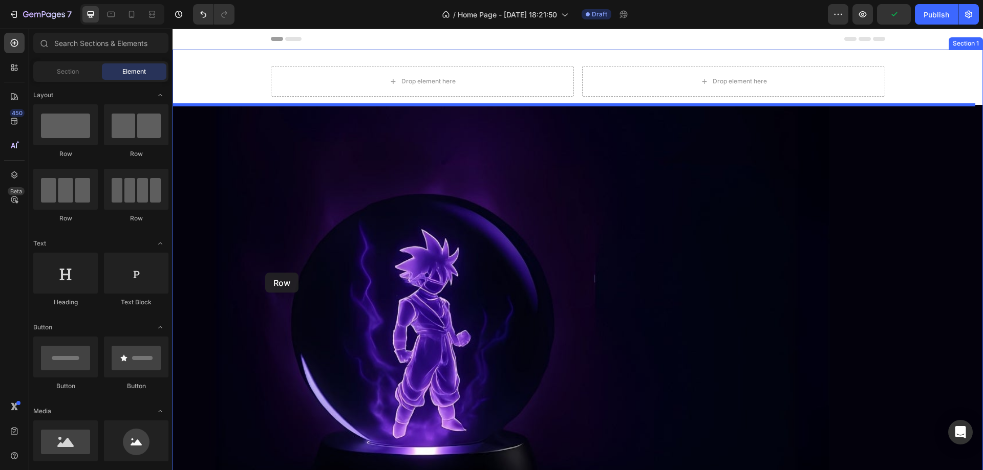
drag, startPoint x: 314, startPoint y: 190, endPoint x: 265, endPoint y: 273, distance: 96.4
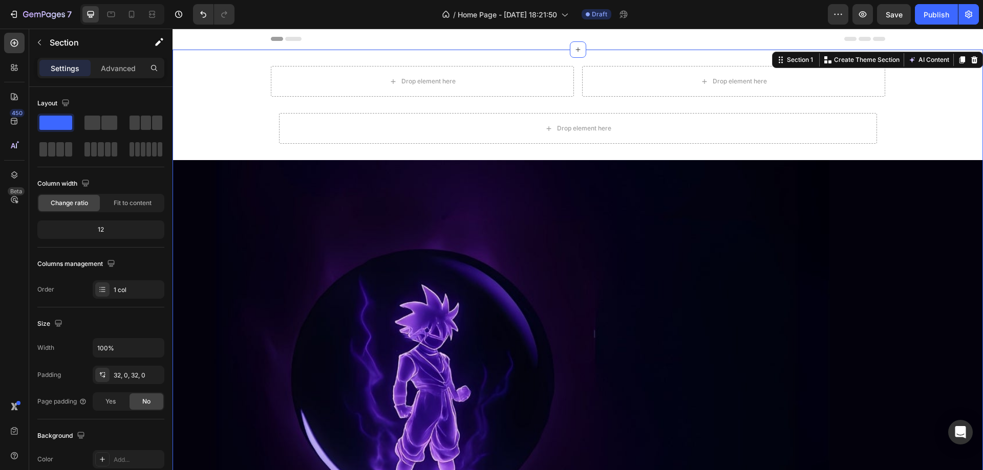
click at [398, 125] on div "Drop element here" at bounding box center [578, 128] width 598 height 31
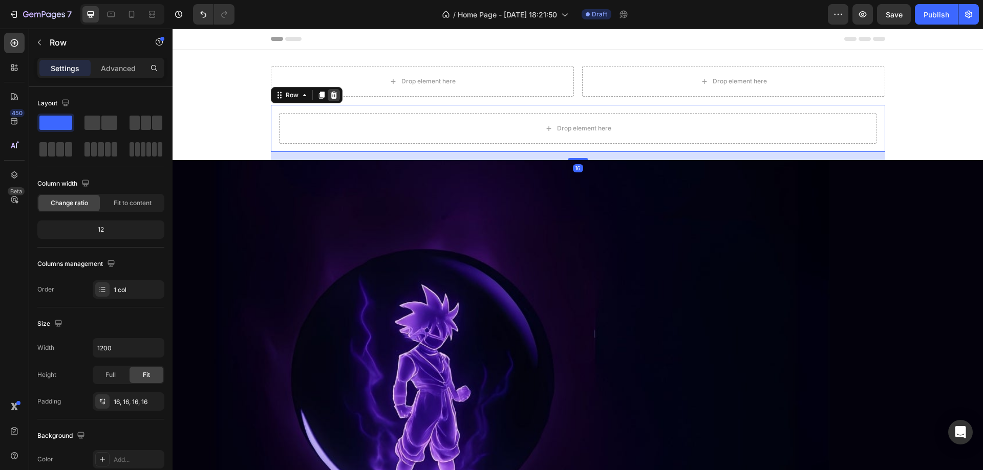
click at [330, 94] on icon at bounding box center [333, 95] width 7 height 7
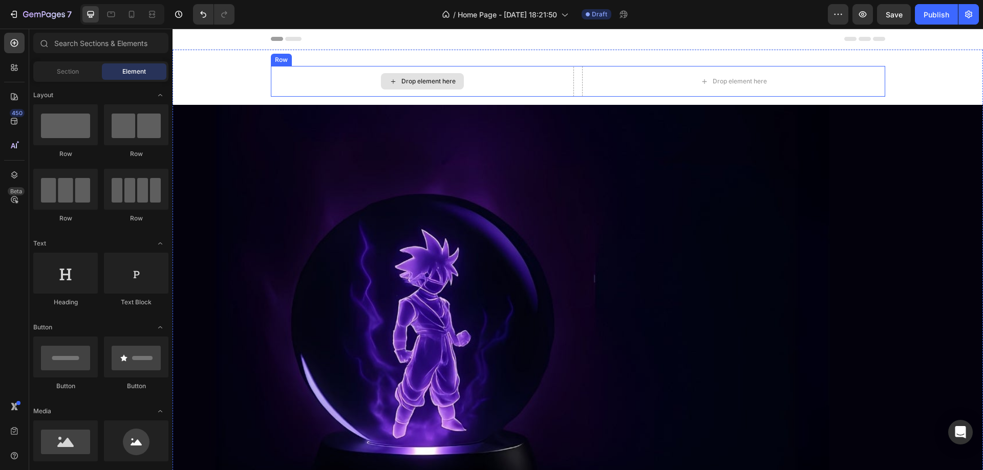
click at [333, 69] on div "Drop element here" at bounding box center [422, 81] width 303 height 31
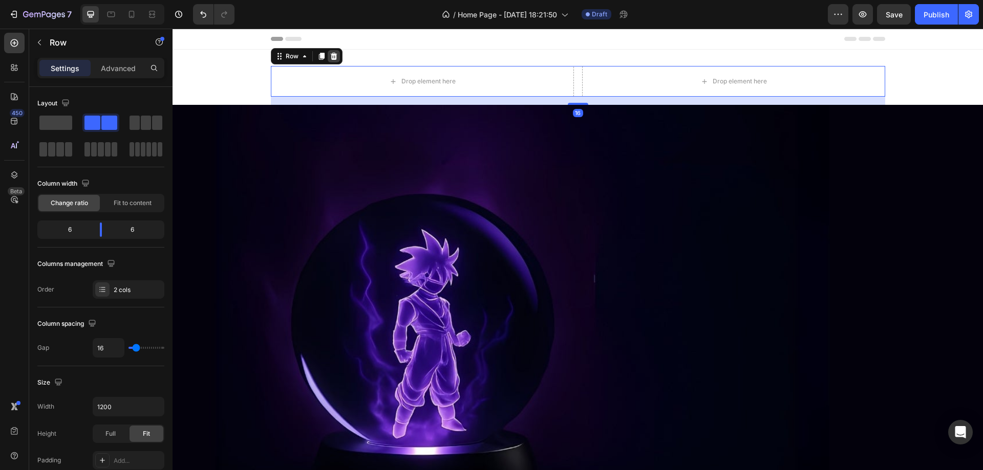
click at [328, 54] on div at bounding box center [334, 56] width 12 height 12
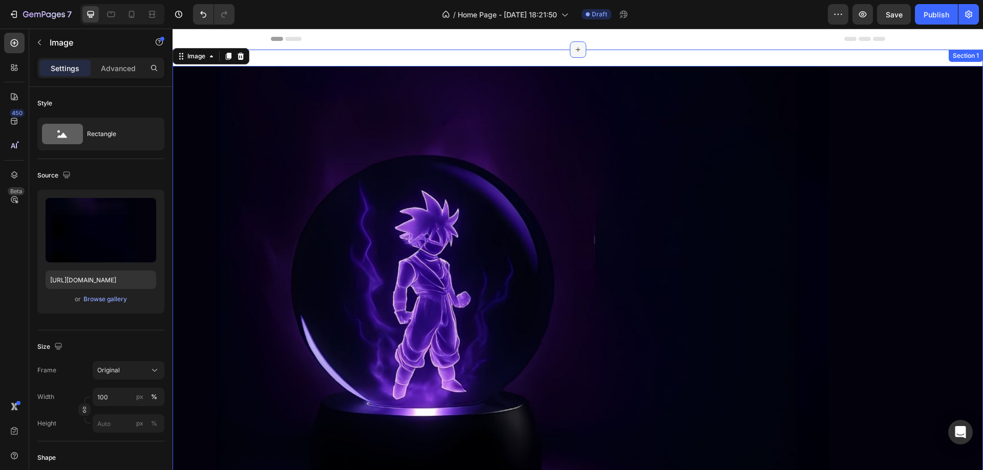
click at [574, 49] on icon at bounding box center [578, 50] width 8 height 8
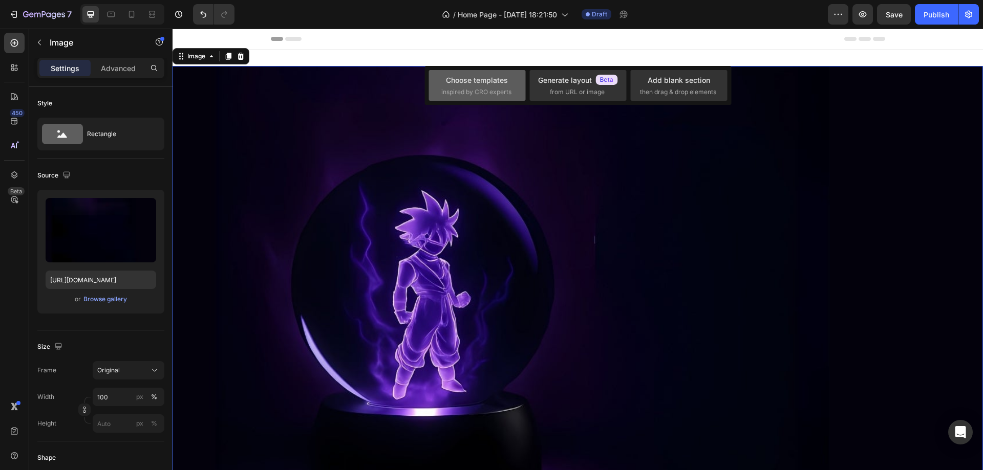
click at [484, 83] on div "Choose templates" at bounding box center [477, 80] width 62 height 11
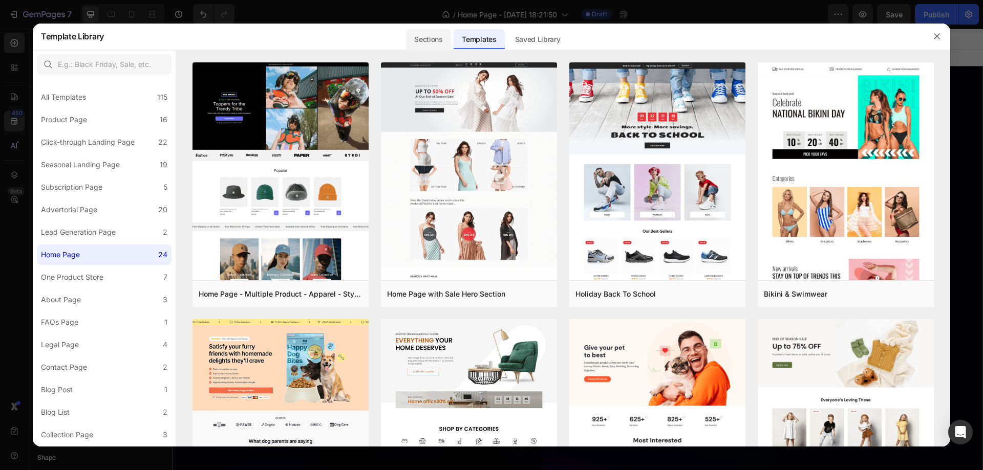
click at [419, 40] on div "Sections" at bounding box center [428, 39] width 45 height 20
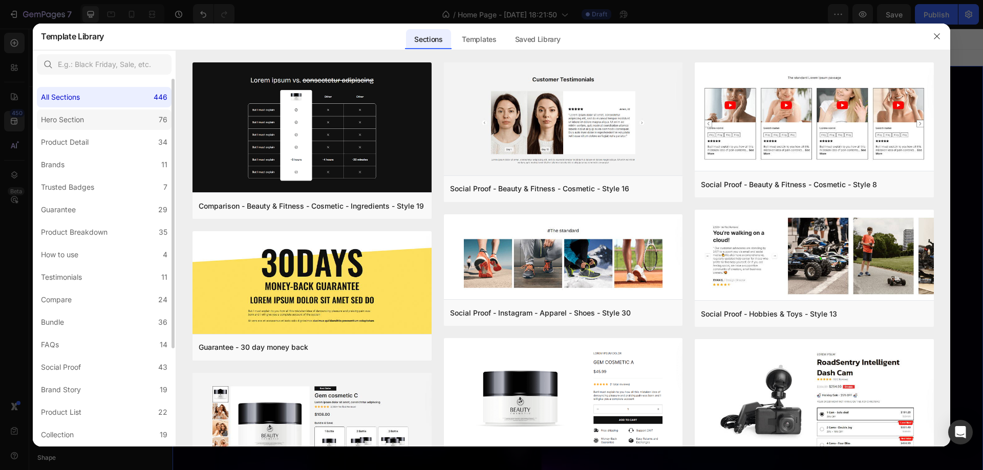
click at [83, 116] on div "Hero Section" at bounding box center [62, 120] width 43 height 12
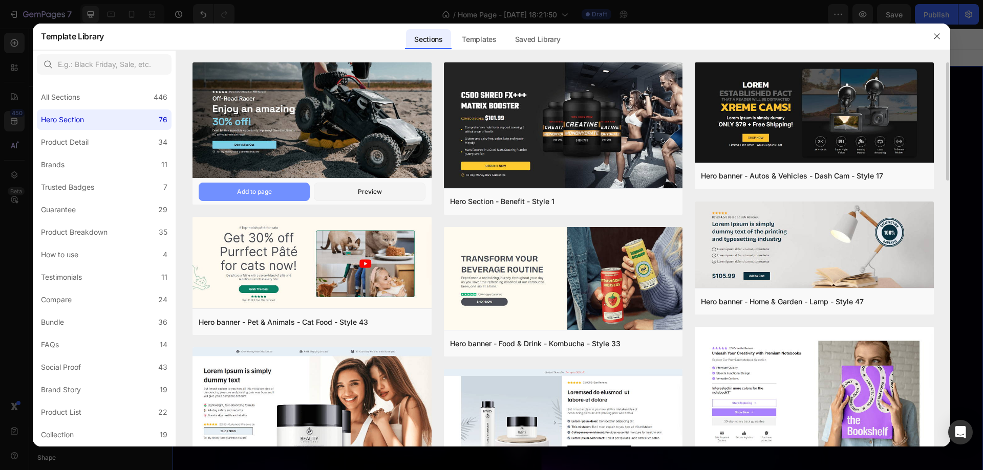
click at [277, 192] on button "Add to page" at bounding box center [254, 192] width 111 height 18
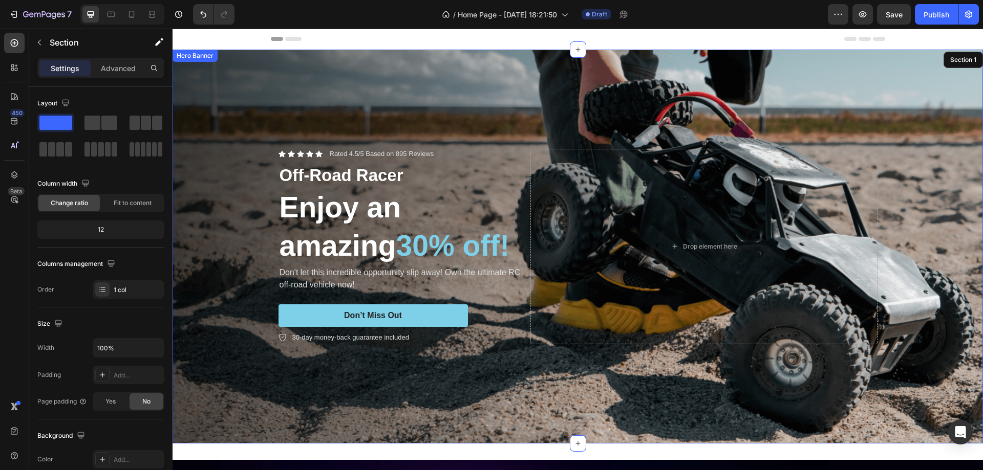
click at [482, 89] on div "Background Image" at bounding box center [578, 247] width 810 height 394
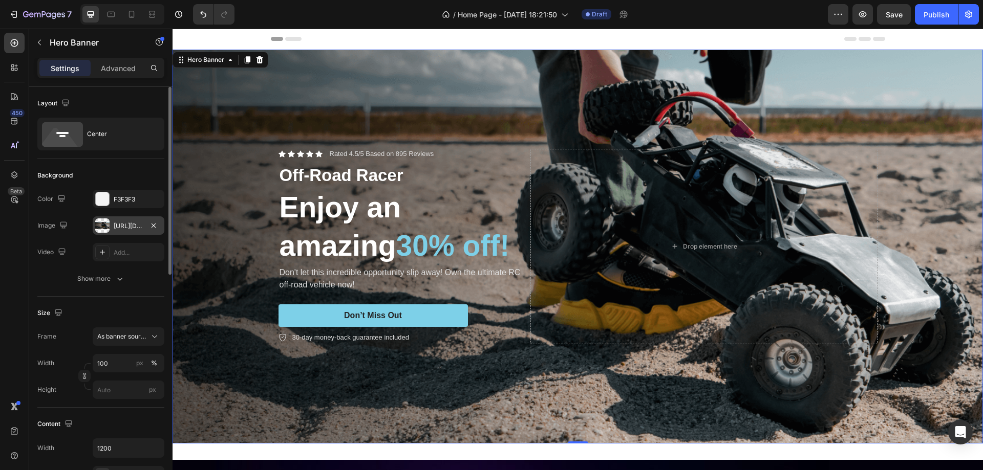
click at [103, 224] on div at bounding box center [102, 226] width 14 height 14
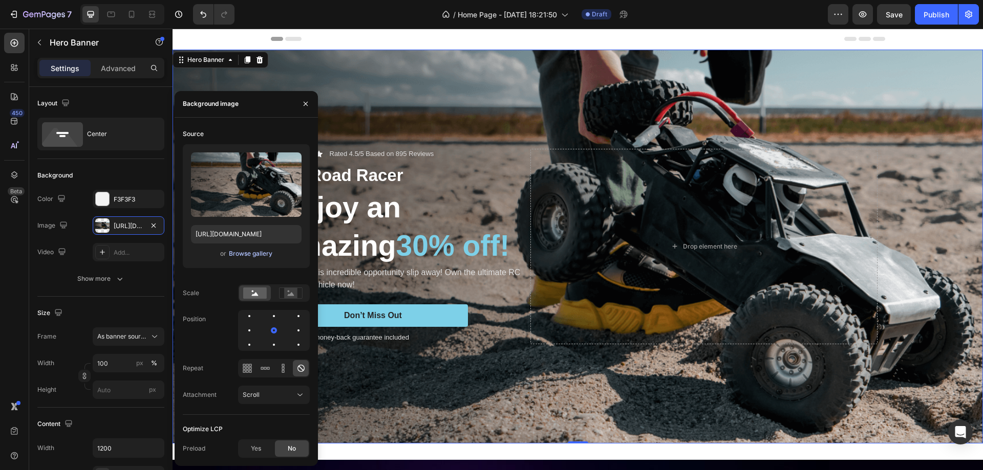
click at [255, 254] on div "Browse gallery" at bounding box center [251, 253] width 44 height 9
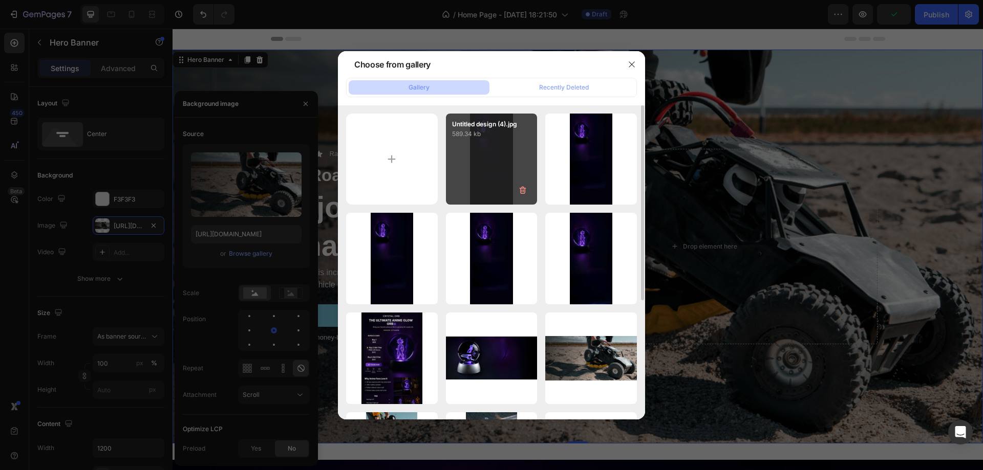
click at [477, 155] on div "Untitled design (4).jpg 589.34 kb" at bounding box center [492, 160] width 92 height 92
type input "https://cdn.shopify.com/s/files/1/0970/2431/1641/files/gempages_585982822557156…"
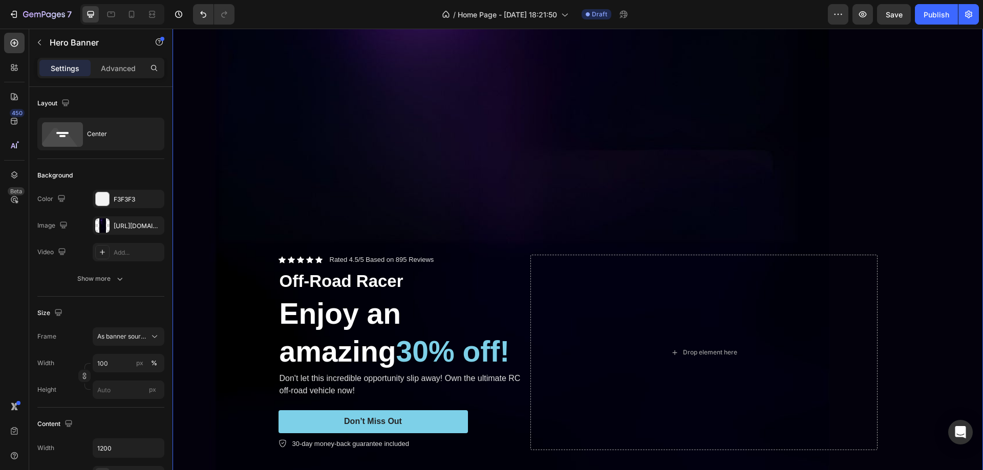
scroll to position [563, 0]
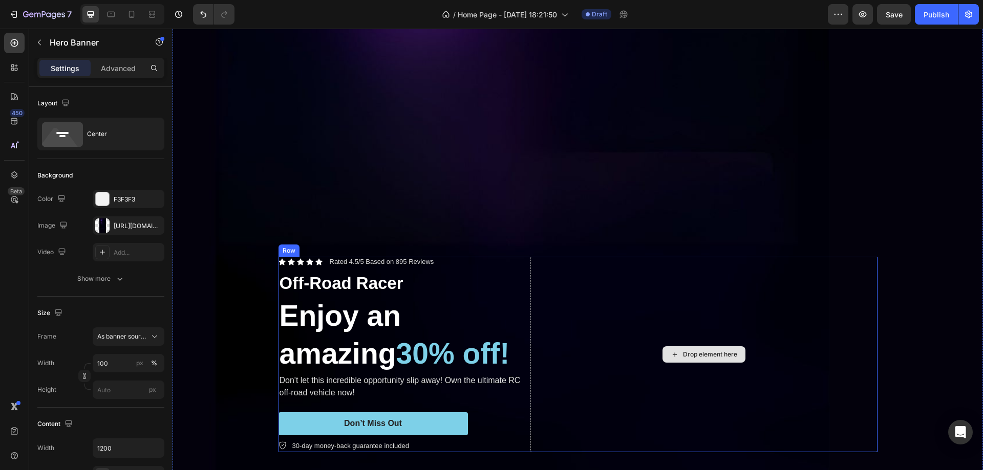
click at [564, 257] on div "Drop element here" at bounding box center [703, 355] width 347 height 196
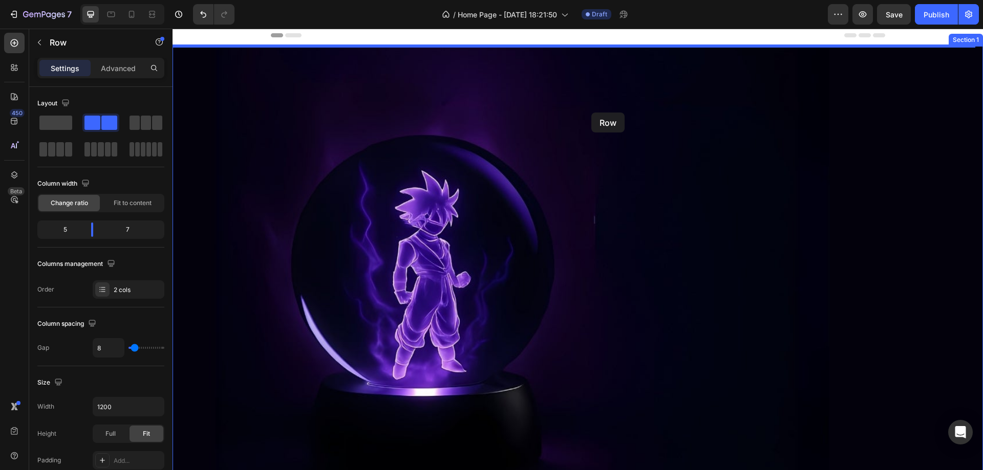
scroll to position [0, 0]
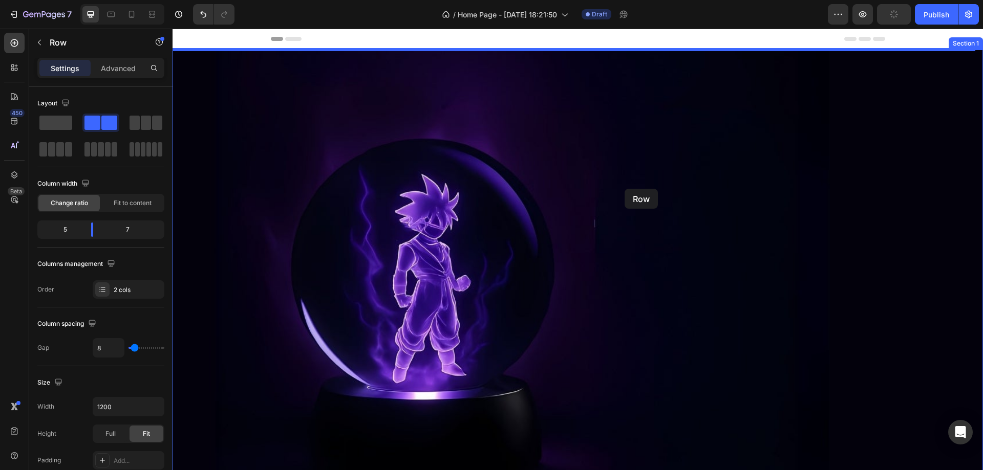
drag, startPoint x: 524, startPoint y: 255, endPoint x: 625, endPoint y: 189, distance: 120.8
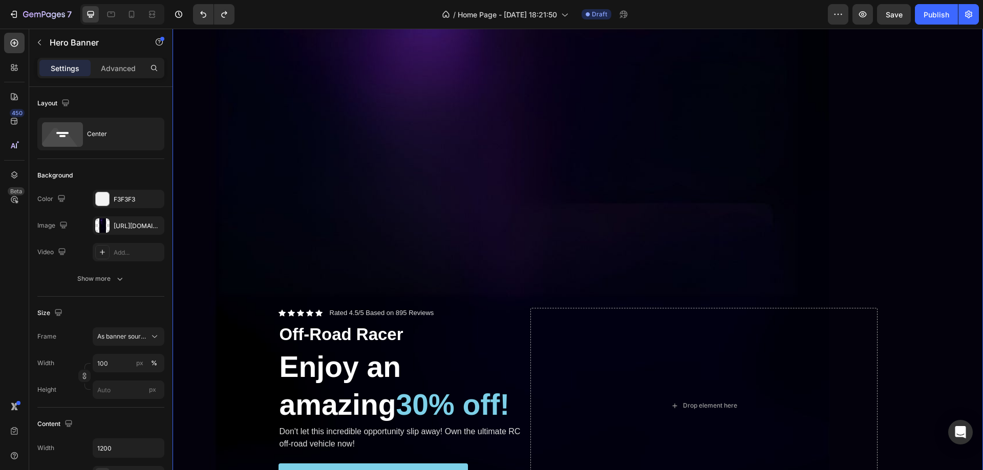
scroll to position [717, 0]
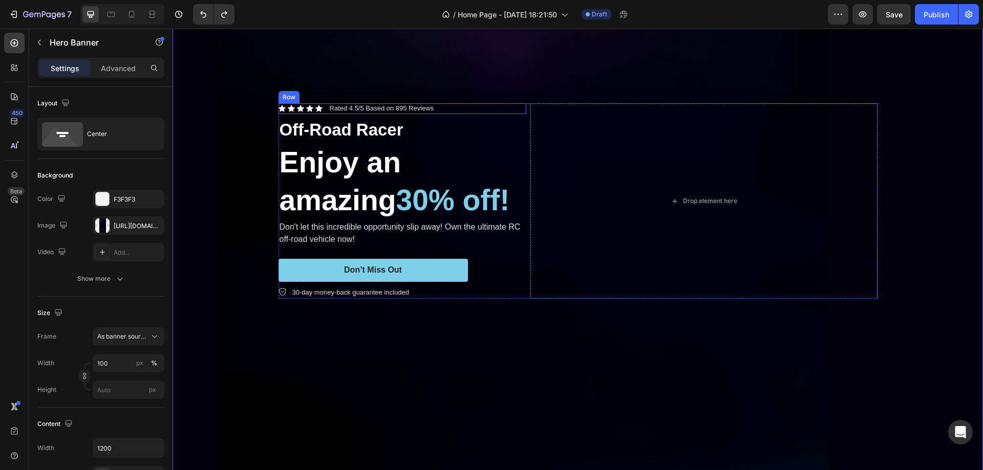
click at [522, 103] on div "Icon Icon Icon Icon Icon Icon List Rated 4.5/5 Based on 895 Reviews Text Block …" at bounding box center [402, 108] width 248 height 11
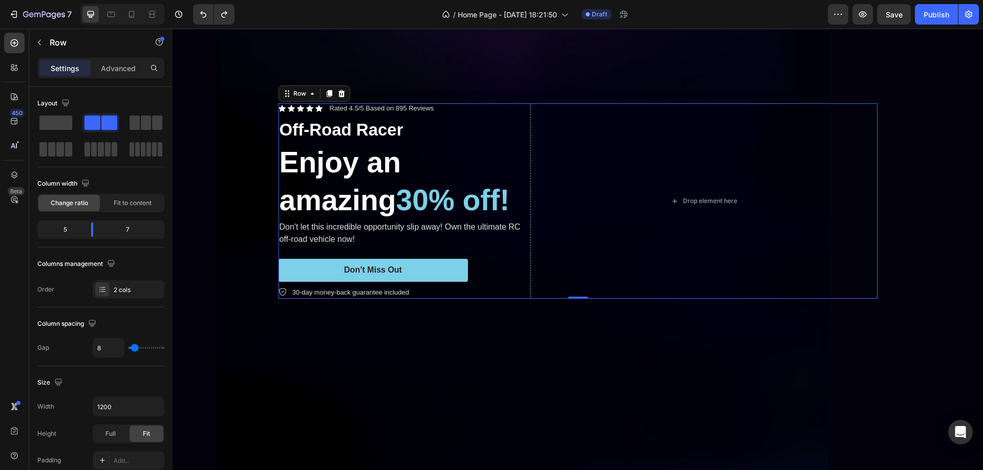
click at [524, 108] on div "Icon Icon Icon Icon Icon Icon List Rated 4.5/5 Based on 895 Reviews Text Block …" at bounding box center [577, 201] width 599 height 196
click at [126, 70] on p "Advanced" at bounding box center [118, 68] width 35 height 11
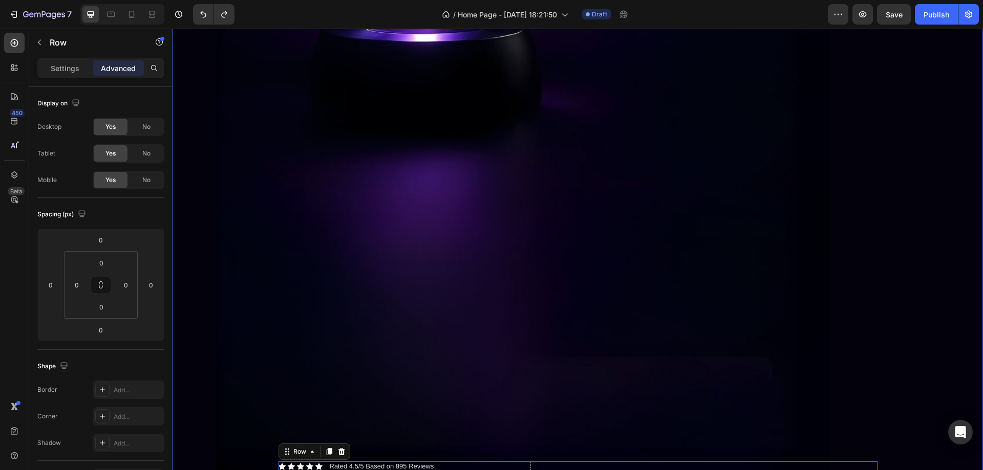
scroll to position [614, 0]
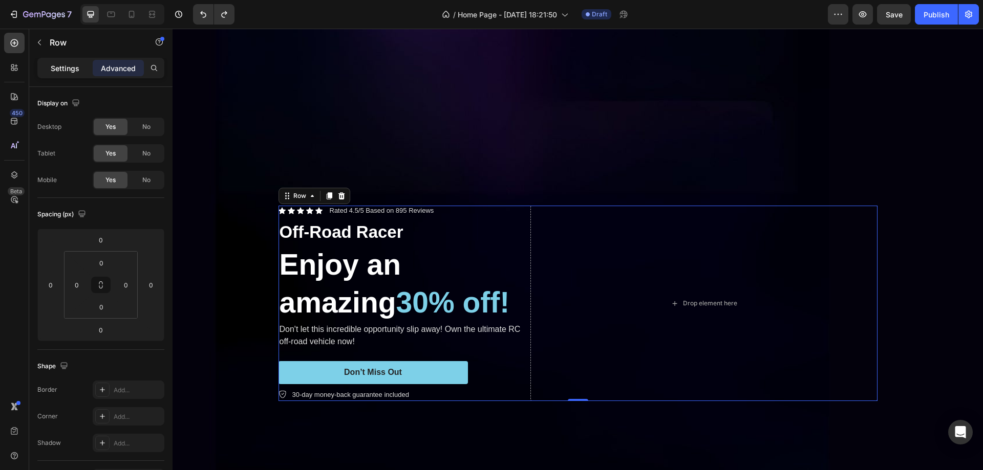
click at [68, 66] on p "Settings" at bounding box center [65, 68] width 29 height 11
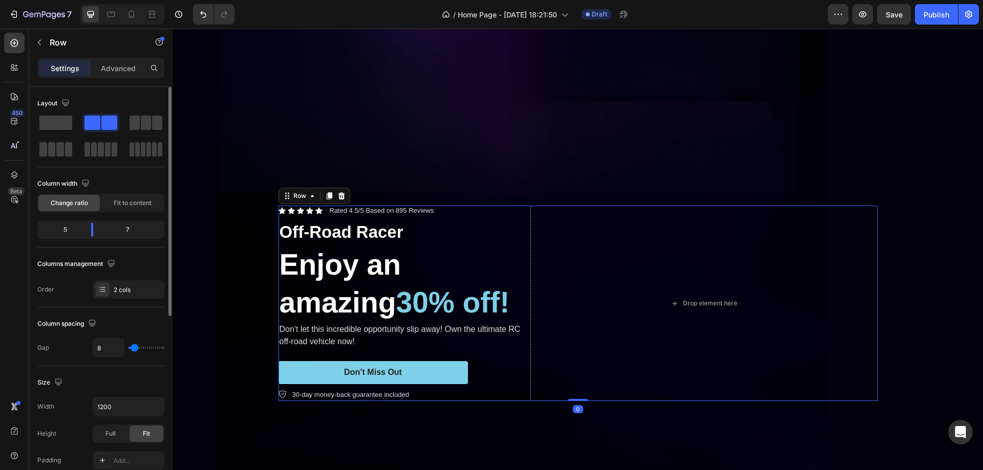
click at [120, 63] on div "Advanced" at bounding box center [118, 68] width 51 height 16
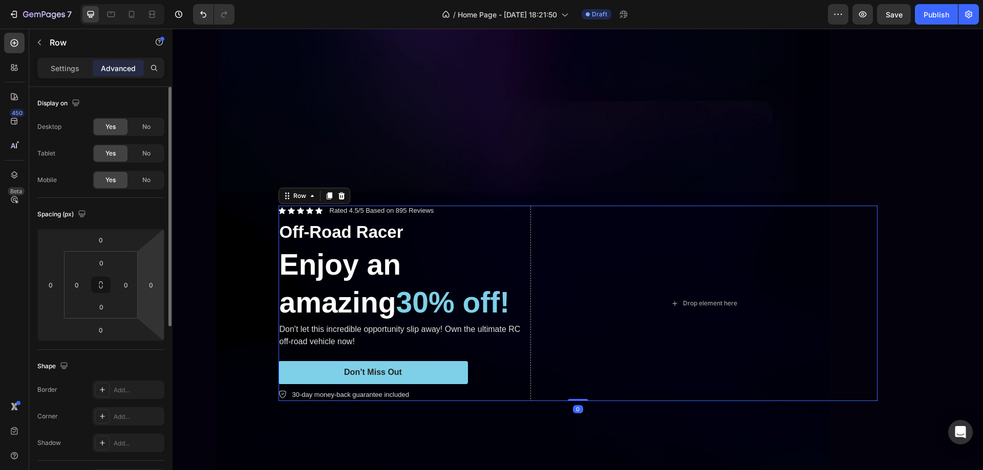
scroll to position [298, 0]
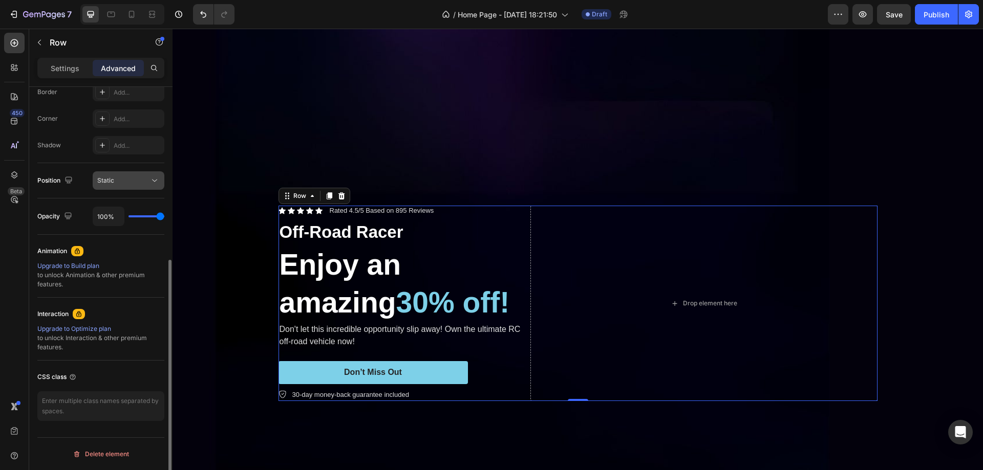
click at [124, 177] on div "Static" at bounding box center [123, 180] width 52 height 9
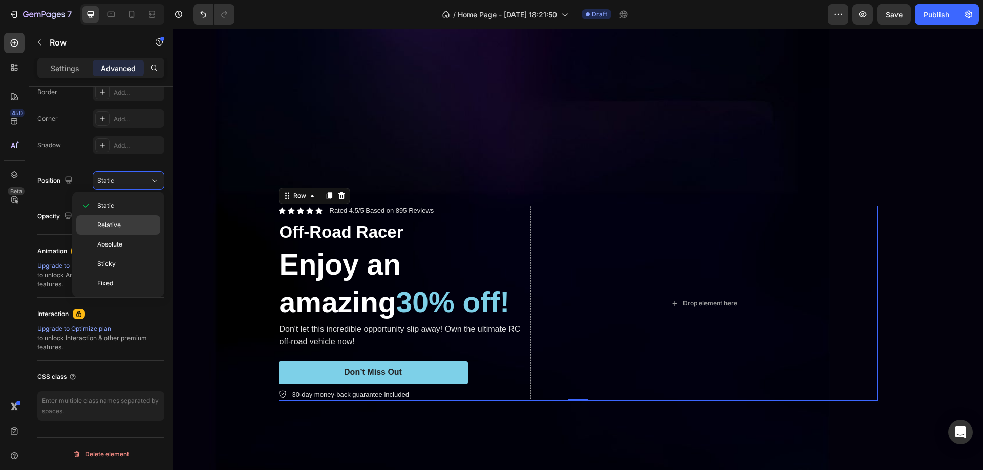
click at [123, 222] on p "Relative" at bounding box center [126, 225] width 58 height 9
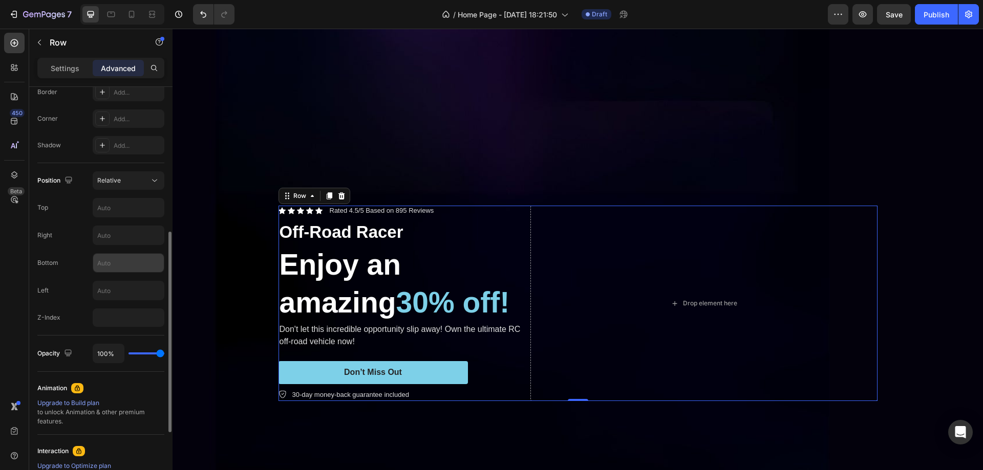
click at [114, 269] on input "text" at bounding box center [128, 263] width 71 height 18
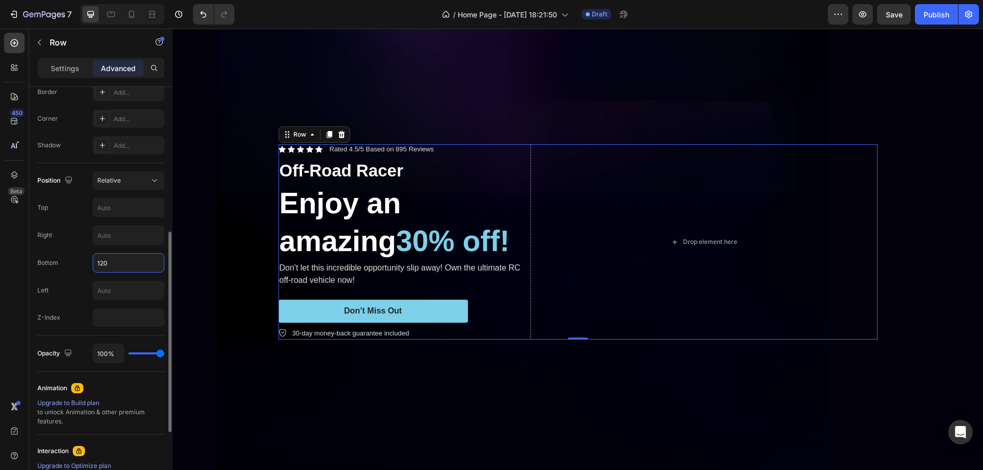
type input "1200"
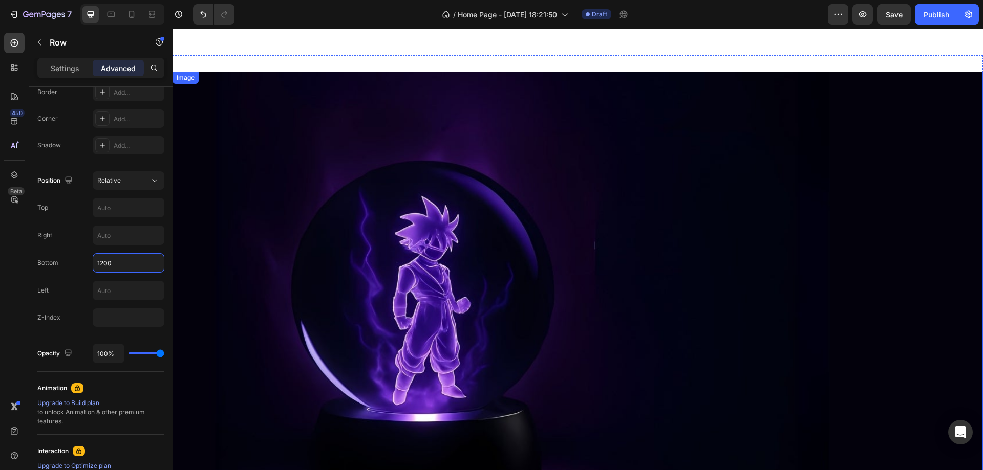
scroll to position [1587, 0]
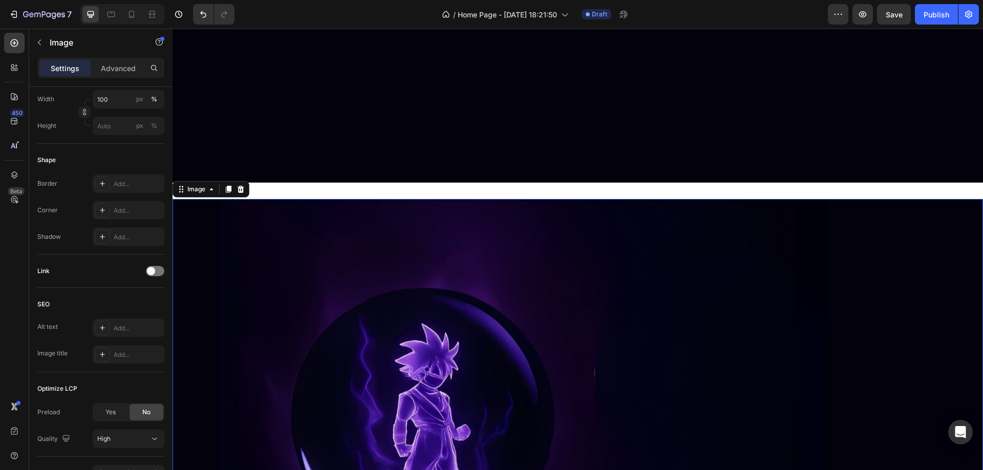
scroll to position [0, 0]
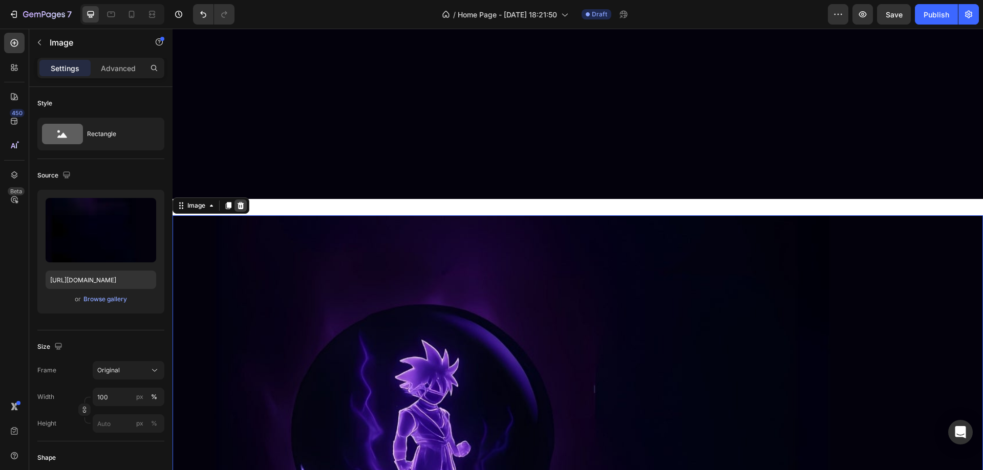
click at [239, 202] on icon at bounding box center [241, 205] width 7 height 7
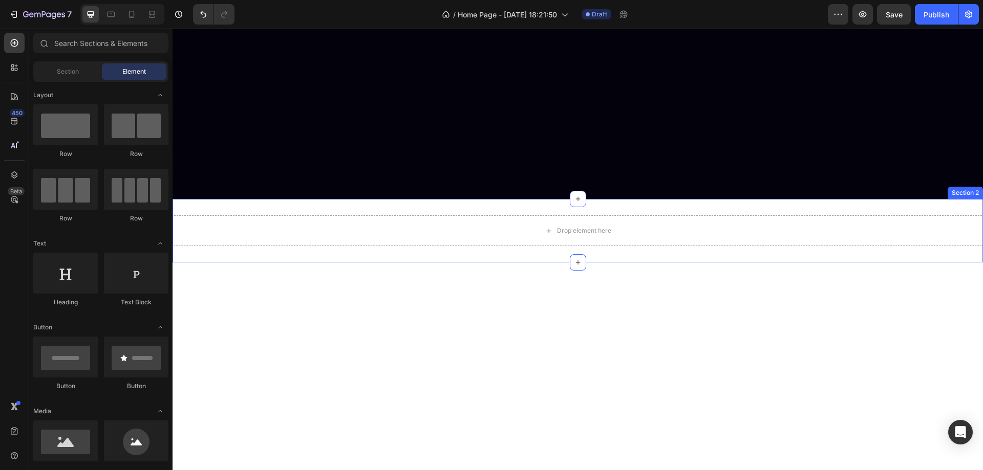
click at [957, 199] on div "Drop element here Section 2" at bounding box center [578, 230] width 810 height 63
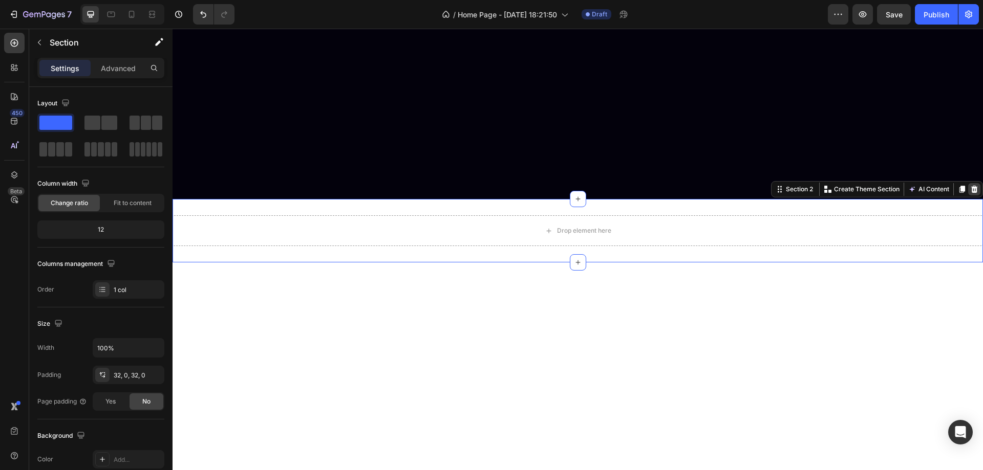
click at [970, 185] on icon at bounding box center [974, 189] width 8 height 8
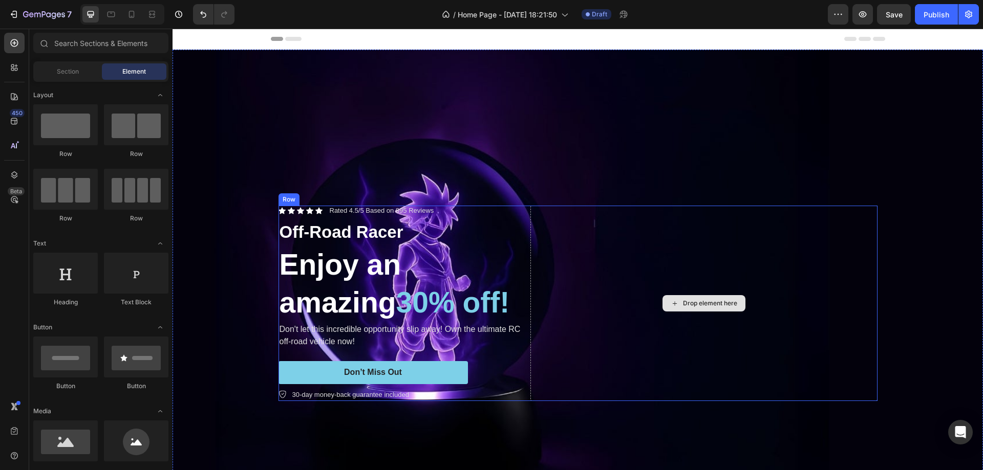
scroll to position [102, 0]
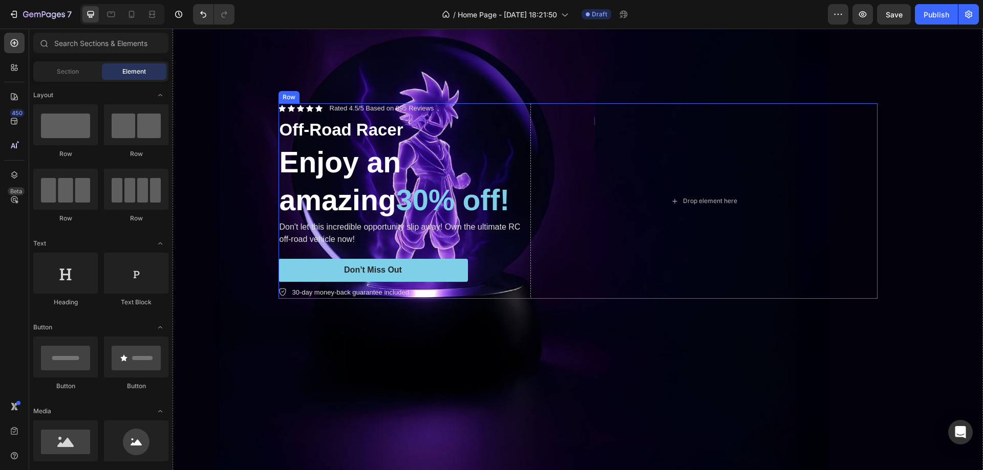
click at [523, 103] on div "Icon Icon Icon Icon Icon Icon List Rated 4.5/5 Based on 895 Reviews Text Block …" at bounding box center [577, 201] width 599 height 196
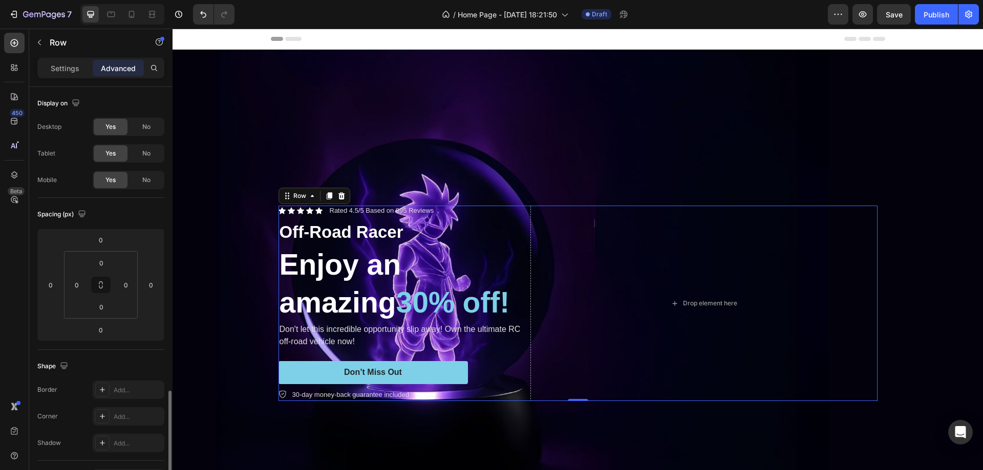
scroll to position [205, 0]
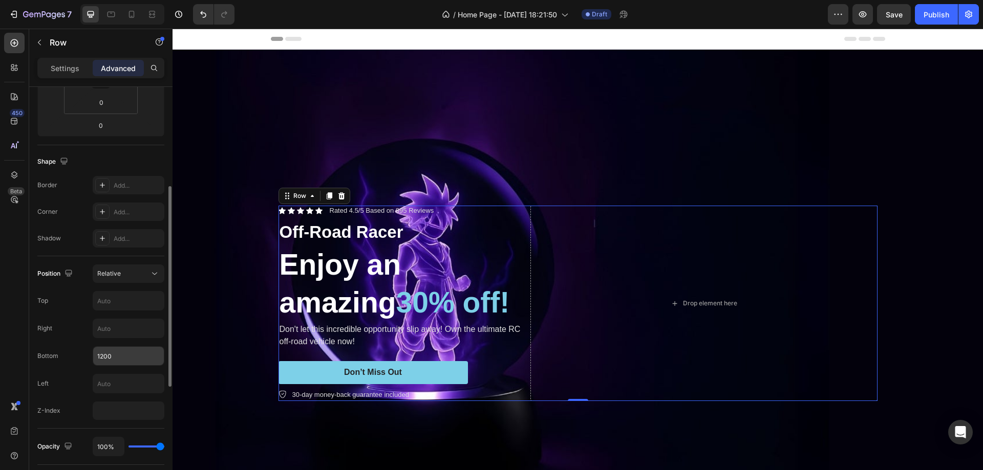
click at [101, 355] on input "1200" at bounding box center [128, 356] width 71 height 18
click at [97, 353] on input "1200" at bounding box center [128, 356] width 71 height 18
click at [101, 354] on input "1200" at bounding box center [128, 356] width 71 height 18
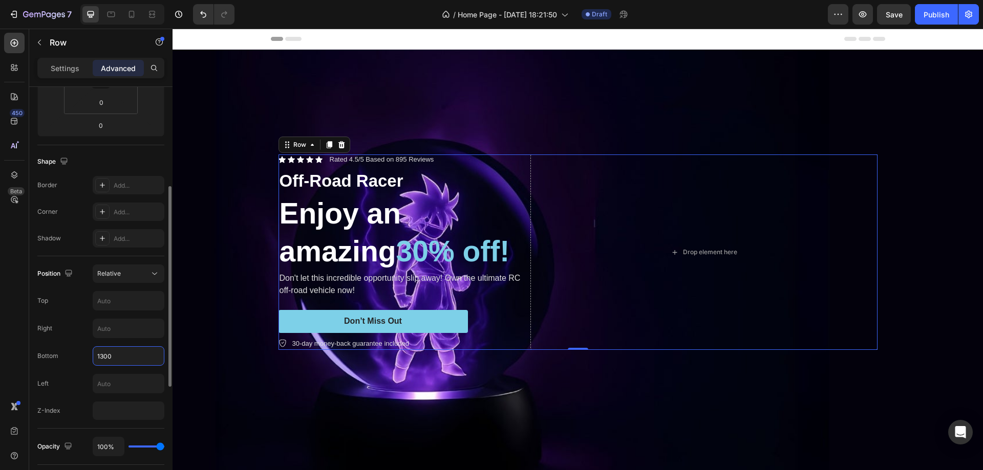
click at [126, 356] on input "1300" at bounding box center [128, 356] width 71 height 18
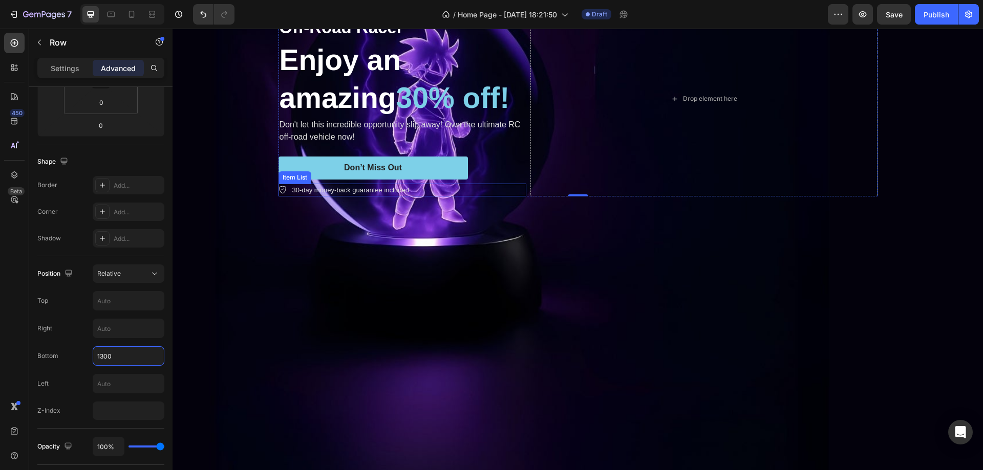
scroll to position [51, 0]
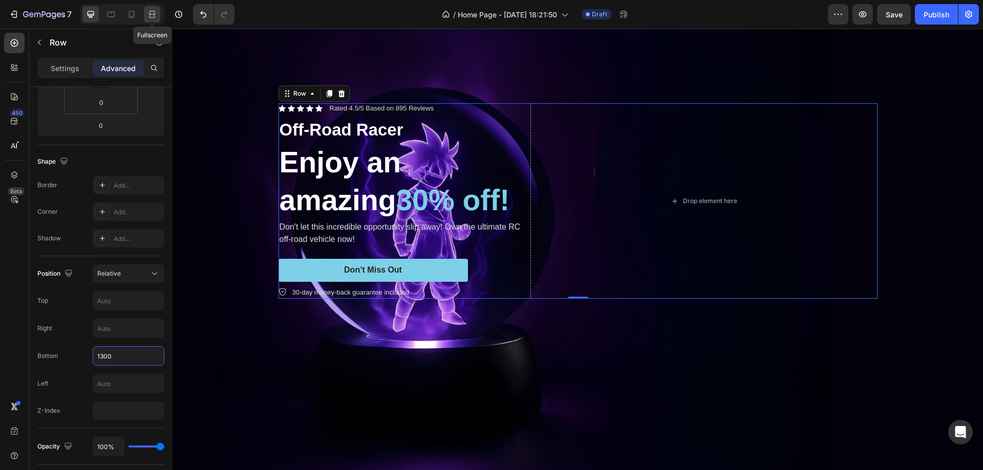
click at [153, 17] on icon at bounding box center [152, 14] width 10 height 10
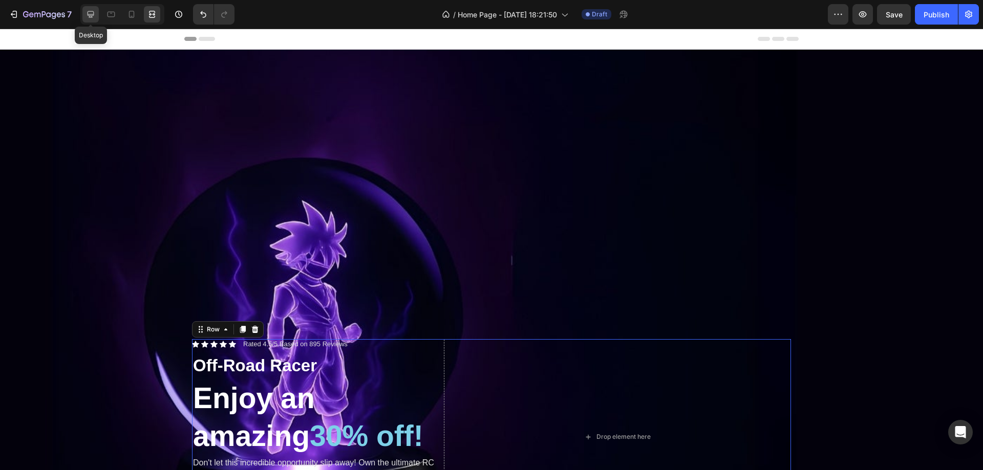
click at [88, 11] on icon at bounding box center [90, 14] width 10 height 10
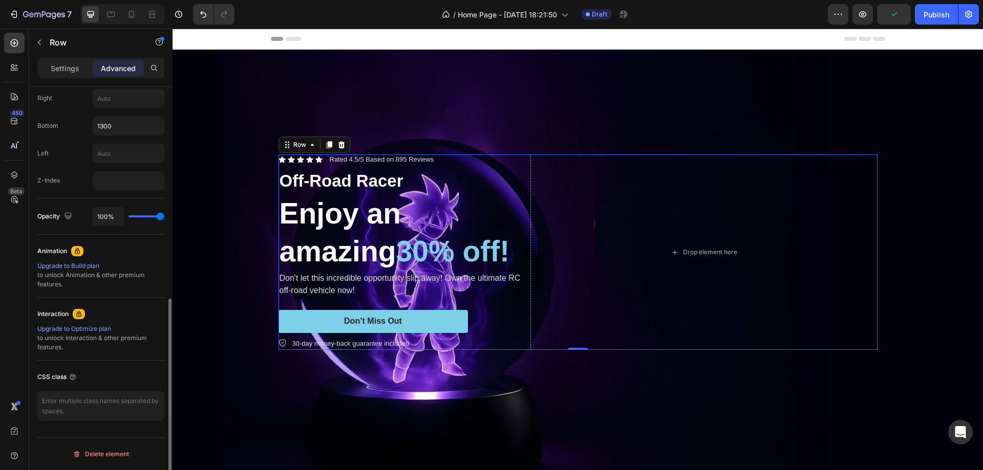
scroll to position [282, 0]
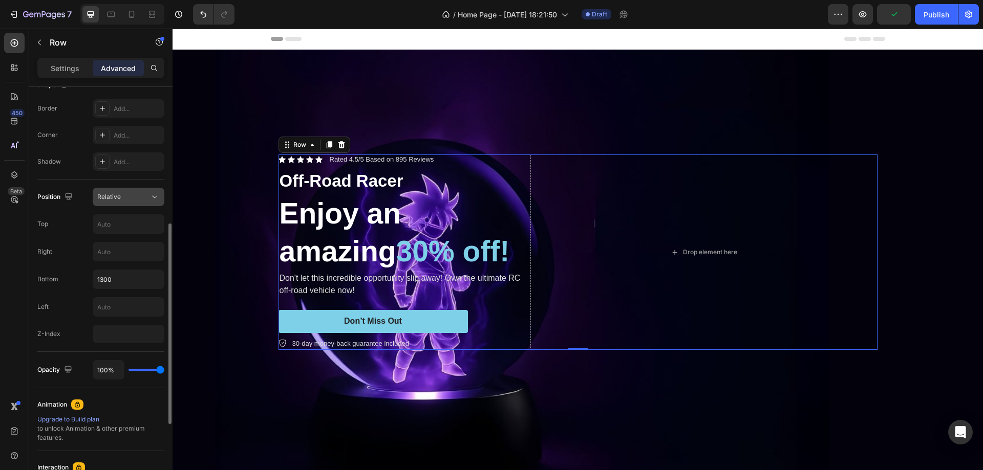
click at [120, 198] on span "Relative" at bounding box center [109, 197] width 24 height 8
click at [102, 275] on input "1300" at bounding box center [128, 279] width 71 height 18
click at [100, 279] on input "1300" at bounding box center [128, 279] width 71 height 18
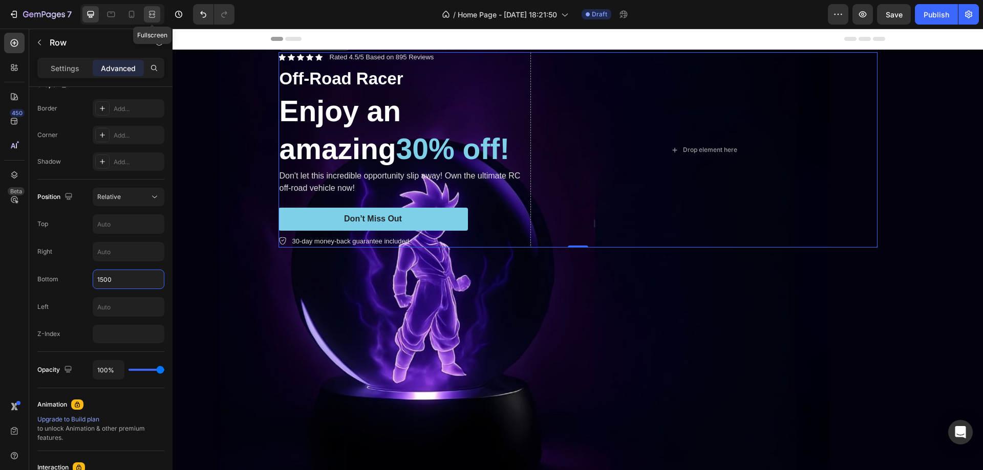
drag, startPoint x: 155, startPoint y: 12, endPoint x: 168, endPoint y: 28, distance: 20.7
click at [154, 12] on icon at bounding box center [152, 14] width 10 height 10
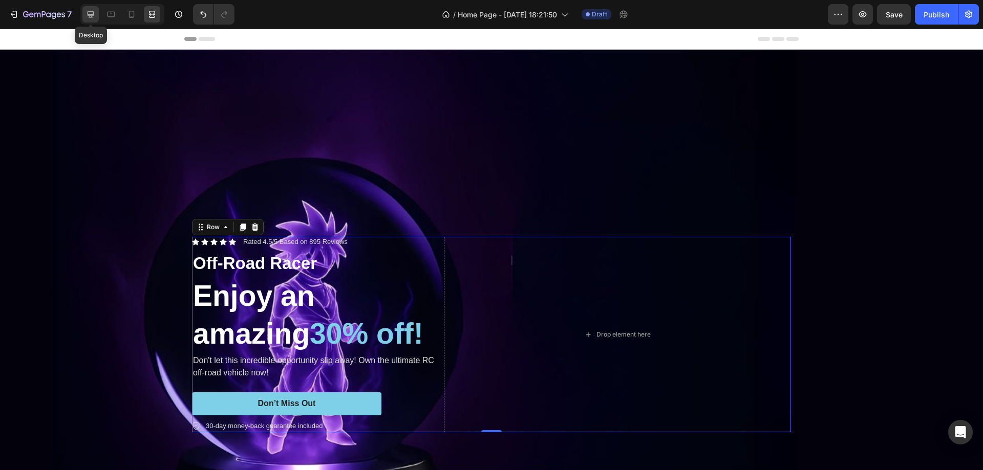
click at [94, 19] on icon at bounding box center [90, 14] width 10 height 10
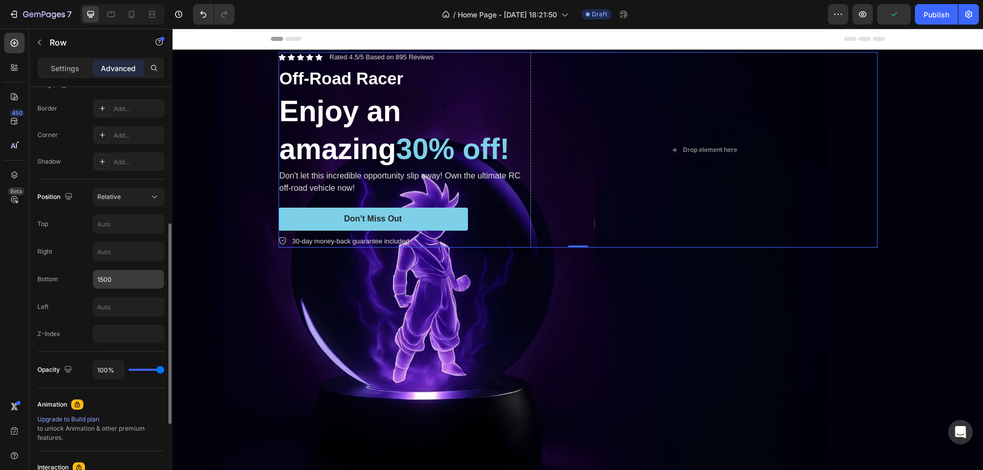
click at [103, 278] on input "1500" at bounding box center [128, 279] width 71 height 18
click at [100, 278] on input "1500" at bounding box center [128, 279] width 71 height 18
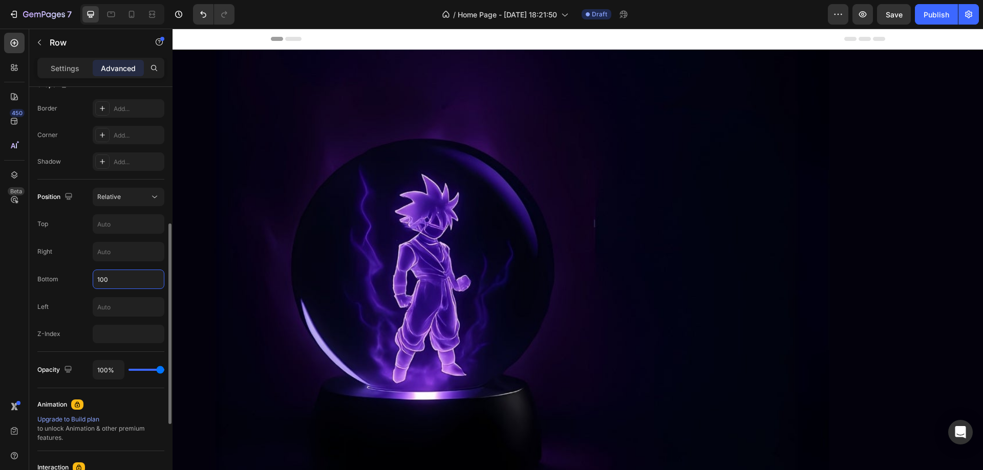
type input "1400"
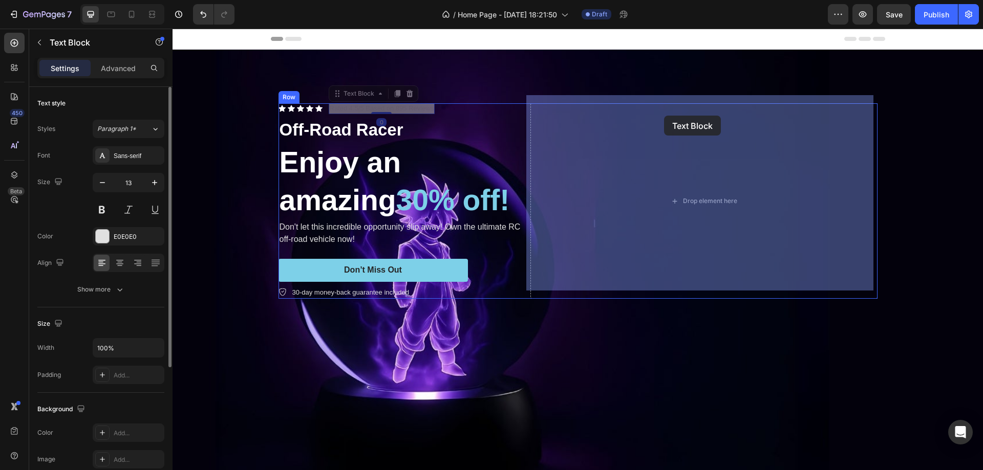
drag, startPoint x: 658, startPoint y: 117, endPoint x: 664, endPoint y: 116, distance: 5.8
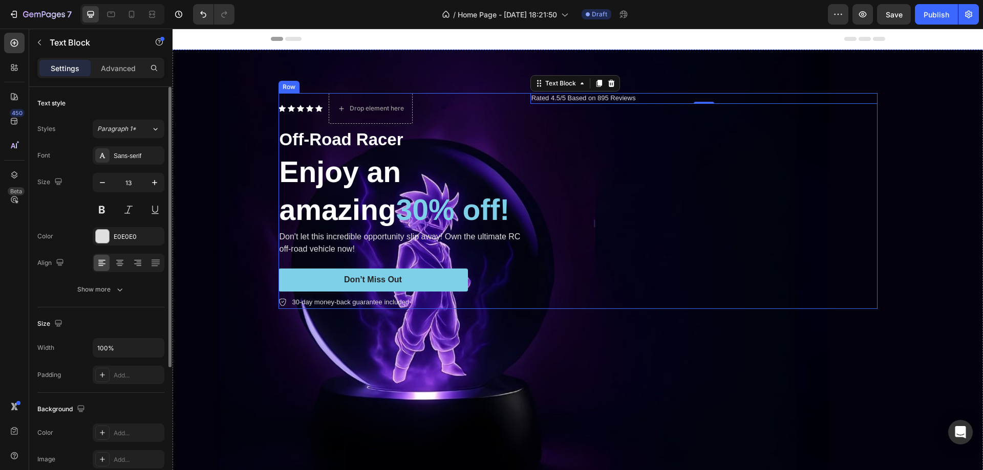
click at [564, 125] on div "Rated 4.5/5 Based on 895 Reviews Text Block 0" at bounding box center [703, 201] width 347 height 216
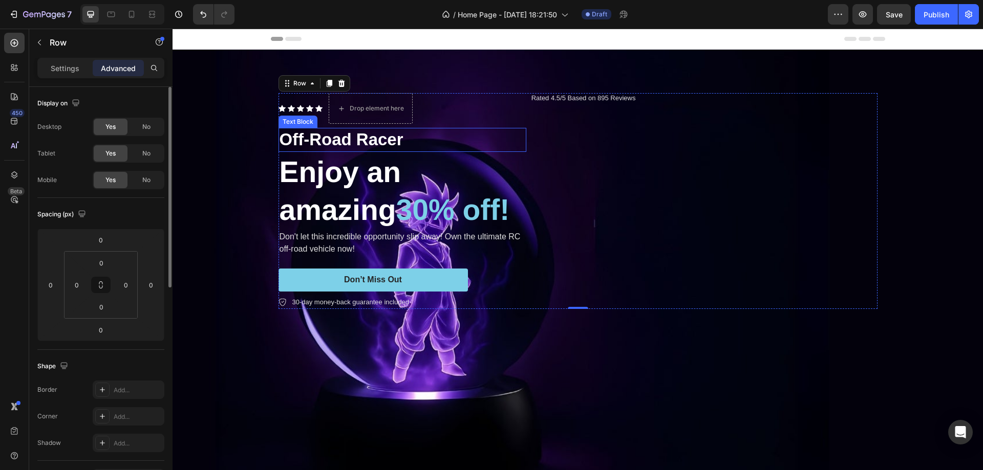
click at [497, 129] on p "Off-Road Racer" at bounding box center [403, 140] width 246 height 22
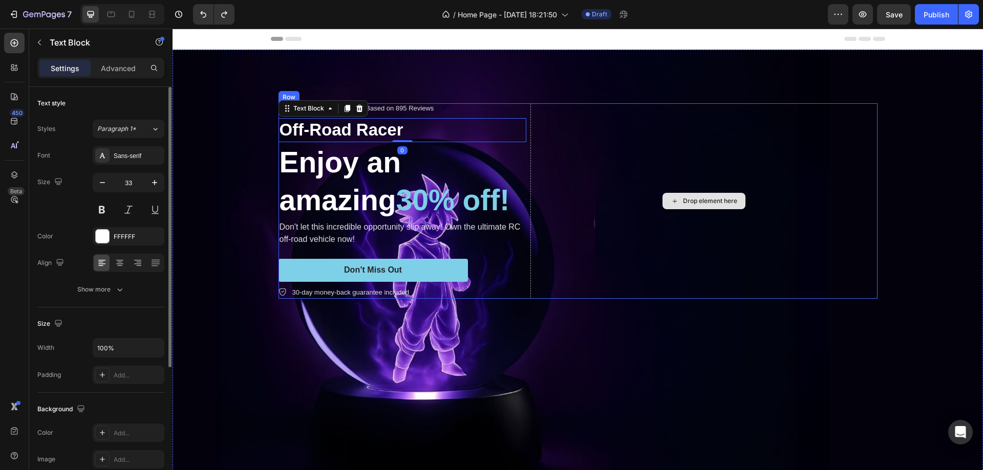
click at [635, 109] on div "Drop element here" at bounding box center [703, 201] width 347 height 196
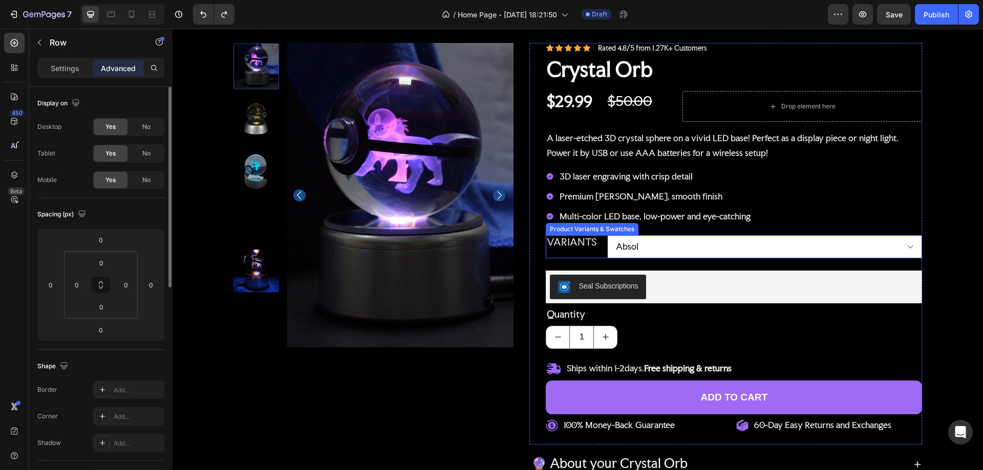
scroll to position [2662, 0]
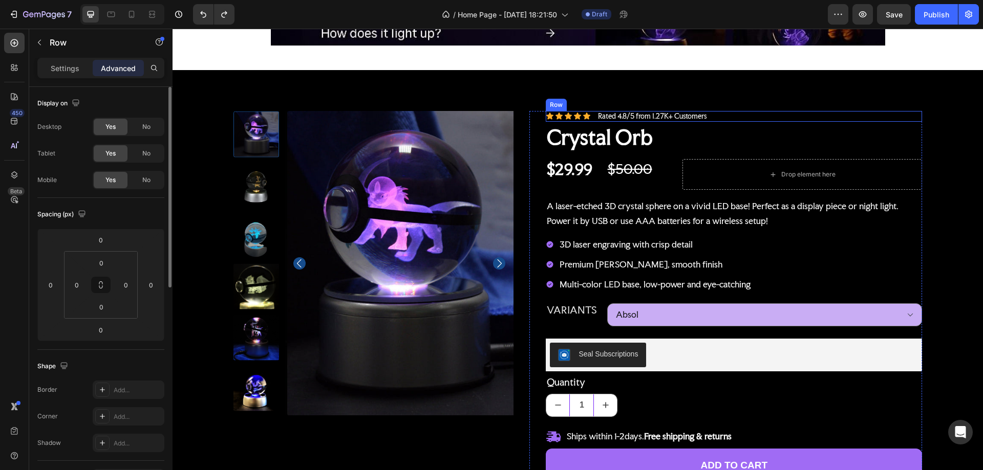
click at [739, 114] on div "Icon Icon Icon Icon Icon Icon List Rated 4.8/5 from 1.27K+ Customers Text Block…" at bounding box center [734, 116] width 376 height 11
click at [597, 98] on icon at bounding box center [596, 101] width 8 height 8
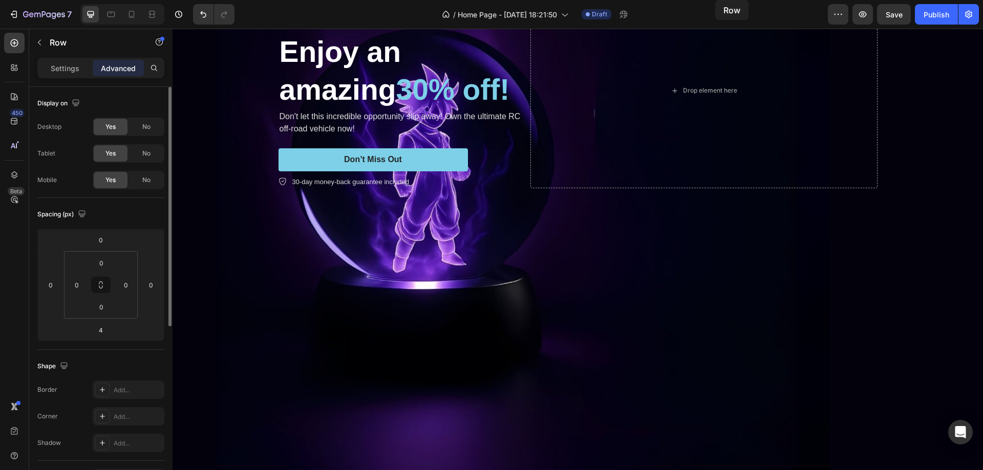
scroll to position [0, 0]
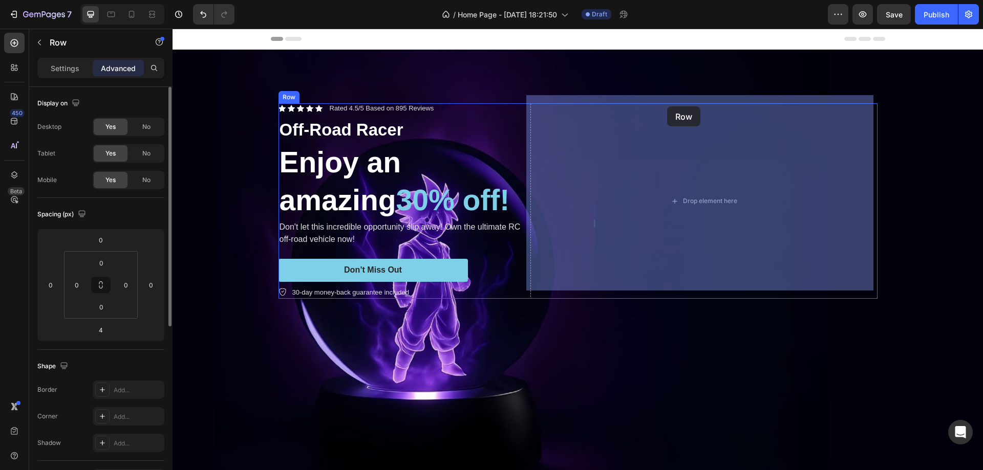
drag, startPoint x: 729, startPoint y: 129, endPoint x: 667, endPoint y: 106, distance: 66.4
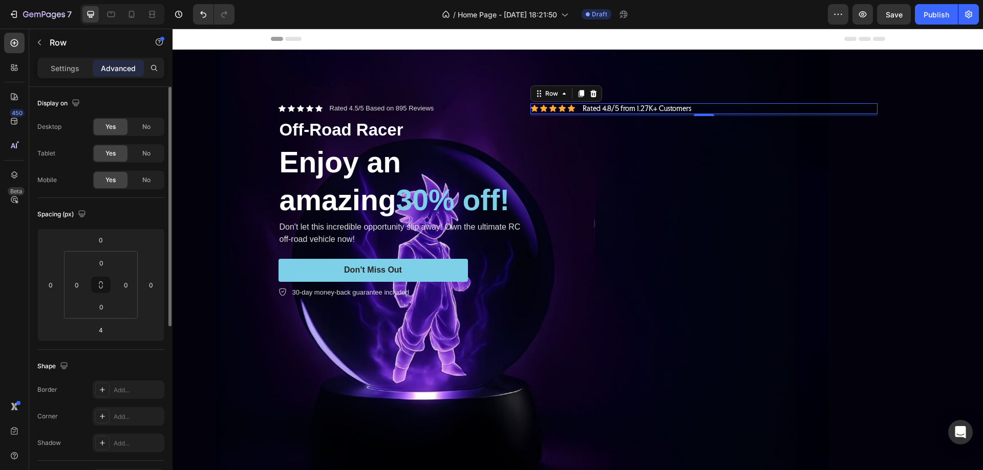
scroll to position [154, 0]
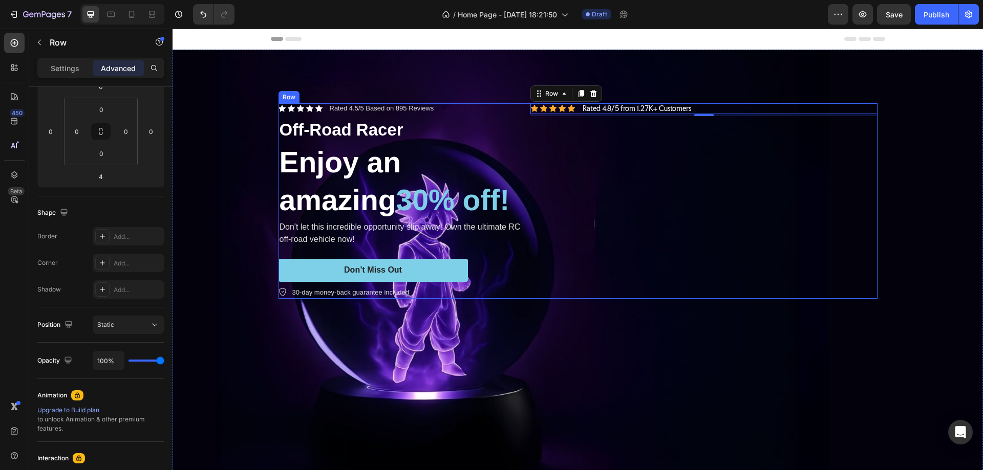
click at [520, 106] on div "Icon Icon Icon Icon Icon Icon List Rated 4.5/5 Based on 895 Reviews Text Block …" at bounding box center [402, 201] width 248 height 196
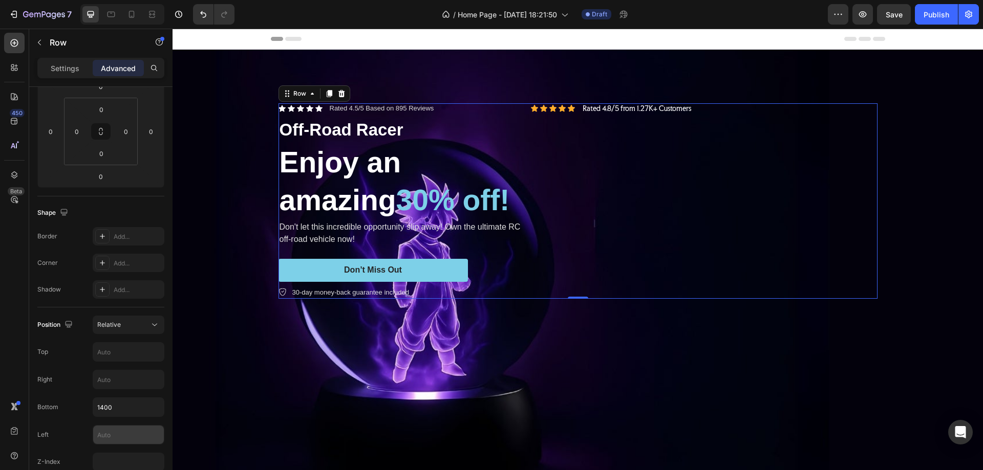
click at [102, 434] on input "text" at bounding box center [128, 435] width 71 height 18
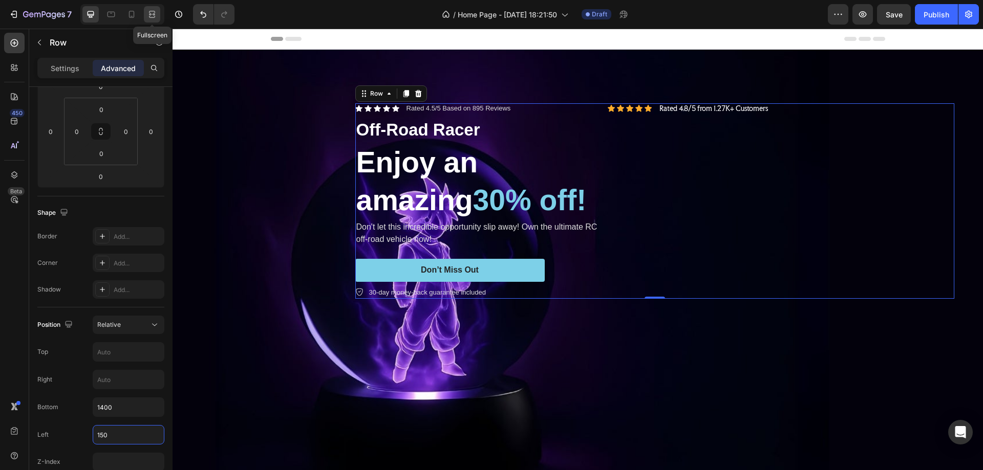
type input "150"
click at [151, 15] on icon at bounding box center [150, 14] width 3 height 3
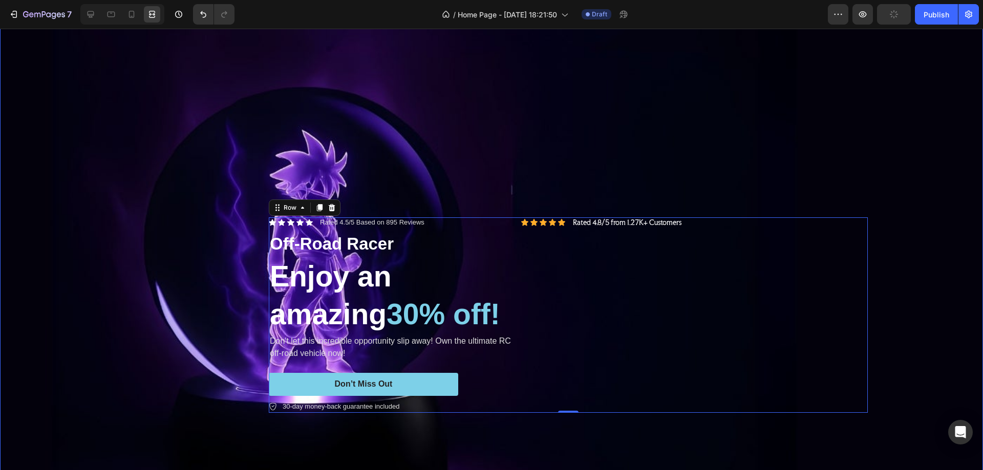
scroll to position [102, 0]
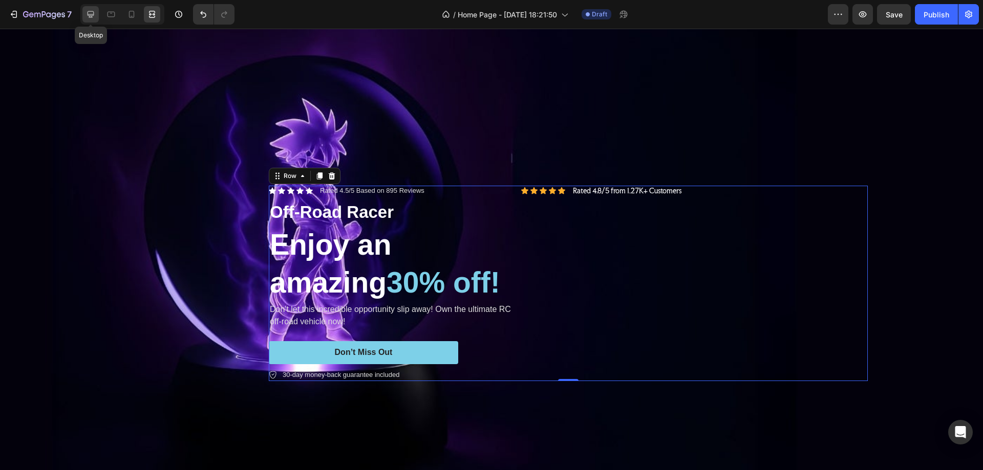
click at [92, 14] on icon at bounding box center [90, 14] width 10 height 10
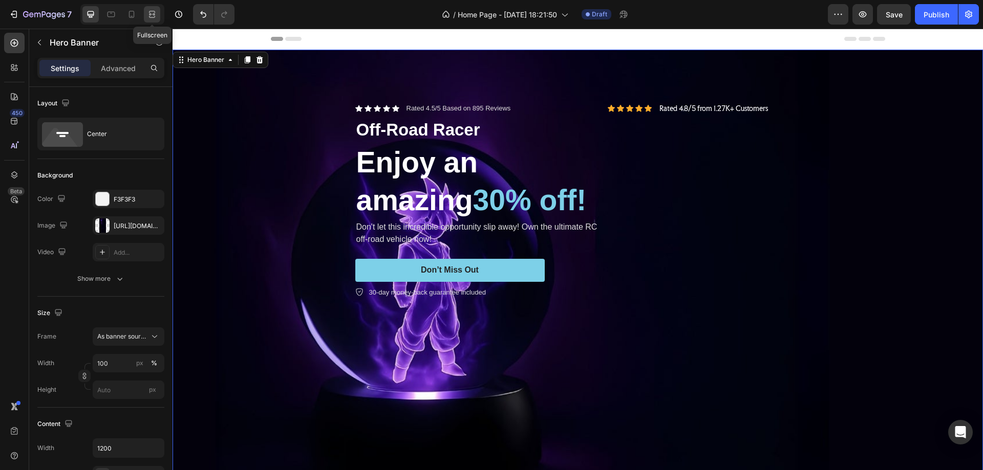
click at [154, 14] on icon at bounding box center [153, 14] width 3 height 3
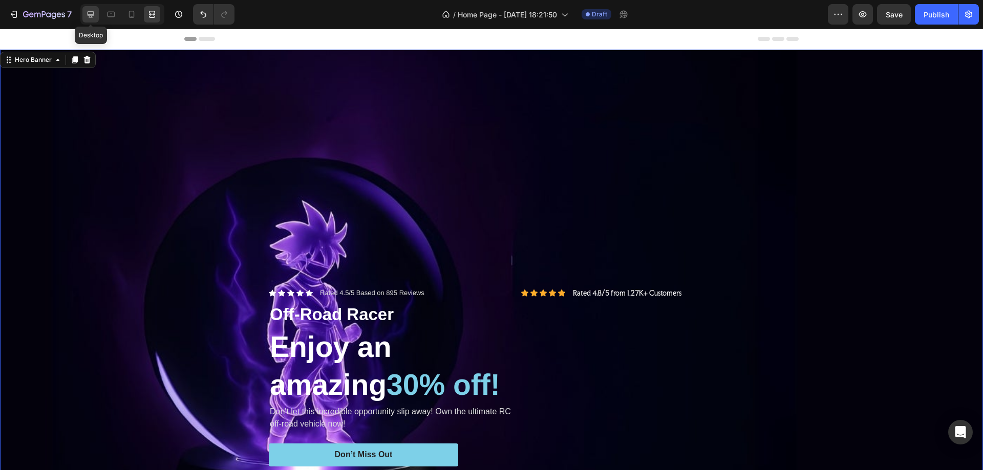
click at [84, 11] on div at bounding box center [90, 14] width 16 height 16
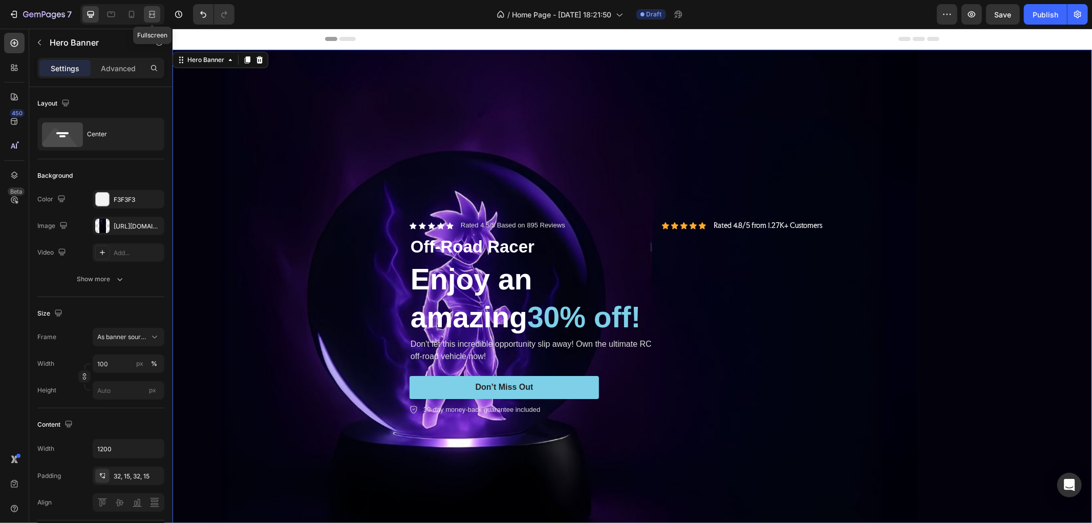
click at [153, 11] on icon at bounding box center [152, 12] width 6 height 2
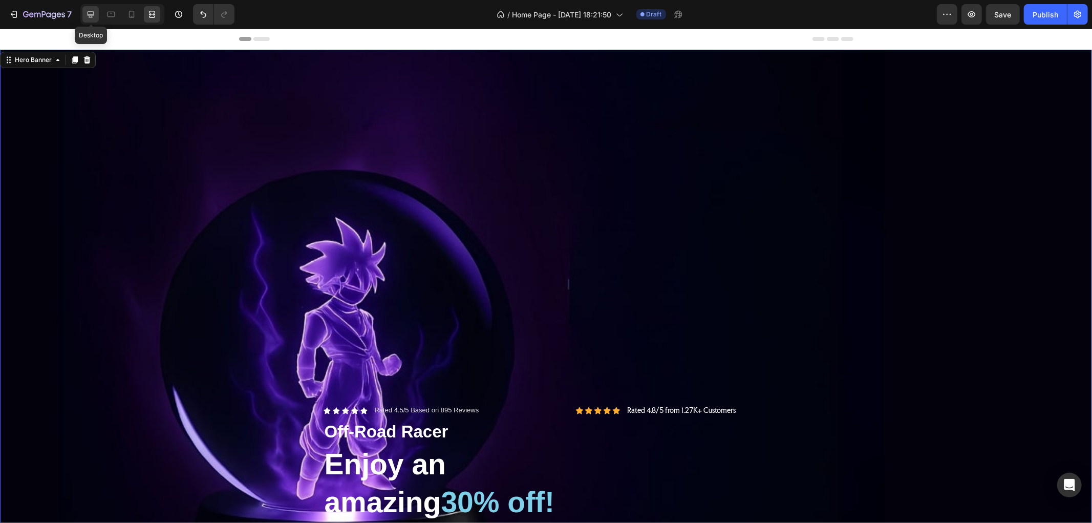
click at [90, 14] on icon at bounding box center [91, 14] width 7 height 7
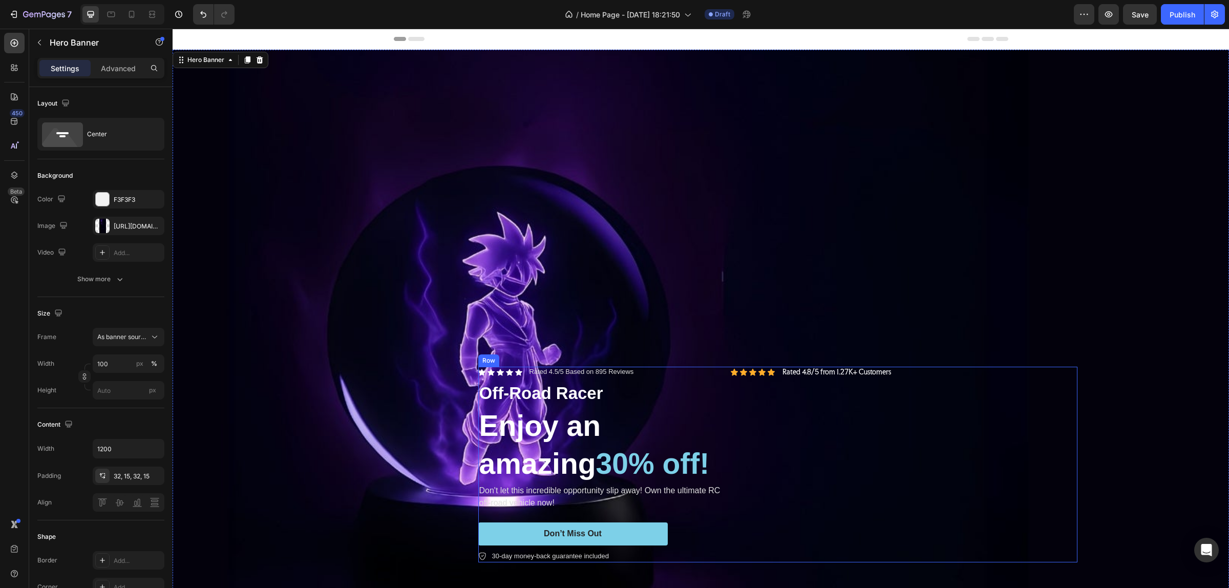
click at [920, 425] on div "Icon Icon Icon Icon Icon Icon List Rated 4.8/5 from 1.27K+ Customers Text Block…" at bounding box center [903, 465] width 347 height 196
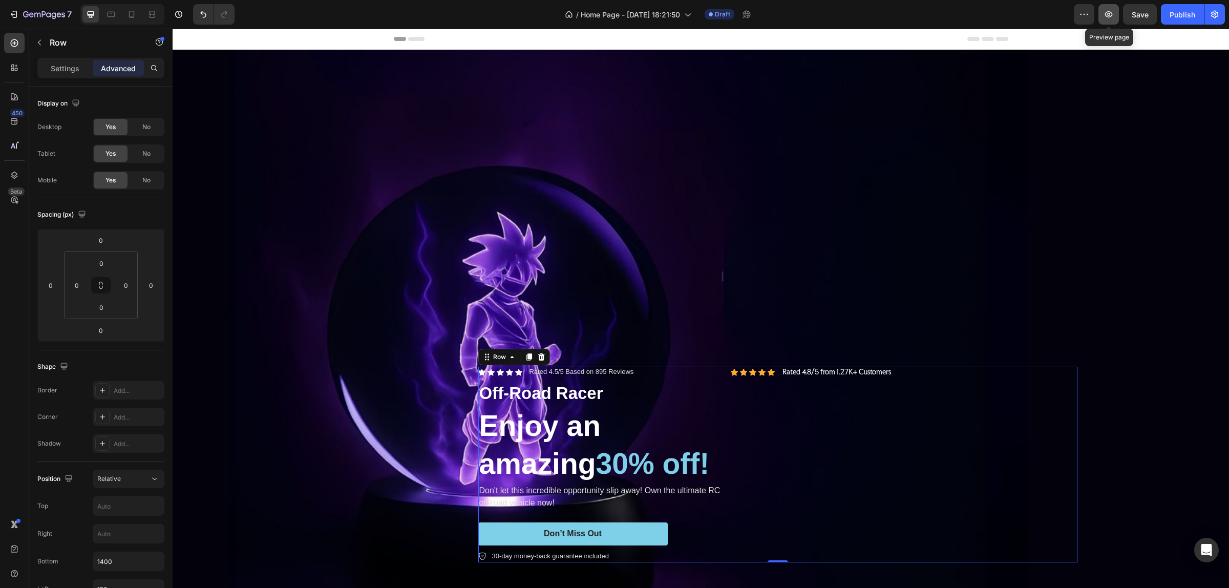
click at [982, 10] on icon "button" at bounding box center [1108, 14] width 10 height 10
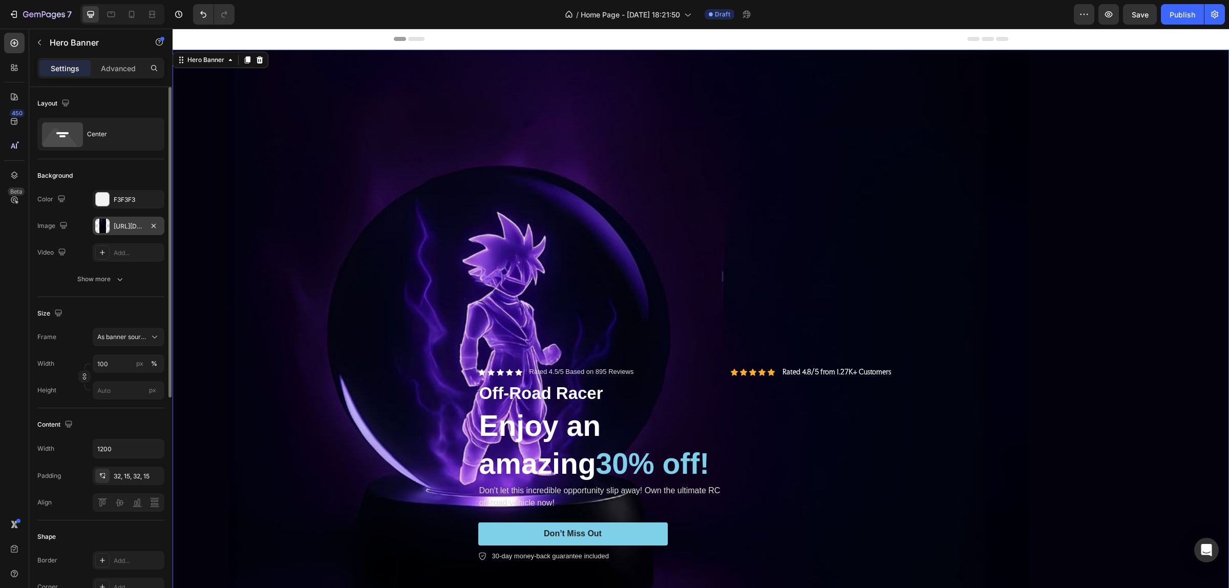
click at [122, 223] on div "https://cdn.shopify.com/s/files/1/0970/2431/1641/files/gempages_585982822557156…" at bounding box center [129, 226] width 30 height 9
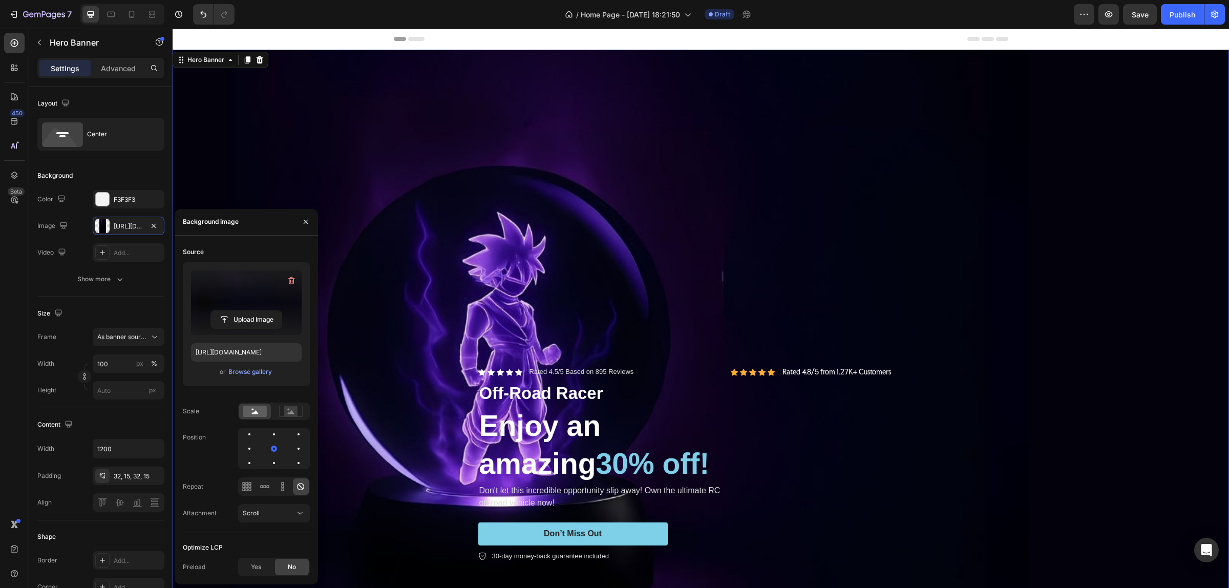
click at [248, 307] on label at bounding box center [246, 302] width 111 height 65
click at [248, 311] on input "file" at bounding box center [246, 319] width 71 height 17
type input "https://cdn.shopify.com/s/files/1/0970/2431/1641/files/gempages_585982822557156…"
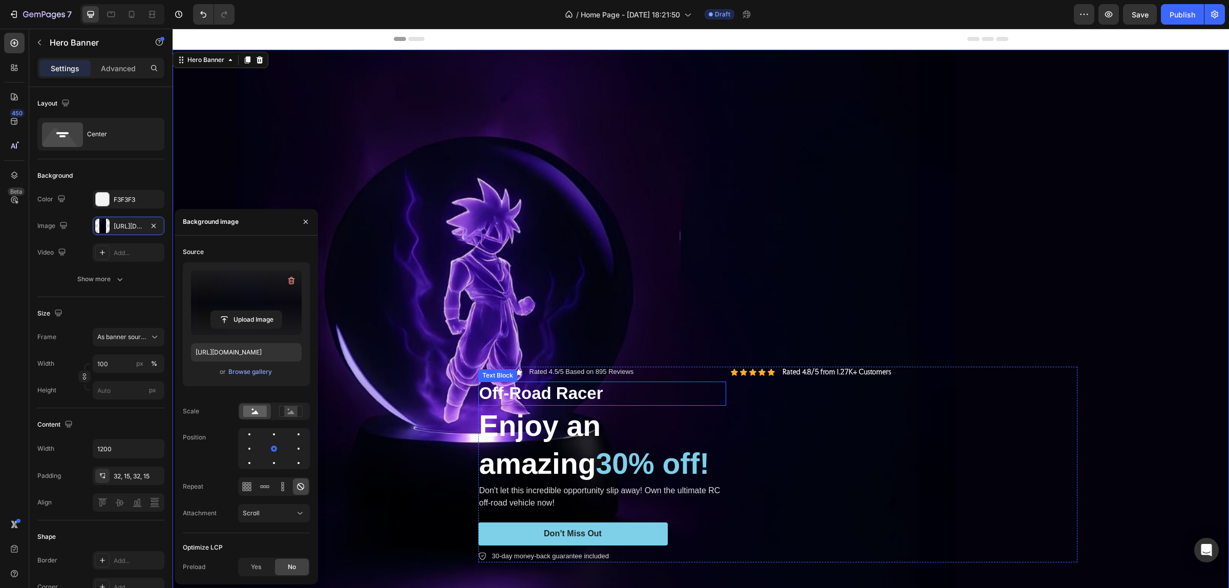
click at [700, 382] on p "Off-Road Racer" at bounding box center [602, 393] width 246 height 22
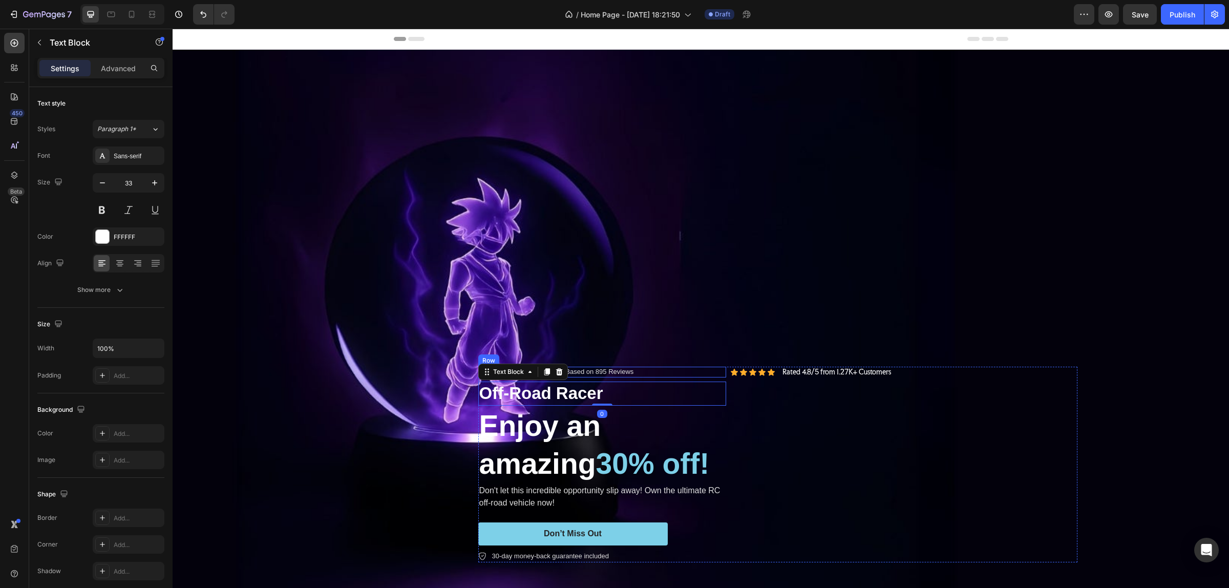
click at [703, 367] on div "Icon Icon Icon Icon Icon Icon List Rated 4.5/5 Based on 895 Reviews Text Block …" at bounding box center [602, 372] width 248 height 11
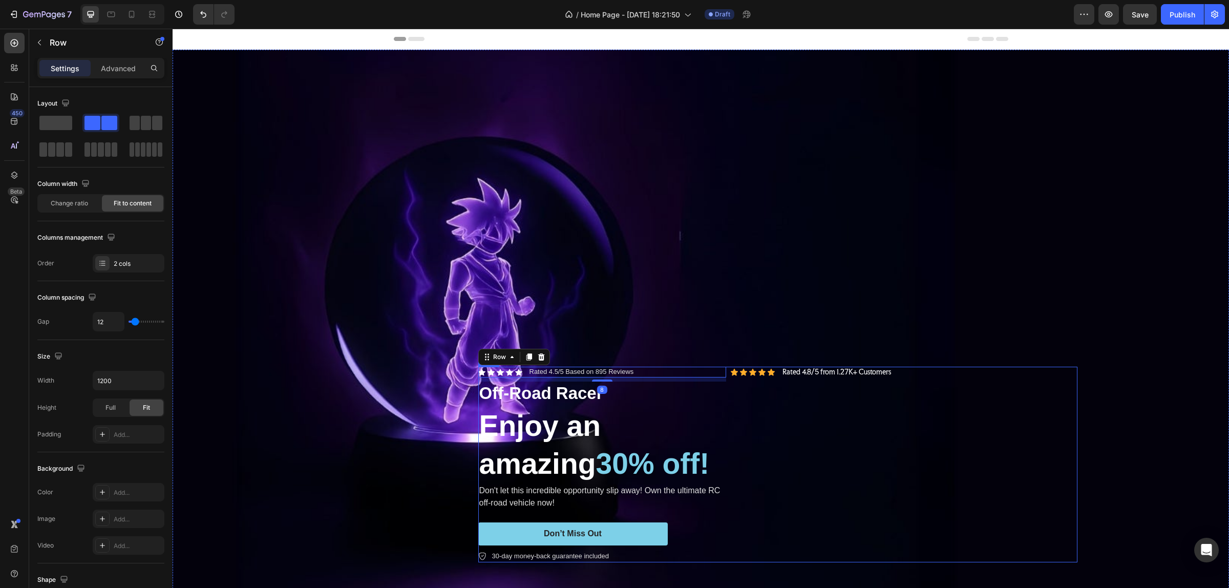
click at [723, 397] on div "Icon Icon Icon Icon Icon Icon List Rated 4.5/5 Based on 895 Reviews Text Block …" at bounding box center [777, 465] width 599 height 196
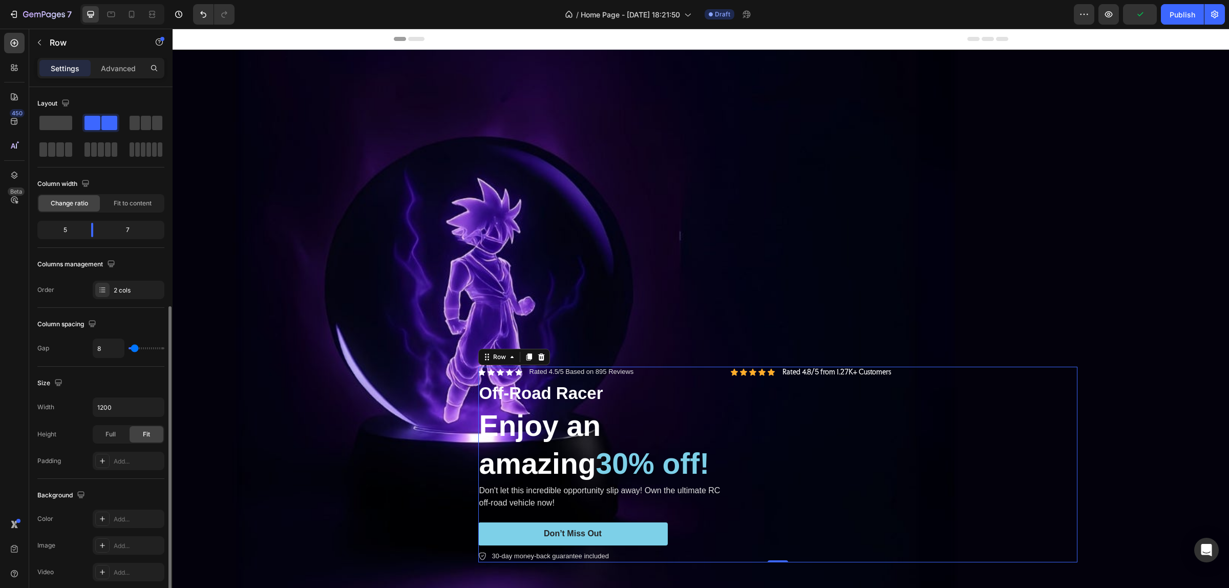
scroll to position [128, 0]
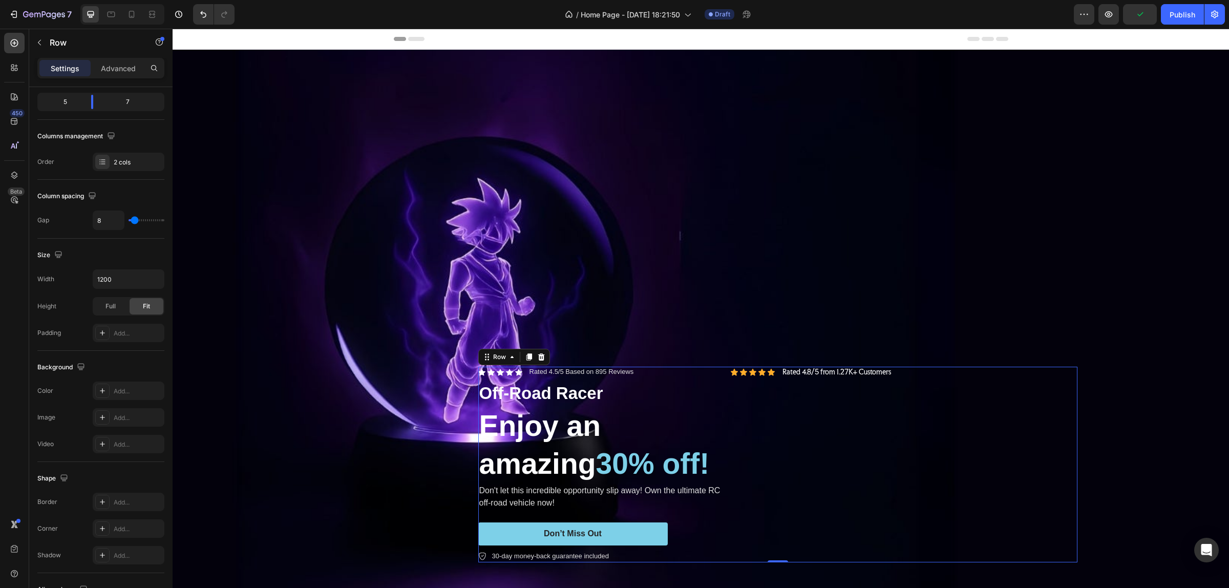
click at [124, 58] on div "Settings Advanced" at bounding box center [100, 68] width 127 height 20
click at [118, 69] on p "Advanced" at bounding box center [118, 68] width 35 height 11
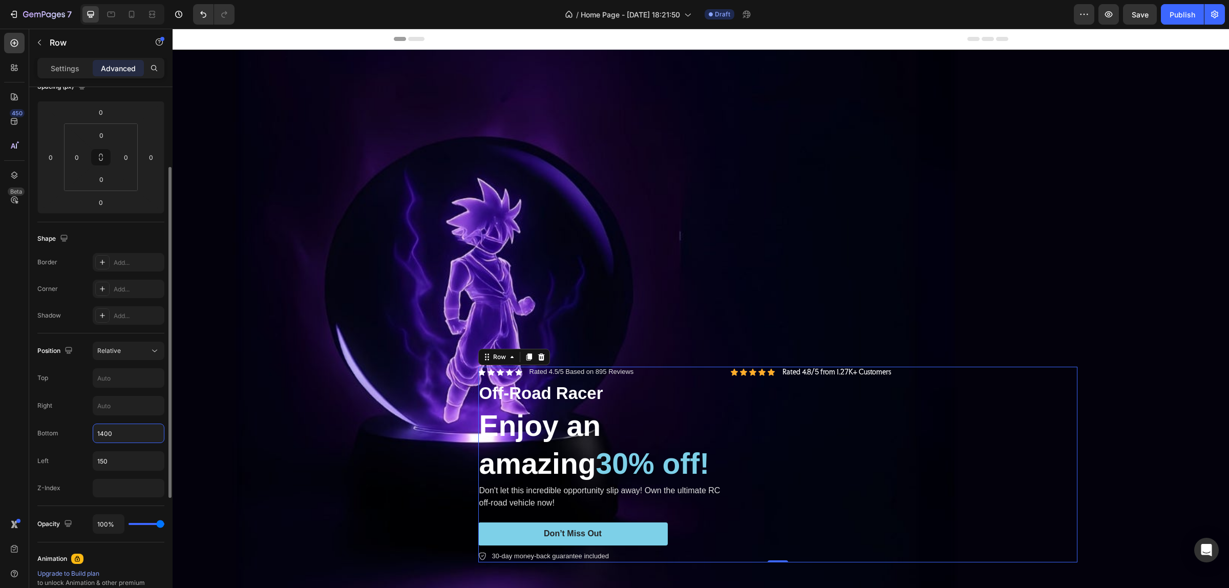
click at [101, 435] on input "1400" at bounding box center [128, 433] width 71 height 18
click at [103, 434] on input "1400" at bounding box center [128, 433] width 71 height 18
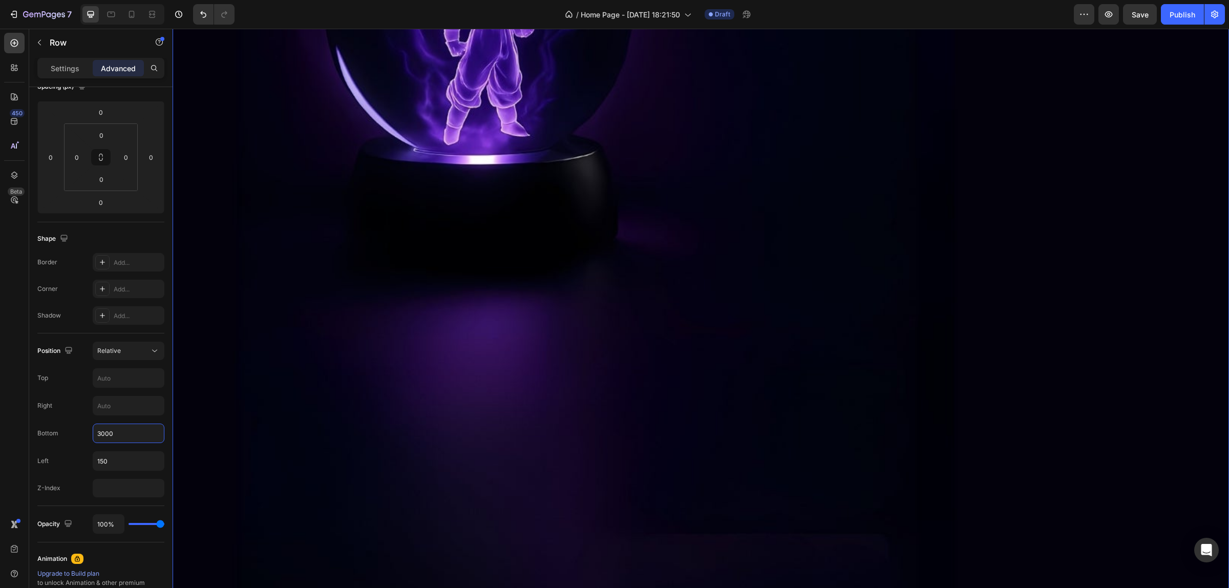
scroll to position [0, 0]
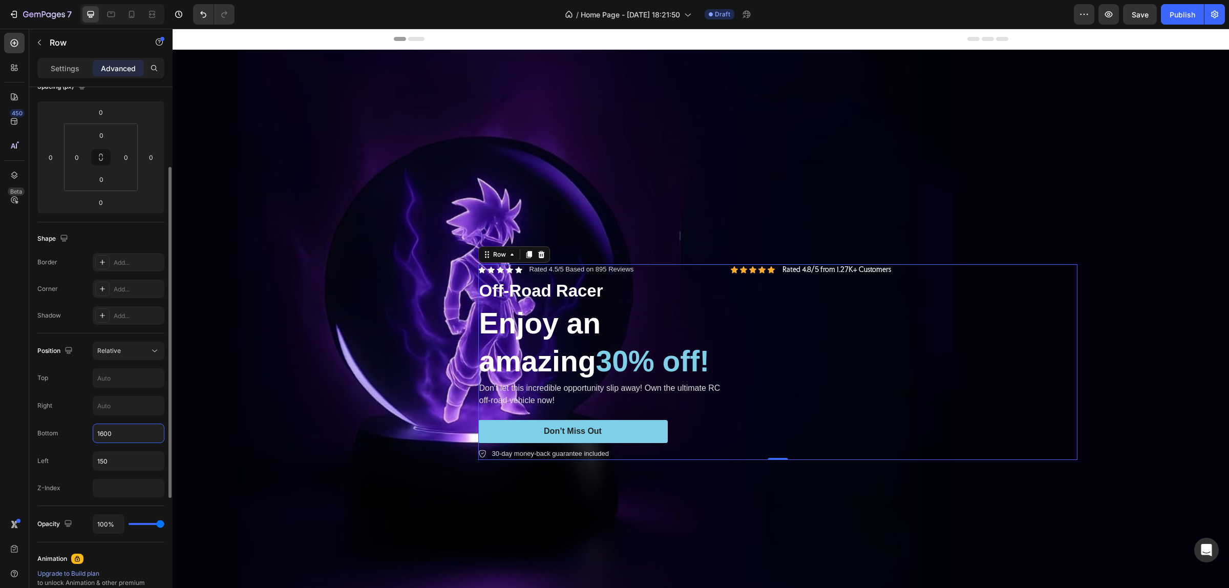
click at [106, 431] on input "1600" at bounding box center [128, 433] width 71 height 18
click at [101, 434] on input "1600" at bounding box center [128, 433] width 71 height 18
click at [103, 436] on input "1600" at bounding box center [128, 433] width 71 height 18
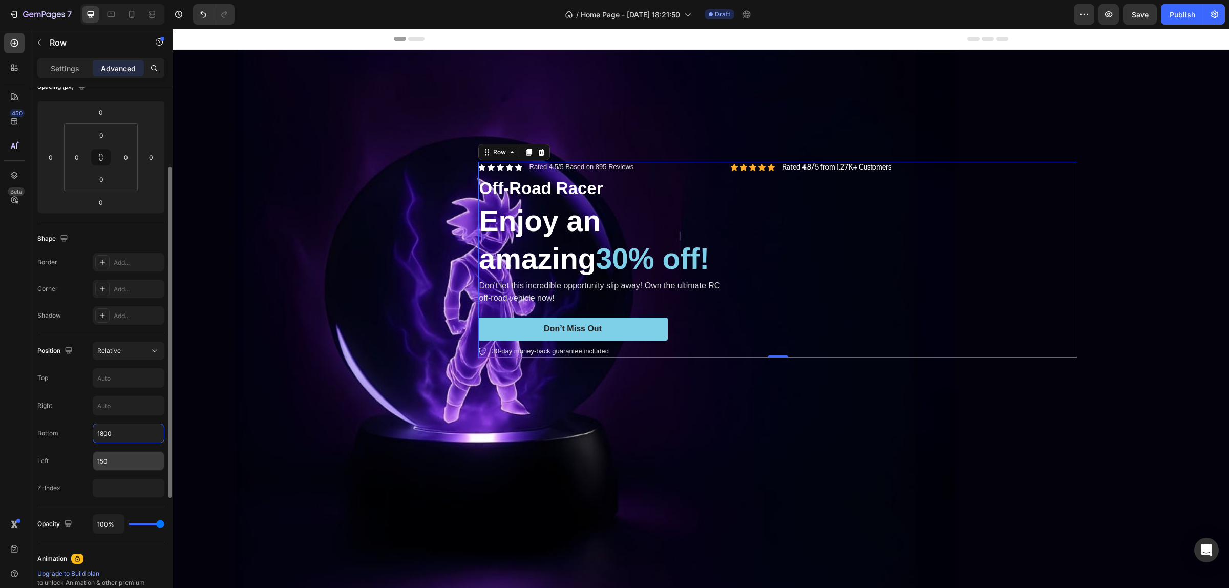
type input "1800"
click at [99, 459] on input "150" at bounding box center [128, 461] width 71 height 18
click at [104, 467] on input "150" at bounding box center [128, 461] width 71 height 18
click at [105, 464] on input "150" at bounding box center [128, 461] width 71 height 18
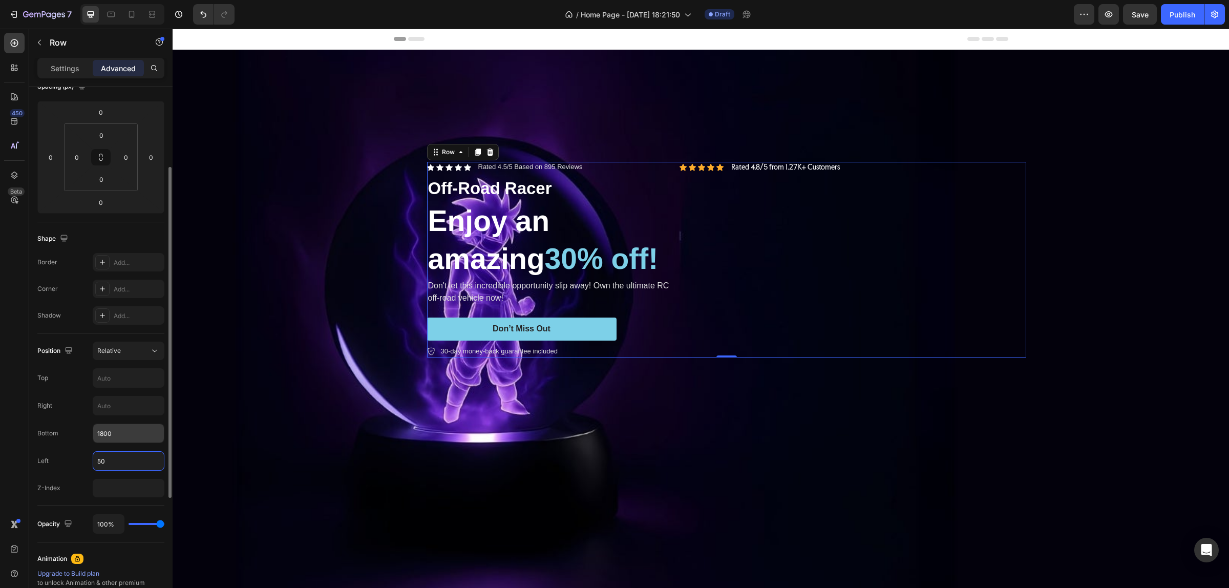
type input "500"
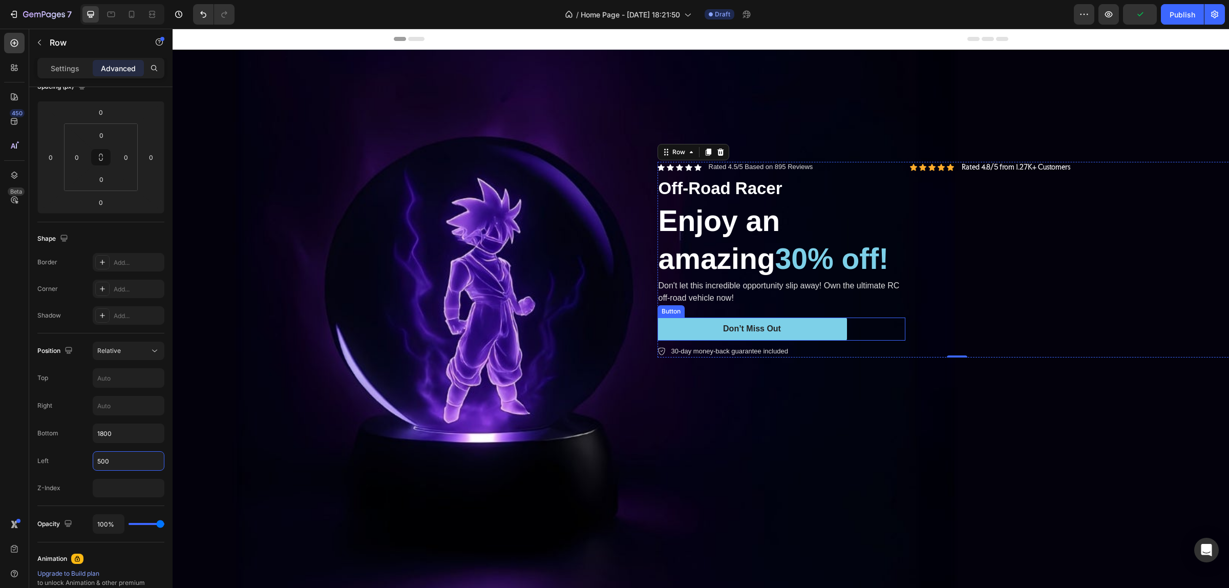
click at [879, 318] on div "Don’t Miss Out Button" at bounding box center [781, 328] width 248 height 23
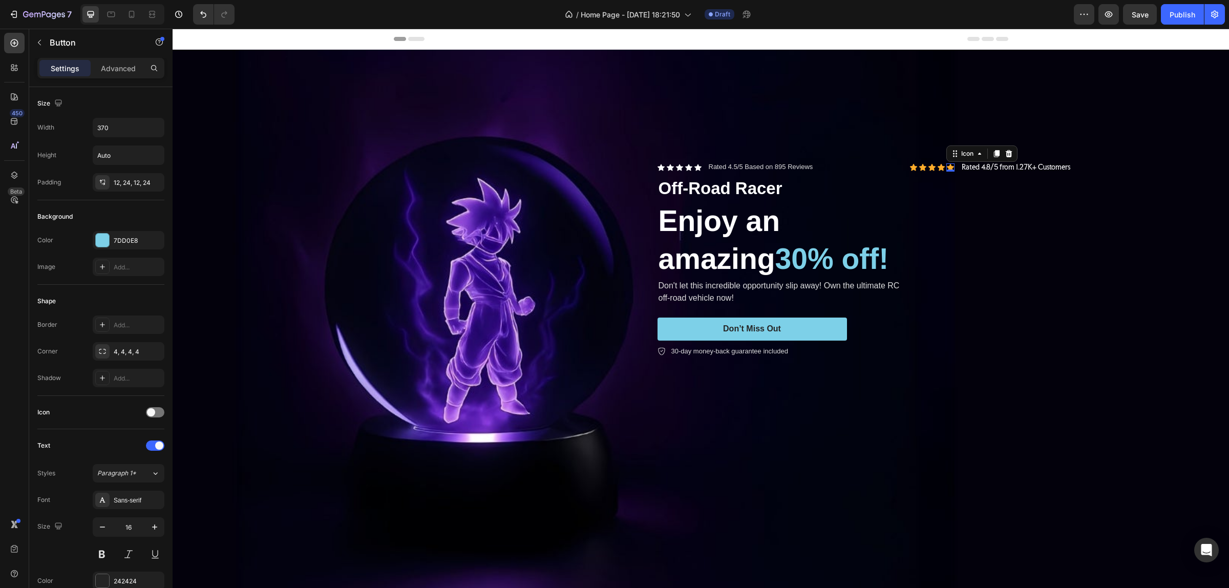
click at [946, 163] on div "Icon 0" at bounding box center [950, 167] width 8 height 8
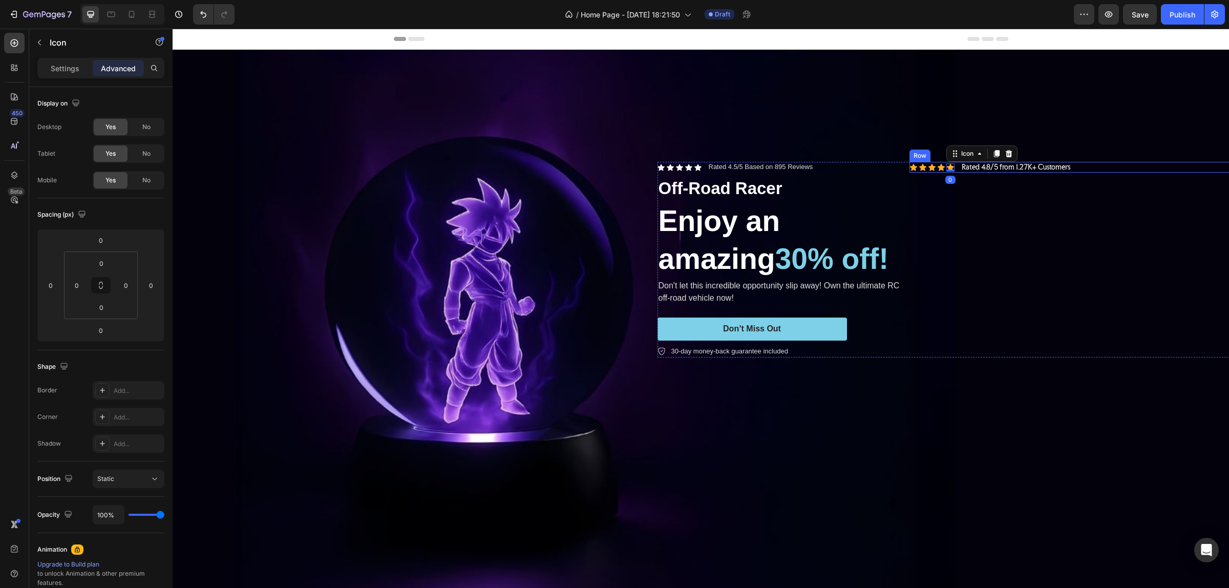
click at [982, 184] on div "Icon Icon Icon Icon Icon 0 Icon List Rated 4.8/5 from 1.27K+ Customers Text Blo…" at bounding box center [1082, 260] width 347 height 196
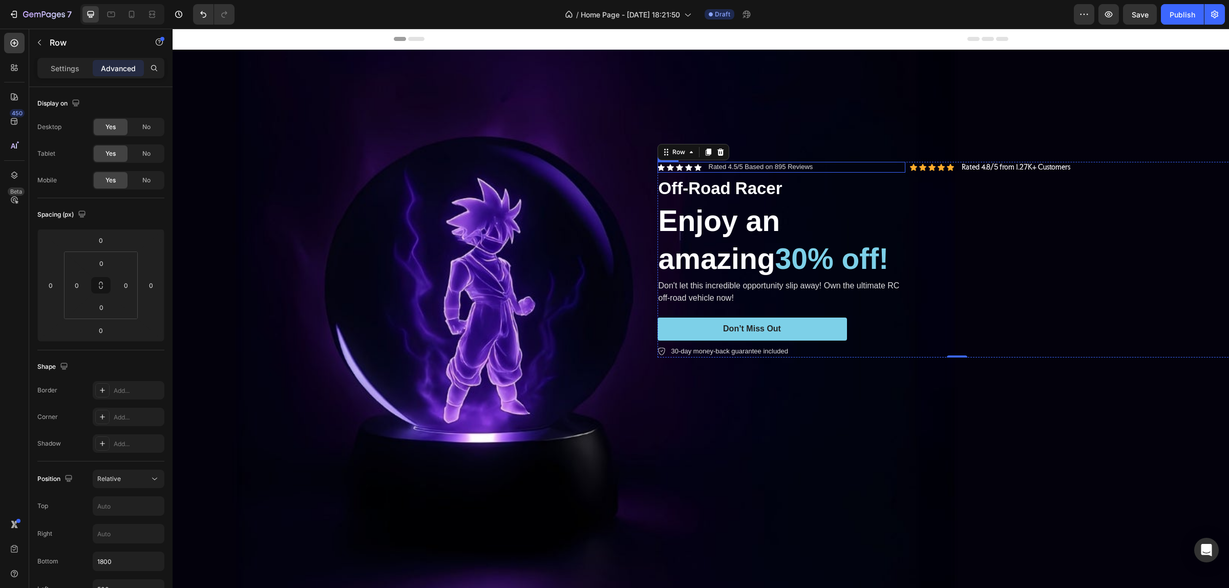
click at [828, 162] on div "Icon Icon Icon Icon Icon Icon List Rated 4.5/5 Based on 895 Reviews Text Block …" at bounding box center [781, 167] width 248 height 11
click at [717, 148] on icon at bounding box center [720, 151] width 7 height 7
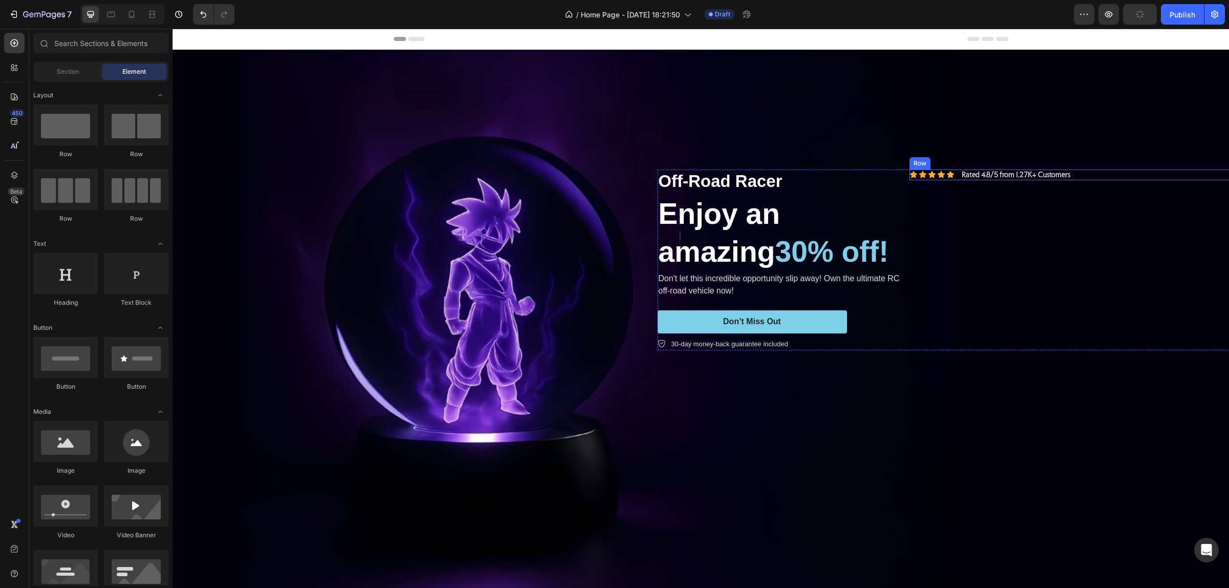
click at [982, 169] on div "Icon Icon Icon Icon Icon Icon List Rated 4.8/5 from 1.27K+ Customers Text Block…" at bounding box center [1082, 174] width 347 height 11
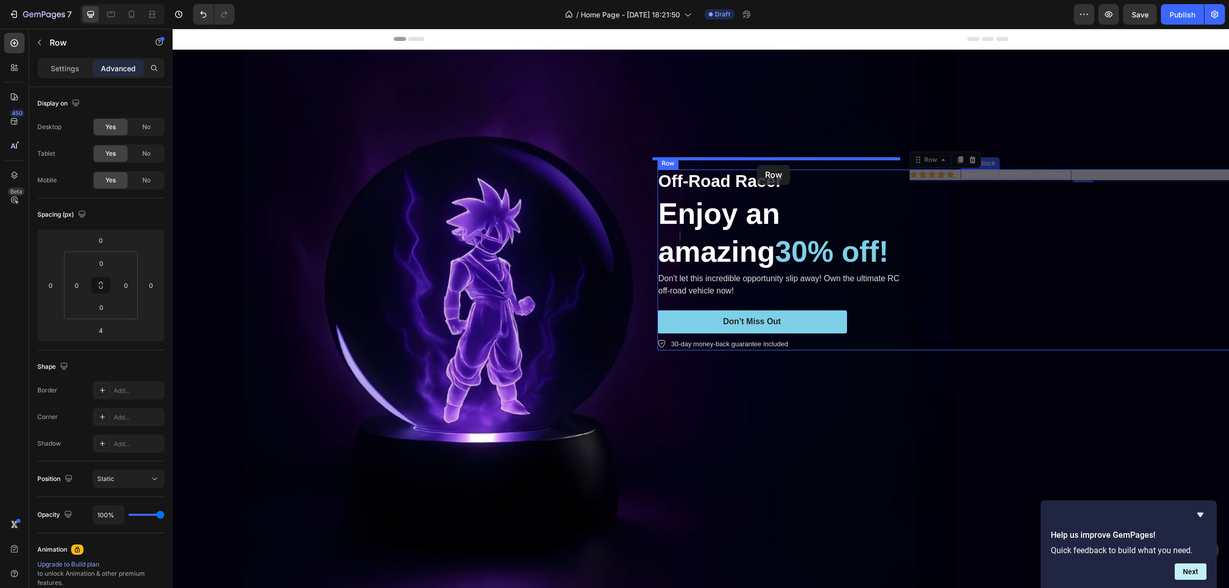
drag, startPoint x: 1102, startPoint y: 162, endPoint x: 757, endPoint y: 165, distance: 345.6
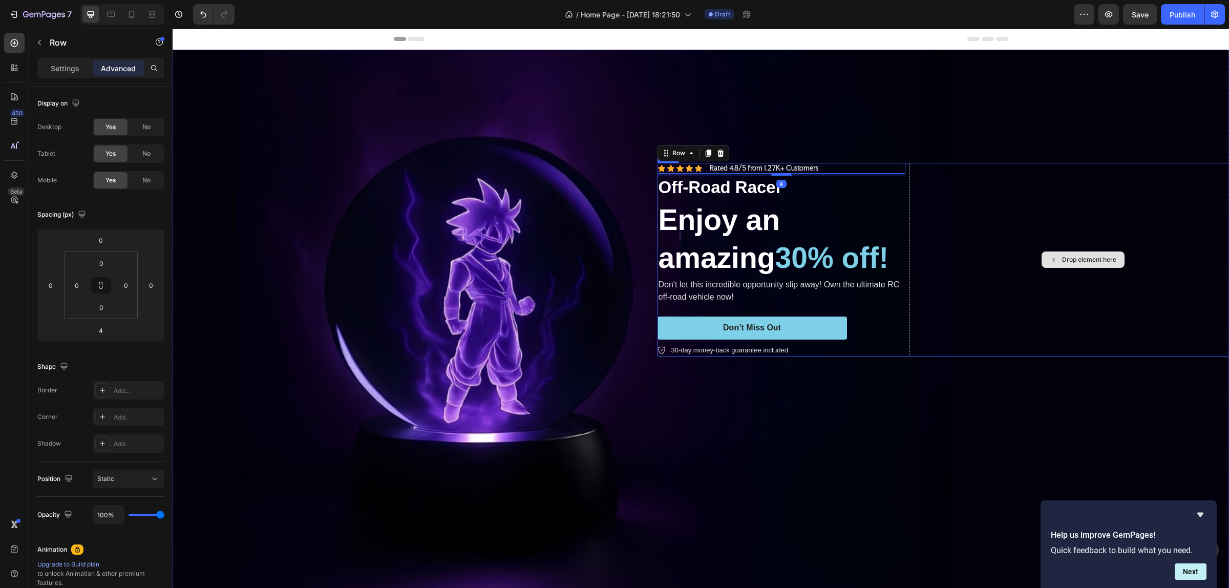
click at [982, 170] on div "Drop element here" at bounding box center [1082, 260] width 347 height 194
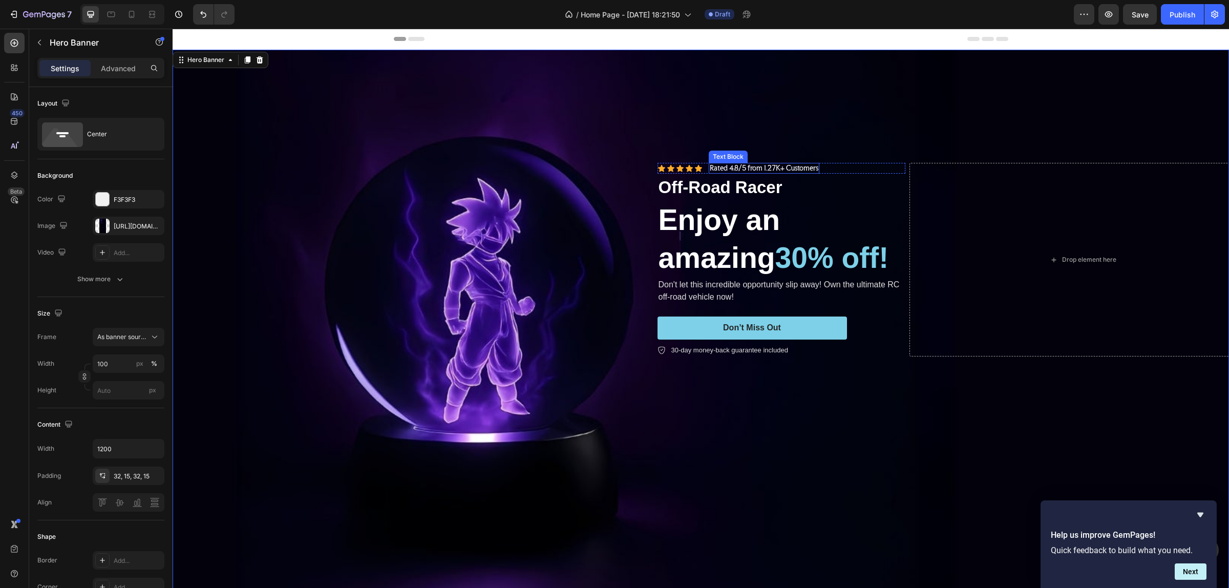
click at [793, 164] on p "Rated 4.8/5 from 1.27K+ Customers" at bounding box center [764, 168] width 109 height 9
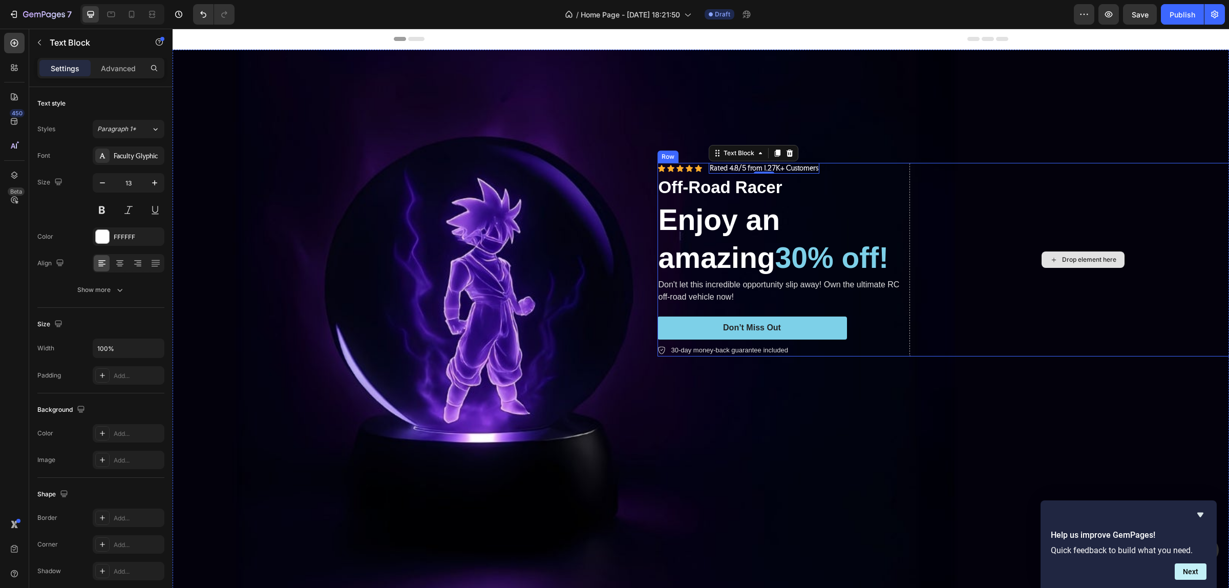
click at [982, 167] on div "Drop element here" at bounding box center [1082, 260] width 347 height 194
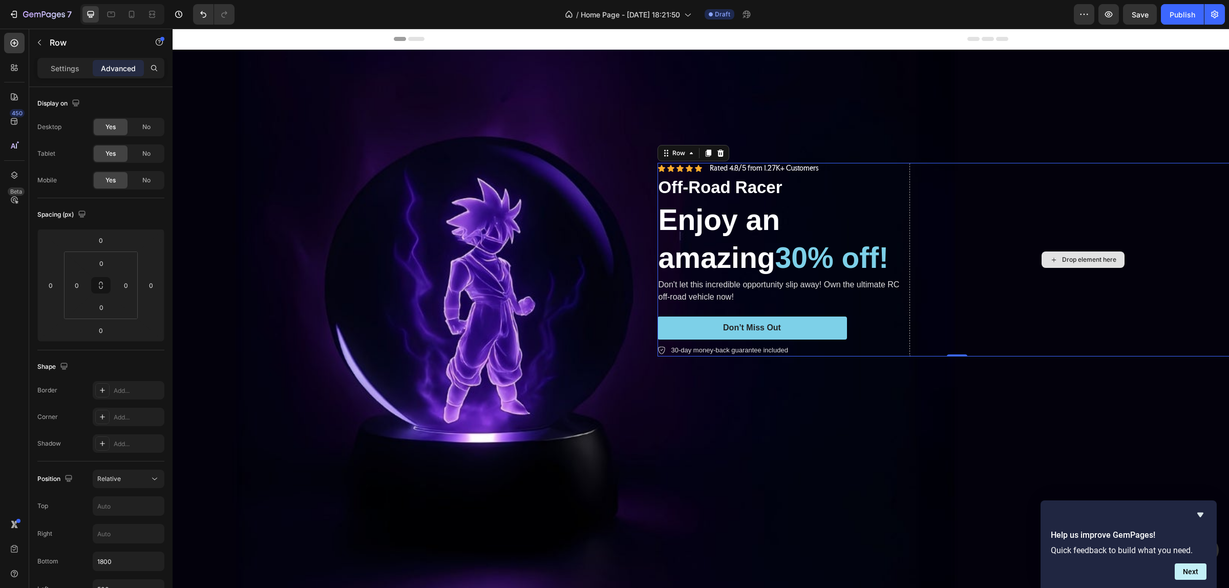
click at [974, 186] on div "Drop element here" at bounding box center [1082, 260] width 347 height 194
click at [881, 180] on p "Off-Road Racer" at bounding box center [781, 188] width 246 height 22
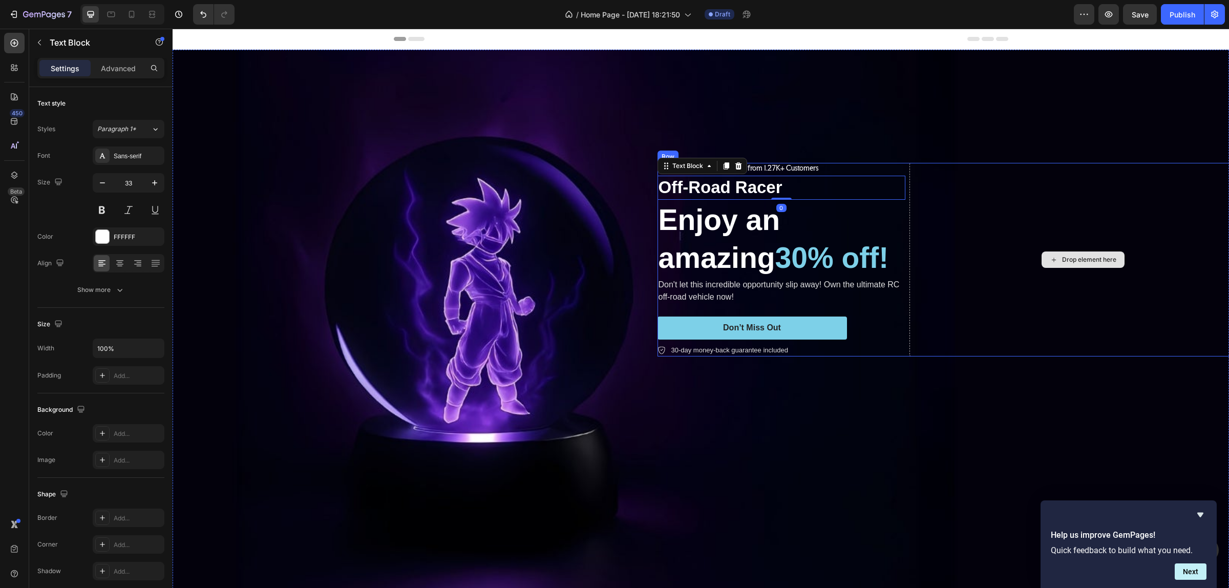
click at [976, 175] on div "Drop element here" at bounding box center [1082, 260] width 347 height 194
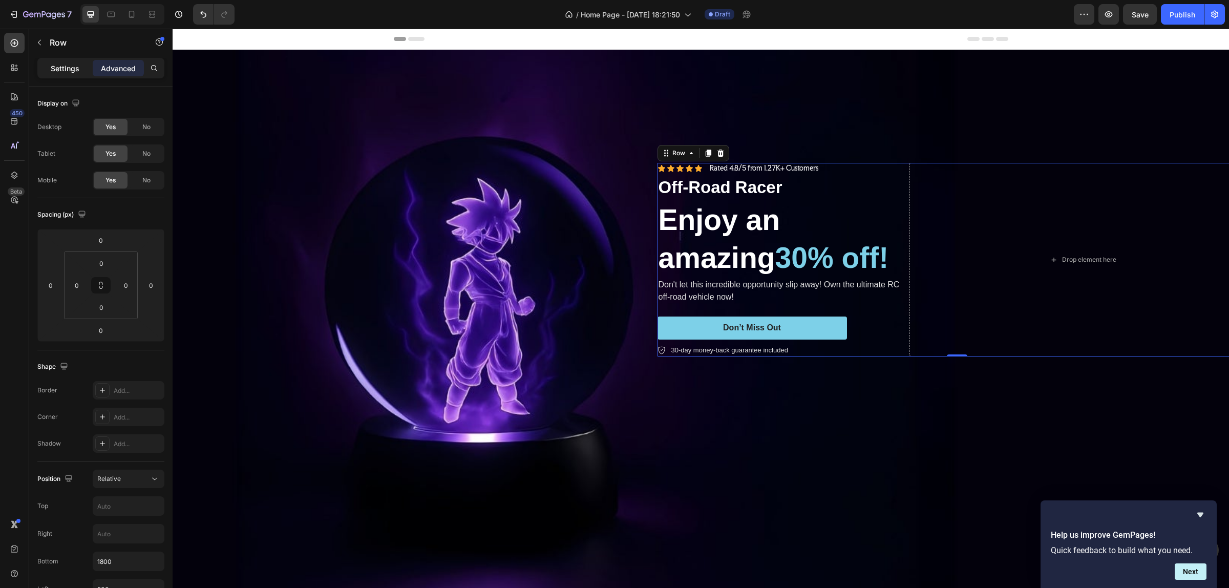
drag, startPoint x: 45, startPoint y: 62, endPoint x: 106, endPoint y: 83, distance: 64.3
click at [46, 62] on div "Settings" at bounding box center [64, 68] width 51 height 16
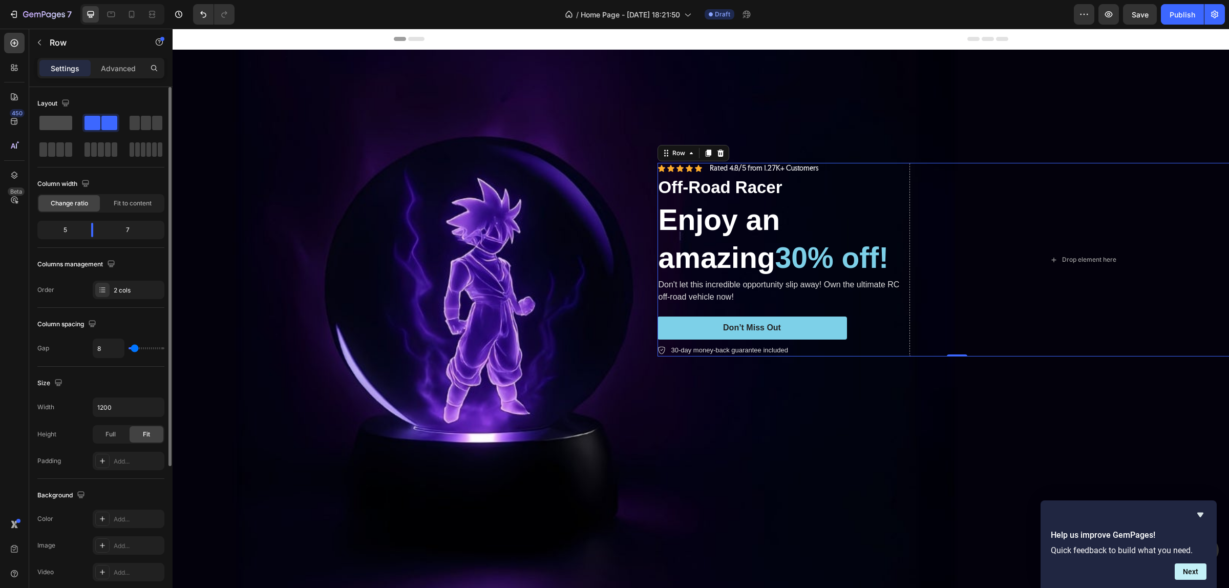
click at [60, 119] on span at bounding box center [55, 123] width 33 height 14
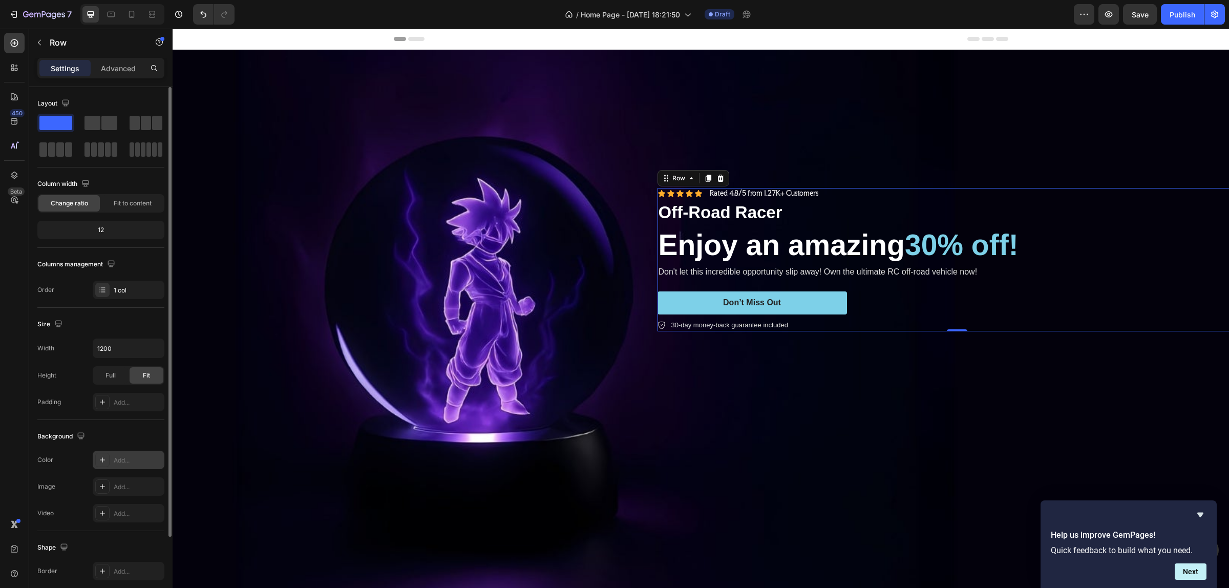
scroll to position [96, 0]
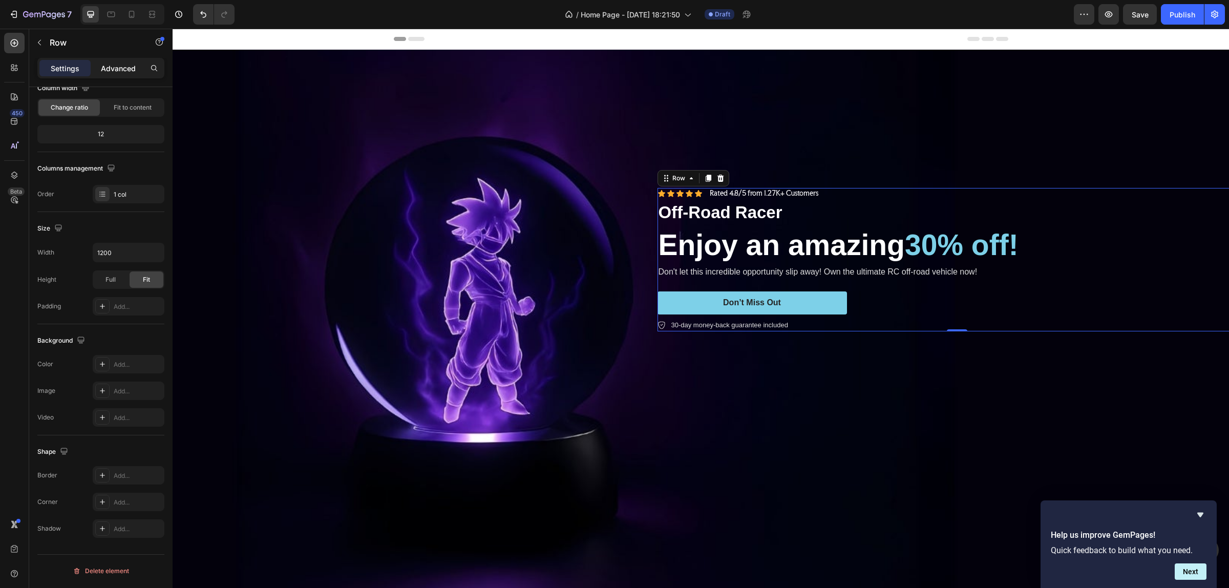
click at [119, 70] on p "Advanced" at bounding box center [118, 68] width 35 height 11
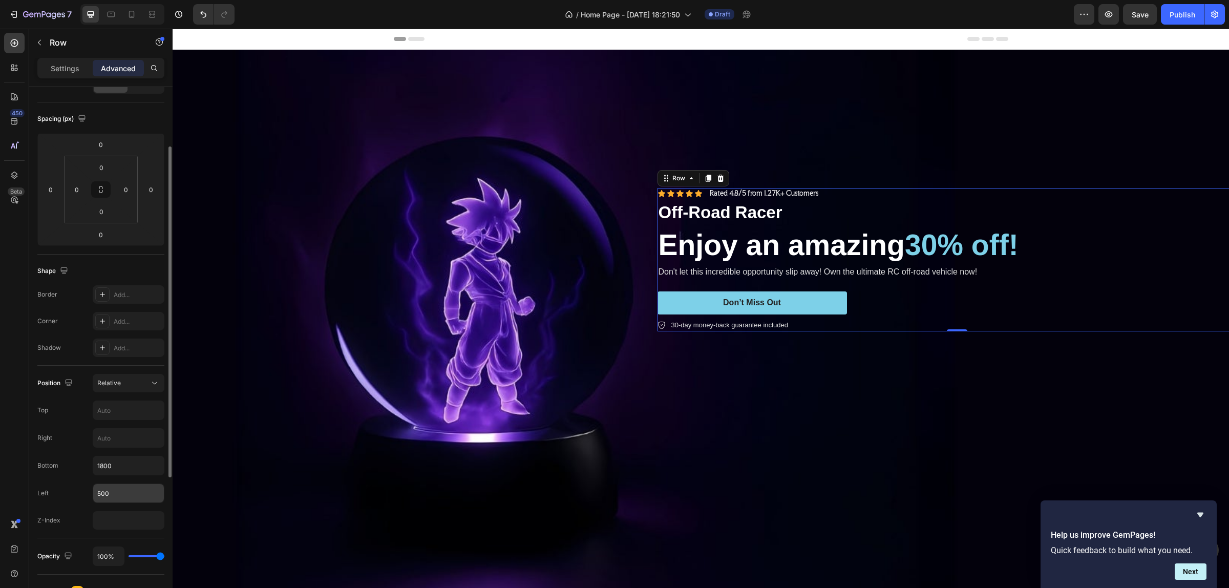
drag, startPoint x: 101, startPoint y: 492, endPoint x: 118, endPoint y: 500, distance: 18.4
click at [101, 470] on input "500" at bounding box center [128, 493] width 71 height 18
click at [104, 470] on input "500" at bounding box center [128, 493] width 71 height 18
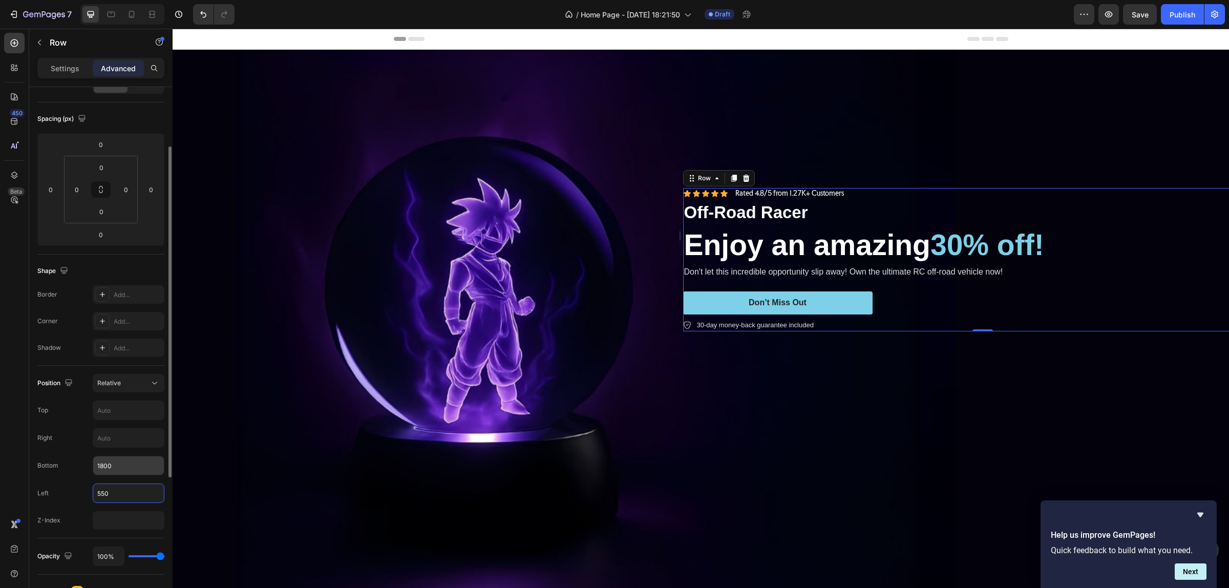
type input "550"
click at [121, 465] on input "1800" at bounding box center [128, 465] width 71 height 18
click at [105, 466] on input "1800" at bounding box center [128, 465] width 71 height 18
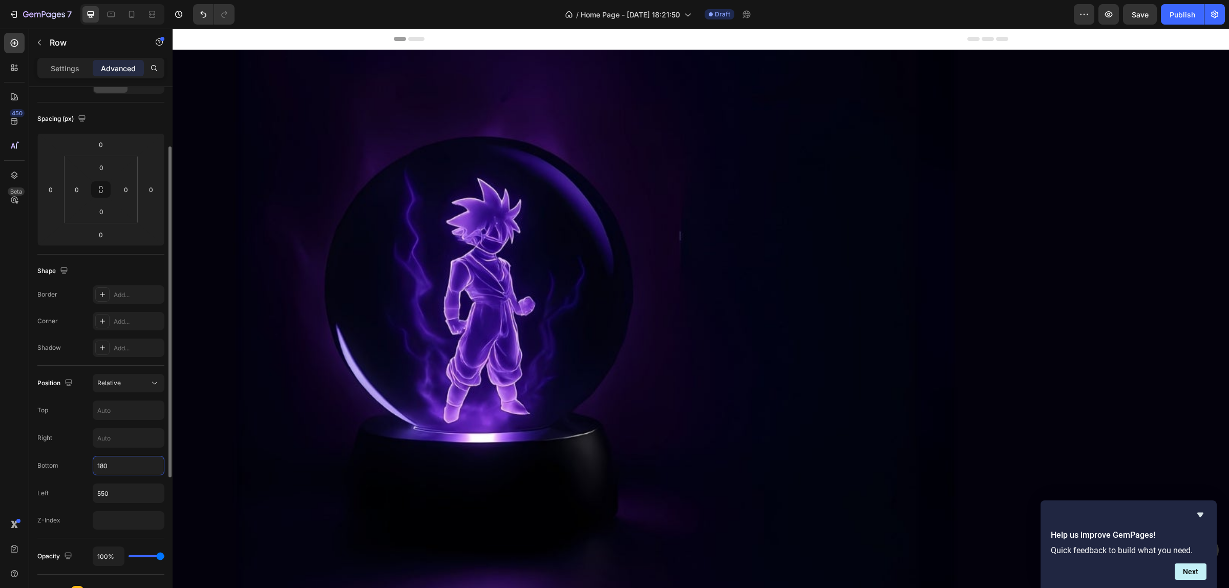
type input "1850"
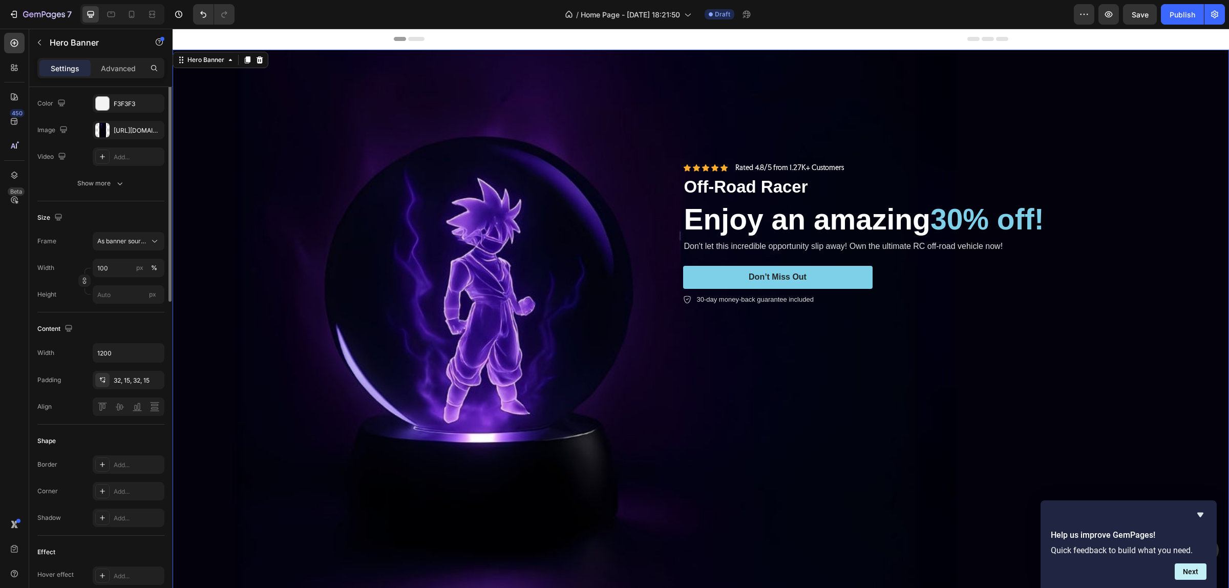
scroll to position [0, 0]
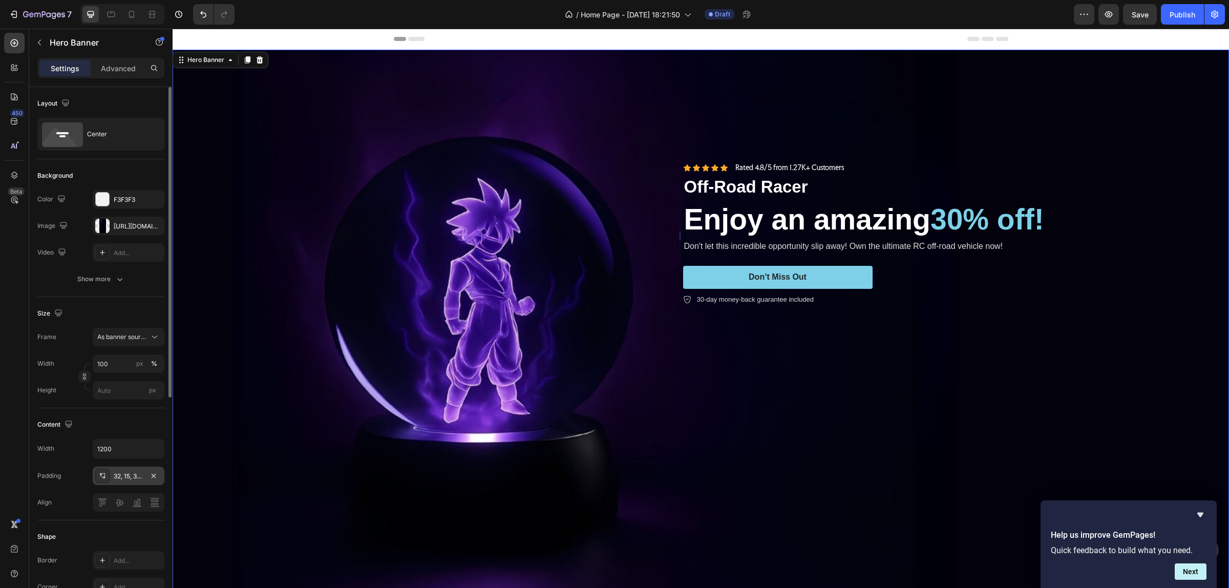
click at [124, 470] on div "32, 15, 32, 15" at bounding box center [129, 475] width 30 height 9
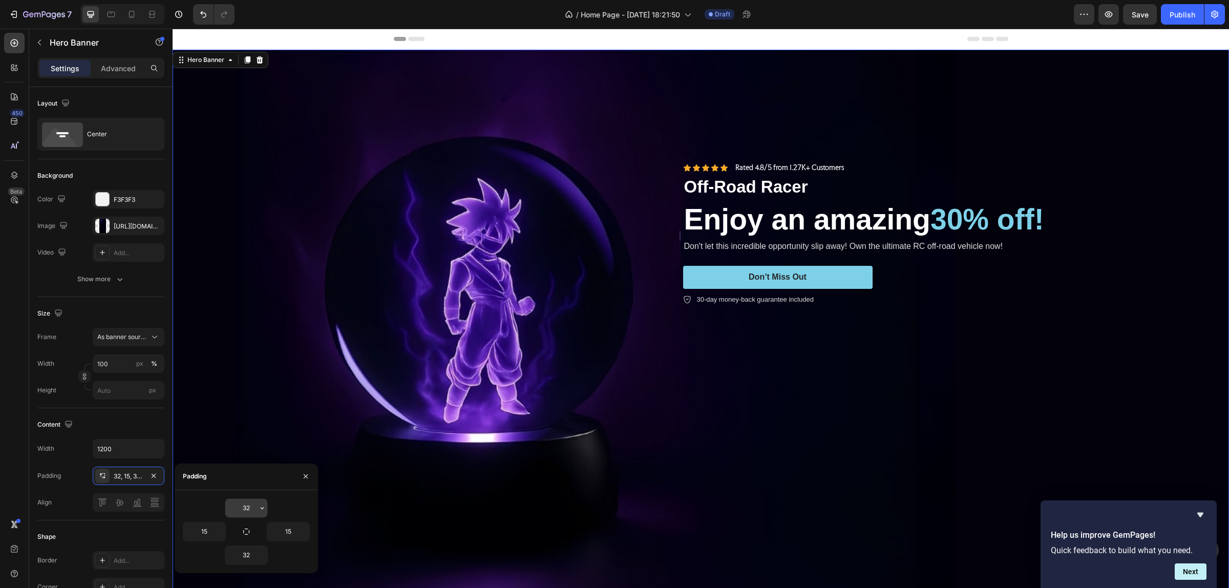
click at [245, 470] on input "32" at bounding box center [246, 508] width 42 height 18
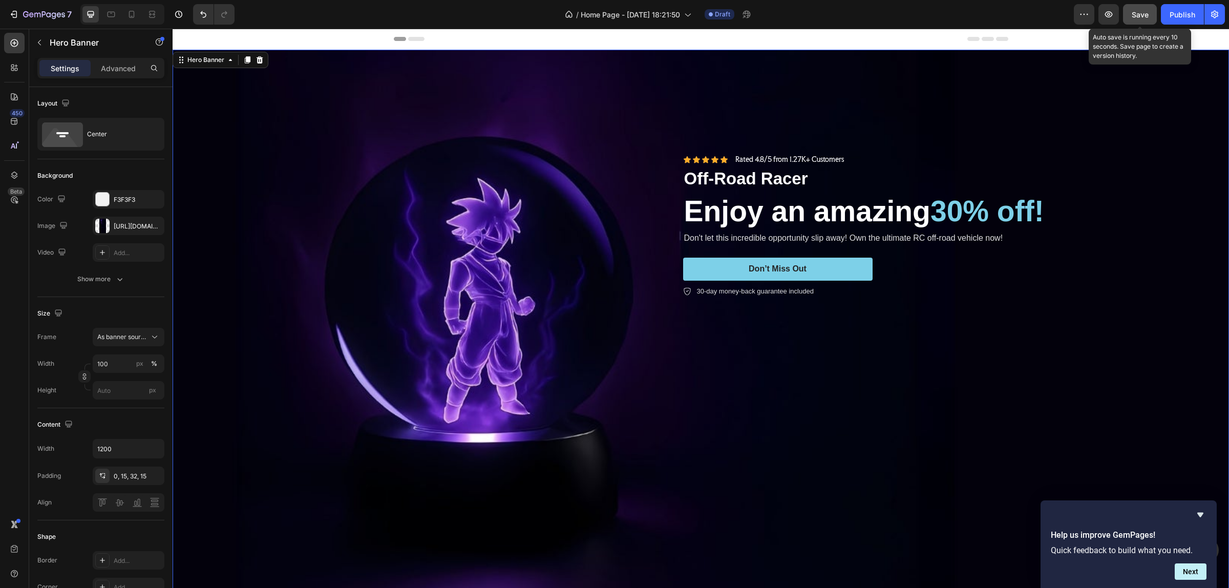
click at [982, 13] on span "Save" at bounding box center [1139, 14] width 17 height 9
click at [982, 191] on h2 "Enjoy an amazing 30% off!" at bounding box center [982, 211] width 599 height 40
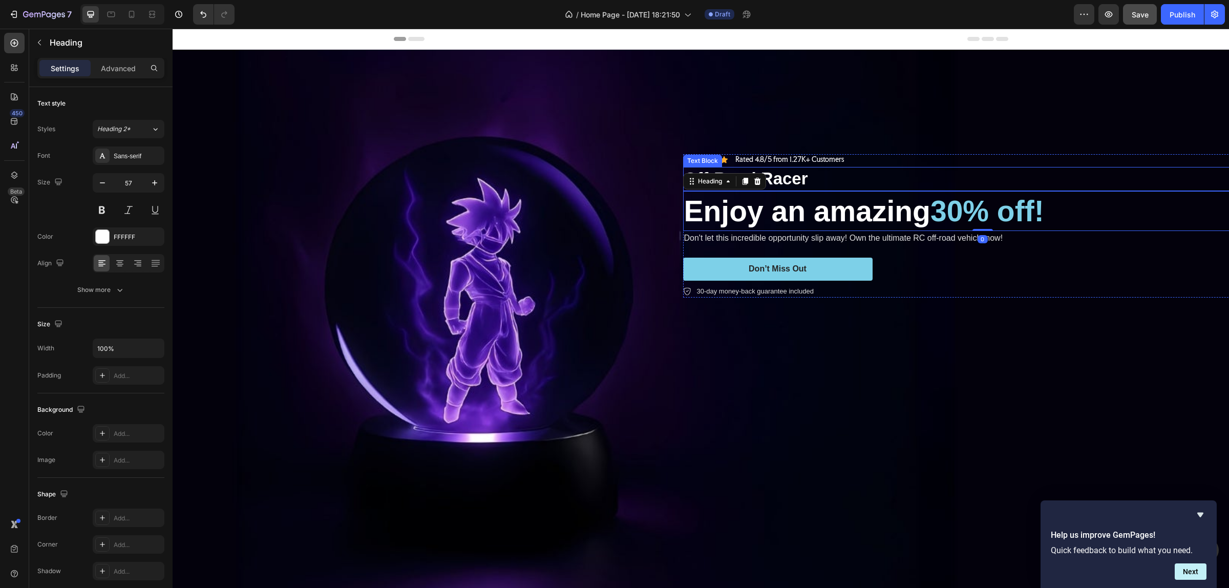
click at [982, 167] on div "Off-Road Racer" at bounding box center [982, 179] width 599 height 24
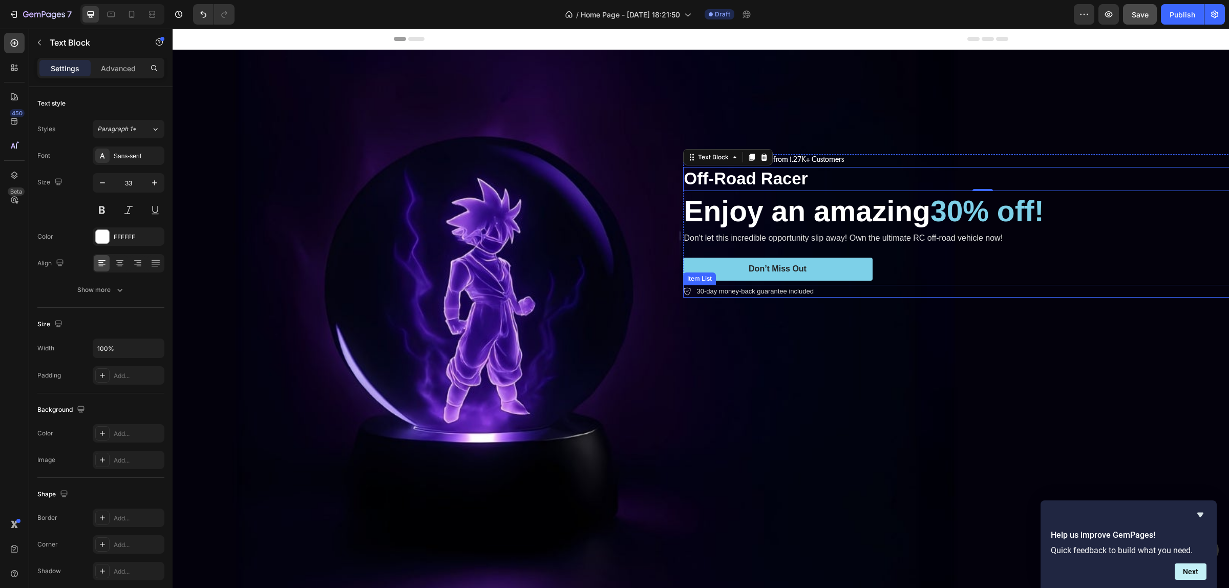
click at [940, 285] on div "30-day money-back guarantee included" at bounding box center [982, 291] width 599 height 13
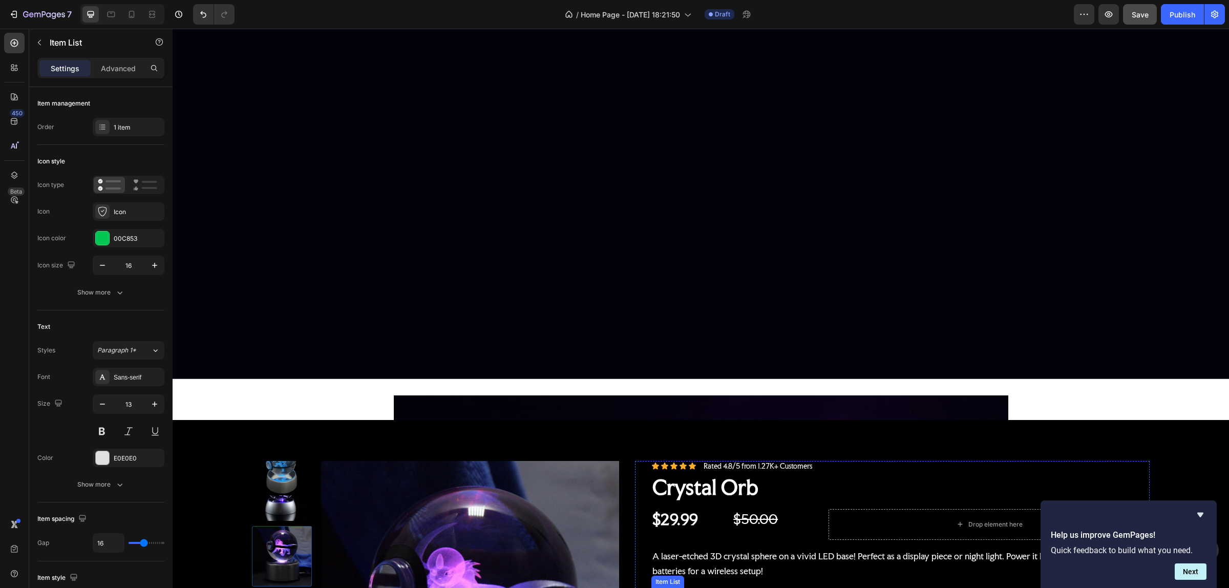
scroll to position [2176, 0]
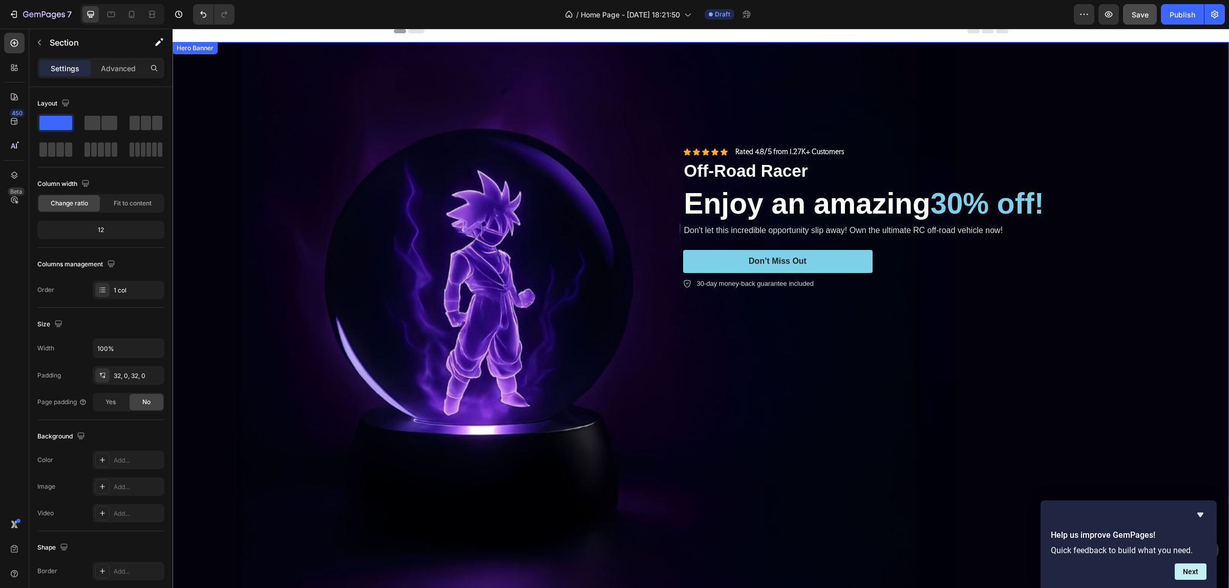
scroll to position [0, 0]
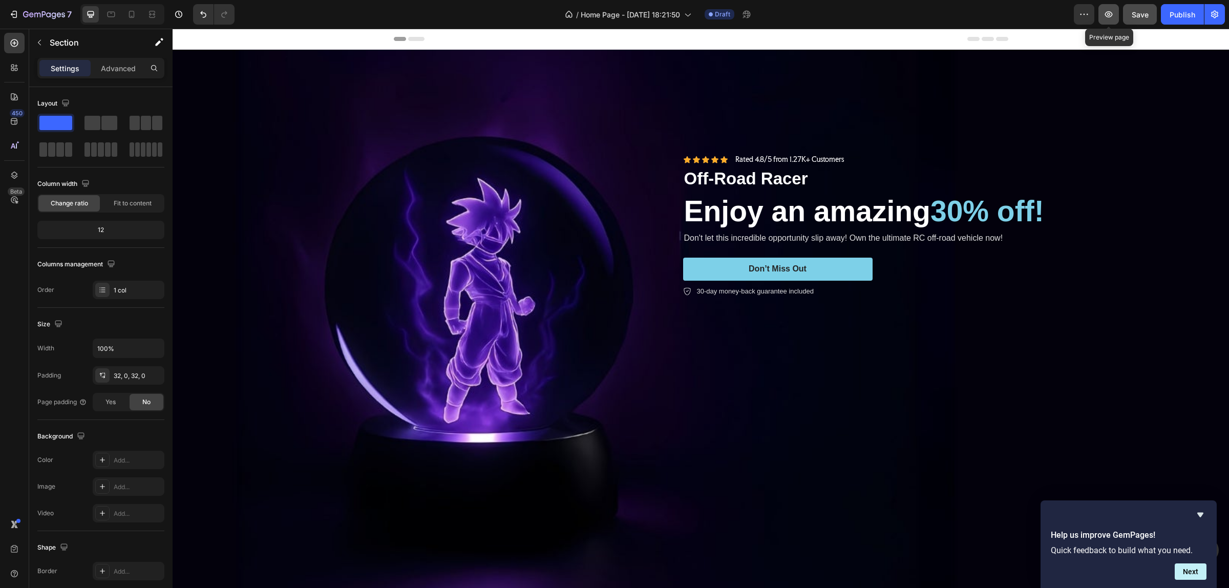
click at [982, 17] on icon "button" at bounding box center [1108, 14] width 10 height 10
click at [914, 154] on div "Icon Icon Icon Icon Icon Icon List Rated 4.8/5 from 1.27K+ Customers Text Block…" at bounding box center [982, 159] width 599 height 11
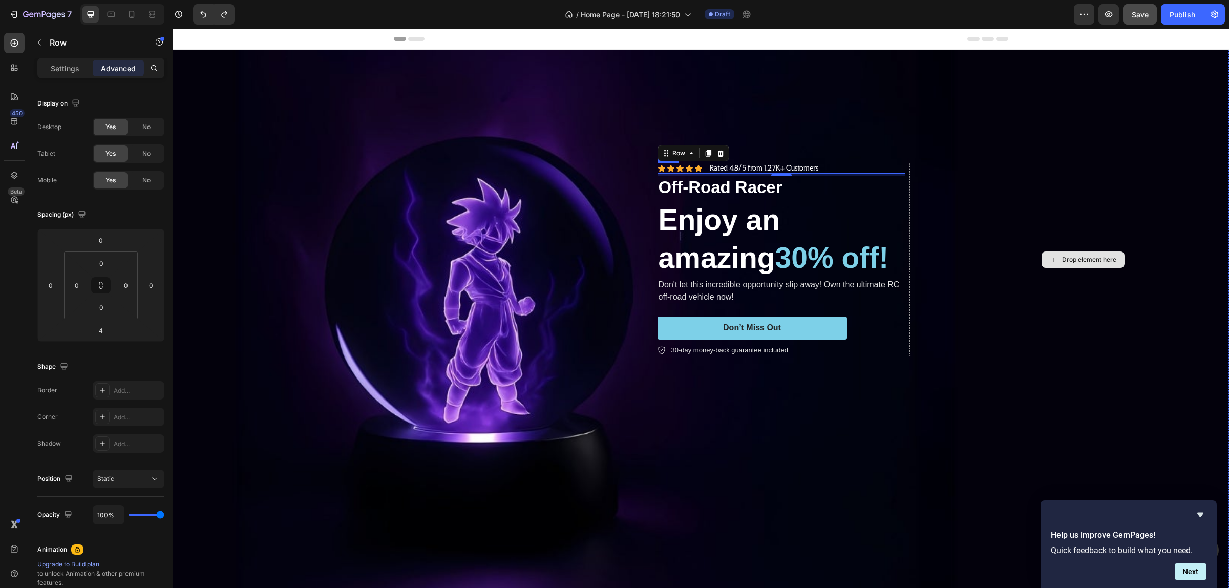
click at [935, 213] on div "Drop element here" at bounding box center [1082, 260] width 347 height 194
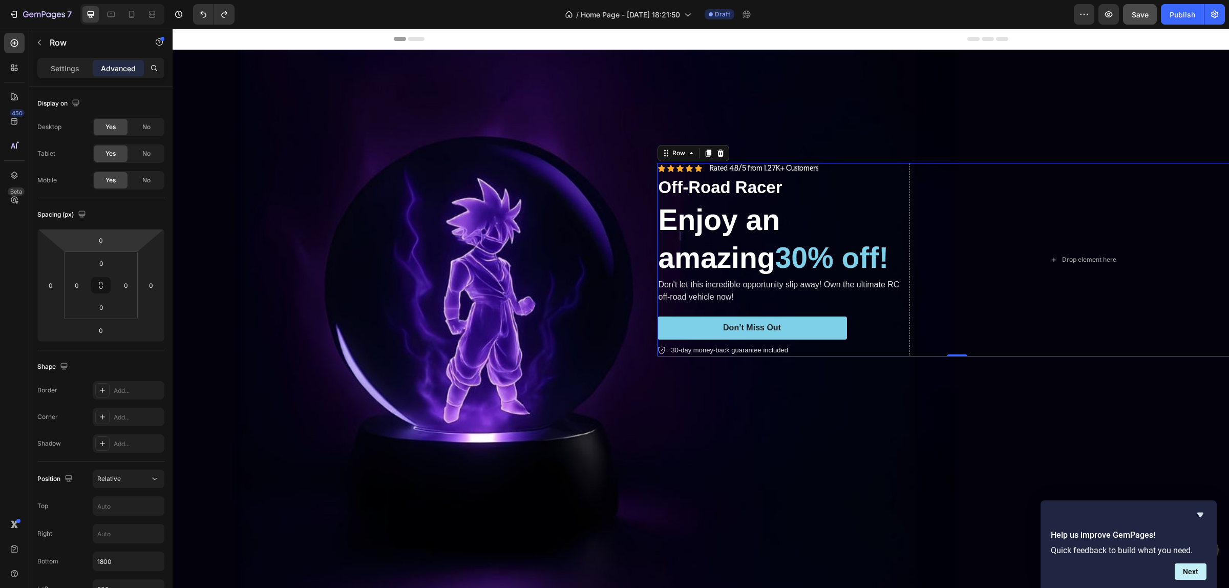
click at [55, 58] on div "Settings Advanced" at bounding box center [100, 68] width 127 height 20
click at [68, 67] on p "Settings" at bounding box center [65, 68] width 29 height 11
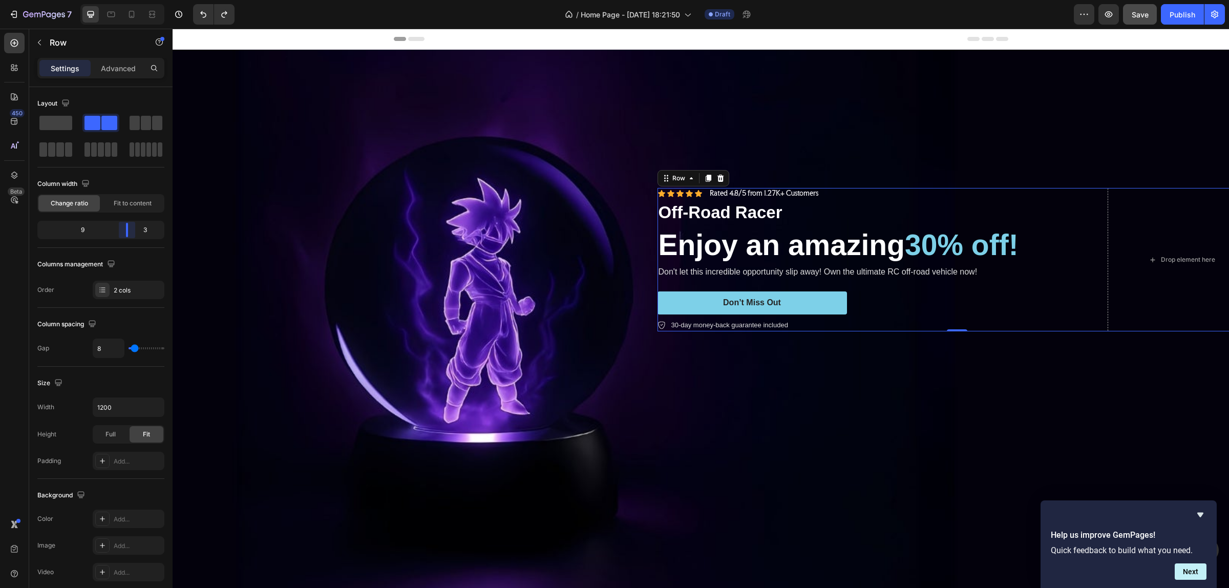
drag, startPoint x: 91, startPoint y: 229, endPoint x: 771, endPoint y: 171, distance: 682.3
click at [131, 0] on body "7 / Home Page - Sep 25, 18:21:50 Draft Preview Save Publish 450 Beta Sections(1…" at bounding box center [614, 0] width 1229 height 0
click at [982, 196] on div "Drop element here" at bounding box center [1181, 259] width 149 height 143
click at [982, 18] on icon "button" at bounding box center [1108, 14] width 10 height 10
click at [982, 13] on icon "button" at bounding box center [1108, 14] width 10 height 10
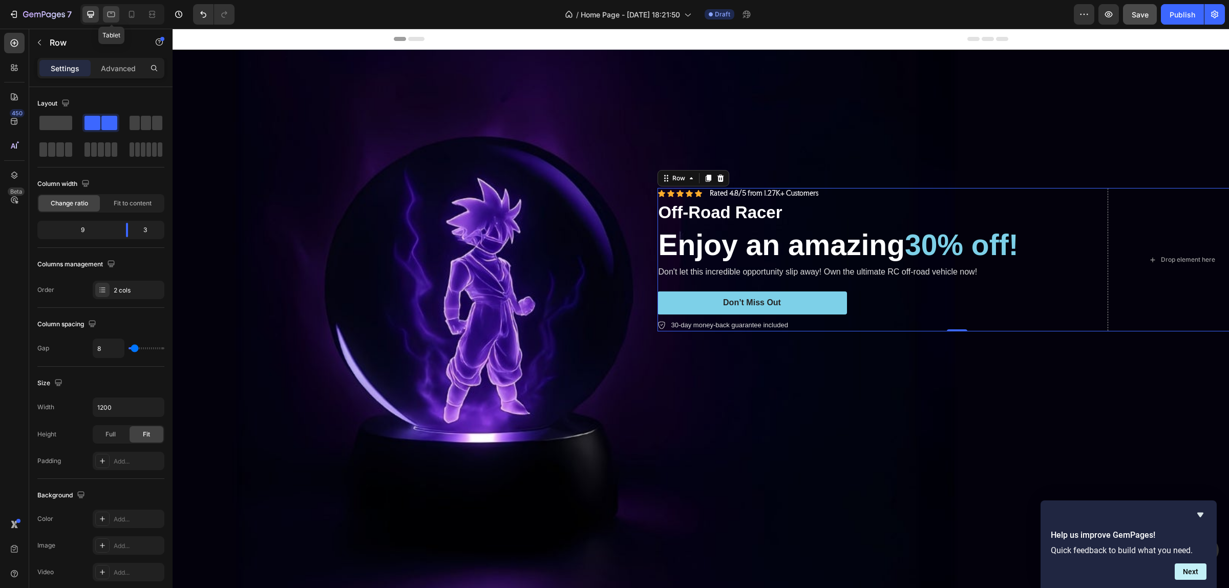
click at [115, 11] on icon at bounding box center [111, 14] width 10 height 10
type input "100%"
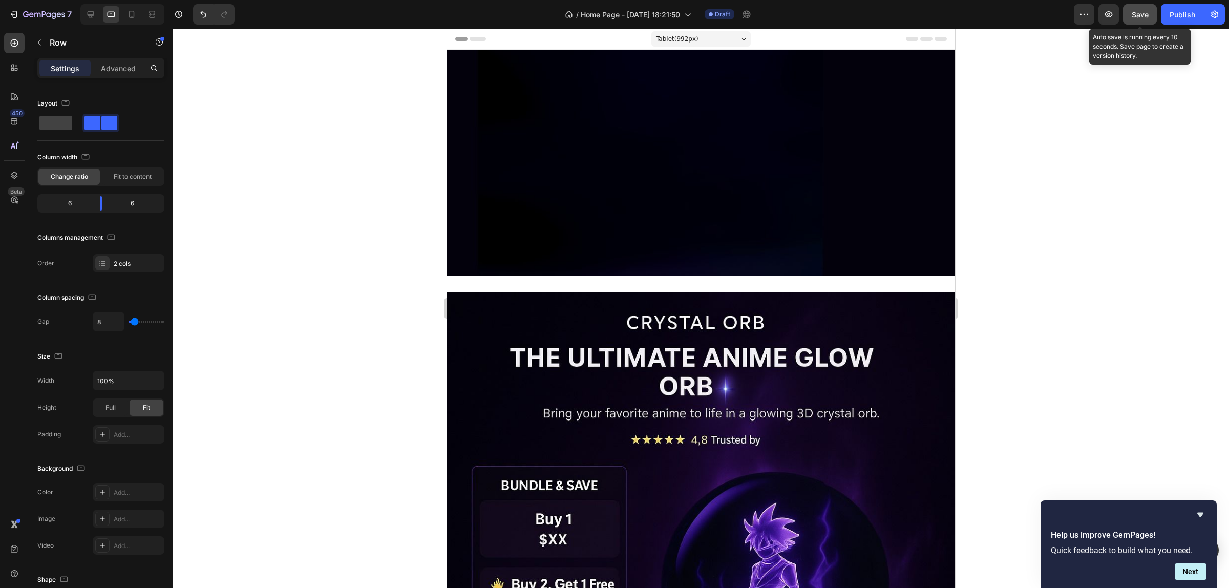
click at [982, 19] on div "Save" at bounding box center [1139, 14] width 17 height 11
click at [130, 12] on icon at bounding box center [132, 14] width 6 height 7
type input "0"
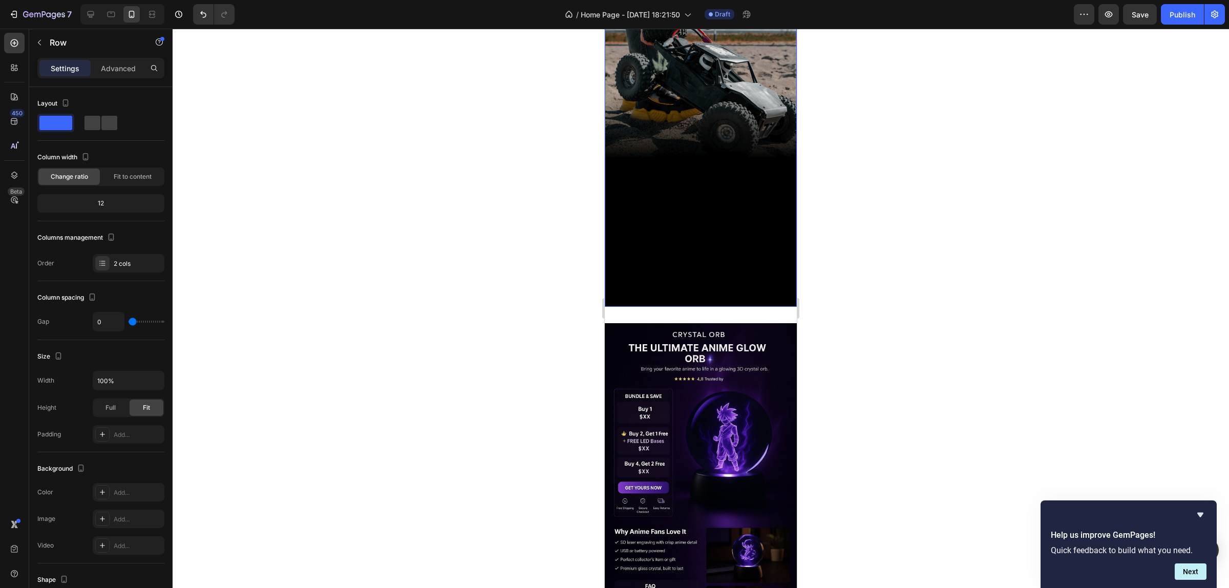
scroll to position [192, 0]
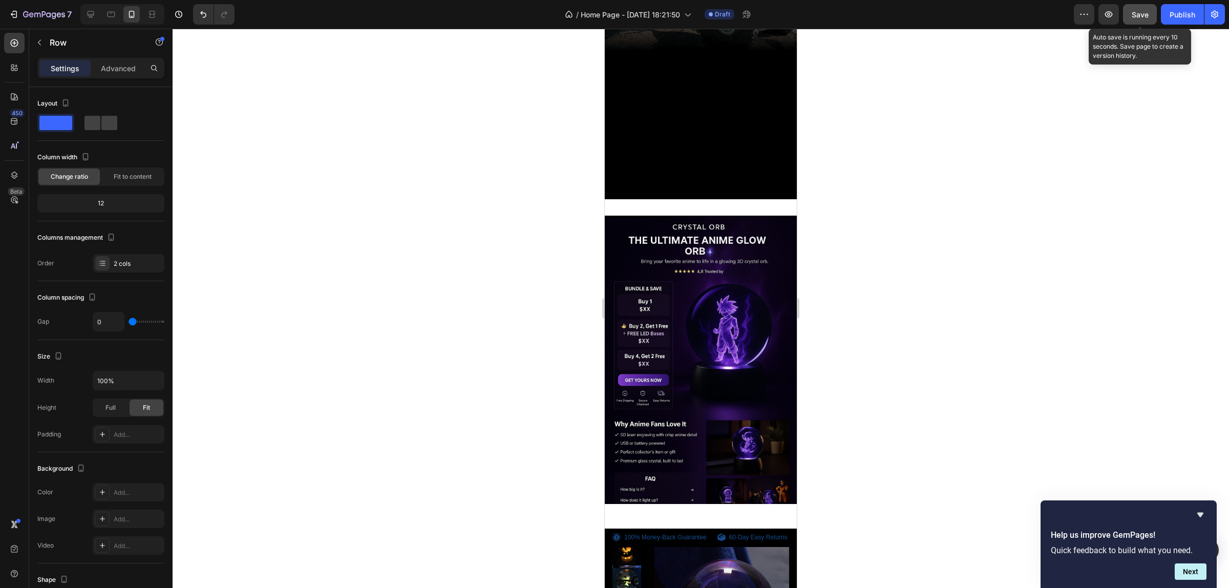
click at [982, 15] on span "Save" at bounding box center [1139, 14] width 17 height 9
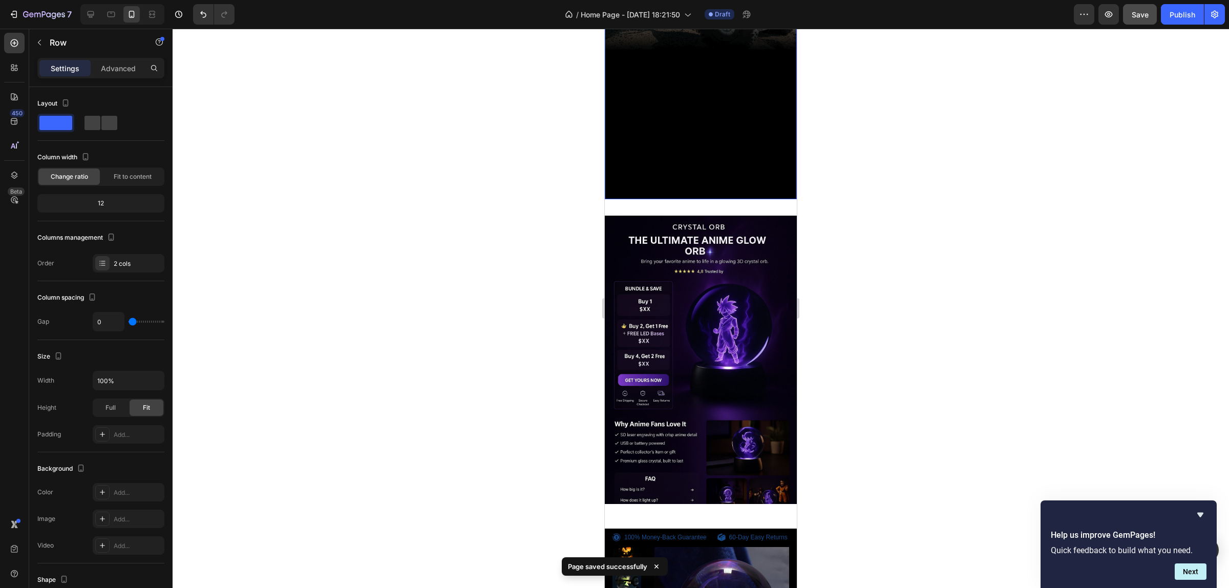
scroll to position [0, 0]
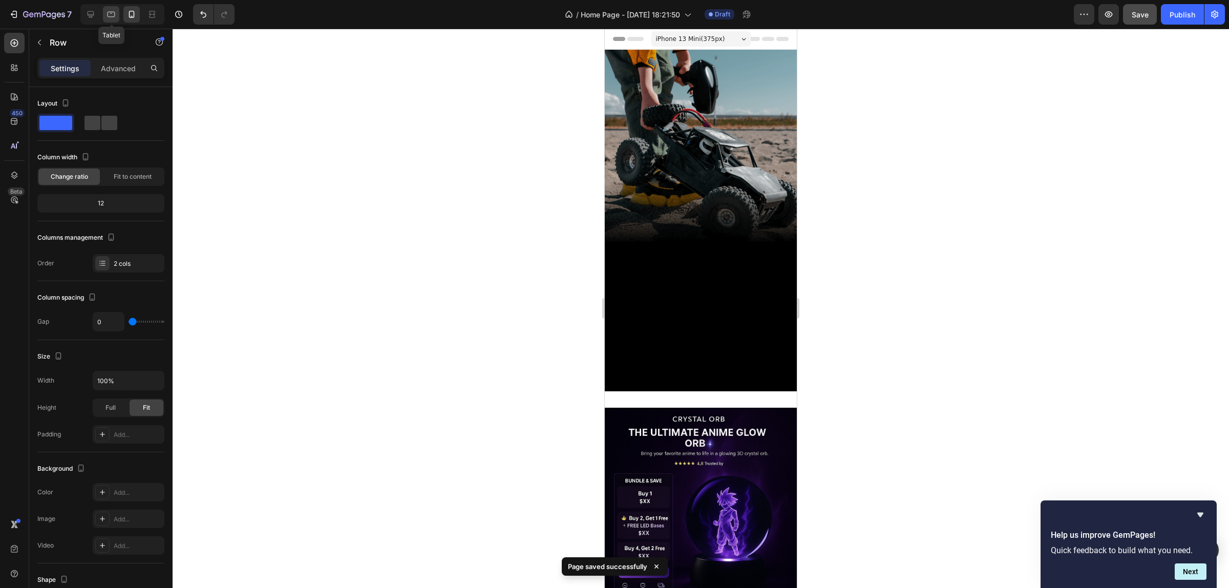
click at [109, 15] on icon at bounding box center [111, 14] width 10 height 10
type input "8"
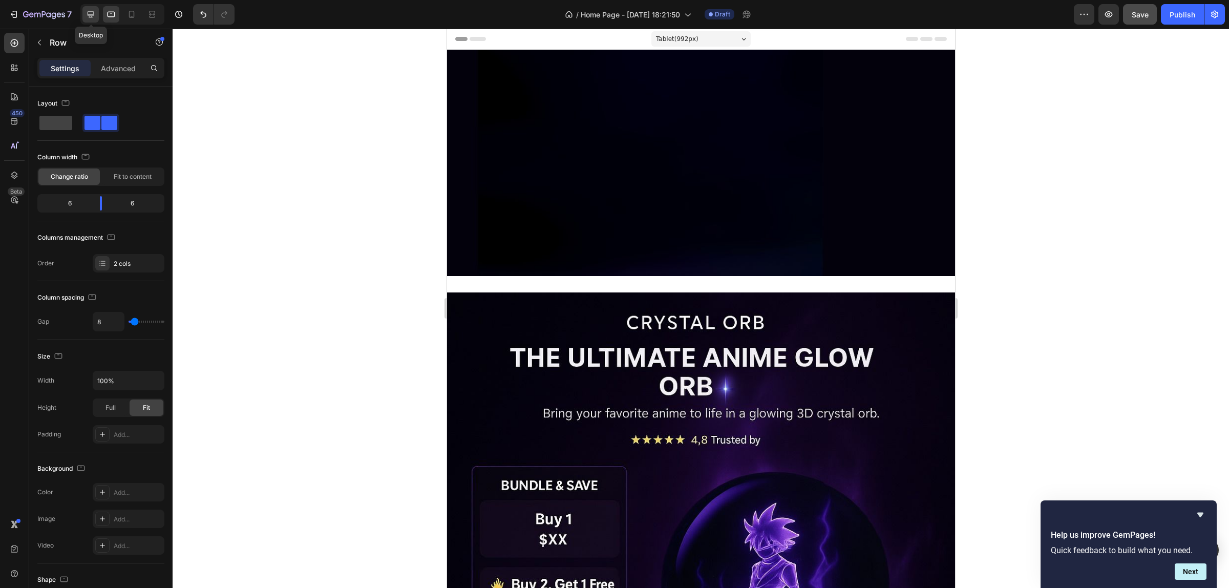
click at [88, 13] on icon at bounding box center [91, 14] width 7 height 7
type input "1200"
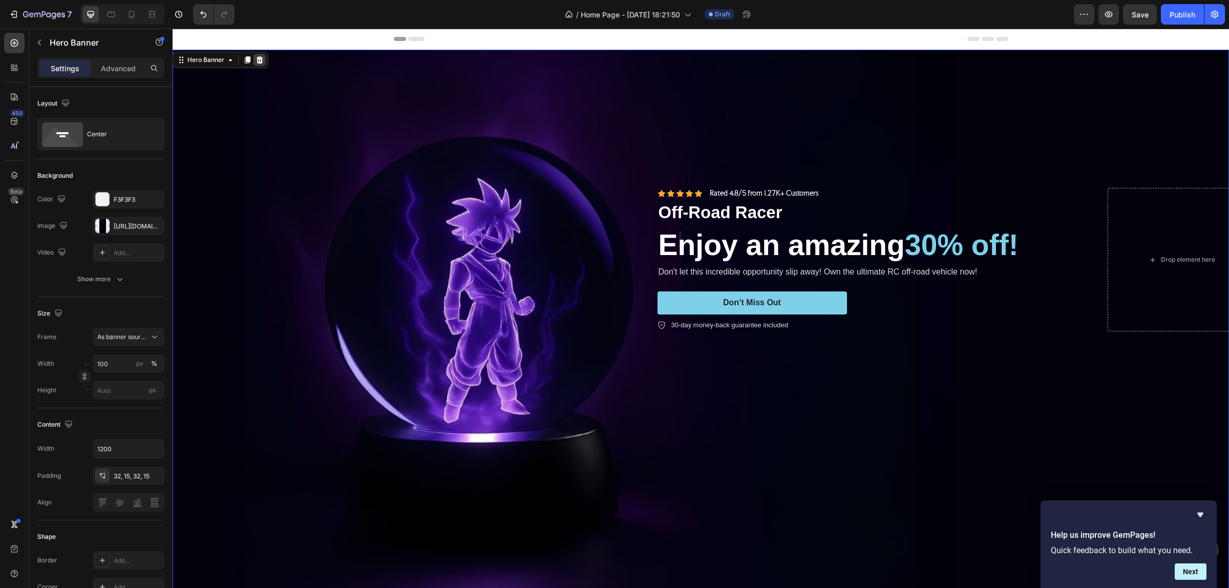
click at [260, 59] on icon at bounding box center [259, 59] width 7 height 7
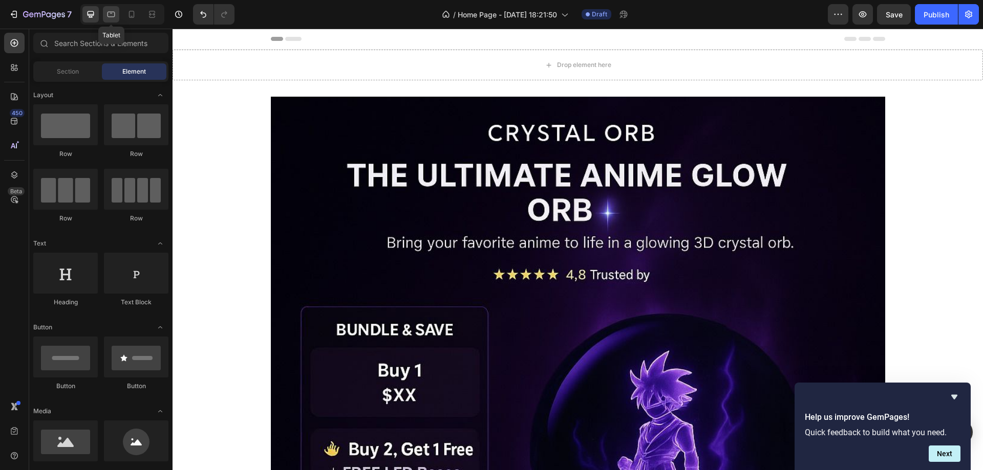
click at [108, 11] on icon at bounding box center [111, 14] width 10 height 10
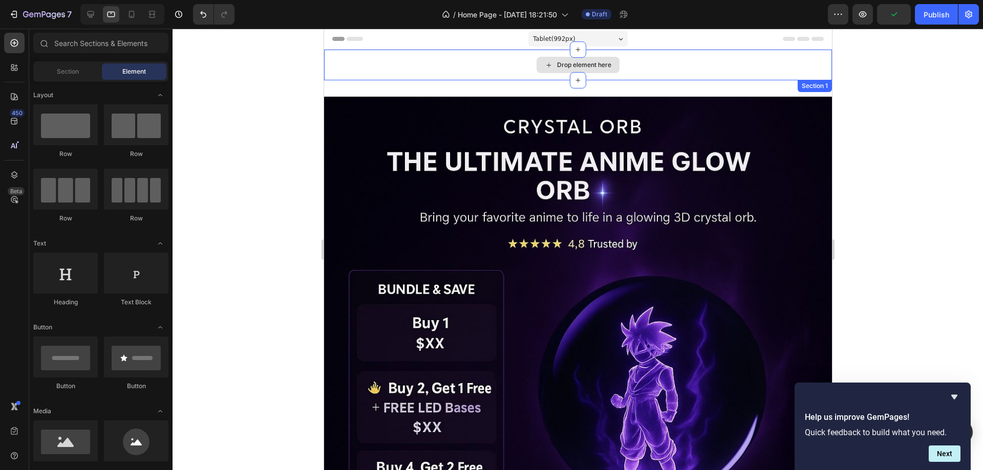
click at [744, 52] on div "Drop element here" at bounding box center [578, 65] width 508 height 31
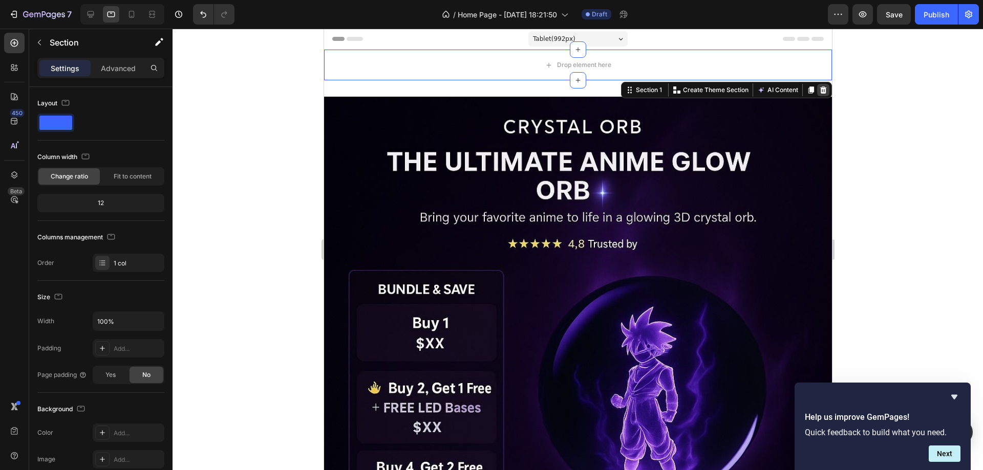
click at [820, 89] on icon at bounding box center [823, 90] width 7 height 7
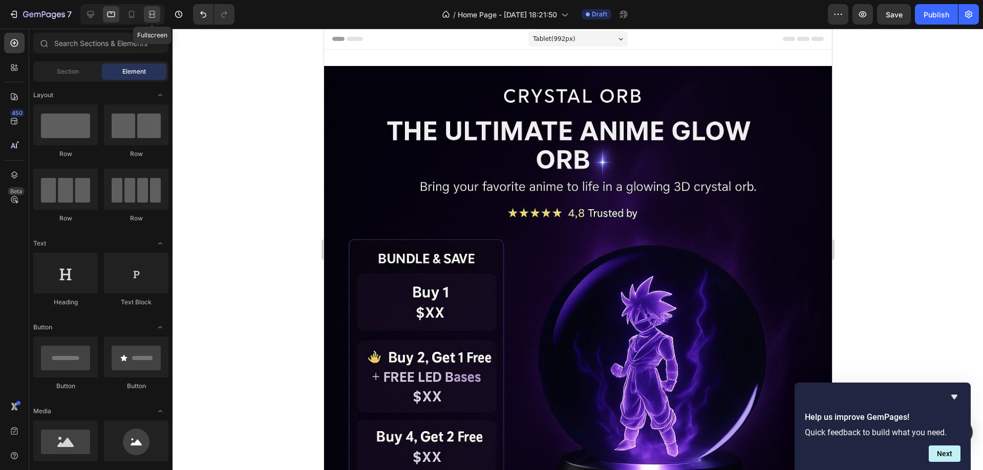
click at [149, 14] on icon at bounding box center [150, 14] width 3 height 3
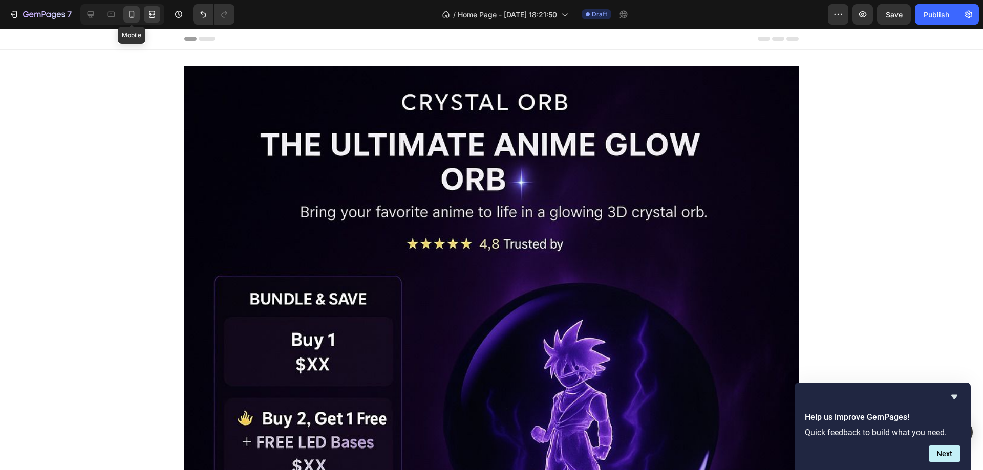
click at [133, 13] on icon at bounding box center [131, 14] width 10 height 10
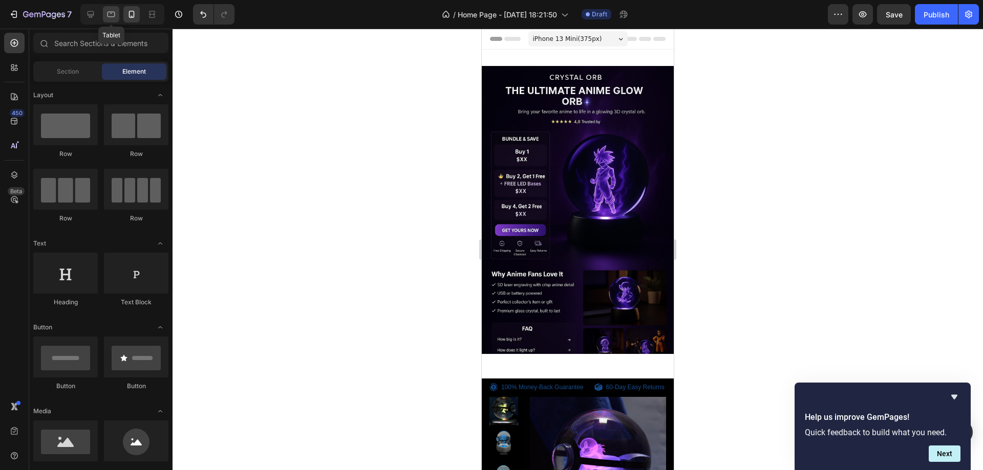
click at [116, 16] on icon at bounding box center [111, 14] width 10 height 10
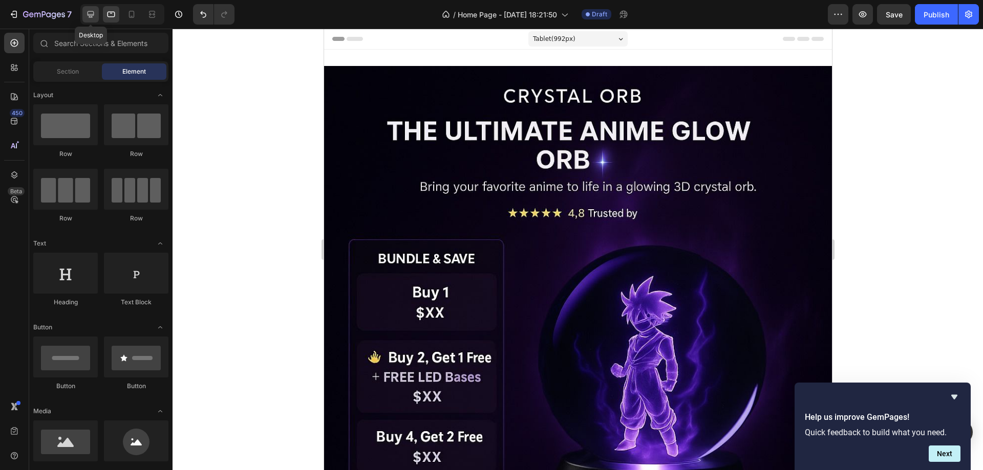
click at [89, 12] on icon at bounding box center [91, 14] width 7 height 7
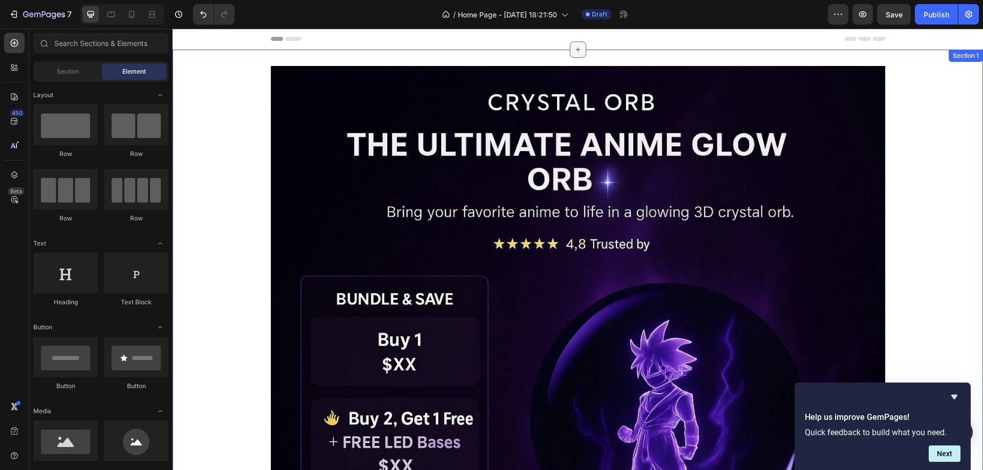
click at [575, 52] on icon at bounding box center [578, 50] width 8 height 8
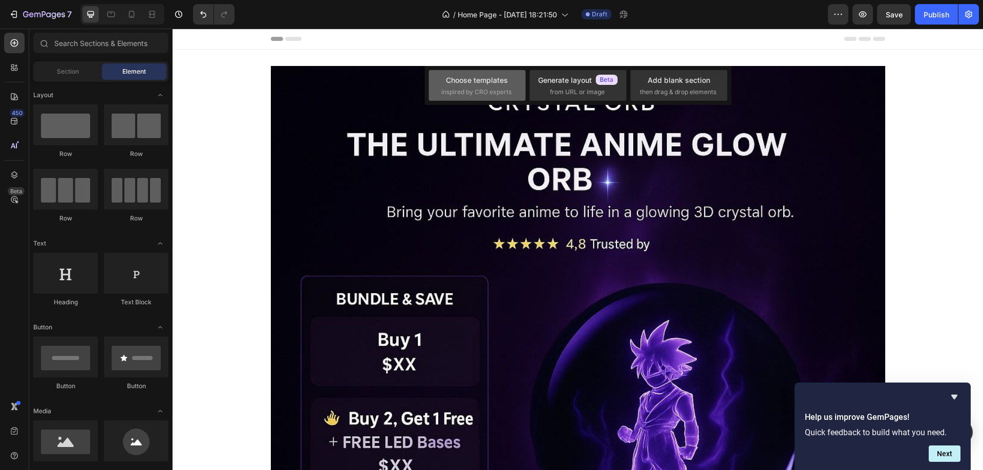
click at [481, 83] on div "Choose templates" at bounding box center [477, 80] width 62 height 11
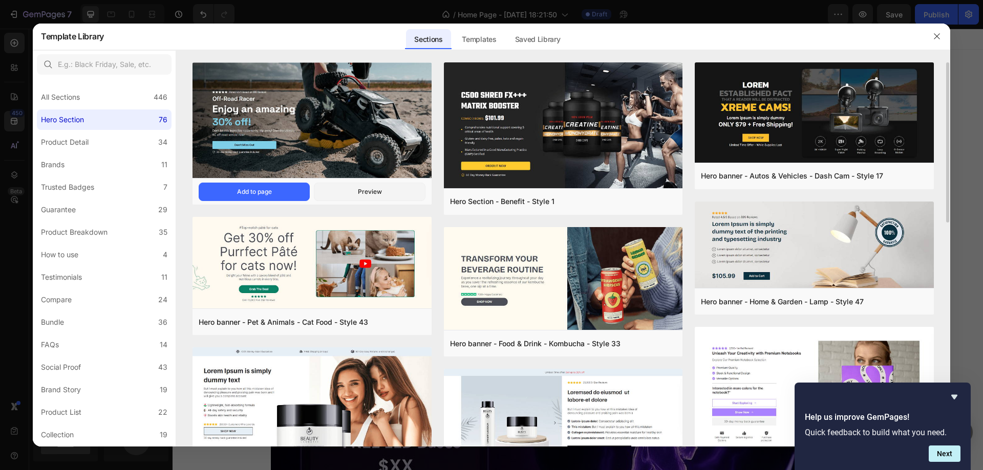
click at [374, 120] on img at bounding box center [311, 121] width 239 height 118
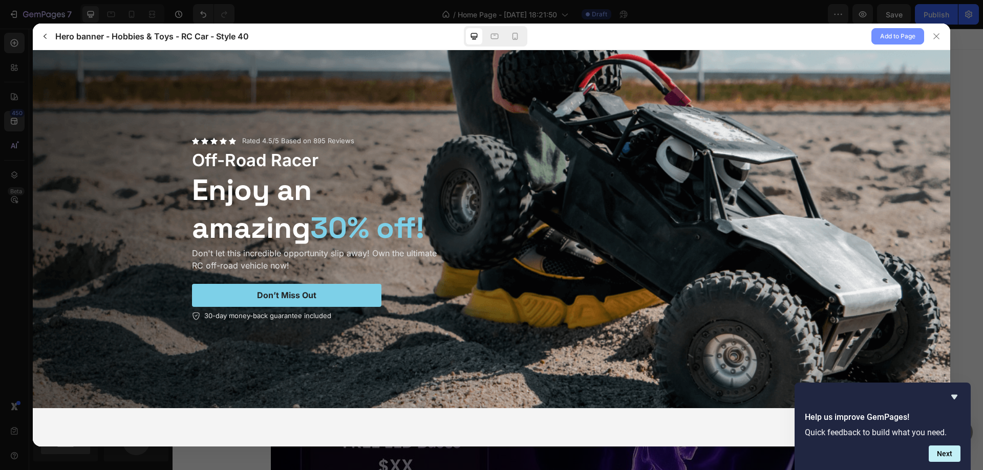
click at [909, 37] on span "Add to Page" at bounding box center [897, 36] width 35 height 12
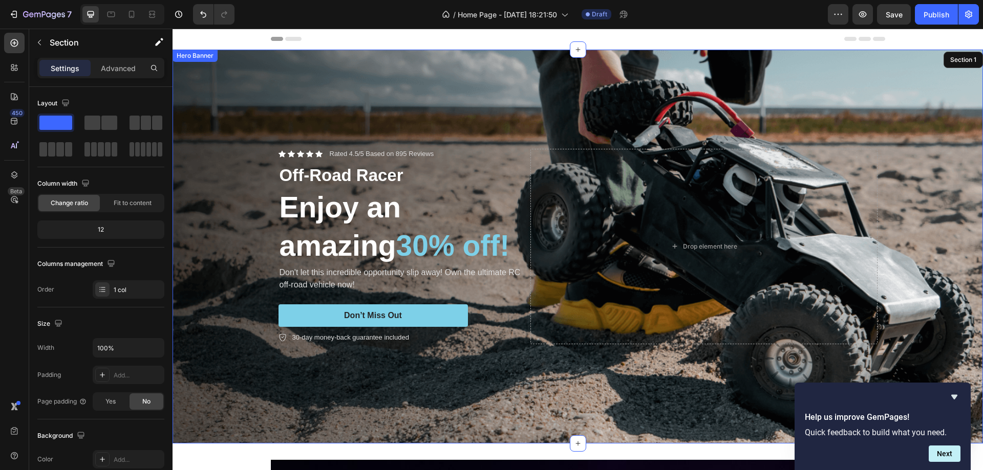
click at [261, 91] on div "Background Image" at bounding box center [578, 247] width 810 height 394
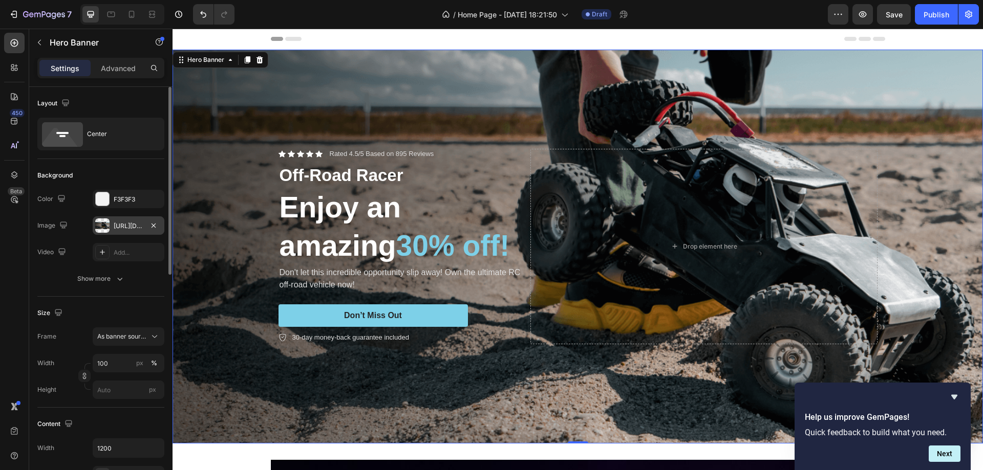
click at [99, 229] on div at bounding box center [102, 226] width 14 height 14
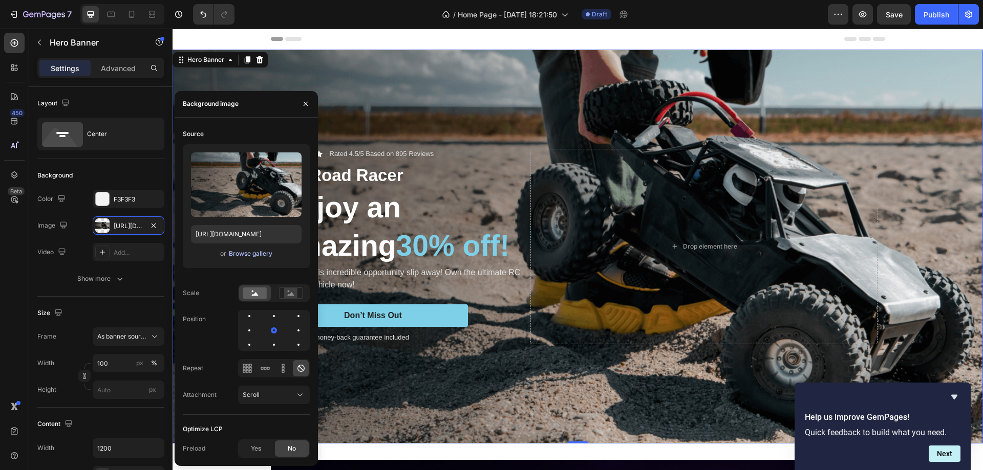
click at [239, 251] on div "Browse gallery" at bounding box center [251, 253] width 44 height 9
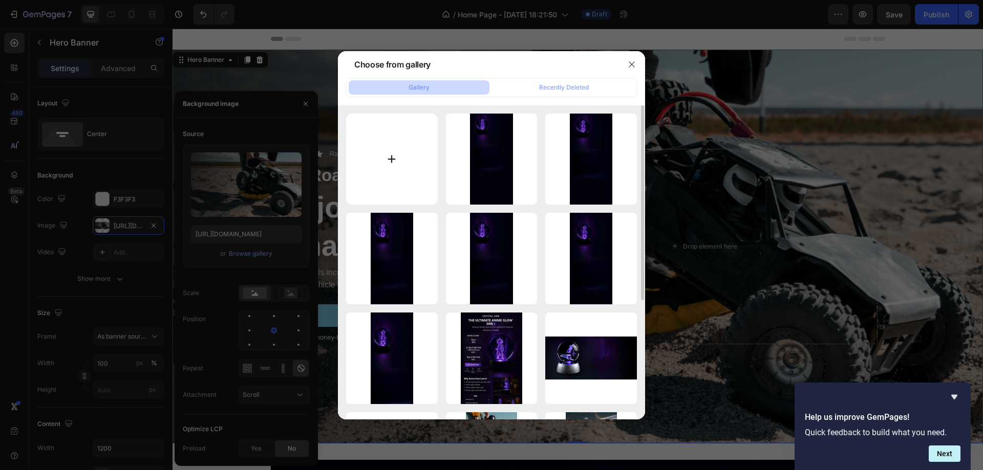
click at [388, 159] on input "file" at bounding box center [392, 160] width 92 height 92
type input "C:\fakepath\Untitled design (6).jpg"
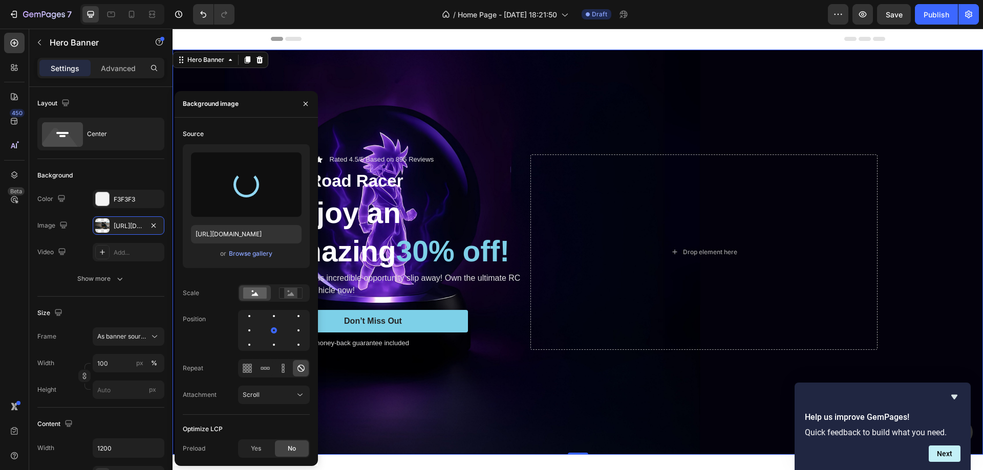
type input "[URL][DOMAIN_NAME]"
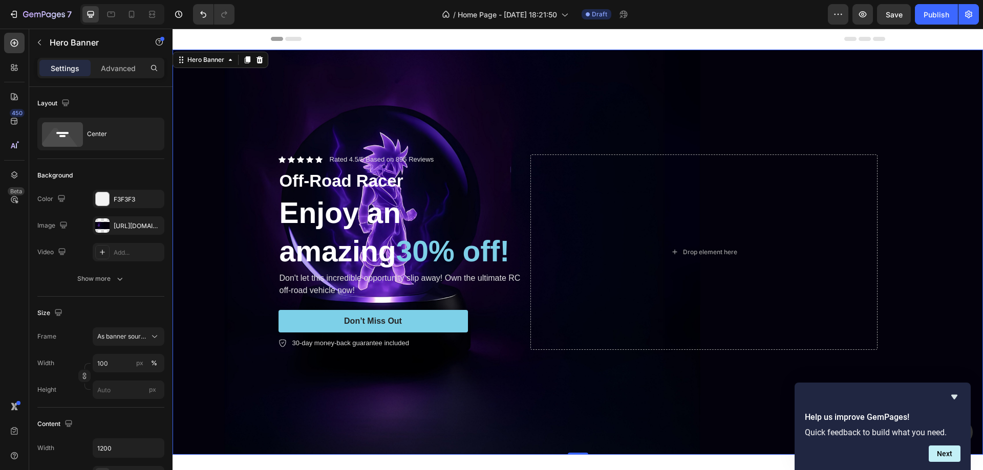
click at [497, 99] on div "Background Image" at bounding box center [578, 252] width 810 height 405
click at [898, 15] on span "Save" at bounding box center [894, 14] width 17 height 9
click at [288, 84] on div "Background Image" at bounding box center [578, 252] width 810 height 405
click at [121, 68] on p "Advanced" at bounding box center [118, 68] width 35 height 11
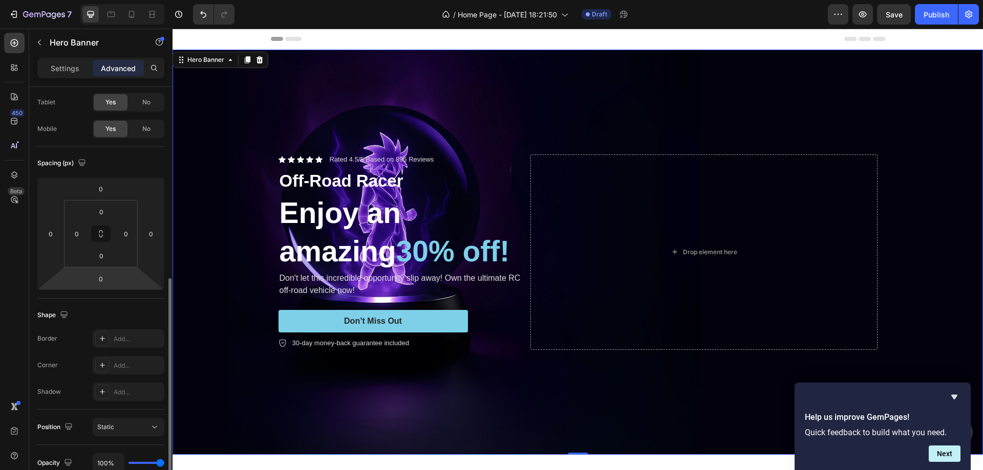
scroll to position [154, 0]
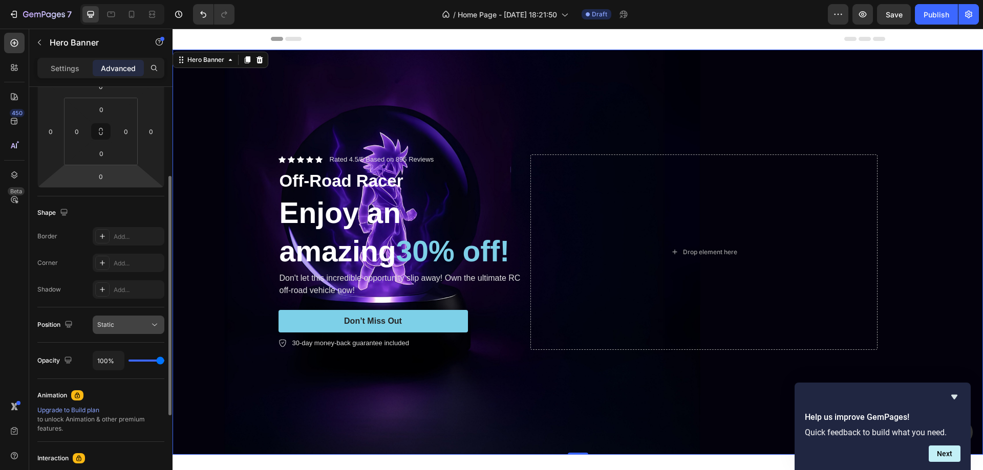
click at [128, 316] on button "Static" at bounding box center [129, 325] width 72 height 18
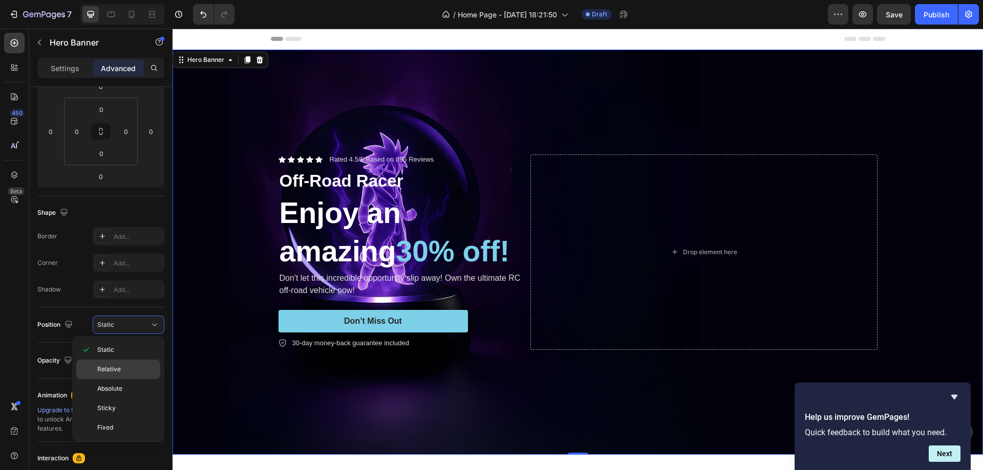
click at [127, 369] on p "Relative" at bounding box center [126, 369] width 58 height 9
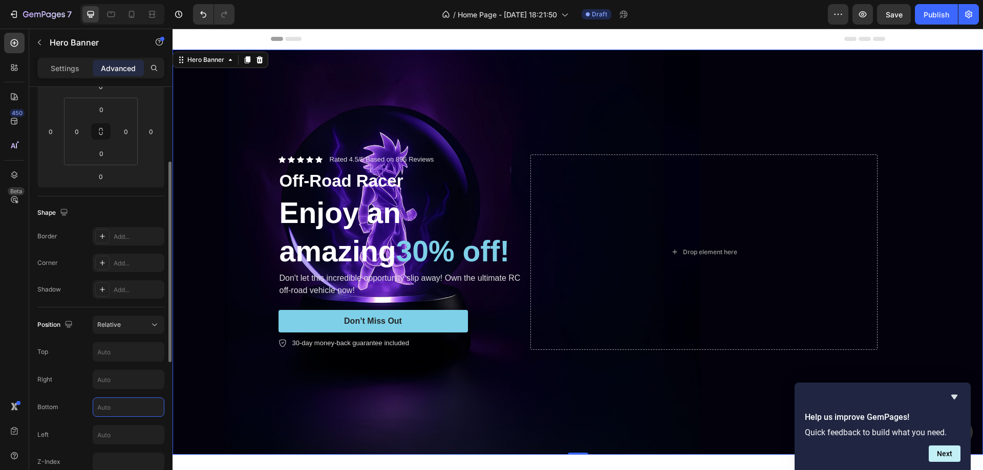
click at [115, 405] on input "text" at bounding box center [128, 407] width 71 height 18
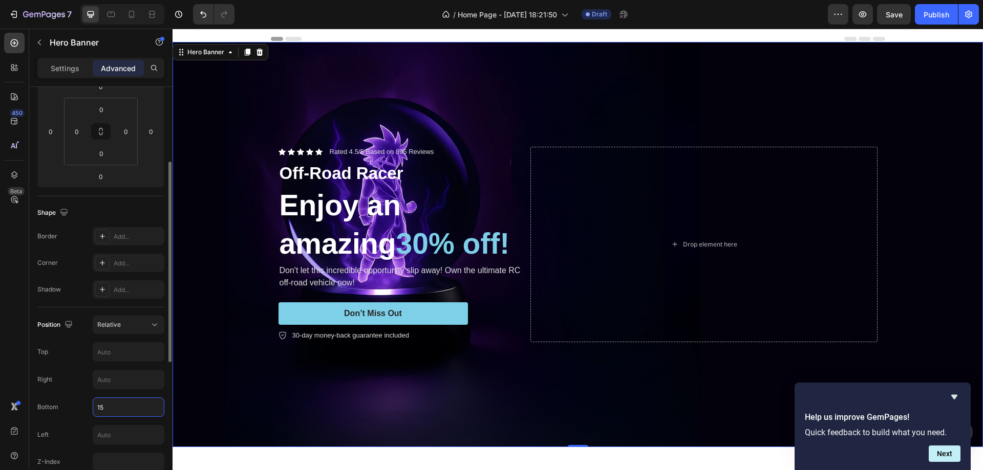
type input "1"
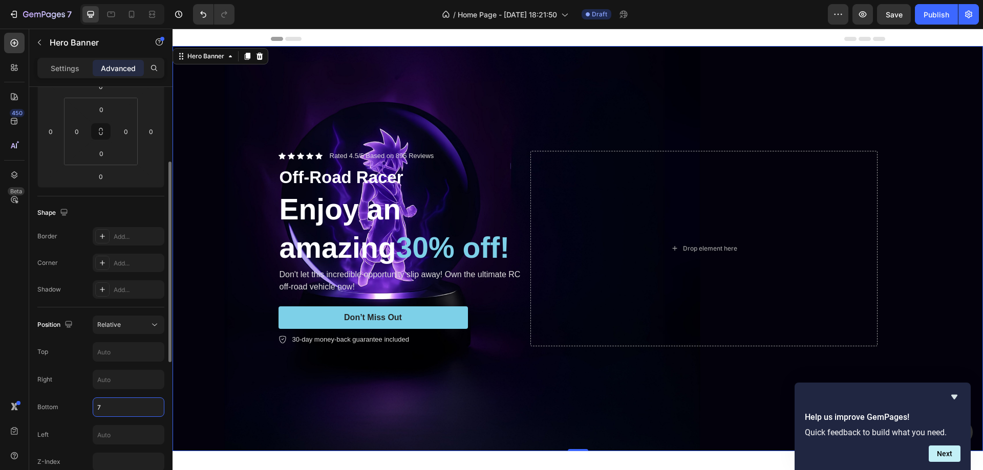
type input "70"
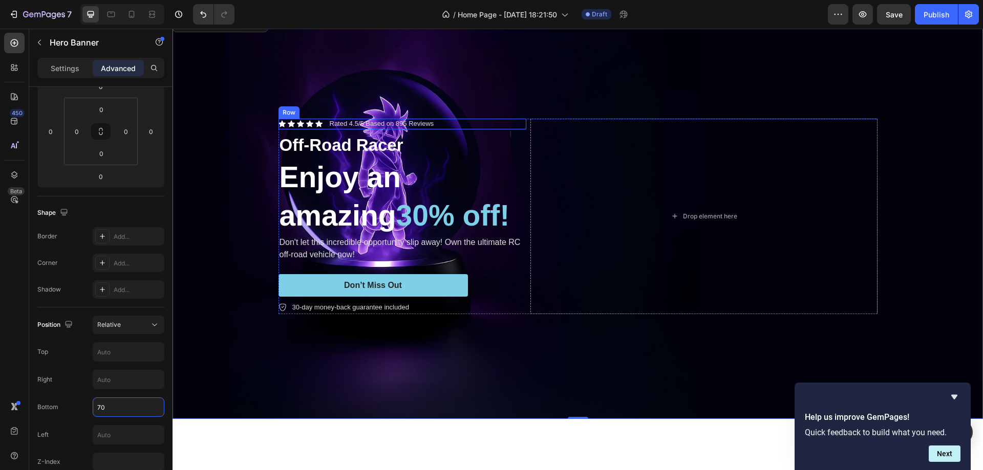
click at [517, 126] on div "Icon Icon Icon Icon Icon Icon List Rated 4.5/5 Based on 895 Reviews Text Block …" at bounding box center [402, 124] width 248 height 11
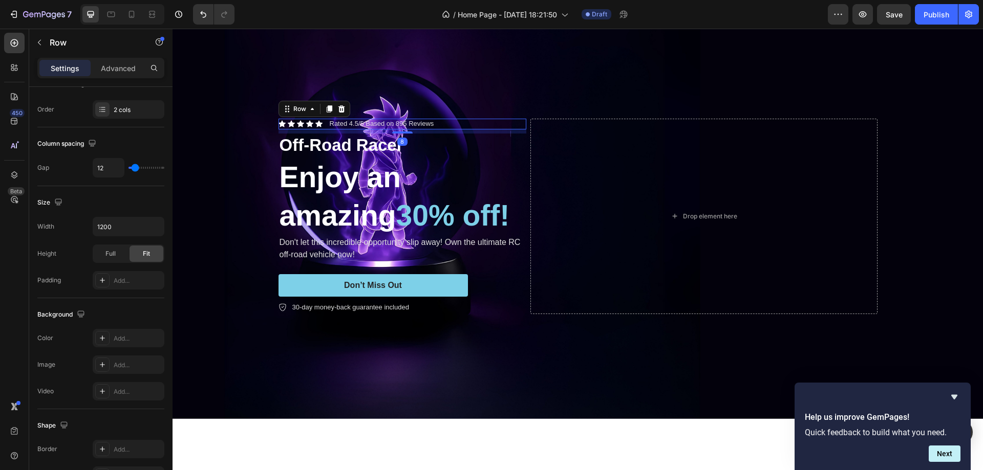
scroll to position [0, 0]
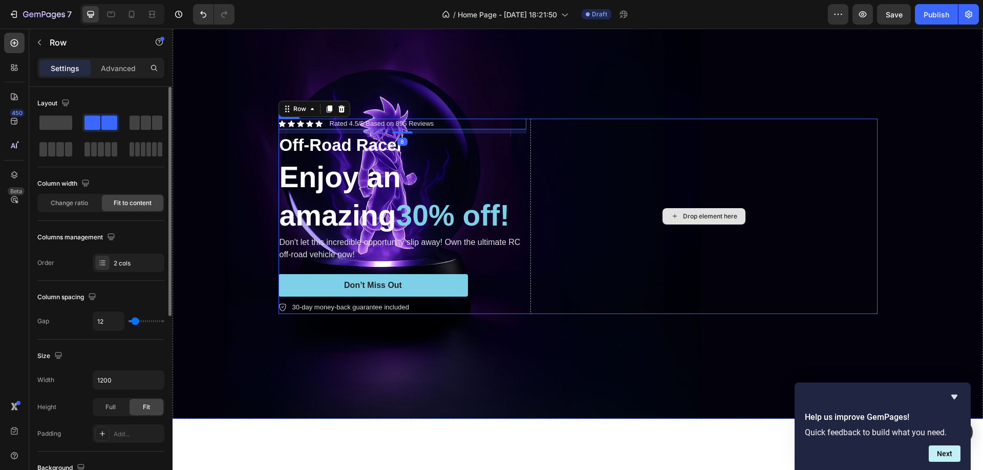
click at [551, 132] on div "Drop element here" at bounding box center [703, 217] width 347 height 196
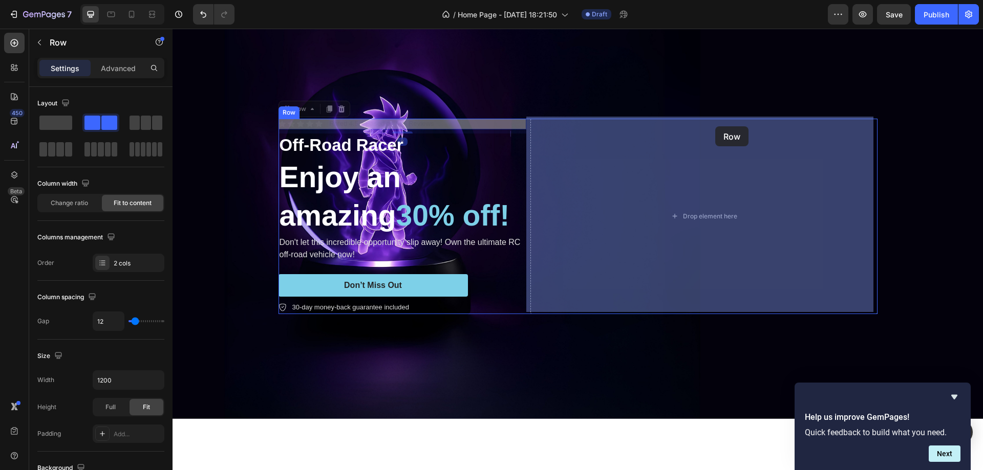
drag, startPoint x: 460, startPoint y: 121, endPoint x: 715, endPoint y: 126, distance: 255.0
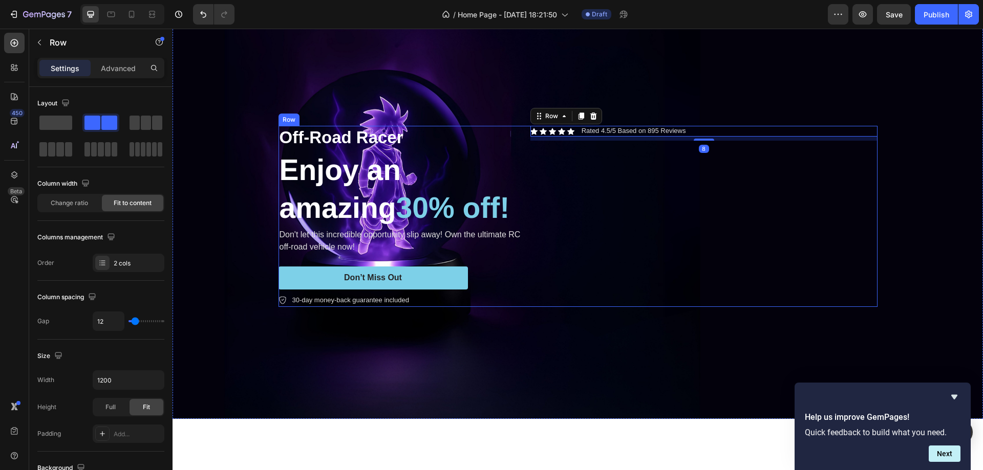
click at [725, 234] on div "Icon Icon Icon Icon Icon Icon List Rated 4.5/5 Based on 895 Reviews Text Block …" at bounding box center [703, 216] width 347 height 181
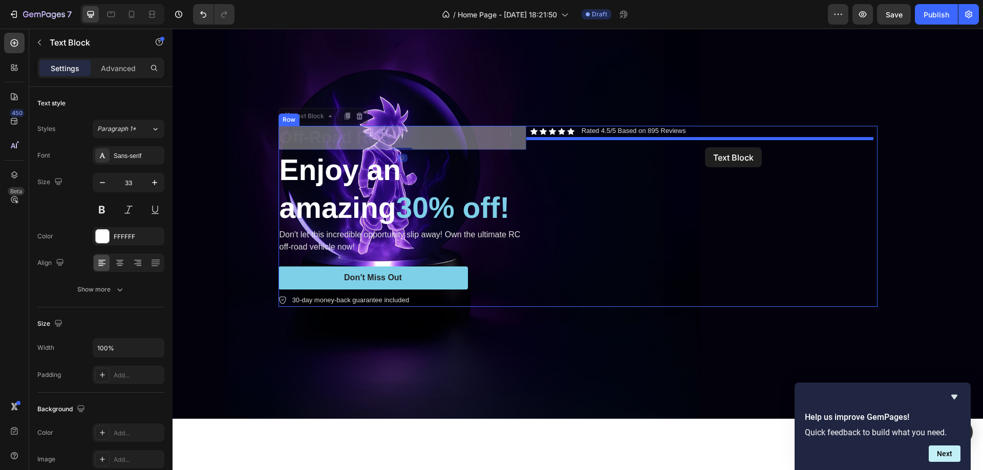
drag, startPoint x: 388, startPoint y: 135, endPoint x: 705, endPoint y: 147, distance: 317.1
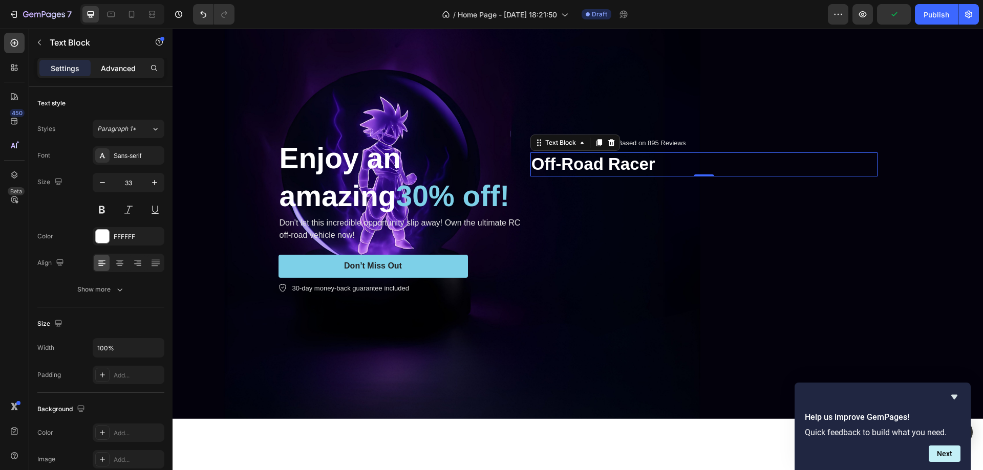
click at [128, 71] on p "Advanced" at bounding box center [118, 68] width 35 height 11
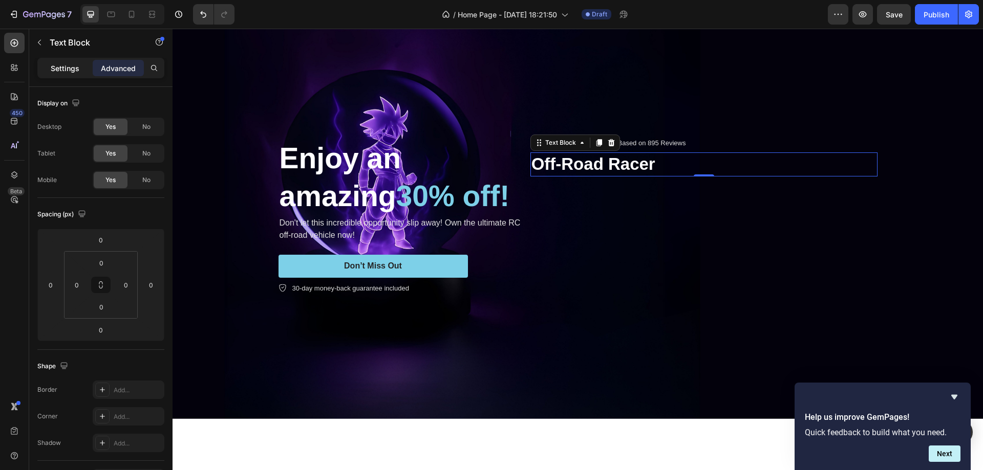
click at [48, 67] on div "Settings" at bounding box center [64, 68] width 51 height 16
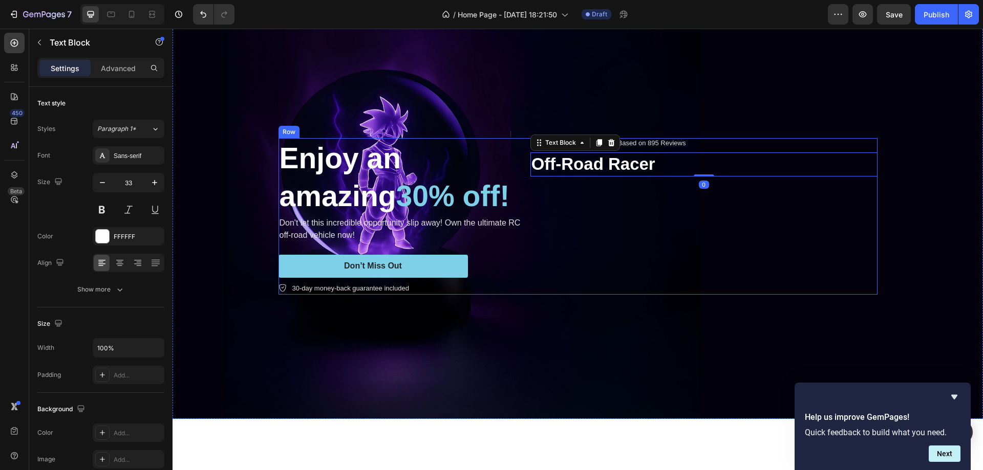
click at [821, 223] on div "Icon Icon Icon Icon Icon Icon List Rated 4.5/5 Based on 895 Reviews Text Block …" at bounding box center [703, 216] width 347 height 157
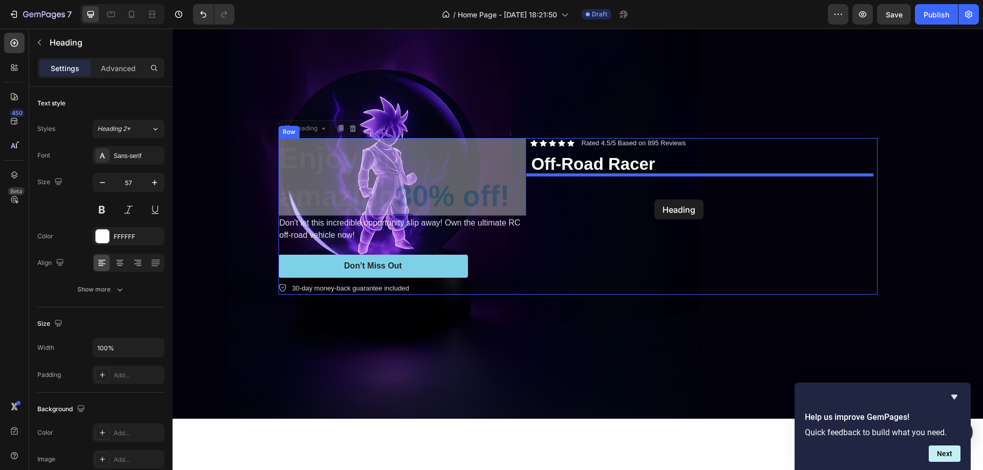
drag, startPoint x: 502, startPoint y: 195, endPoint x: 654, endPoint y: 200, distance: 152.1
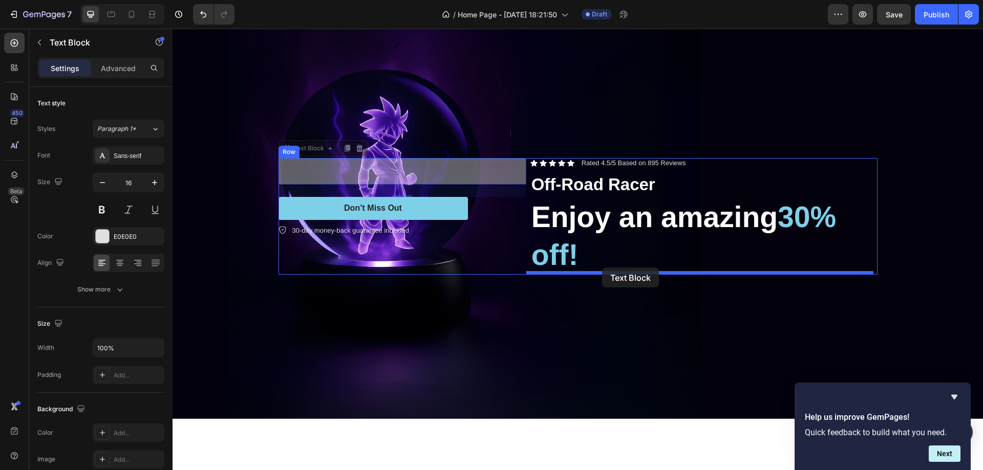
drag, startPoint x: 495, startPoint y: 272, endPoint x: 602, endPoint y: 268, distance: 107.1
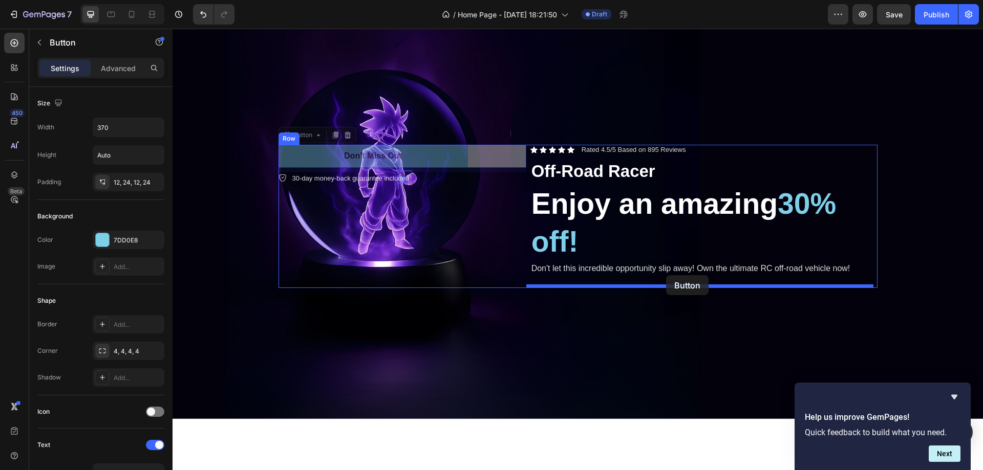
drag, startPoint x: 649, startPoint y: 271, endPoint x: 666, endPoint y: 275, distance: 17.5
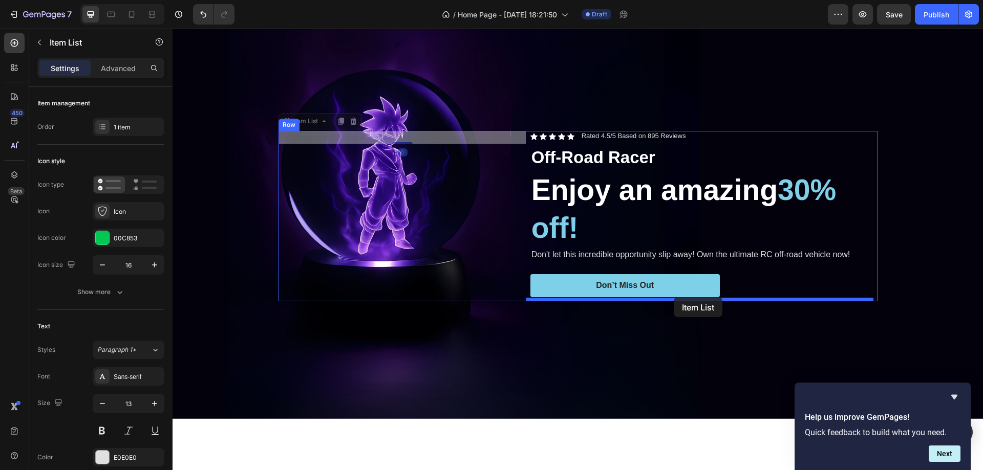
drag, startPoint x: 584, startPoint y: 231, endPoint x: 674, endPoint y: 297, distance: 111.7
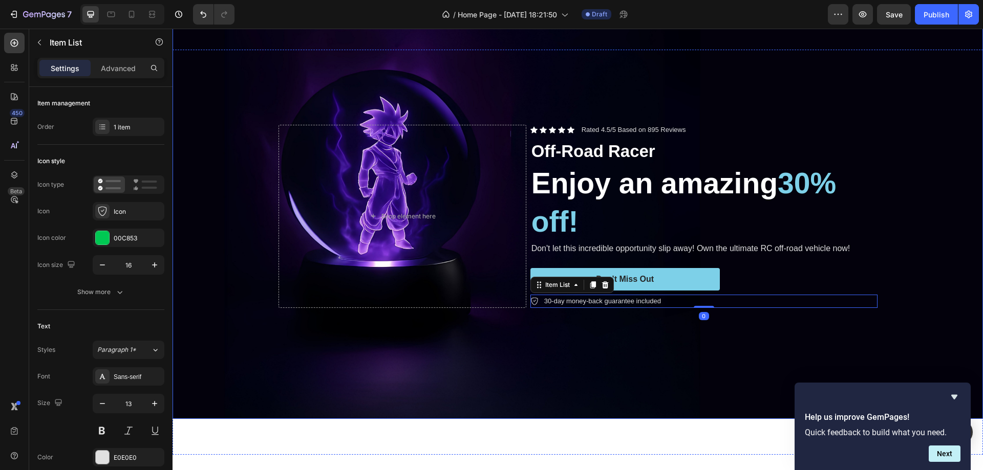
click at [937, 123] on div "Background Image" at bounding box center [578, 216] width 810 height 405
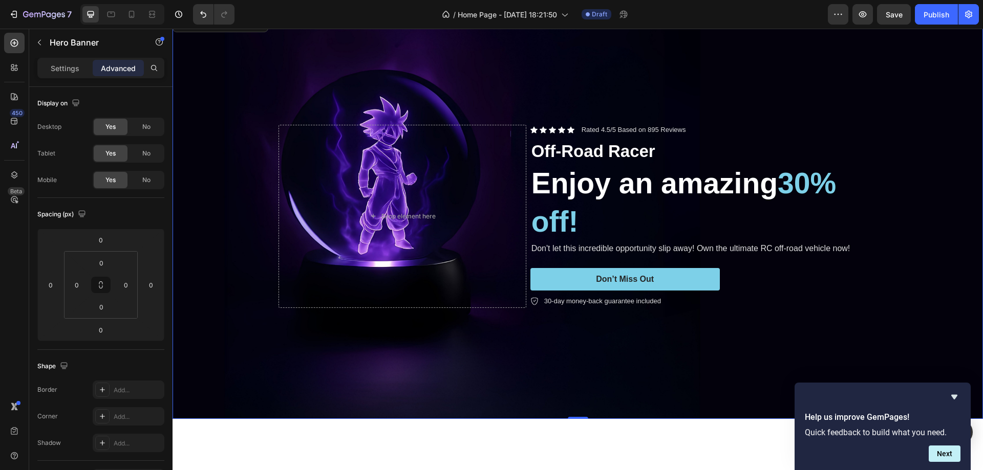
click at [602, 71] on div "Background Image" at bounding box center [578, 216] width 810 height 405
click at [887, 12] on span "Save" at bounding box center [894, 14] width 17 height 9
click at [955, 394] on icon "Hide survey" at bounding box center [954, 397] width 12 height 12
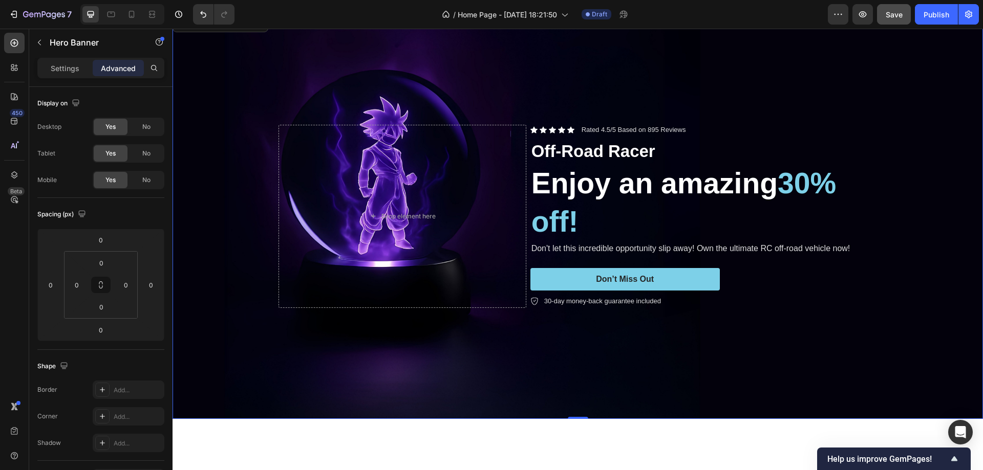
click at [698, 80] on div "Background Image" at bounding box center [578, 216] width 810 height 405
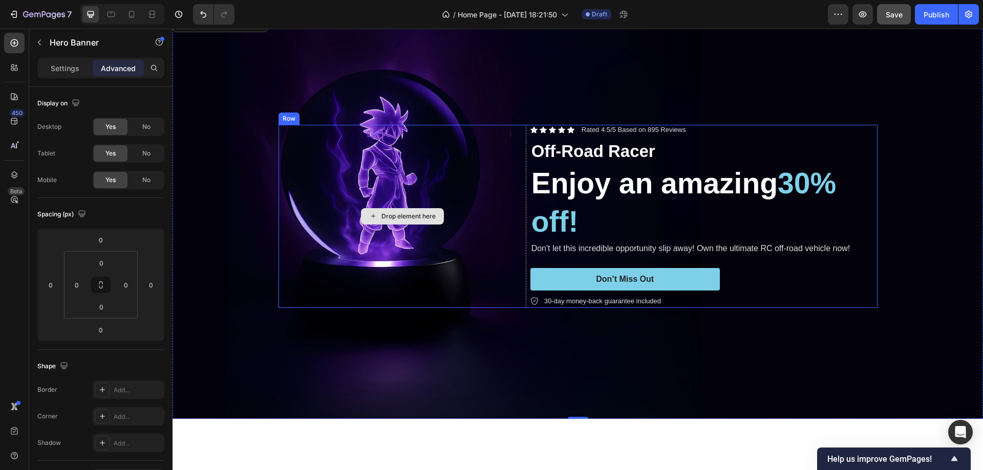
click at [492, 148] on div "Drop element here" at bounding box center [402, 216] width 248 height 183
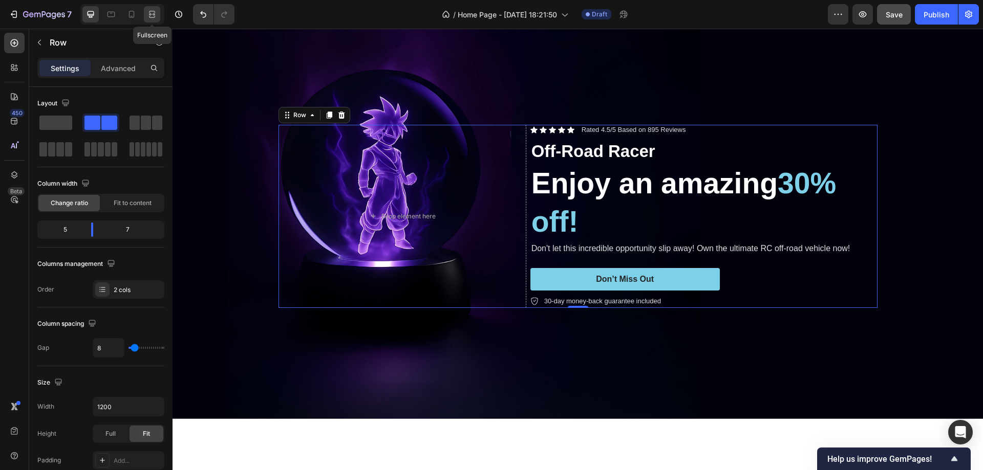
click at [149, 10] on icon at bounding box center [152, 14] width 10 height 10
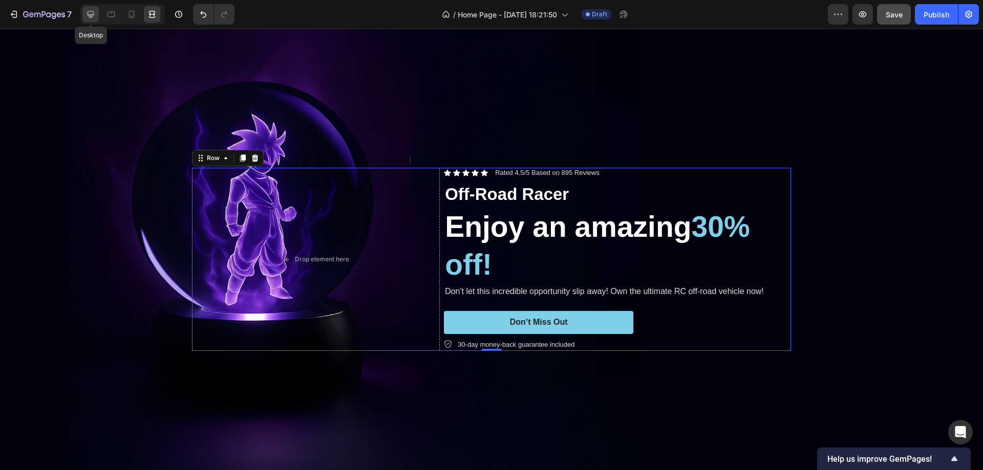
click at [94, 14] on icon at bounding box center [91, 14] width 7 height 7
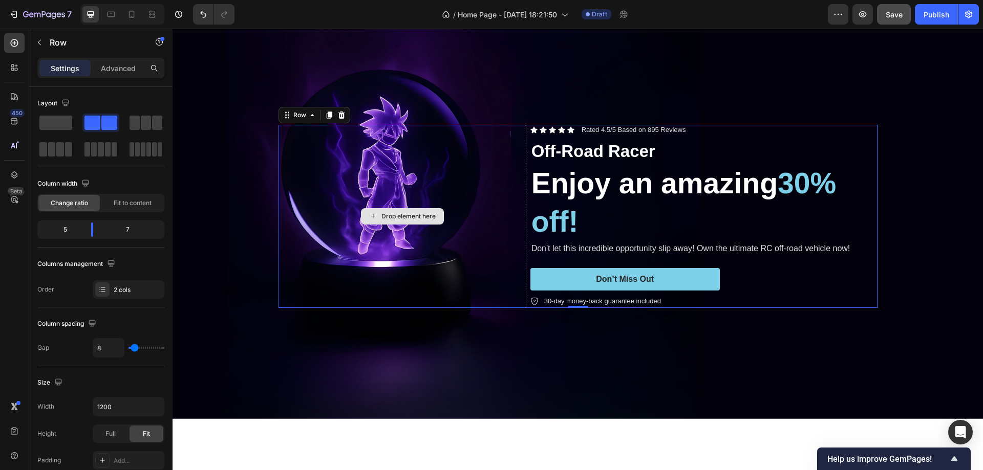
click at [512, 138] on div "Drop element here" at bounding box center [402, 216] width 248 height 183
click at [113, 68] on p "Advanced" at bounding box center [118, 68] width 35 height 11
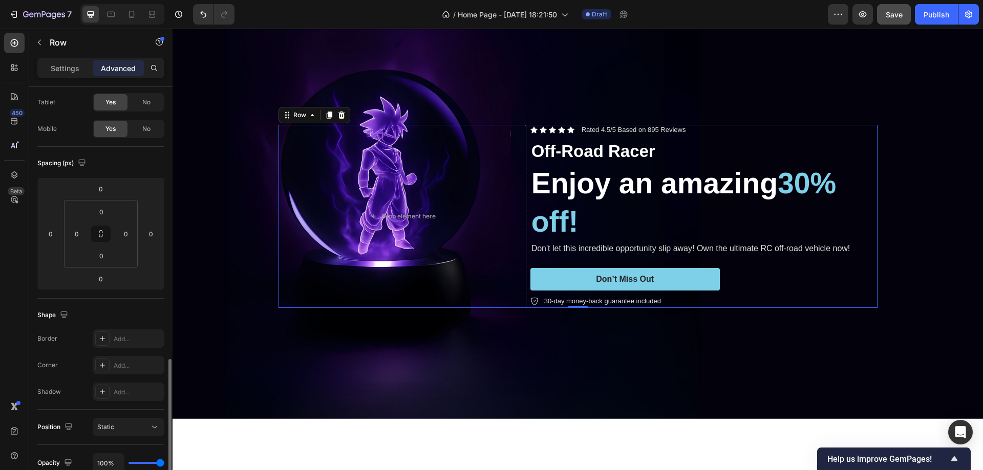
scroll to position [205, 0]
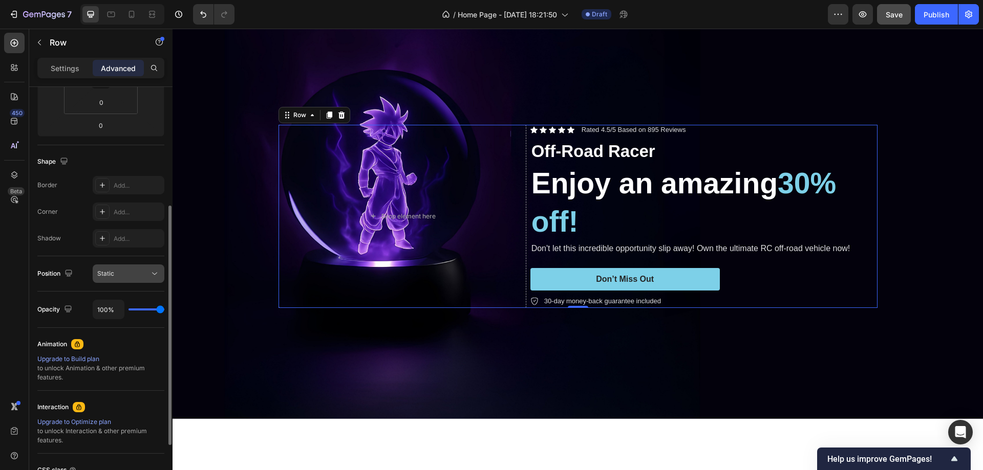
click at [122, 275] on div "Static" at bounding box center [123, 273] width 52 height 9
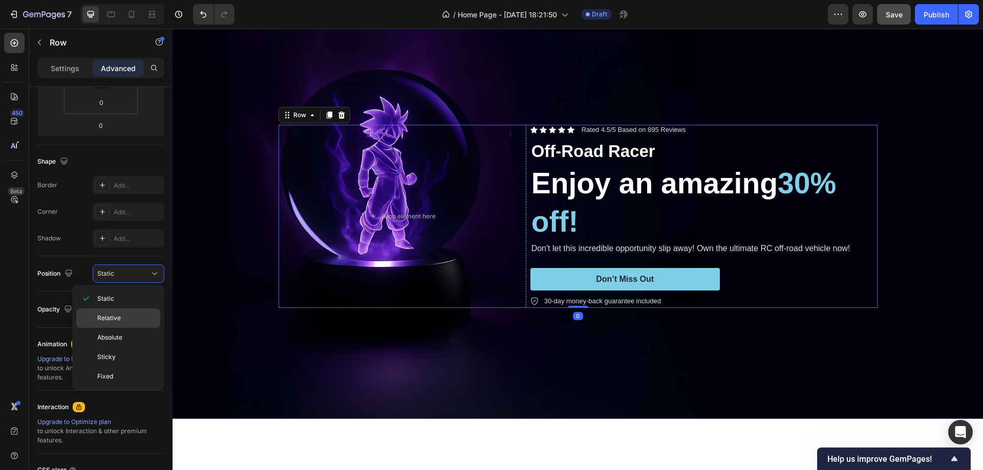
click at [113, 314] on span "Relative" at bounding box center [109, 318] width 24 height 9
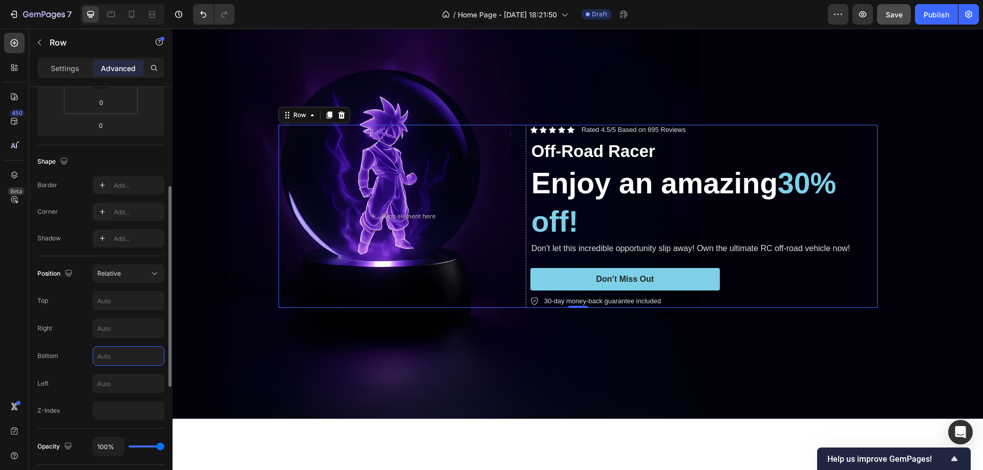
click at [109, 356] on input "text" at bounding box center [128, 356] width 71 height 18
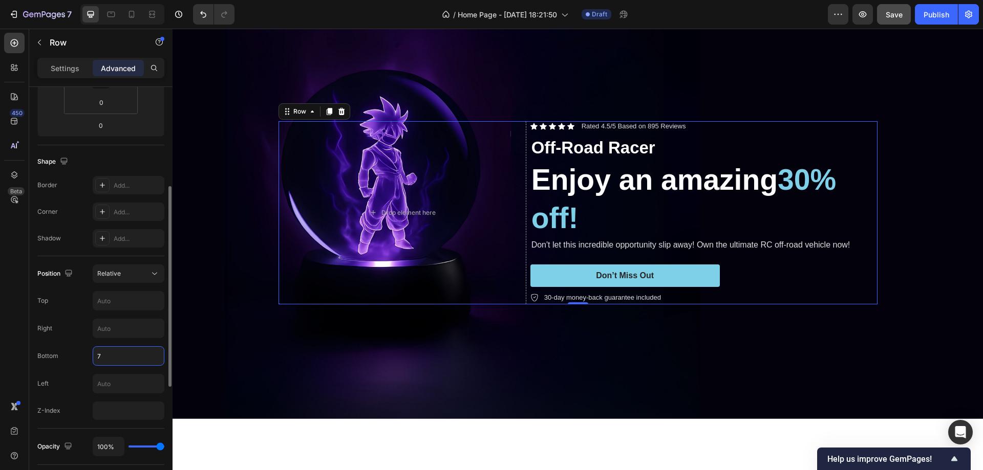
type input "70"
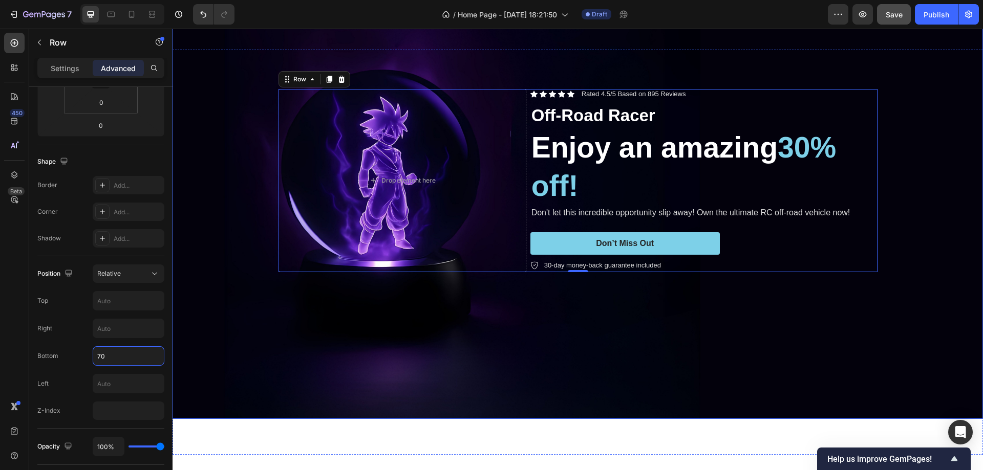
drag, startPoint x: 921, startPoint y: 108, endPoint x: 893, endPoint y: 131, distance: 36.1
click at [920, 108] on div "Background Image" at bounding box center [578, 216] width 810 height 405
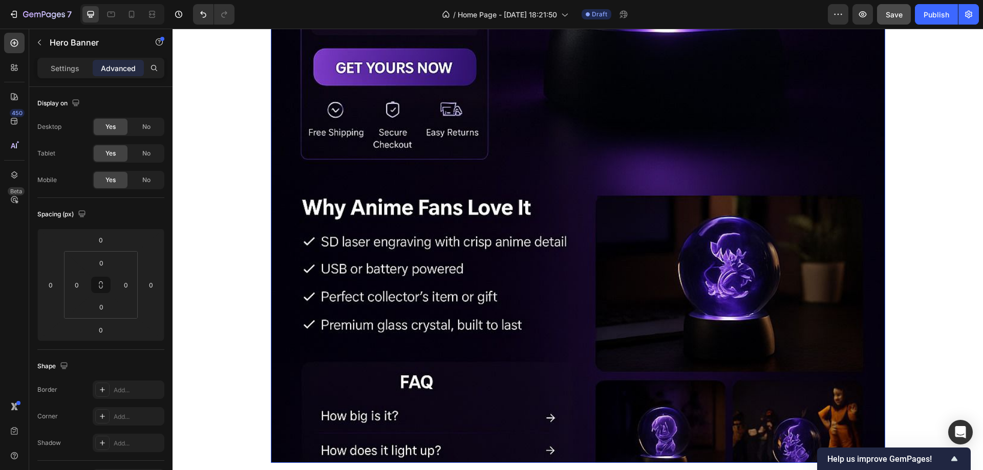
scroll to position [1177, 0]
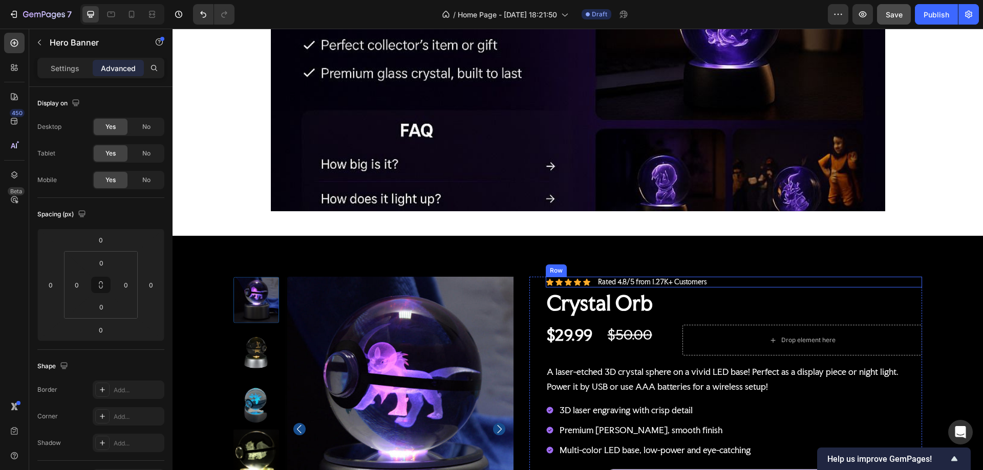
click at [731, 284] on div "Icon Icon Icon Icon Icon Icon List Rated 4.8/5 from 1.27K+ Customers Text Block…" at bounding box center [734, 282] width 376 height 11
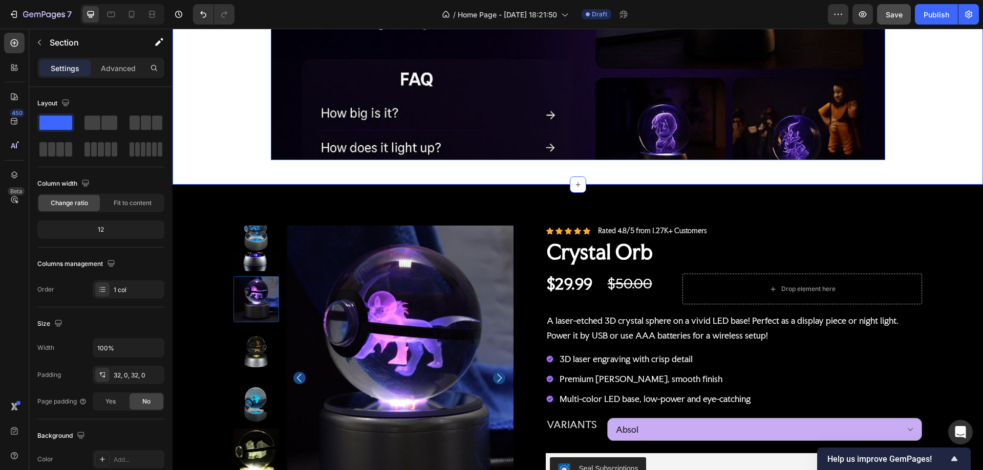
scroll to position [1280, 0]
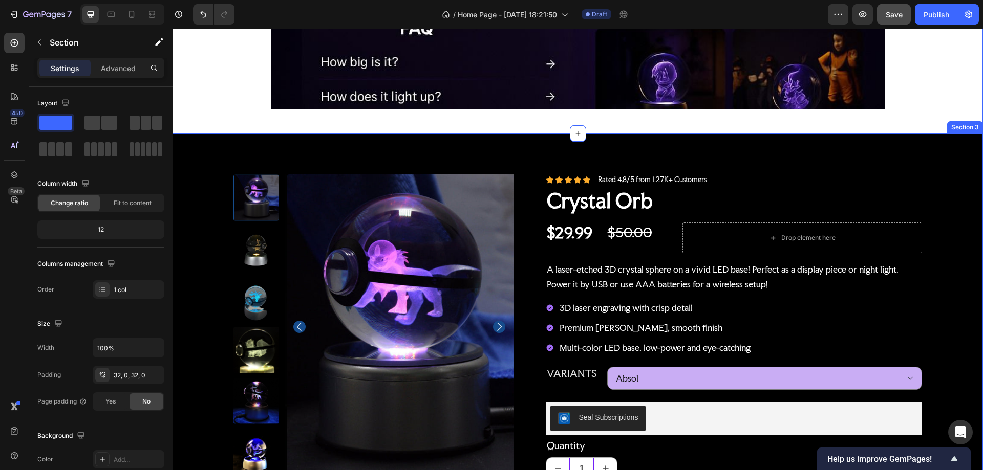
click at [417, 150] on div "100% Money-Back Guarantee Item List 60-Day Easy Returns Item List Row Product I…" at bounding box center [578, 420] width 810 height 572
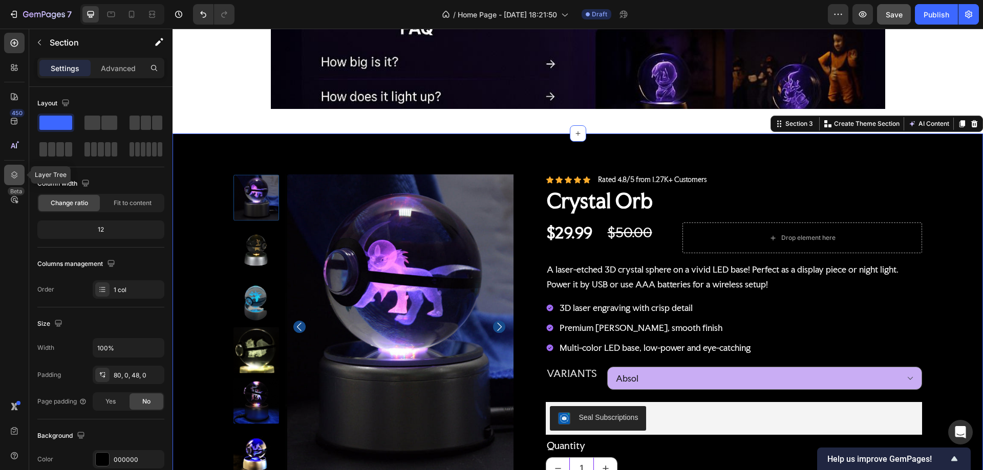
click at [12, 176] on icon at bounding box center [14, 175] width 10 height 10
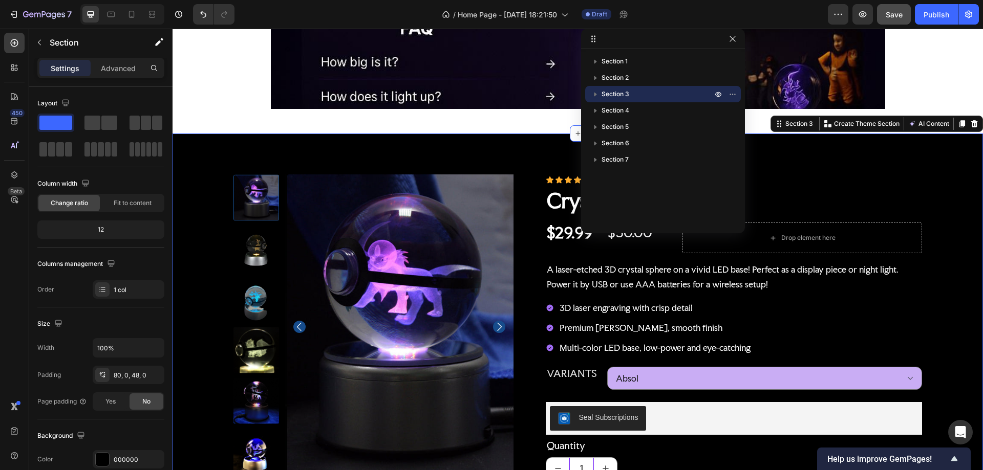
drag, startPoint x: 592, startPoint y: 73, endPoint x: 593, endPoint y: 100, distance: 26.7
click at [593, 100] on div "Section 1 Section 2 Section 3 Section 4 Section 5 Section 6 Section 7" at bounding box center [663, 137] width 164 height 169
click at [903, 155] on div "100% Money-Back Guarantee Item List 60-Day Easy Returns Item List Row Product I…" at bounding box center [578, 420] width 810 height 572
click at [887, 186] on div "Icon Icon Icon Icon Icon Icon List Rated 4.8/5 from 1.27K+ Customers Text Block…" at bounding box center [734, 376] width 376 height 402
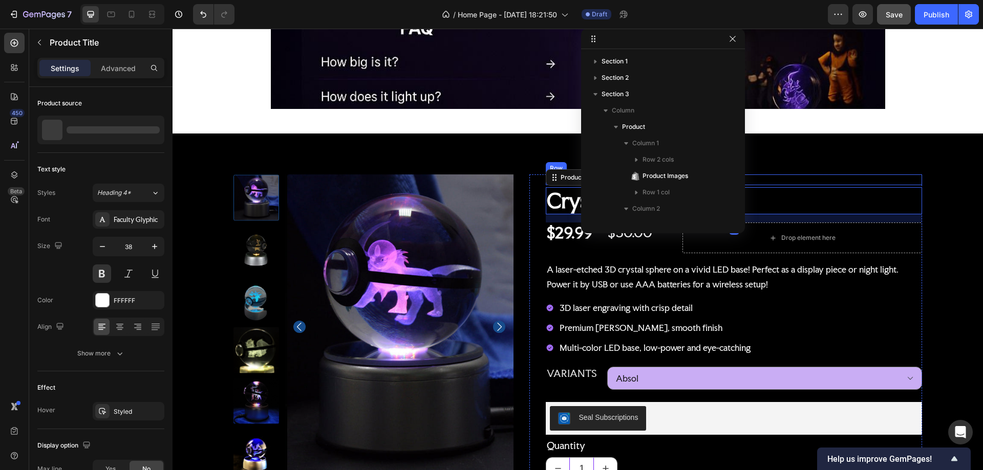
scroll to position [145, 0]
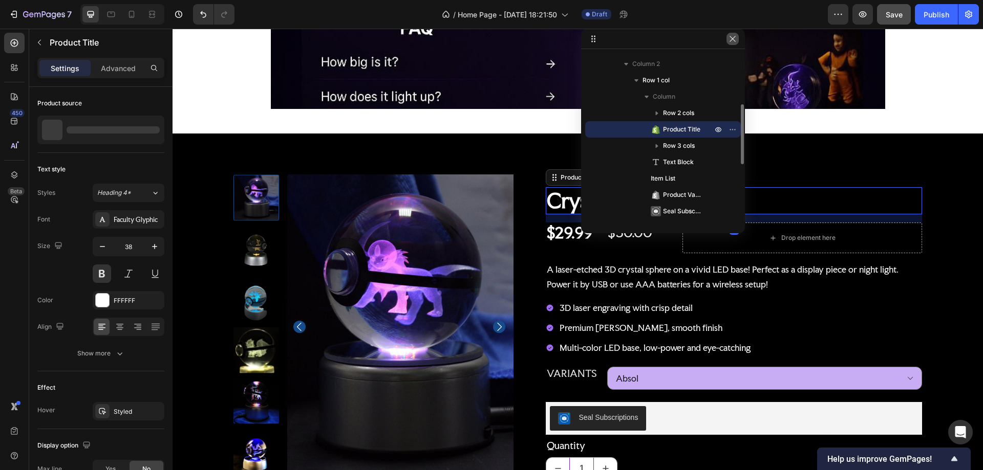
click at [732, 37] on icon "button" at bounding box center [732, 39] width 8 height 8
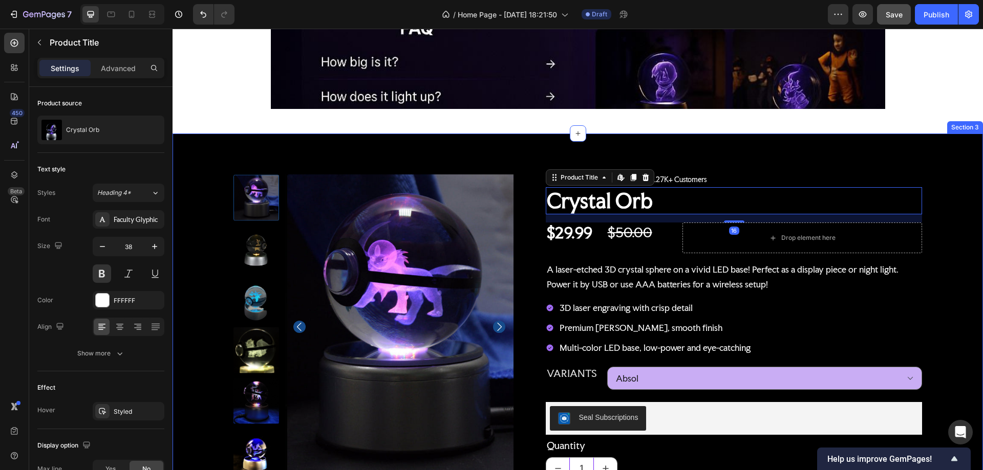
click at [484, 146] on div "100% Money-Back Guarantee Item List 60-Day Easy Returns Item List Row Product I…" at bounding box center [578, 420] width 810 height 572
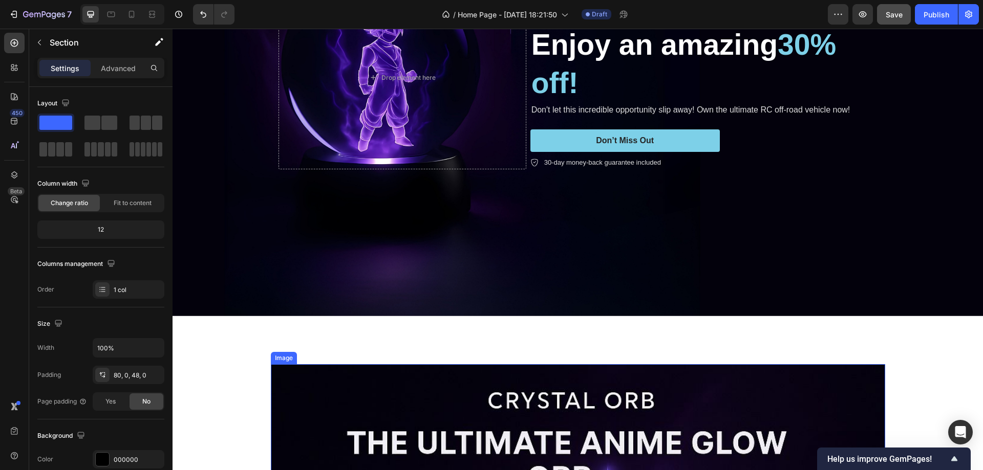
scroll to position [102, 0]
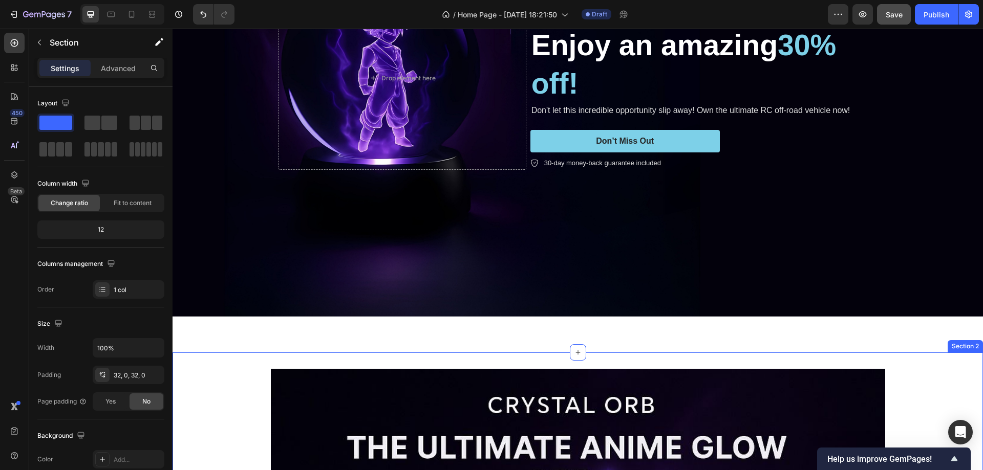
click at [971, 339] on icon at bounding box center [974, 342] width 7 height 7
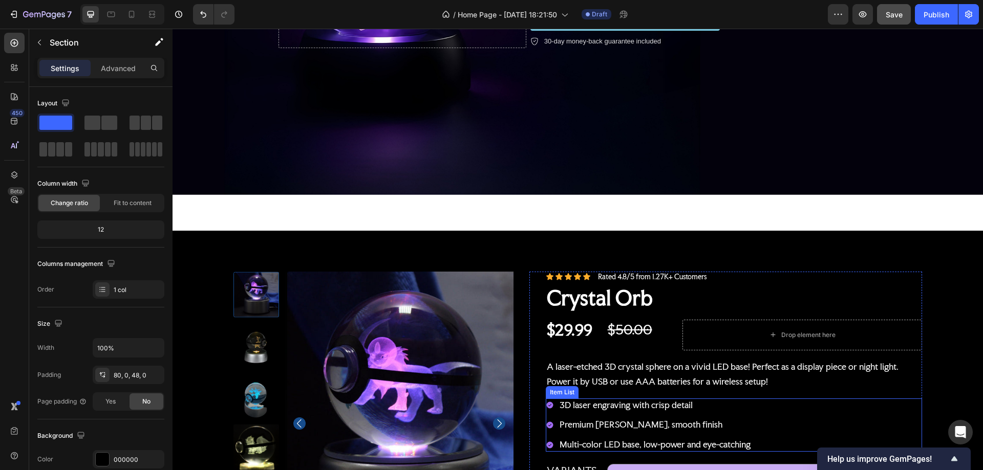
scroll to position [205, 0]
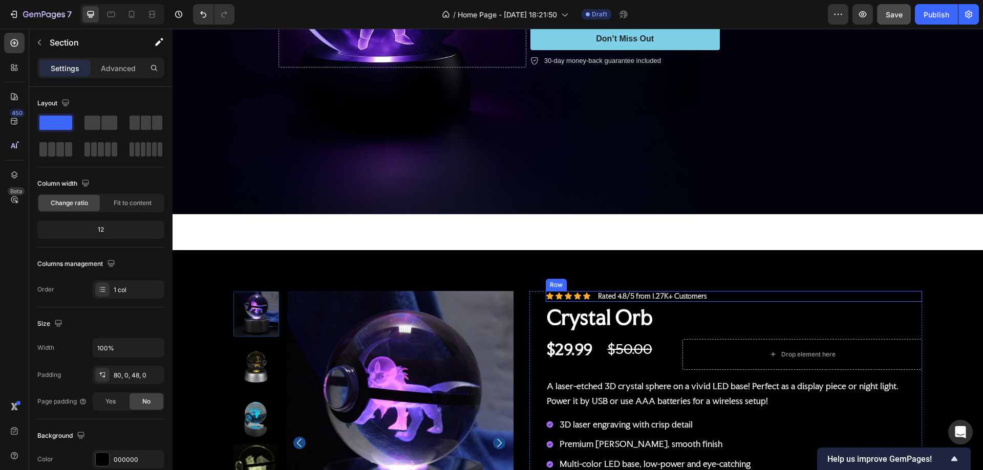
click at [743, 292] on div "Icon Icon Icon Icon Icon Icon List Rated 4.8/5 from 1.27K+ Customers Text Block…" at bounding box center [734, 296] width 376 height 11
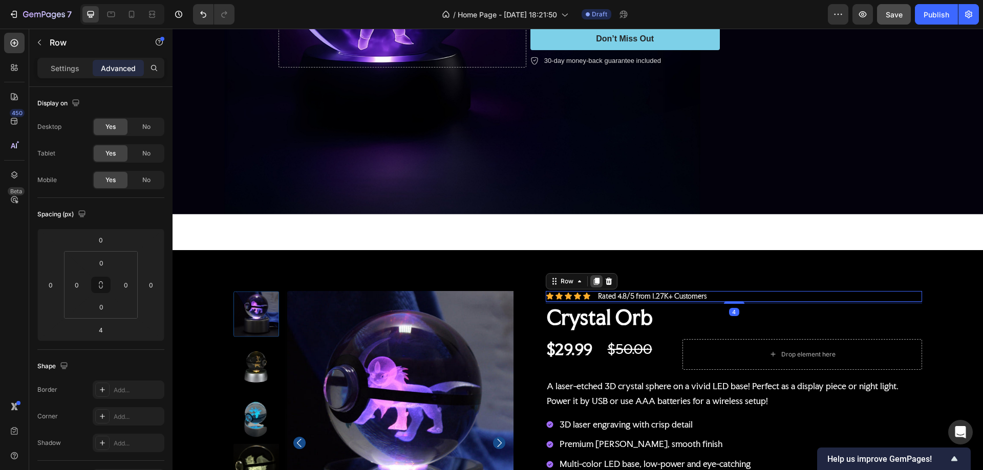
click at [597, 278] on icon at bounding box center [596, 281] width 8 height 8
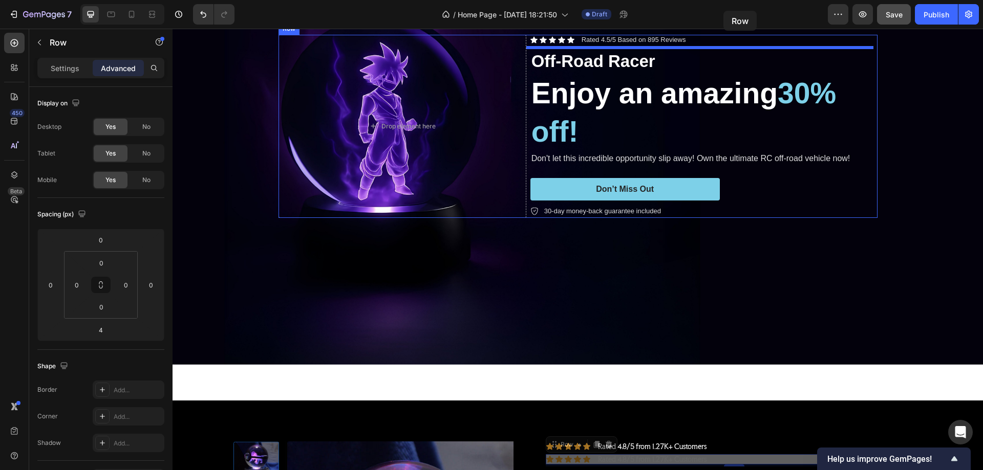
scroll to position [0, 0]
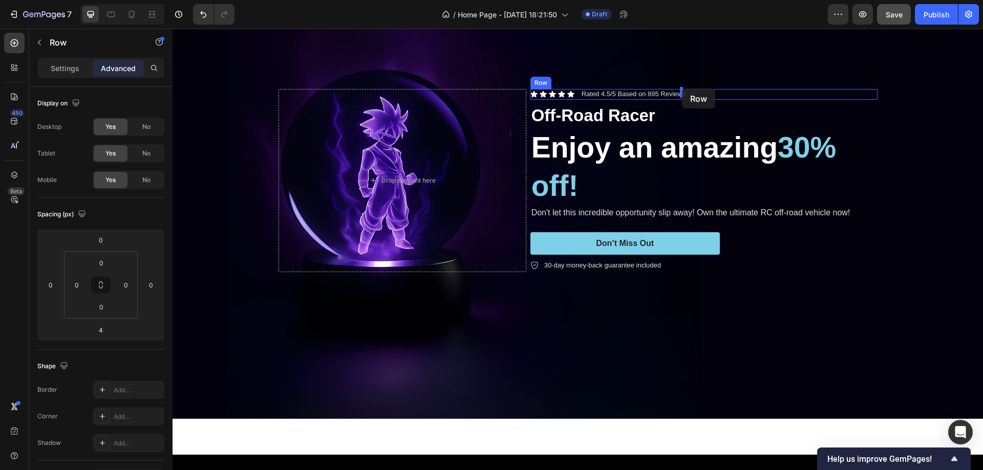
drag, startPoint x: 753, startPoint y: 304, endPoint x: 682, endPoint y: 89, distance: 226.8
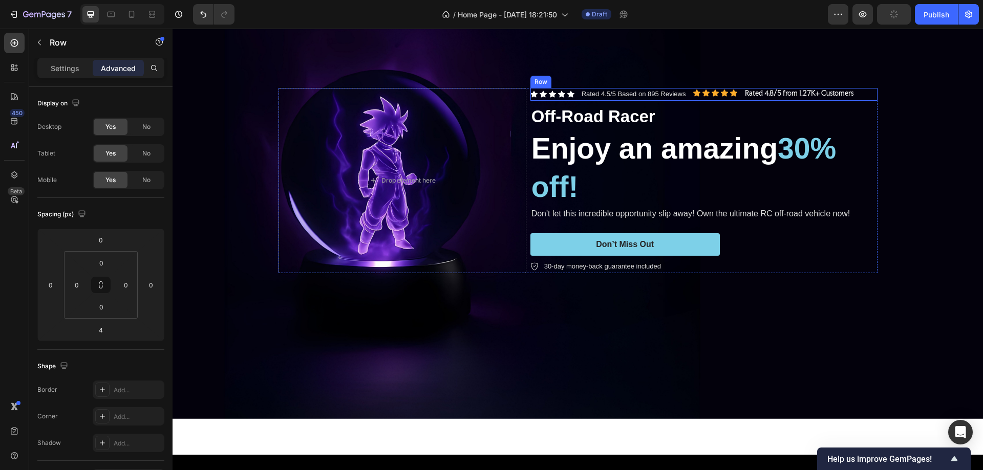
click at [669, 88] on div "Rated 4.5/5 Based on 895 Reviews Text Block" at bounding box center [634, 94] width 106 height 13
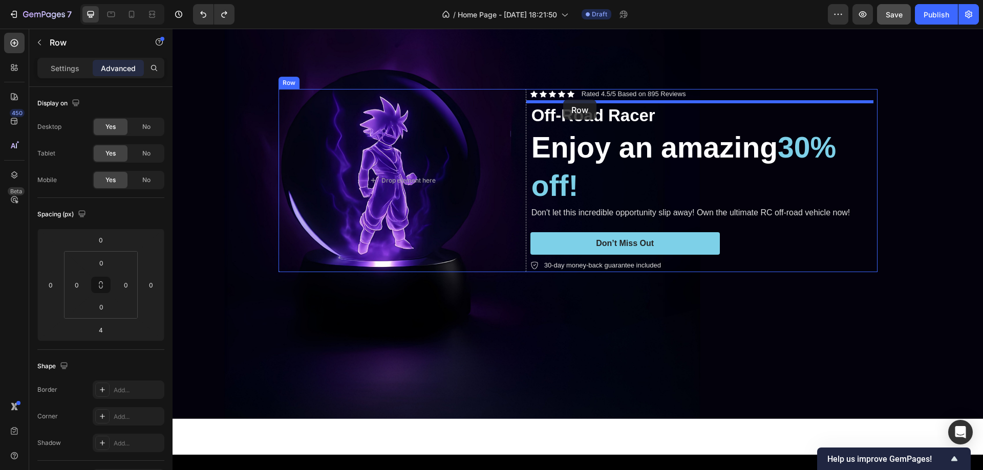
drag, startPoint x: 726, startPoint y: 203, endPoint x: 563, endPoint y: 100, distance: 193.3
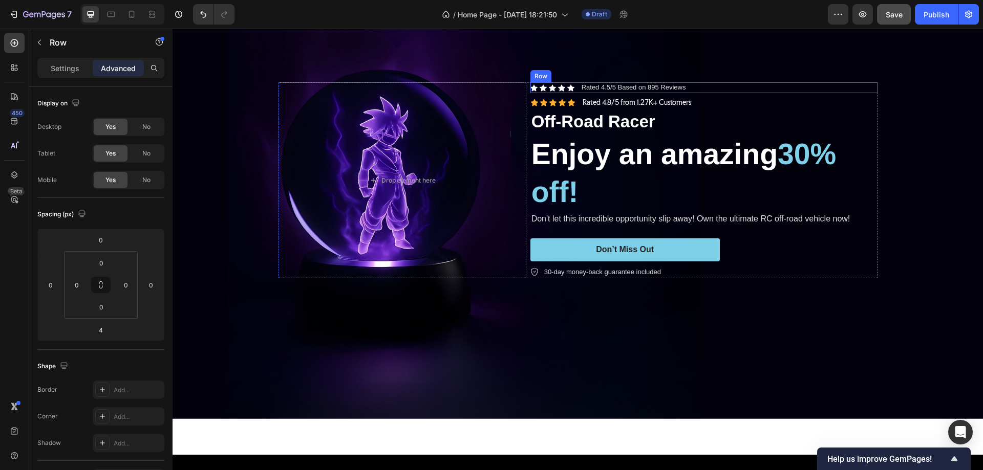
click at [710, 86] on div "Icon Icon Icon Icon Icon Icon List Rated 4.5/5 Based on 895 Reviews Text Block …" at bounding box center [703, 87] width 347 height 11
click at [589, 69] on icon at bounding box center [593, 73] width 8 height 8
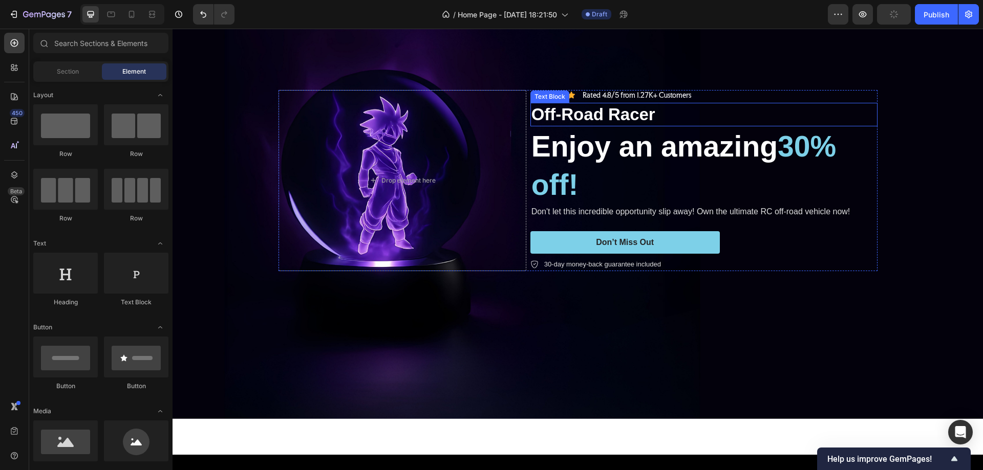
click at [686, 119] on p "Off-Road Racer" at bounding box center [703, 115] width 345 height 22
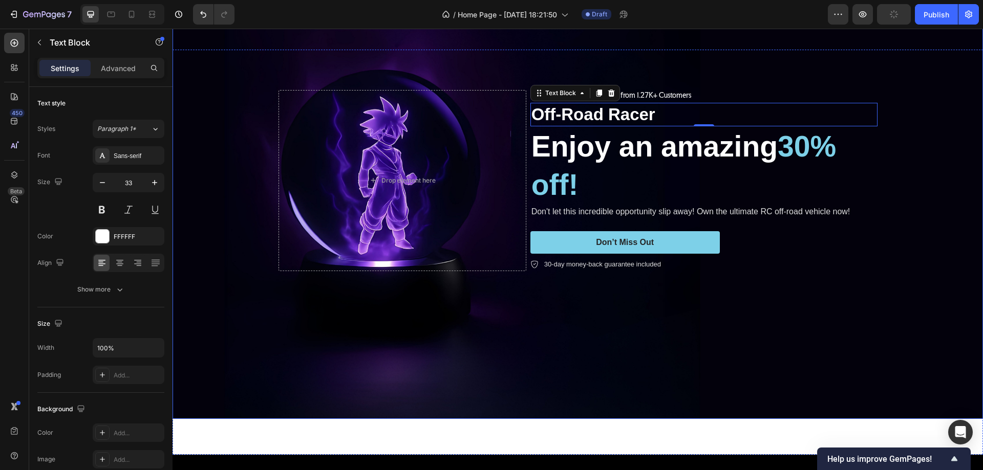
scroll to position [307, 0]
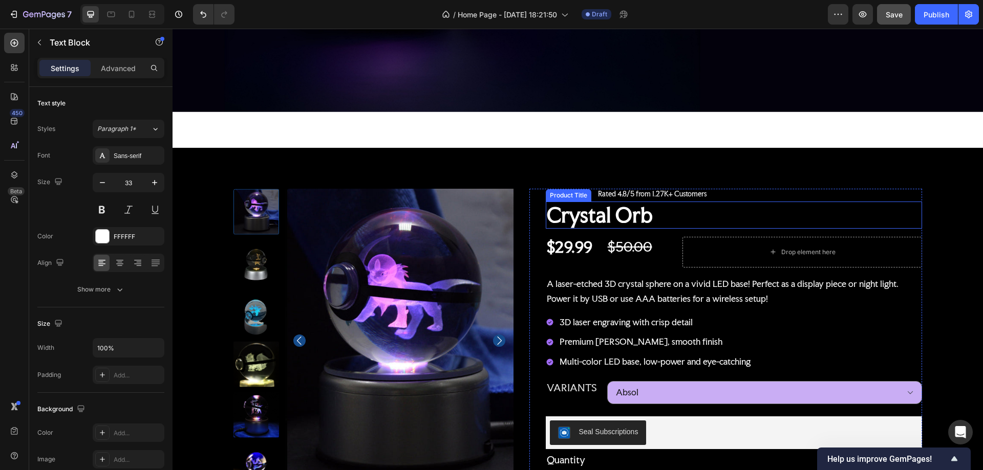
click at [691, 210] on h1 "Crystal Orb" at bounding box center [734, 215] width 376 height 27
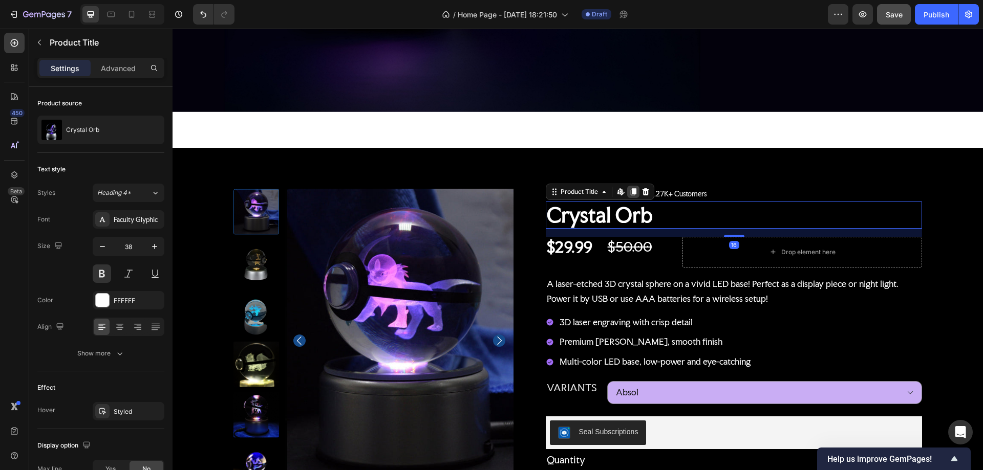
click at [629, 188] on icon at bounding box center [633, 192] width 8 height 8
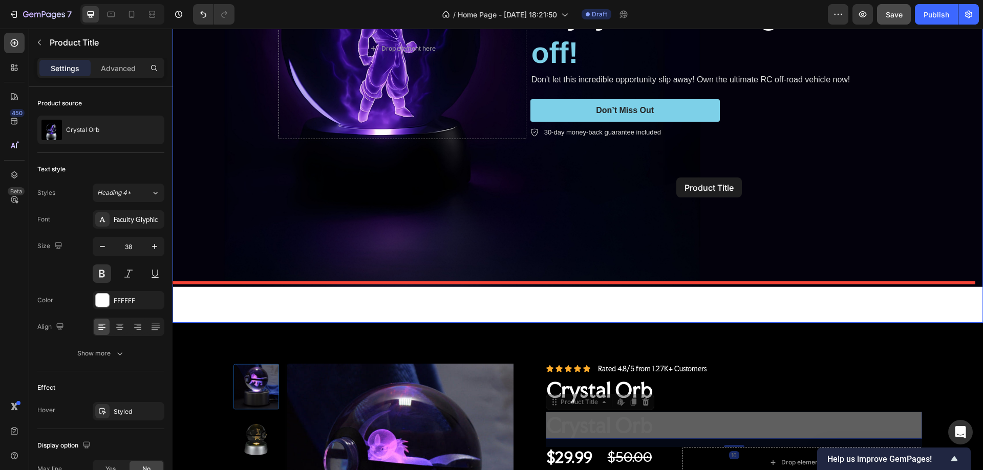
scroll to position [68, 0]
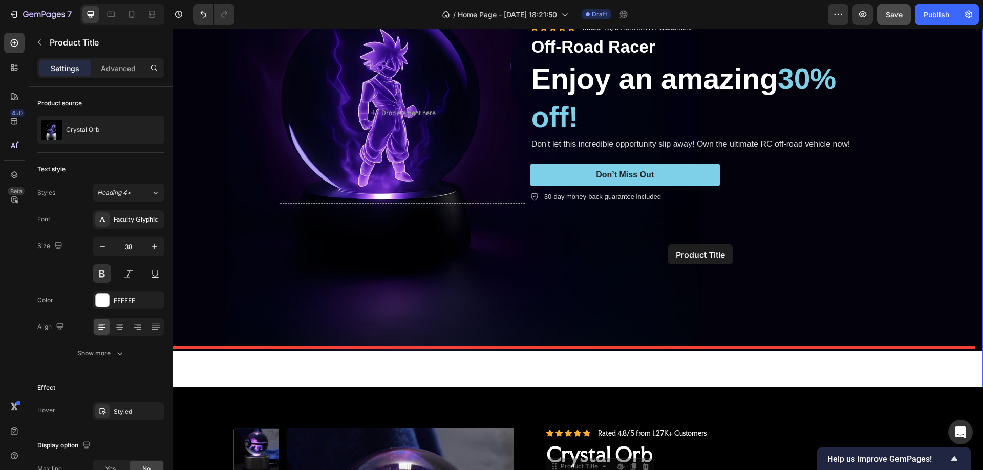
drag, startPoint x: 689, startPoint y: 234, endPoint x: 668, endPoint y: 245, distance: 23.8
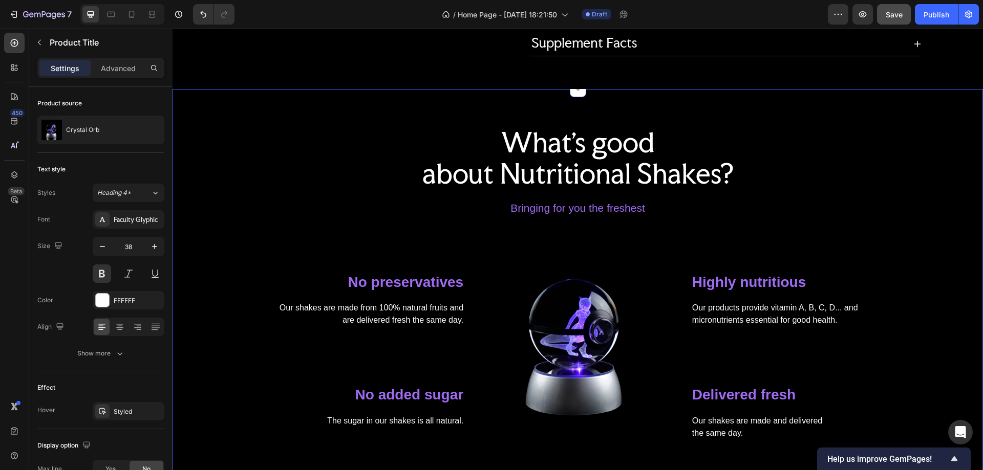
scroll to position [973, 0]
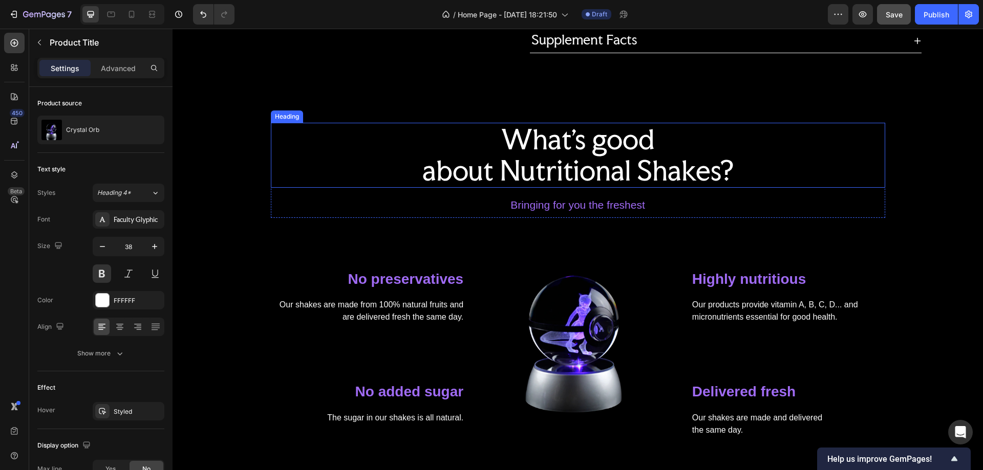
click at [740, 135] on p "What's good about Nutritional Shakes?" at bounding box center [578, 155] width 612 height 62
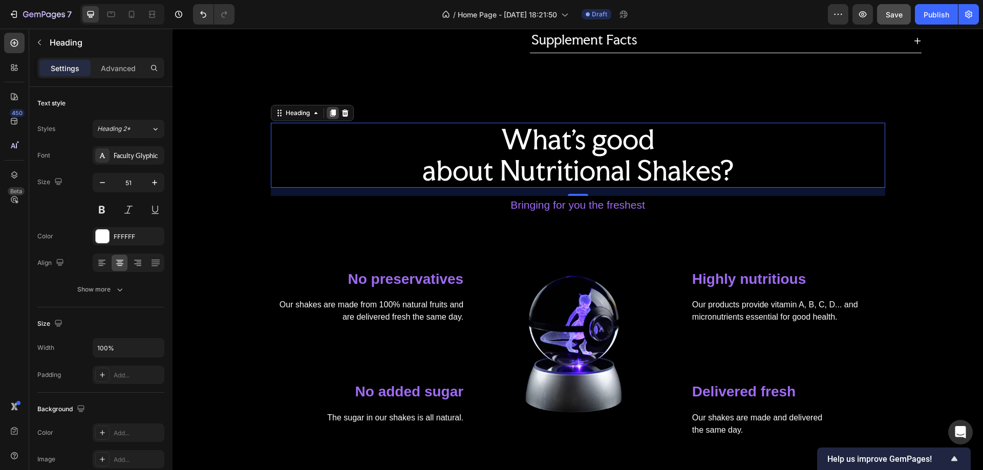
click at [330, 112] on icon at bounding box center [333, 113] width 6 height 7
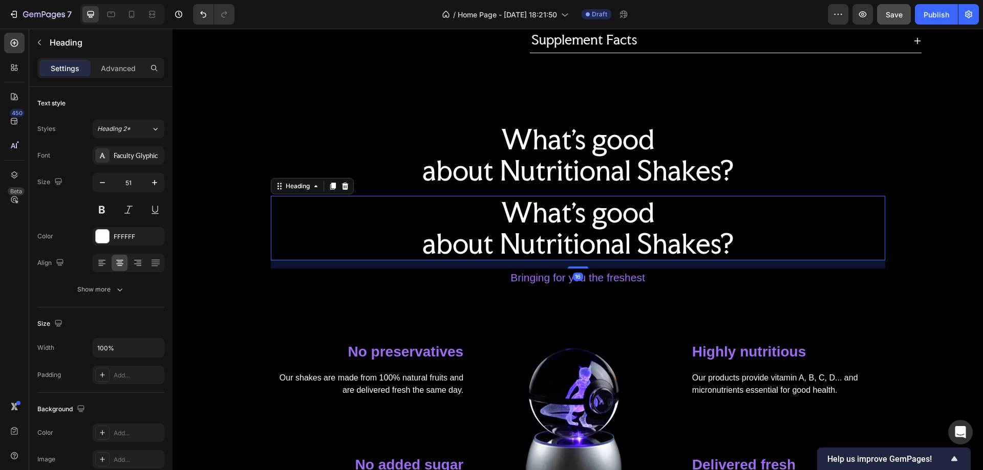
click at [714, 215] on p "What's good about Nutritional Shakes?" at bounding box center [578, 228] width 612 height 62
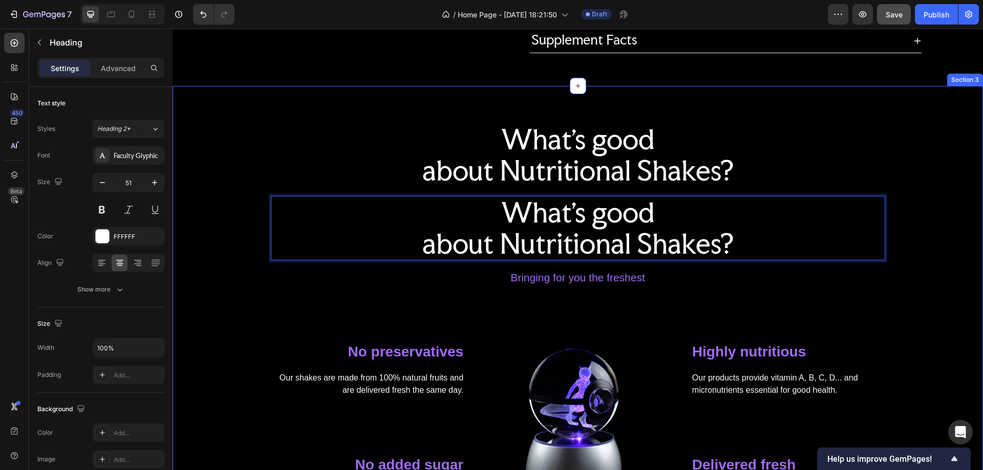
click at [933, 230] on div "What's good about Nutritional Shakes? Heading What's good about Nutritional Sha…" at bounding box center [577, 317] width 795 height 388
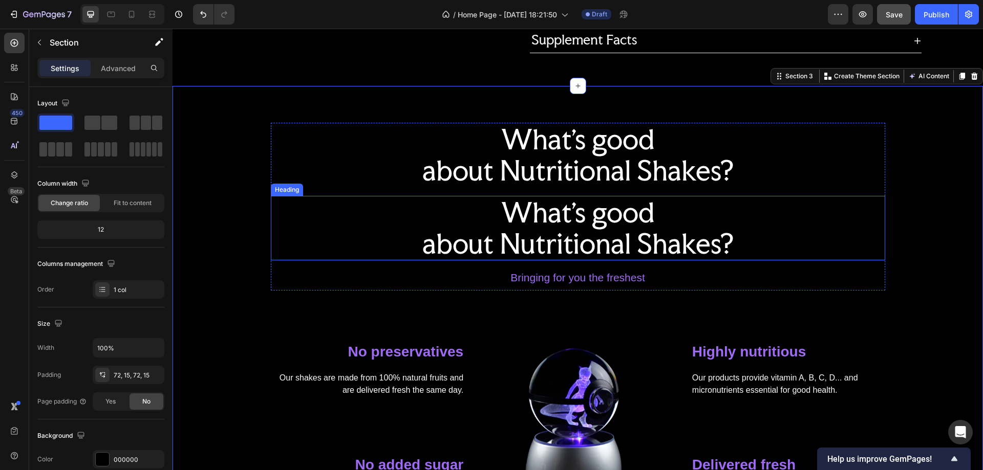
click at [816, 218] on p "What's good about Nutritional Shakes?" at bounding box center [578, 228] width 612 height 62
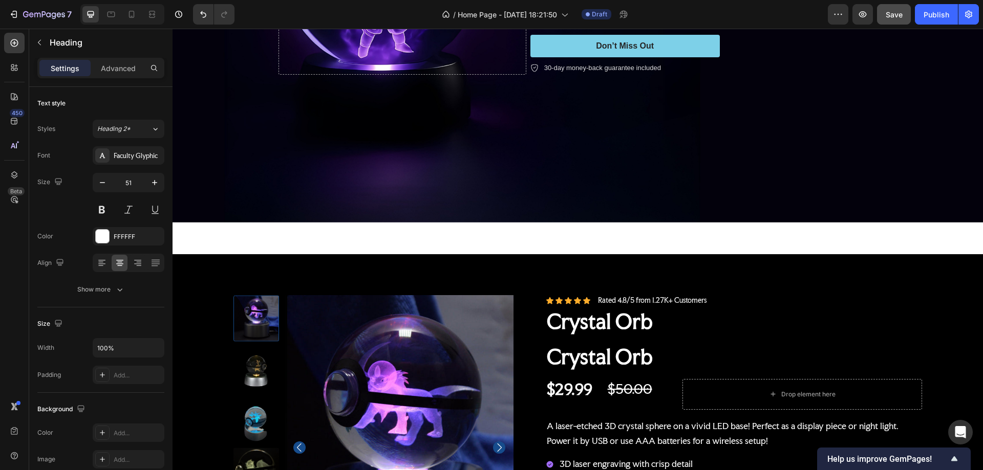
scroll to position [64, 0]
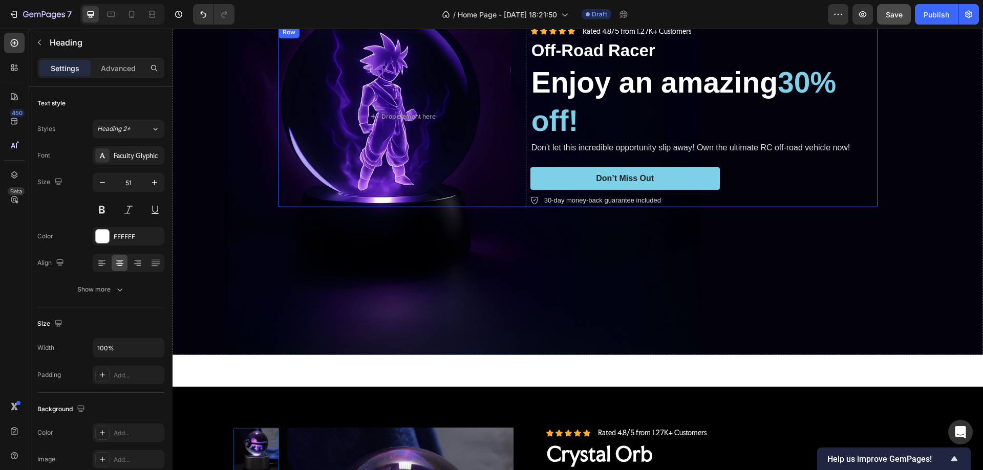
drag, startPoint x: 763, startPoint y: 187, endPoint x: 582, endPoint y: 188, distance: 181.2
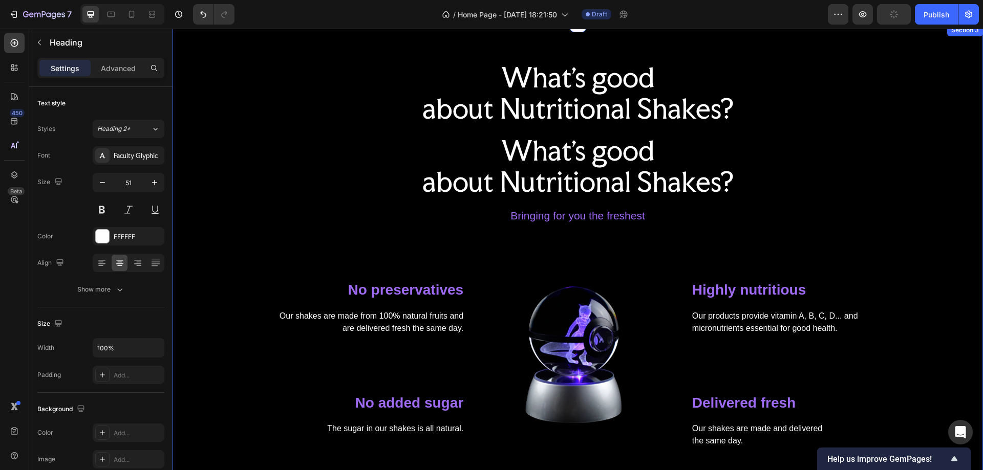
scroll to position [1037, 0]
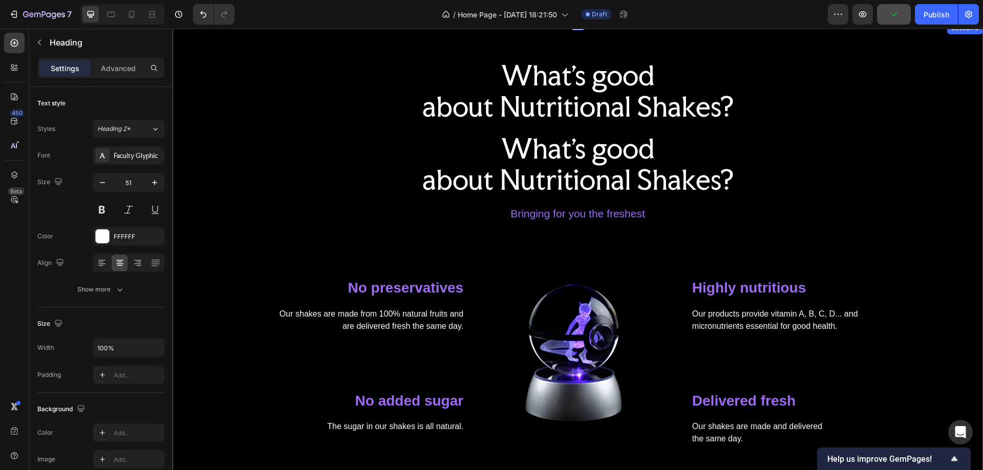
click at [900, 147] on div "What's good about Nutritional Shakes? Heading What's good about Nutritional Sha…" at bounding box center [577, 253] width 795 height 388
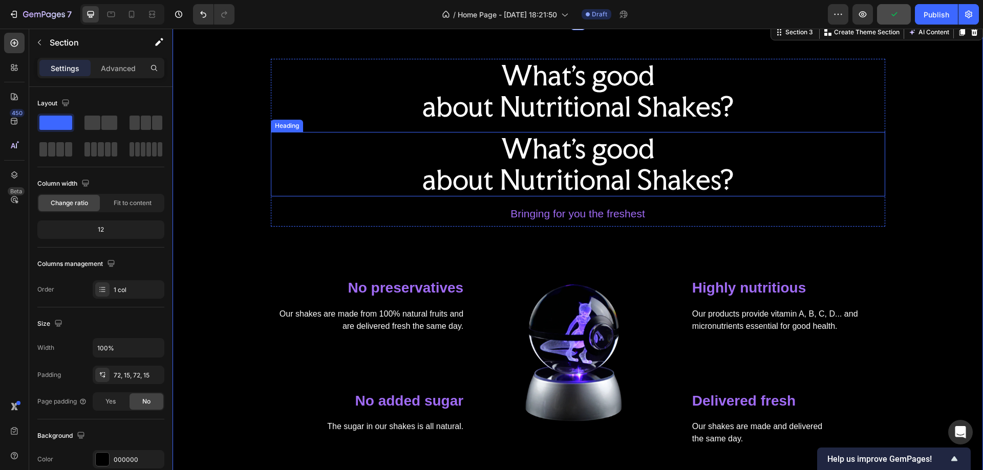
click at [744, 151] on p "What's good about Nutritional Shakes?" at bounding box center [578, 164] width 612 height 62
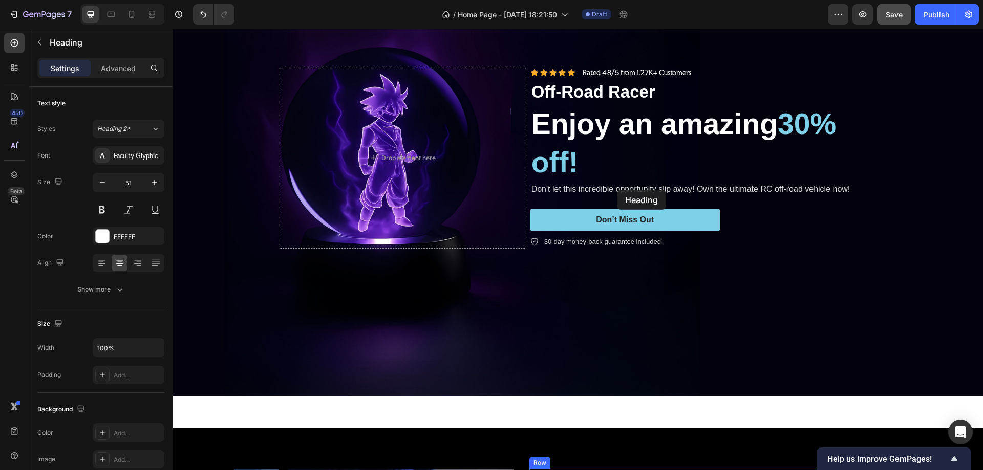
scroll to position [0, 0]
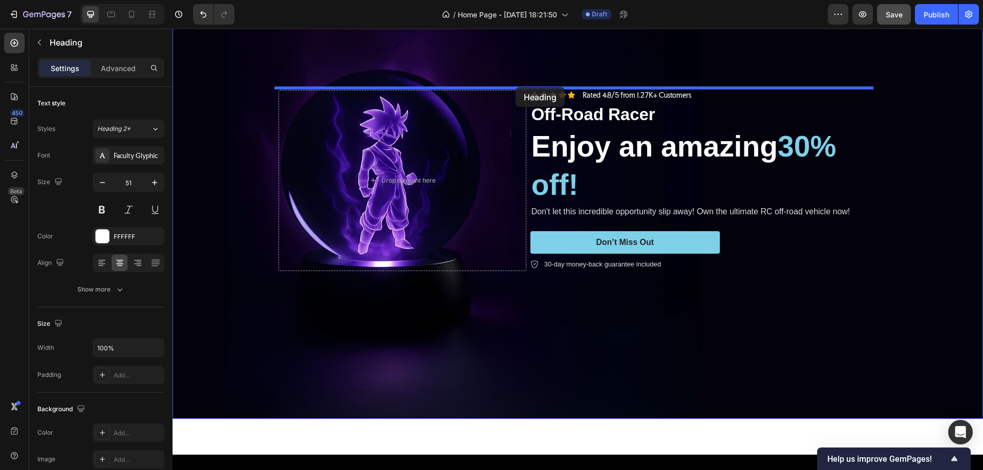
drag, startPoint x: 756, startPoint y: 151, endPoint x: 516, endPoint y: 87, distance: 248.3
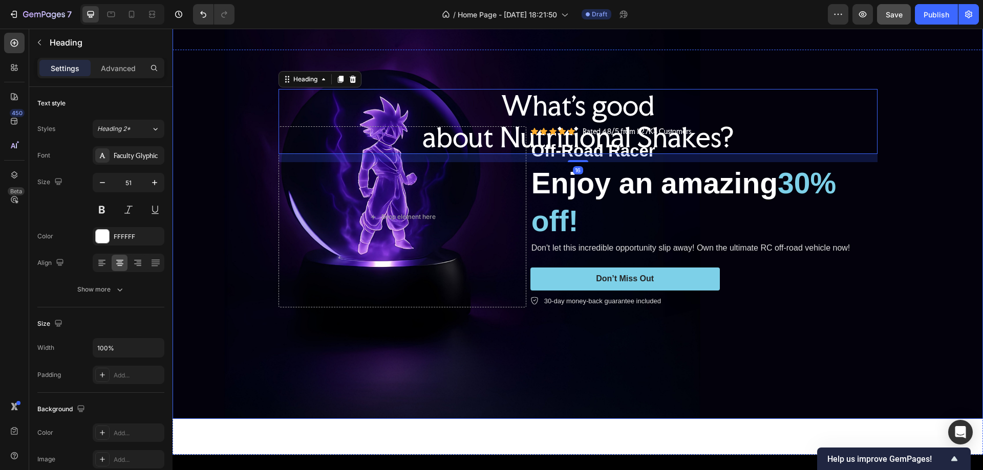
click at [925, 118] on div "Background Image" at bounding box center [578, 216] width 810 height 405
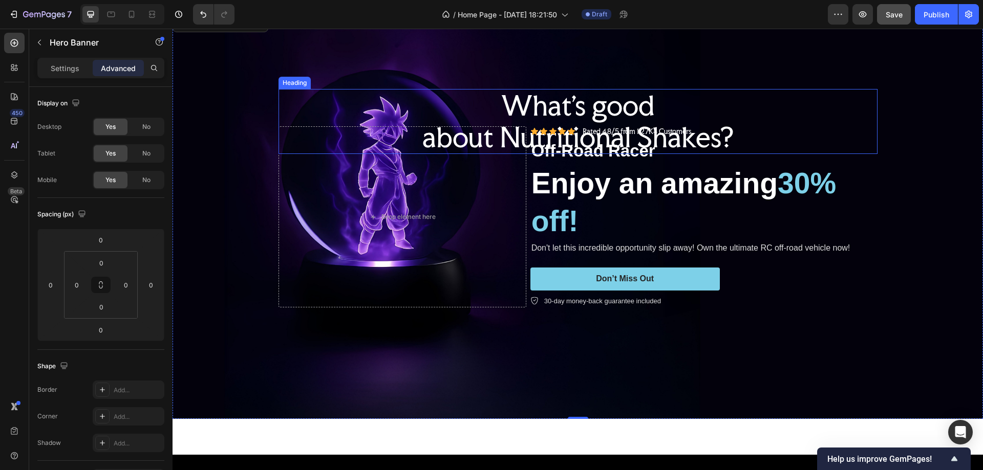
click at [720, 101] on p "What's good about Nutritional Shakes?" at bounding box center [578, 121] width 597 height 62
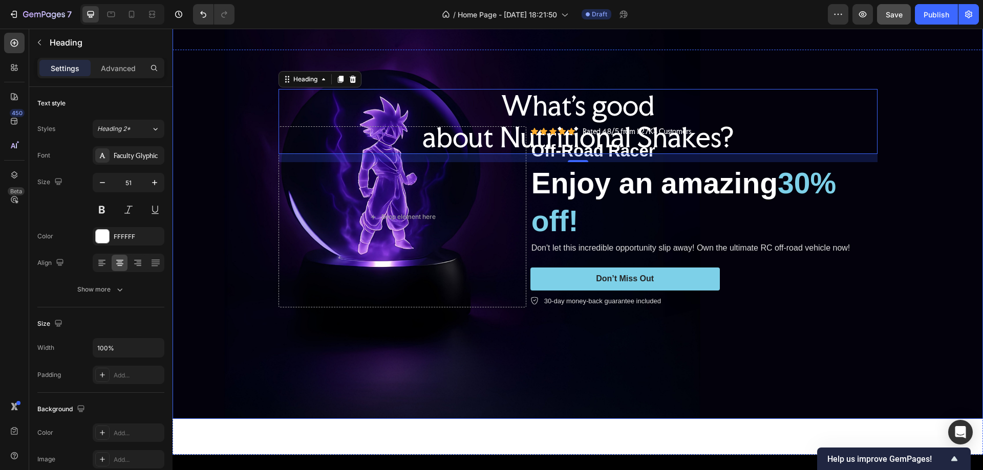
click at [531, 344] on div "What's good about Nutritional Shakes? Heading 16 Drop element here Icon Icon Ic…" at bounding box center [578, 216] width 614 height 287
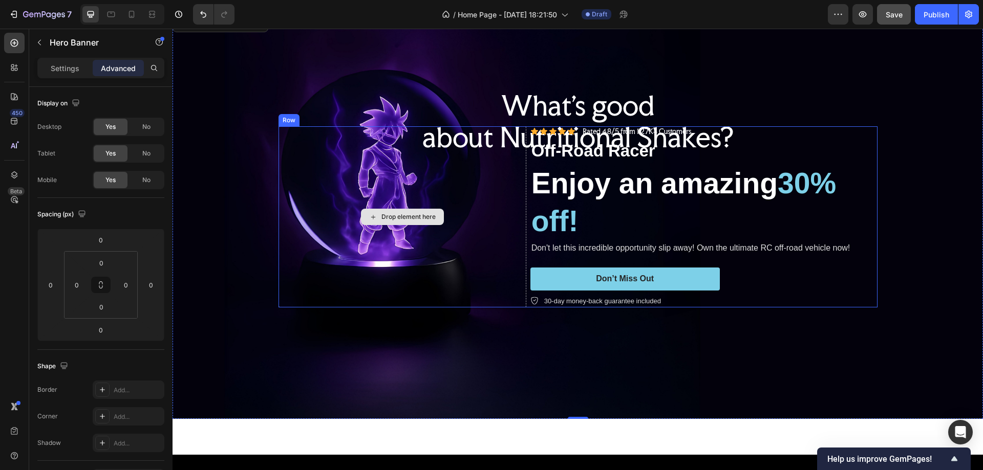
click at [314, 169] on div "Drop element here" at bounding box center [402, 216] width 248 height 181
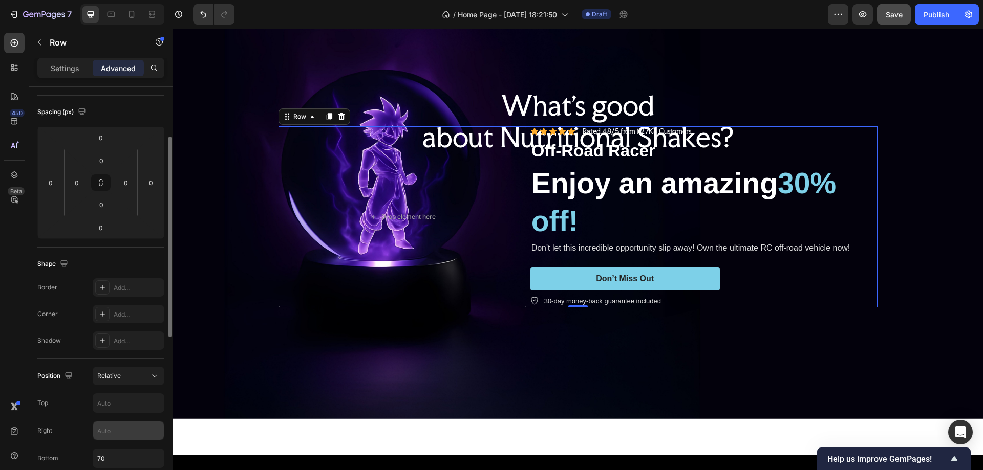
scroll to position [205, 0]
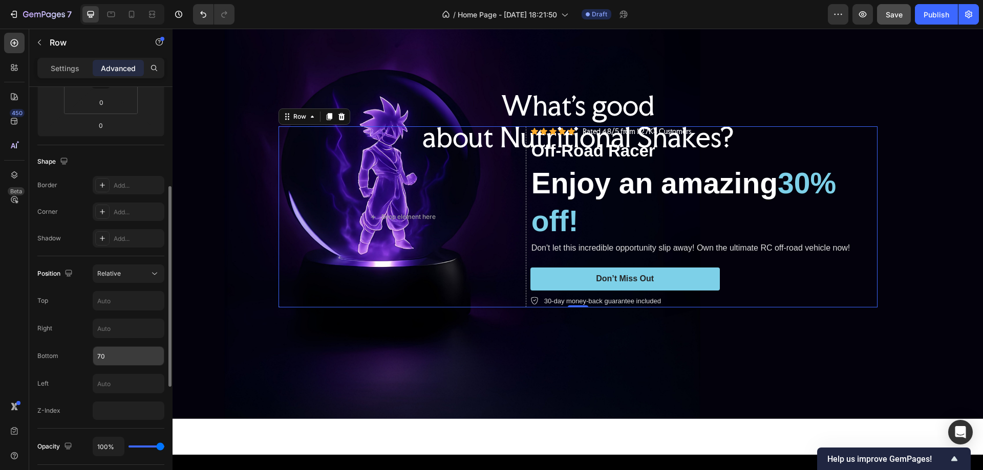
click at [102, 360] on input "70" at bounding box center [128, 356] width 71 height 18
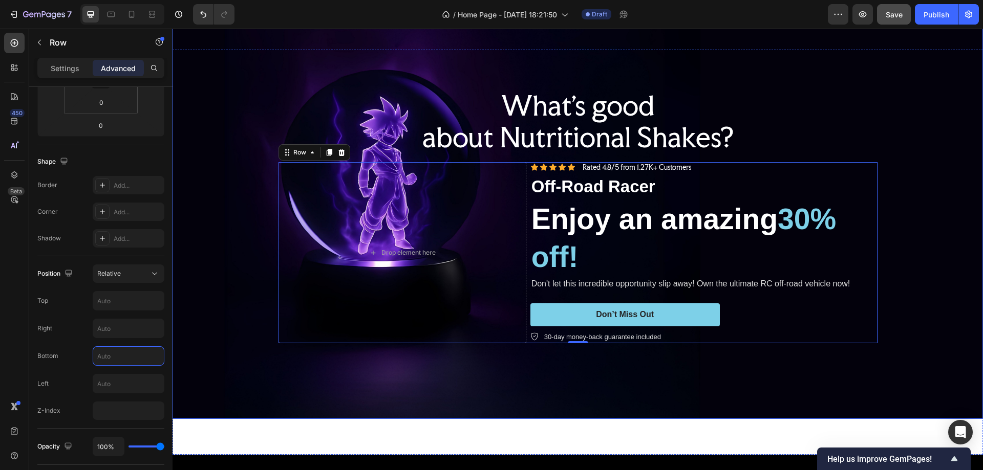
drag, startPoint x: 890, startPoint y: 155, endPoint x: 695, endPoint y: 97, distance: 202.8
click at [890, 153] on div "Background Image" at bounding box center [578, 216] width 810 height 405
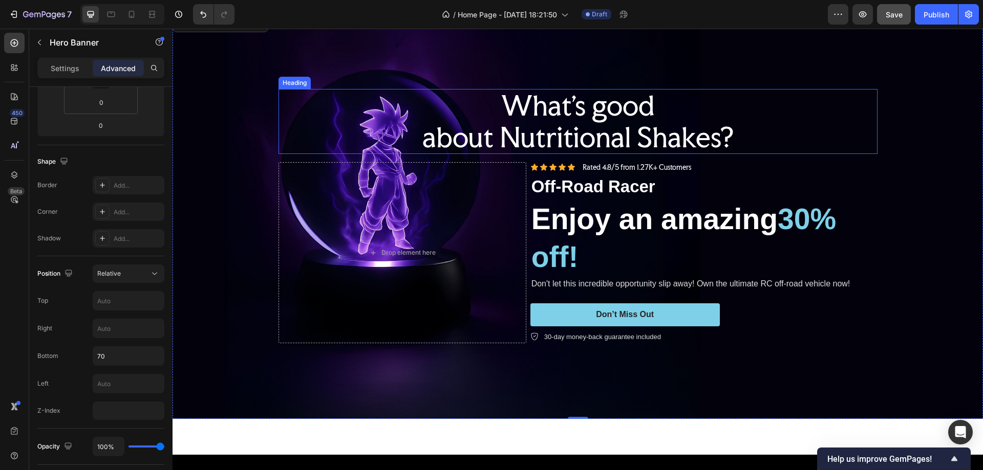
scroll to position [0, 0]
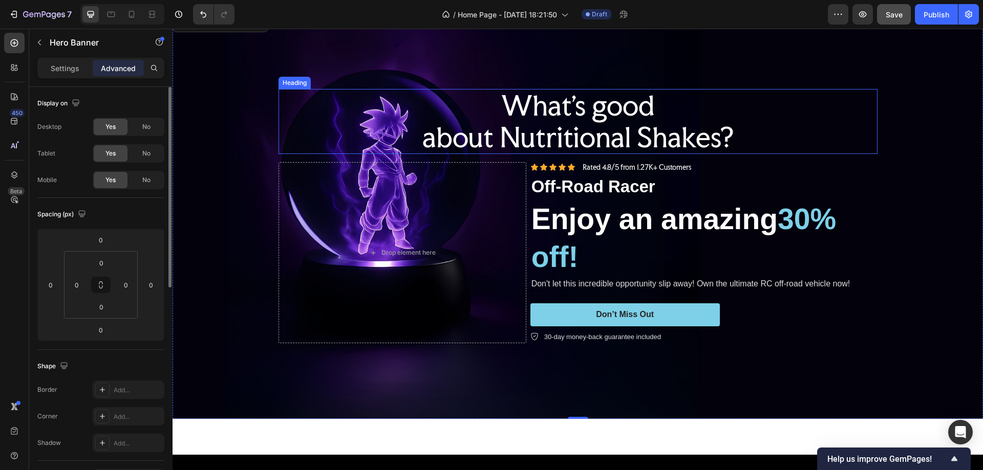
click at [643, 105] on p "What's good about Nutritional Shakes?" at bounding box center [578, 121] width 597 height 62
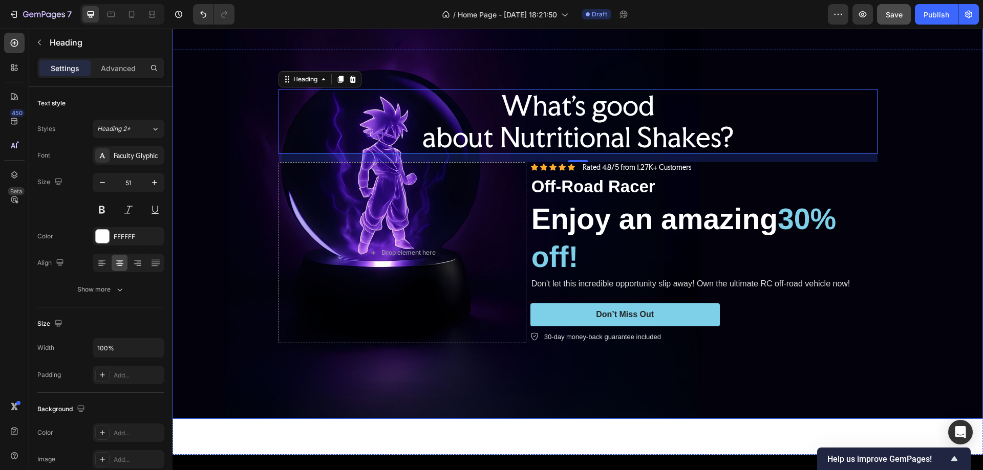
click at [228, 81] on div "Background Image" at bounding box center [578, 216] width 810 height 405
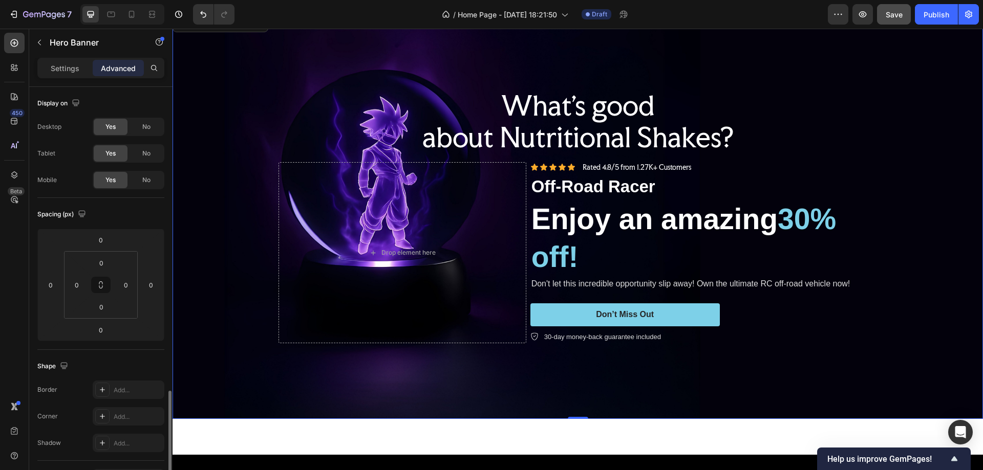
scroll to position [205, 0]
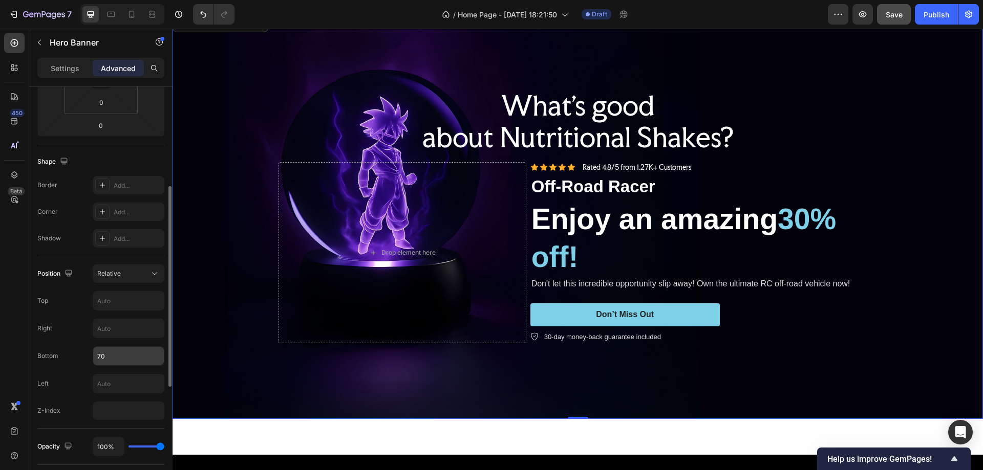
click at [103, 360] on input "70" at bounding box center [128, 356] width 71 height 18
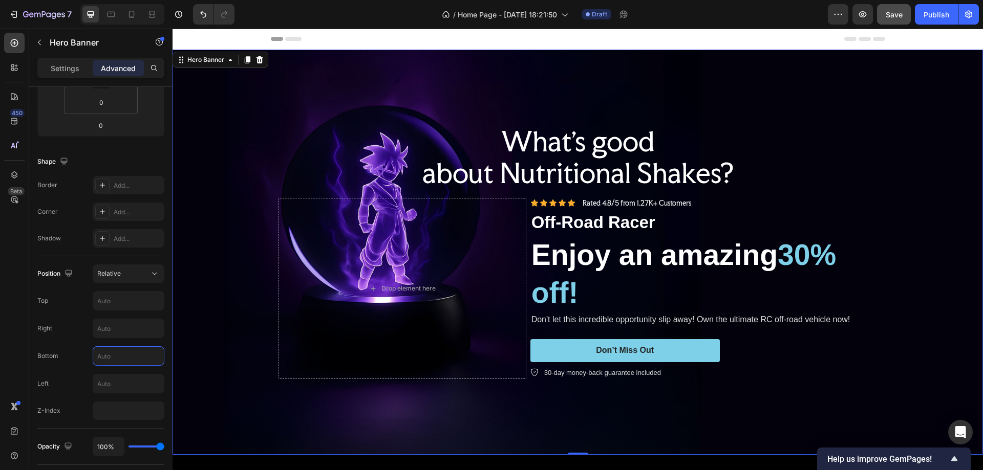
click at [227, 110] on div "Background Image" at bounding box center [578, 252] width 810 height 405
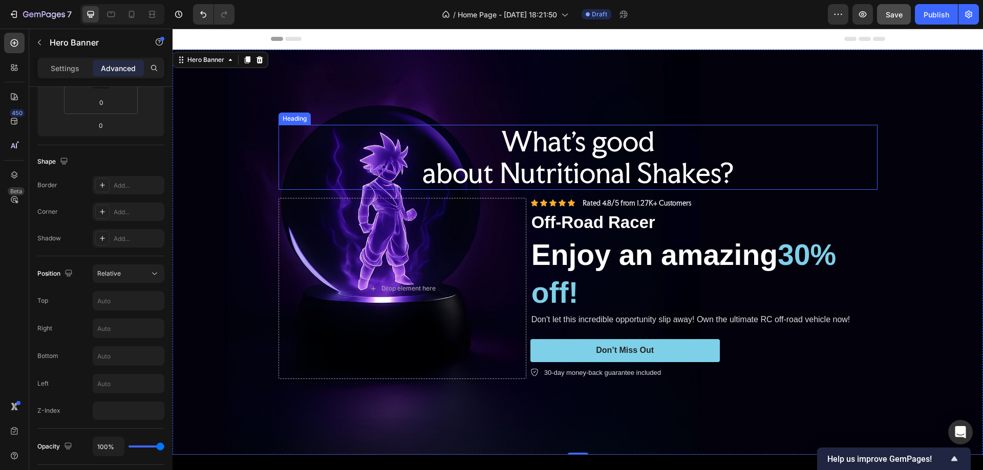
click at [560, 146] on p "What's good about Nutritional Shakes?" at bounding box center [578, 157] width 597 height 62
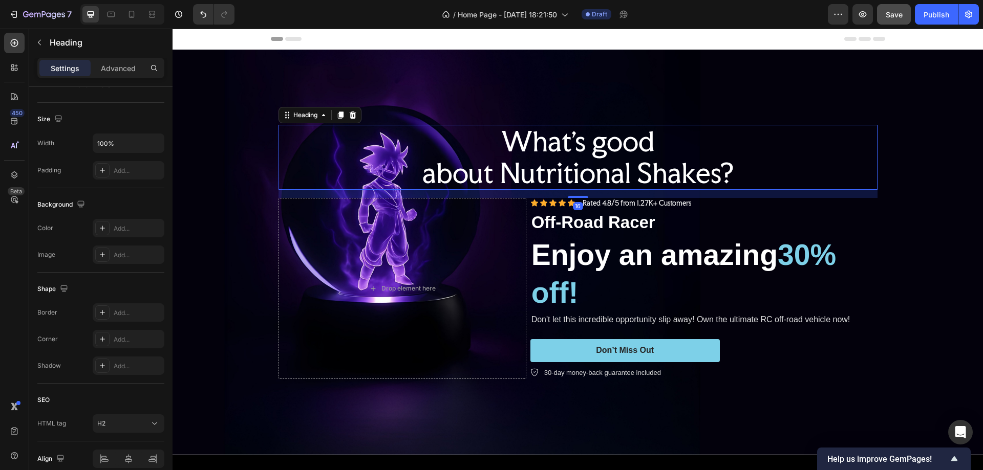
scroll to position [0, 0]
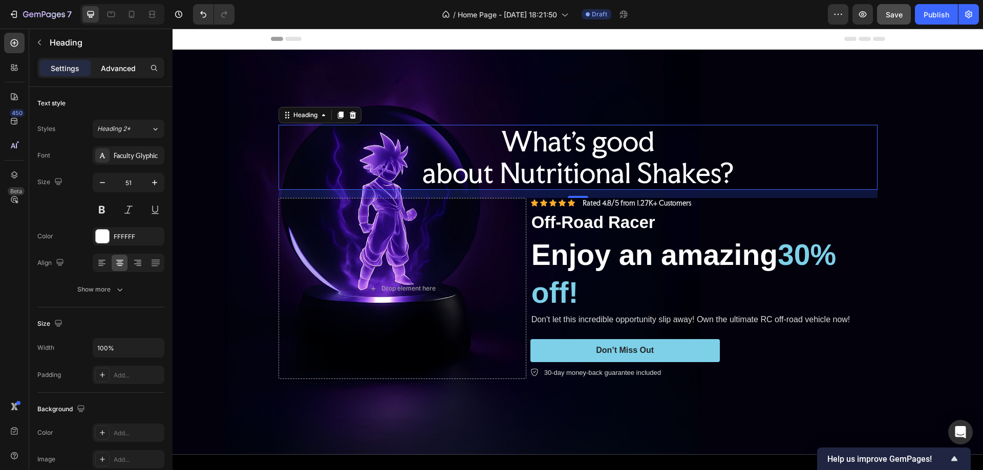
click at [122, 69] on p "Advanced" at bounding box center [118, 68] width 35 height 11
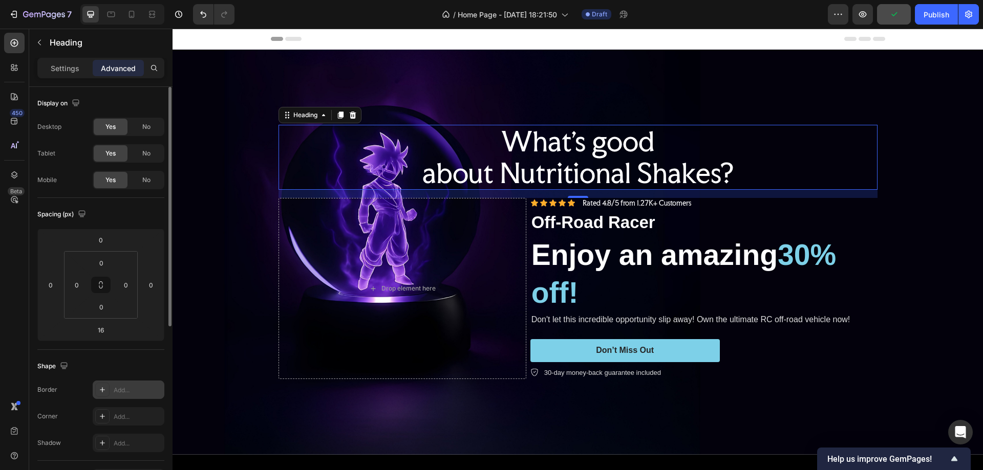
scroll to position [154, 0]
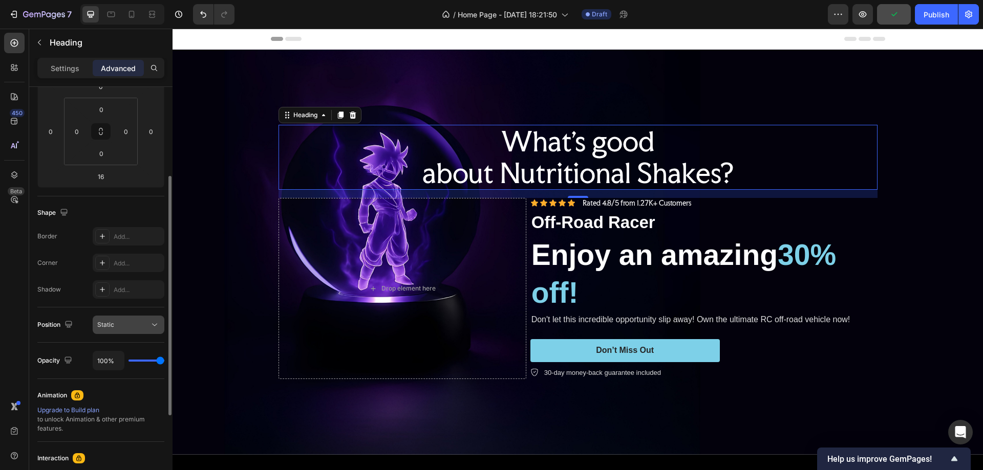
click at [117, 323] on div "Static" at bounding box center [123, 324] width 52 height 9
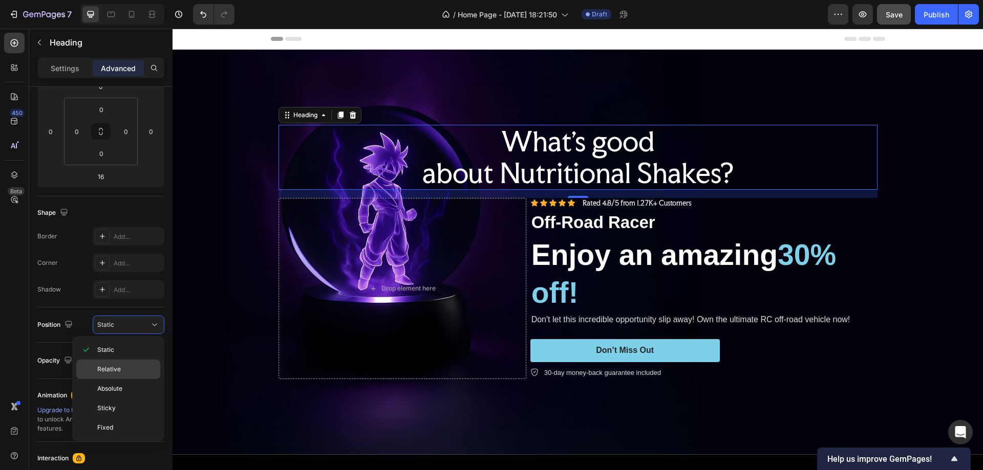
click at [115, 368] on span "Relative" at bounding box center [109, 369] width 24 height 9
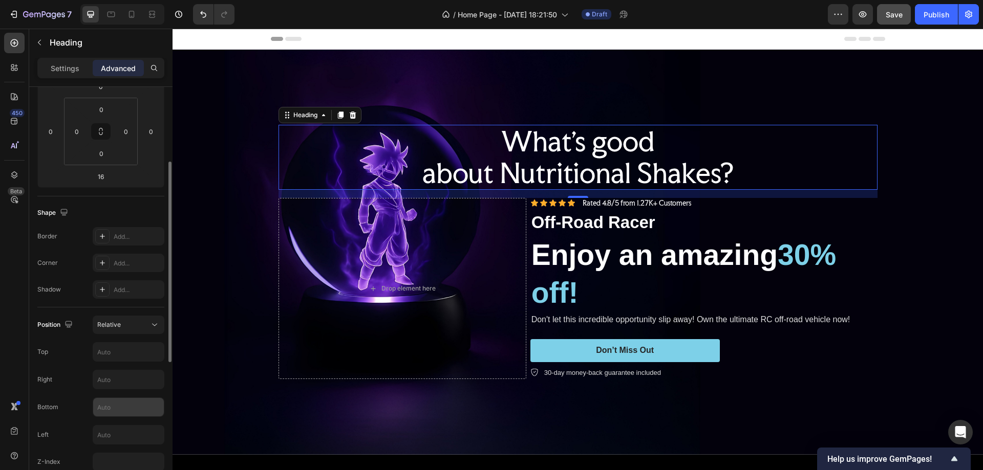
drag, startPoint x: 111, startPoint y: 403, endPoint x: 115, endPoint y: 406, distance: 5.4
click at [112, 404] on input "text" at bounding box center [128, 407] width 71 height 18
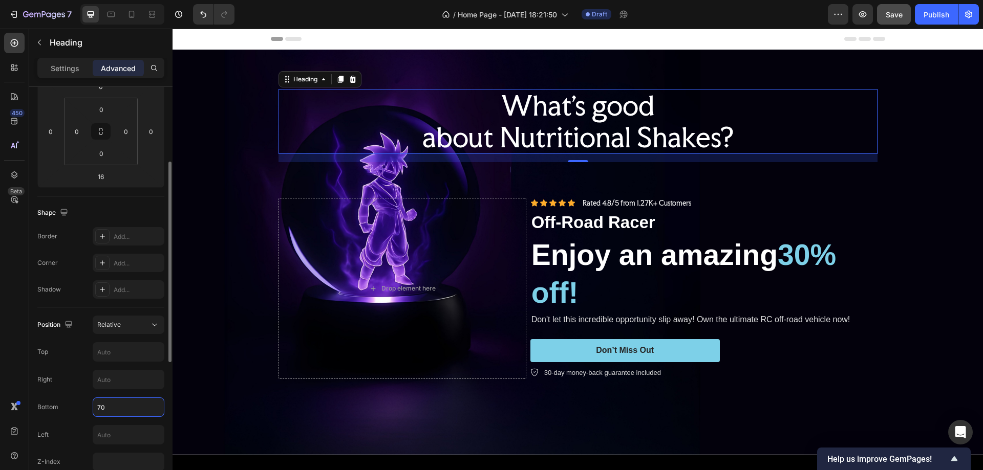
click at [101, 409] on input "70" at bounding box center [128, 407] width 71 height 18
type input "70"
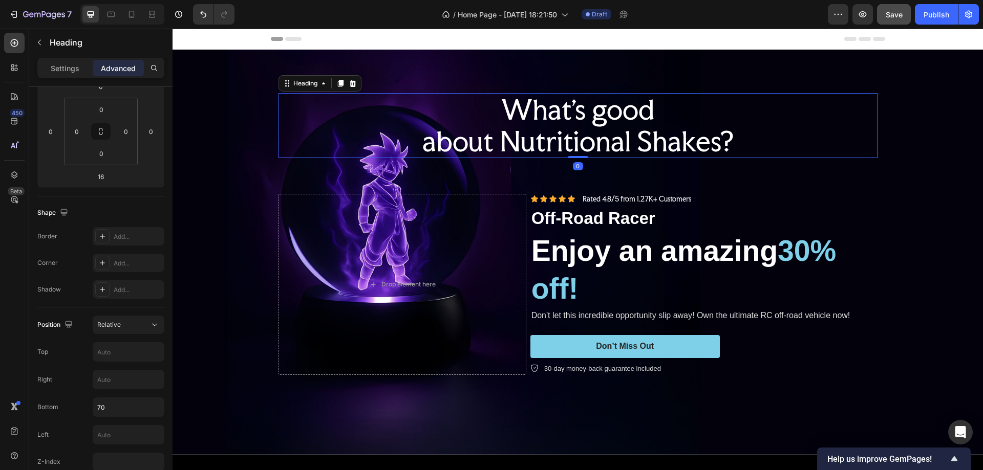
drag, startPoint x: 577, startPoint y: 158, endPoint x: 577, endPoint y: 149, distance: 8.2
click at [577, 149] on div "What's good about Nutritional Shakes? Heading 0" at bounding box center [577, 125] width 599 height 65
type input "0"
click at [98, 407] on input "70" at bounding box center [128, 407] width 71 height 18
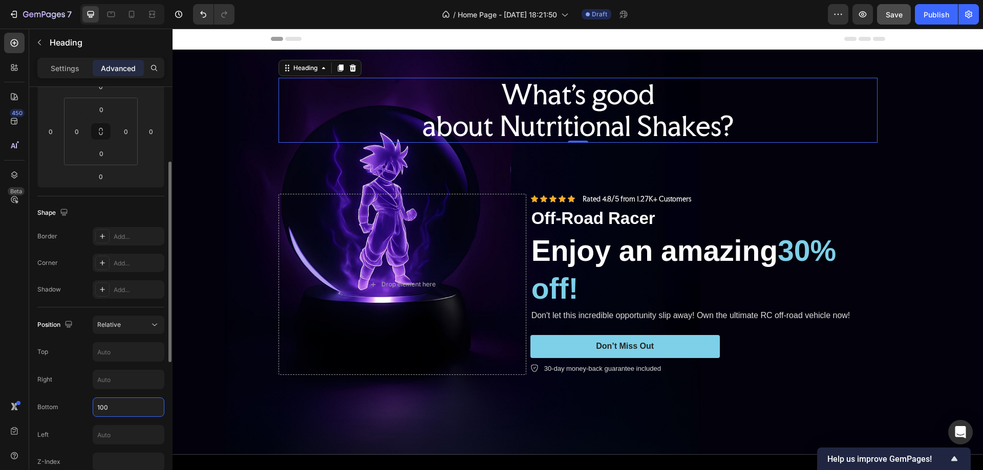
click at [102, 405] on input "100" at bounding box center [128, 407] width 71 height 18
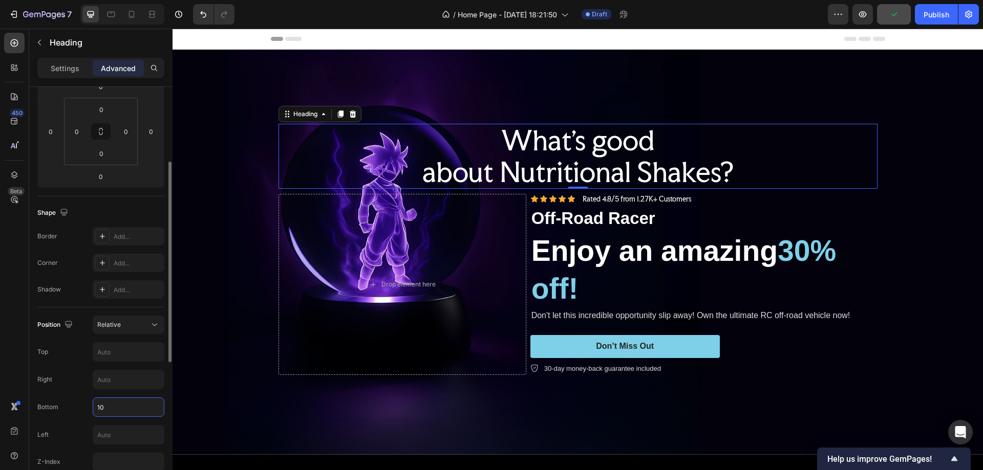
type input "110"
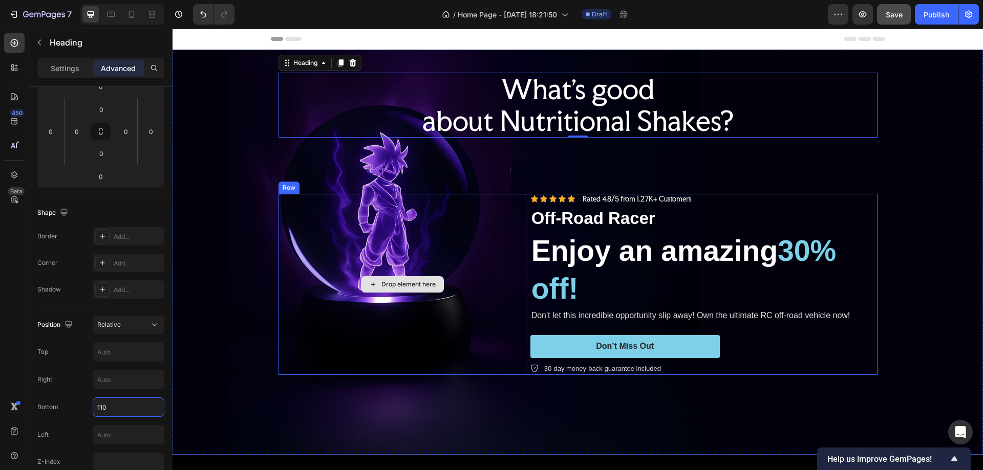
click at [511, 217] on div "Drop element here" at bounding box center [402, 284] width 248 height 181
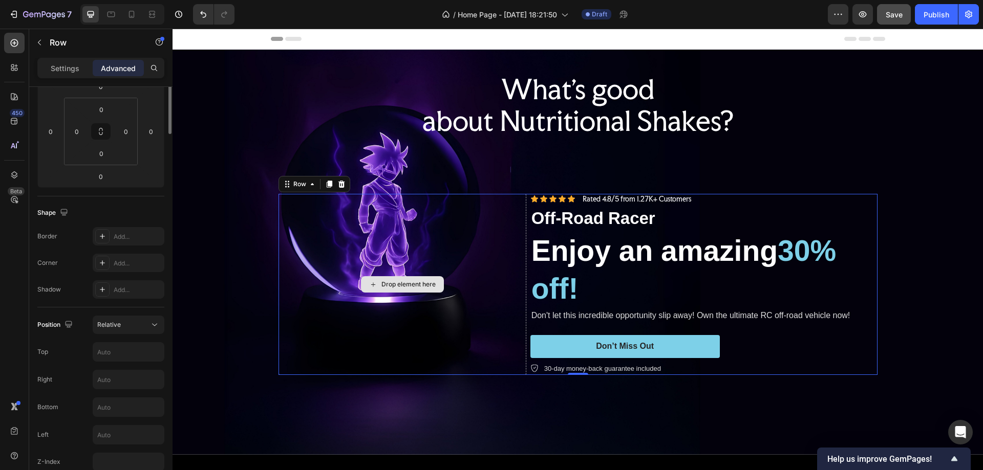
scroll to position [0, 0]
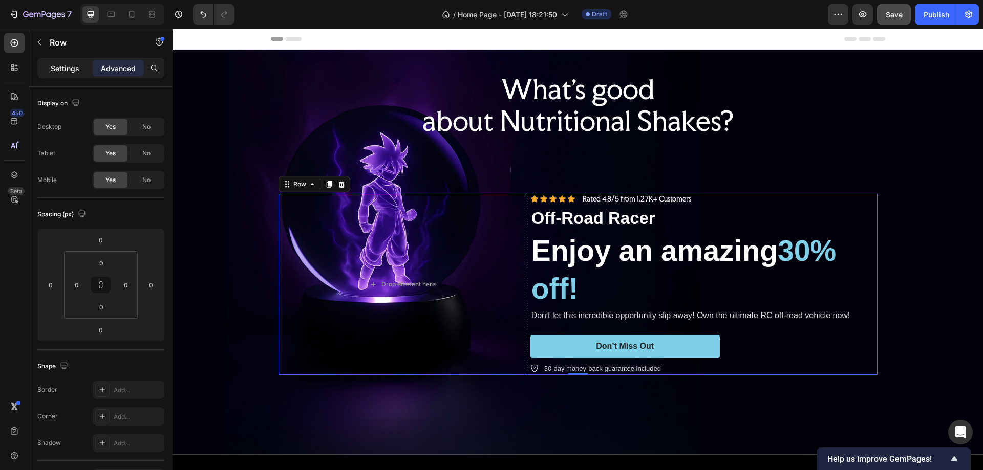
click at [77, 63] on p "Settings" at bounding box center [65, 68] width 29 height 11
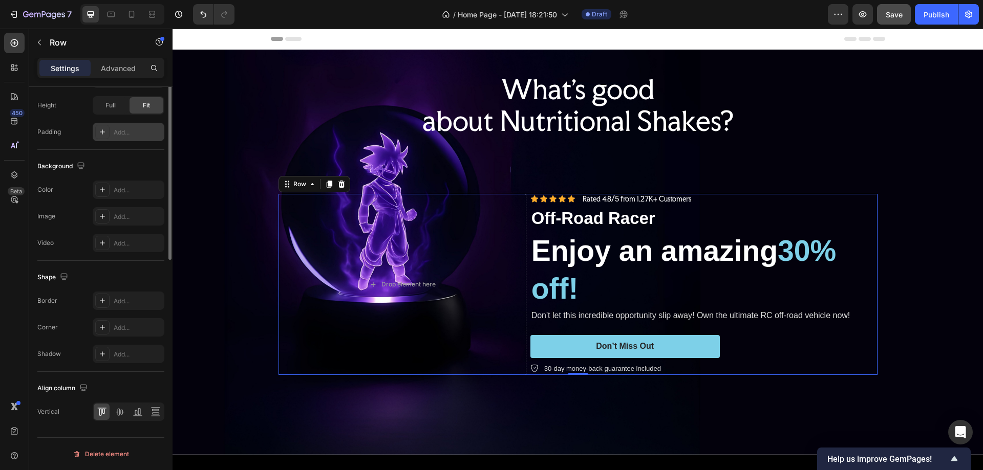
scroll to position [124, 0]
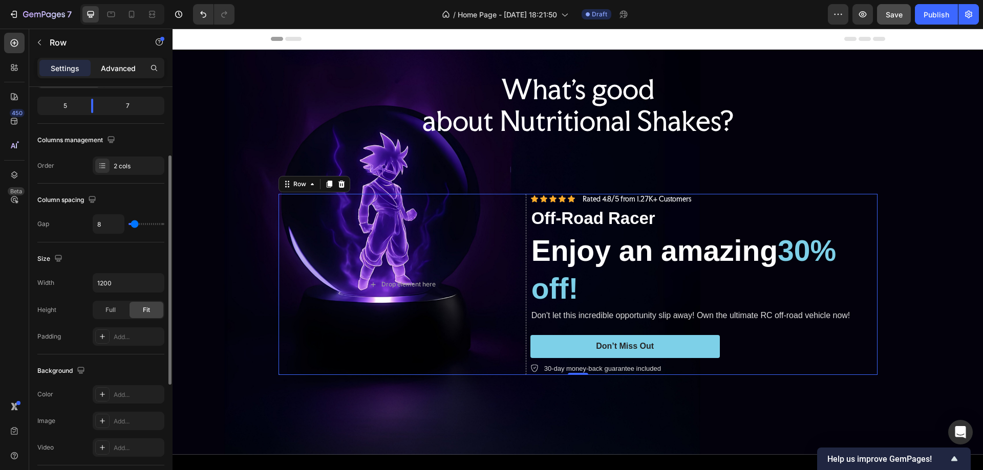
click at [125, 71] on p "Advanced" at bounding box center [118, 68] width 35 height 11
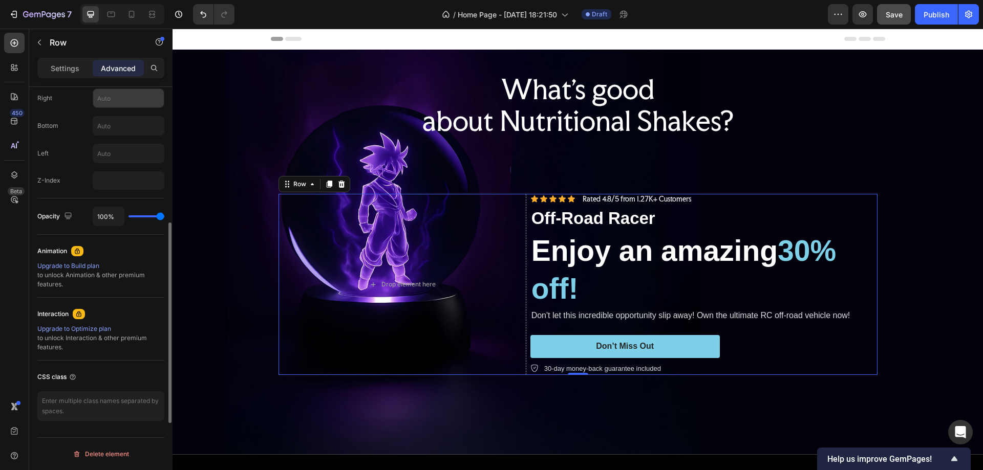
scroll to position [282, 0]
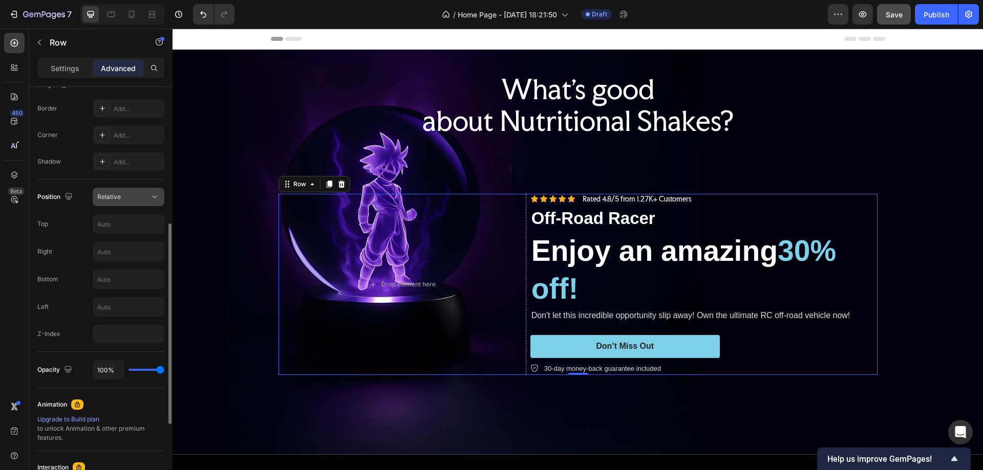
click at [126, 188] on button "Relative" at bounding box center [129, 197] width 72 height 18
click at [128, 194] on div "Relative" at bounding box center [123, 196] width 52 height 9
click at [115, 282] on input "text" at bounding box center [128, 279] width 71 height 18
type input "5"
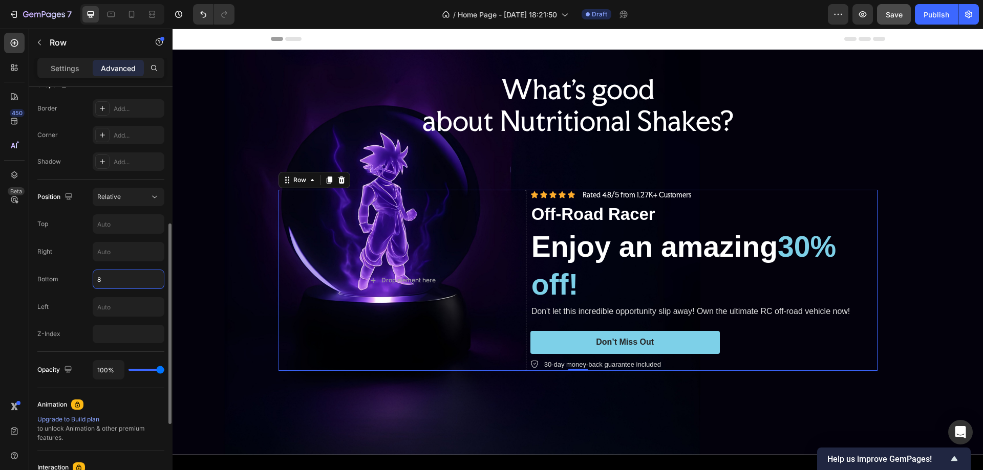
type input "80"
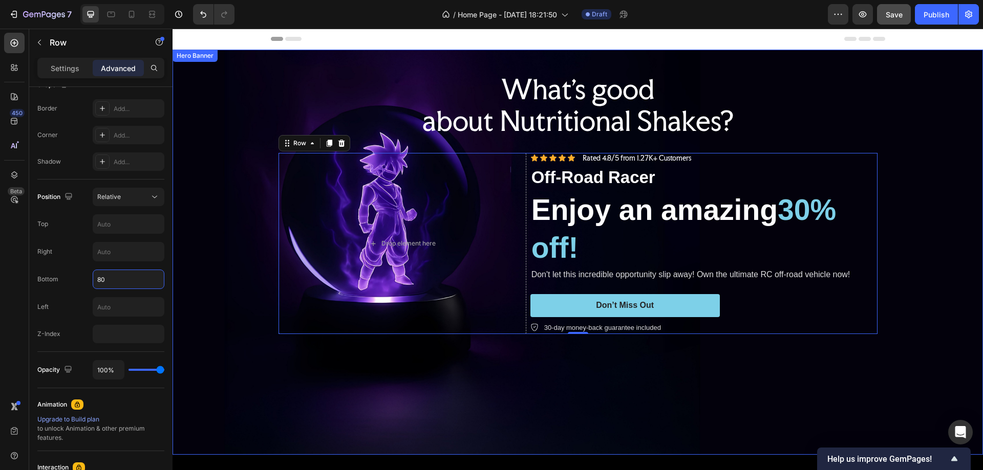
click at [895, 125] on div "Background Image" at bounding box center [578, 252] width 810 height 405
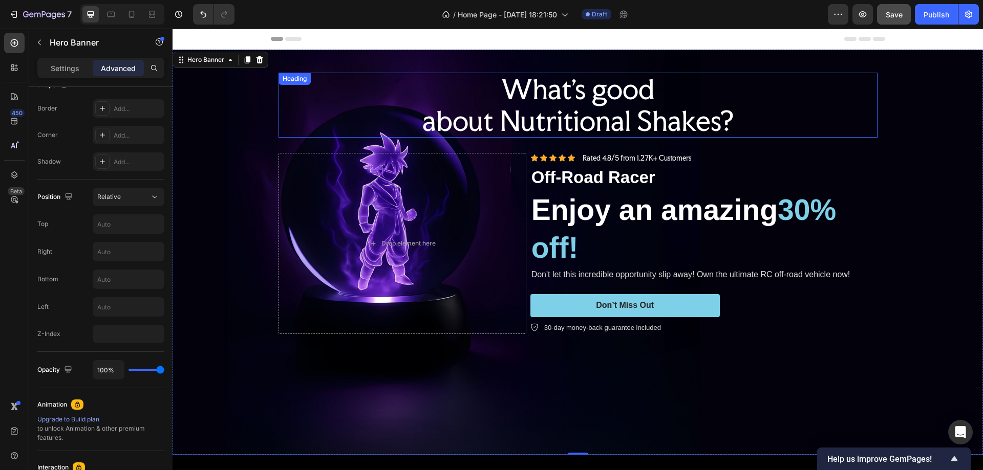
scroll to position [0, 0]
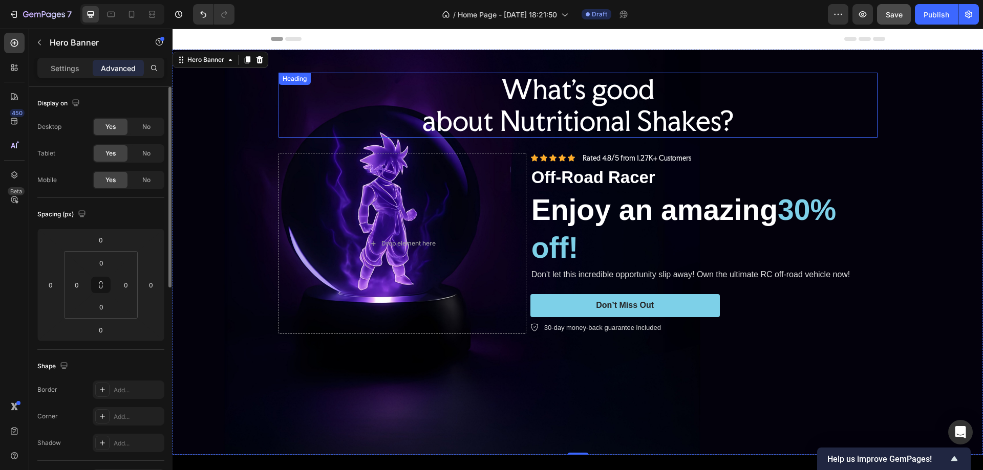
drag, startPoint x: 581, startPoint y: 86, endPoint x: 590, endPoint y: 83, distance: 9.7
click at [583, 82] on p "What's good about Nutritional Shakes?" at bounding box center [578, 105] width 597 height 62
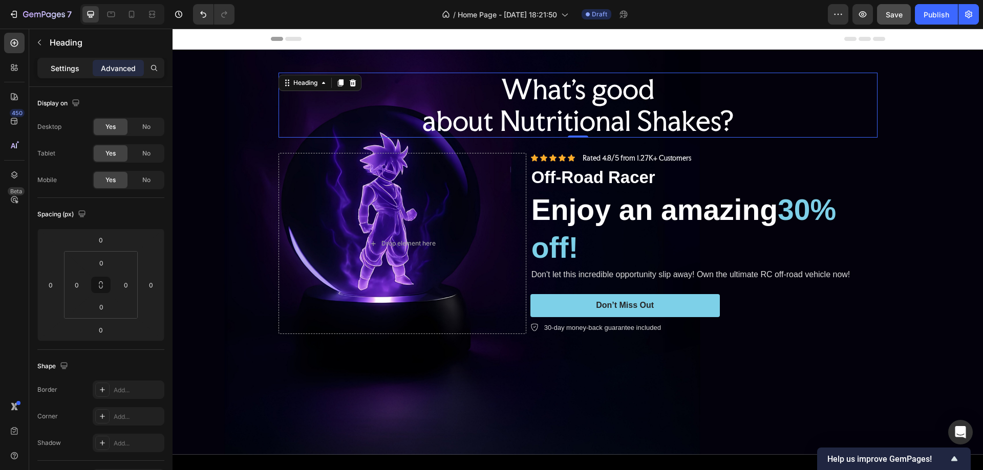
click at [72, 63] on p "Settings" at bounding box center [65, 68] width 29 height 11
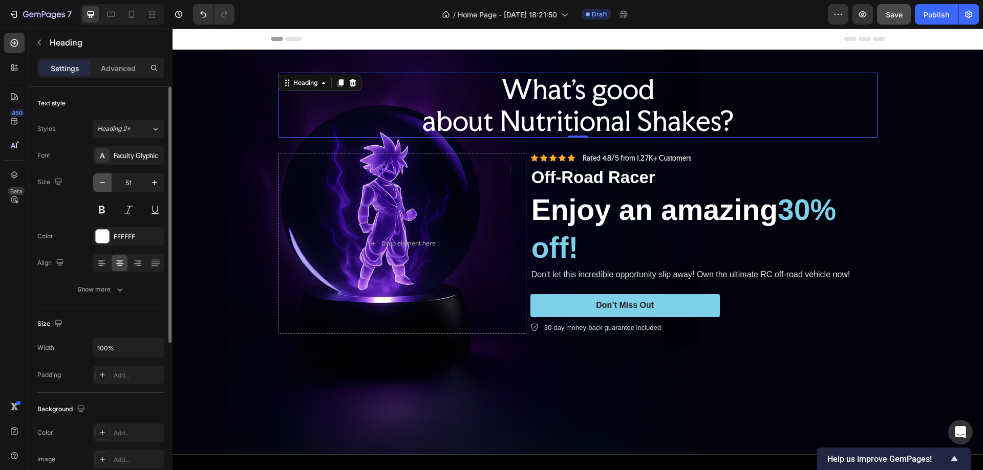
click at [100, 183] on icon "button" at bounding box center [102, 183] width 10 height 10
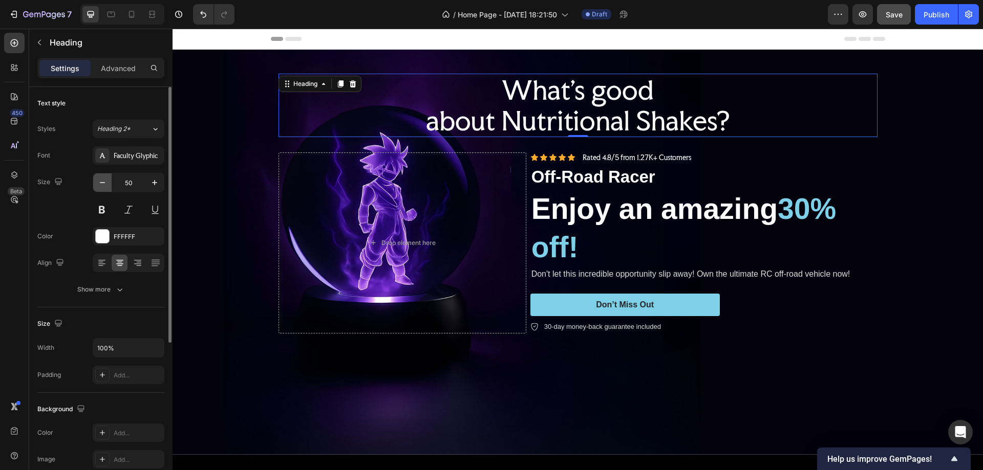
click at [100, 183] on icon "button" at bounding box center [102, 183] width 10 height 10
click at [102, 183] on icon "button" at bounding box center [102, 182] width 5 height 1
click at [103, 182] on icon "button" at bounding box center [102, 183] width 10 height 10
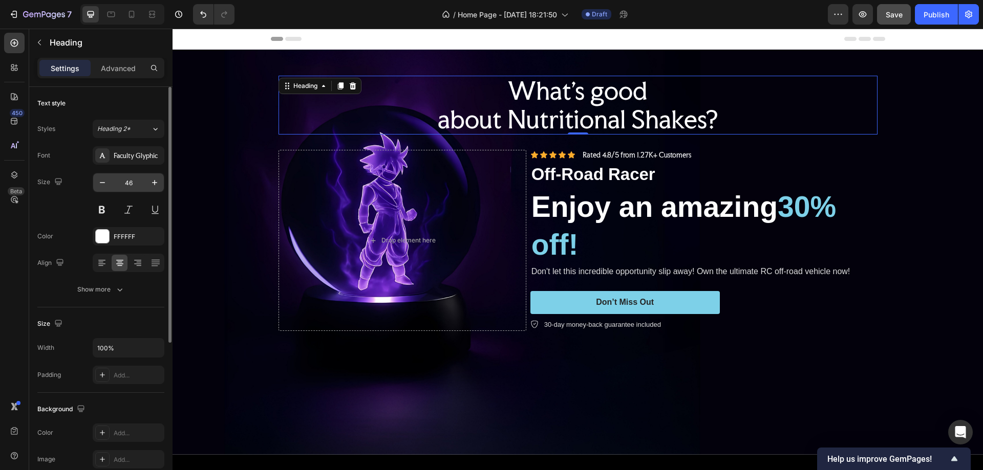
click at [126, 178] on input "46" at bounding box center [129, 183] width 34 height 18
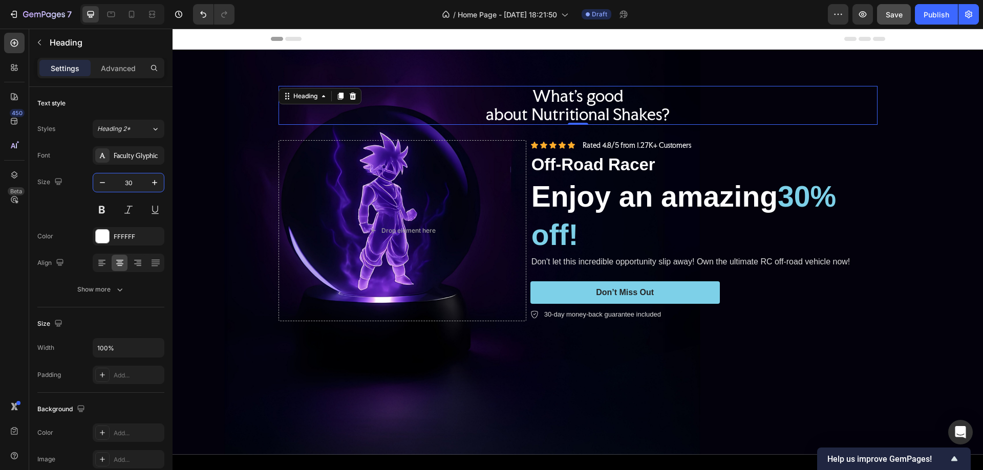
type input "30"
drag, startPoint x: 513, startPoint y: 95, endPoint x: 541, endPoint y: 97, distance: 27.7
click at [513, 93] on p "What's good about Nutritional Shakes?" at bounding box center [578, 105] width 597 height 37
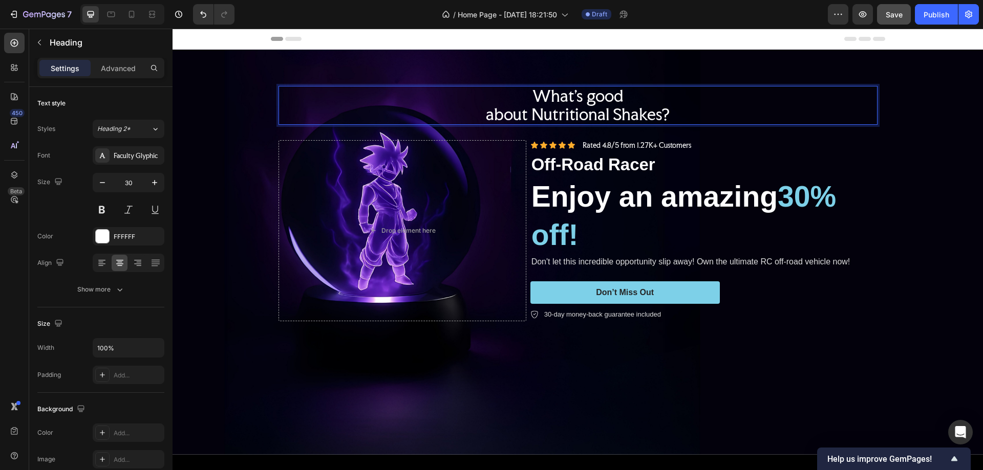
drag, startPoint x: 623, startPoint y: 88, endPoint x: 633, endPoint y: 103, distance: 18.6
click at [624, 88] on p "What's good about Nutritional Shakes?" at bounding box center [578, 105] width 597 height 37
click at [523, 96] on p "What's good about Nutritional Shakes?" at bounding box center [578, 105] width 597 height 37
click at [485, 113] on p "What's good about Nutritional Shakes?" at bounding box center [578, 105] width 597 height 37
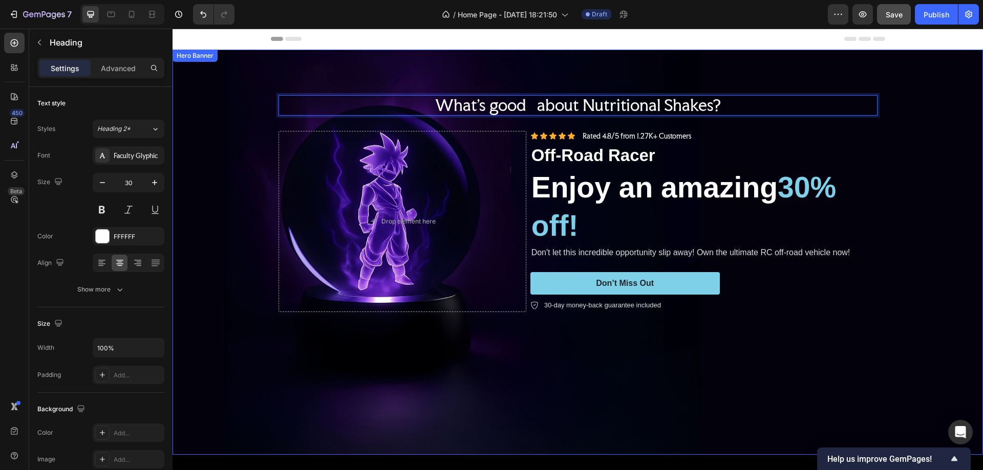
drag, startPoint x: 913, startPoint y: 188, endPoint x: 900, endPoint y: 197, distance: 15.5
click at [910, 188] on div "Background Image" at bounding box center [578, 252] width 810 height 405
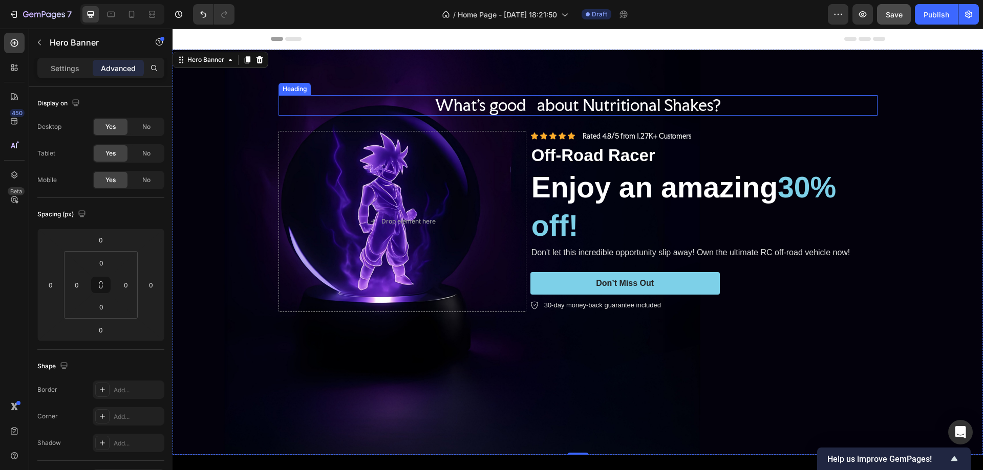
click at [738, 105] on p "What's good about Nutritional Shakes?" at bounding box center [578, 105] width 597 height 18
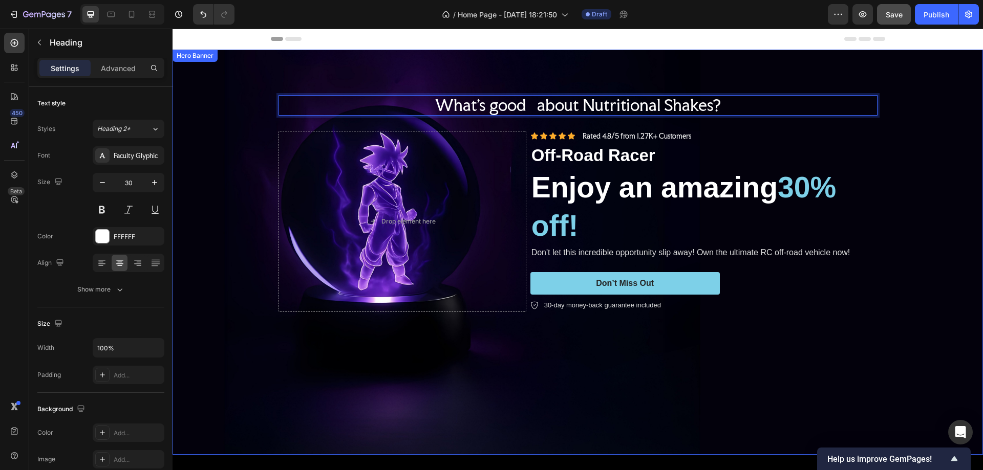
click at [203, 133] on div "Background Image" at bounding box center [578, 252] width 810 height 405
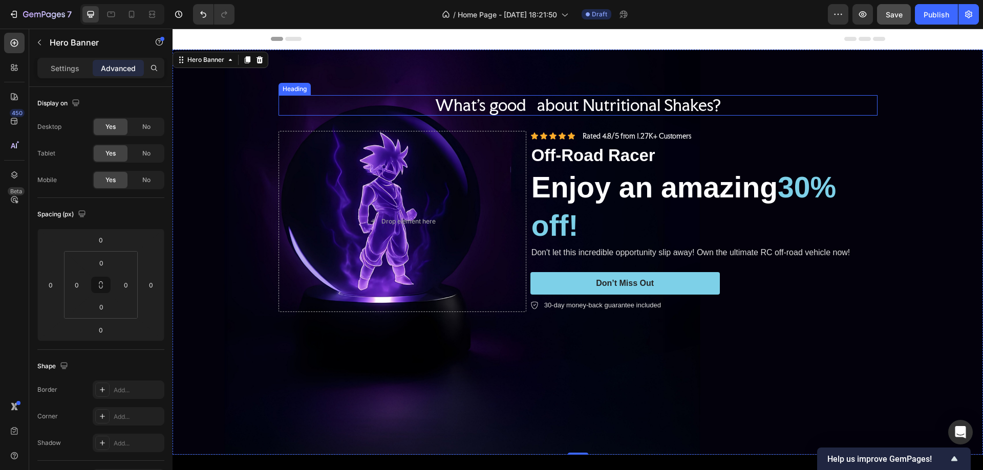
click at [381, 104] on p "What's good about Nutritional Shakes?" at bounding box center [578, 105] width 597 height 18
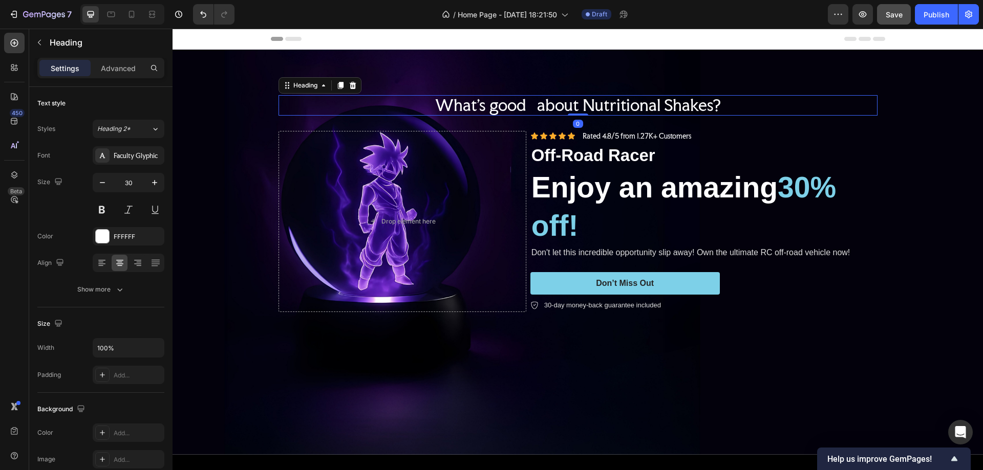
click at [126, 59] on div "Settings Advanced" at bounding box center [100, 68] width 127 height 20
click at [126, 61] on div "Advanced" at bounding box center [118, 68] width 51 height 16
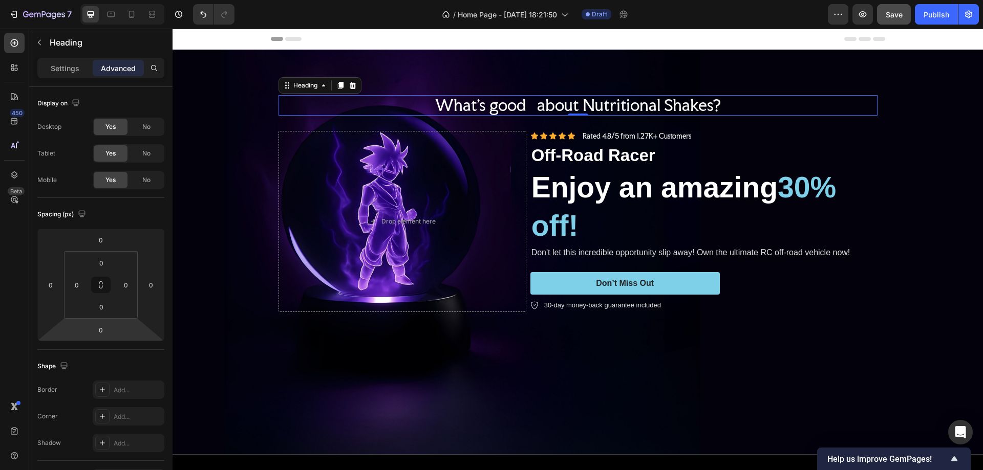
scroll to position [307, 0]
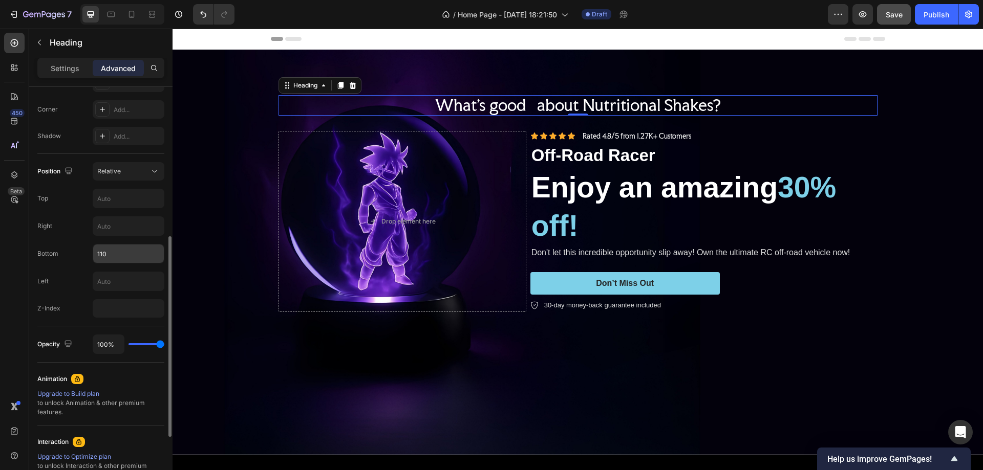
click at [101, 250] on input "110" at bounding box center [128, 254] width 71 height 18
click at [101, 252] on input "110" at bounding box center [128, 254] width 71 height 18
click at [99, 252] on input "110" at bounding box center [128, 254] width 71 height 18
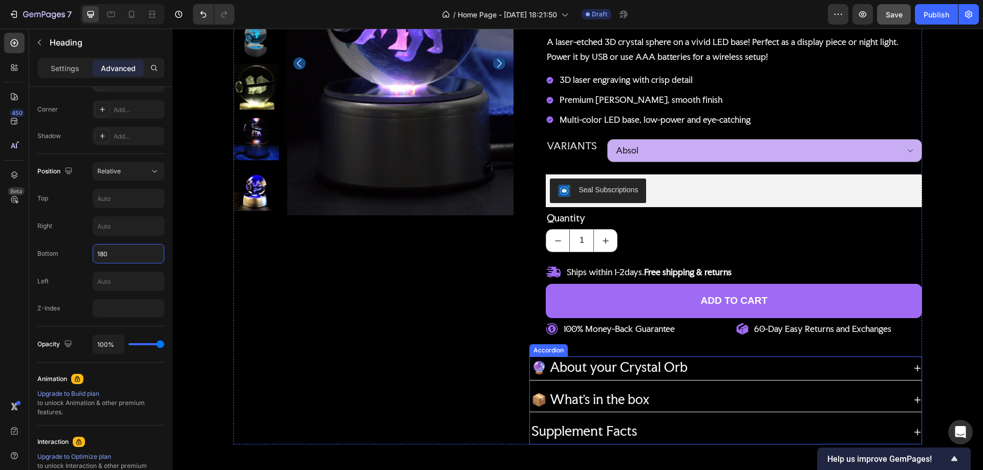
scroll to position [819, 0]
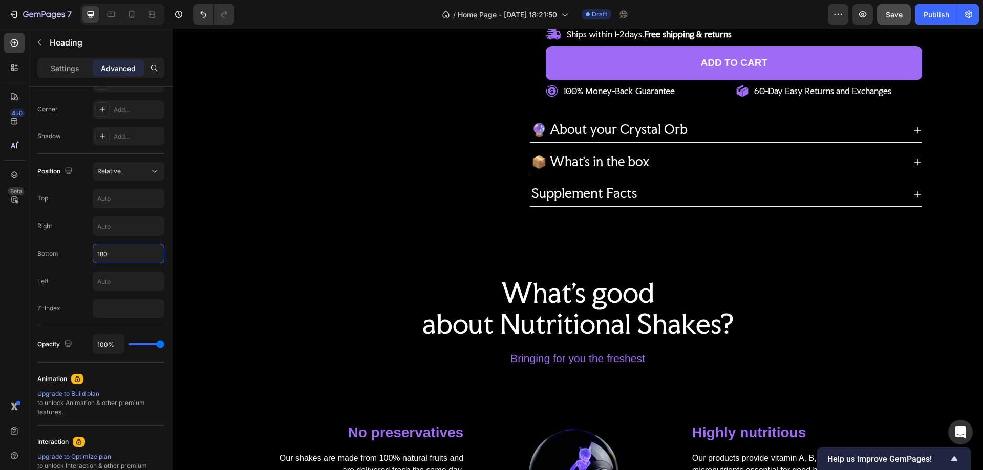
type input "180"
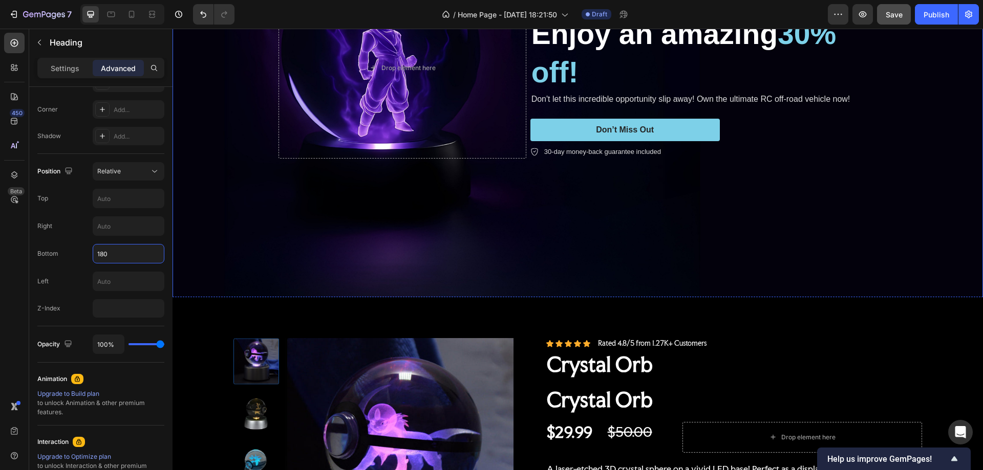
scroll to position [0, 0]
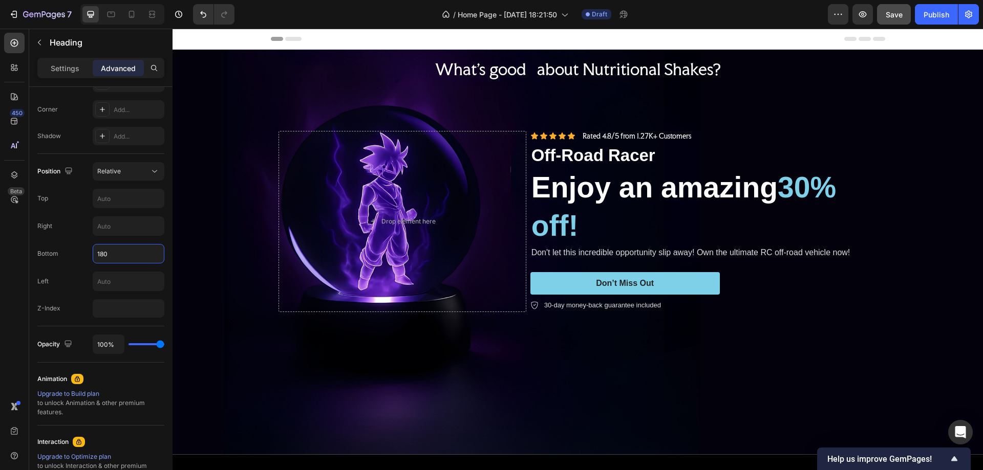
click at [360, 36] on div "Header" at bounding box center [578, 39] width 614 height 20
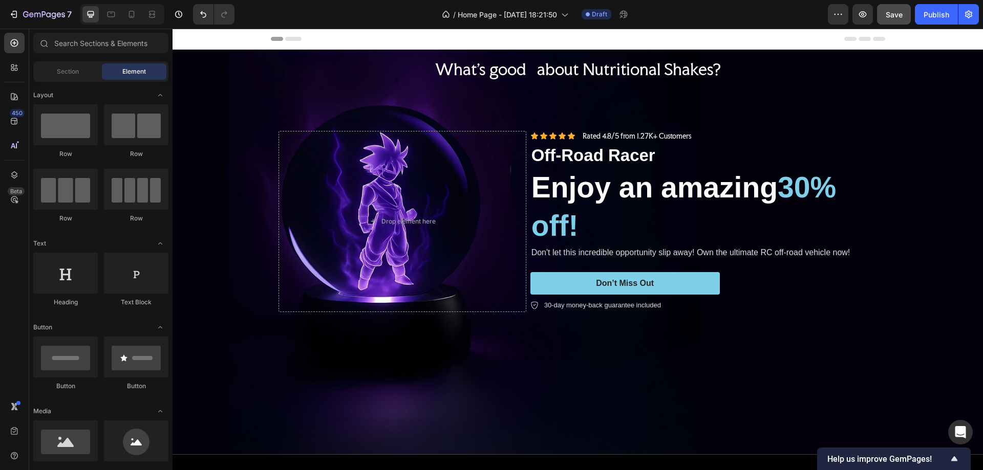
click at [583, 47] on div "Header" at bounding box center [578, 39] width 614 height 20
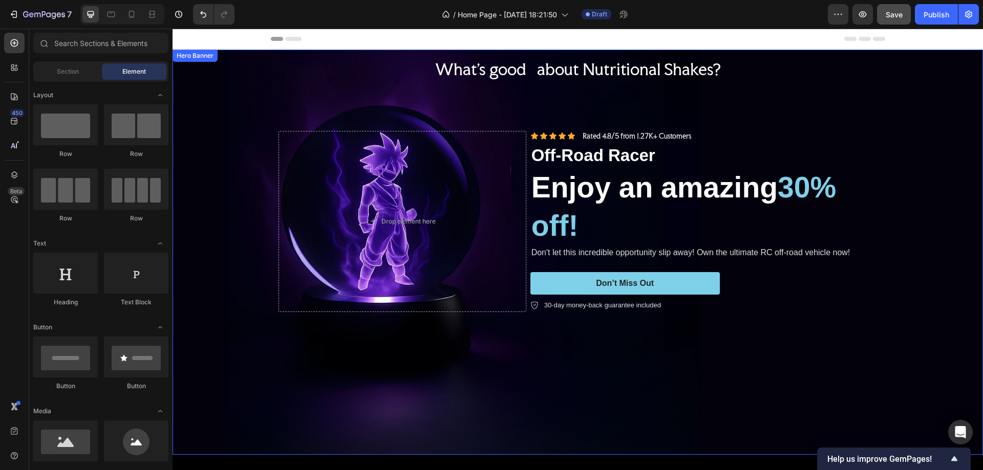
click at [843, 94] on div "Background Image" at bounding box center [578, 252] width 810 height 405
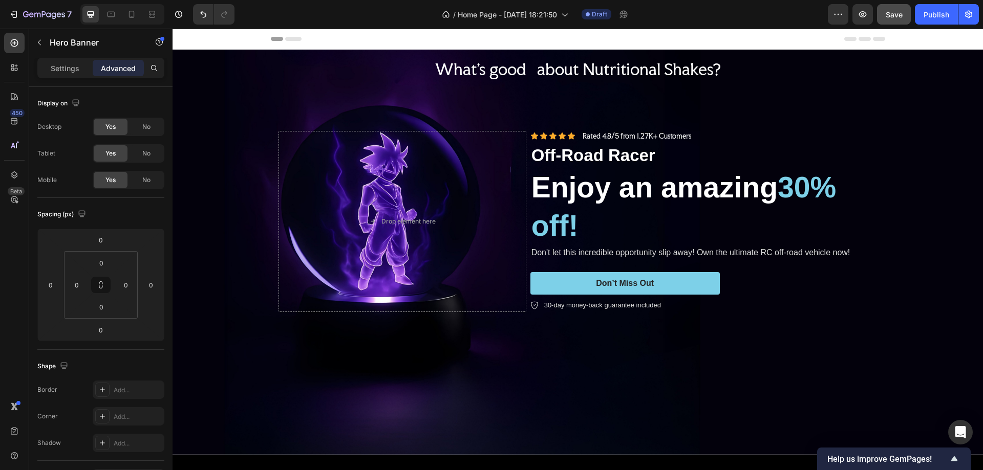
click at [579, 47] on div "Header" at bounding box center [578, 39] width 614 height 20
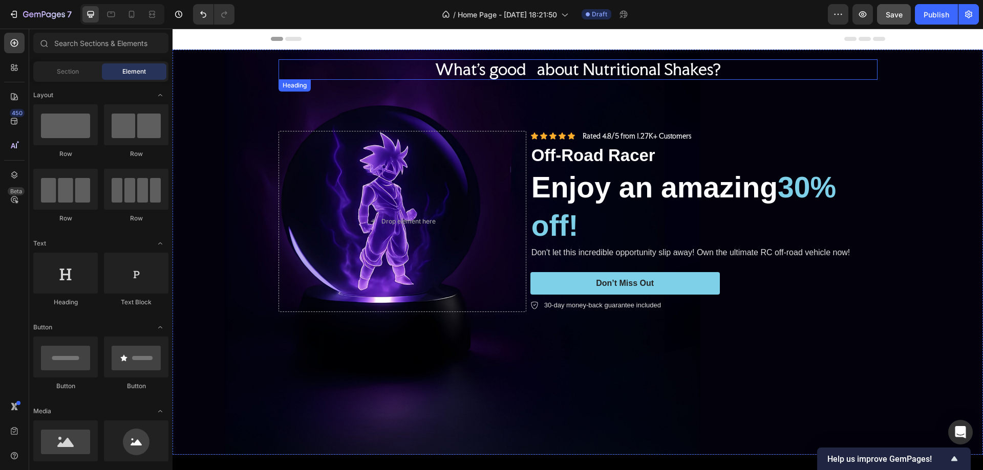
click at [591, 63] on h2 "What's good about Nutritional Shakes?" at bounding box center [577, 69] width 599 height 20
click at [782, 38] on div "Header" at bounding box center [578, 39] width 614 height 20
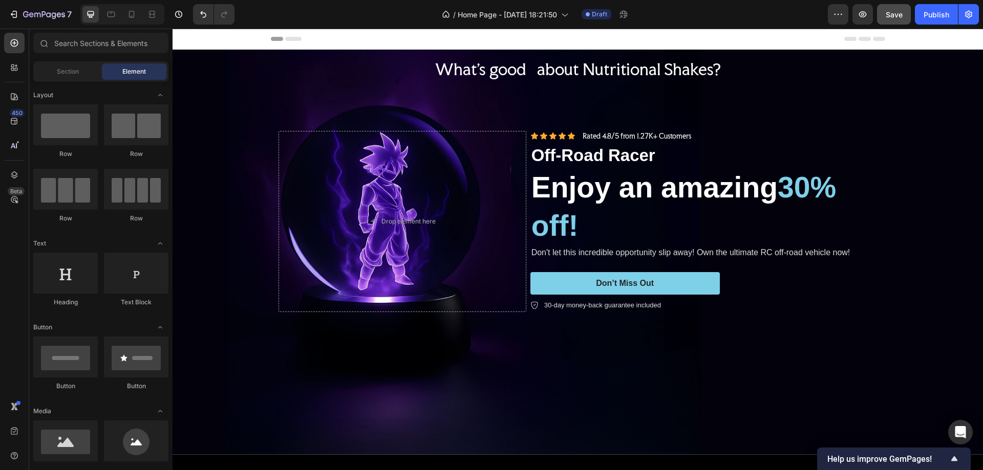
click at [890, 40] on div "Header" at bounding box center [578, 39] width 810 height 21
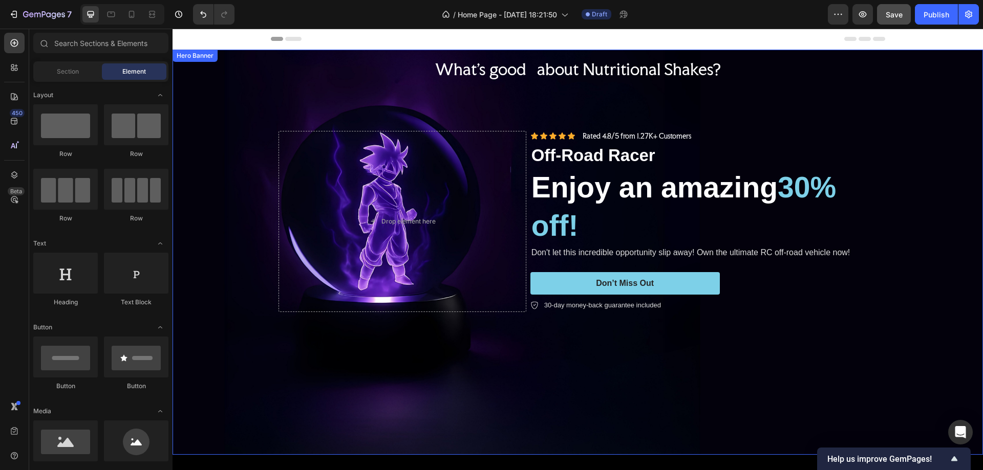
click at [638, 55] on div "Background Image" at bounding box center [578, 252] width 810 height 405
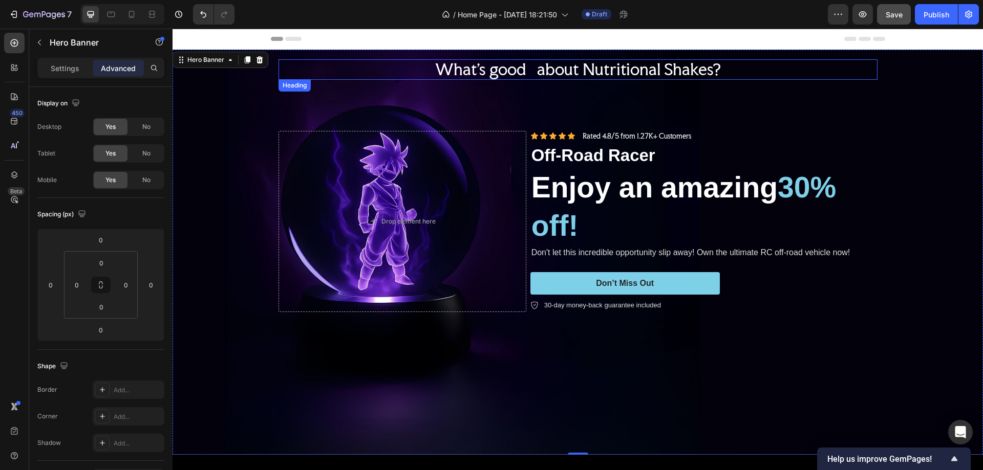
click at [636, 68] on h2 "What's good about Nutritional Shakes?" at bounding box center [577, 69] width 599 height 20
click at [240, 77] on div "Background Image" at bounding box center [578, 252] width 810 height 405
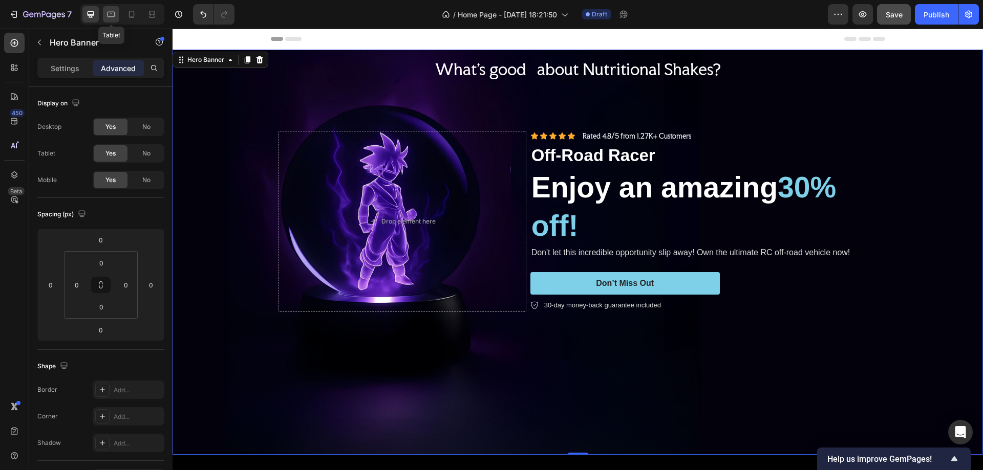
click at [115, 10] on icon at bounding box center [111, 14] width 10 height 10
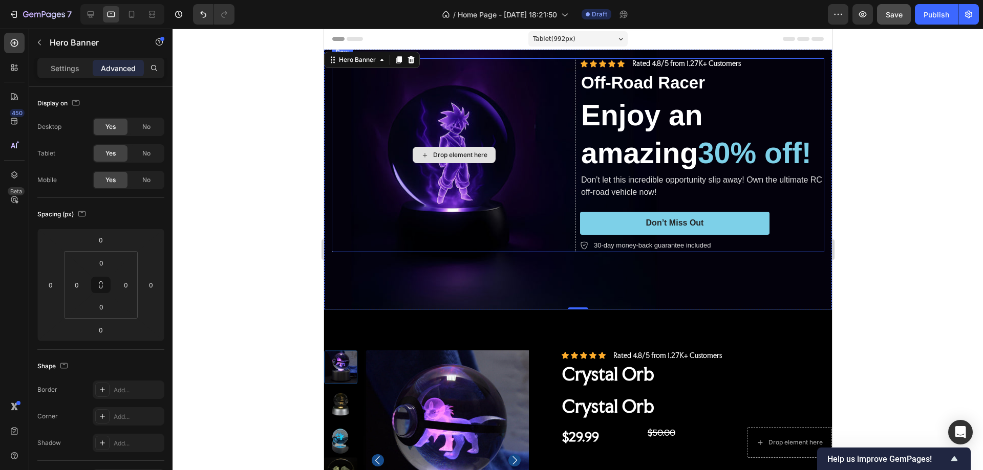
click at [343, 104] on div "Drop element here" at bounding box center [453, 155] width 244 height 194
click at [550, 57] on div "What's good about Nutritional Shakes? Heading Drop element here Icon Icon Icon …" at bounding box center [578, 180] width 508 height 260
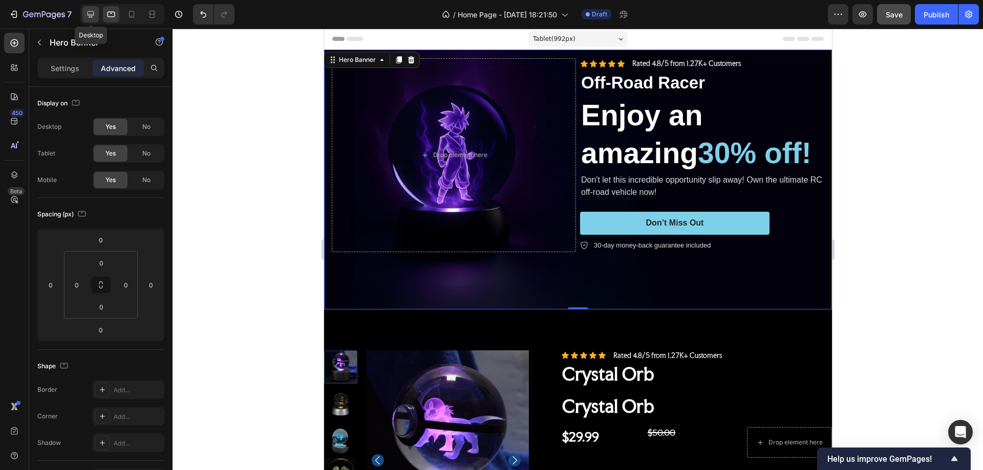
click at [84, 13] on div at bounding box center [90, 14] width 16 height 16
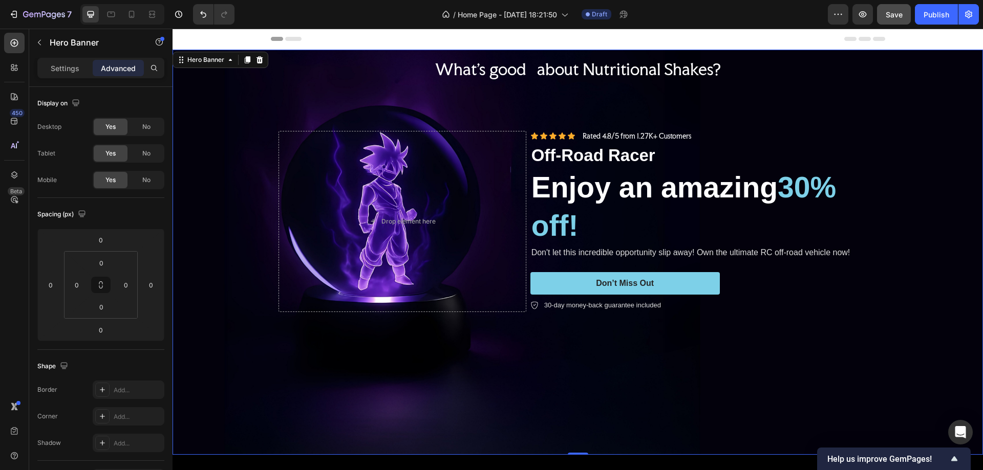
click at [544, 98] on div "Background Image" at bounding box center [578, 252] width 810 height 405
click at [265, 80] on div "Background Image" at bounding box center [578, 252] width 810 height 405
click at [6, 41] on div at bounding box center [14, 43] width 20 height 20
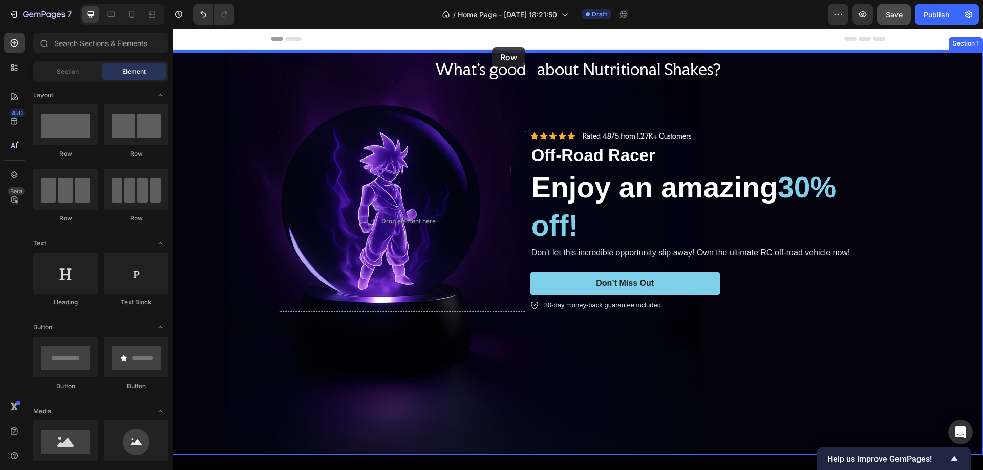
drag, startPoint x: 462, startPoint y: 125, endPoint x: 492, endPoint y: 47, distance: 83.9
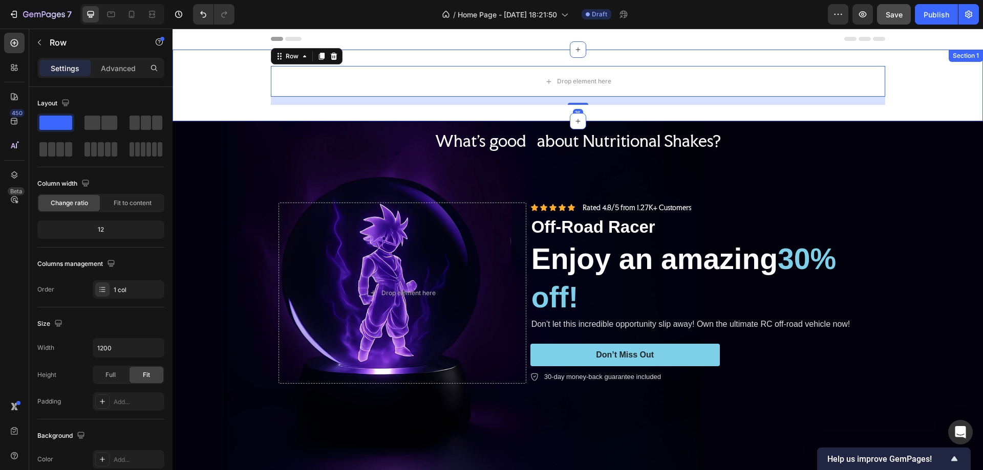
click at [230, 67] on div "Drop element here Row 16" at bounding box center [578, 85] width 810 height 39
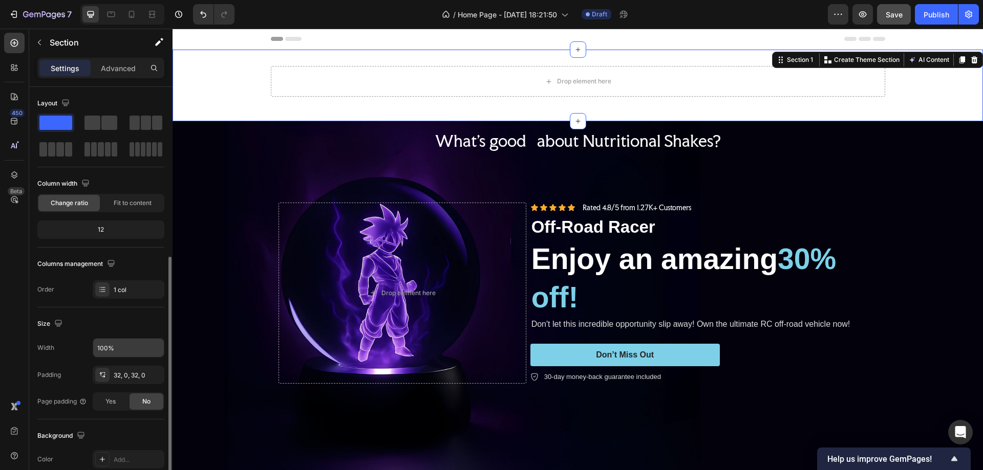
scroll to position [102, 0]
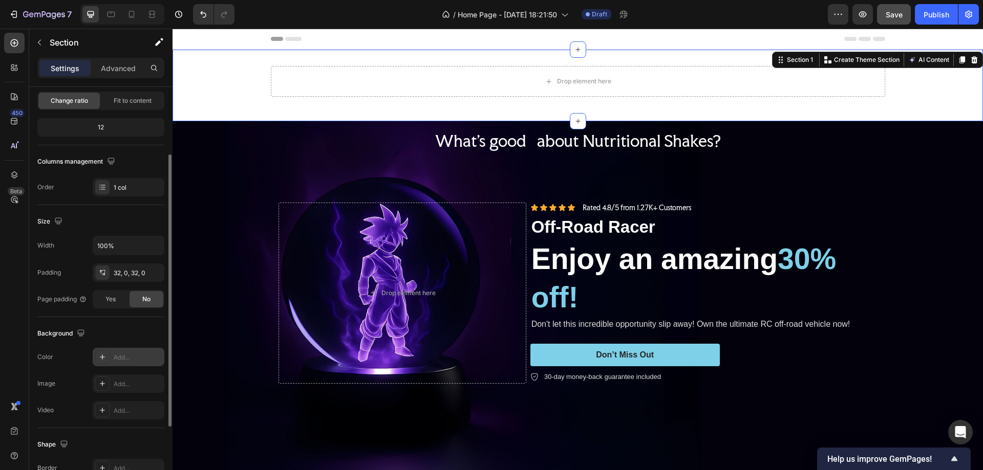
click at [104, 357] on icon at bounding box center [102, 357] width 8 height 8
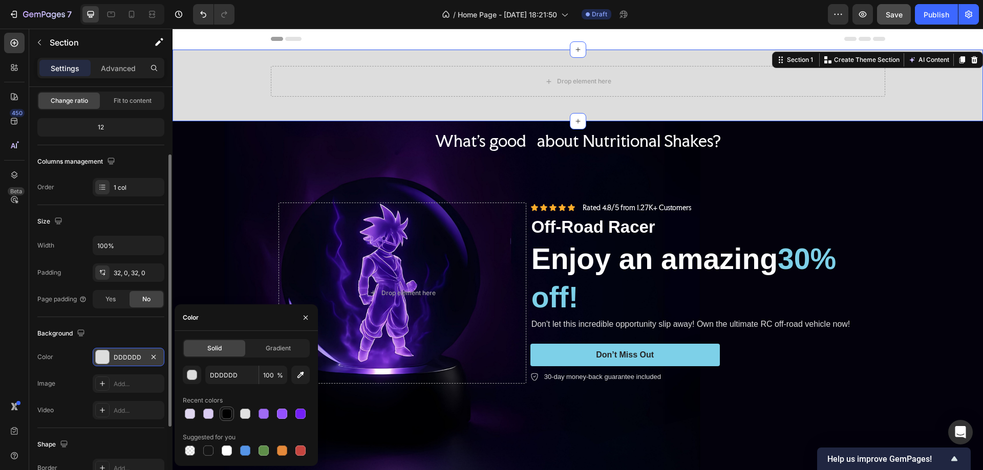
click at [224, 416] on div at bounding box center [227, 414] width 10 height 10
type input "000000"
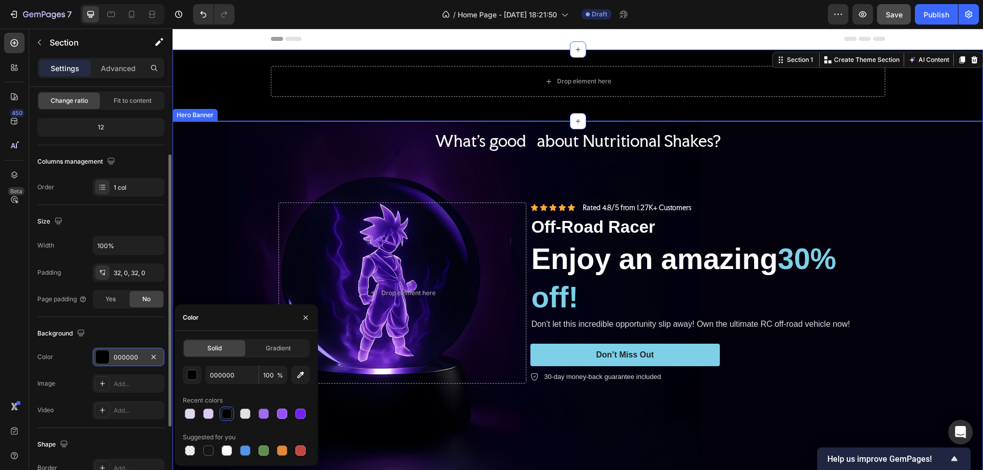
click at [185, 200] on div "Background Image" at bounding box center [578, 323] width 810 height 405
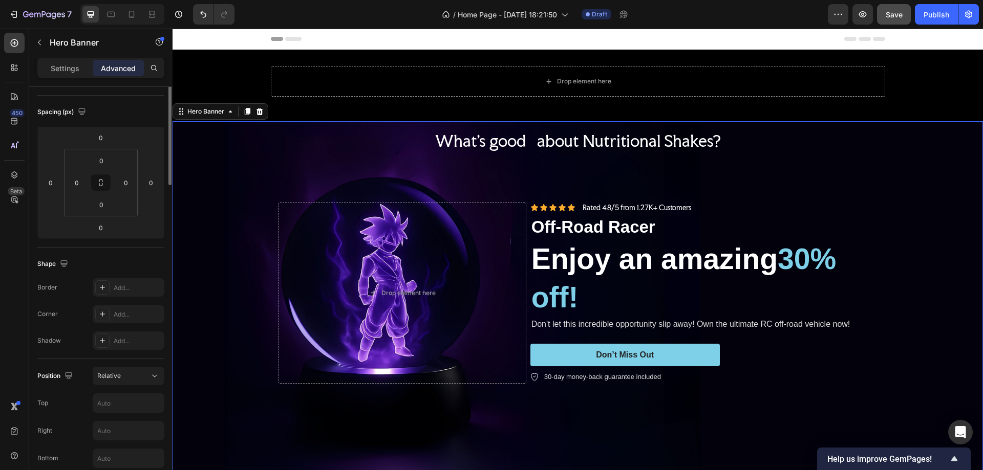
scroll to position [0, 0]
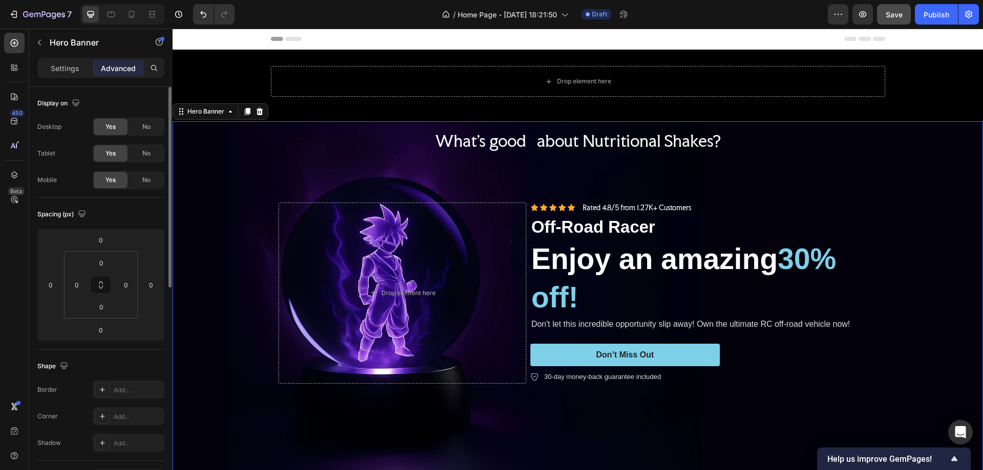
click at [878, 396] on div "What's good about Nutritional Shakes? Heading Drop element here Icon Icon Icon …" at bounding box center [578, 324] width 614 height 234
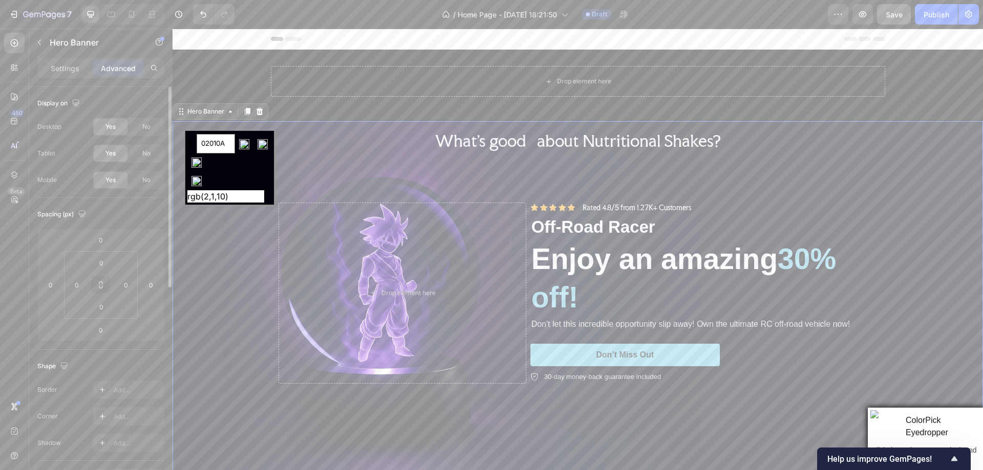
click at [258, 180] on div "# 02010A rgb(2,1,10)" at bounding box center [229, 168] width 84 height 70
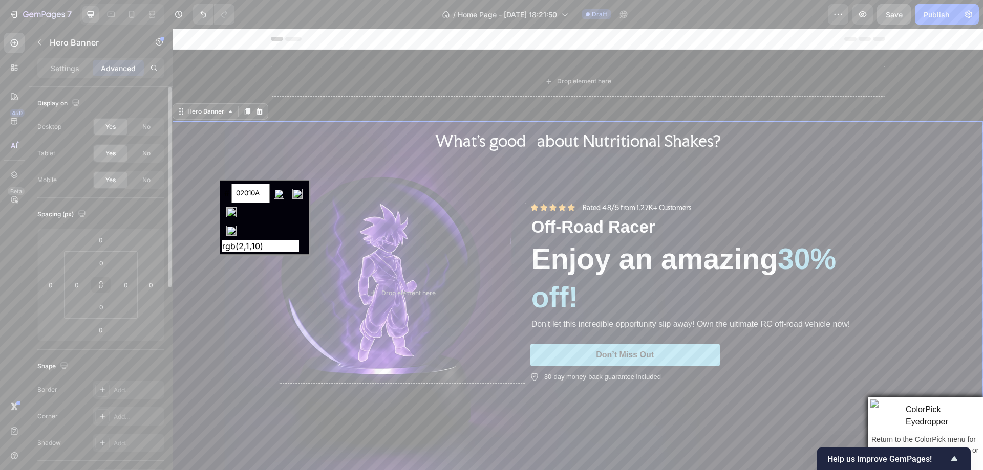
drag, startPoint x: 232, startPoint y: 229, endPoint x: 62, endPoint y: 201, distance: 171.9
click at [232, 229] on input "image" at bounding box center [231, 231] width 18 height 18
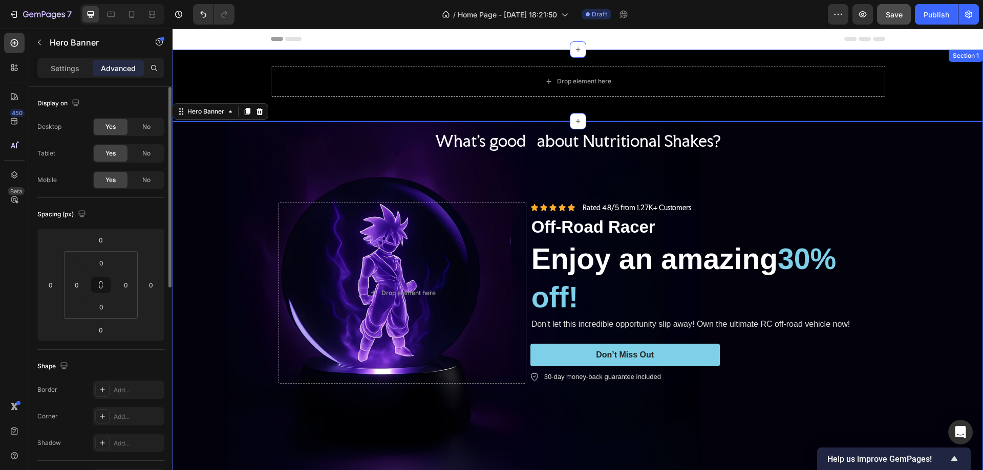
click at [225, 75] on div "Drop element here Row" at bounding box center [578, 85] width 810 height 39
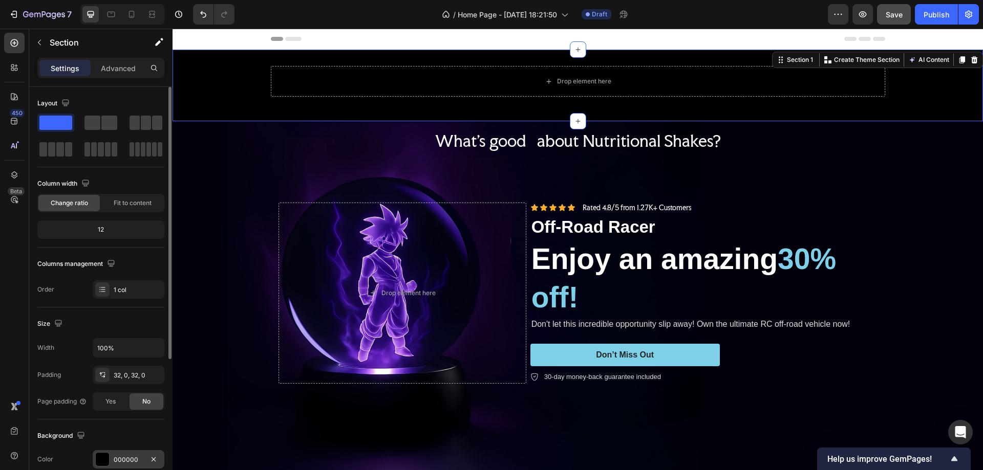
click at [101, 457] on div at bounding box center [102, 459] width 13 height 13
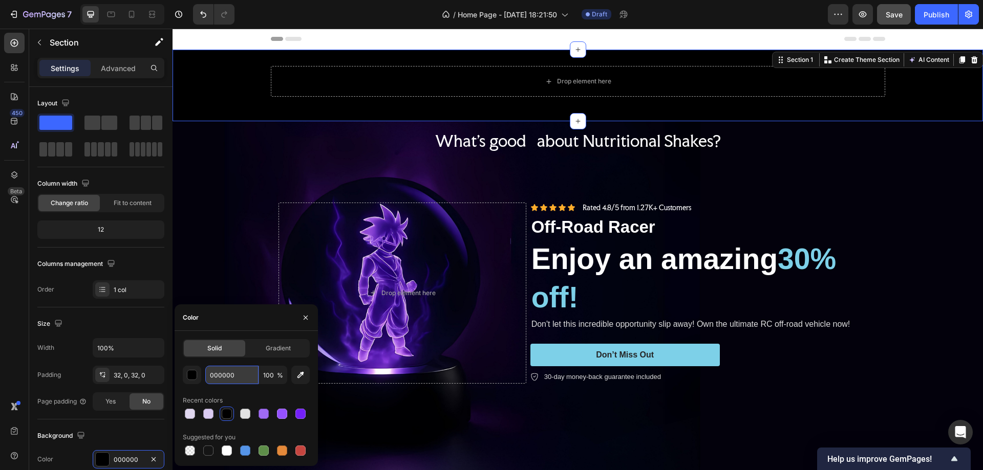
click at [222, 376] on input "000000" at bounding box center [231, 375] width 53 height 18
paste input "2010A"
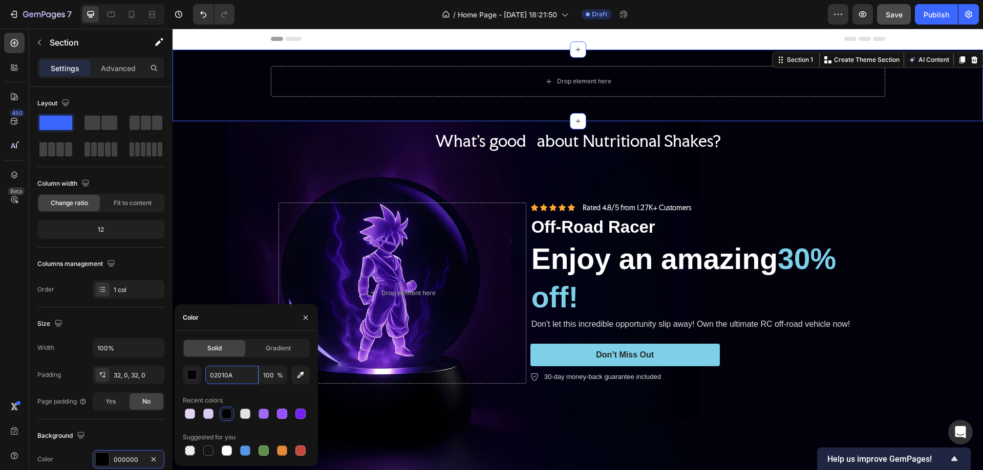
type input "02010A"
click at [262, 395] on div "Recent colors" at bounding box center [246, 401] width 127 height 16
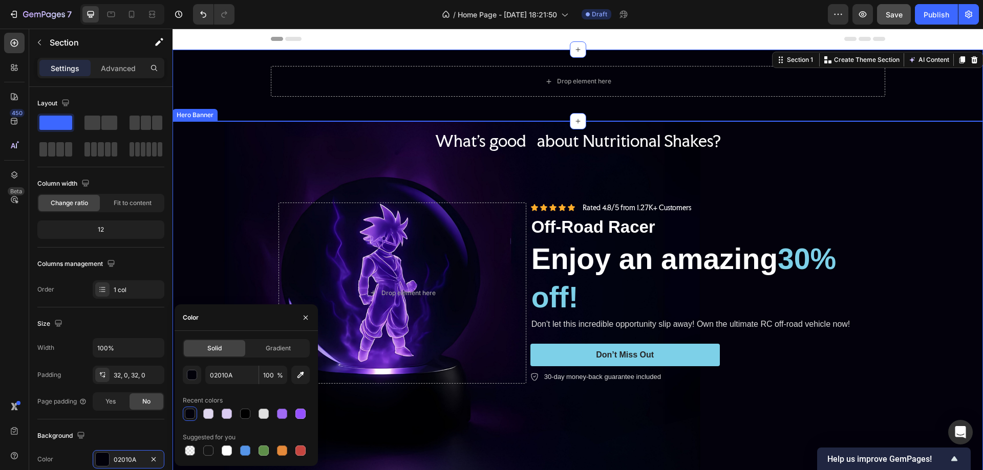
click at [183, 185] on div "Background Image" at bounding box center [578, 323] width 810 height 405
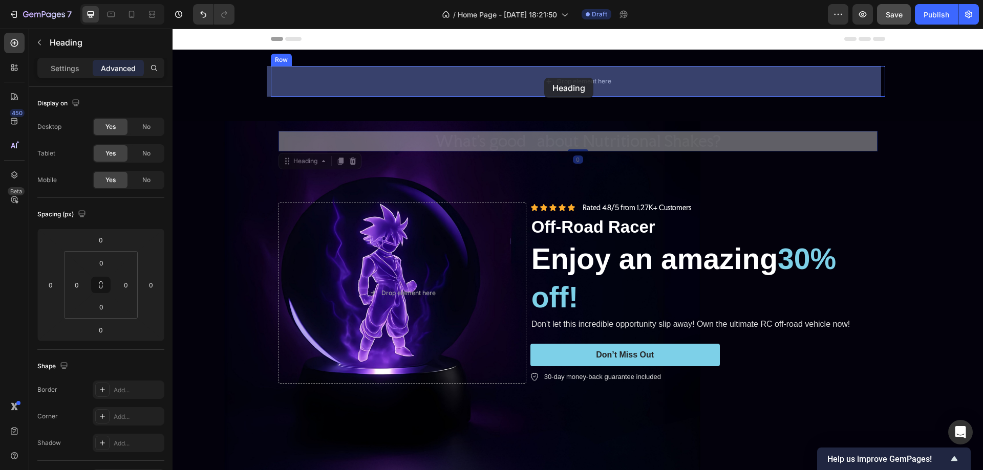
drag, startPoint x: 567, startPoint y: 136, endPoint x: 544, endPoint y: 78, distance: 62.6
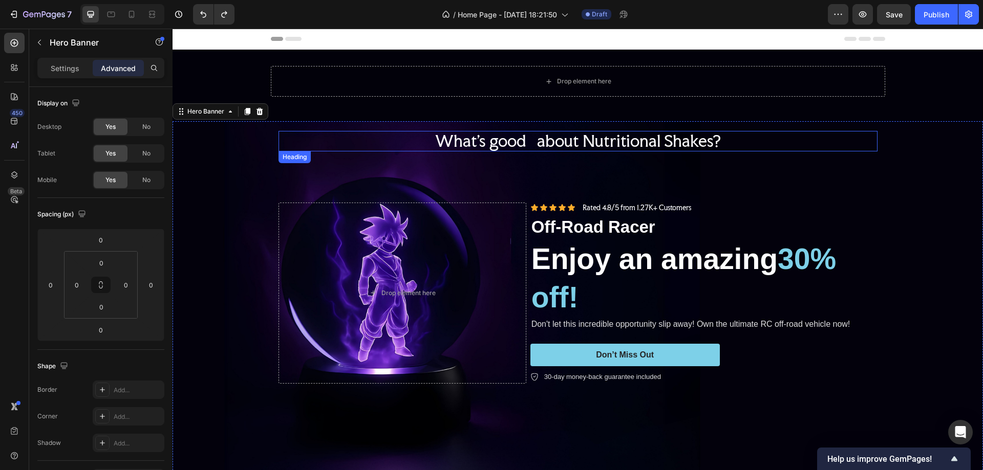
click at [567, 140] on h2 "What's good about Nutritional Shakes?" at bounding box center [577, 141] width 599 height 20
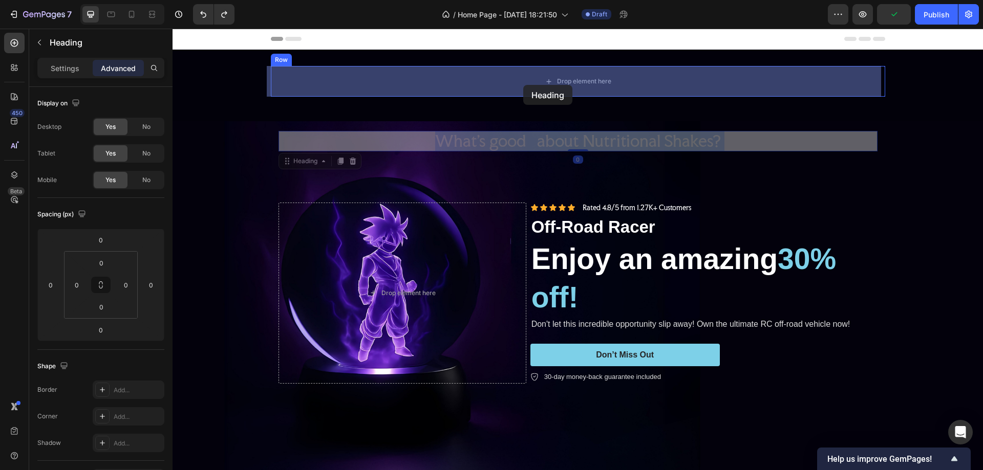
drag, startPoint x: 573, startPoint y: 137, endPoint x: 523, endPoint y: 85, distance: 72.1
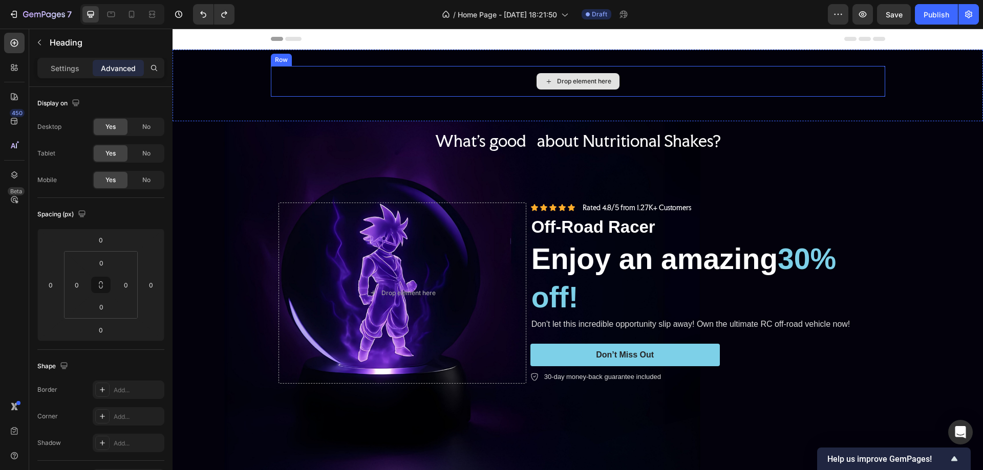
click at [437, 76] on div "Drop element here" at bounding box center [578, 81] width 614 height 31
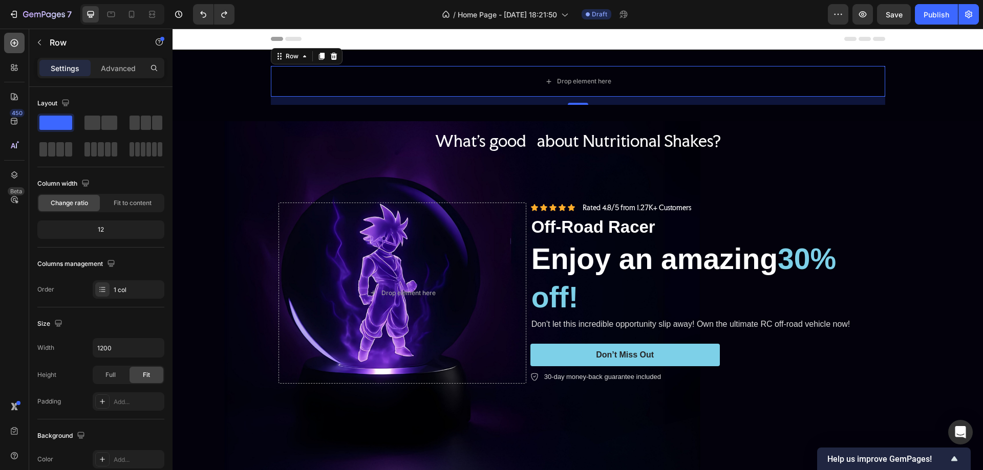
click at [12, 40] on icon at bounding box center [15, 43] width 8 height 8
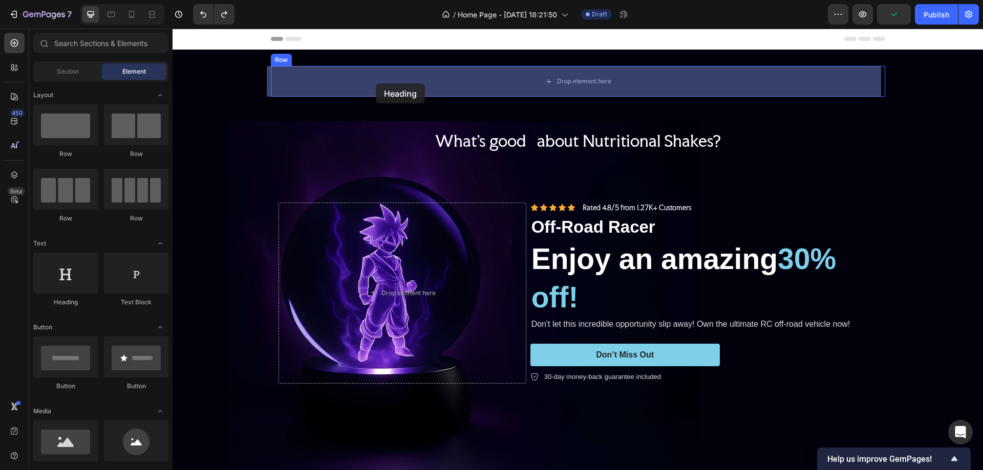
drag, startPoint x: 277, startPoint y: 289, endPoint x: 376, endPoint y: 83, distance: 228.7
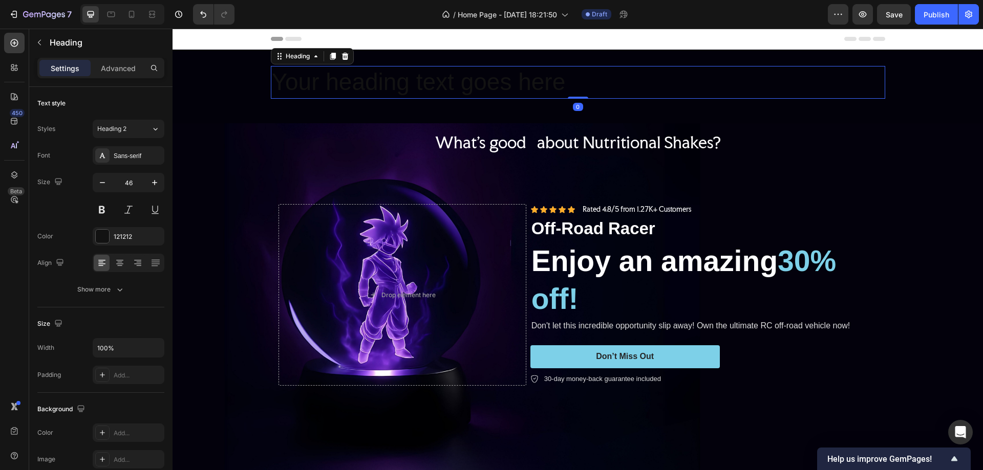
click at [376, 82] on h2 "Your heading text goes here" at bounding box center [578, 82] width 614 height 33
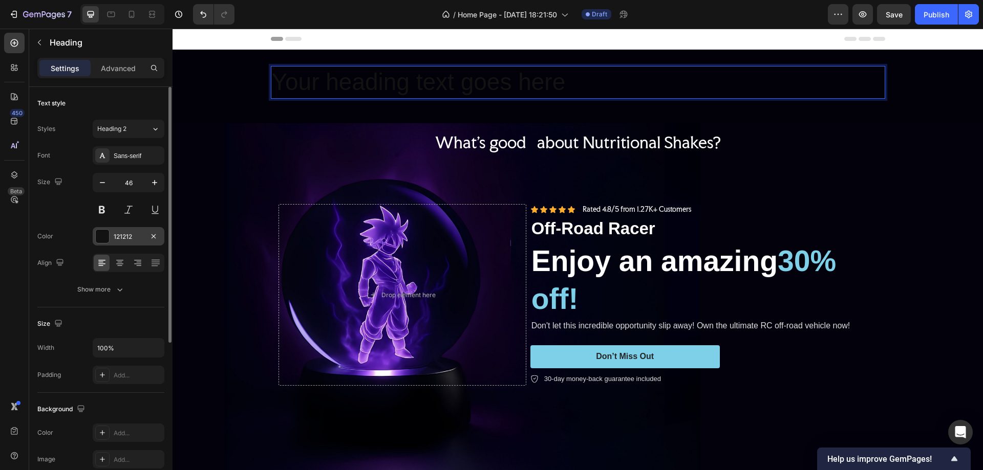
click at [97, 235] on div at bounding box center [102, 236] width 13 height 13
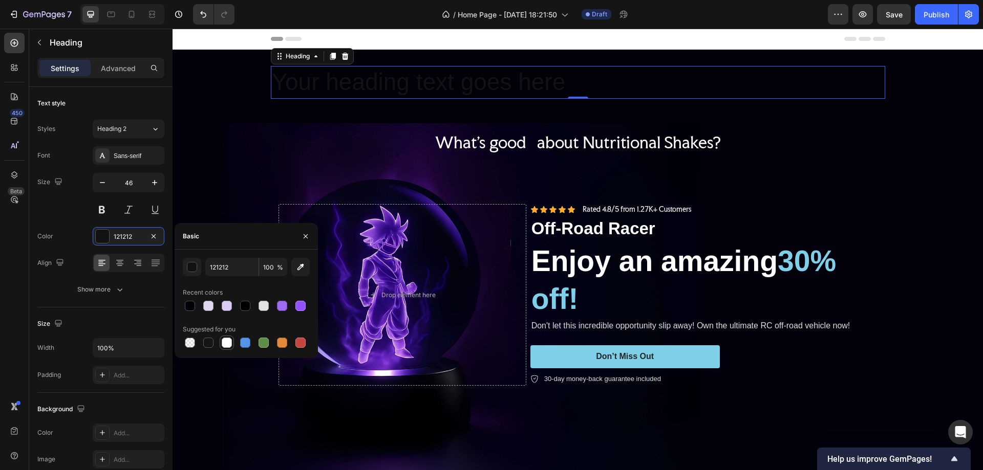
click at [219, 338] on div at bounding box center [246, 343] width 127 height 14
click at [226, 345] on div at bounding box center [227, 343] width 10 height 10
type input "FFFFFF"
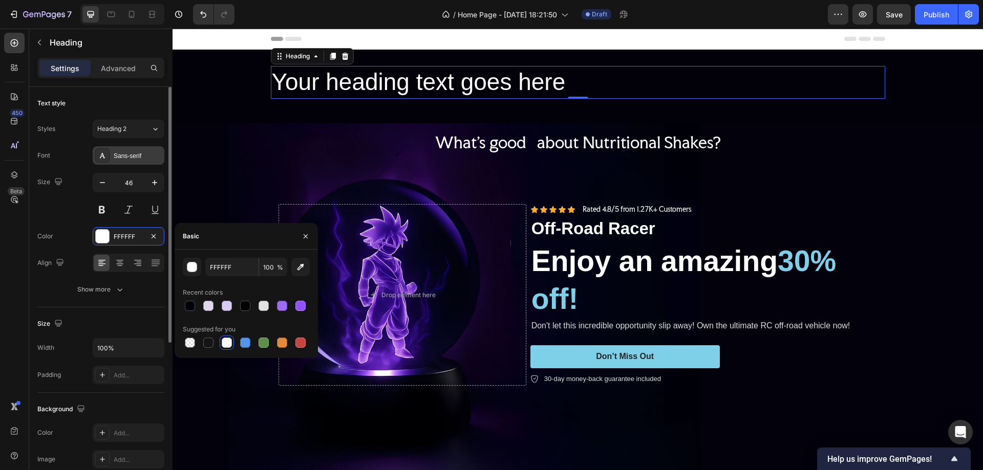
click at [124, 158] on div "Sans-serif" at bounding box center [138, 156] width 48 height 9
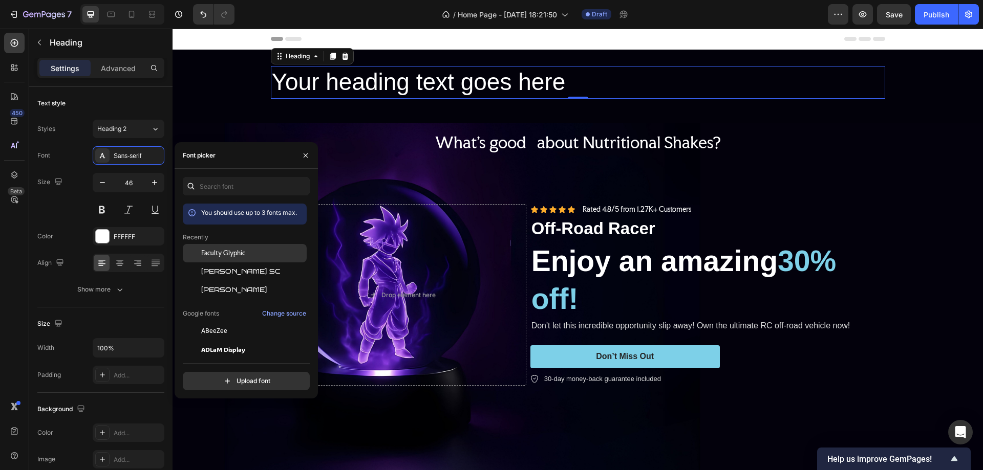
click at [238, 253] on span "Faculty Glyphic" at bounding box center [223, 253] width 44 height 9
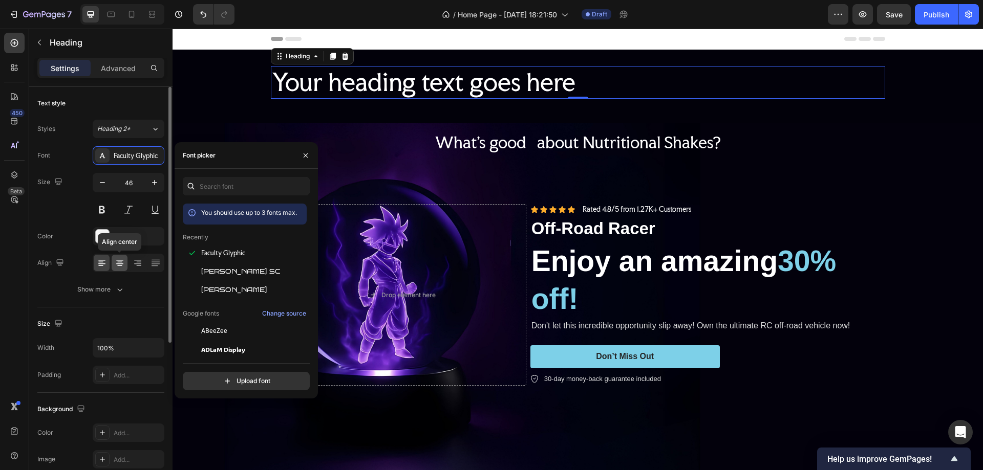
click at [118, 256] on div at bounding box center [120, 263] width 16 height 16
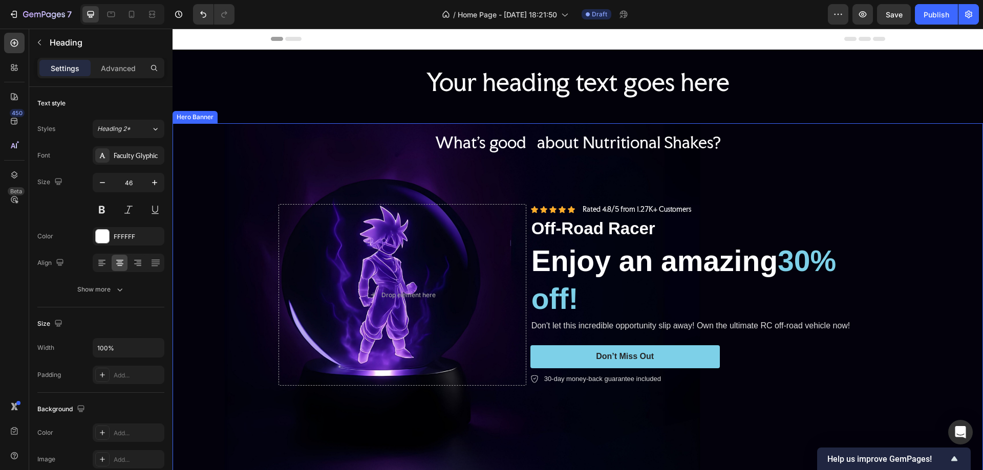
click at [832, 156] on div "Background Image" at bounding box center [578, 325] width 810 height 405
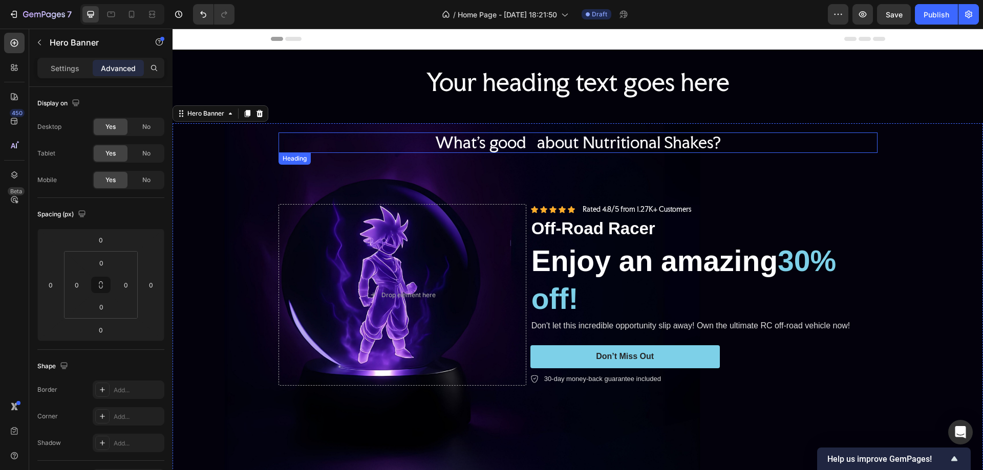
click at [592, 144] on h2 "What's good about Nutritional Shakes?" at bounding box center [577, 143] width 599 height 20
click at [813, 140] on h2 "What's good about Nutritional Shakes?" at bounding box center [577, 143] width 599 height 20
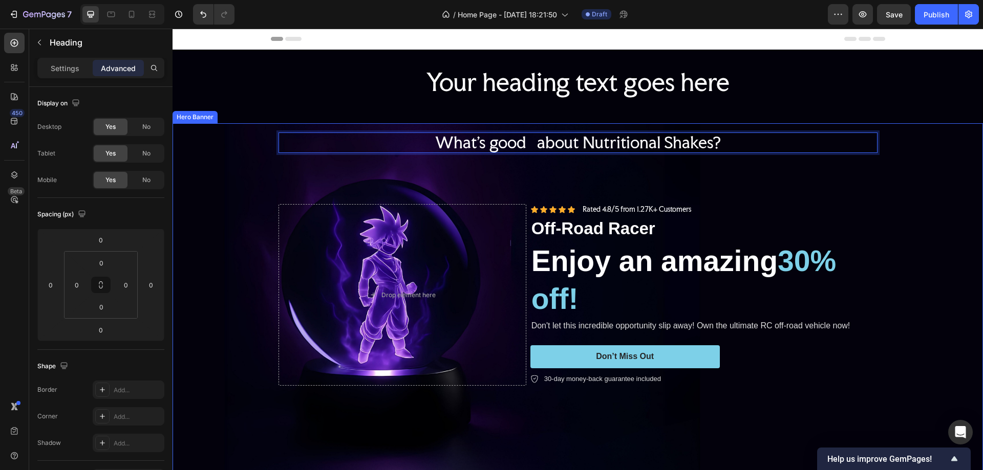
click at [820, 180] on div "Background Image" at bounding box center [578, 325] width 810 height 405
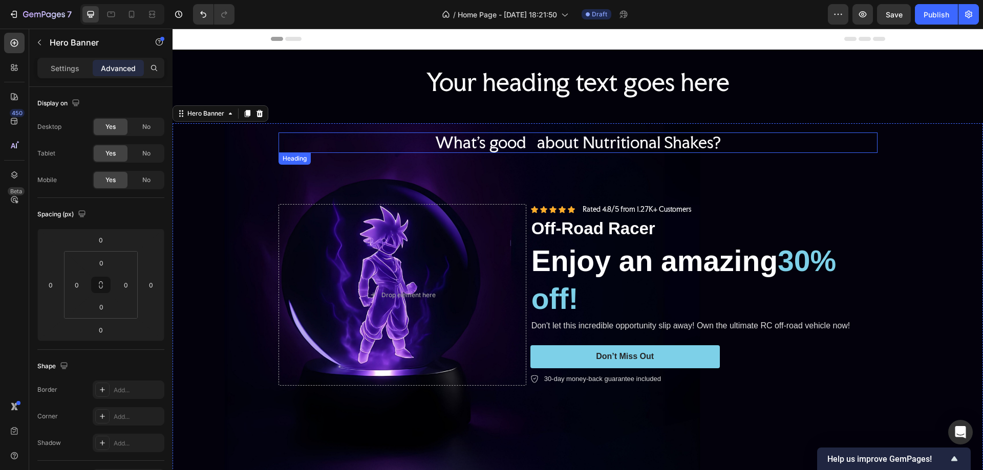
click at [827, 146] on p "What's good about Nutritional Shakes?" at bounding box center [578, 143] width 597 height 18
click at [349, 160] on icon at bounding box center [352, 162] width 7 height 7
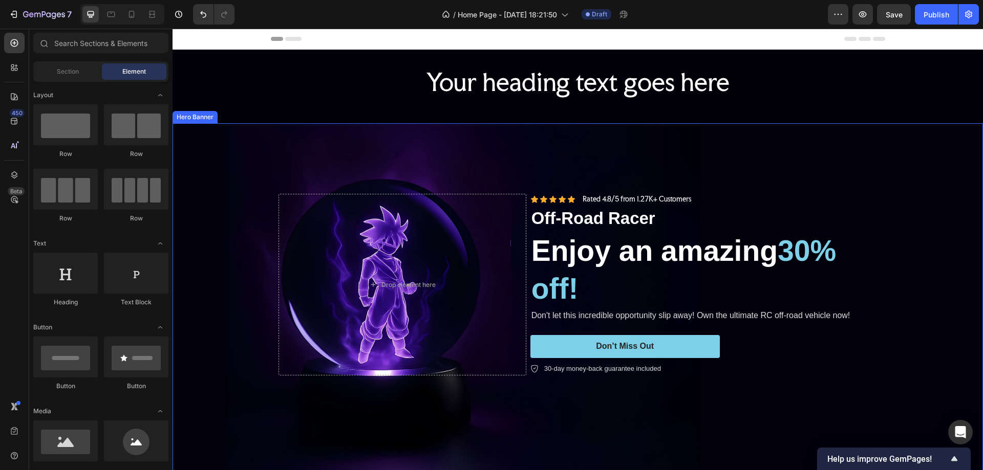
click at [208, 192] on div "Background Image" at bounding box center [578, 325] width 810 height 405
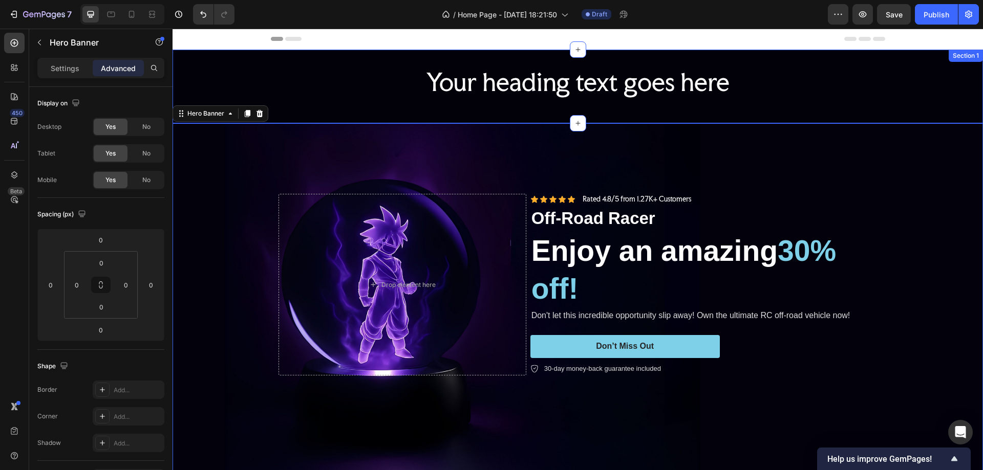
click at [885, 55] on div "Your heading text goes here Heading Row Section 1" at bounding box center [578, 87] width 810 height 74
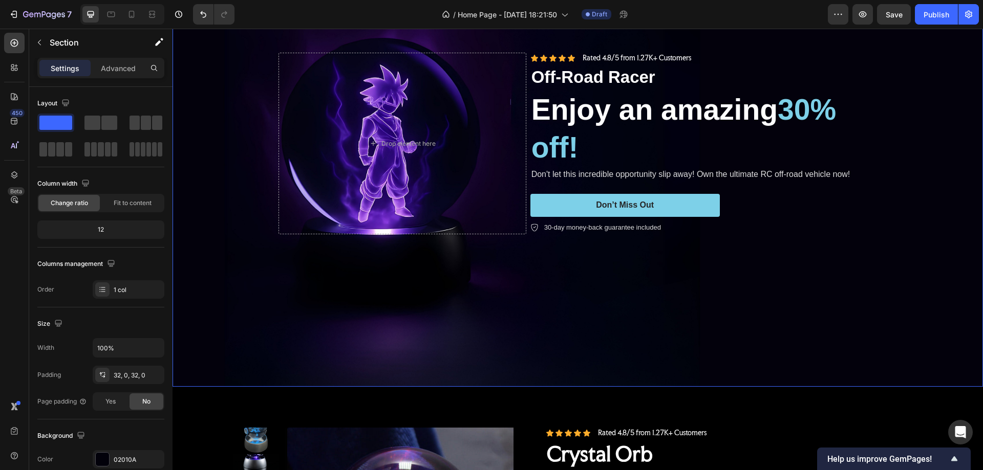
scroll to position [154, 0]
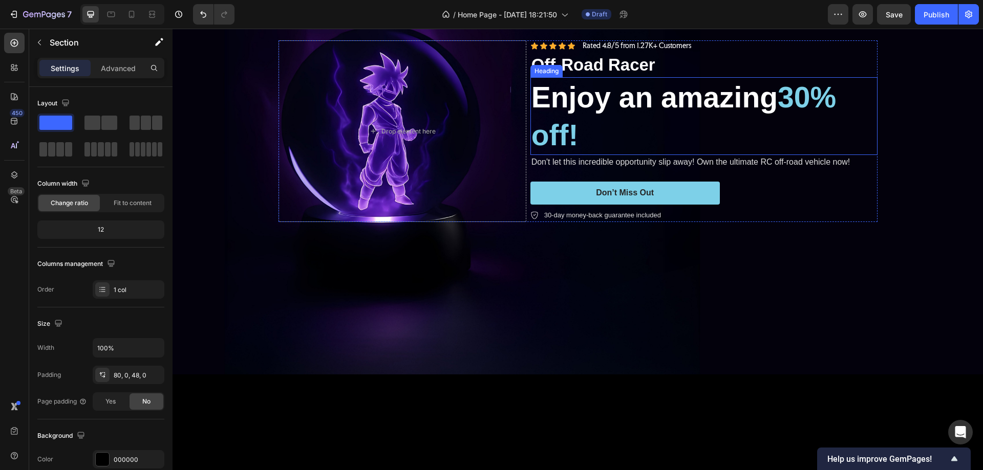
scroll to position [0, 0]
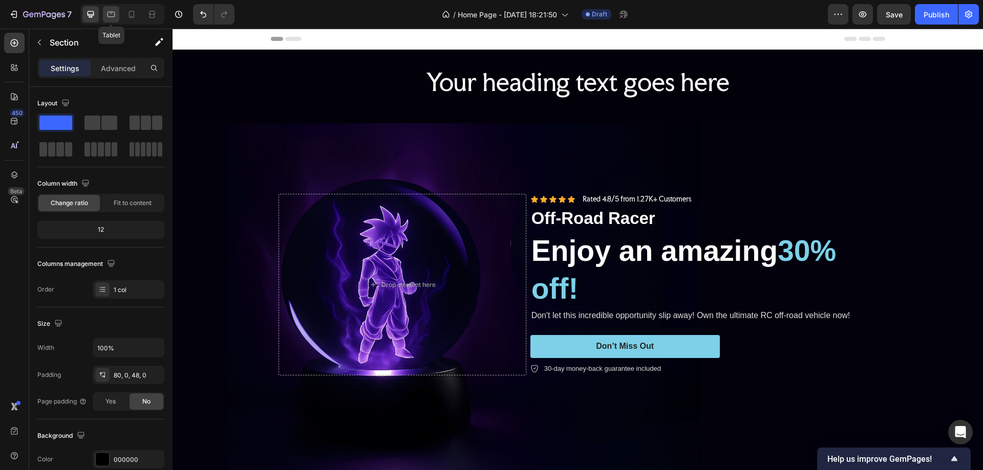
click at [108, 11] on icon at bounding box center [111, 14] width 10 height 10
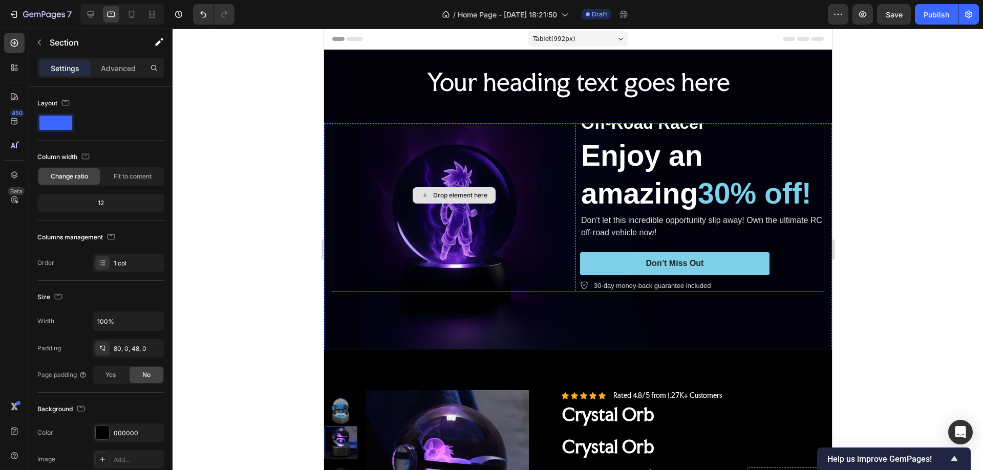
click at [345, 150] on div "Drop element here" at bounding box center [453, 196] width 244 height 194
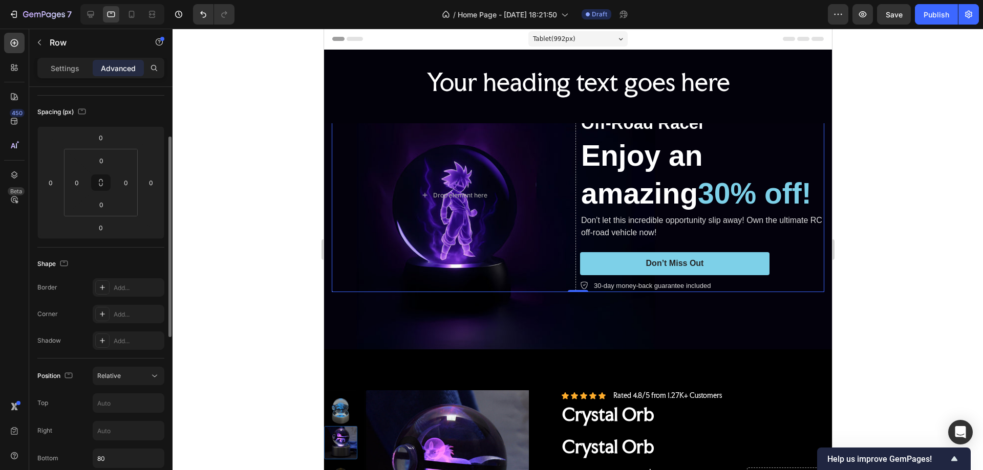
scroll to position [307, 0]
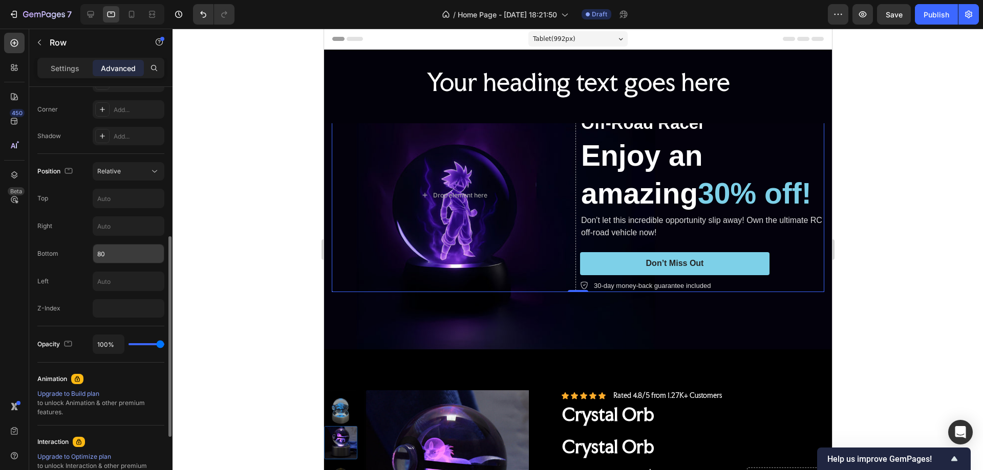
click at [101, 251] on input "80" at bounding box center [128, 254] width 71 height 18
click at [72, 270] on div "Position Relative Top Right Bottom Left Z-Index" at bounding box center [100, 240] width 127 height 156
type input "80"
click at [111, 196] on input "text" at bounding box center [128, 198] width 71 height 18
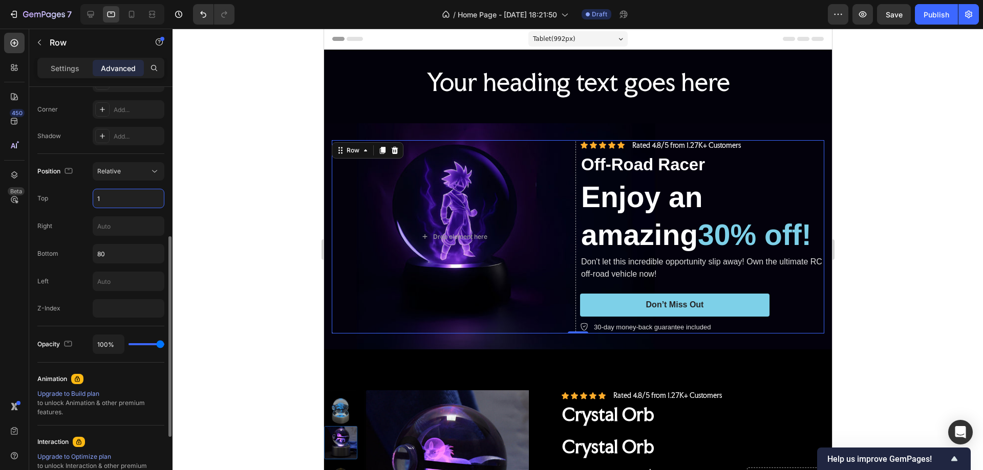
type input "10"
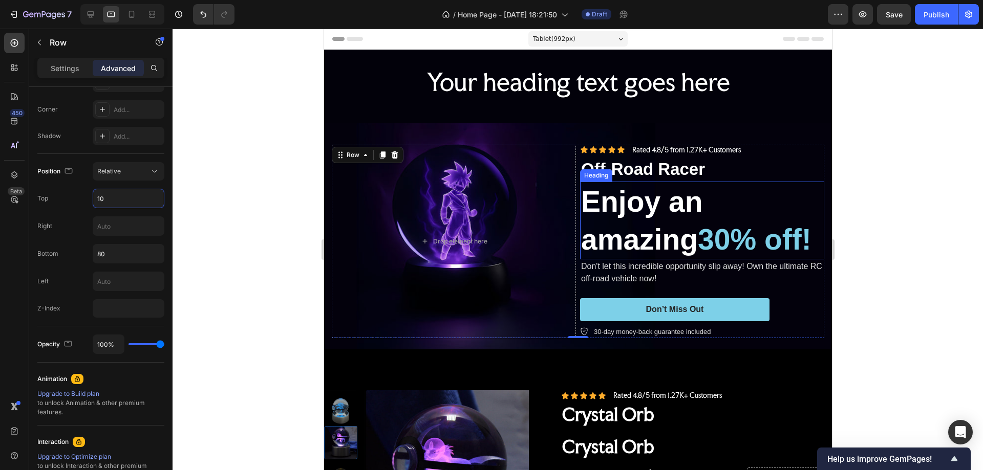
click at [671, 202] on h2 "Enjoy an amazing 30% off!" at bounding box center [701, 221] width 244 height 78
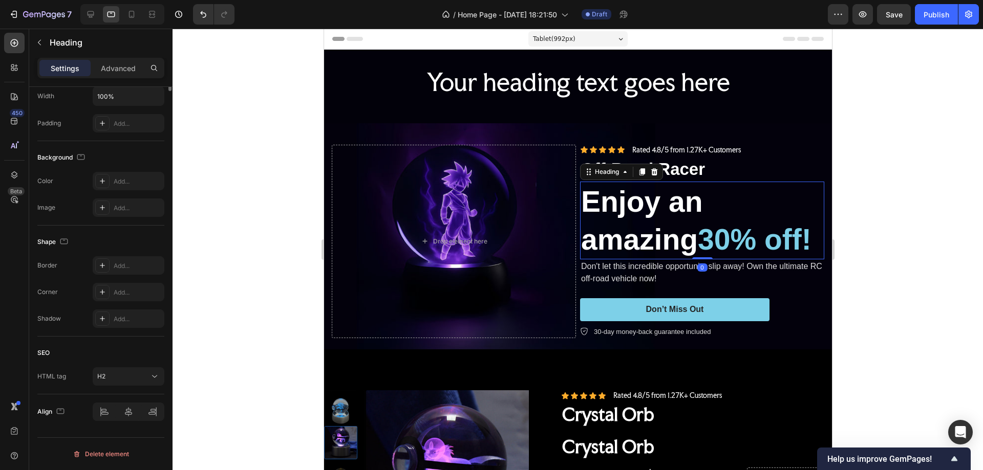
scroll to position [0, 0]
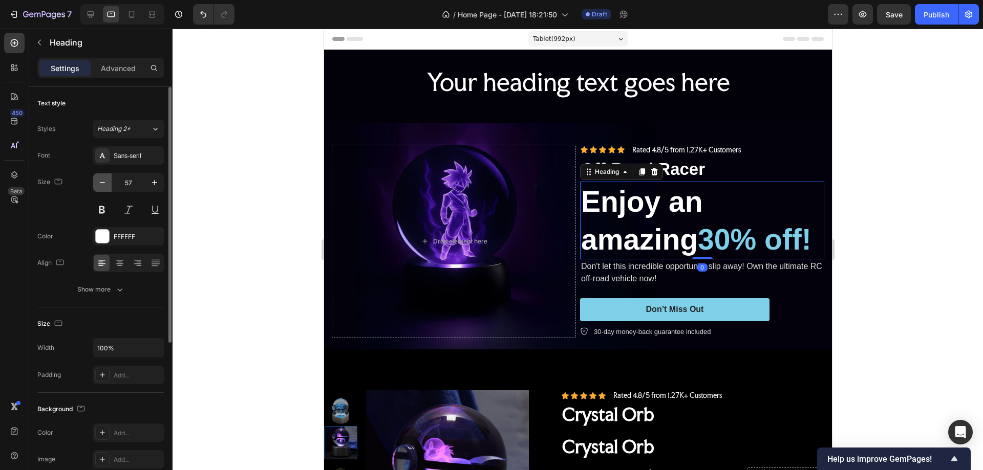
click at [104, 184] on icon "button" at bounding box center [102, 183] width 10 height 10
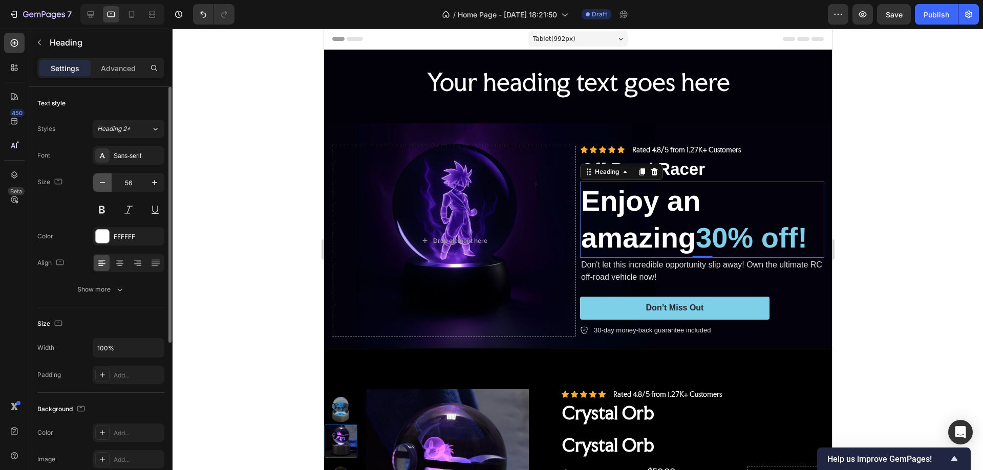
click at [104, 184] on icon "button" at bounding box center [102, 183] width 10 height 10
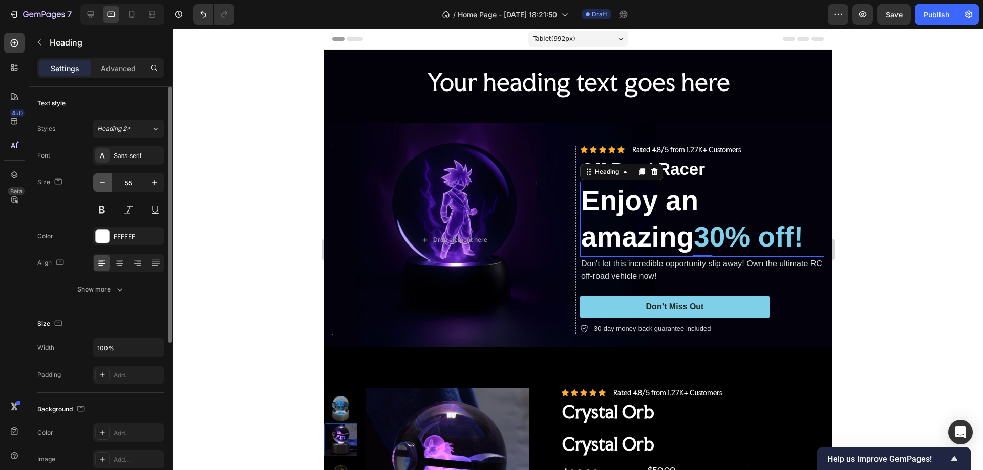
click at [104, 184] on icon "button" at bounding box center [102, 183] width 10 height 10
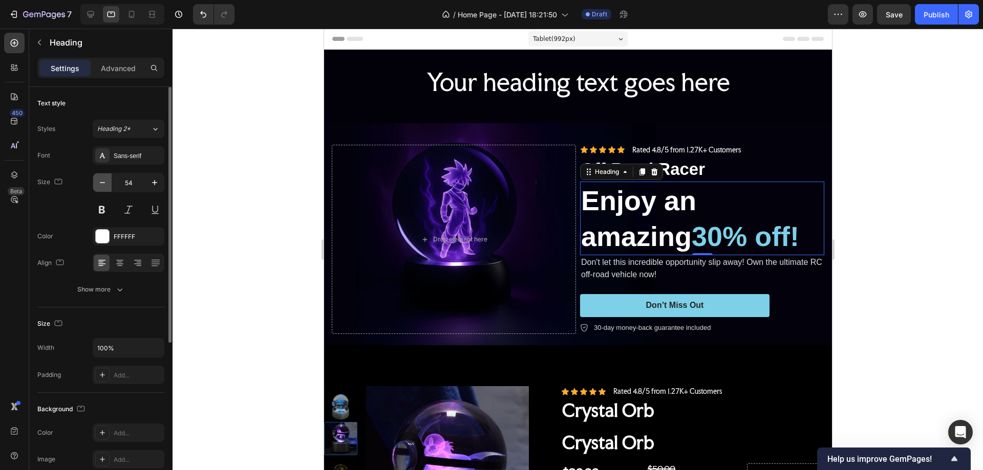
click at [104, 184] on icon "button" at bounding box center [102, 183] width 10 height 10
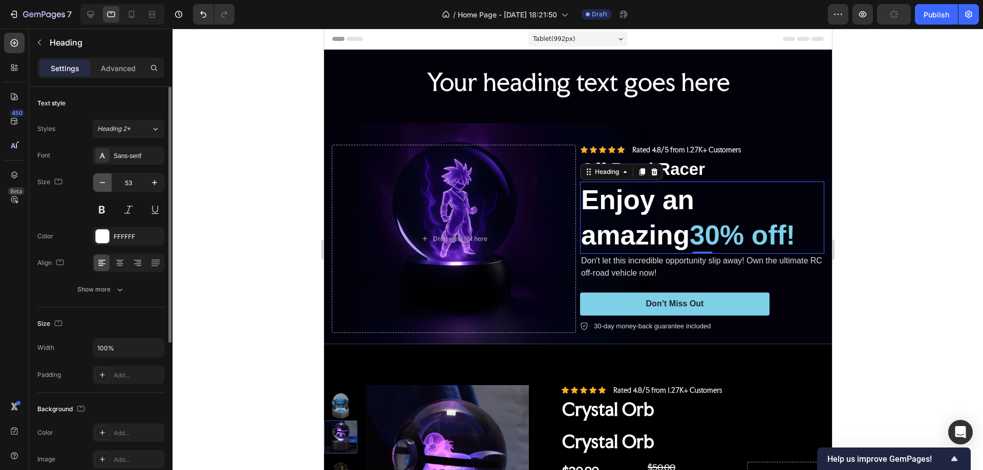
click at [104, 184] on icon "button" at bounding box center [102, 183] width 10 height 10
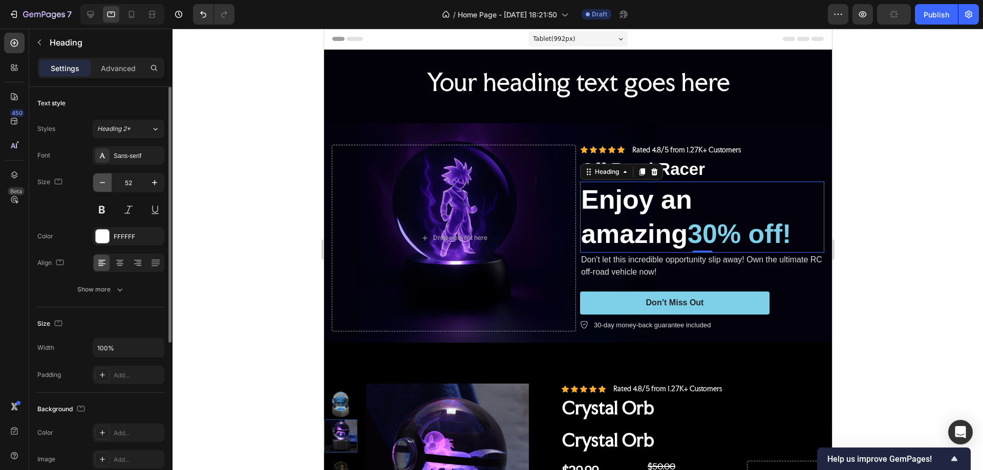
click at [104, 184] on icon "button" at bounding box center [102, 183] width 10 height 10
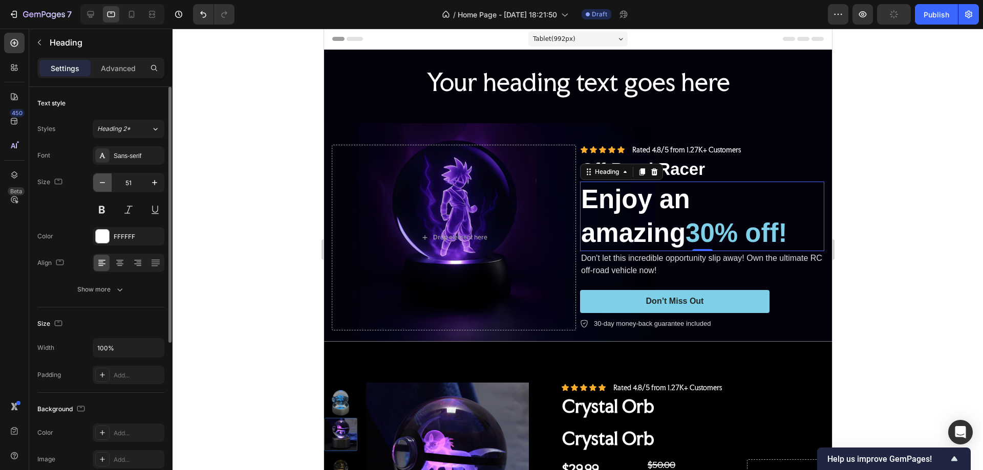
click at [104, 184] on icon "button" at bounding box center [102, 183] width 10 height 10
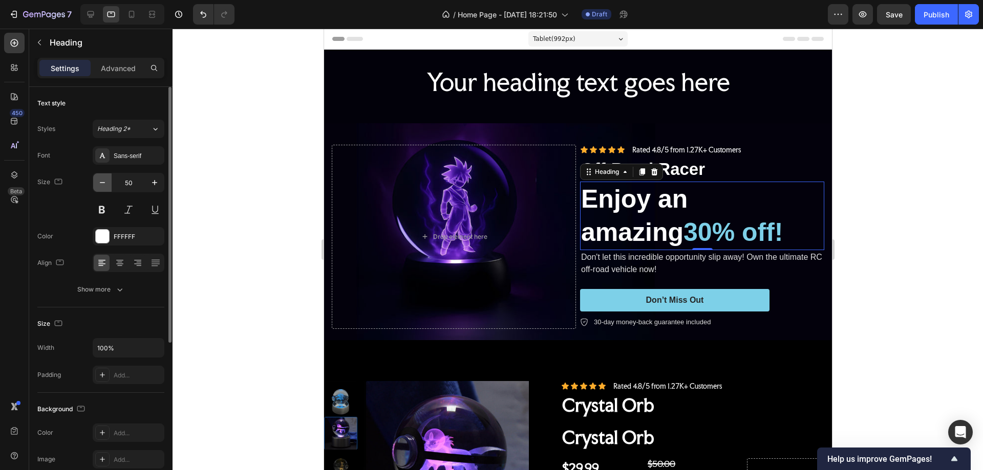
click at [104, 184] on icon "button" at bounding box center [102, 183] width 10 height 10
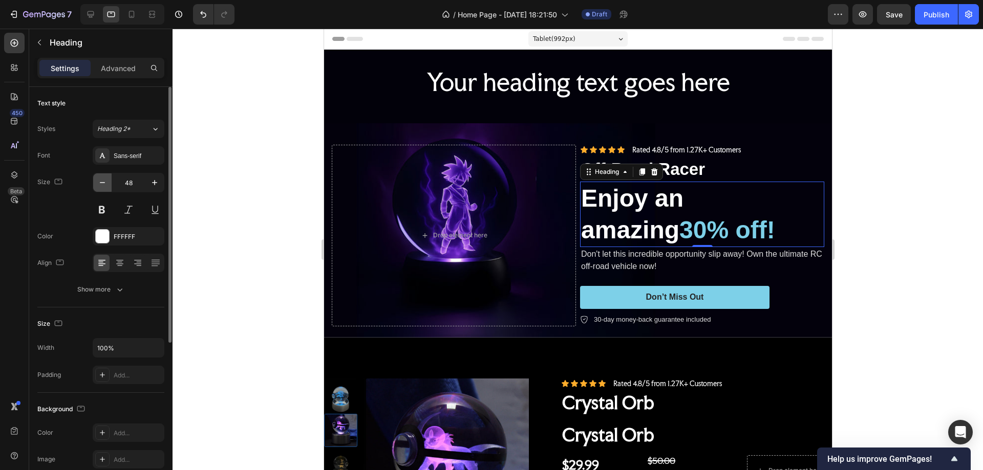
click at [104, 184] on icon "button" at bounding box center [102, 183] width 10 height 10
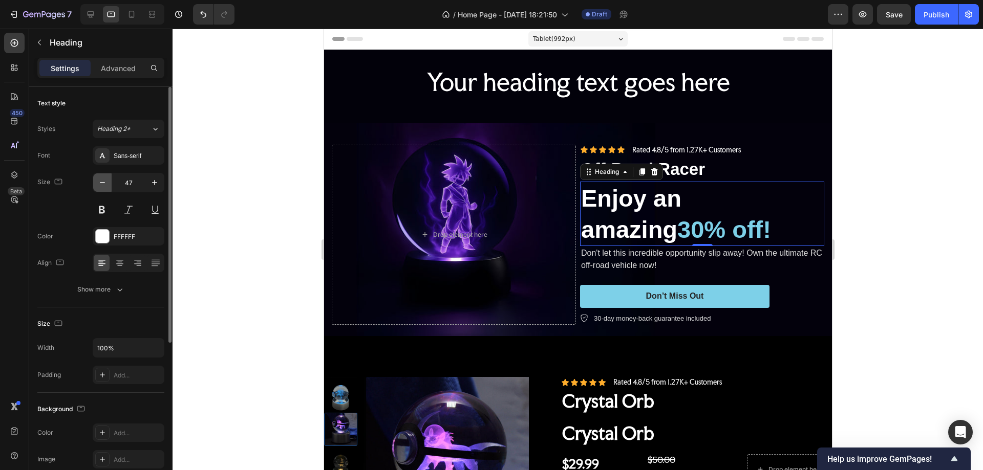
click at [104, 184] on icon "button" at bounding box center [102, 183] width 10 height 10
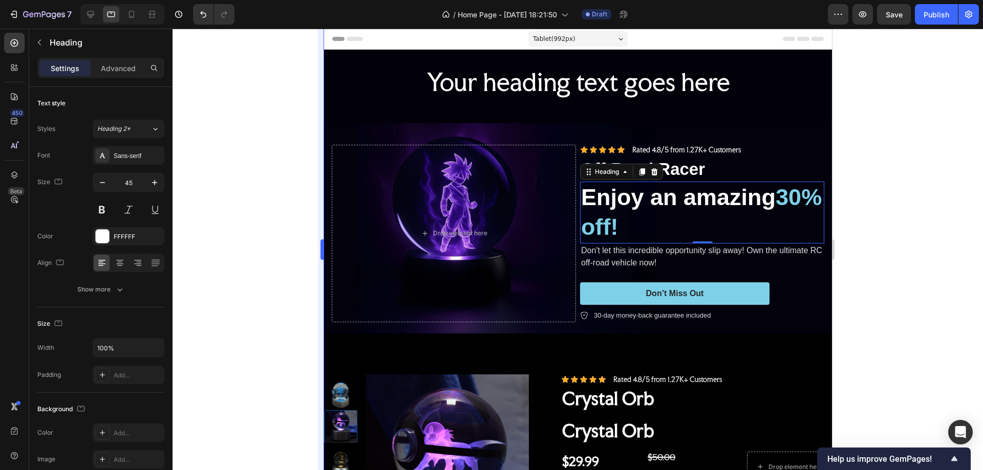
type input "44"
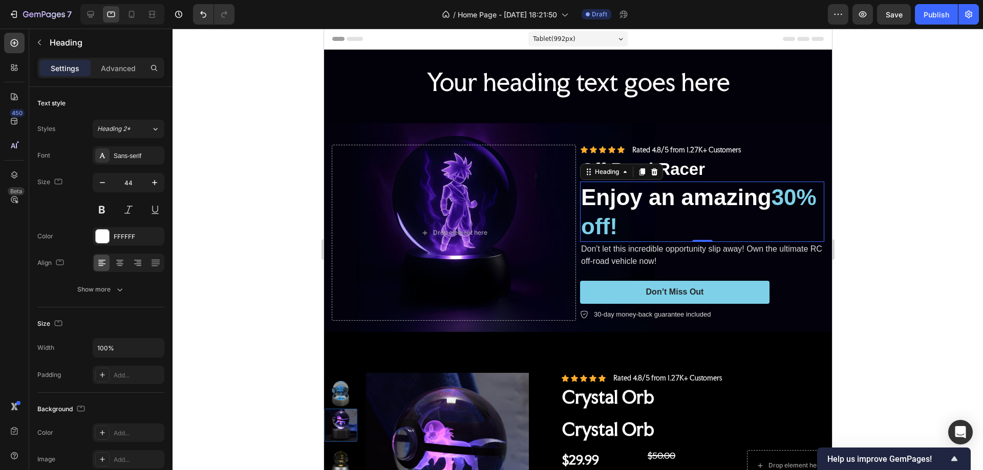
click at [982, 201] on div at bounding box center [578, 250] width 810 height 442
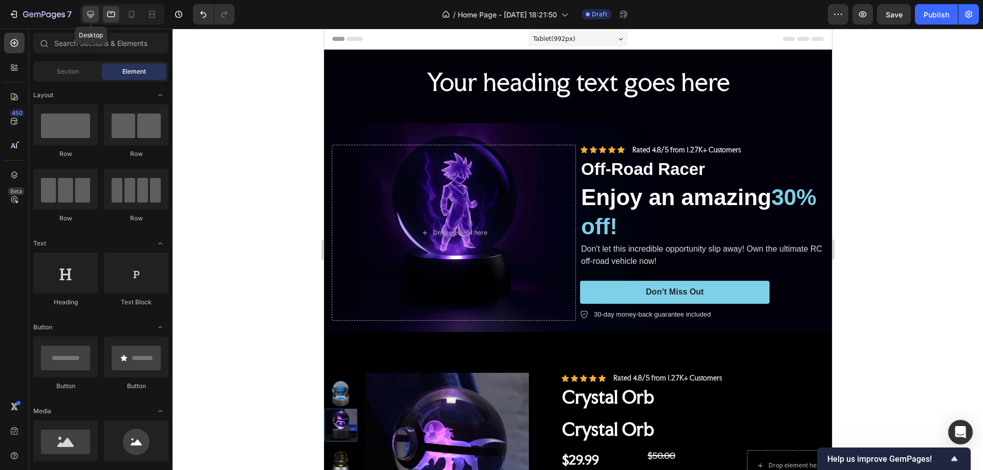
click at [85, 10] on div at bounding box center [90, 14] width 16 height 16
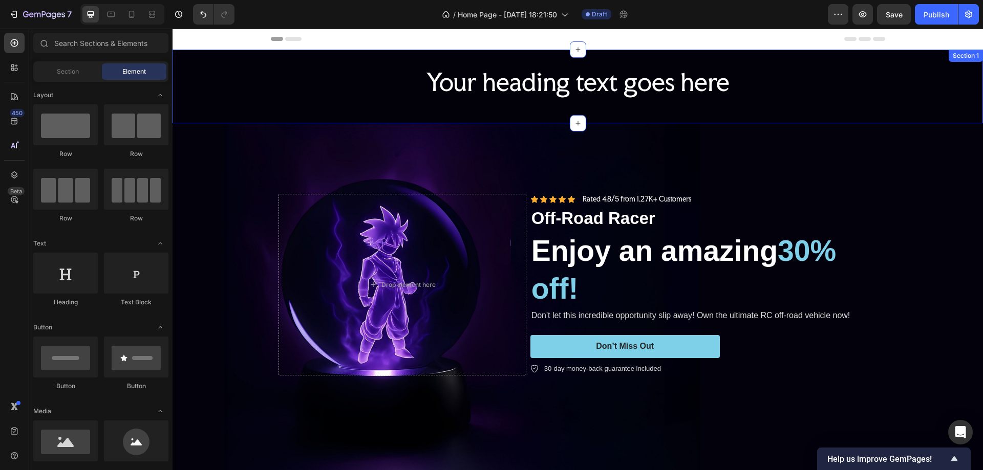
click at [223, 58] on div "Your heading text goes here Heading Row Section 1" at bounding box center [578, 87] width 810 height 74
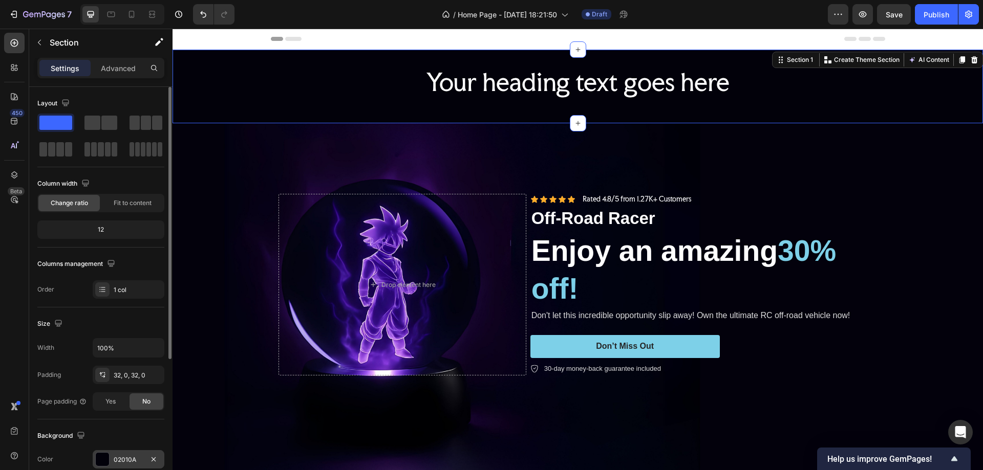
click at [102, 457] on div at bounding box center [102, 459] width 13 height 13
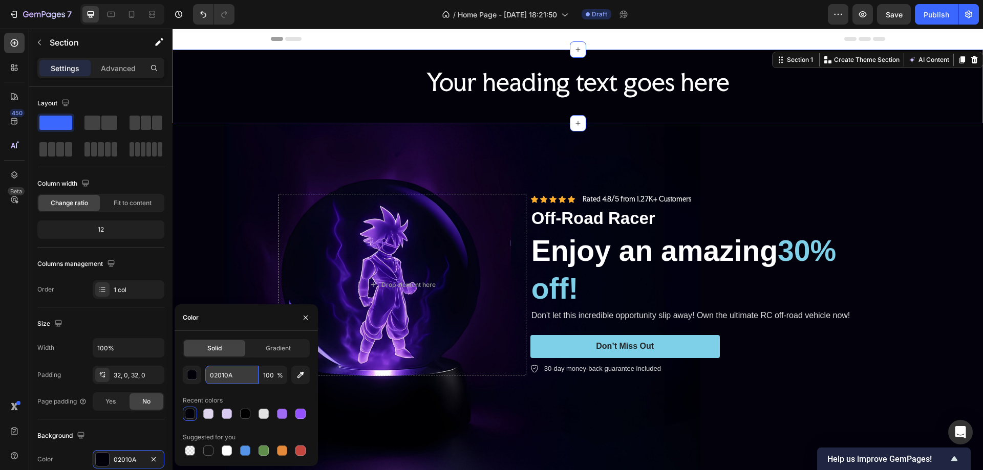
click at [224, 376] on input "02010A" at bounding box center [231, 375] width 53 height 18
paste input "3010C"
type input "03010C"
click at [251, 398] on div "Recent colors" at bounding box center [246, 401] width 127 height 16
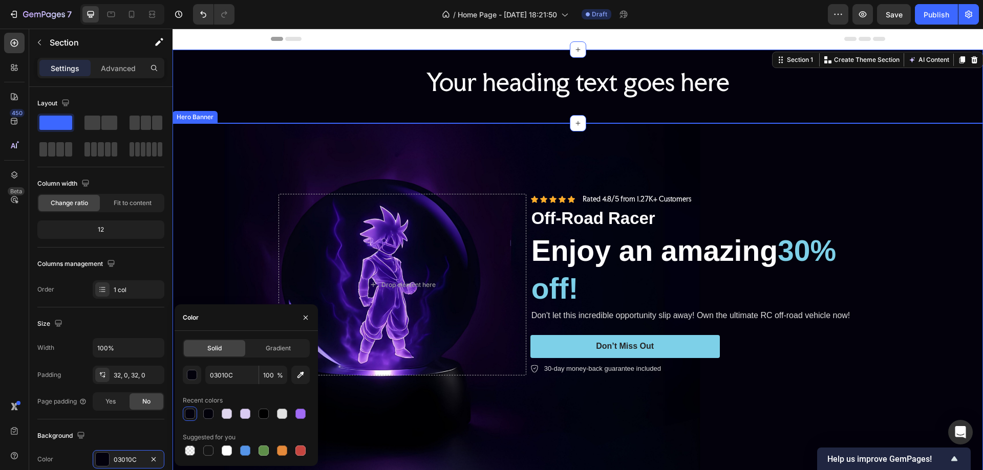
click at [931, 231] on div "Background Image" at bounding box center [578, 325] width 810 height 405
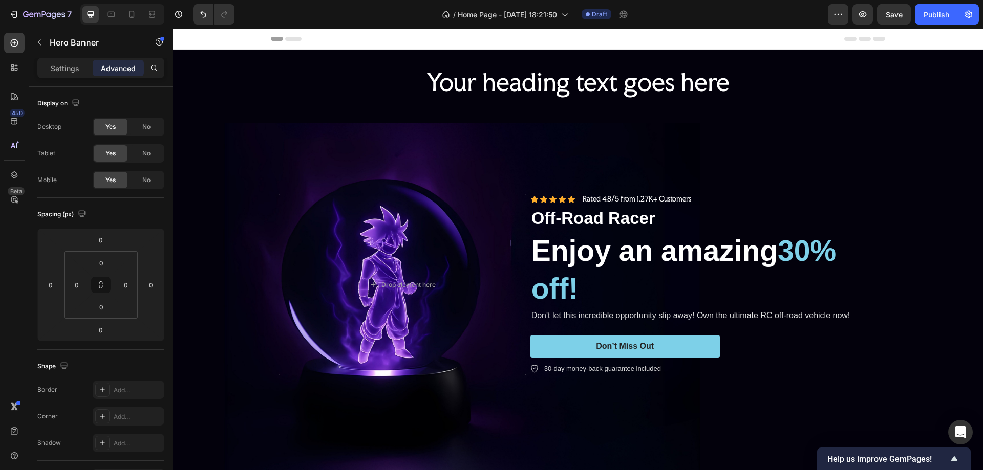
click at [318, 109] on div "Your heading text goes here Heading Row Section 1" at bounding box center [578, 87] width 810 height 74
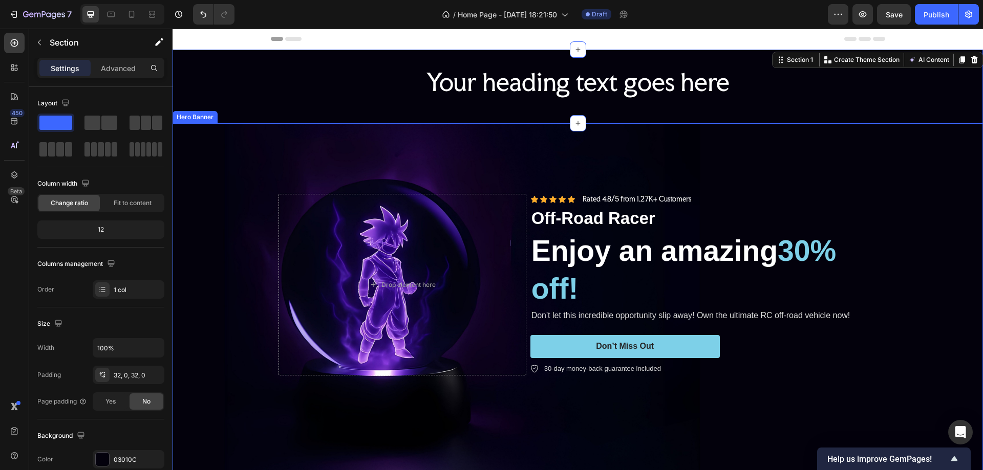
click at [224, 153] on div "Background Image" at bounding box center [578, 325] width 810 height 405
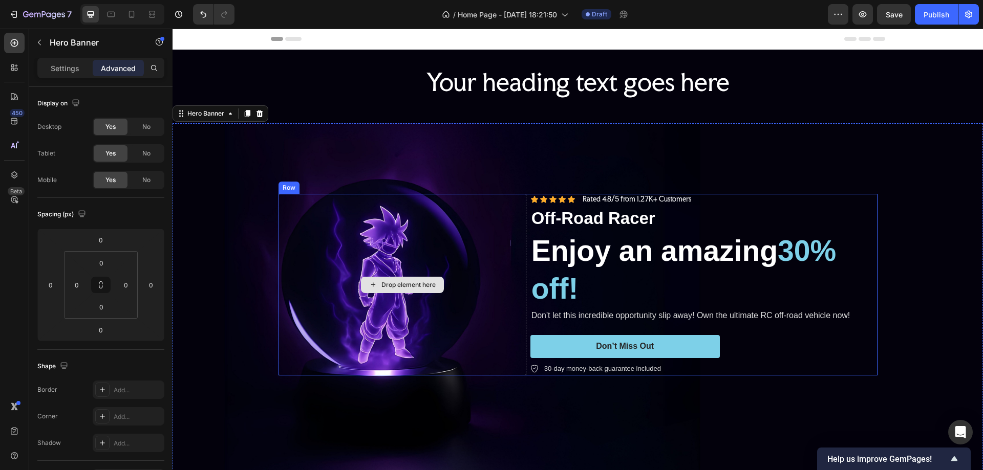
click at [358, 250] on div "Drop element here" at bounding box center [402, 284] width 248 height 181
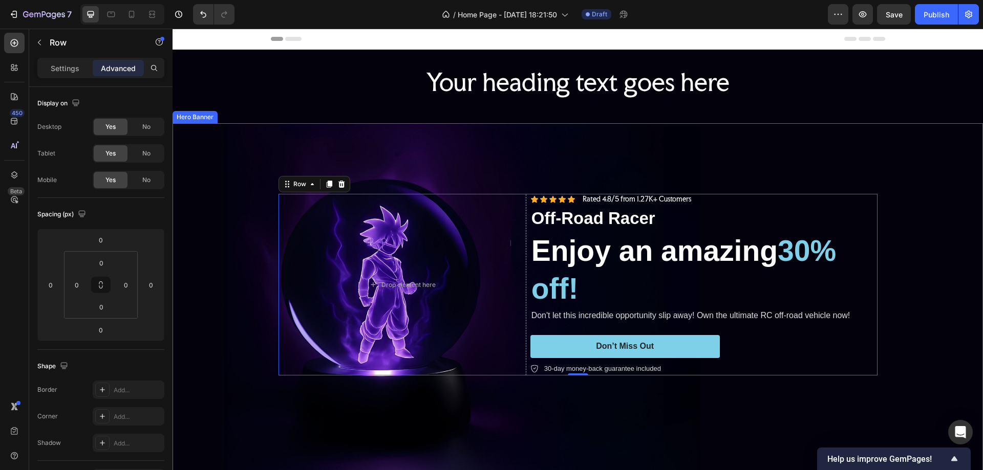
click at [206, 174] on div "Background Image" at bounding box center [578, 325] width 810 height 405
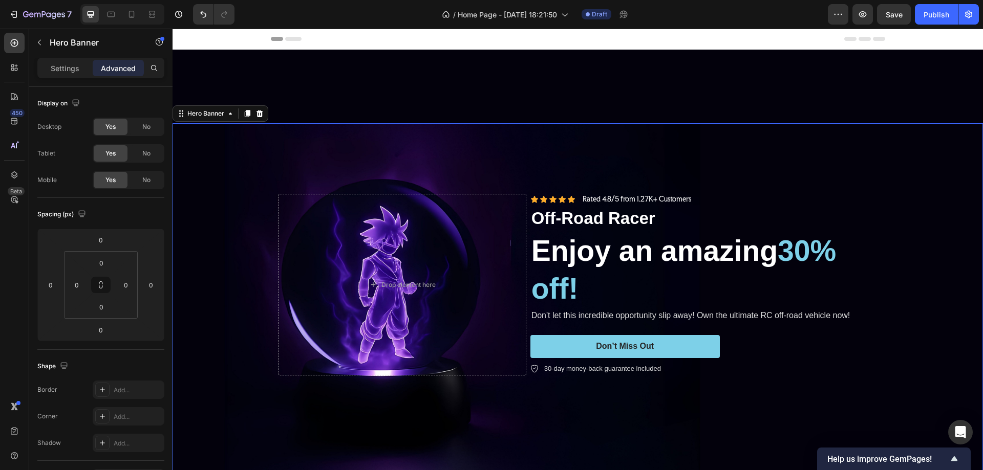
scroll to position [205, 0]
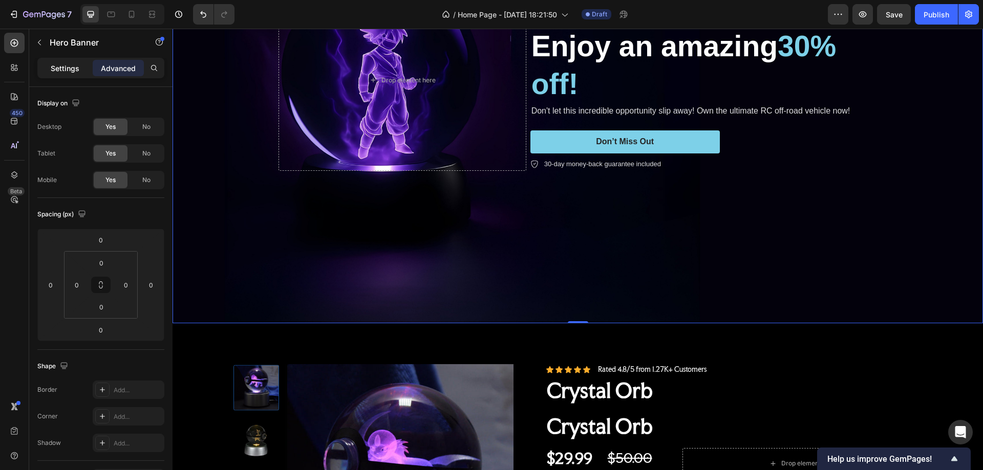
click at [67, 69] on p "Settings" at bounding box center [65, 68] width 29 height 11
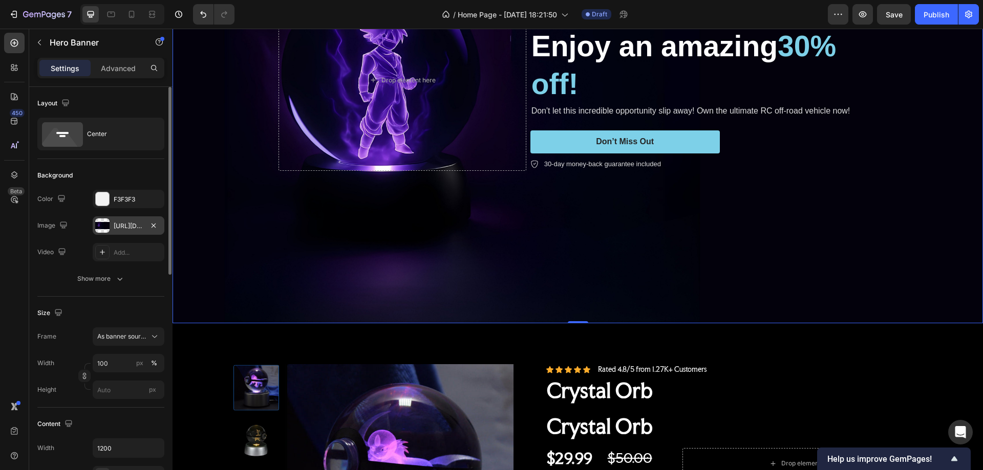
click at [119, 226] on div "[URL][DOMAIN_NAME]" at bounding box center [129, 226] width 30 height 9
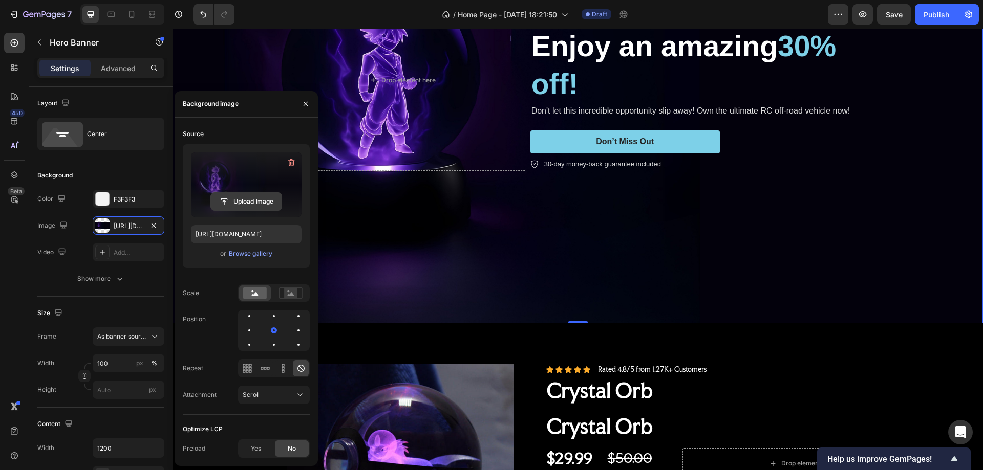
click at [246, 201] on input "file" at bounding box center [246, 201] width 71 height 17
type input "[URL][DOMAIN_NAME]"
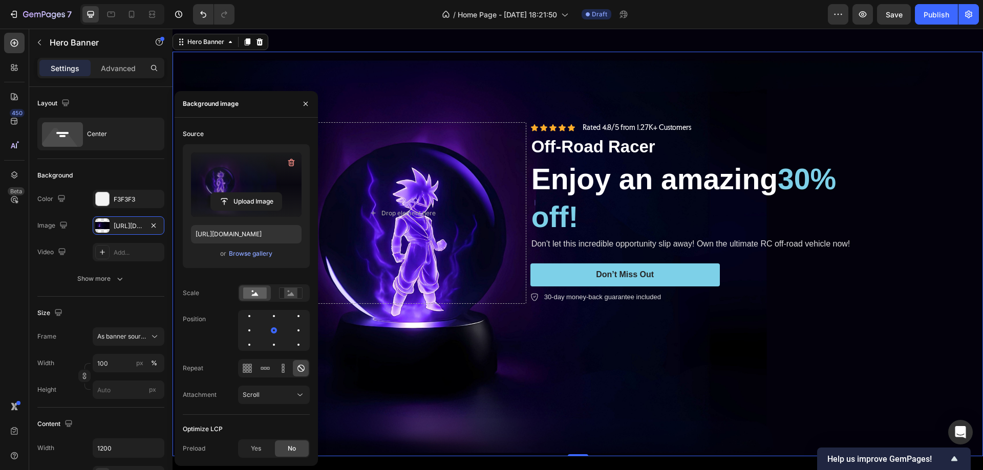
scroll to position [0, 0]
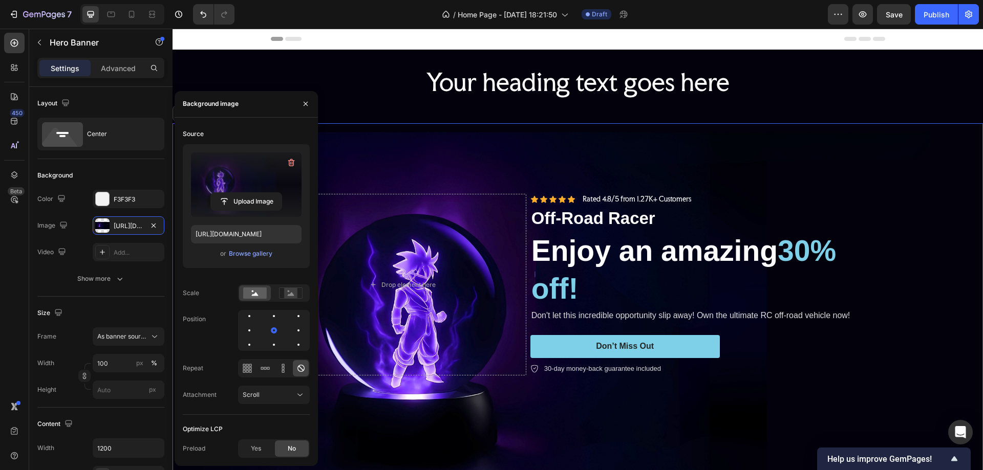
click at [910, 160] on div "Background Image" at bounding box center [578, 325] width 810 height 405
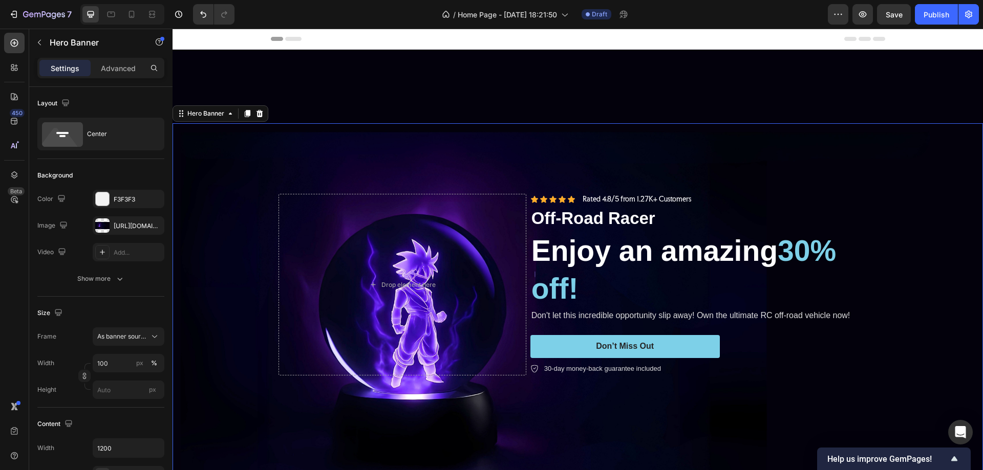
scroll to position [256, 0]
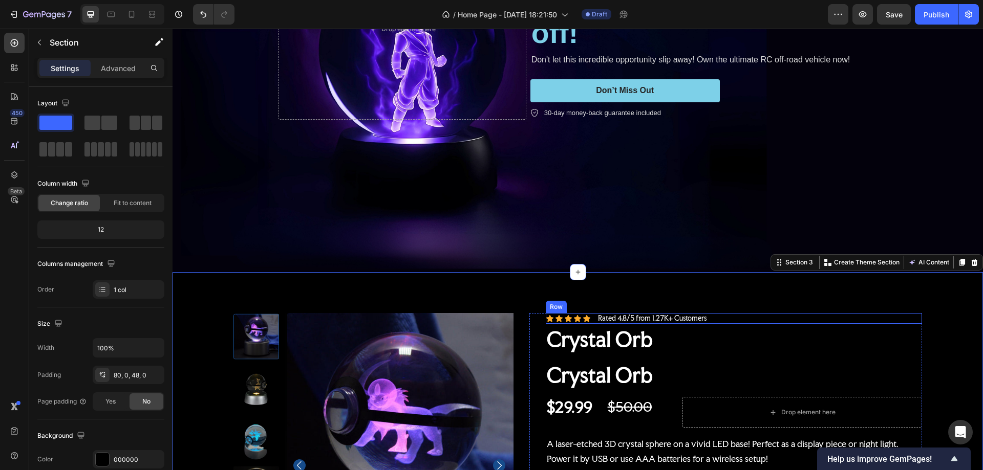
scroll to position [0, 0]
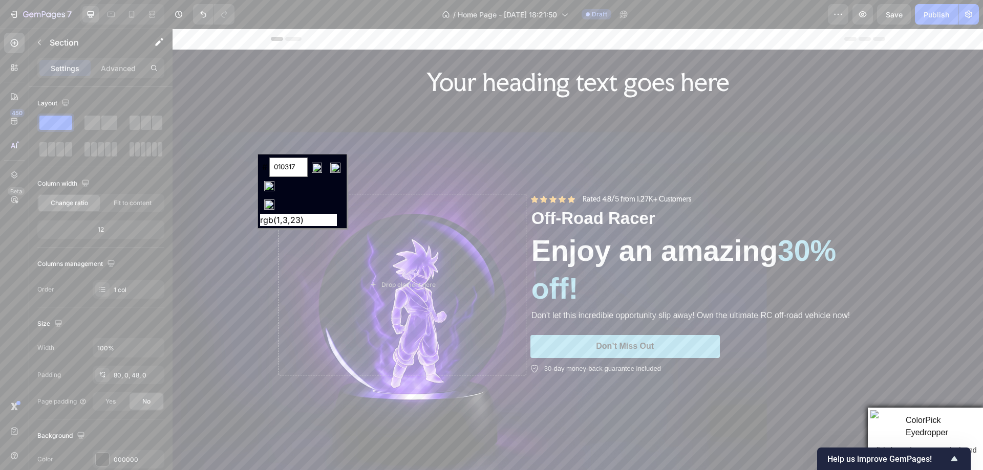
click at [266, 205] on input "image" at bounding box center [269, 205] width 18 height 18
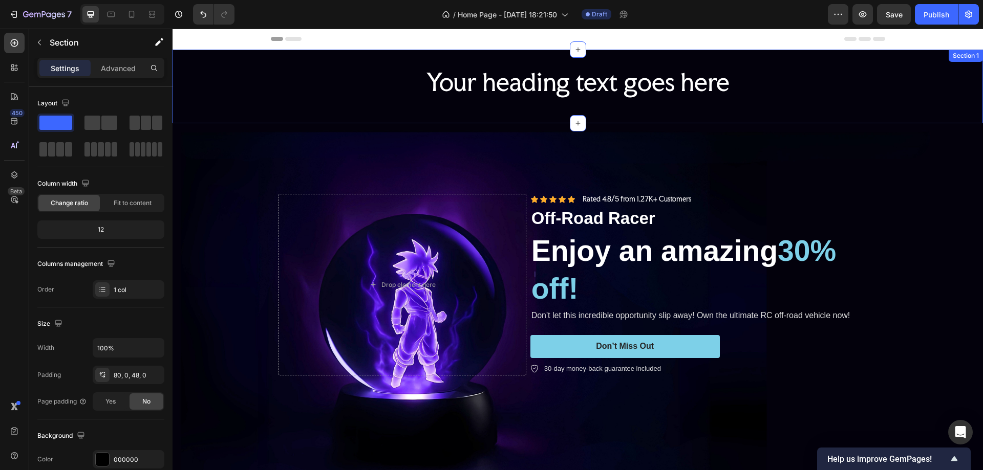
click at [229, 85] on div "Your heading text goes here Heading Row" at bounding box center [578, 86] width 810 height 41
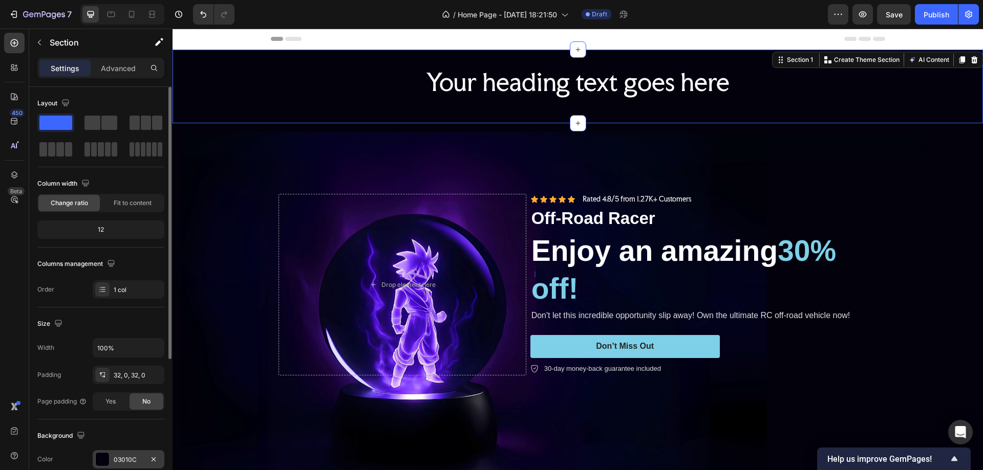
click at [101, 459] on div at bounding box center [102, 459] width 13 height 13
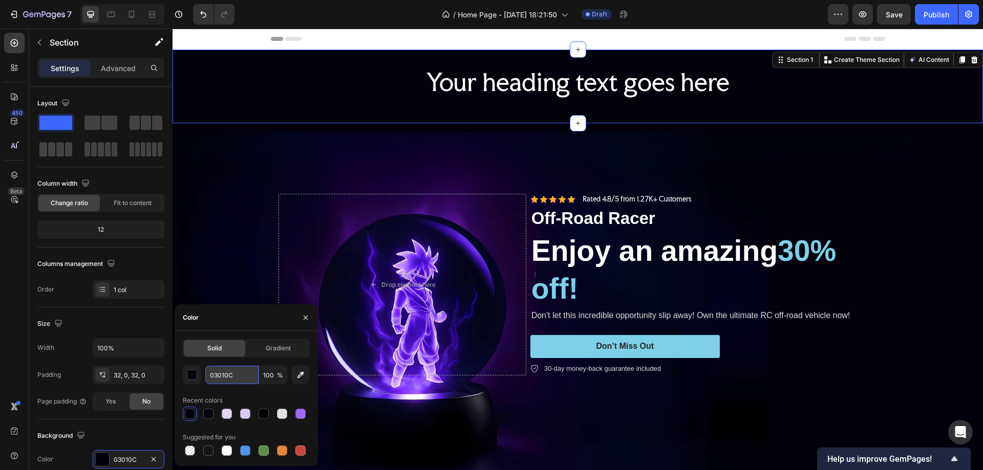
click at [233, 375] on input "03010C" at bounding box center [231, 375] width 53 height 18
paste input "10317"
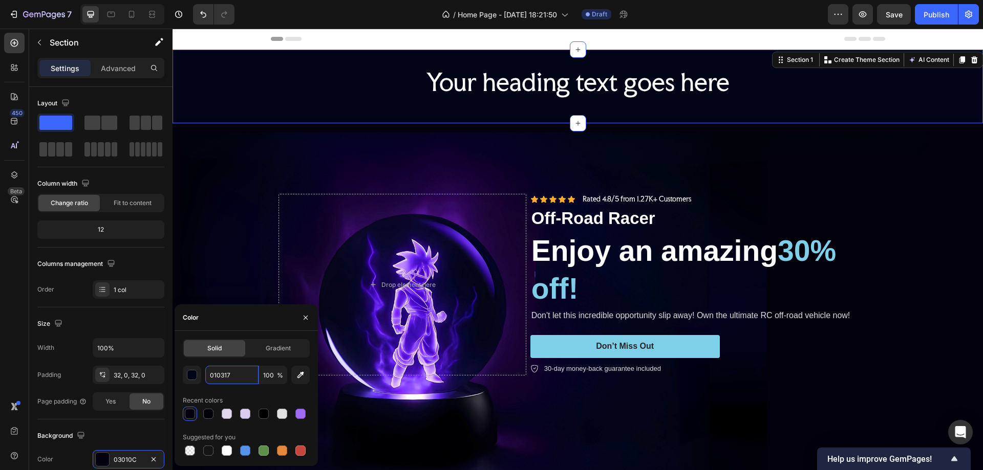
type input "010317"
click at [234, 393] on div "Recent colors" at bounding box center [246, 401] width 127 height 16
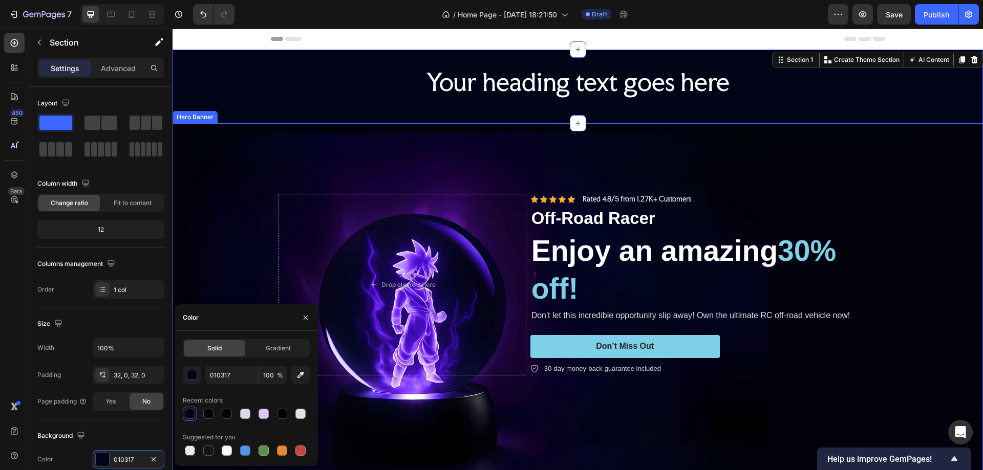
click at [931, 170] on div "Background Image" at bounding box center [578, 325] width 810 height 405
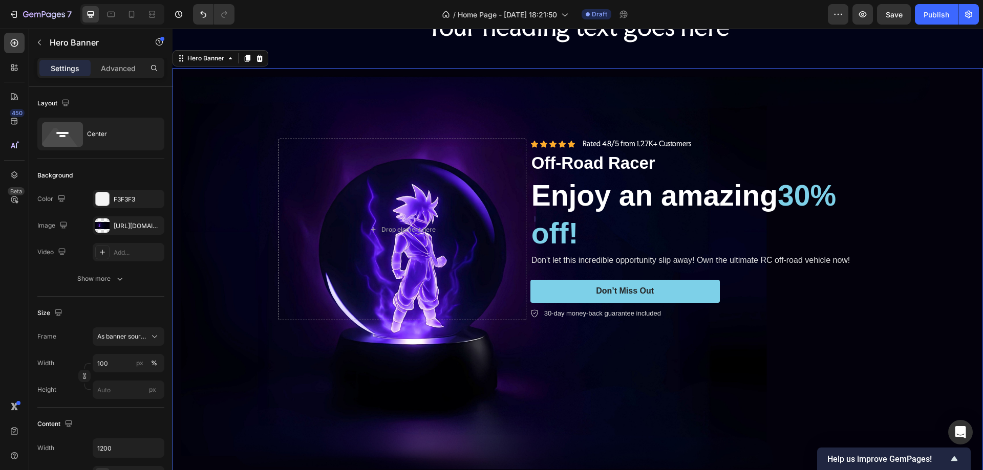
scroll to position [51, 0]
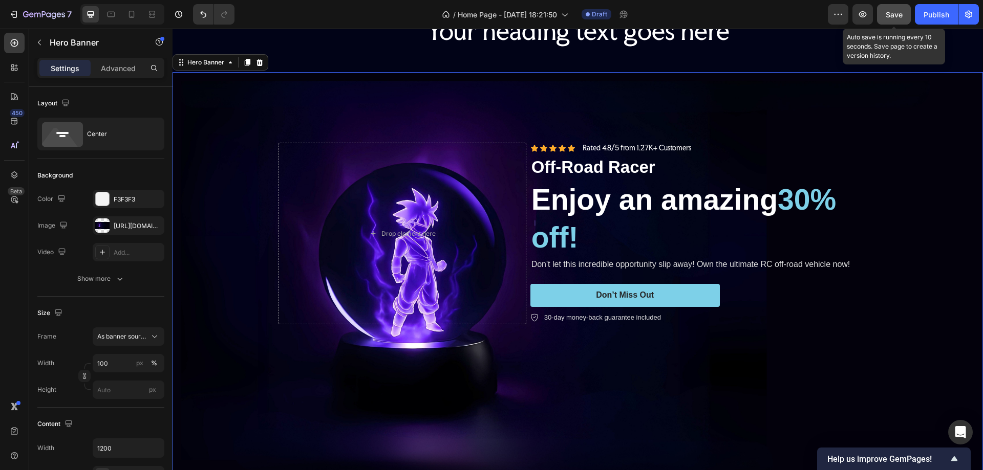
click at [896, 13] on span "Save" at bounding box center [894, 14] width 17 height 9
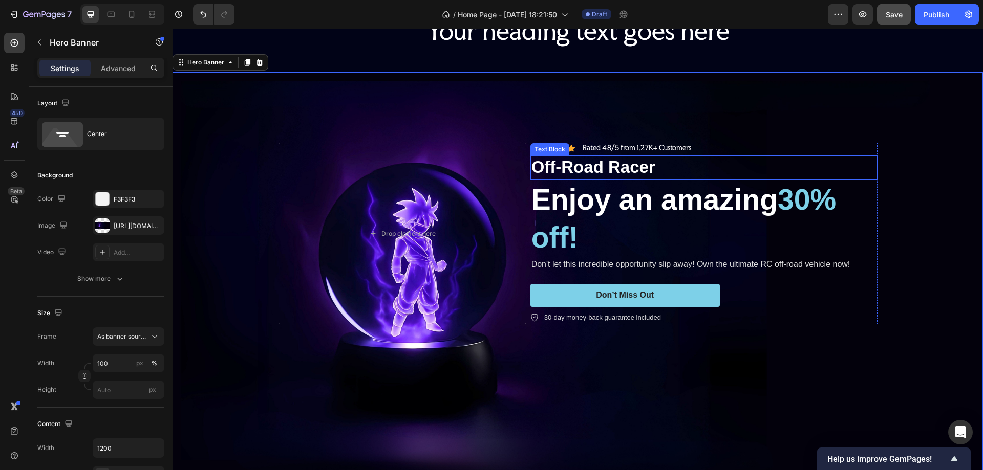
scroll to position [0, 0]
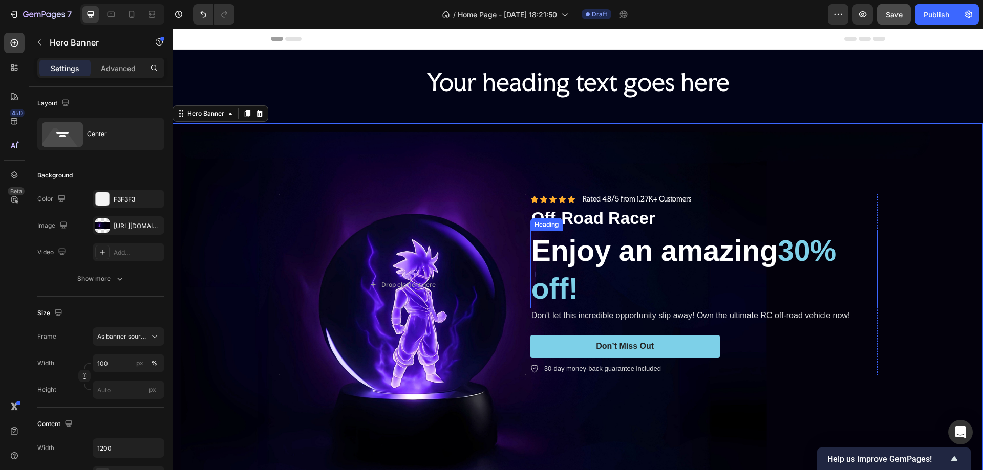
click at [662, 265] on h2 "Enjoy an amazing 30% off!" at bounding box center [703, 270] width 347 height 78
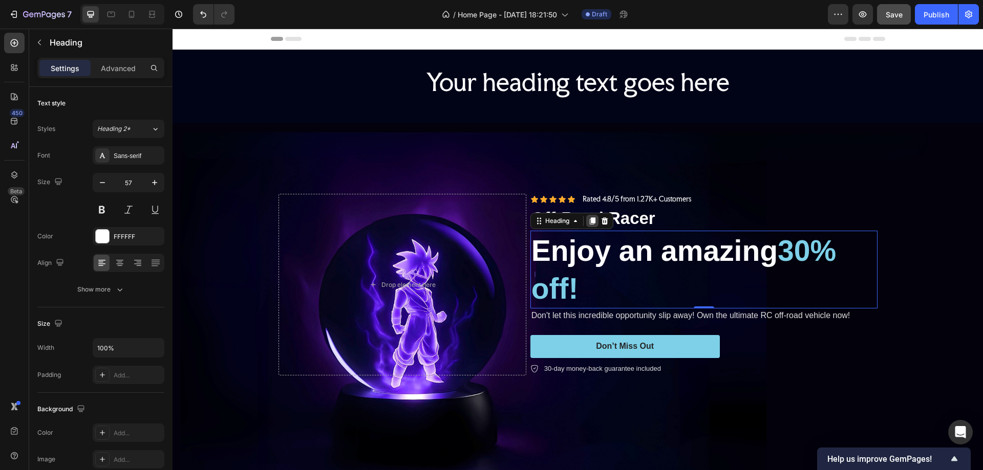
click at [590, 218] on icon at bounding box center [592, 221] width 6 height 7
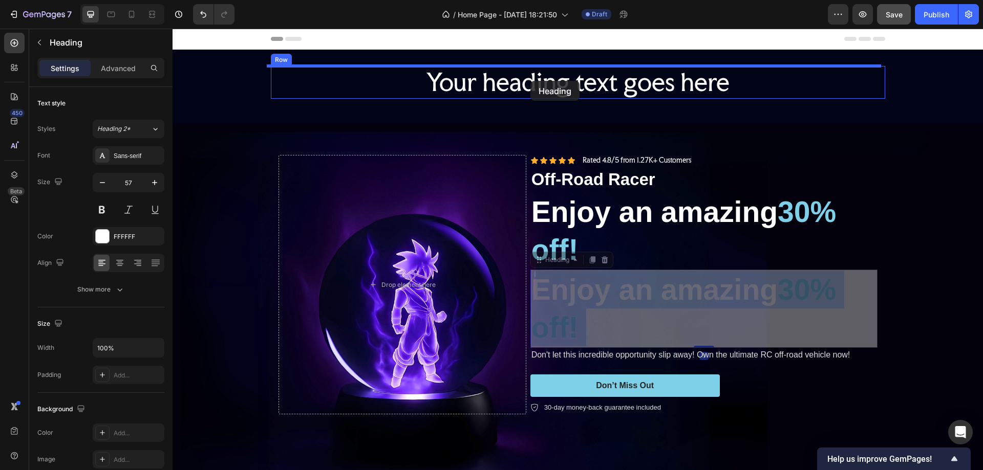
drag, startPoint x: 634, startPoint y: 290, endPoint x: 530, endPoint y: 81, distance: 233.3
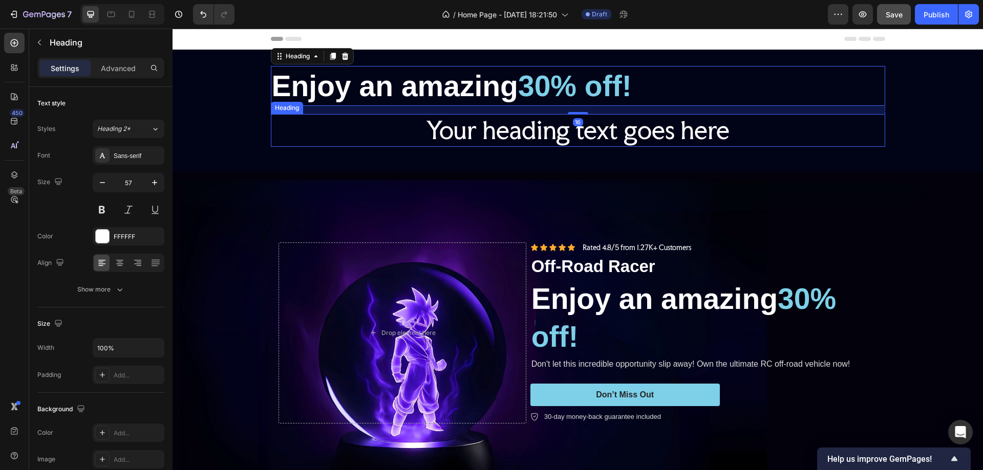
click at [467, 128] on h2 "Your heading text goes here" at bounding box center [578, 130] width 614 height 33
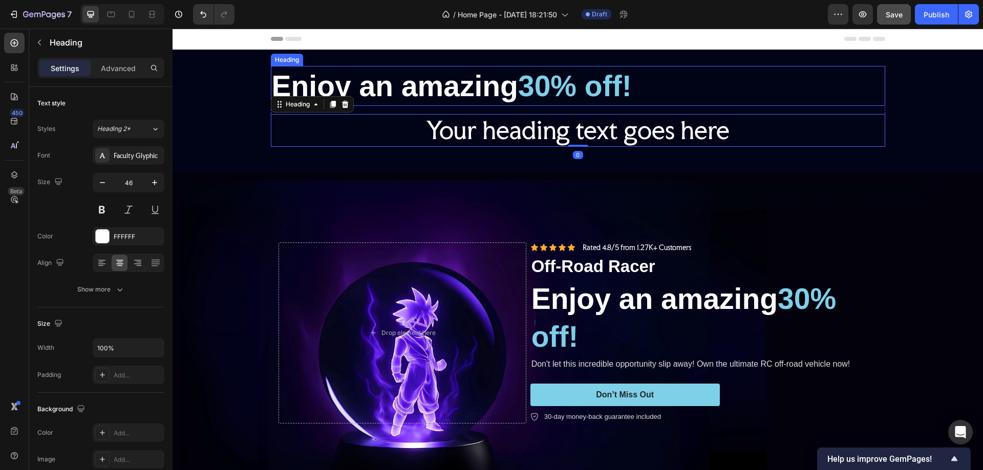
click at [478, 93] on h2 "Enjoy an amazing 30% off!" at bounding box center [578, 86] width 614 height 40
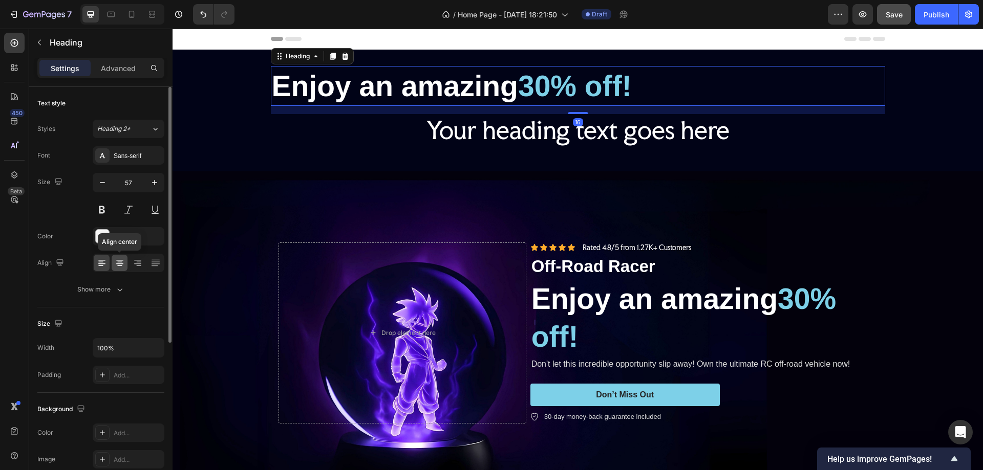
click at [122, 262] on icon at bounding box center [120, 263] width 10 height 10
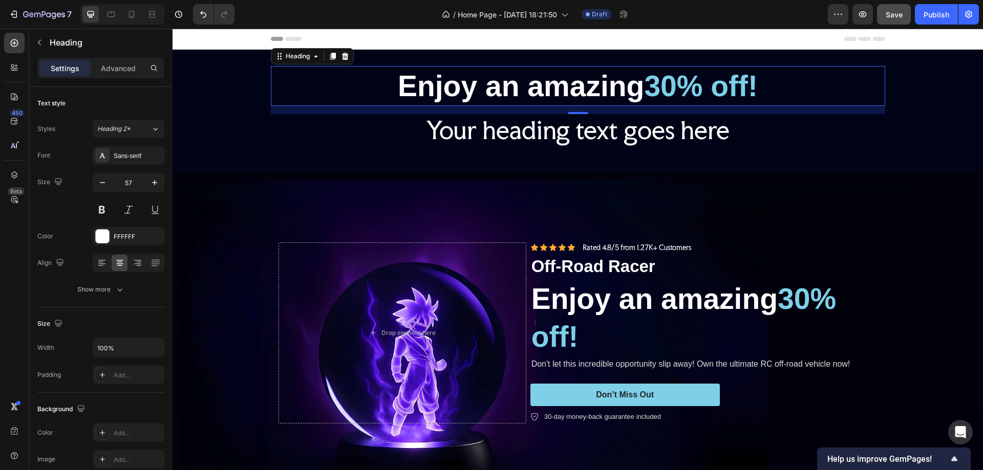
click at [452, 77] on h2 "Enjoy an amazing 30% off!" at bounding box center [578, 86] width 614 height 40
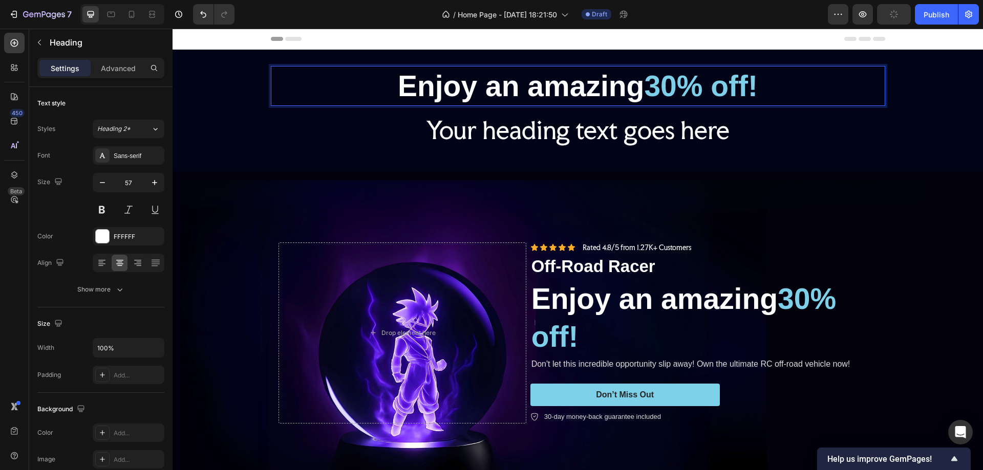
click at [661, 88] on span "30% off!" at bounding box center [701, 86] width 114 height 33
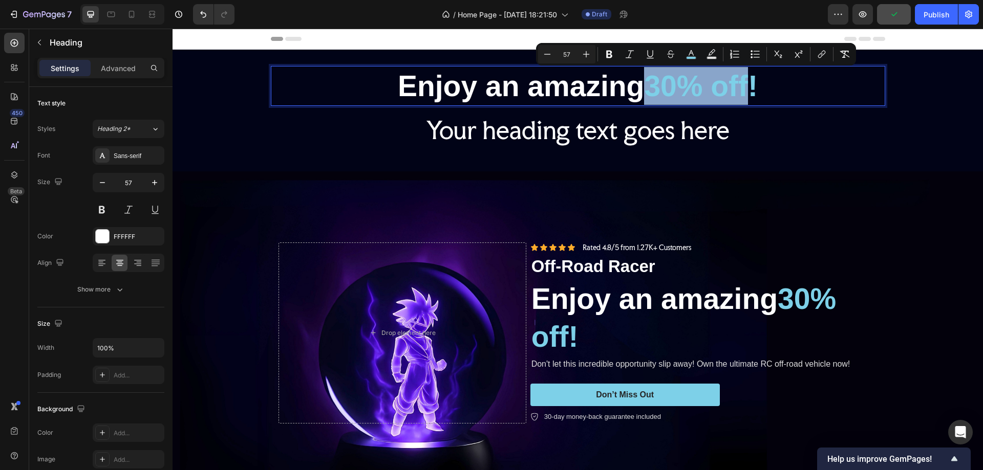
drag, startPoint x: 649, startPoint y: 83, endPoint x: 748, endPoint y: 81, distance: 99.8
click at [748, 81] on span "30% off!" at bounding box center [701, 86] width 114 height 33
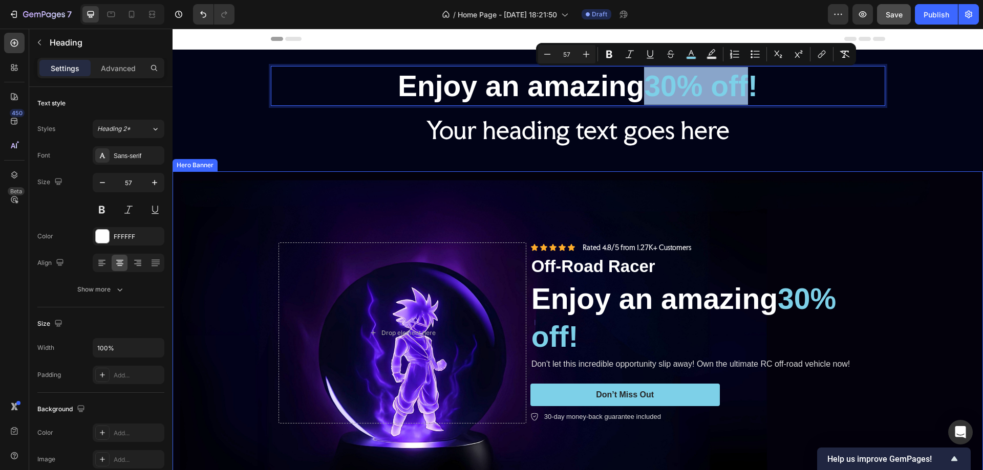
drag, startPoint x: 186, startPoint y: 228, endPoint x: 199, endPoint y: 230, distance: 12.5
click at [187, 227] on div "Background Image" at bounding box center [578, 373] width 810 height 405
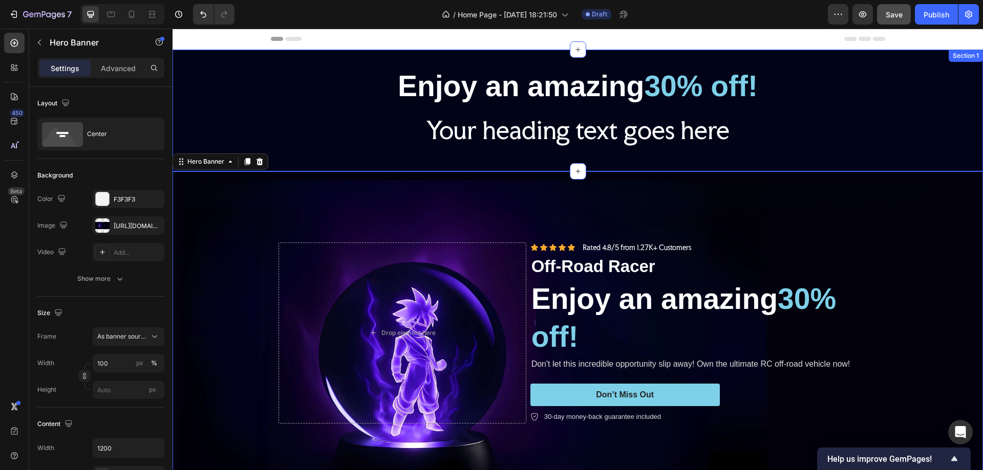
click at [282, 117] on h2 "Your heading text goes here" at bounding box center [578, 130] width 614 height 33
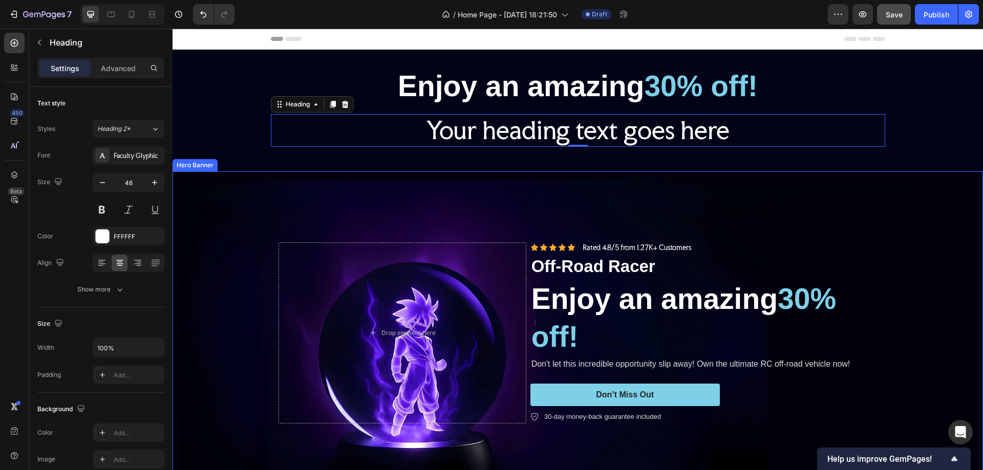
click at [227, 235] on div "Background Image" at bounding box center [578, 373] width 810 height 405
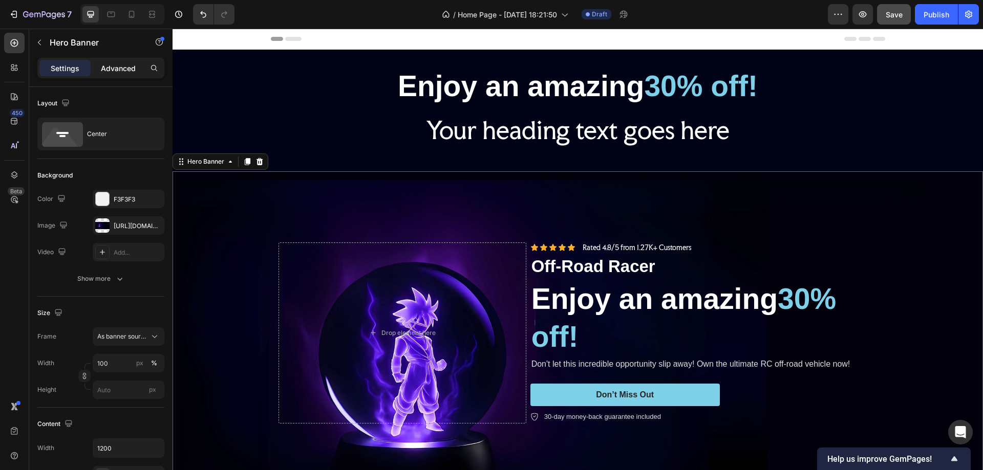
click at [115, 68] on p "Advanced" at bounding box center [118, 68] width 35 height 11
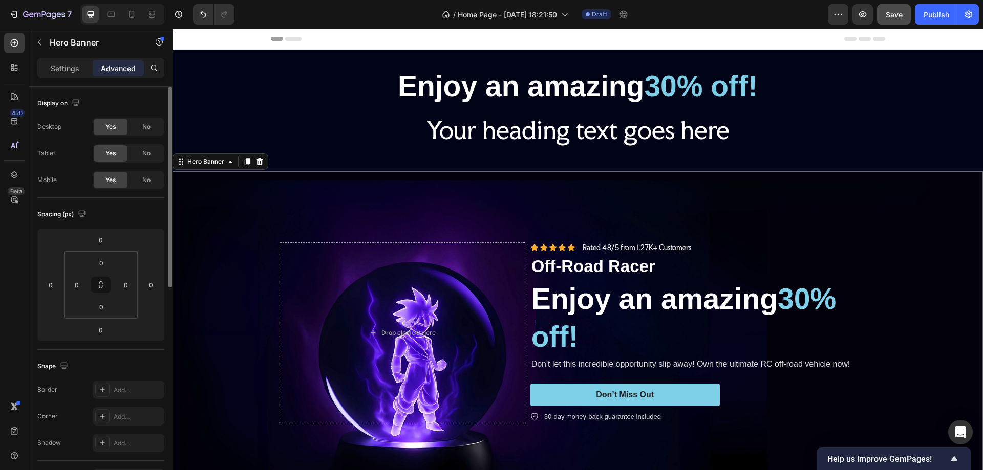
scroll to position [51, 0]
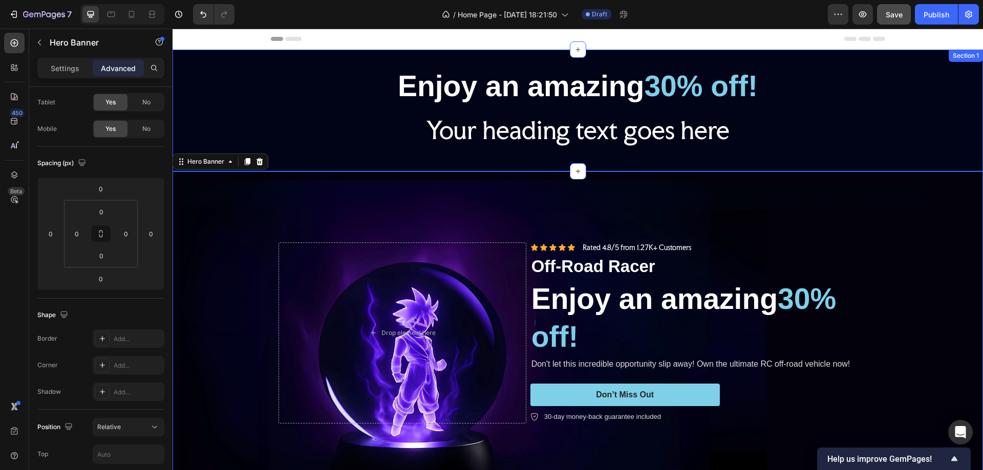
click at [282, 105] on div "Heading" at bounding box center [287, 107] width 28 height 9
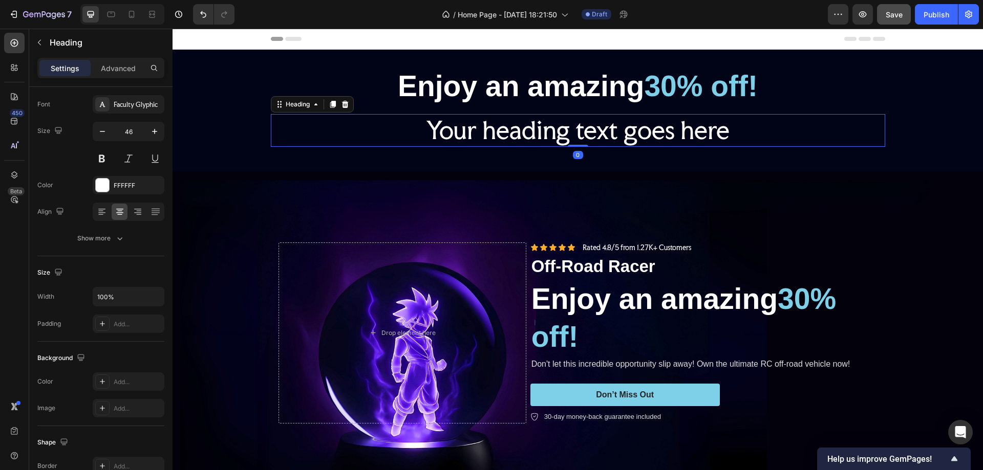
scroll to position [0, 0]
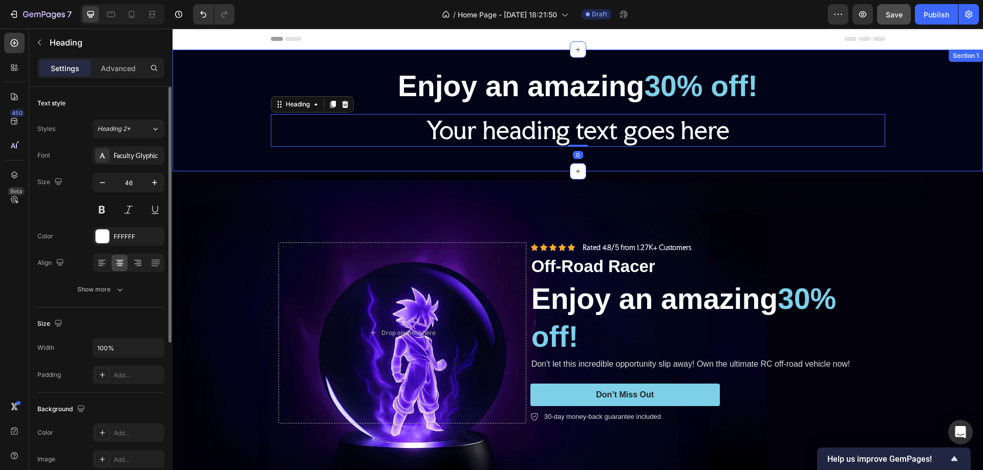
click at [219, 75] on div "Enjoy an amazing 30% off! Heading Your heading text goes here Heading 0 Row" at bounding box center [578, 110] width 810 height 89
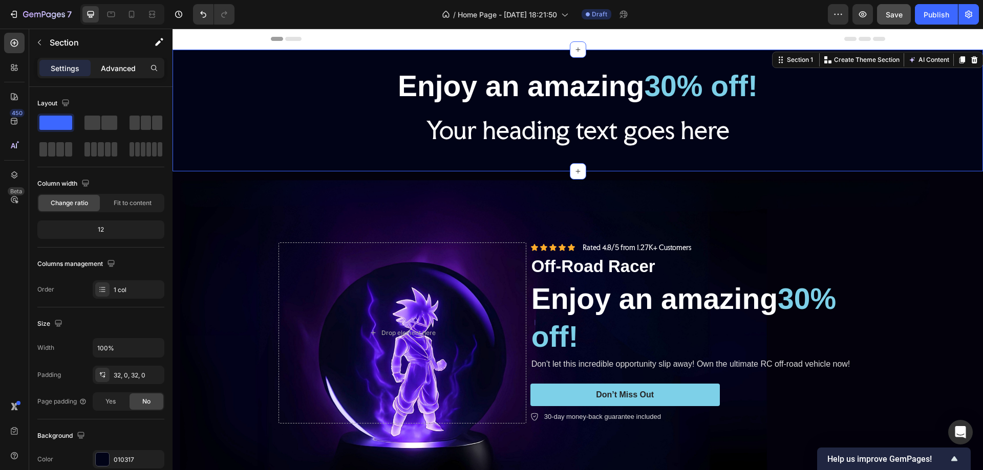
click at [116, 63] on p "Advanced" at bounding box center [118, 68] width 35 height 11
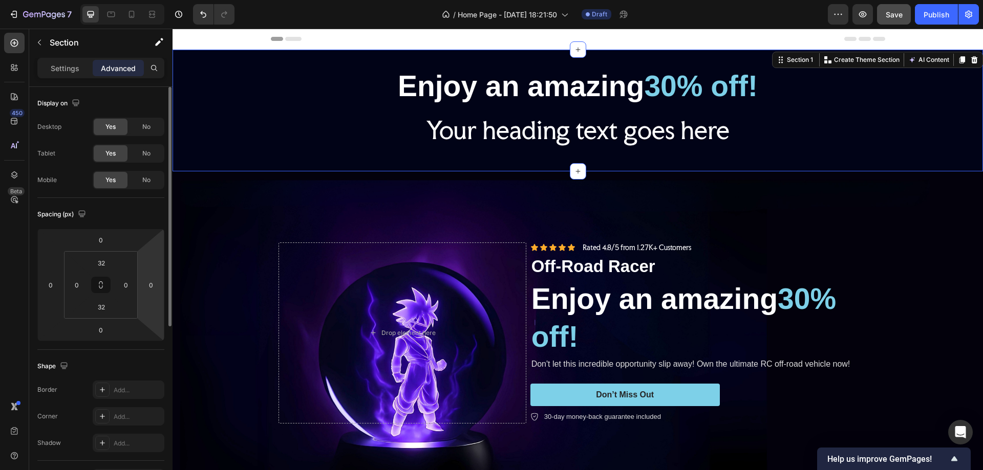
scroll to position [298, 0]
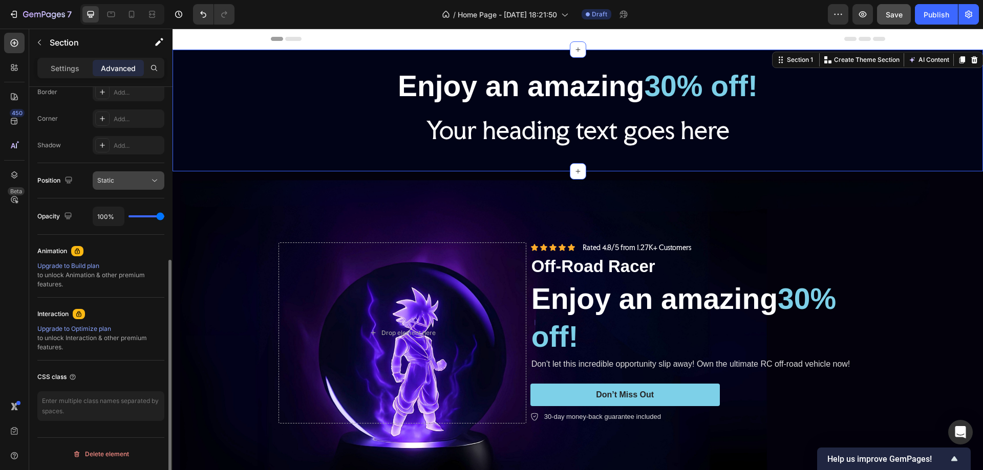
click at [115, 180] on div "Static" at bounding box center [123, 180] width 52 height 9
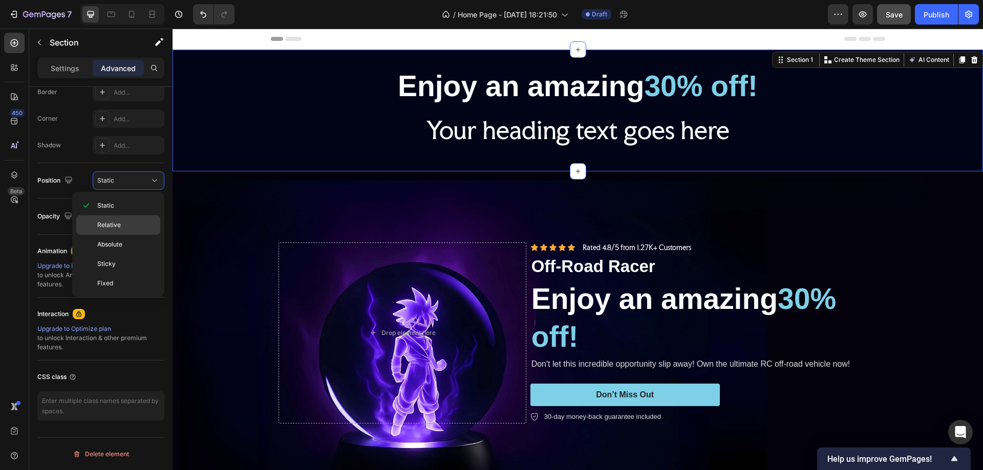
click at [118, 221] on span "Relative" at bounding box center [109, 225] width 24 height 9
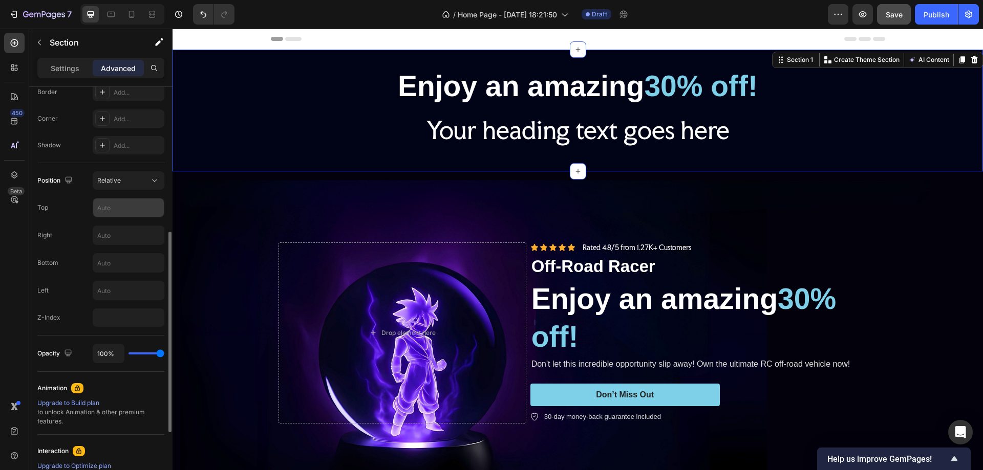
click at [113, 208] on input "text" at bounding box center [128, 208] width 71 height 18
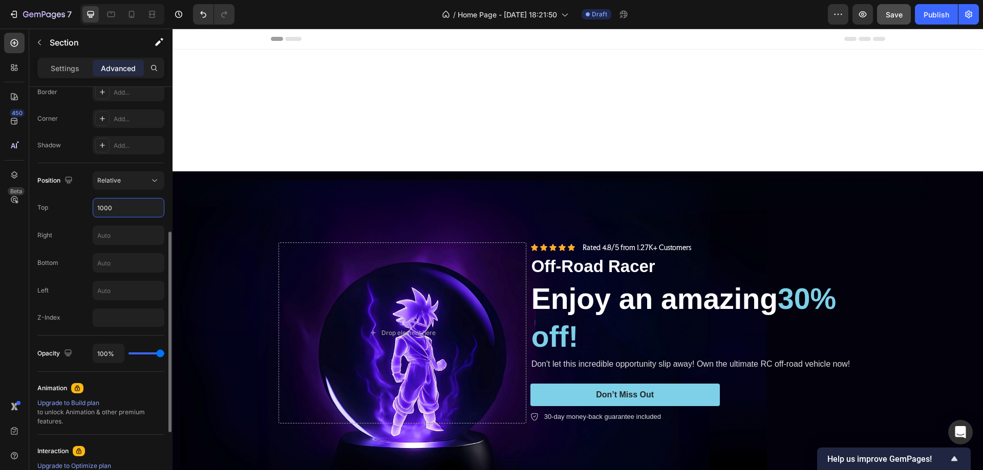
type input "100"
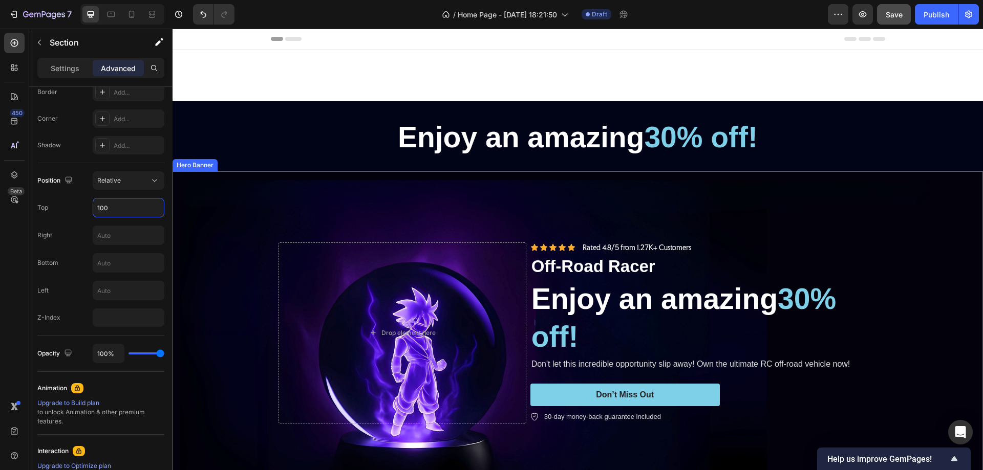
click at [242, 201] on div "Background Image" at bounding box center [578, 373] width 810 height 405
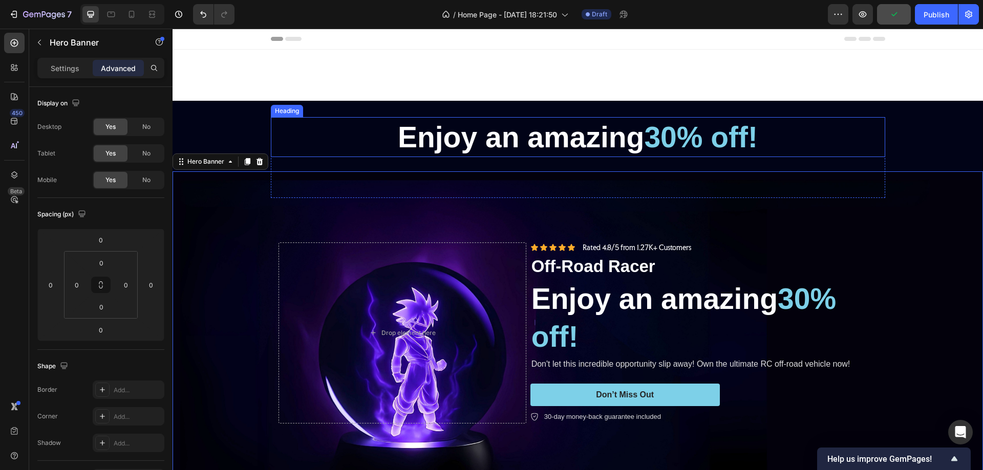
click at [316, 118] on h2 "Enjoy an amazing 30% off!" at bounding box center [578, 137] width 614 height 40
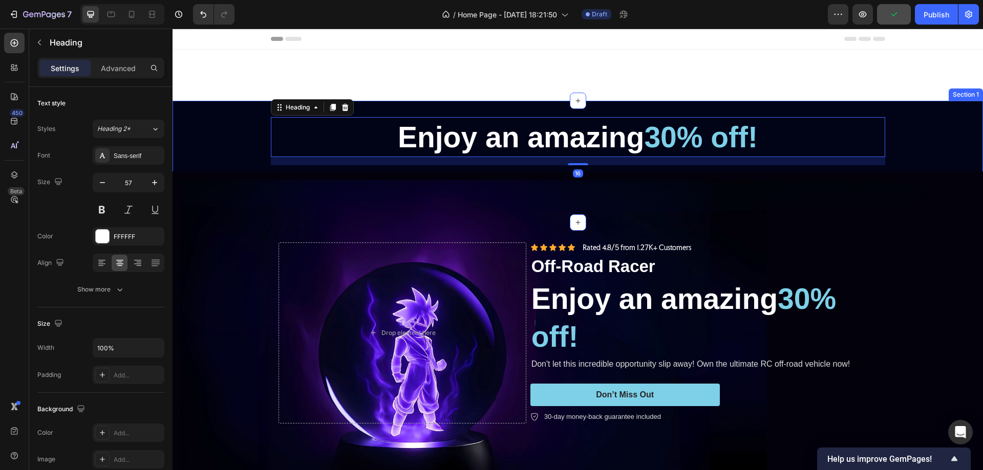
click at [229, 113] on div "Enjoy an amazing 30% off! Heading 16 Your heading text goes here Heading Row Se…" at bounding box center [578, 162] width 810 height 122
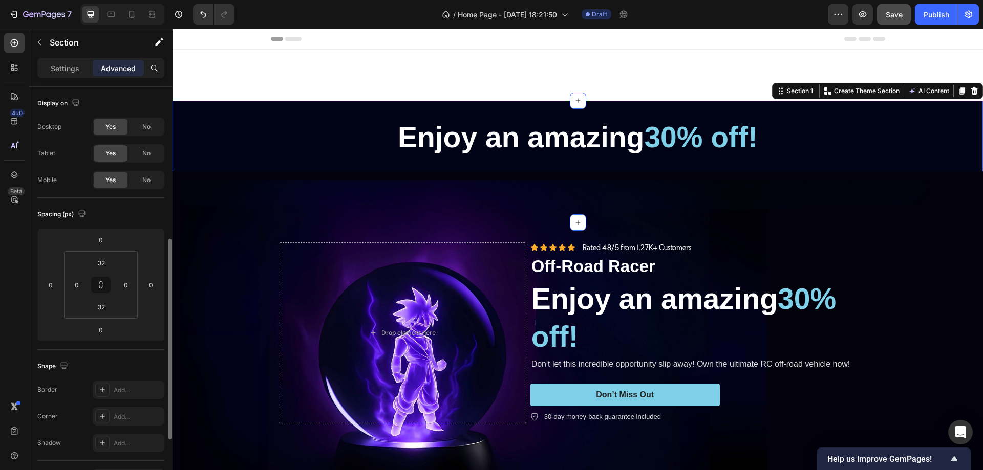
scroll to position [154, 0]
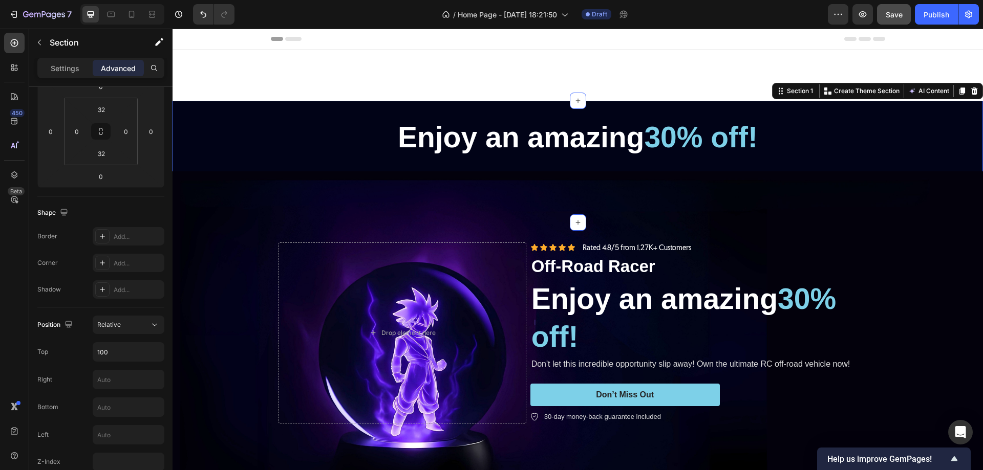
click at [223, 129] on div "Enjoy an amazing 30% off! Heading Your heading text goes here Heading Row" at bounding box center [578, 161] width 810 height 89
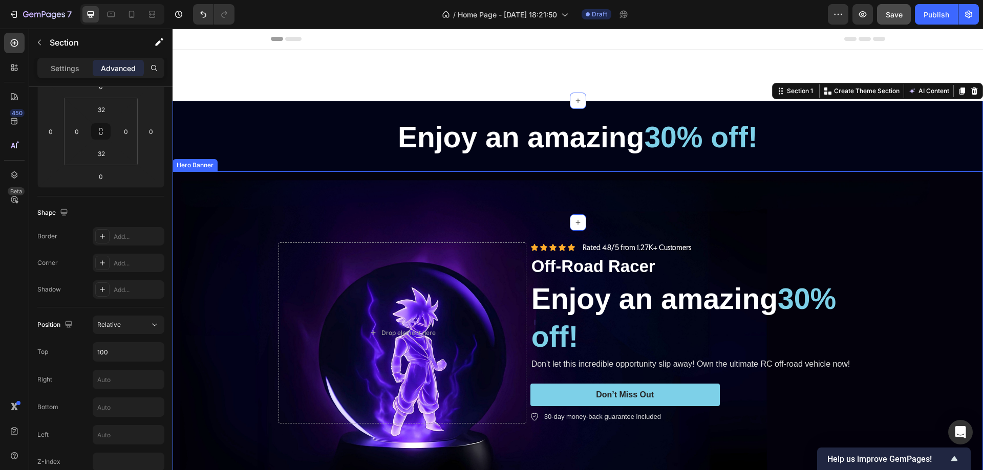
click at [264, 209] on div "Background Image" at bounding box center [578, 373] width 810 height 405
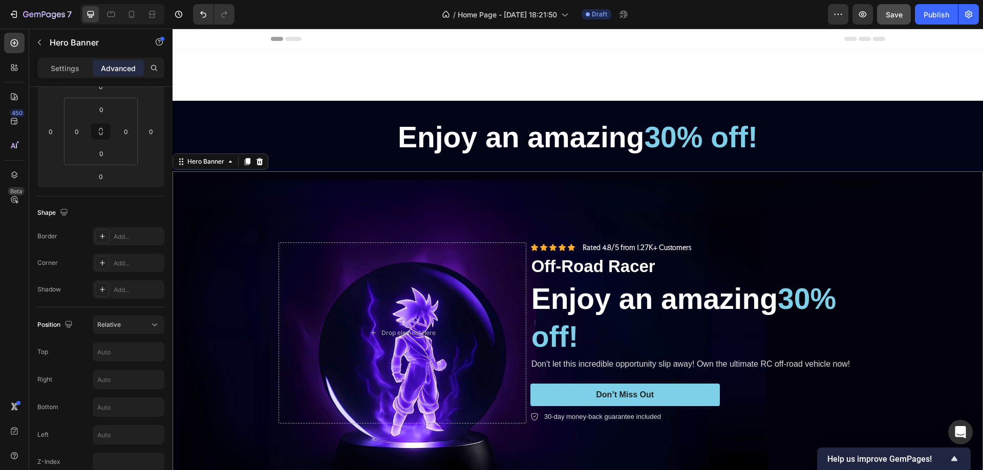
scroll to position [0, 0]
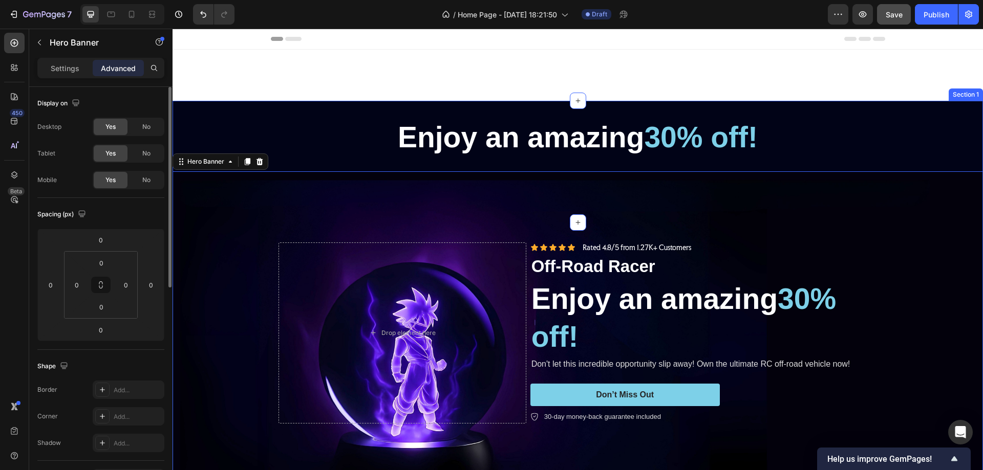
click at [237, 118] on div "Enjoy an amazing 30% off! Heading Your heading text goes here Heading Row" at bounding box center [578, 161] width 810 height 89
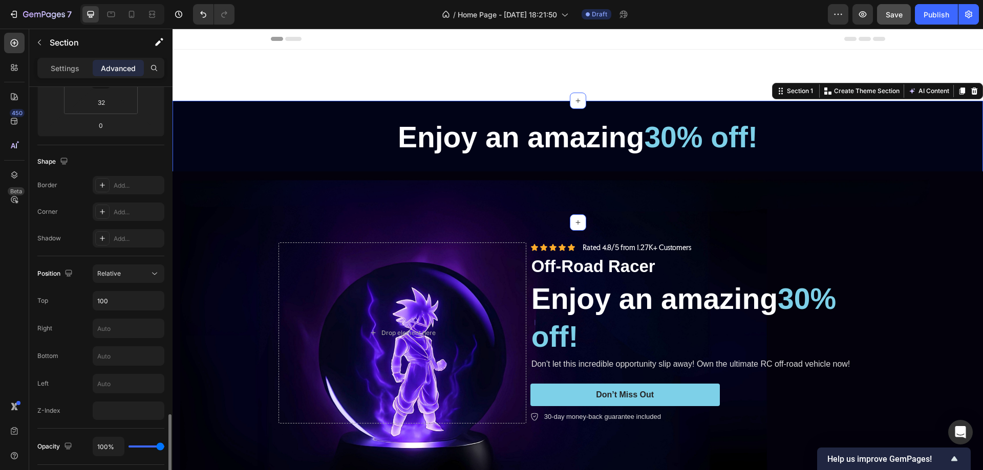
scroll to position [410, 0]
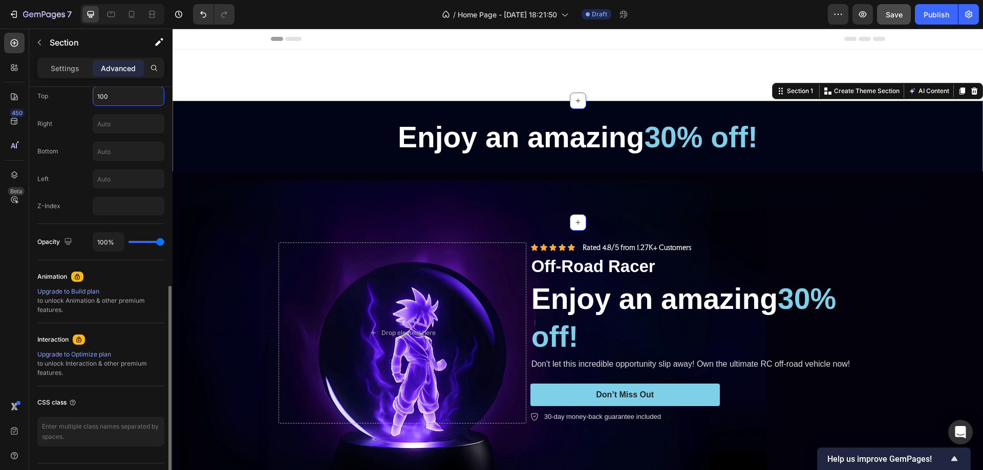
click at [102, 92] on input "100" at bounding box center [128, 96] width 71 height 18
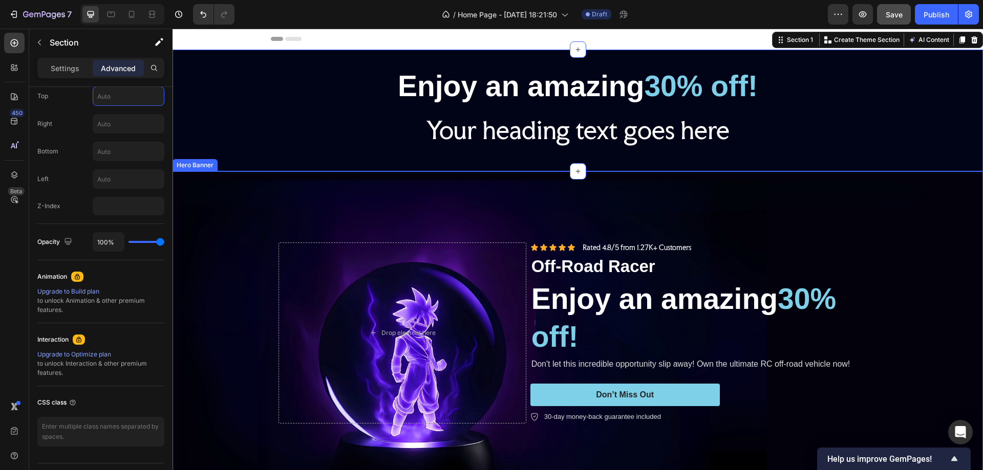
drag, startPoint x: 203, startPoint y: 195, endPoint x: 204, endPoint y: 201, distance: 6.3
click at [203, 195] on div "Background Image" at bounding box center [578, 373] width 810 height 405
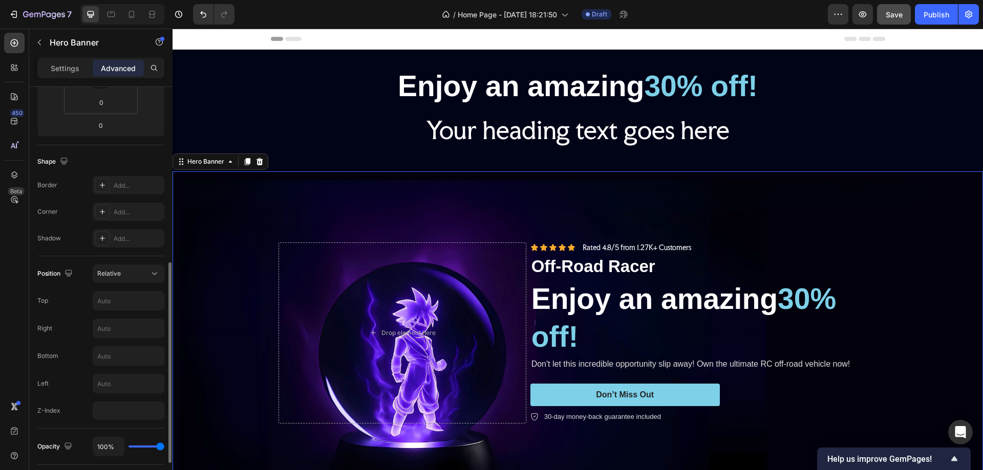
scroll to position [358, 0]
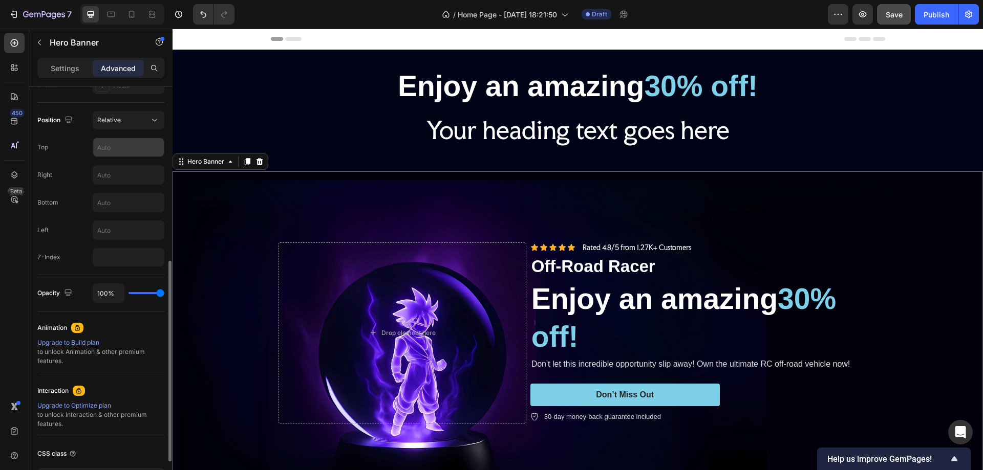
click at [115, 146] on input "text" at bounding box center [128, 147] width 71 height 18
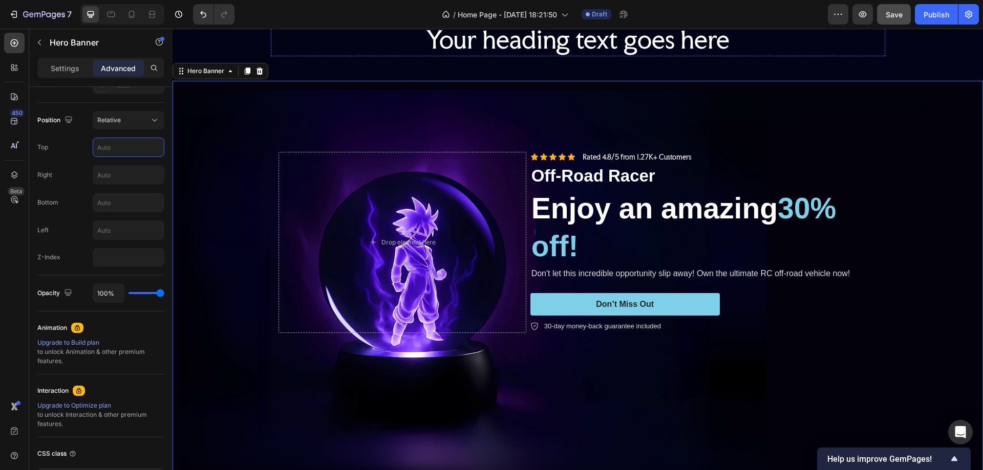
scroll to position [102, 0]
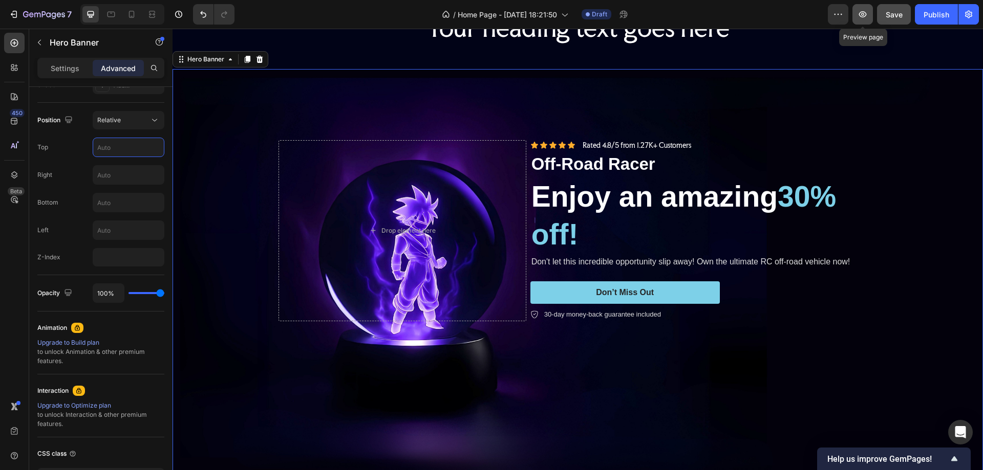
click at [865, 14] on icon "button" at bounding box center [862, 14] width 10 height 10
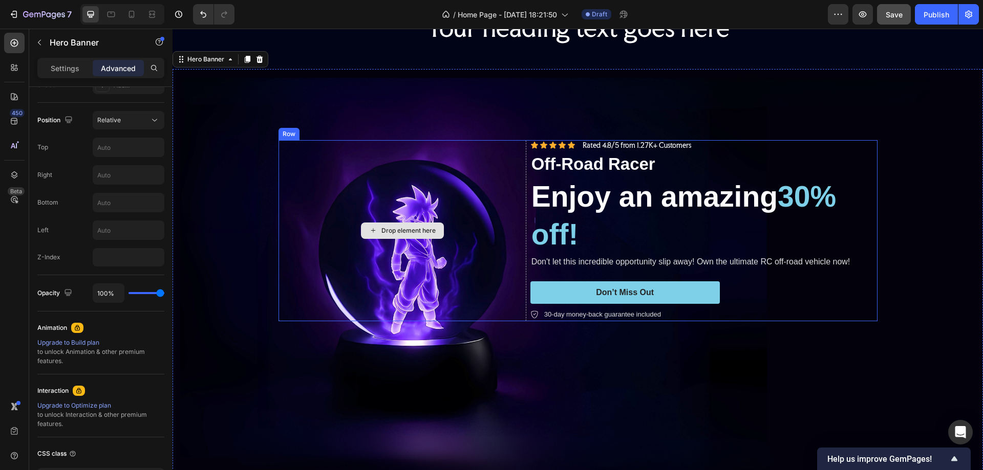
click at [283, 149] on div "Drop element here" at bounding box center [402, 230] width 248 height 181
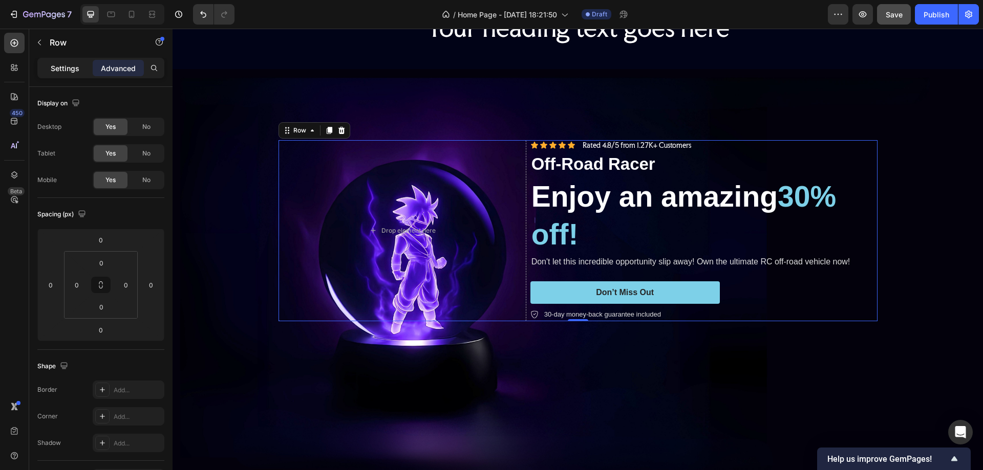
click at [58, 63] on p "Settings" at bounding box center [65, 68] width 29 height 11
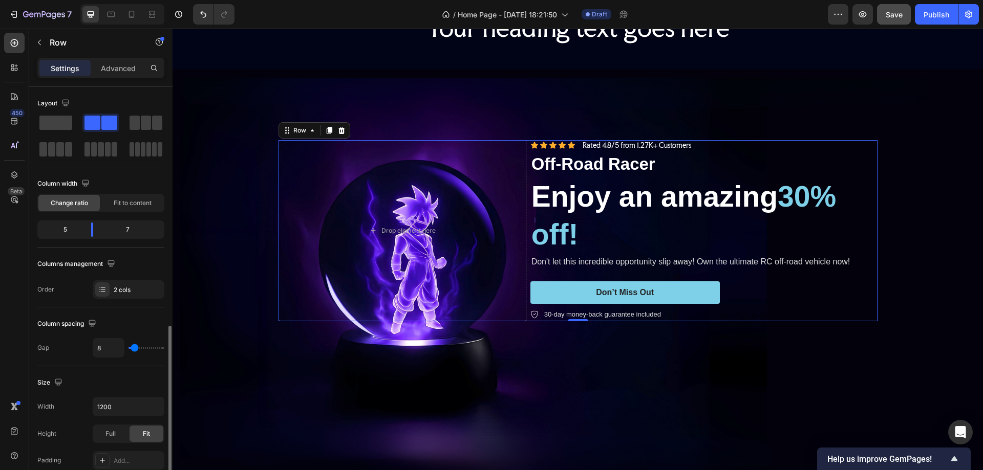
scroll to position [307, 0]
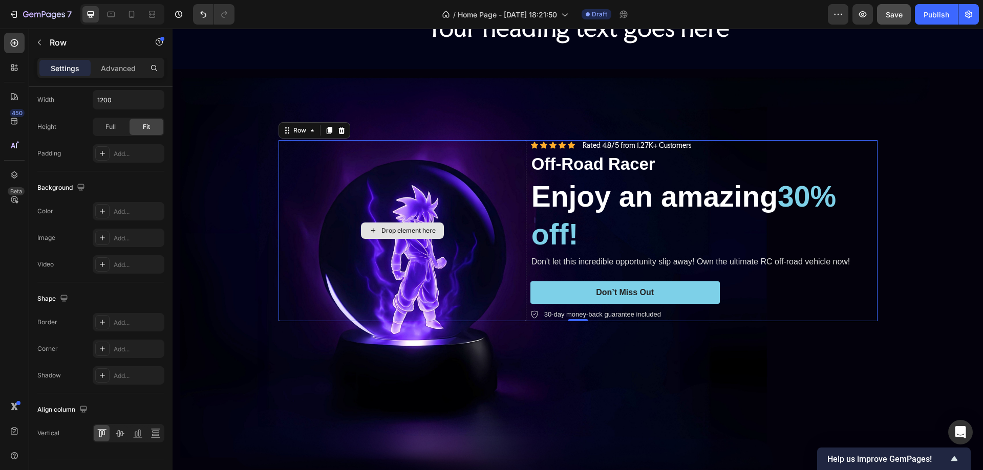
click at [522, 148] on div "Drop element here" at bounding box center [402, 230] width 248 height 181
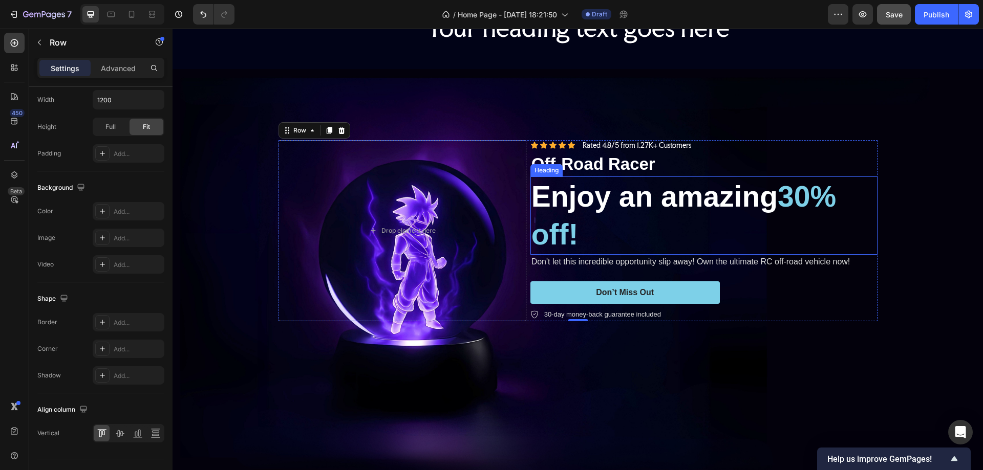
click at [739, 229] on h2 "Enjoy an amazing 30% off!" at bounding box center [703, 216] width 347 height 78
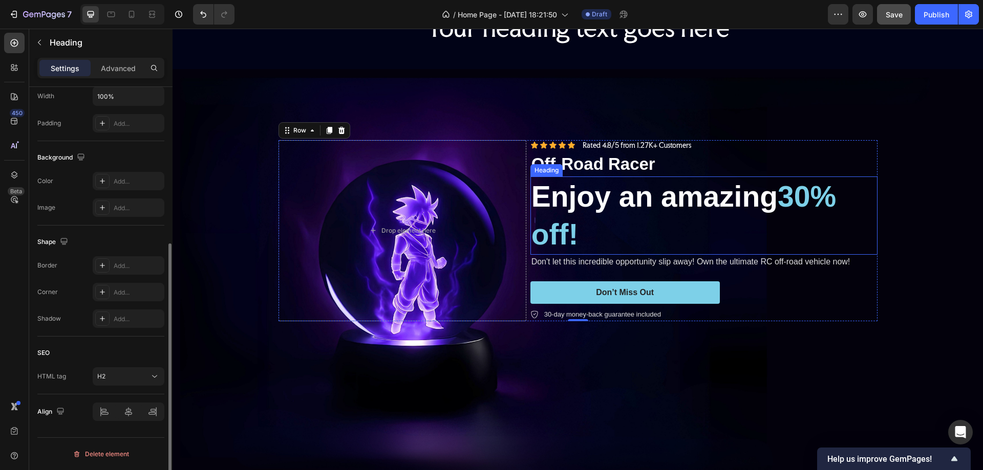
scroll to position [0, 0]
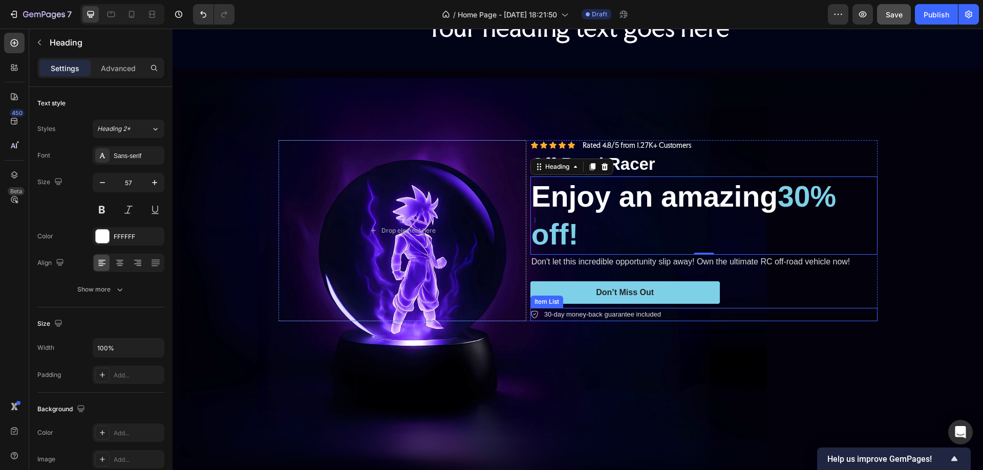
click at [812, 348] on div "Drop element here Icon Icon Icon Icon Icon Icon List Rated 4.8/5 from 1.27K+ Cu…" at bounding box center [577, 271] width 599 height 181
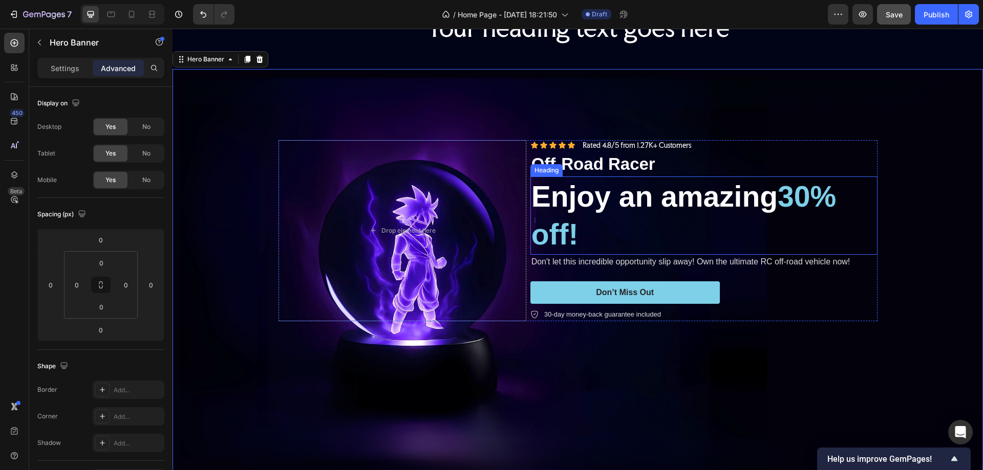
click at [807, 218] on h2 "Enjoy an amazing 30% off!" at bounding box center [703, 216] width 347 height 78
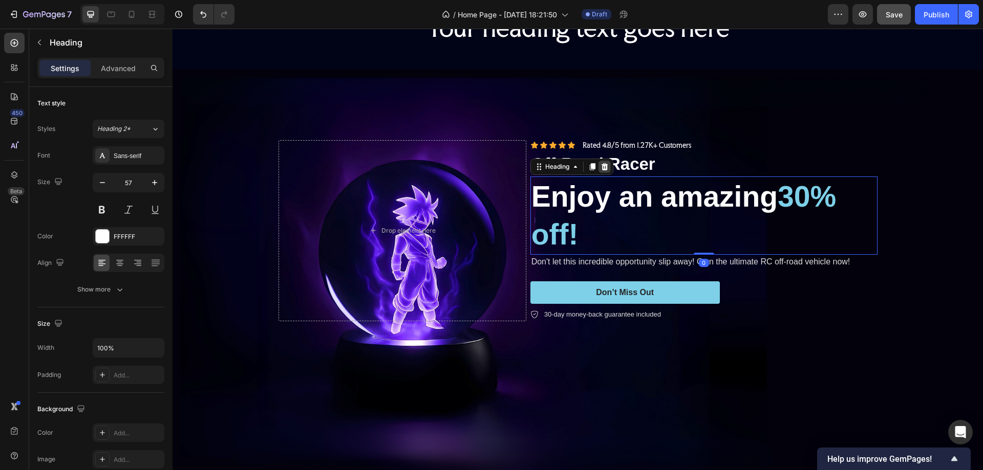
click at [601, 165] on icon at bounding box center [604, 166] width 7 height 7
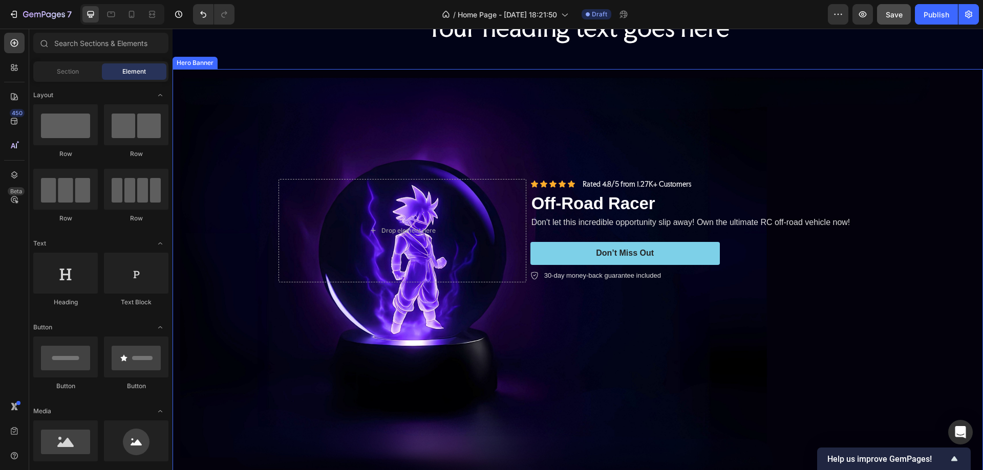
click at [797, 397] on div "Background Image" at bounding box center [578, 271] width 810 height 405
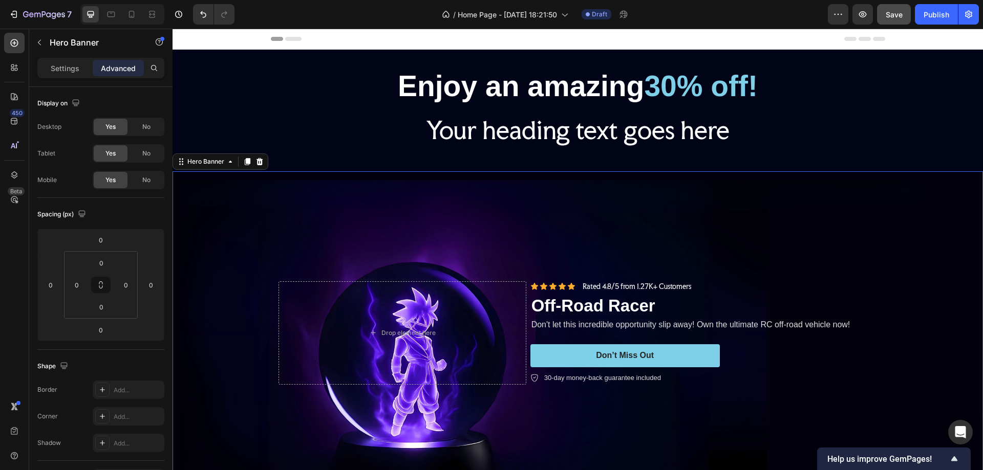
click at [241, 229] on div "Background Image" at bounding box center [578, 373] width 810 height 405
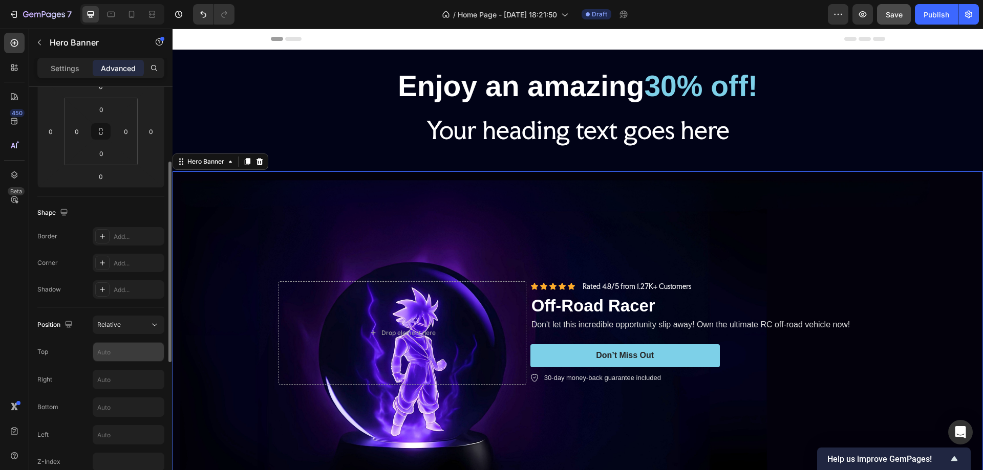
scroll to position [205, 0]
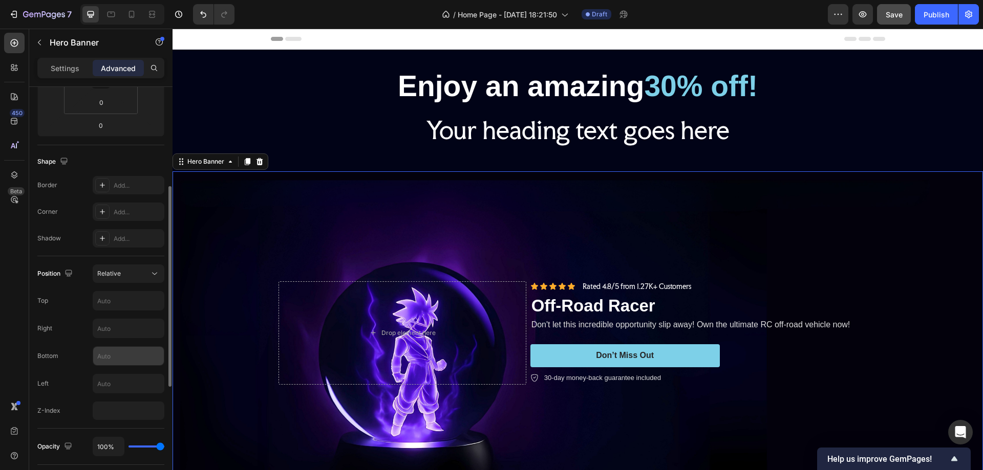
click at [108, 358] on input "text" at bounding box center [128, 356] width 71 height 18
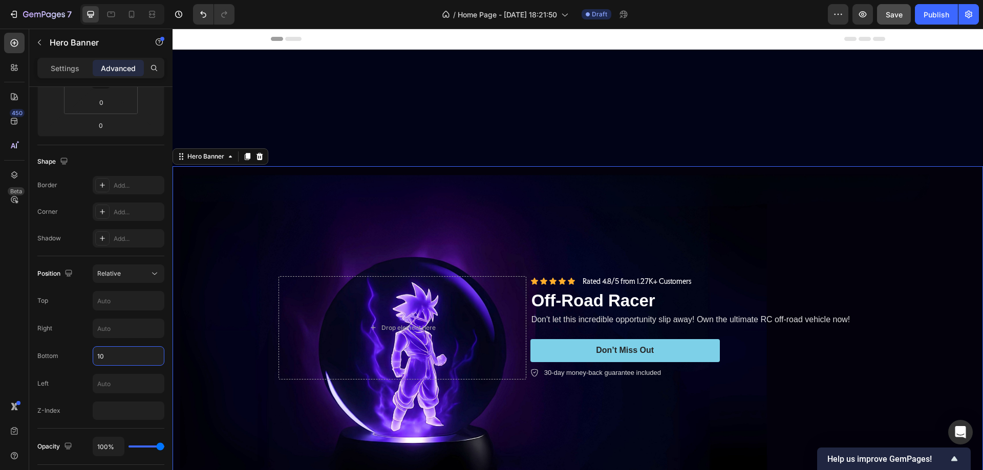
scroll to position [358, 0]
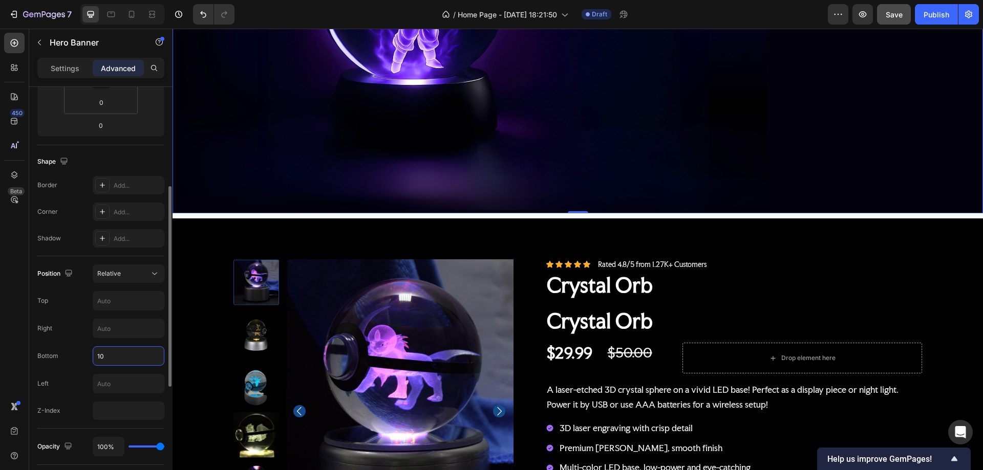
click at [123, 357] on input "10" at bounding box center [128, 356] width 71 height 18
click at [122, 353] on input "10" at bounding box center [128, 356] width 71 height 18
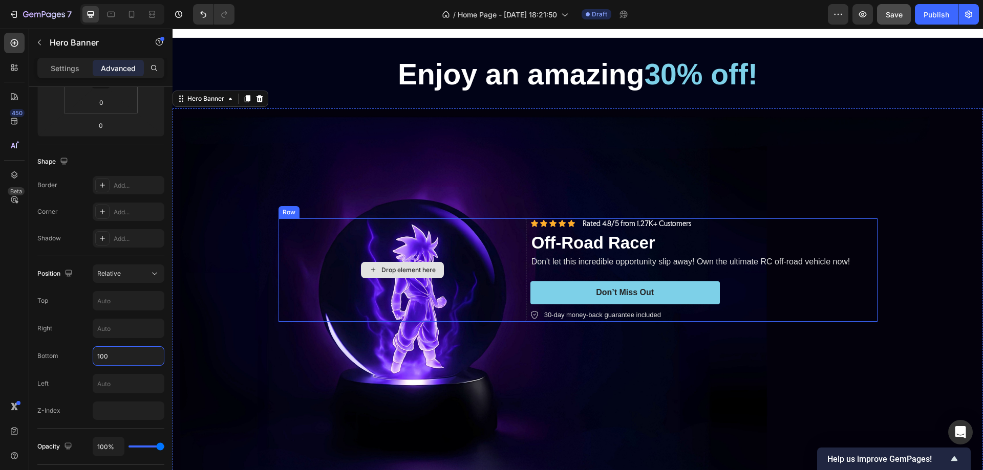
scroll to position [0, 0]
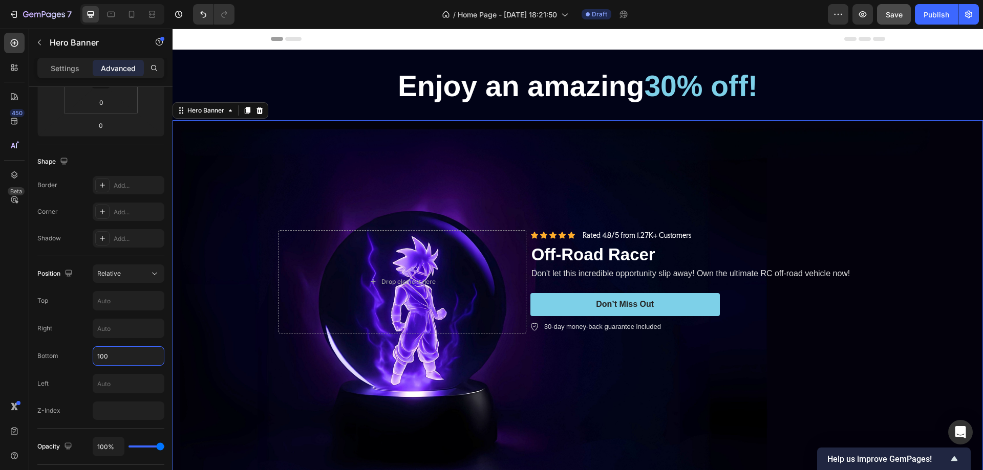
type input "100"
click at [233, 213] on div "Background Image" at bounding box center [578, 322] width 810 height 405
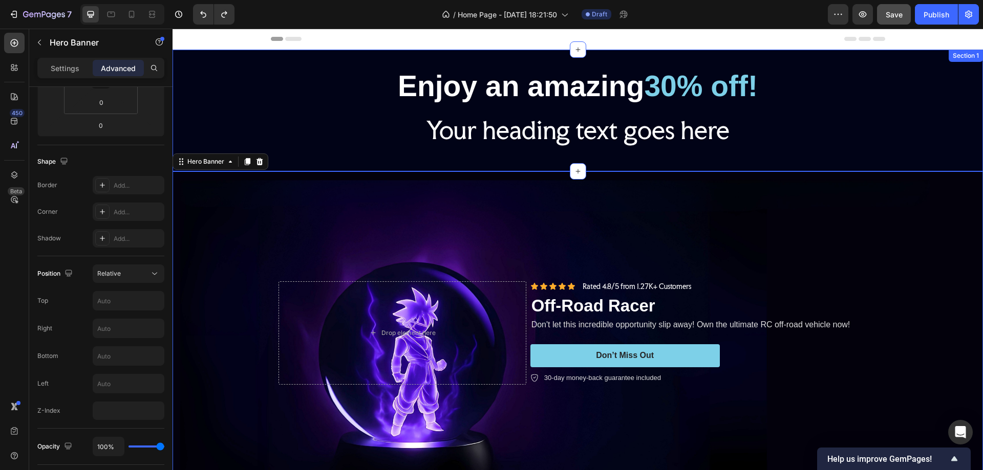
click at [197, 95] on div "Enjoy an amazing 30% off! Heading Your heading text goes here Heading Row" at bounding box center [578, 110] width 810 height 89
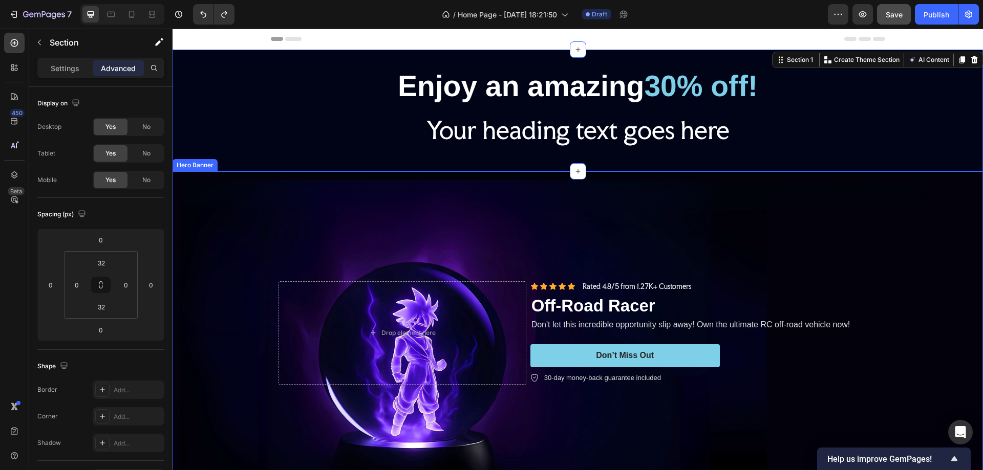
click at [884, 230] on div "Background Image" at bounding box center [578, 373] width 810 height 405
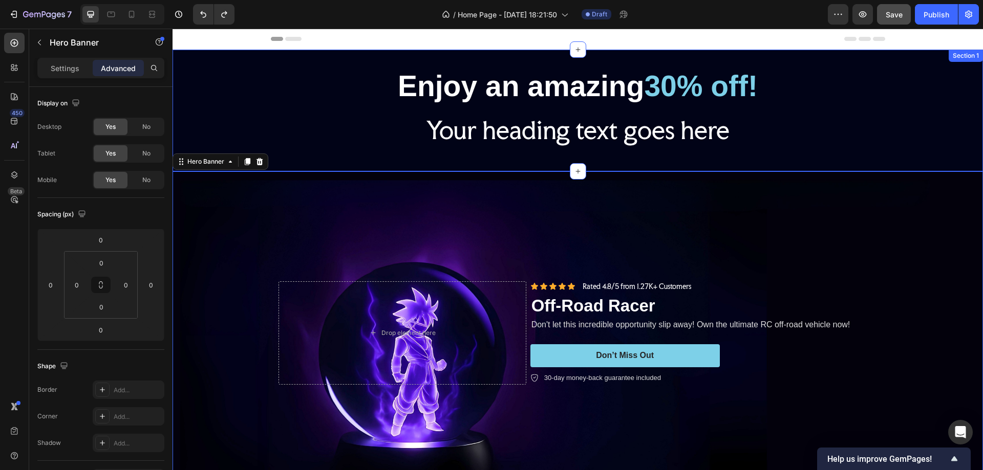
click at [889, 116] on div "Enjoy an amazing 30% off! Heading Your heading text goes here Heading Row" at bounding box center [578, 110] width 810 height 89
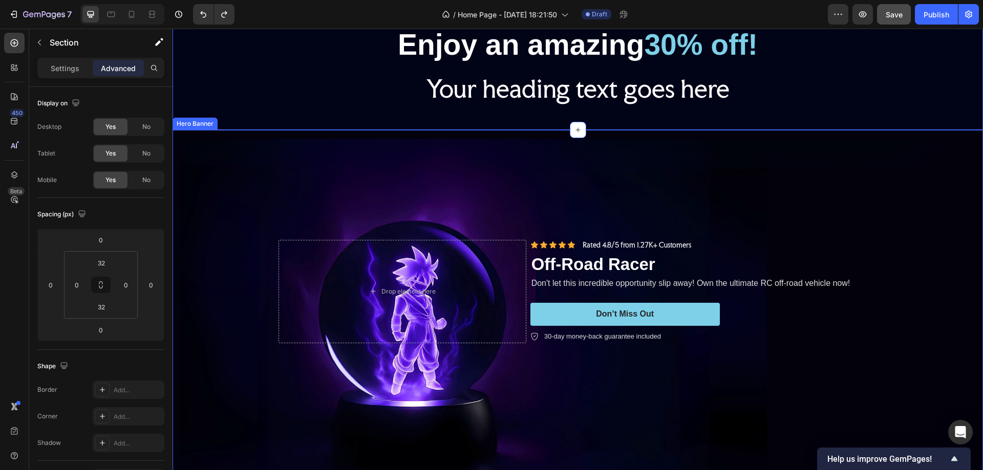
scroll to position [51, 0]
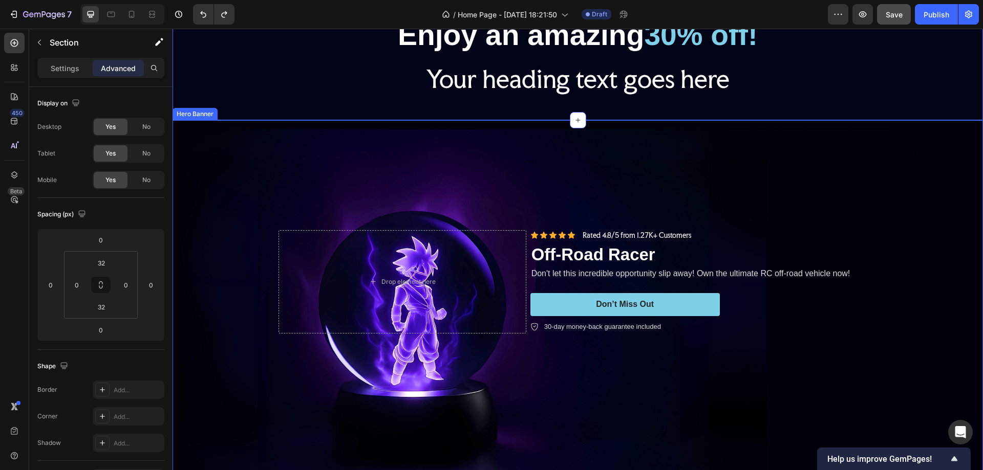
click at [248, 149] on div "Background Image" at bounding box center [578, 322] width 810 height 405
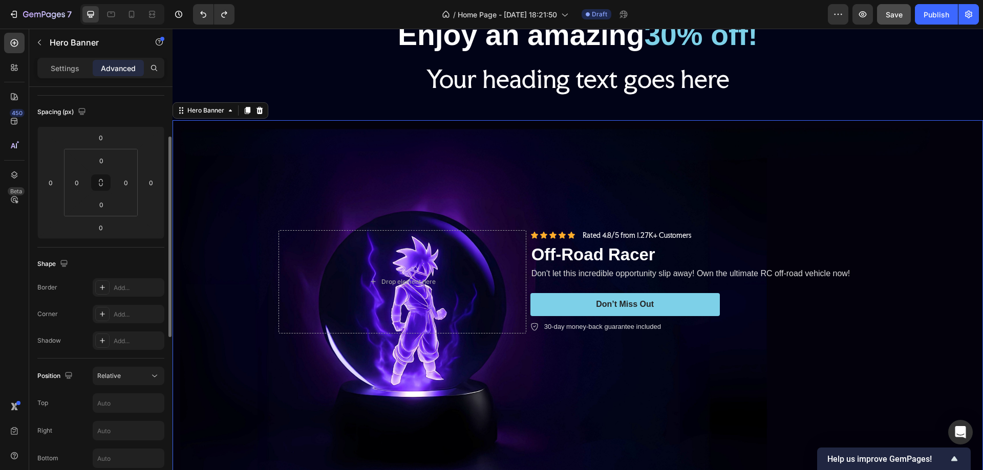
scroll to position [154, 0]
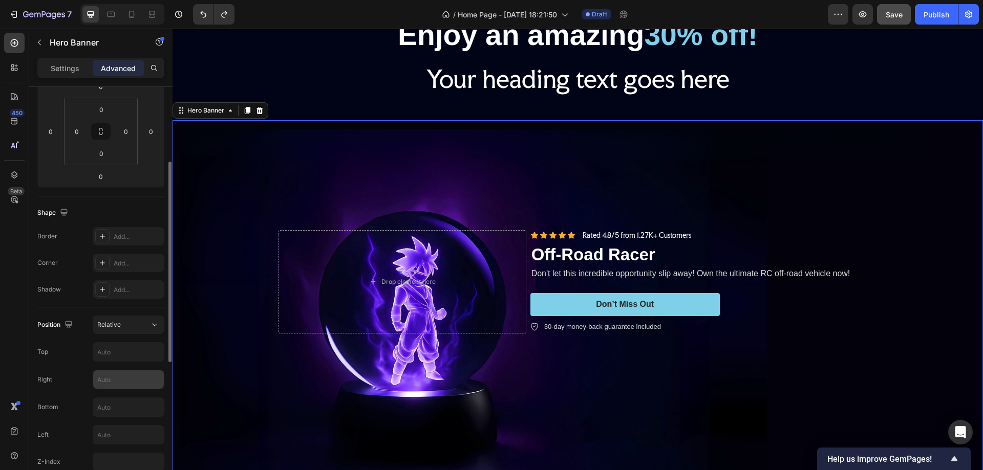
click at [111, 377] on input "text" at bounding box center [128, 380] width 71 height 18
click at [113, 413] on input "text" at bounding box center [128, 407] width 71 height 18
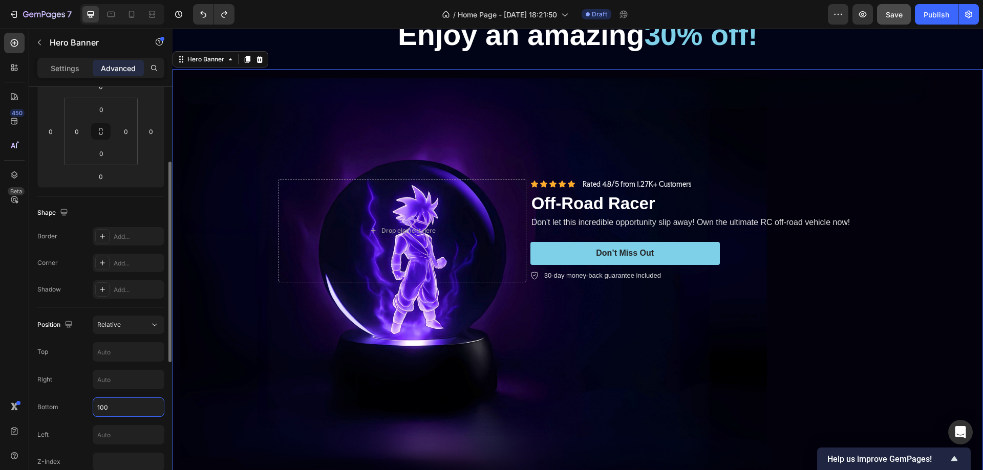
click at [97, 406] on input "100" at bounding box center [128, 407] width 71 height 18
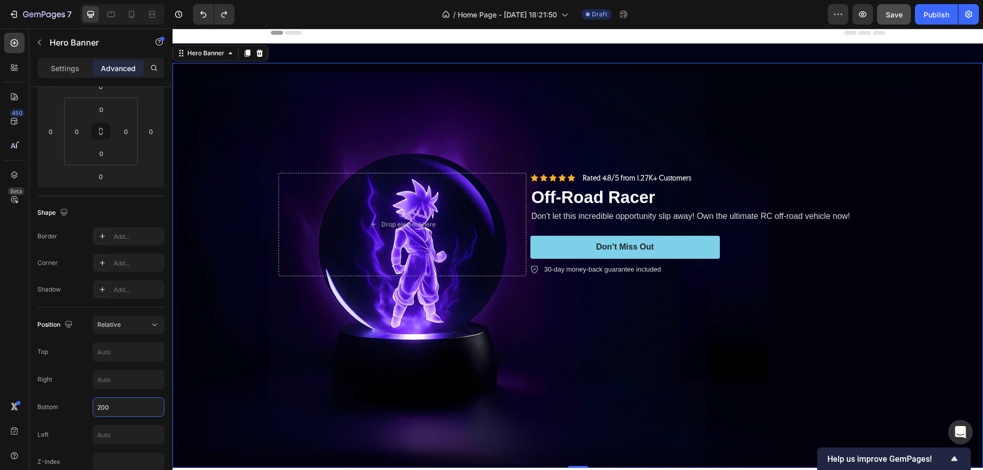
scroll to position [0, 0]
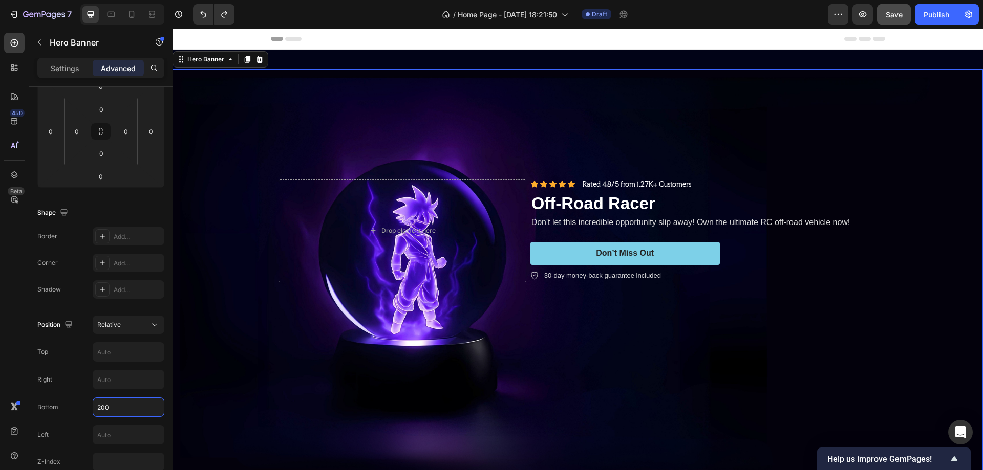
type input "00"
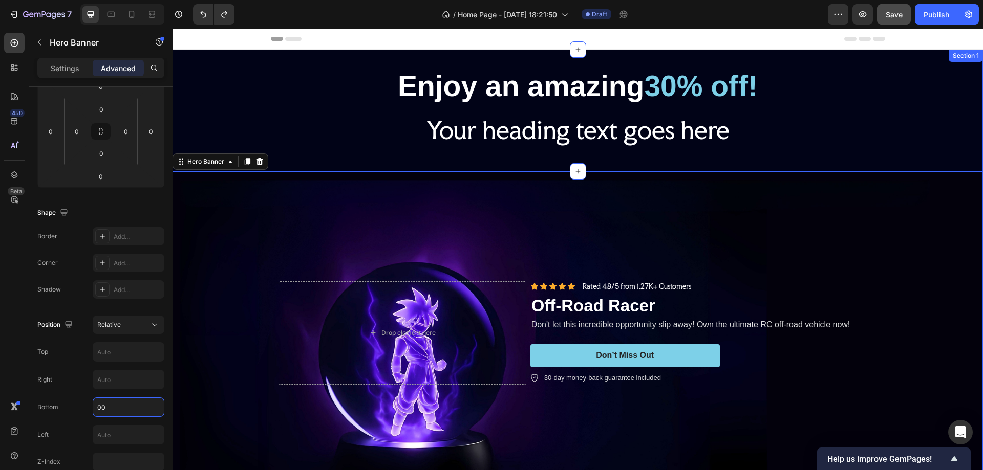
click at [298, 116] on h2 "Your heading text goes here" at bounding box center [578, 130] width 614 height 33
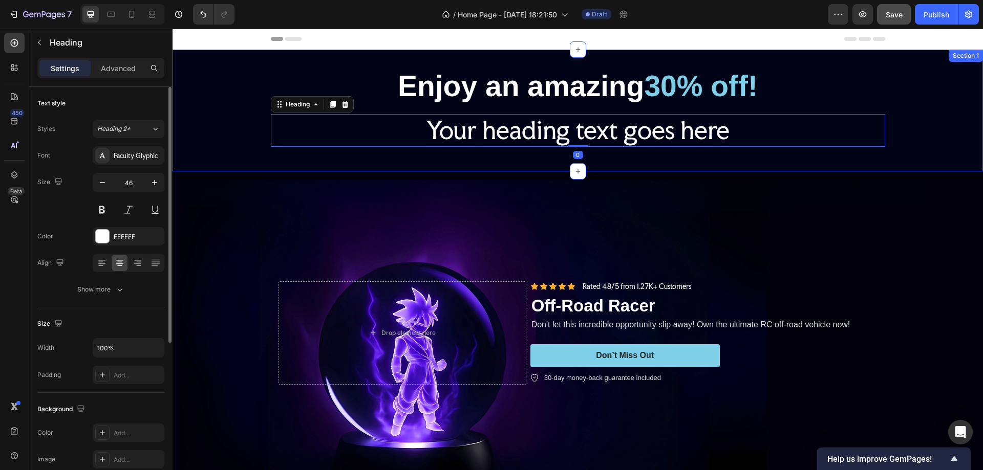
click at [216, 81] on div "Enjoy an amazing 30% off! Heading Your heading text goes here Heading 0 Row" at bounding box center [578, 110] width 810 height 89
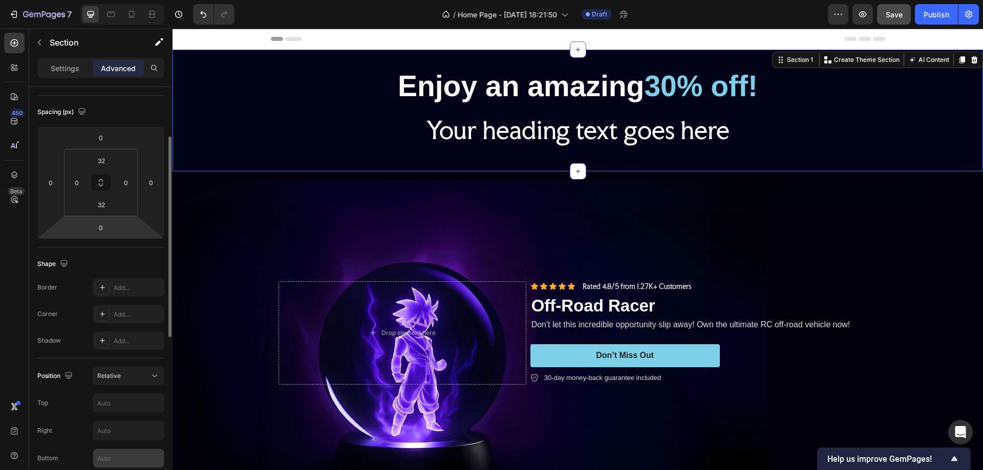
scroll to position [154, 0]
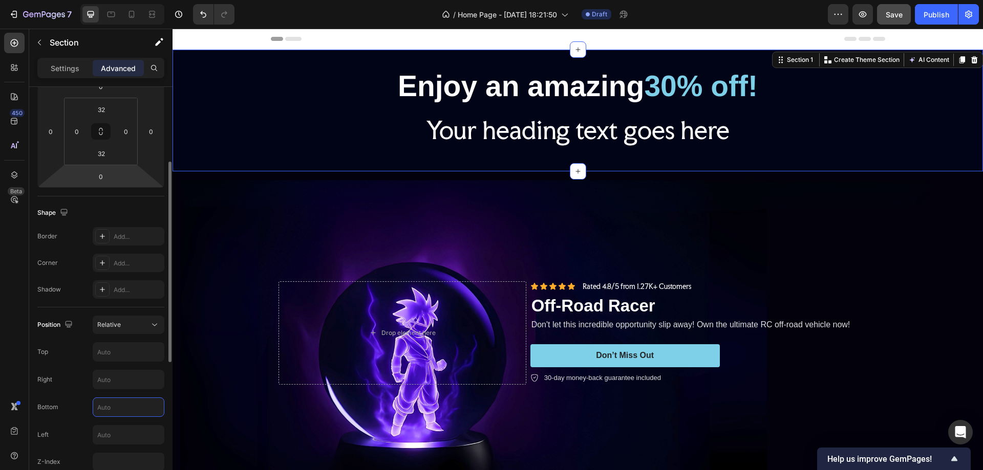
click at [114, 406] on input "text" at bounding box center [128, 407] width 71 height 18
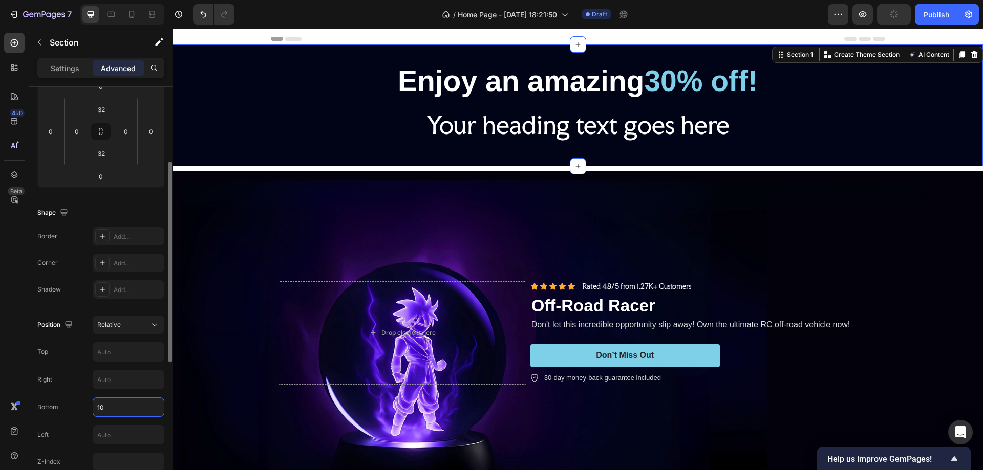
type input "1"
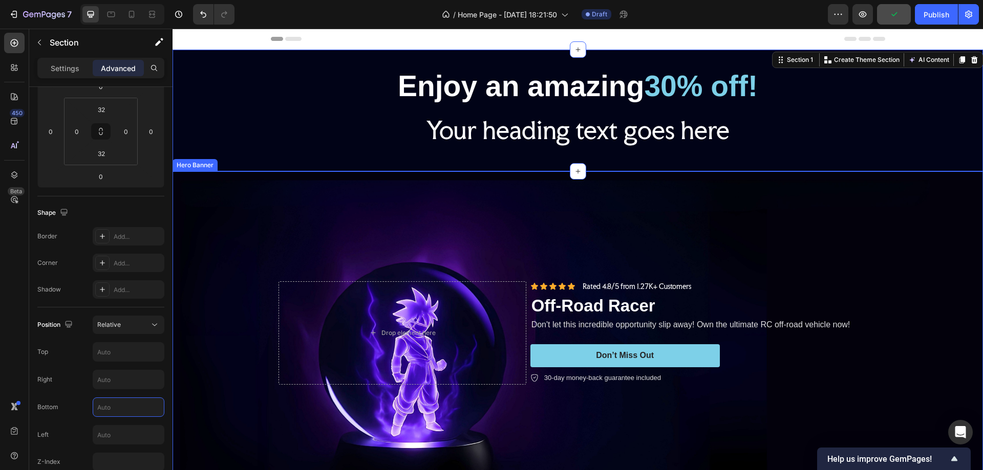
click at [197, 293] on div "Background Image" at bounding box center [578, 373] width 810 height 405
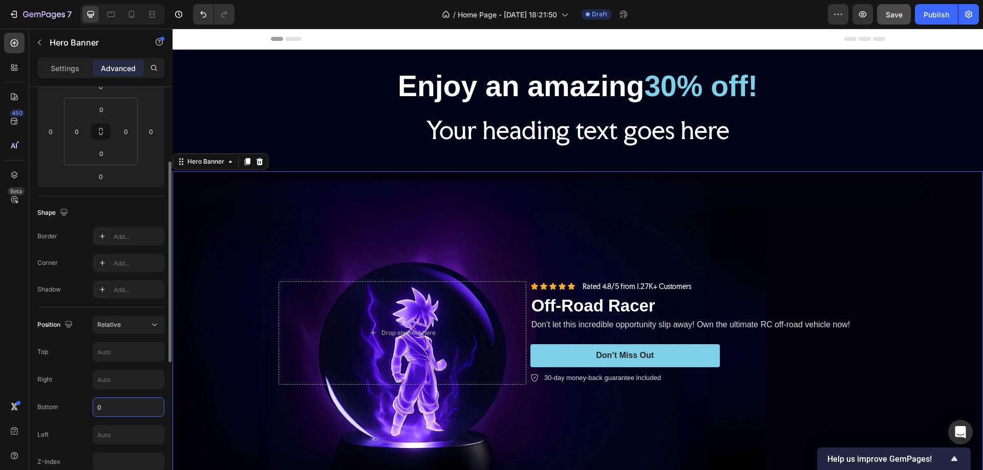
click at [114, 403] on input "0" at bounding box center [128, 407] width 71 height 18
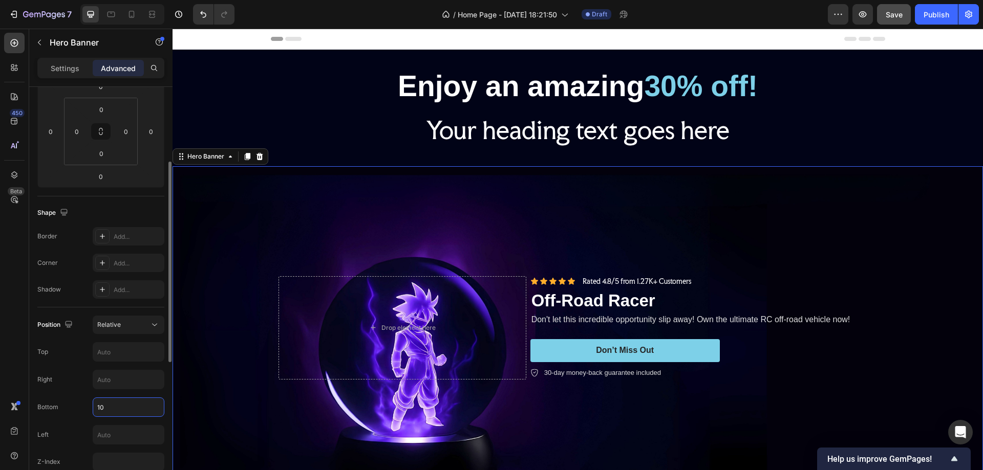
type input "1"
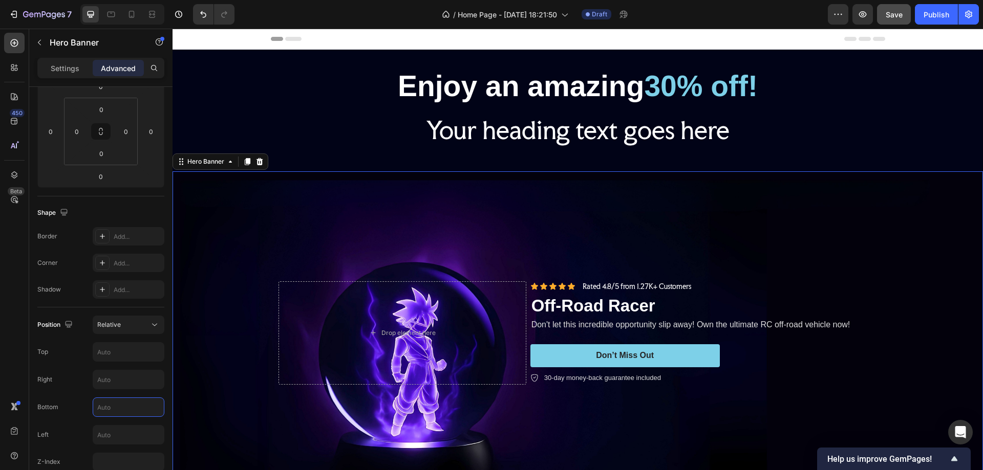
click at [199, 201] on div "Background Image" at bounding box center [578, 373] width 810 height 405
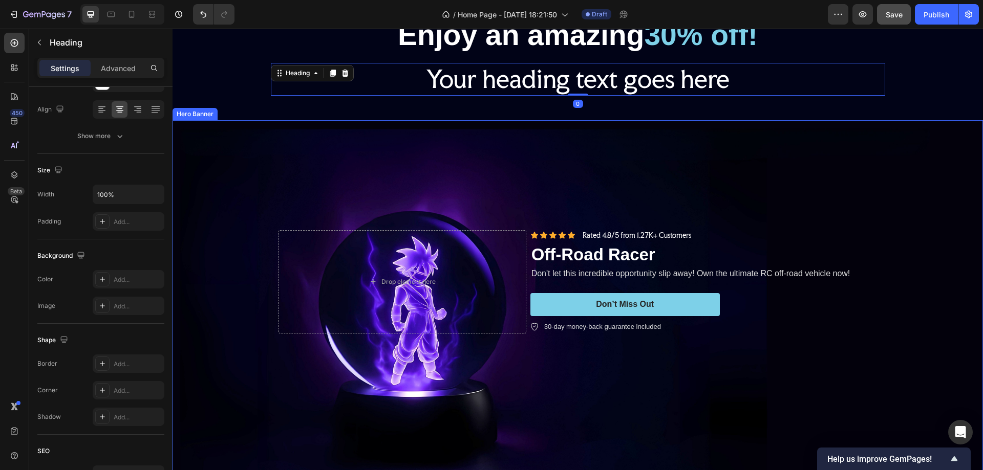
scroll to position [0, 0]
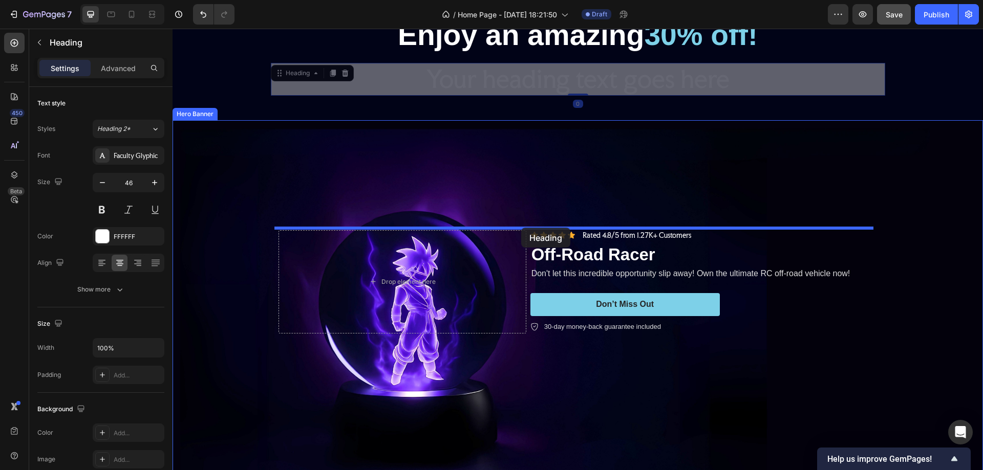
drag, startPoint x: 518, startPoint y: 119, endPoint x: 521, endPoint y: 228, distance: 108.6
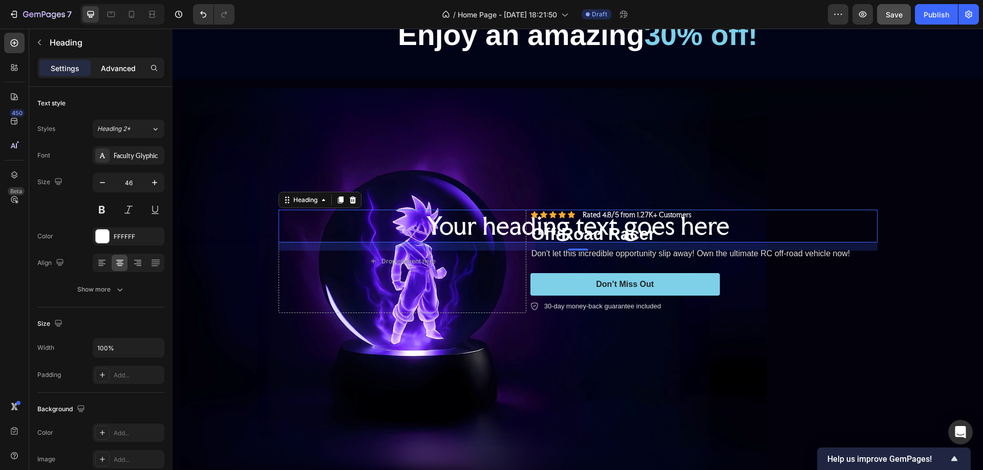
click at [125, 62] on div "Advanced" at bounding box center [118, 68] width 51 height 16
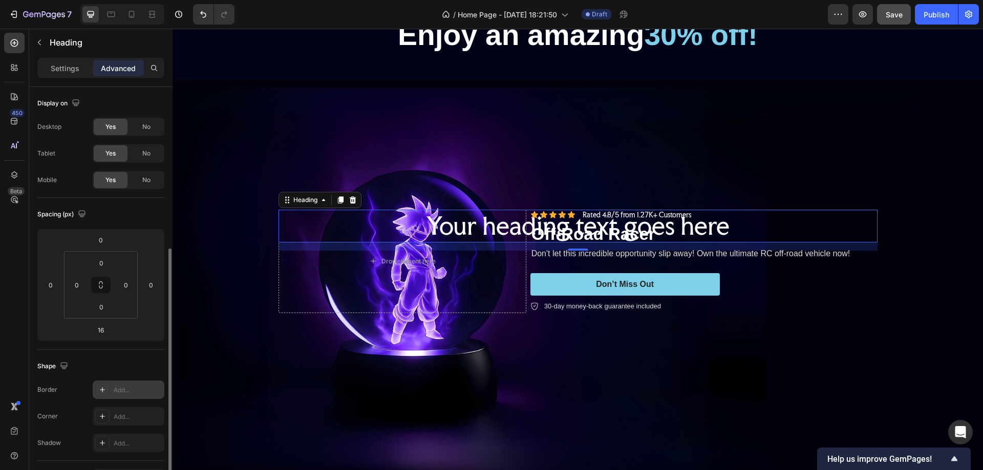
scroll to position [102, 0]
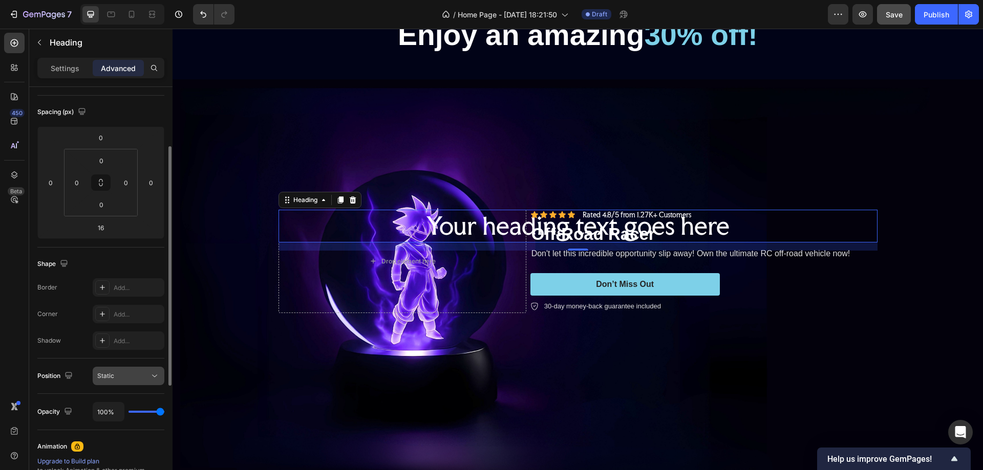
click at [113, 375] on span "Static" at bounding box center [105, 376] width 17 height 8
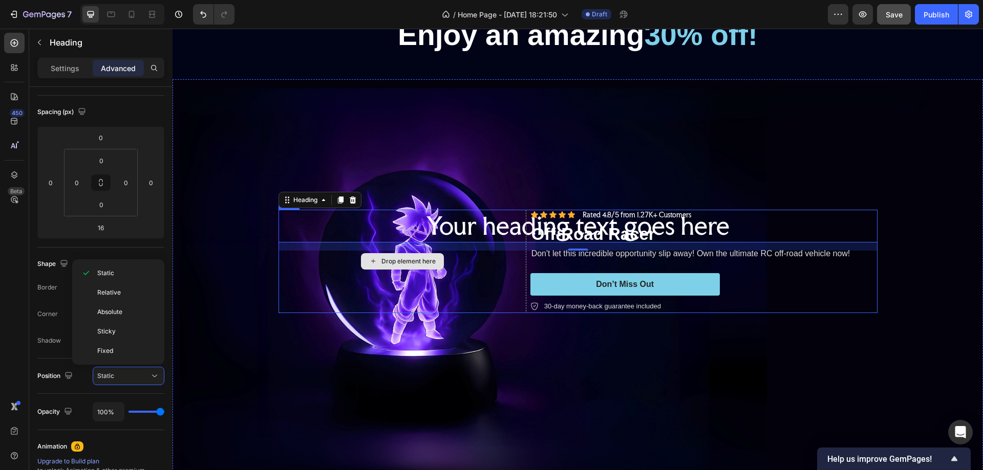
scroll to position [0, 0]
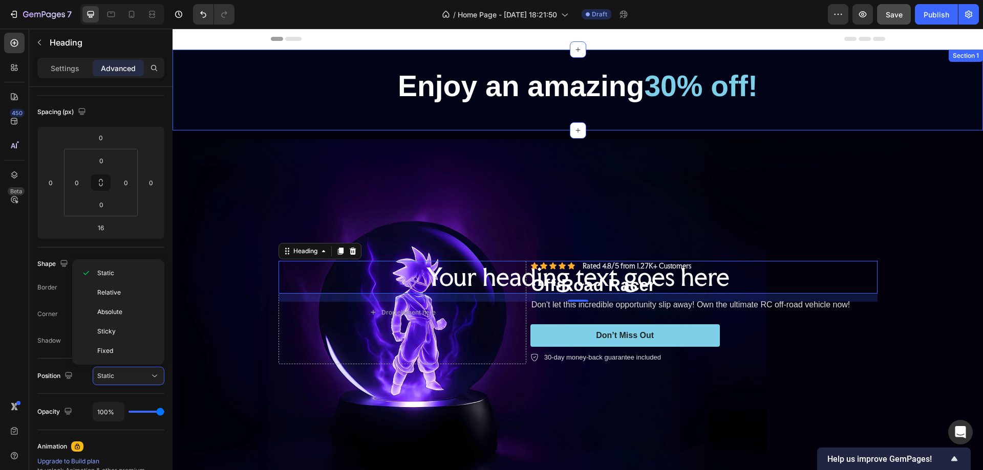
click at [257, 78] on div "Enjoy an amazing 30% off! Heading Row" at bounding box center [578, 90] width 810 height 48
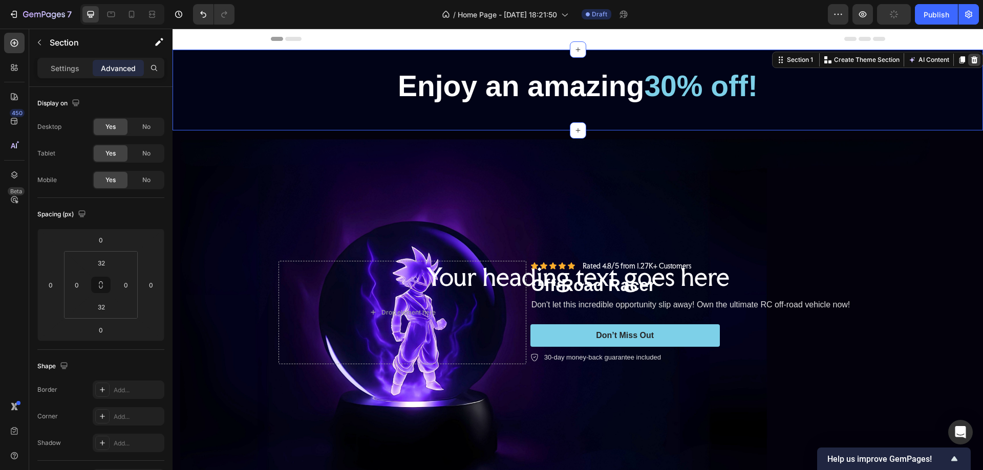
click at [970, 57] on icon at bounding box center [974, 60] width 8 height 8
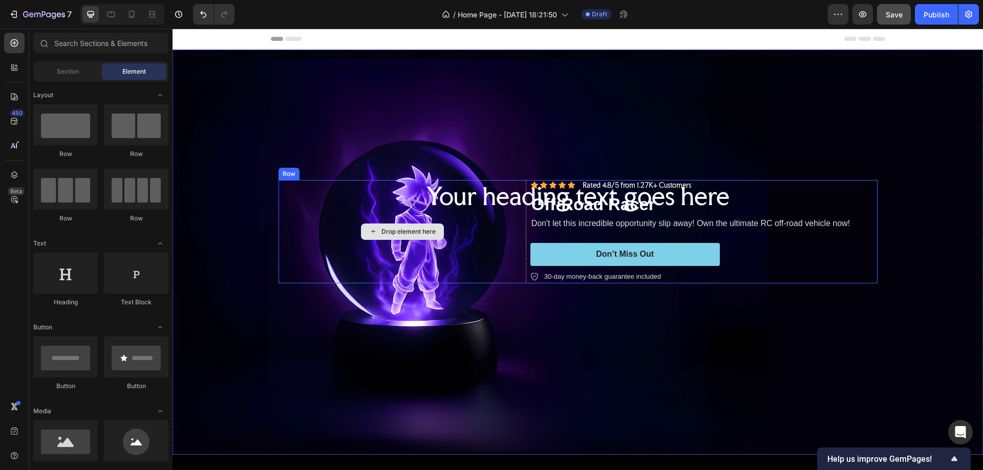
click at [303, 230] on div "Drop element here" at bounding box center [402, 231] width 248 height 103
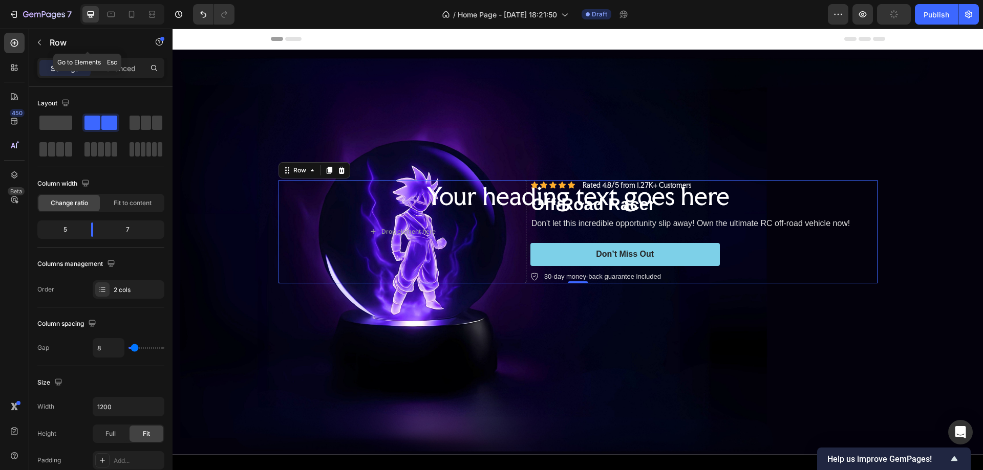
click at [117, 57] on div "Row" at bounding box center [87, 43] width 117 height 29
drag, startPoint x: 117, startPoint y: 66, endPoint x: 120, endPoint y: 85, distance: 19.7
click at [118, 67] on p "Advanced" at bounding box center [118, 68] width 35 height 11
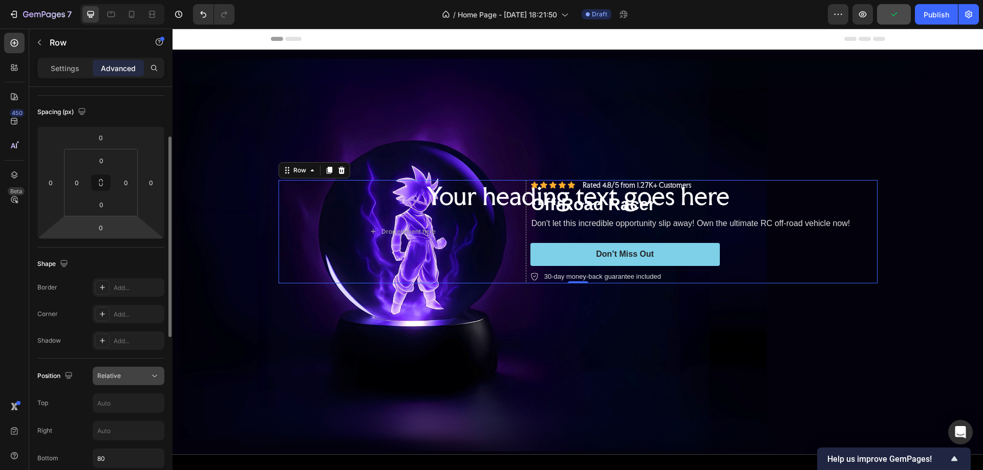
scroll to position [154, 0]
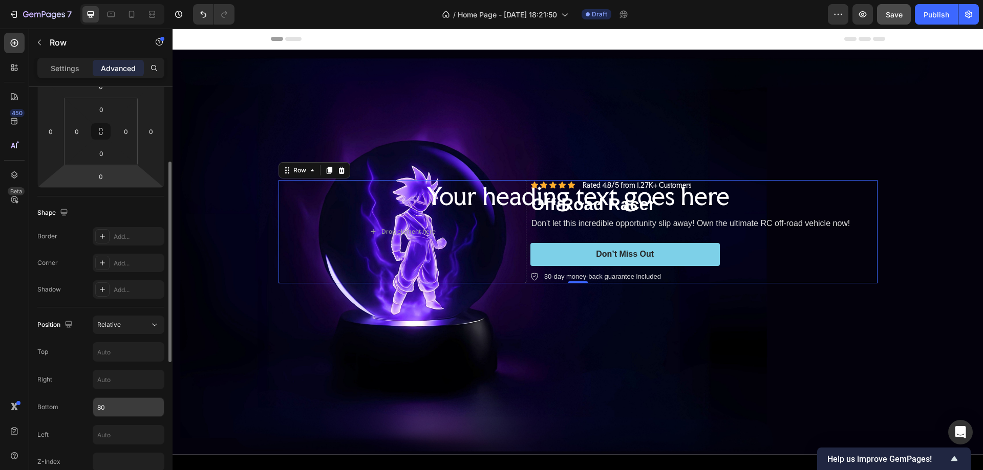
click at [113, 403] on input "80" at bounding box center [128, 407] width 71 height 18
click at [106, 353] on input "text" at bounding box center [128, 352] width 71 height 18
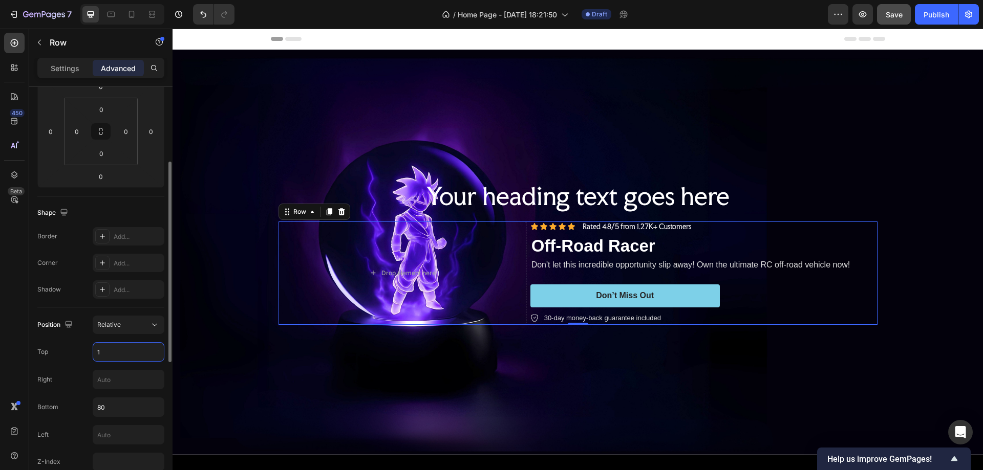
type input "10"
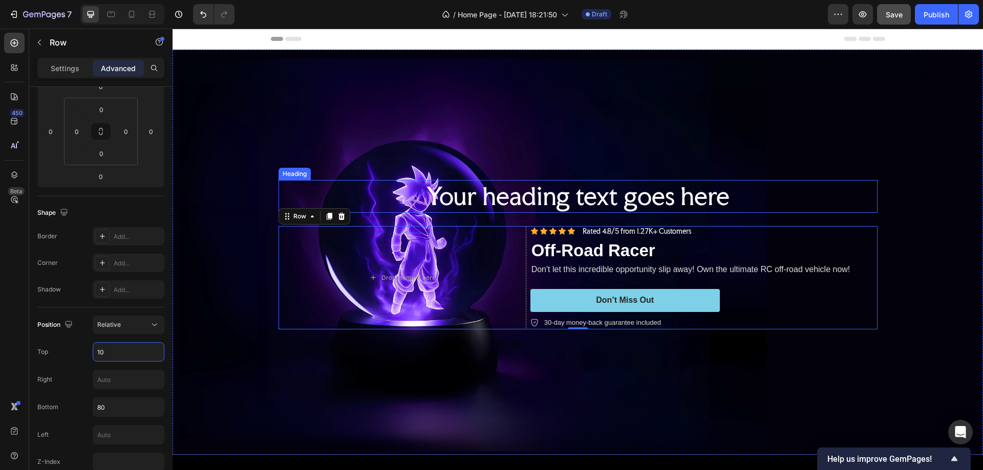
click at [489, 192] on h2 "Your heading text goes here" at bounding box center [577, 196] width 599 height 33
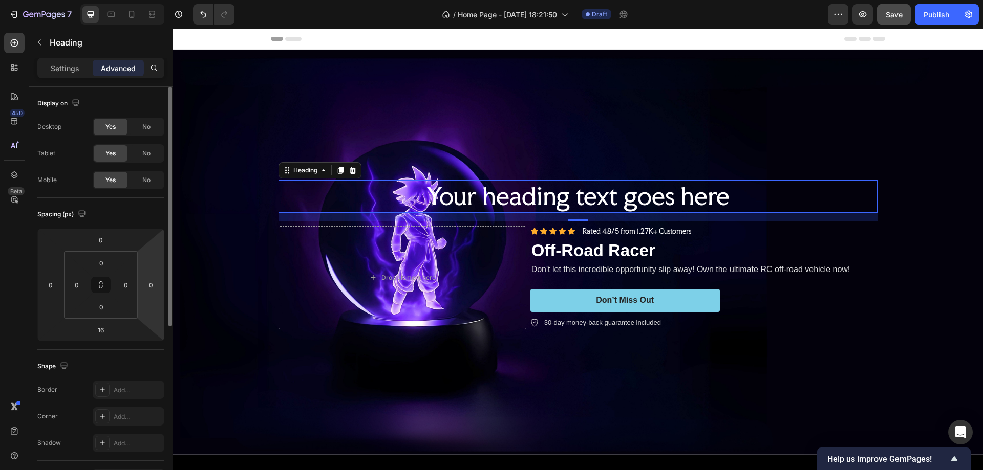
scroll to position [102, 0]
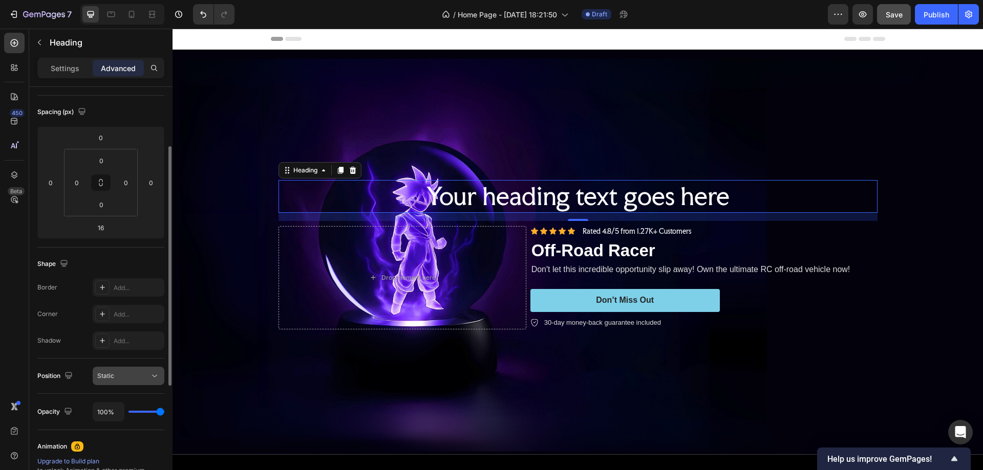
click at [116, 375] on div "Static" at bounding box center [123, 376] width 52 height 9
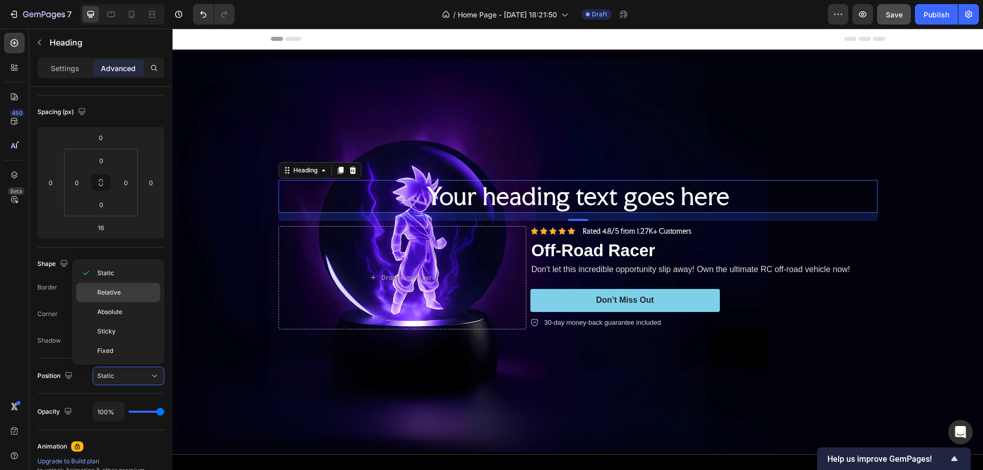
click at [111, 297] on div "Relative" at bounding box center [118, 292] width 84 height 19
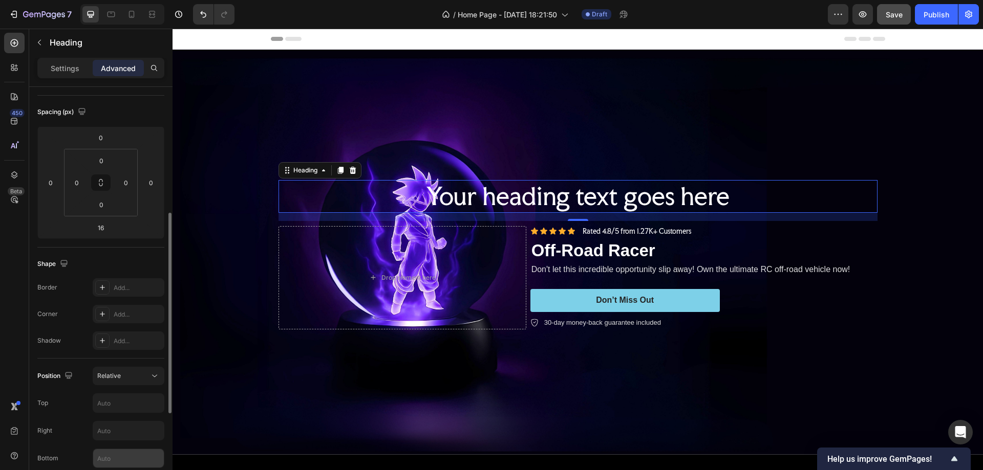
scroll to position [154, 0]
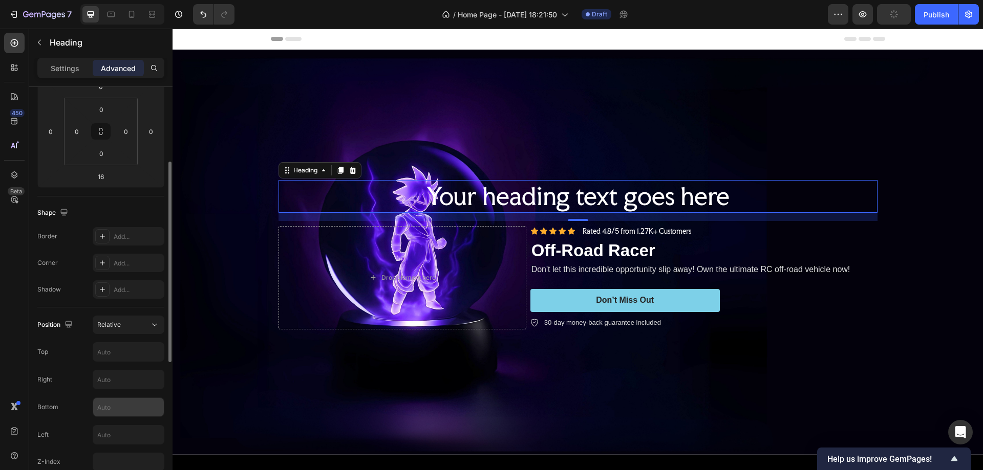
click at [114, 411] on input "text" at bounding box center [128, 407] width 71 height 18
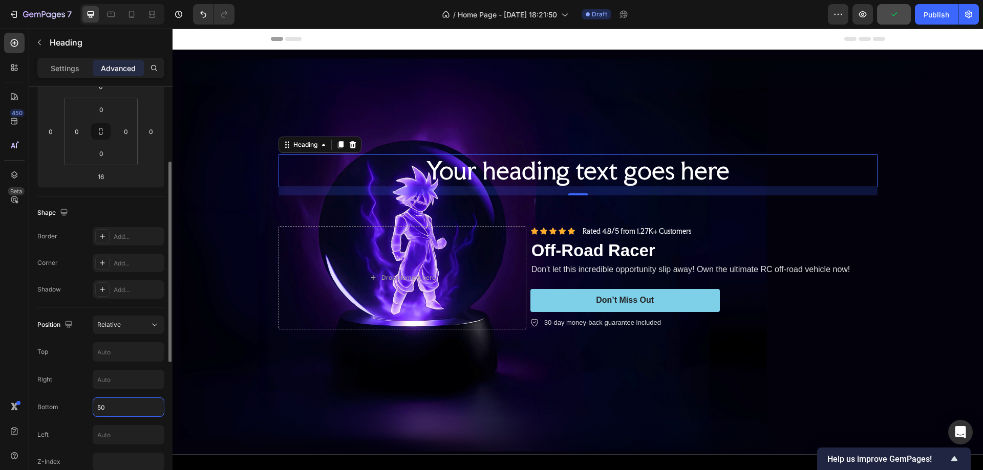
type input "5"
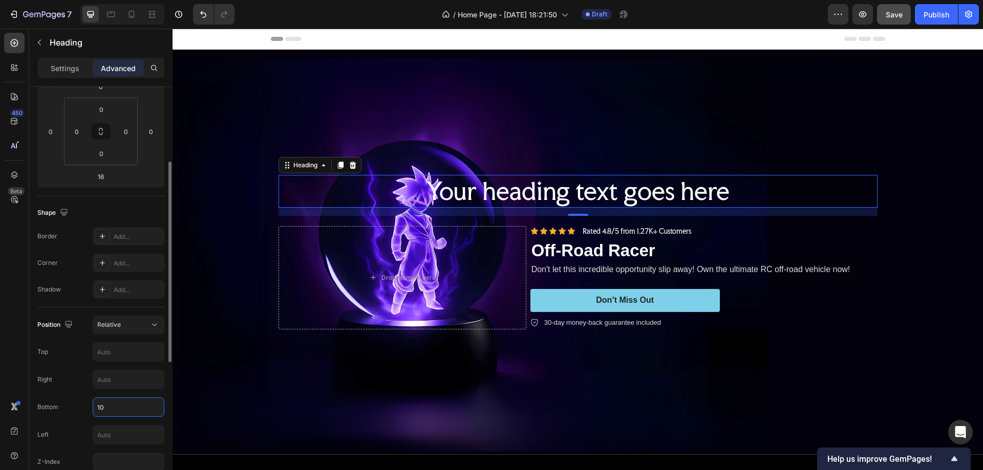
click at [108, 407] on input "10" at bounding box center [128, 407] width 71 height 18
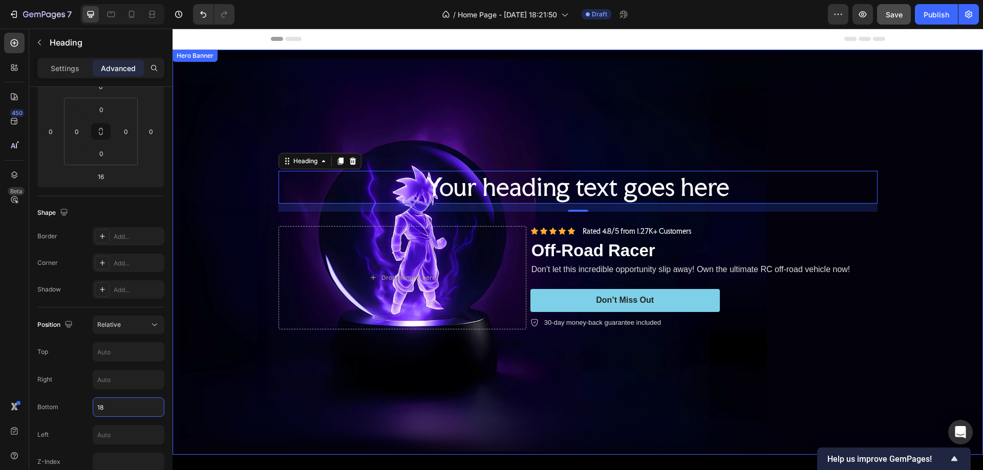
type input "1"
type input "200"
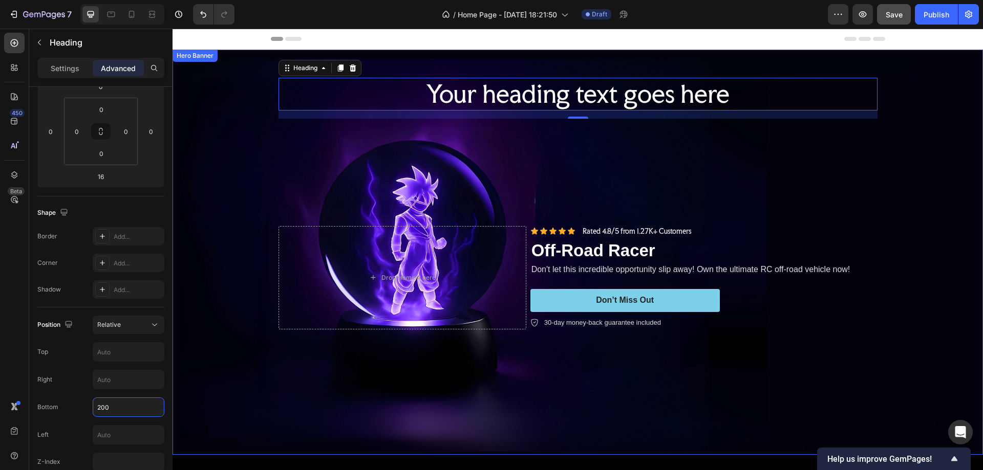
click at [913, 191] on div "Background Image" at bounding box center [578, 252] width 810 height 405
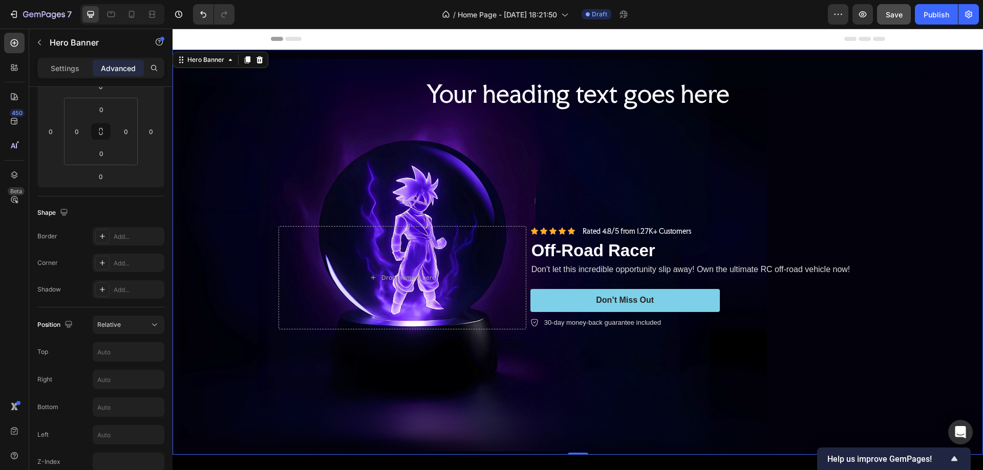
scroll to position [0, 0]
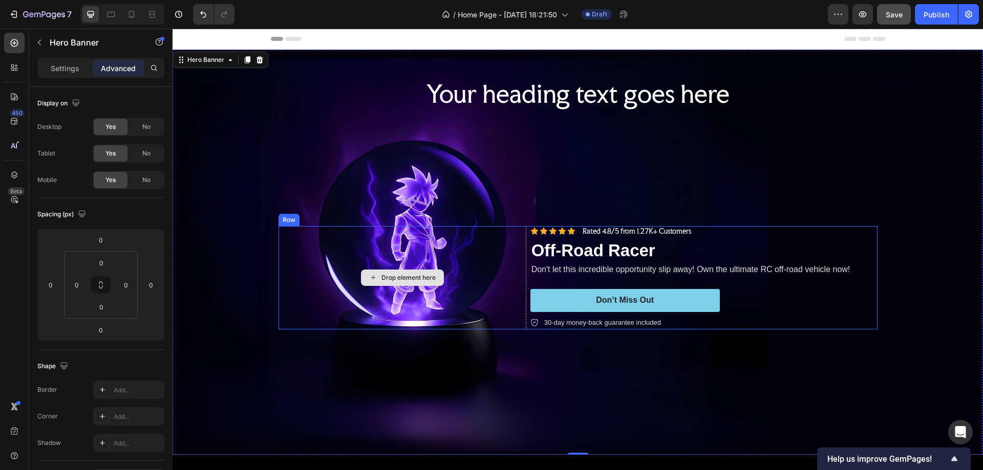
click at [481, 243] on div "Drop element here" at bounding box center [402, 277] width 248 height 103
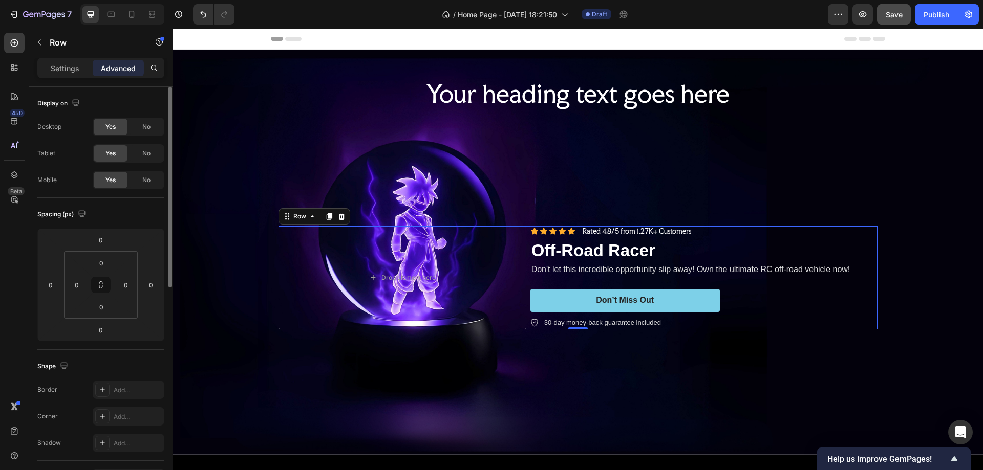
scroll to position [154, 0]
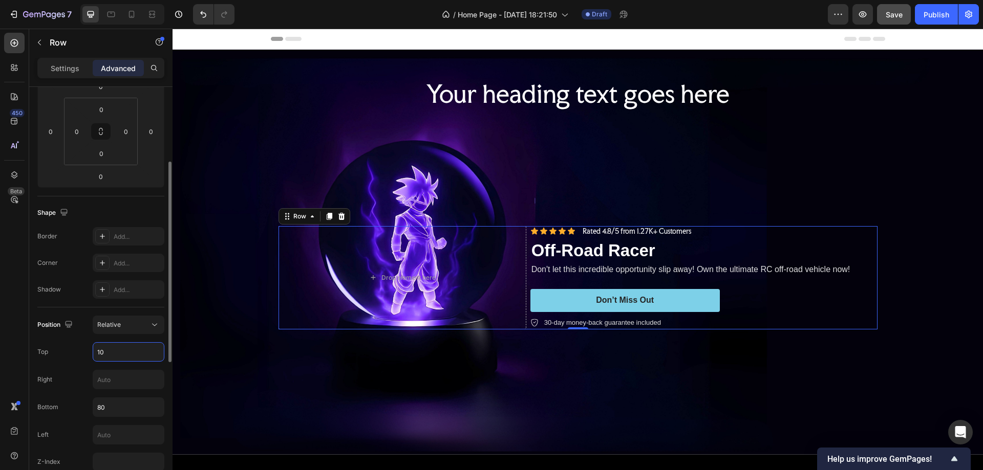
click at [109, 350] on input "10" at bounding box center [128, 352] width 71 height 18
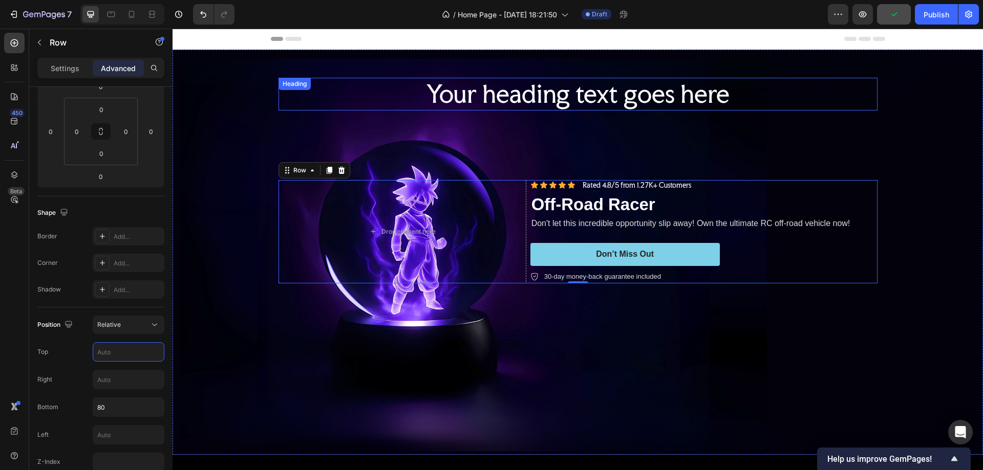
click at [577, 91] on h2 "Your heading text goes here" at bounding box center [577, 94] width 599 height 33
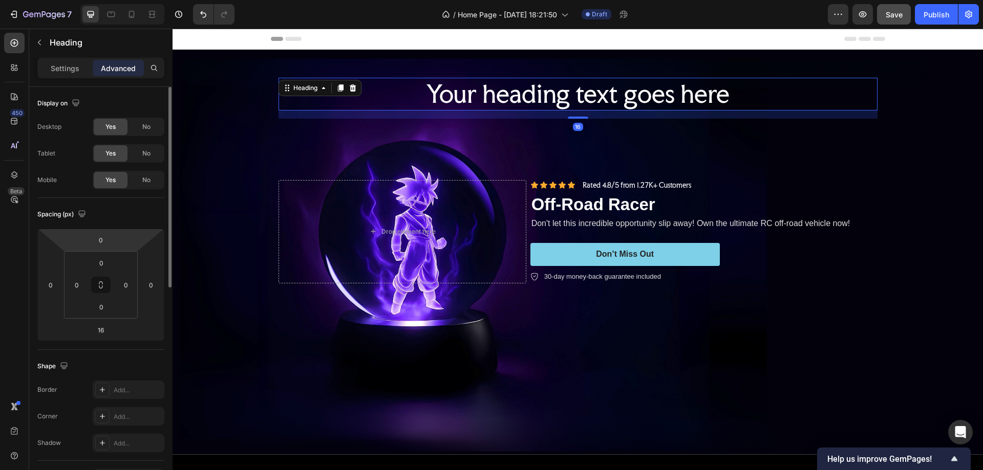
scroll to position [205, 0]
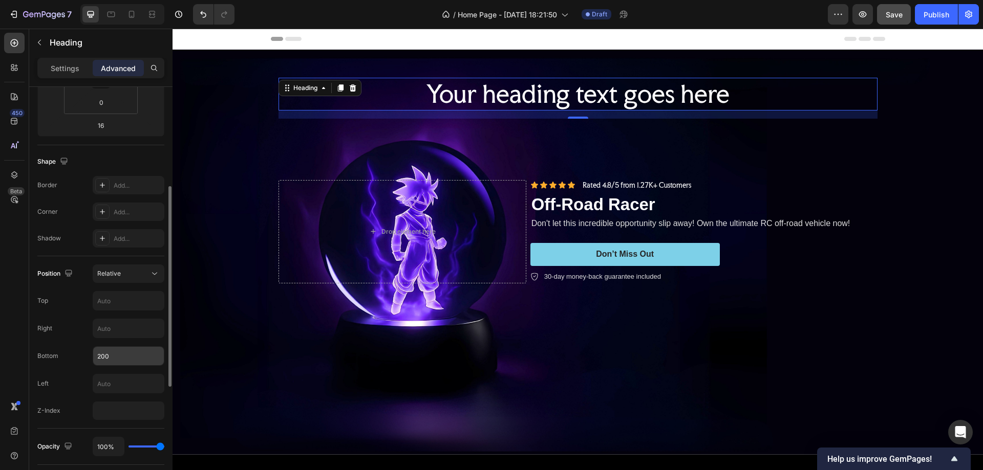
drag, startPoint x: 101, startPoint y: 355, endPoint x: 106, endPoint y: 356, distance: 5.1
click at [101, 355] on input "200" at bounding box center [128, 356] width 71 height 18
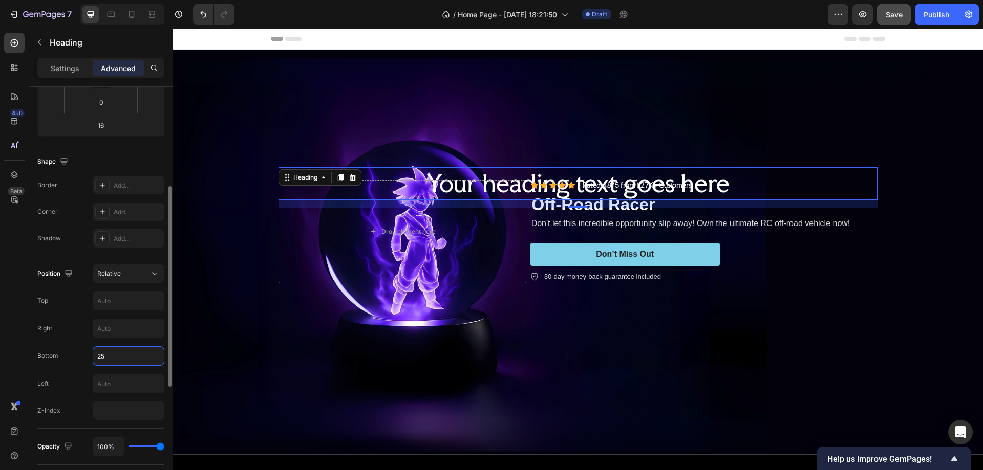
type input "250"
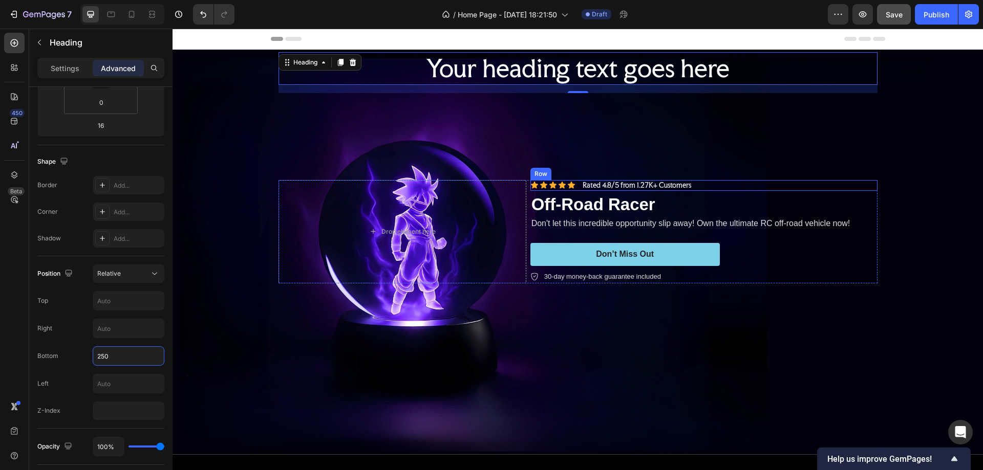
click at [871, 158] on div "Background Image" at bounding box center [578, 252] width 810 height 405
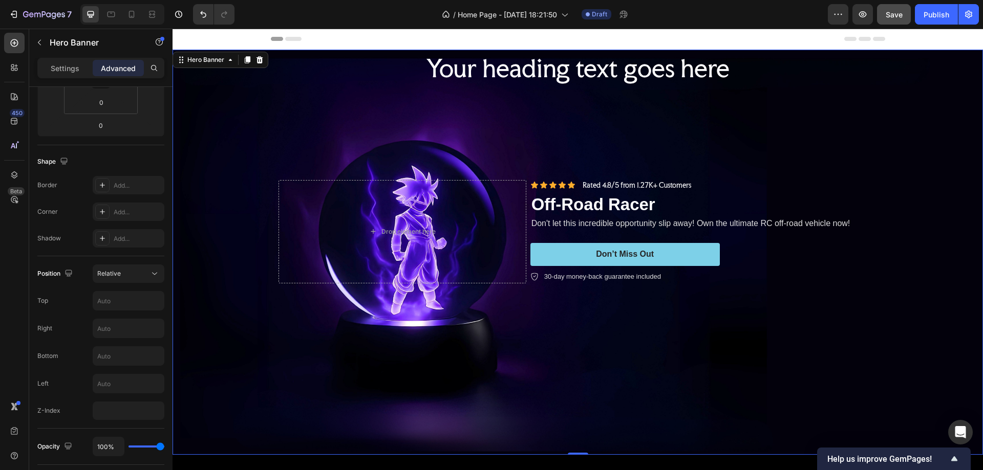
scroll to position [0, 0]
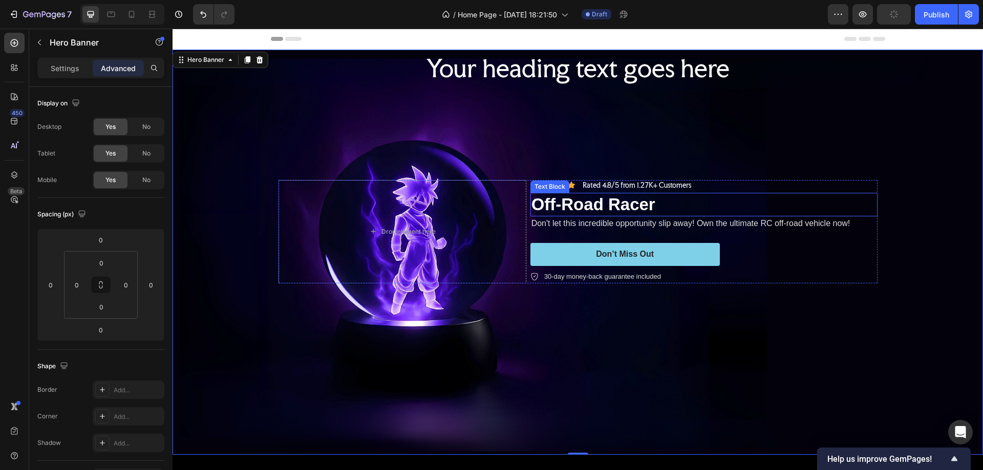
click at [589, 204] on p "Off-Road Racer" at bounding box center [703, 205] width 345 height 22
